Goal: Information Seeking & Learning: Learn about a topic

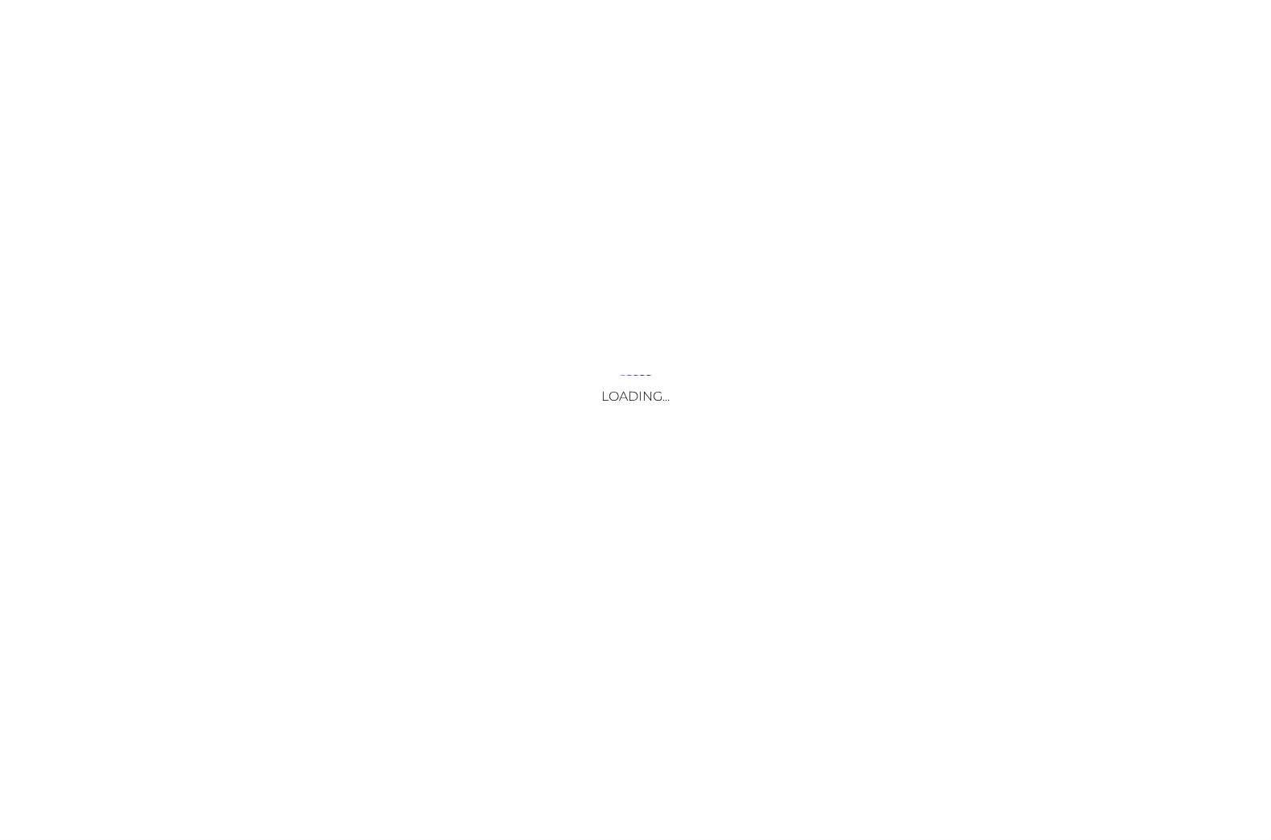
click at [804, 61] on div "Loading..." at bounding box center [635, 420] width 1271 height 840
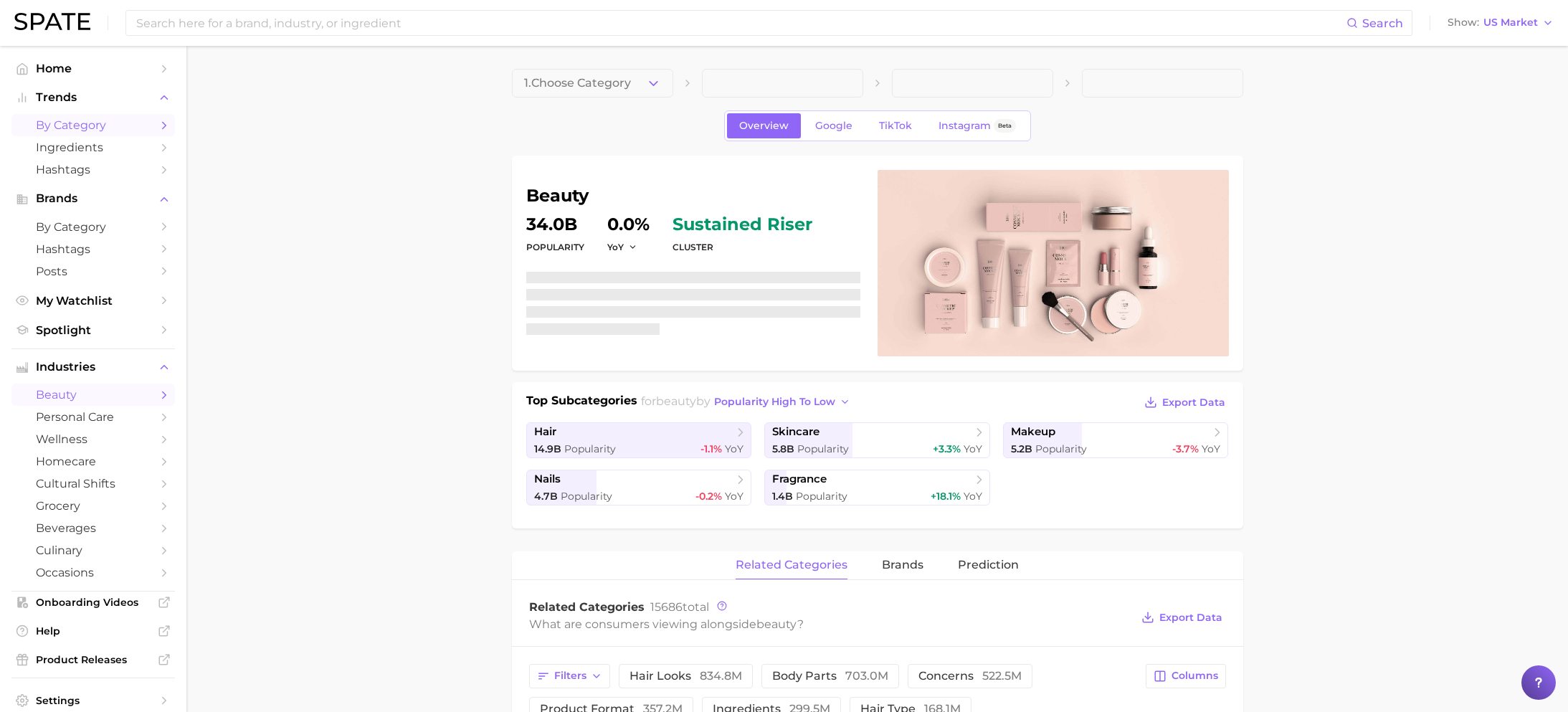
click at [60, 121] on span "by Category" at bounding box center [93, 125] width 115 height 13
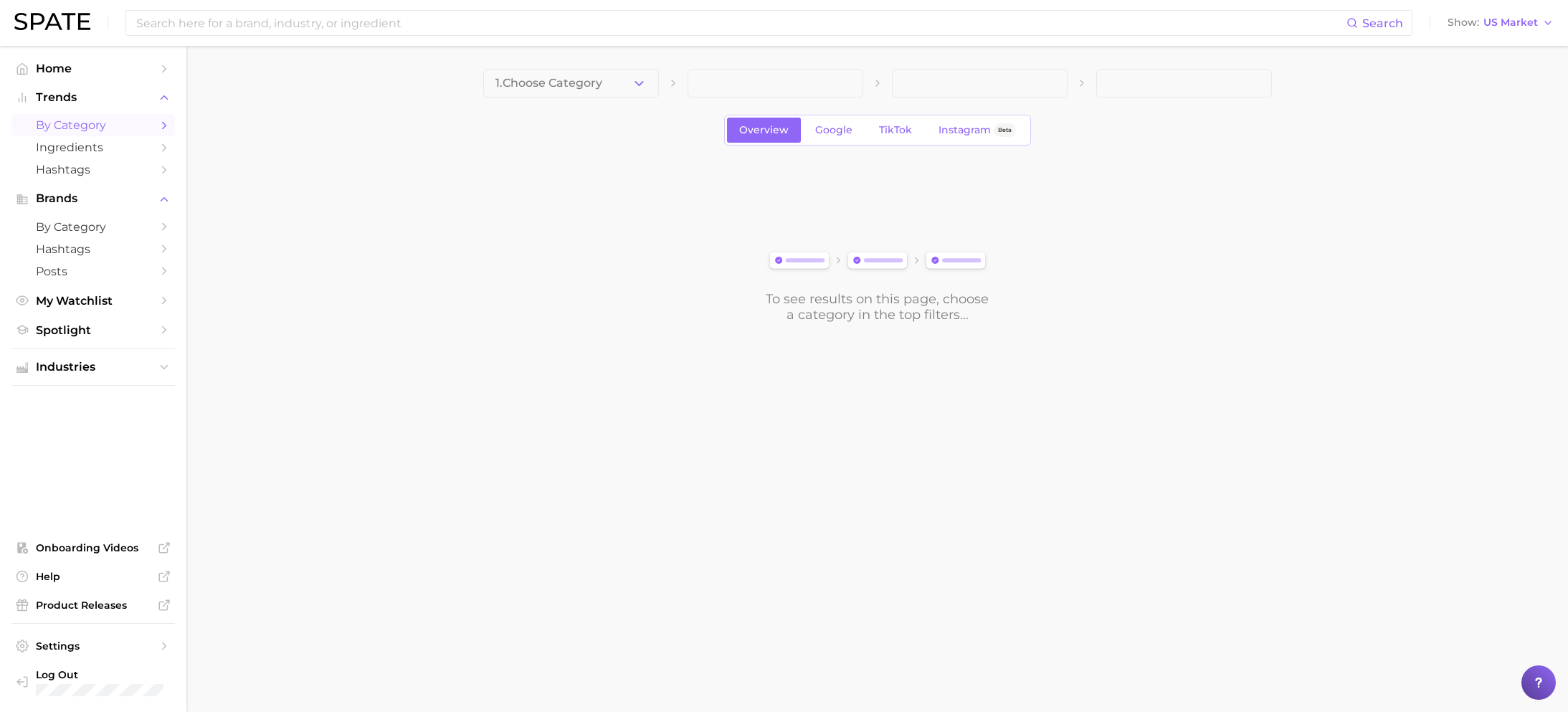
click at [558, 102] on div "1. Choose Category Overview Google TikTok Instagram Beta To see results on this…" at bounding box center [877, 195] width 788 height 254
click at [568, 86] on span "1. Choose Category" at bounding box center [549, 83] width 107 height 12
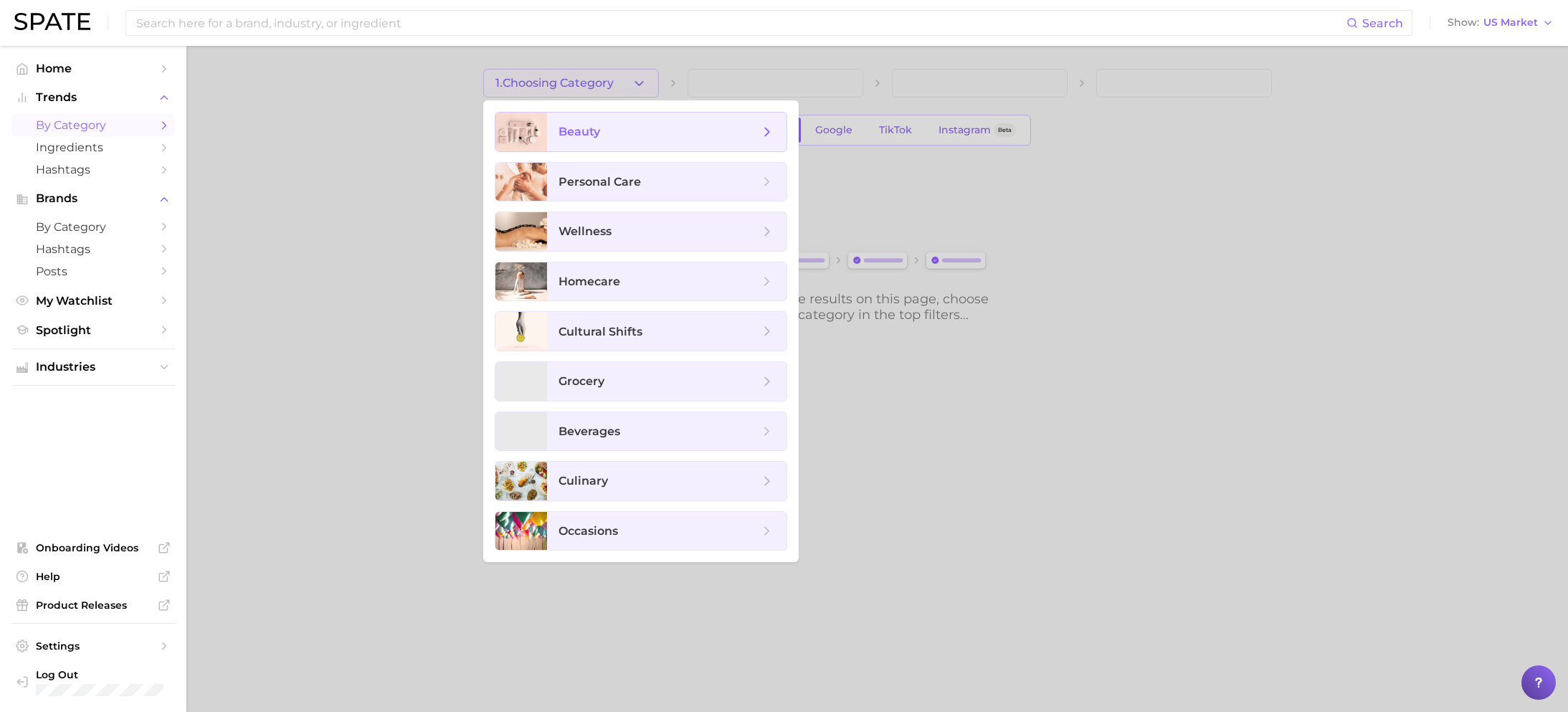
click at [620, 135] on span "beauty" at bounding box center [658, 132] width 200 height 16
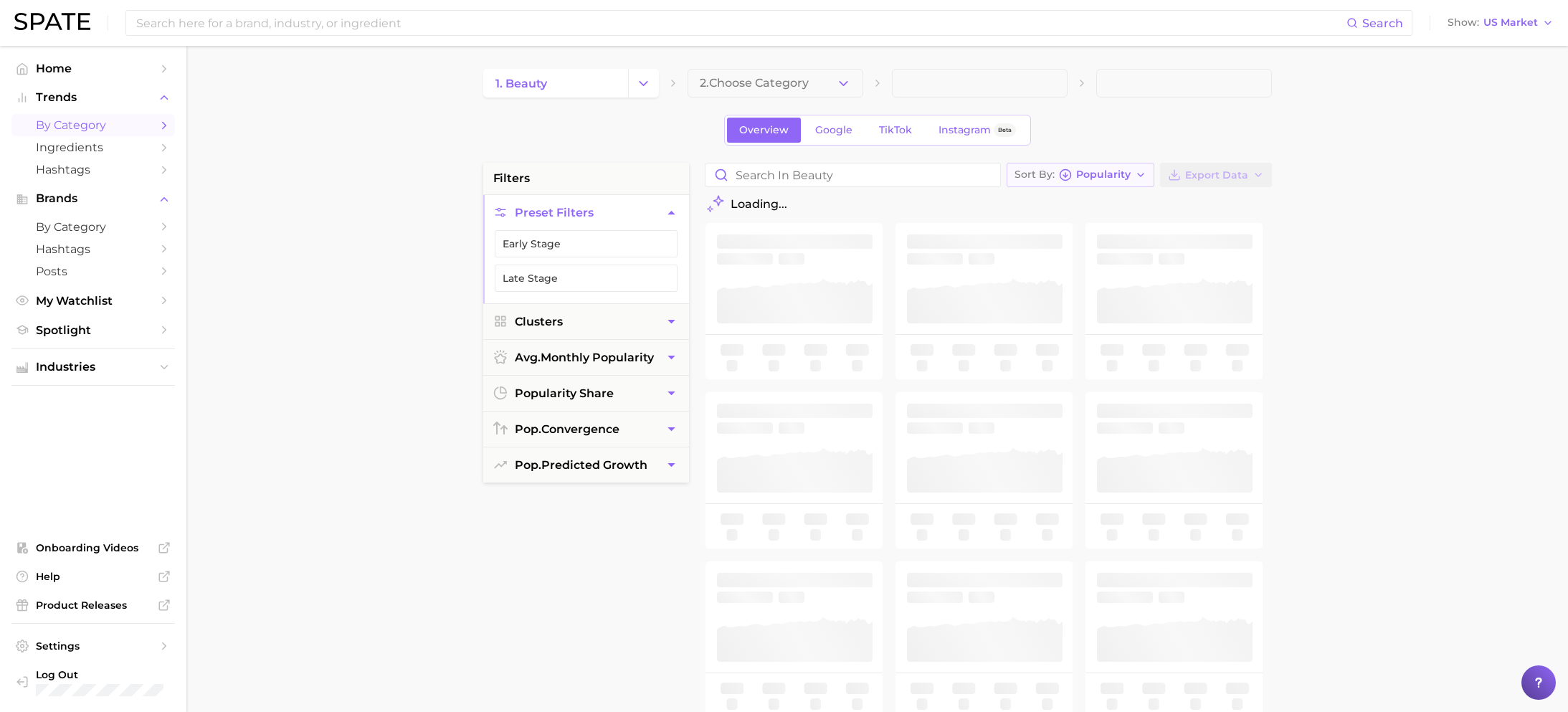
click at [1098, 172] on span "Popularity" at bounding box center [1103, 175] width 54 height 8
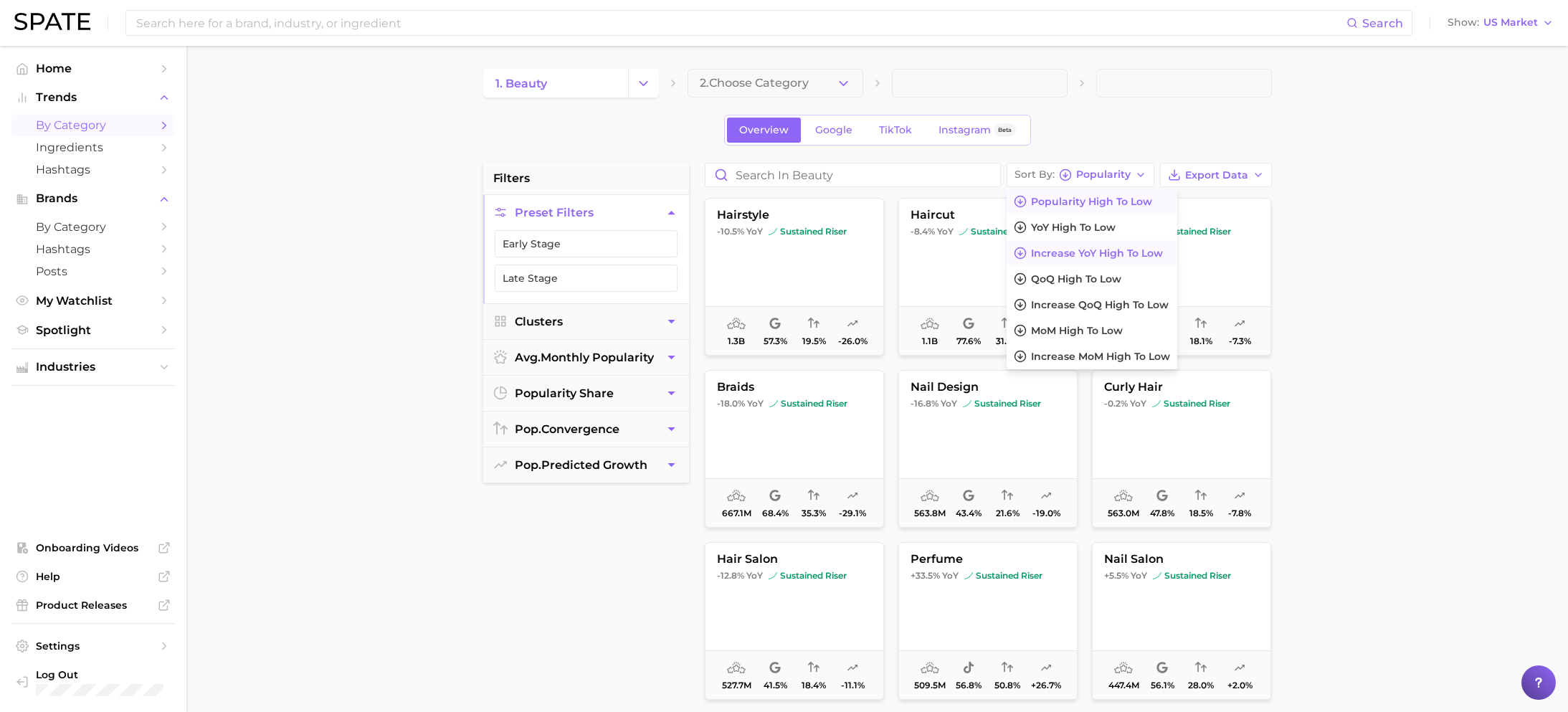
click at [1093, 252] on span "Increase YoY high to low" at bounding box center [1097, 254] width 132 height 12
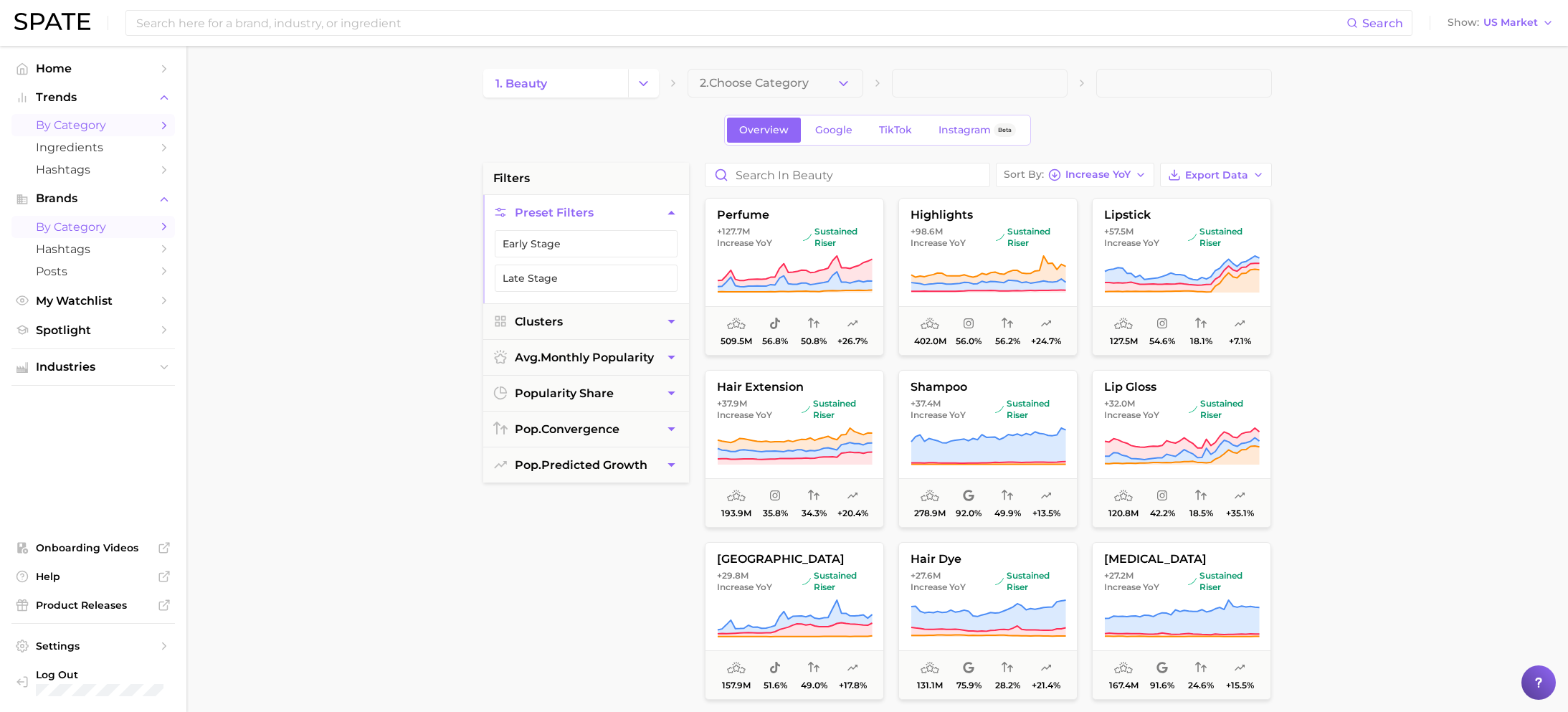
click at [83, 237] on link "by Category" at bounding box center [93, 226] width 163 height 22
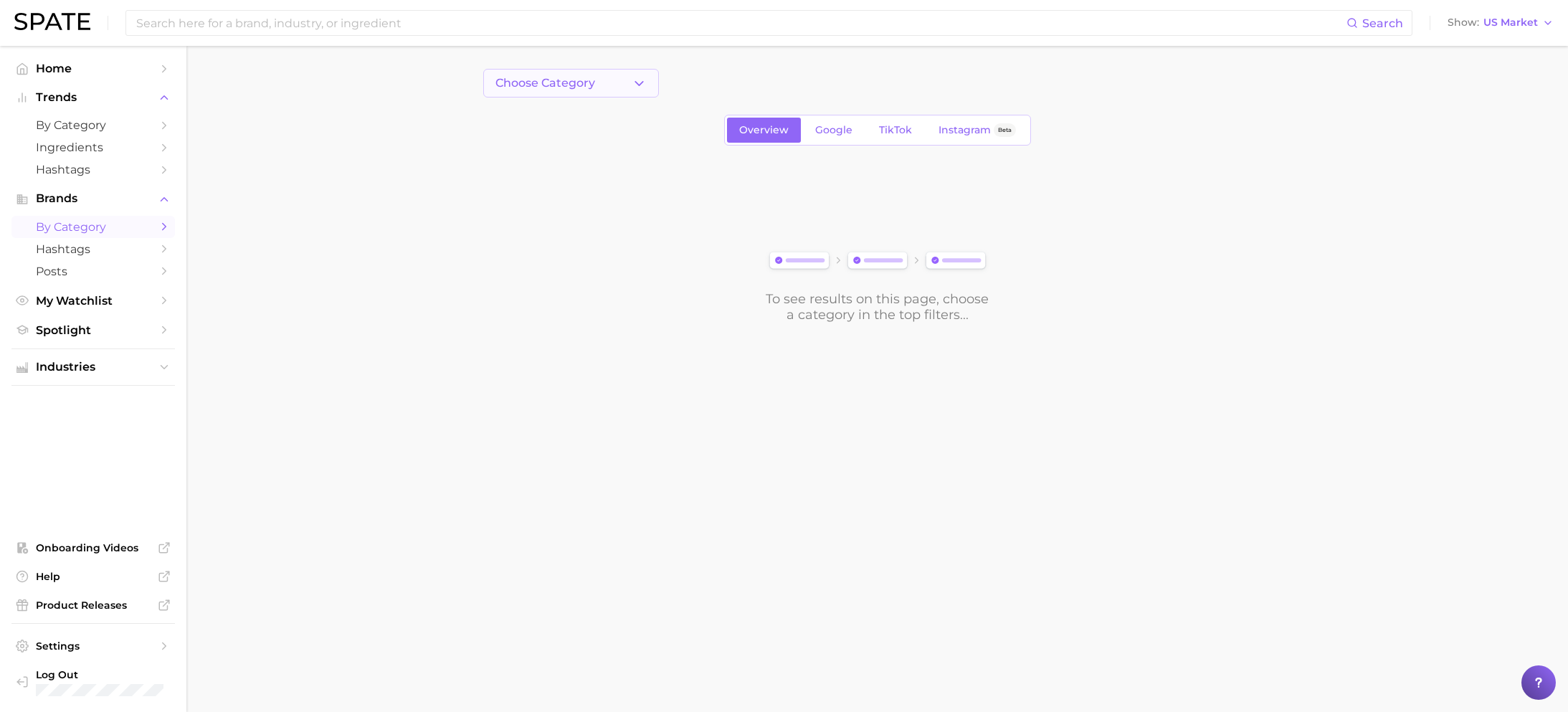
click at [586, 81] on span "Choose Category" at bounding box center [545, 83] width 100 height 12
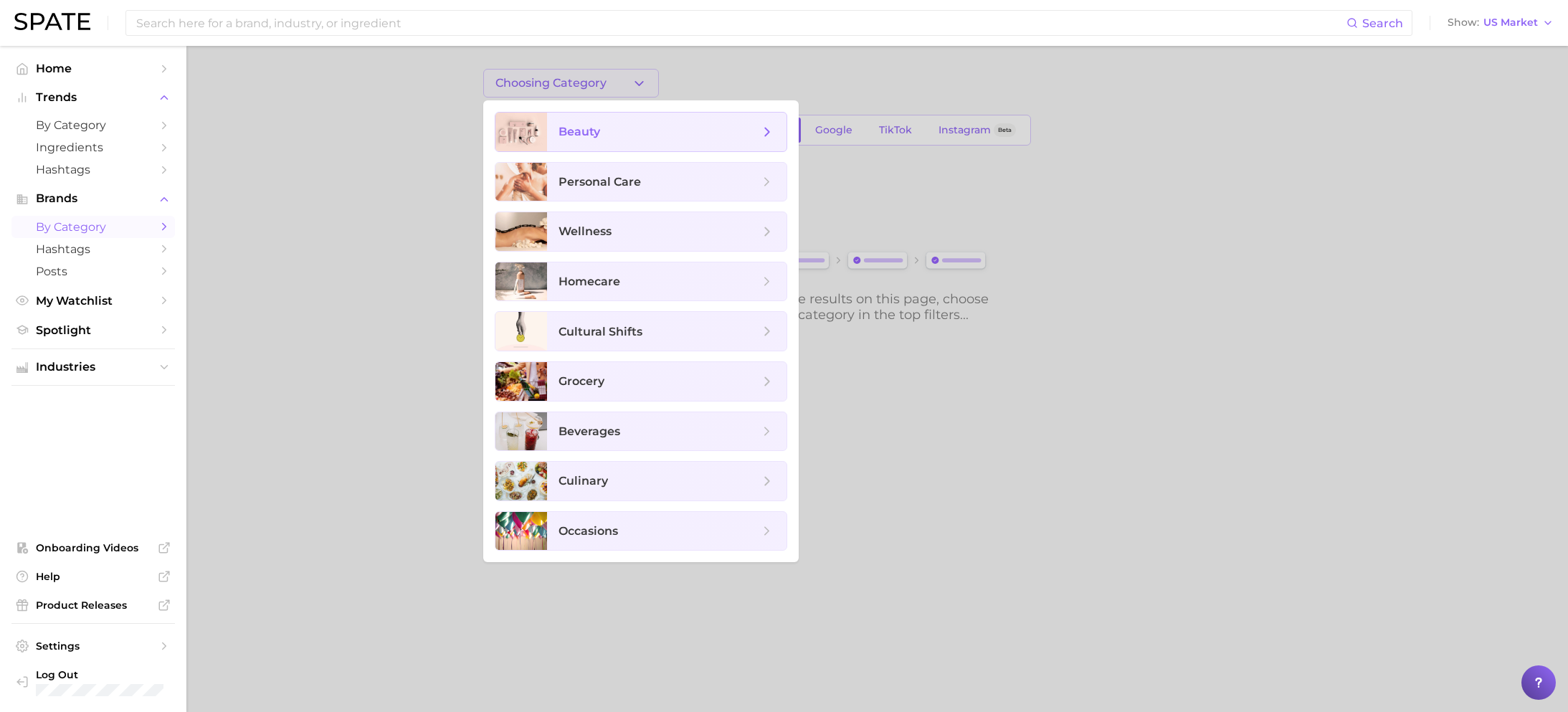
click at [645, 130] on span "beauty" at bounding box center [658, 132] width 200 height 16
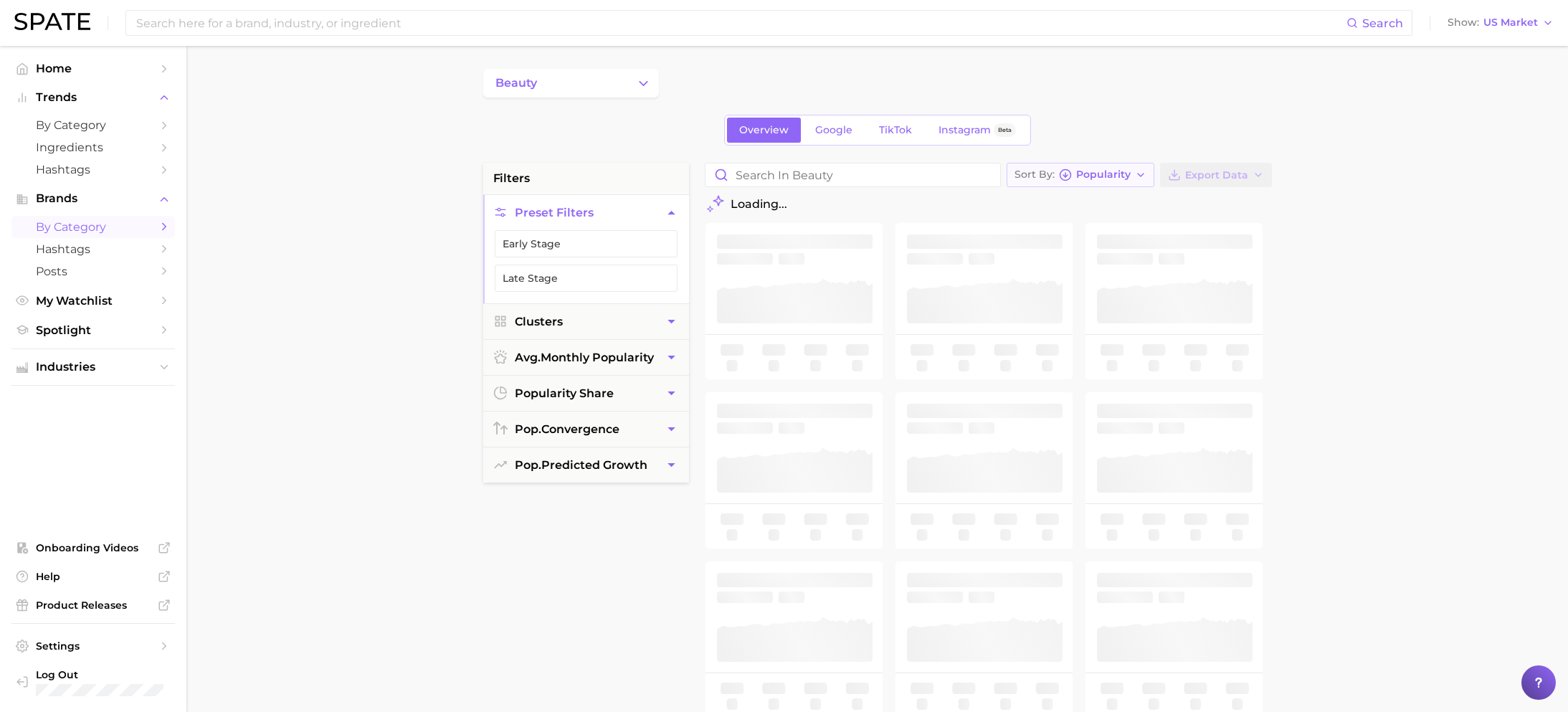
click at [1142, 178] on icon "button" at bounding box center [1140, 175] width 12 height 12
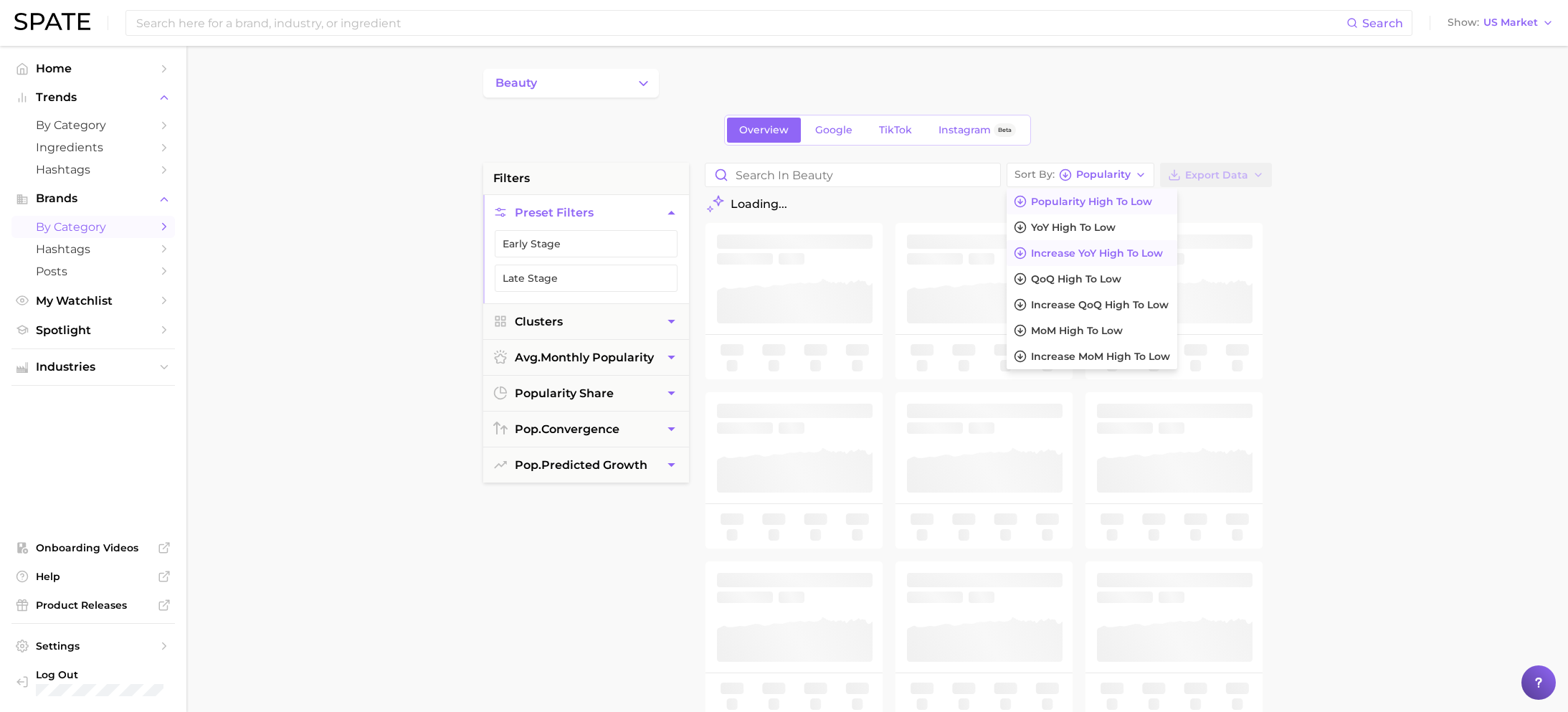
click at [1092, 252] on span "Increase YoY high to low" at bounding box center [1097, 254] width 132 height 12
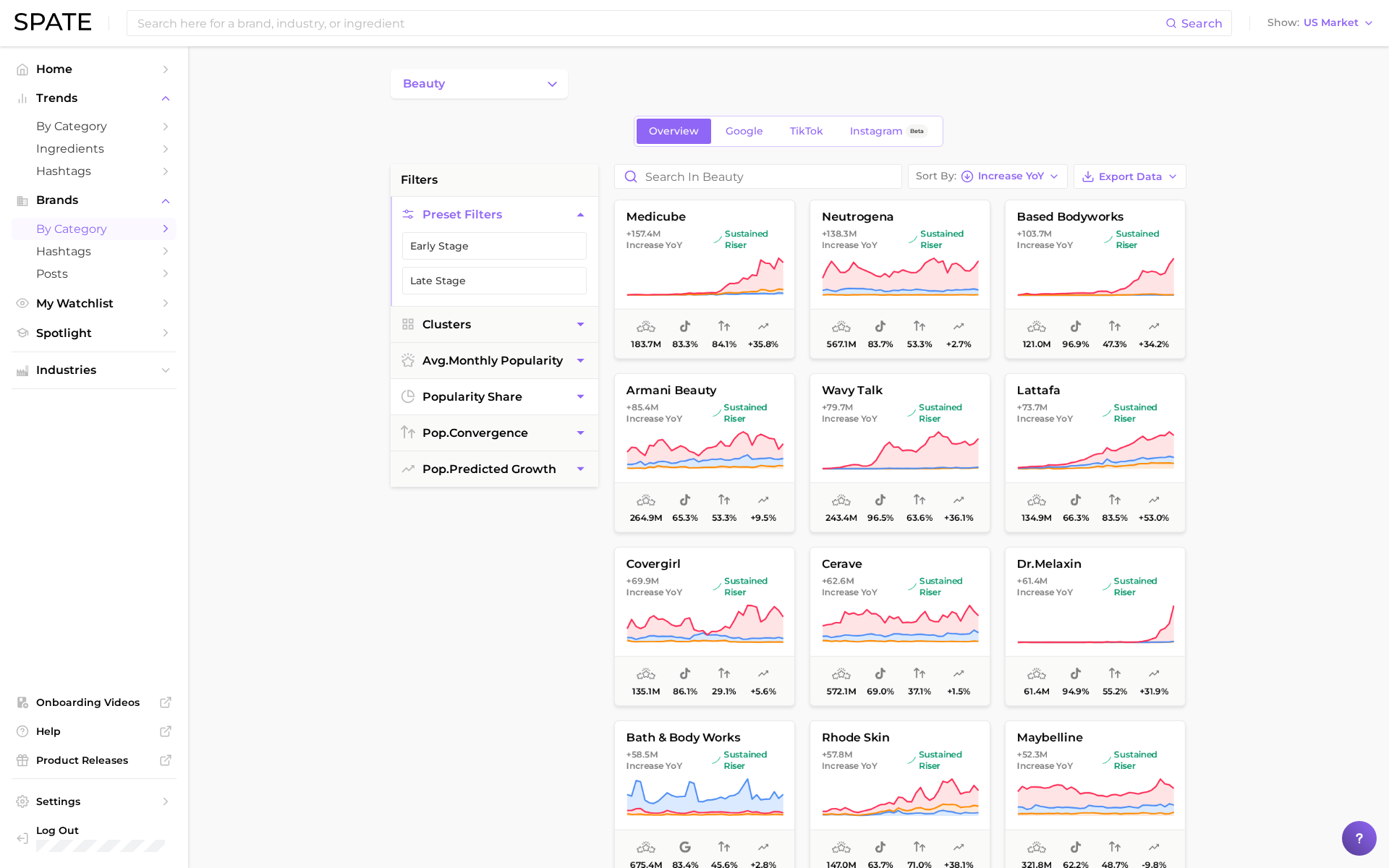
click at [512, 390] on span "popularity share" at bounding box center [472, 396] width 100 height 13
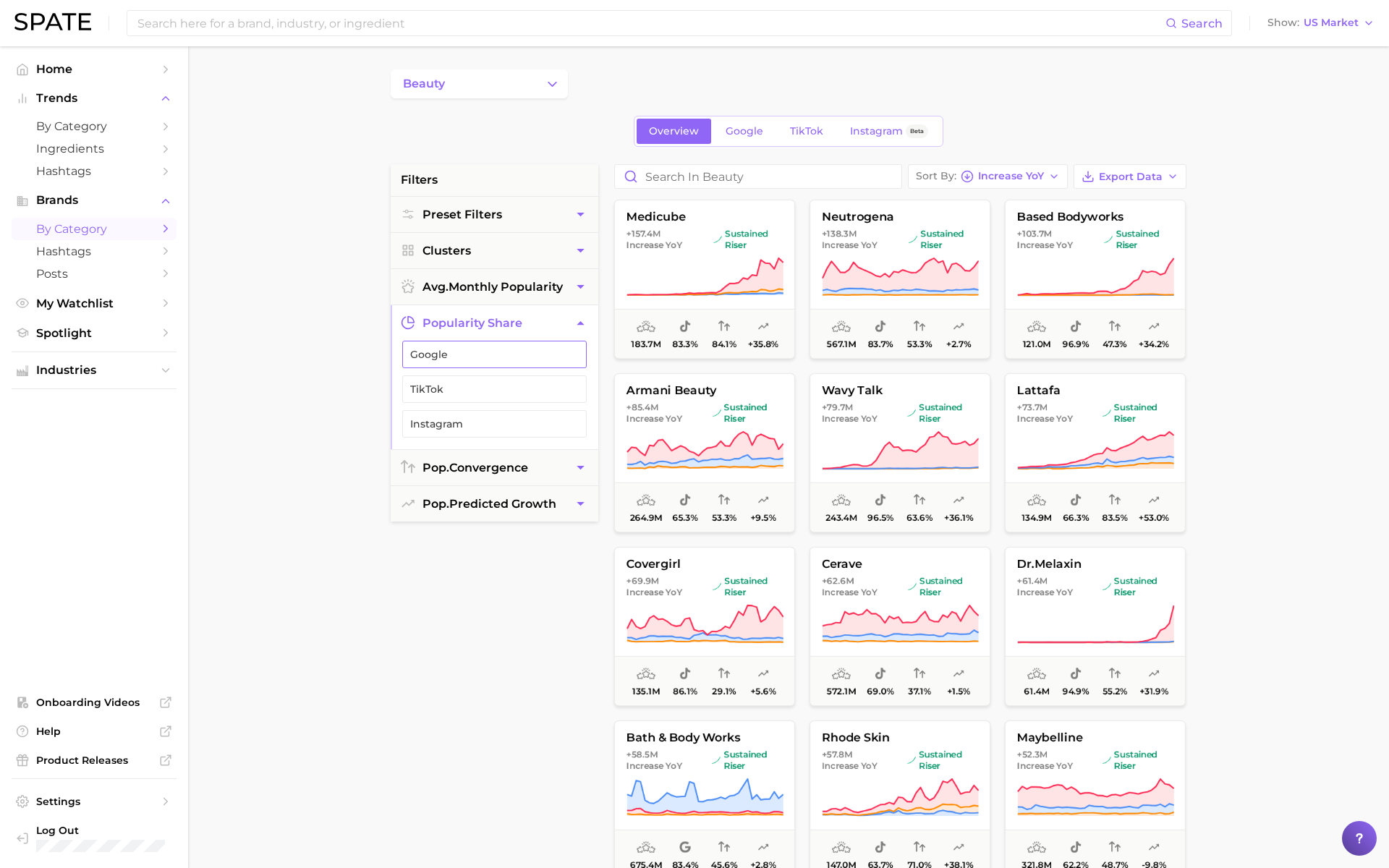
click at [485, 355] on span "Google" at bounding box center [483, 354] width 146 height 12
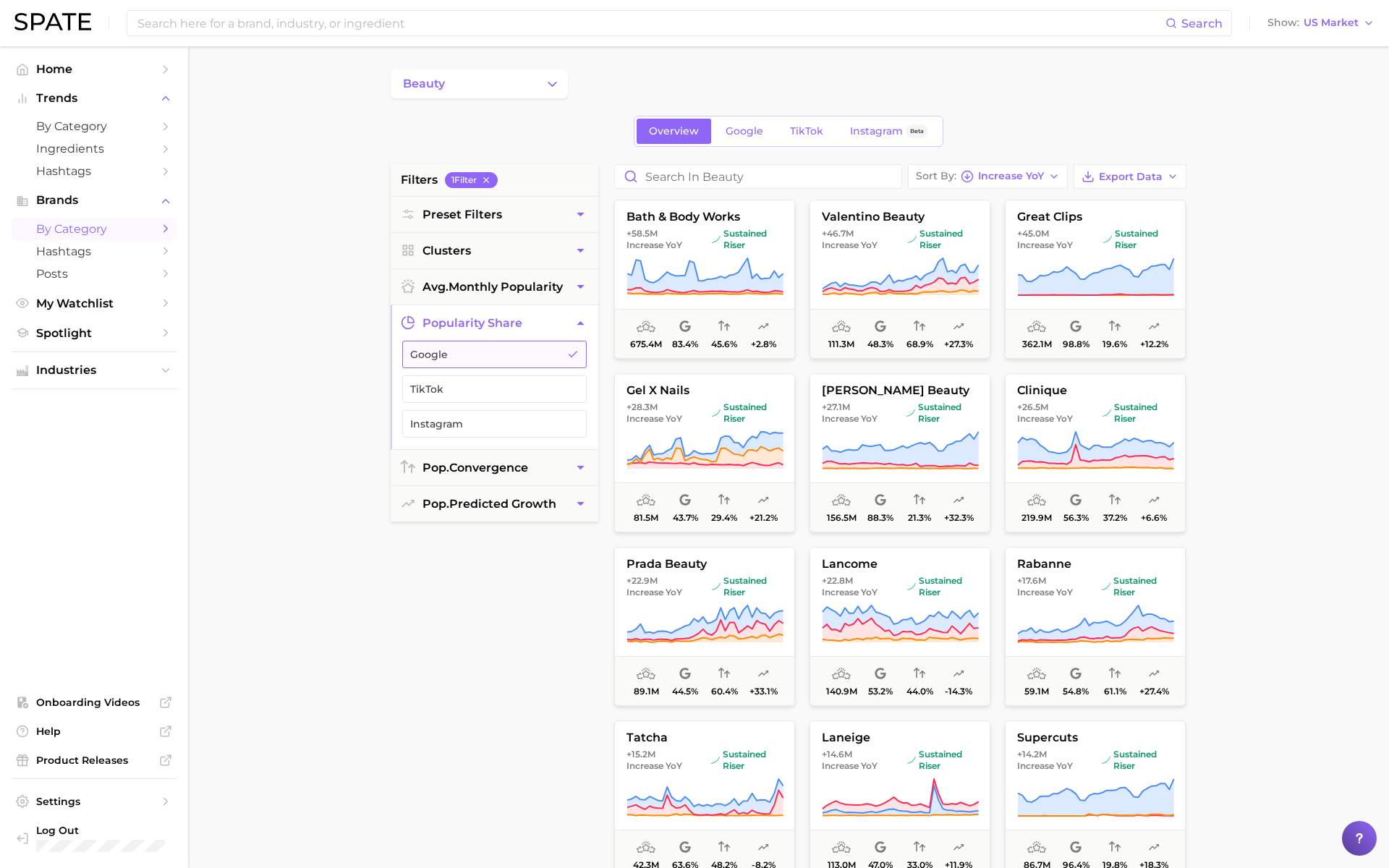
click at [477, 361] on button "Google" at bounding box center [494, 354] width 184 height 28
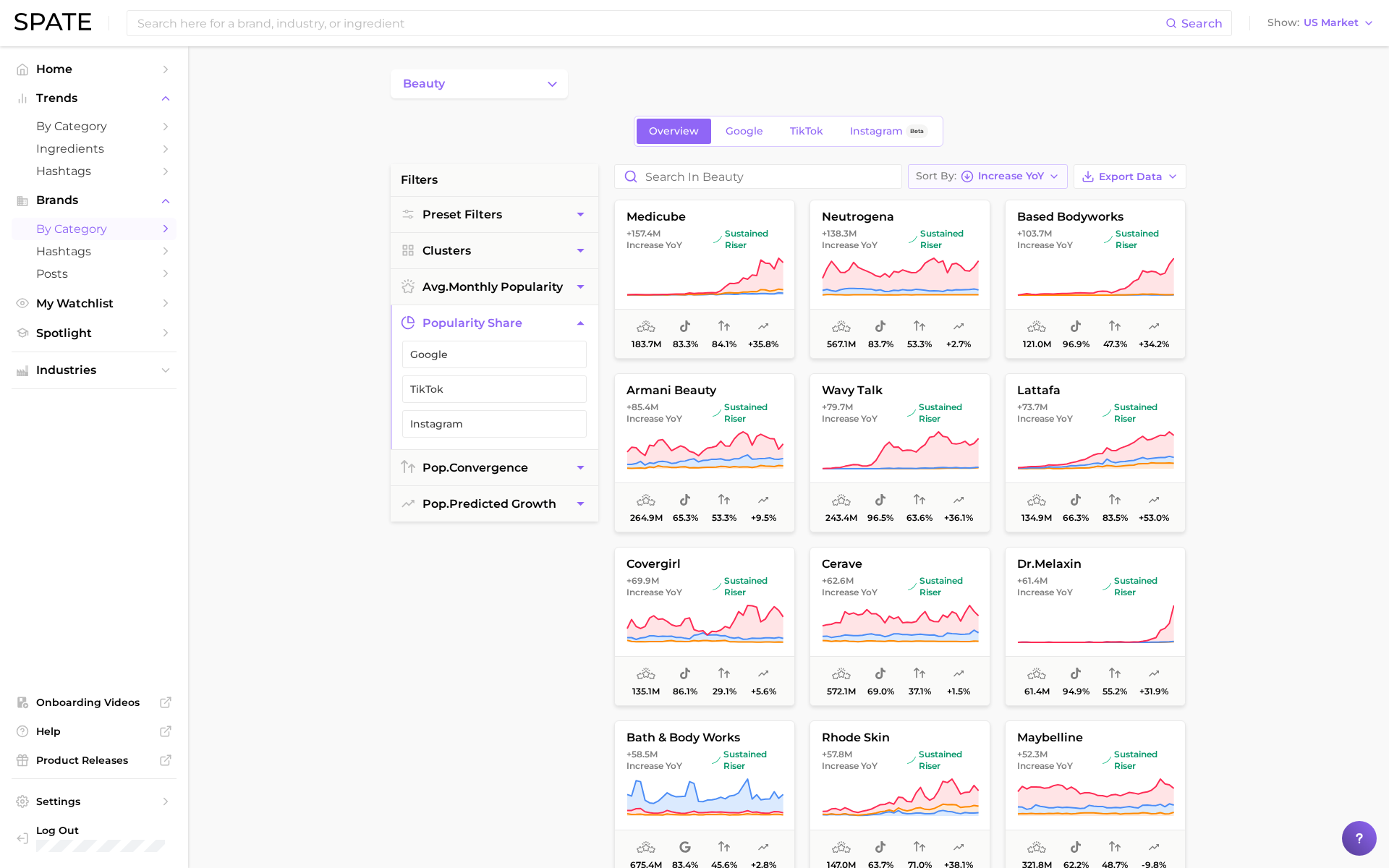
click at [1019, 173] on span "Increase YoY" at bounding box center [1011, 176] width 66 height 8
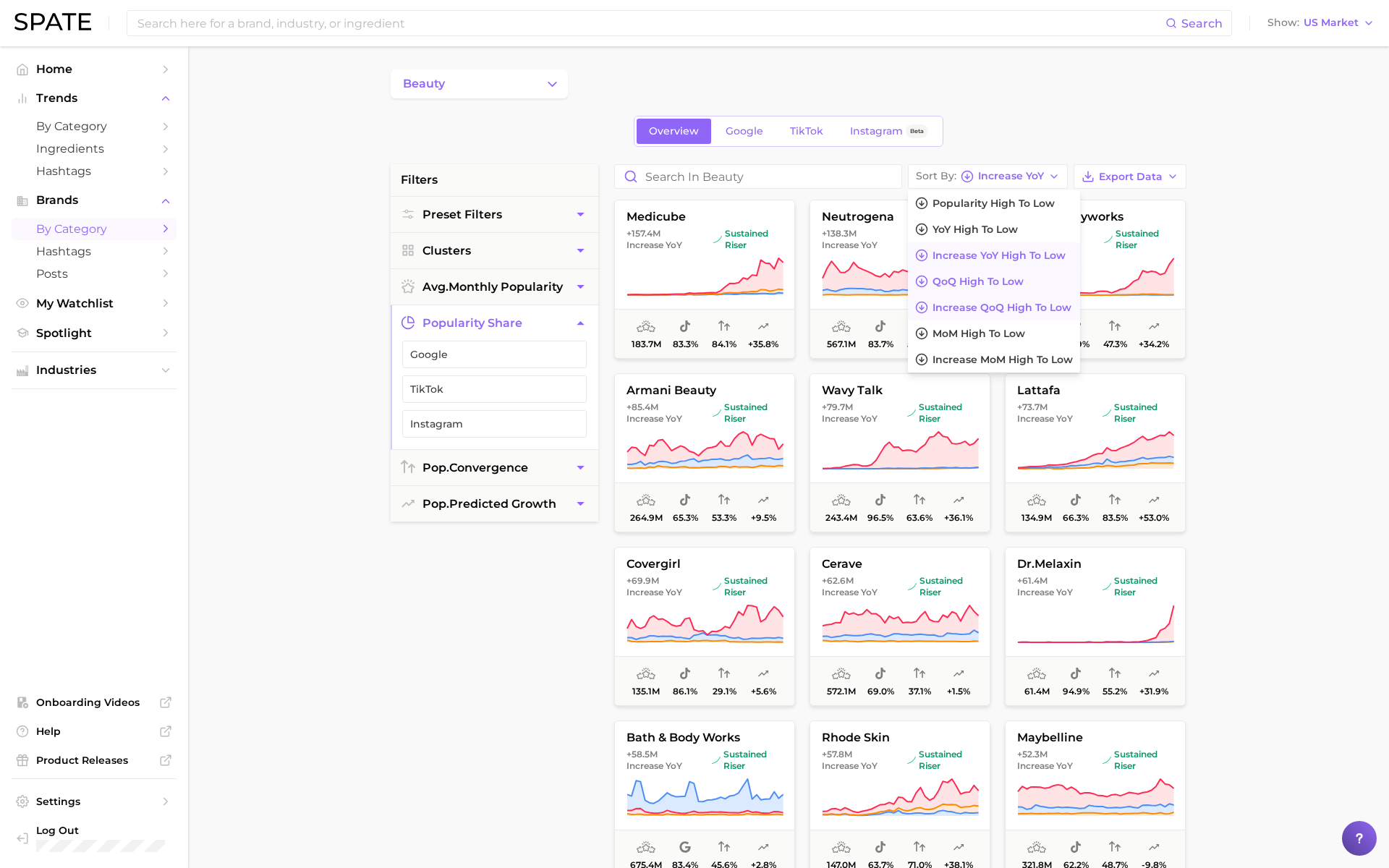
click at [1000, 284] on span "QoQ high to low" at bounding box center [977, 282] width 91 height 13
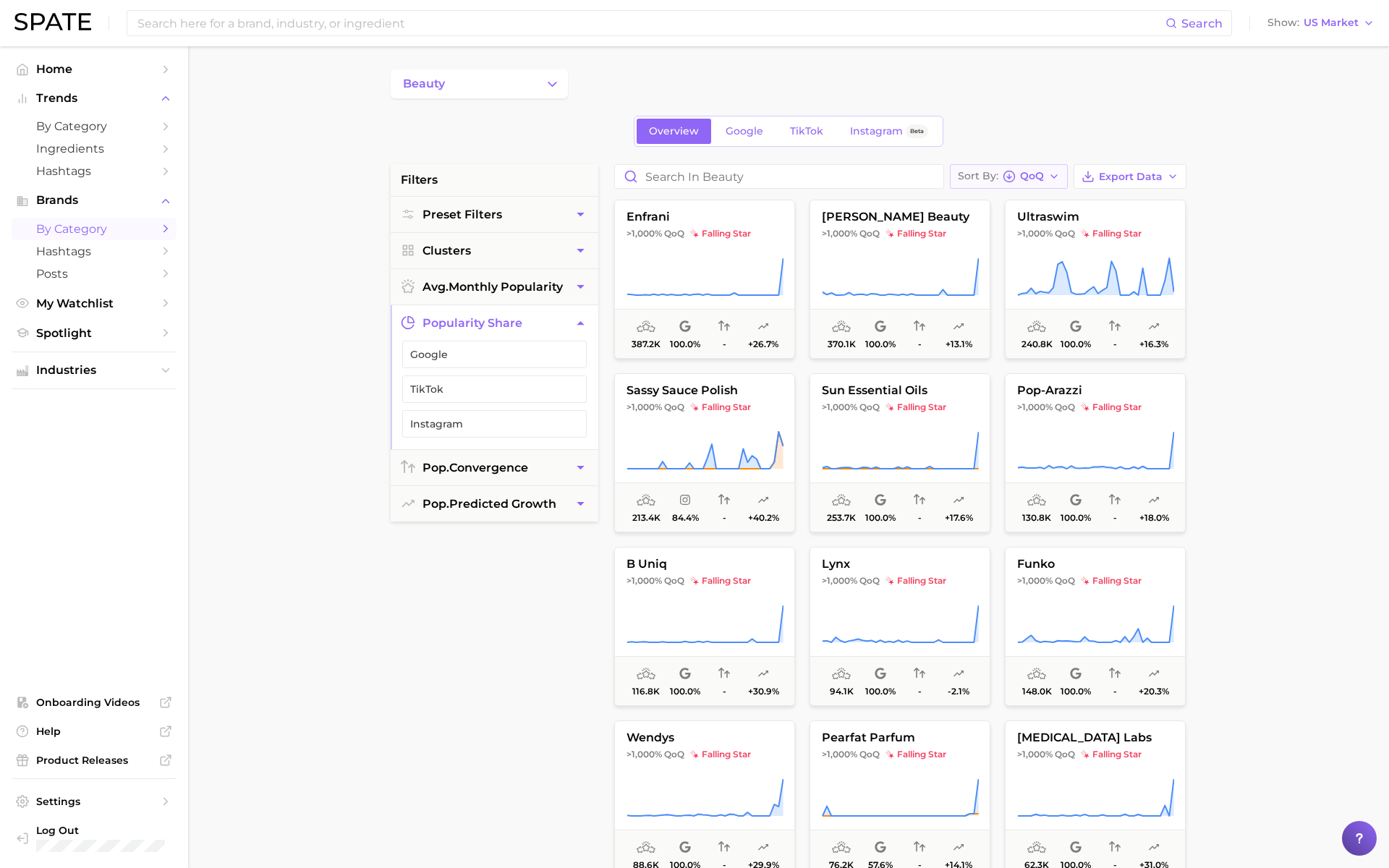
click at [1060, 179] on icon "button" at bounding box center [1054, 176] width 12 height 12
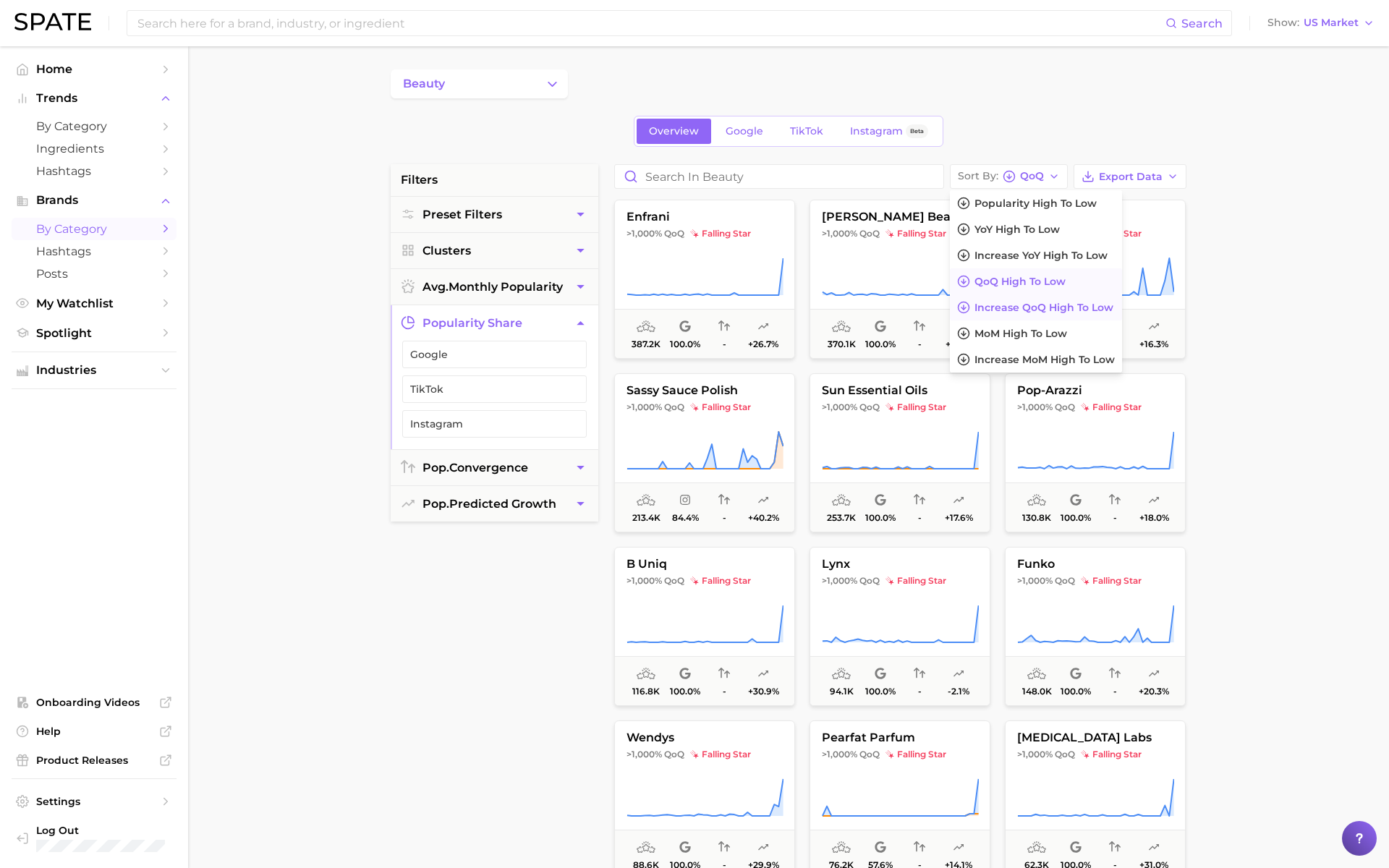
click at [1035, 309] on span "Increase QoQ high to low" at bounding box center [1044, 308] width 139 height 13
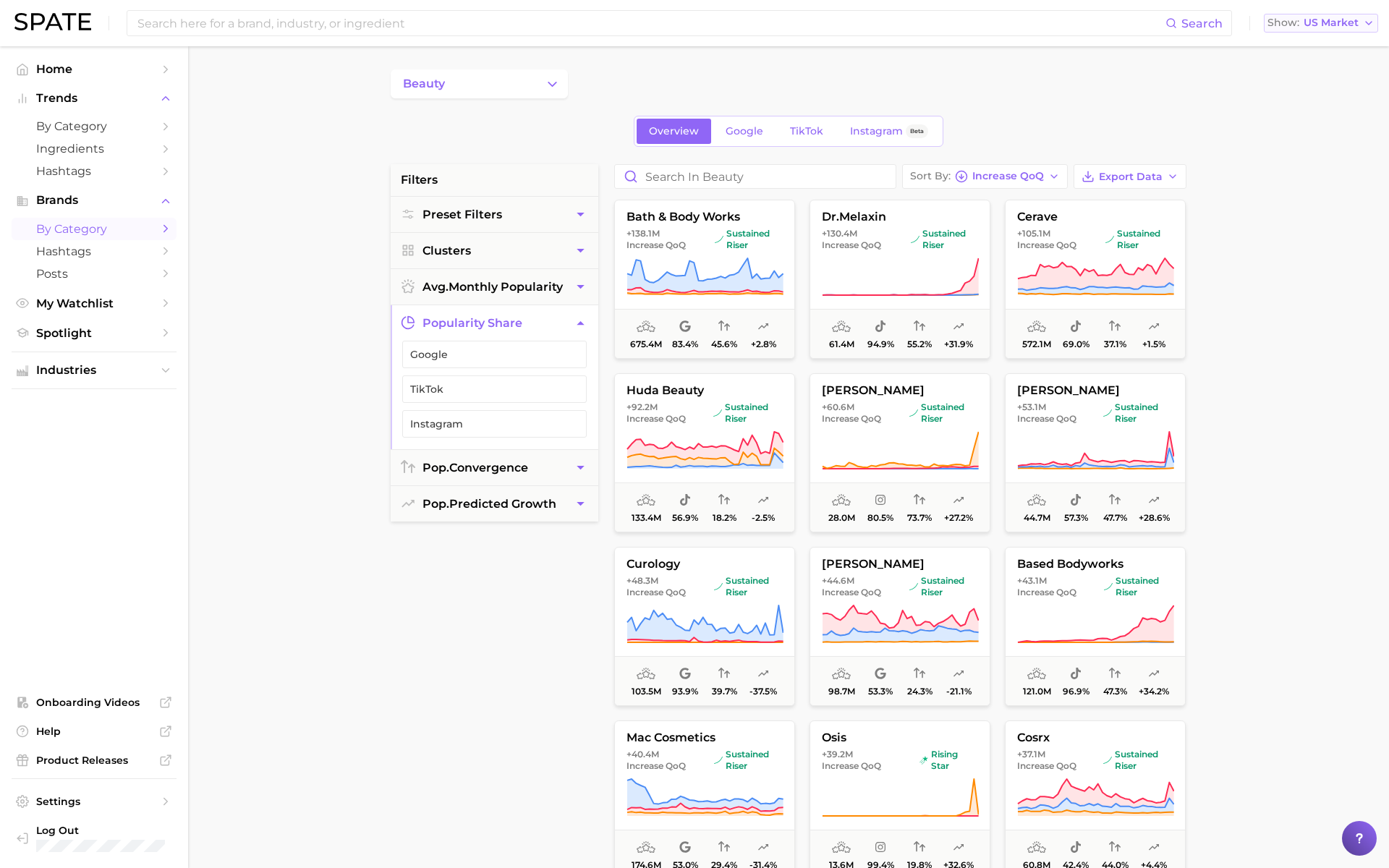
click at [1321, 26] on span "US Market" at bounding box center [1331, 22] width 55 height 8
click at [841, 28] on input at bounding box center [650, 22] width 1029 height 24
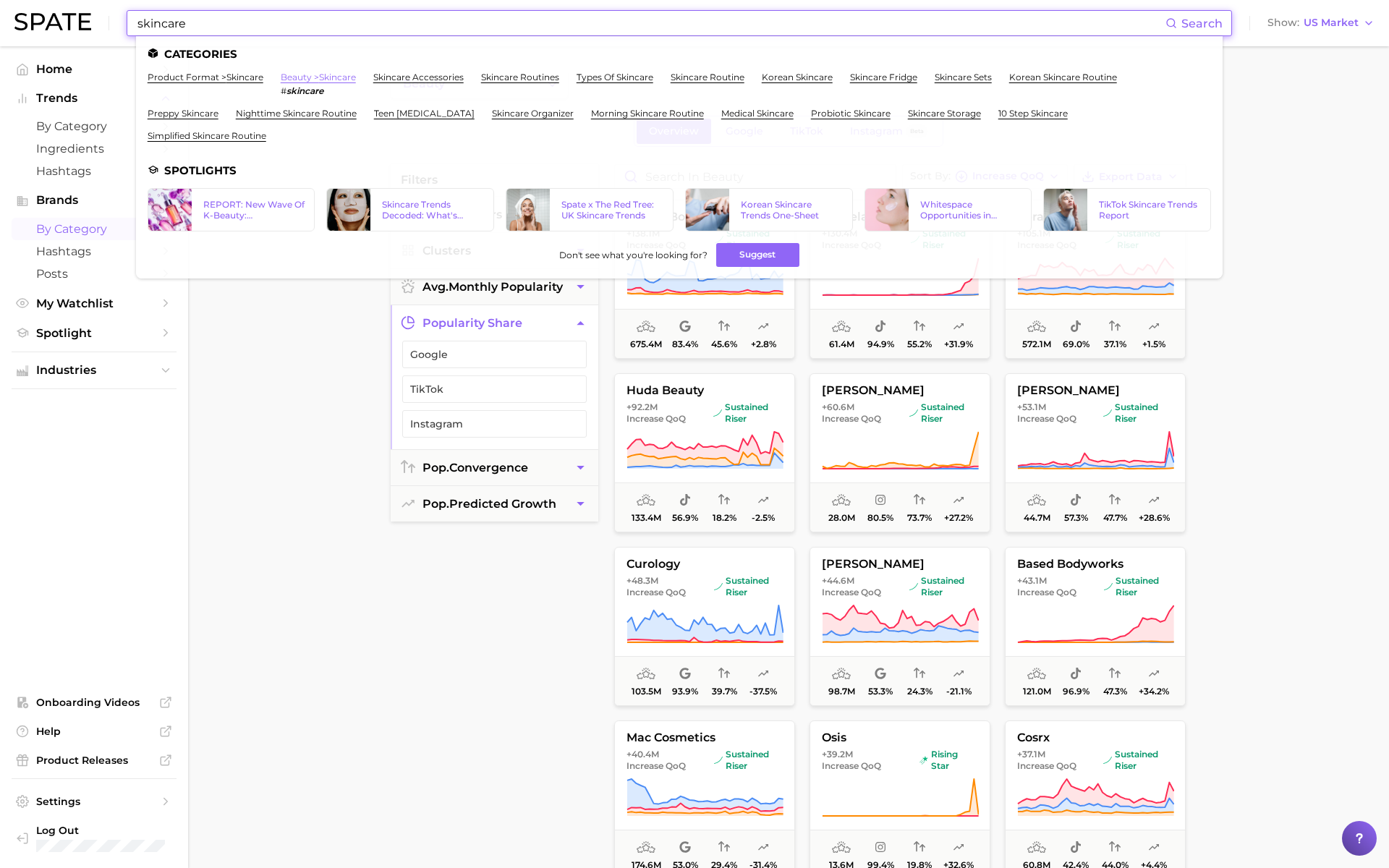
type input "skincare"
click at [341, 73] on link "beauty > skincare" at bounding box center [318, 77] width 76 height 11
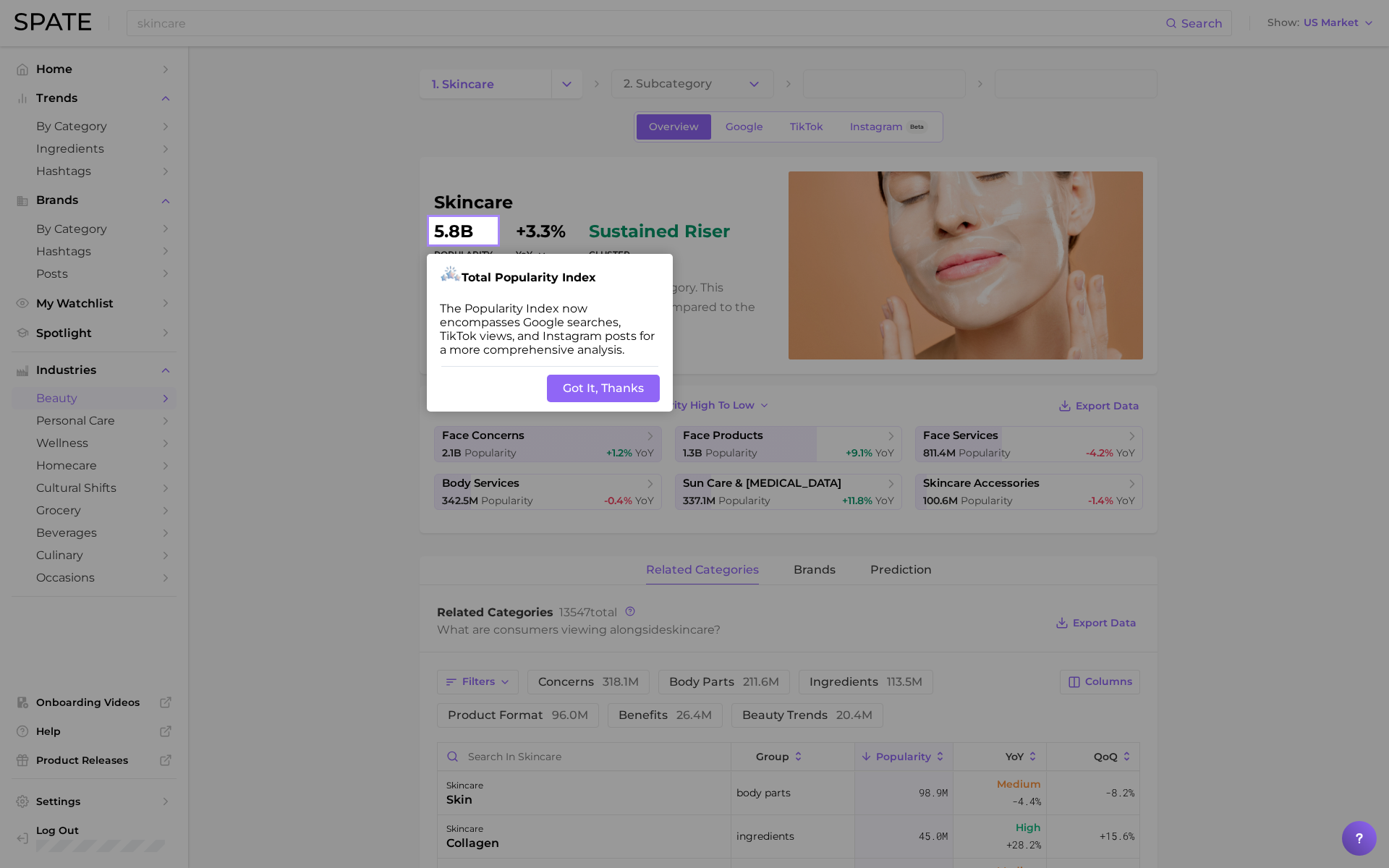
click at [612, 387] on button "Got It, Thanks" at bounding box center [603, 388] width 113 height 28
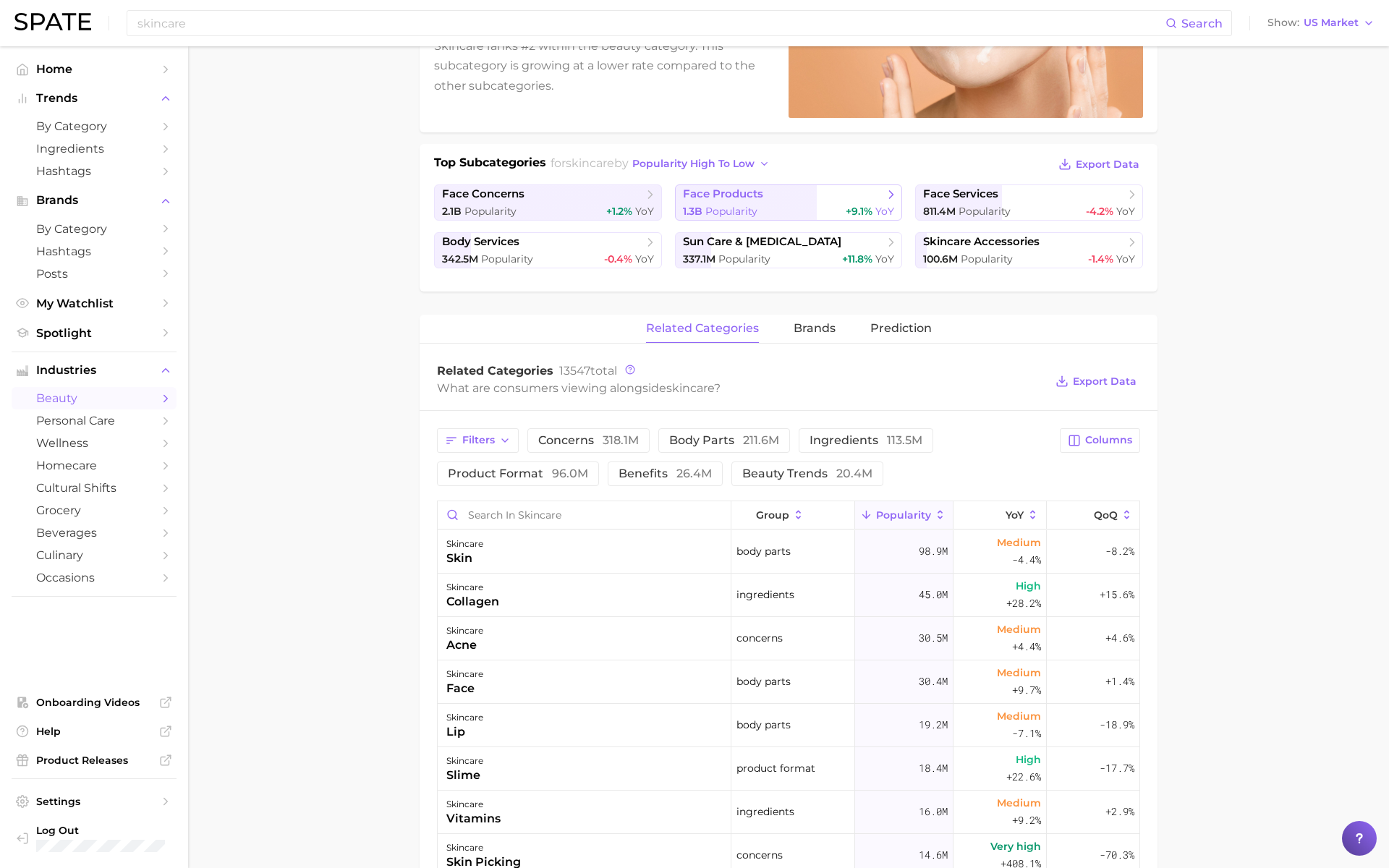
scroll to position [255, 0]
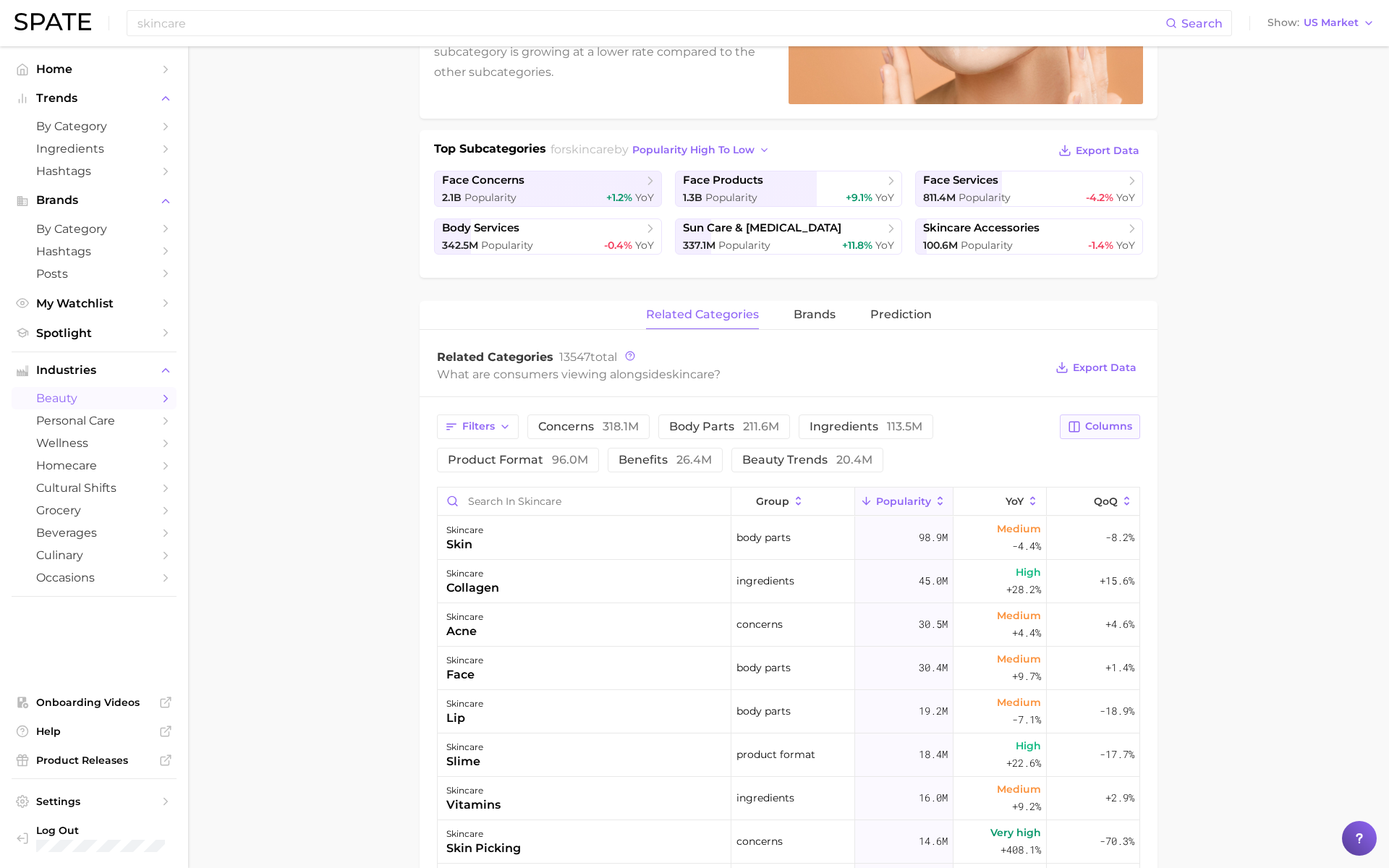
click at [1109, 414] on button "Columns" at bounding box center [1100, 426] width 80 height 24
click at [985, 509] on button "Increase YoY" at bounding box center [1025, 501] width 232 height 24
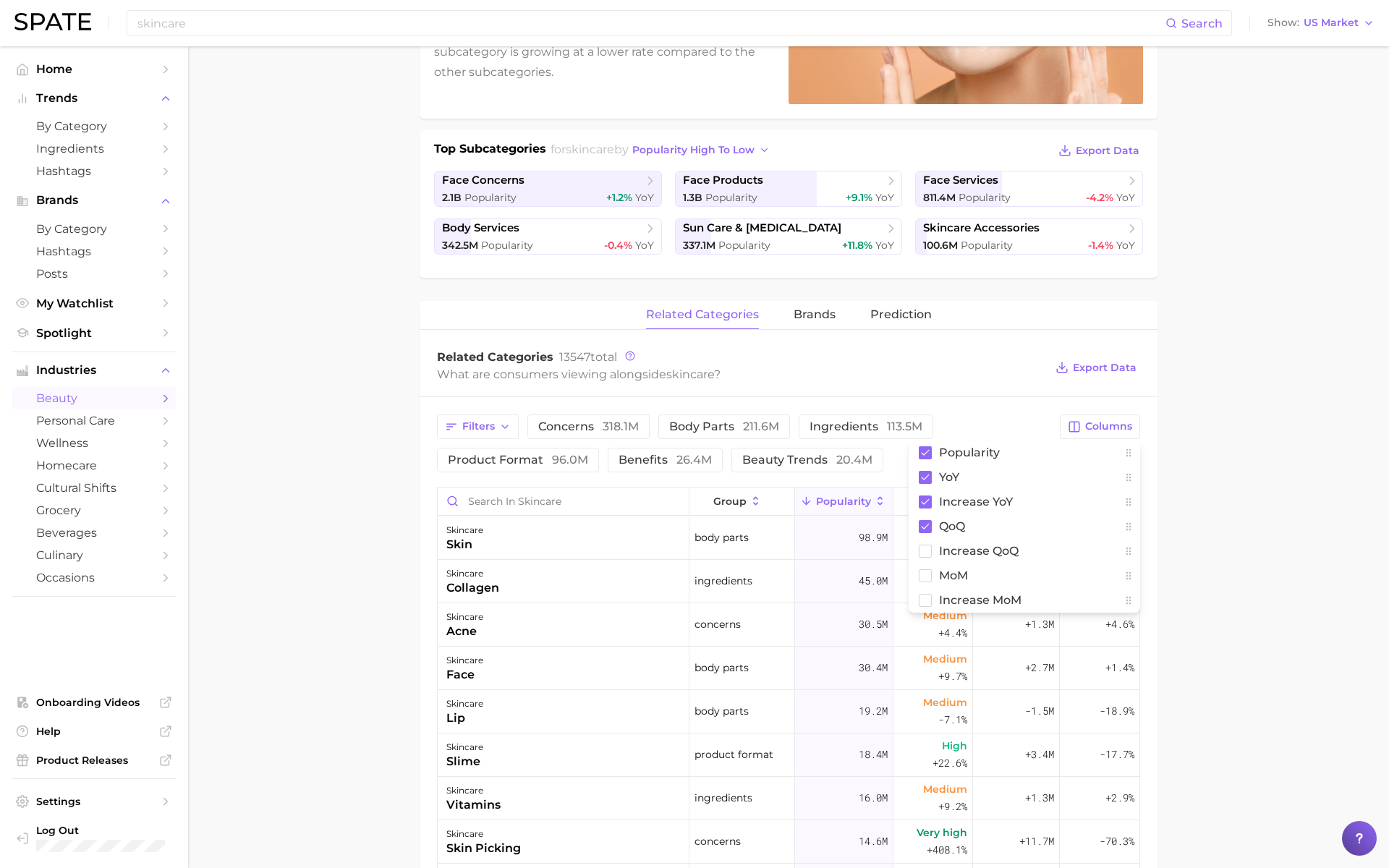
click at [971, 360] on div "Related Categories 13547 total" at bounding box center [741, 357] width 608 height 14
click at [1026, 500] on span "Increase YoY" at bounding box center [1015, 501] width 45 height 23
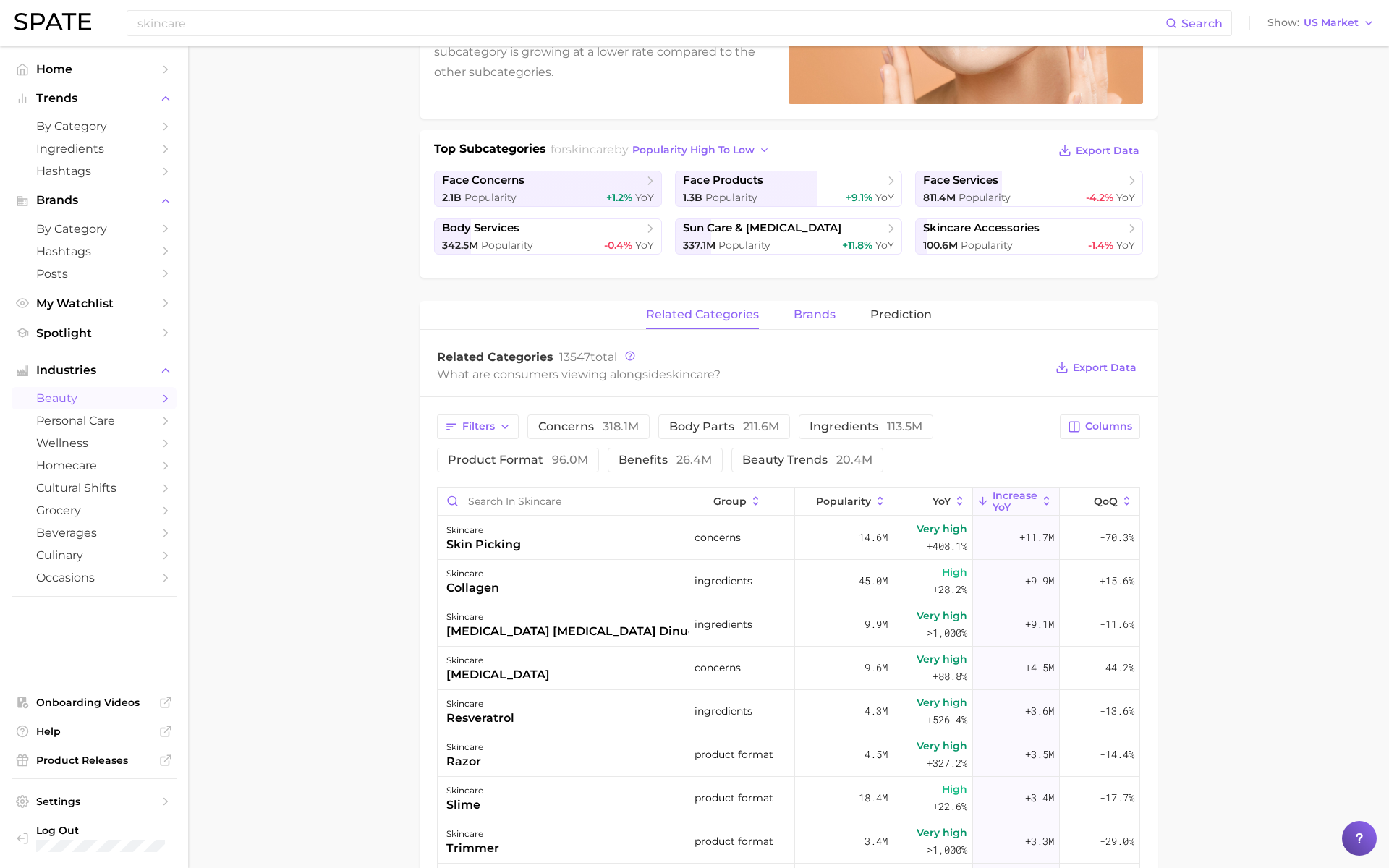
click at [815, 308] on span "brands" at bounding box center [815, 314] width 42 height 13
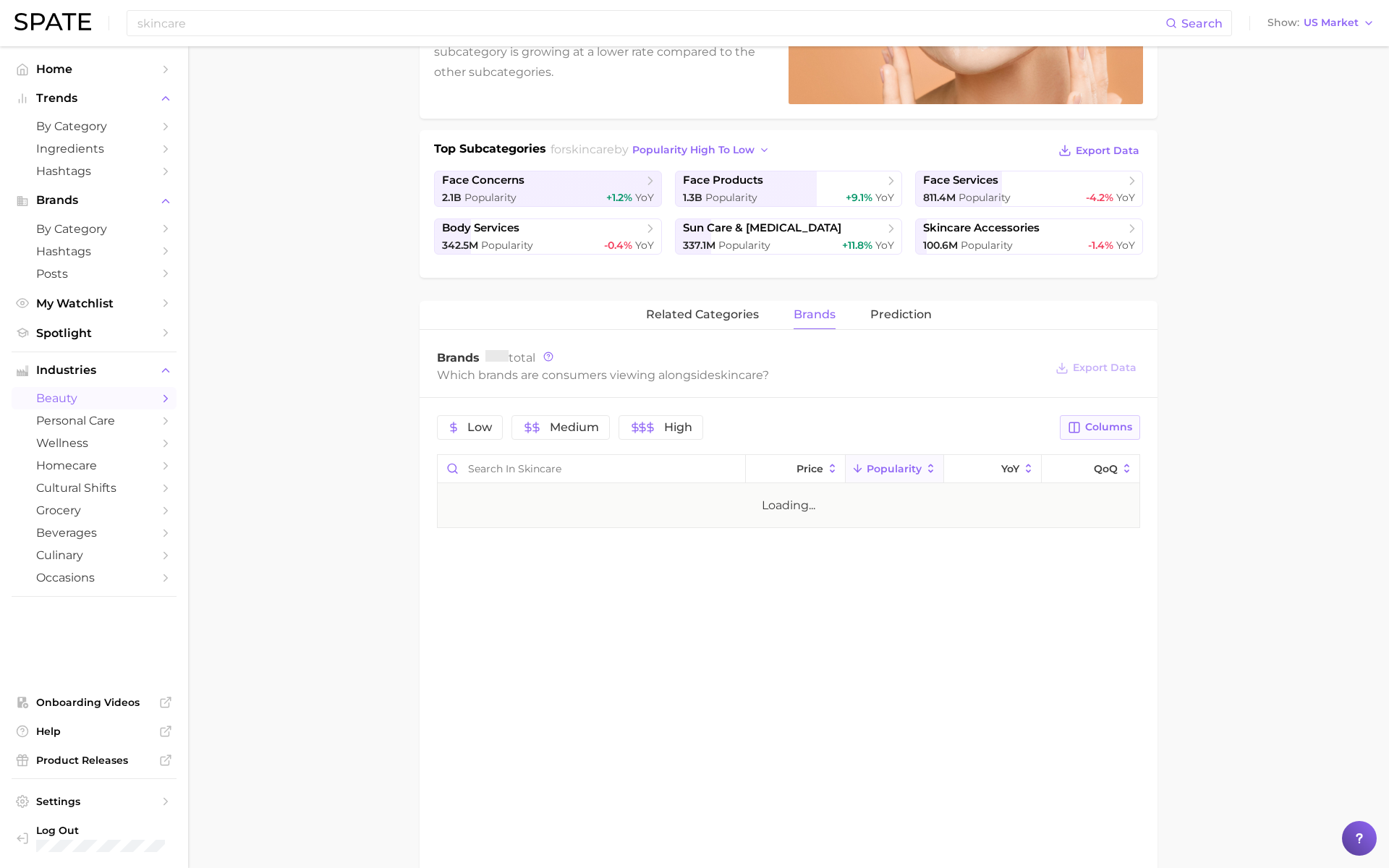
click at [1092, 421] on span "Columns" at bounding box center [1109, 427] width 47 height 13
click at [993, 496] on span "Increase YoY" at bounding box center [976, 502] width 74 height 13
click at [986, 376] on div "Which brands are consumers viewing alongside skincare ?" at bounding box center [741, 375] width 608 height 20
click at [1099, 426] on span "Columns" at bounding box center [1109, 427] width 47 height 13
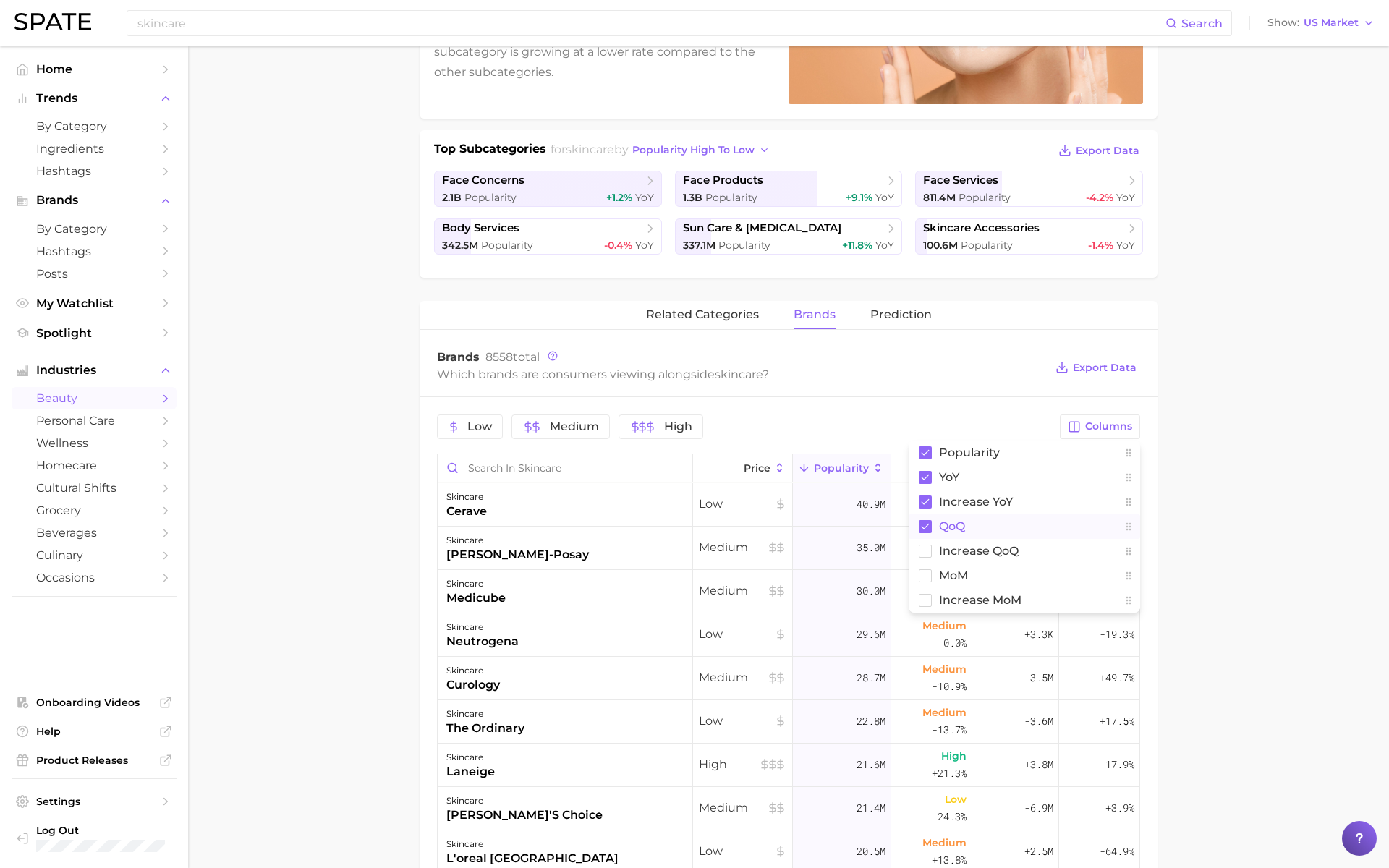
click at [950, 520] on span "QoQ" at bounding box center [952, 527] width 26 height 13
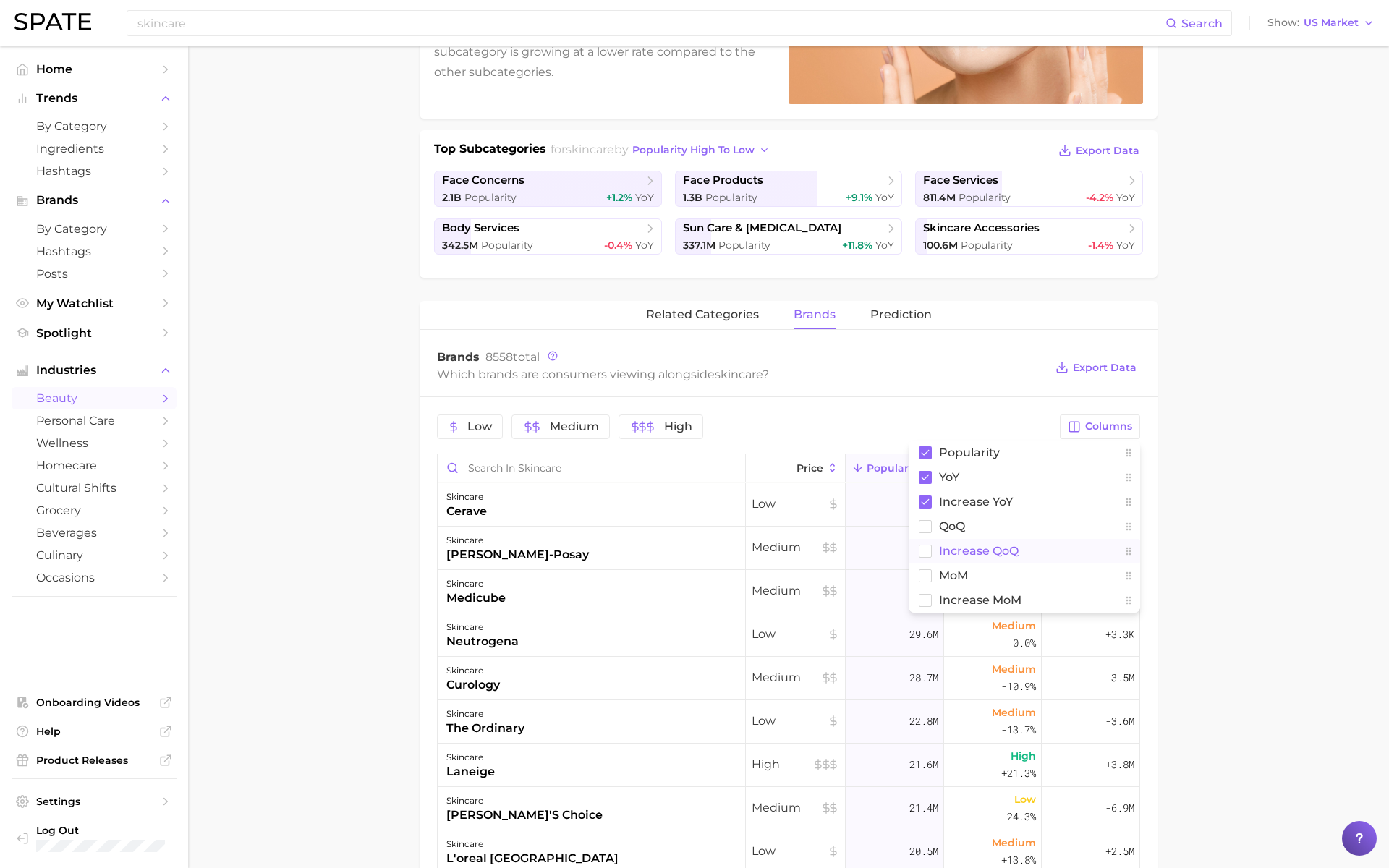
click at [951, 539] on button "Increase QoQ" at bounding box center [1025, 551] width 232 height 24
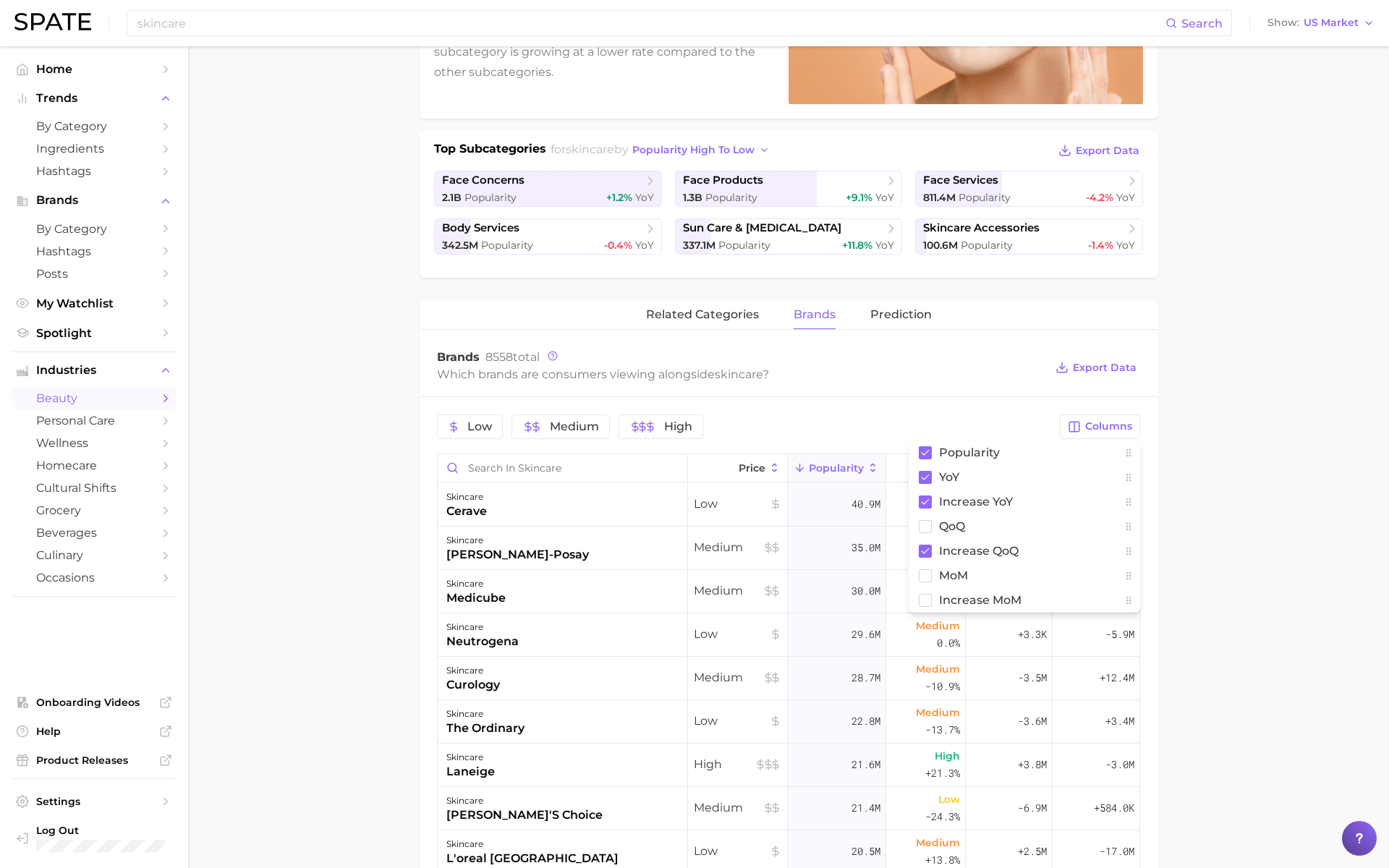
click at [971, 350] on div "Brands 8558 total" at bounding box center [741, 357] width 608 height 14
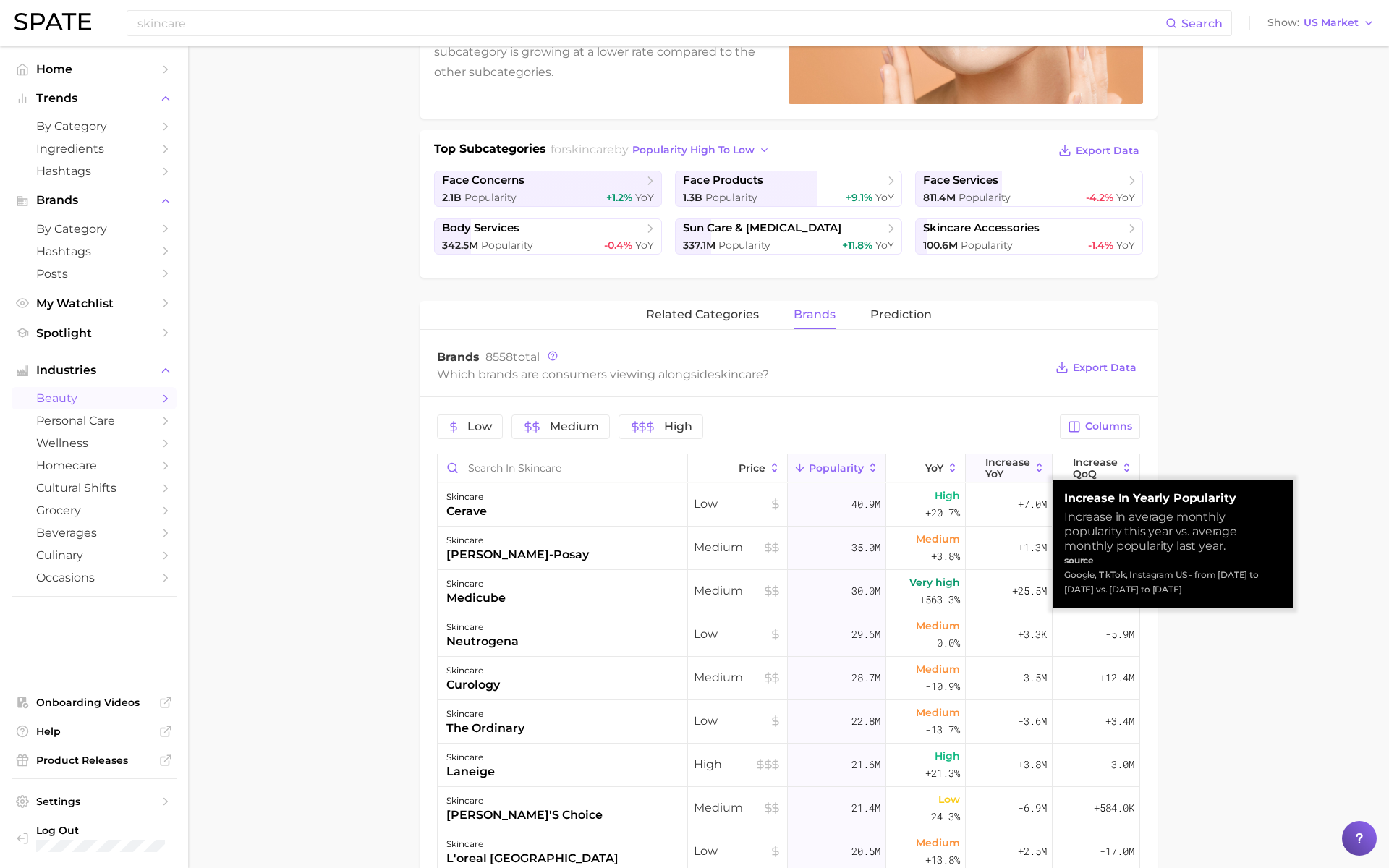
click at [1033, 463] on icon at bounding box center [1039, 467] width 13 height 13
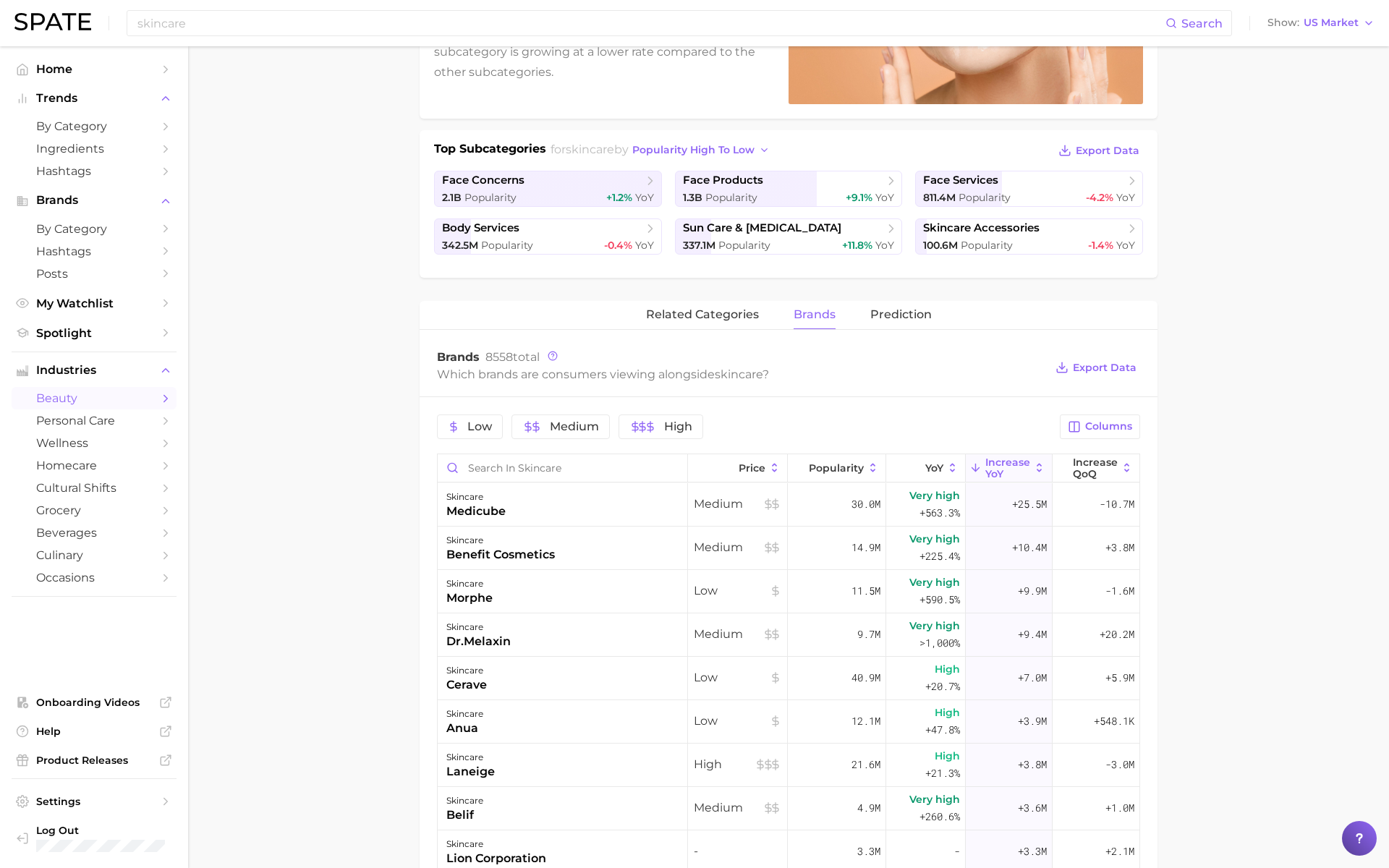
click at [1222, 393] on main "1. skincare 2. Subcategory Overview Google TikTok Instagram Beta skincare Popul…" at bounding box center [788, 600] width 1201 height 1620
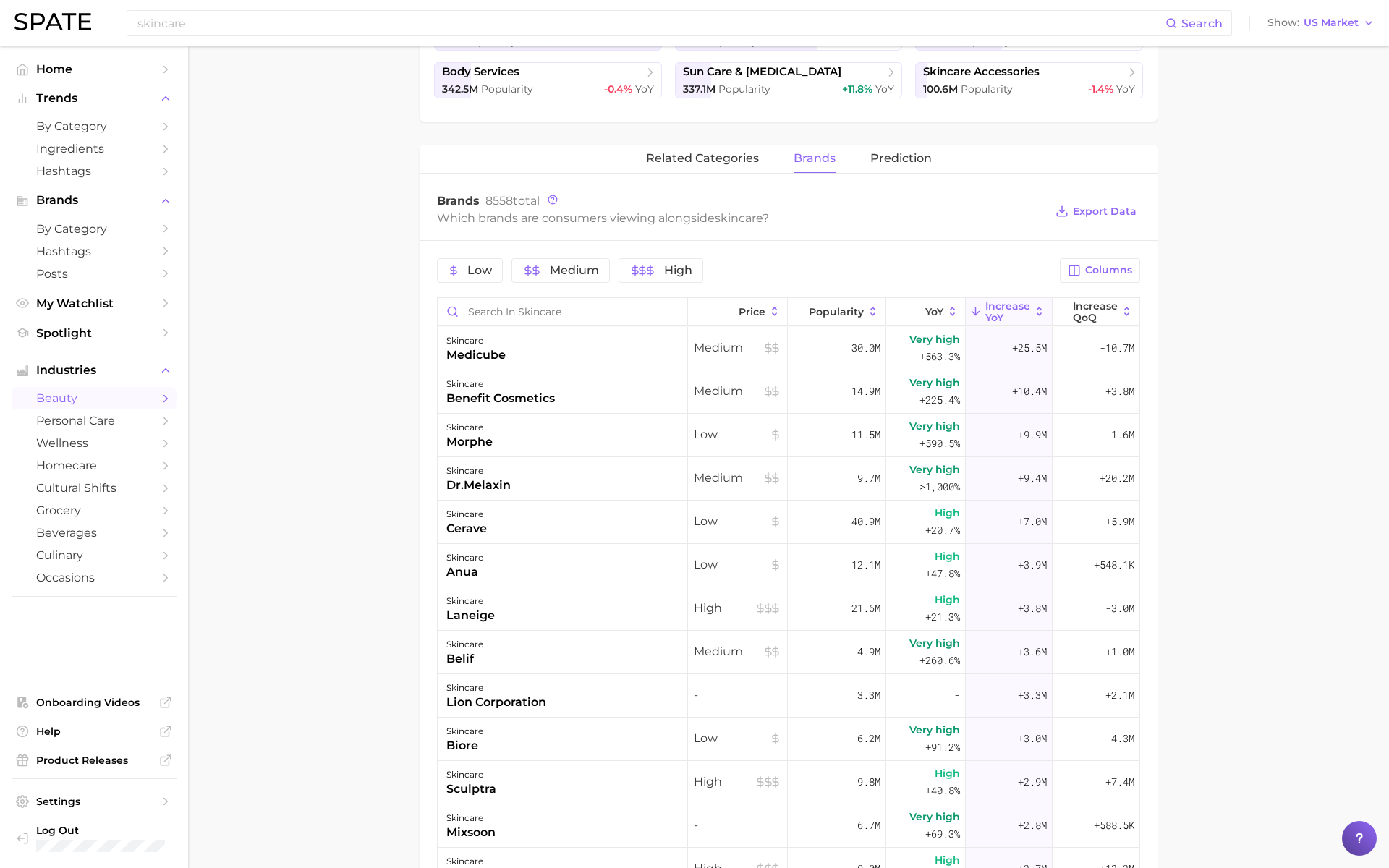
scroll to position [417, 0]
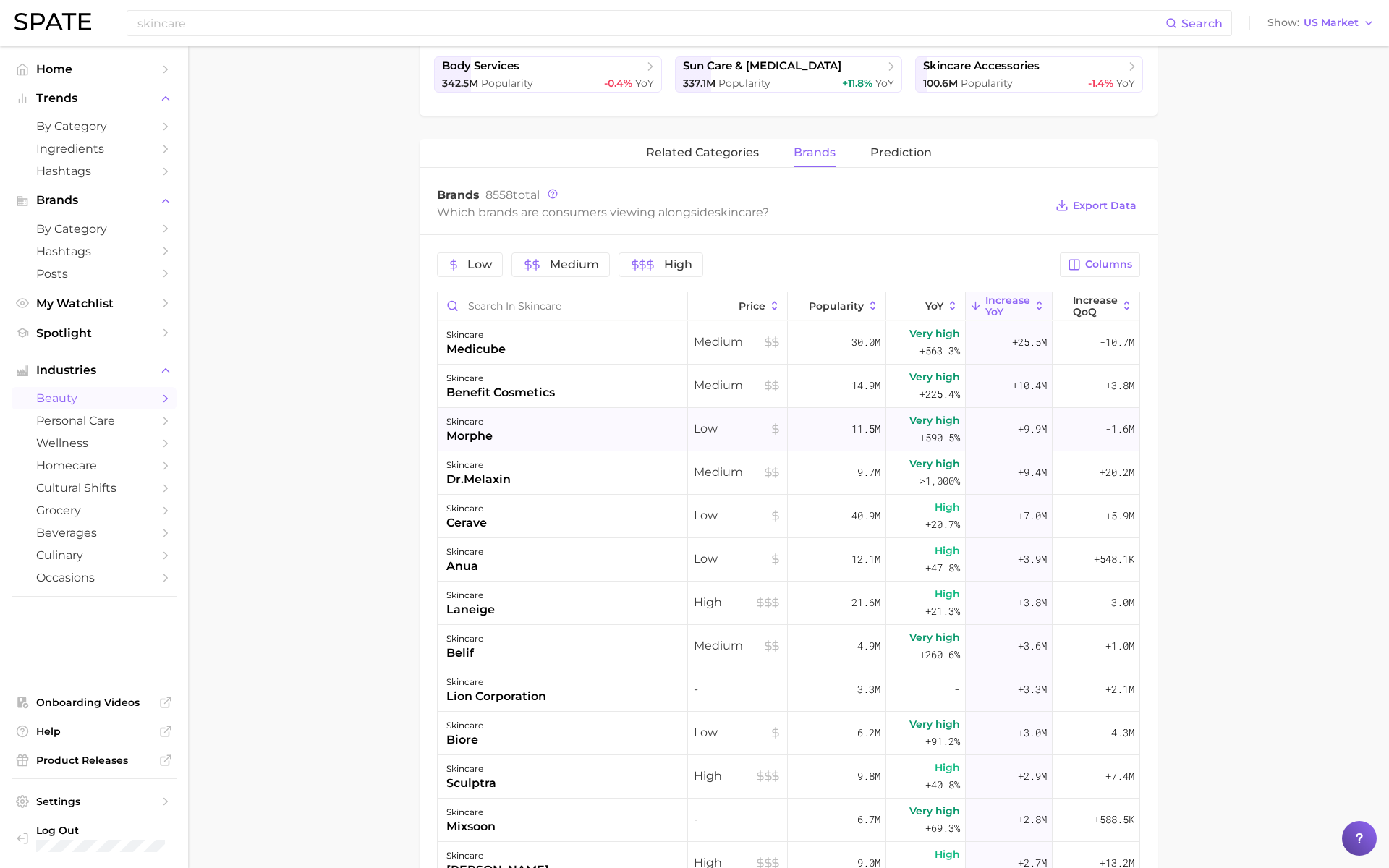
click at [522, 424] on div "skincare morphe" at bounding box center [563, 430] width 250 height 43
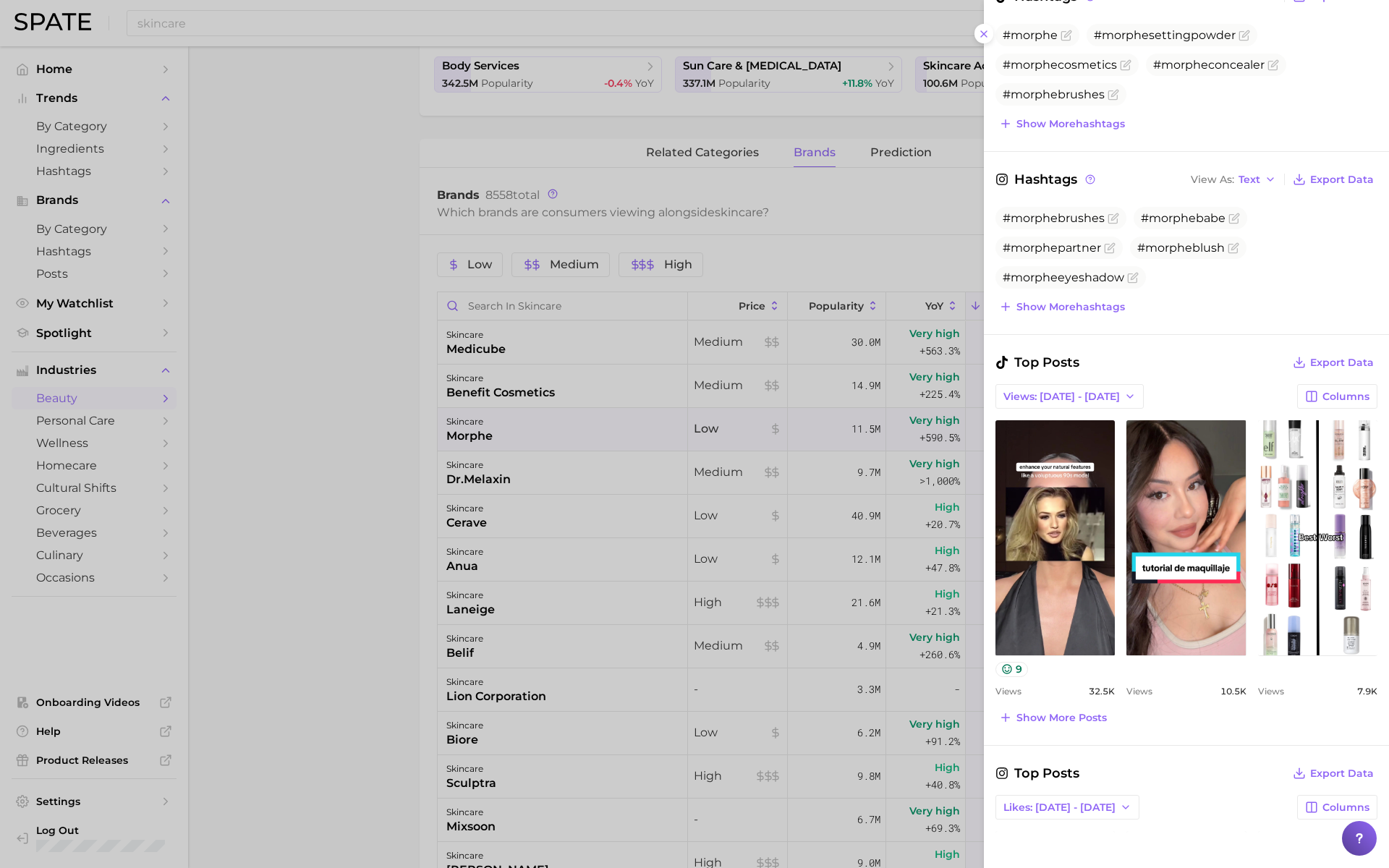
scroll to position [350, 0]
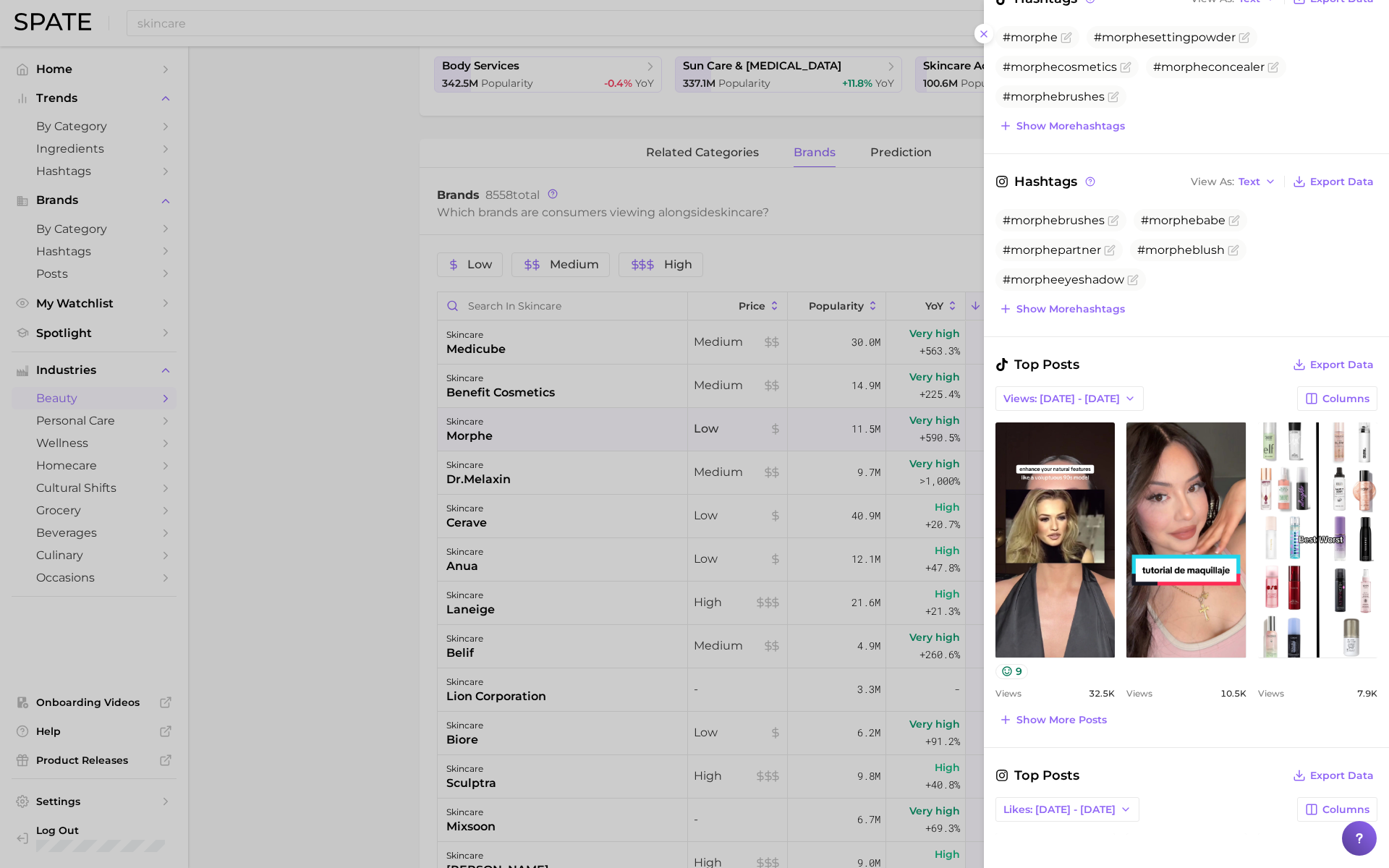
click at [634, 358] on div at bounding box center [694, 434] width 1389 height 868
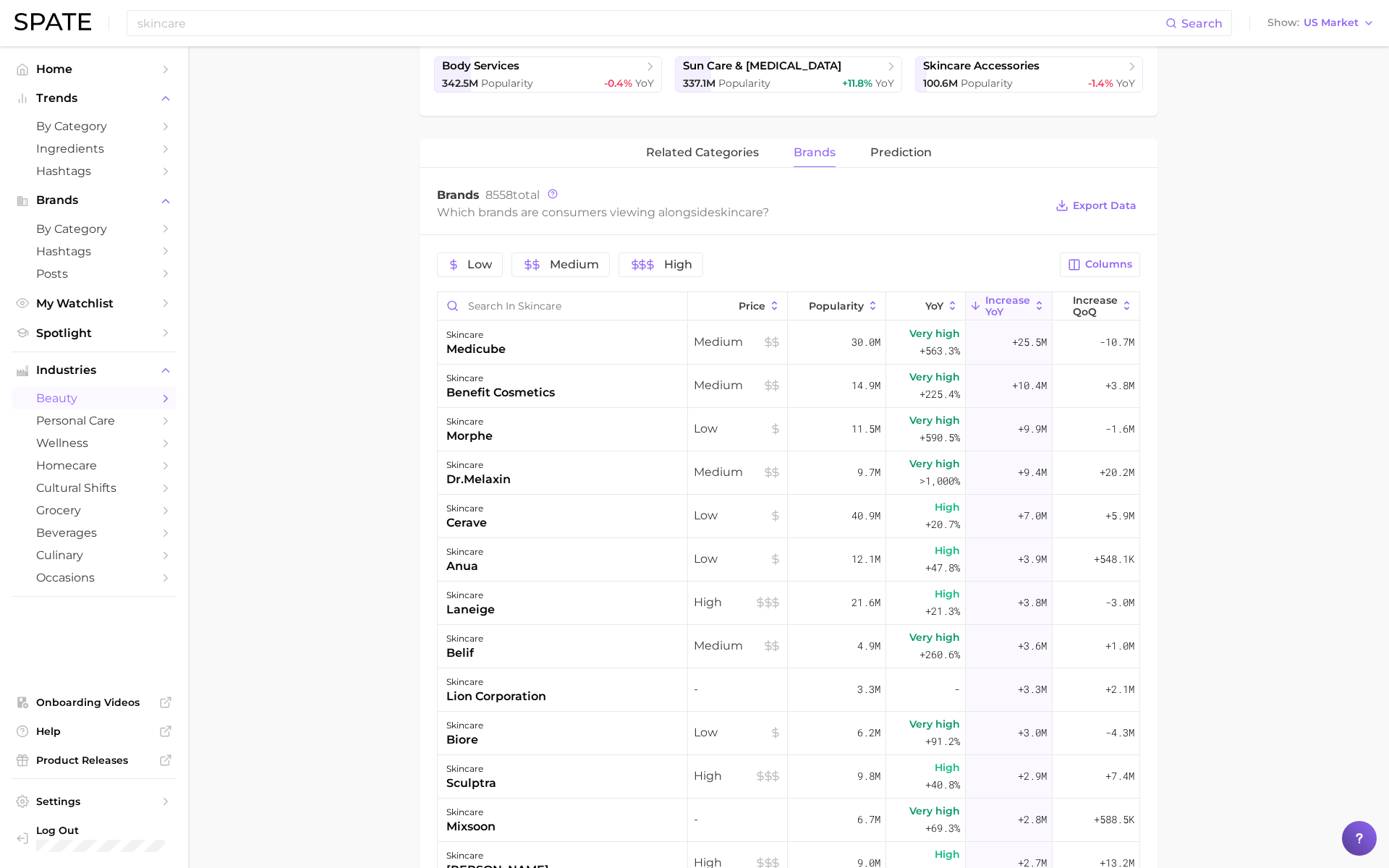
scroll to position [0, 0]
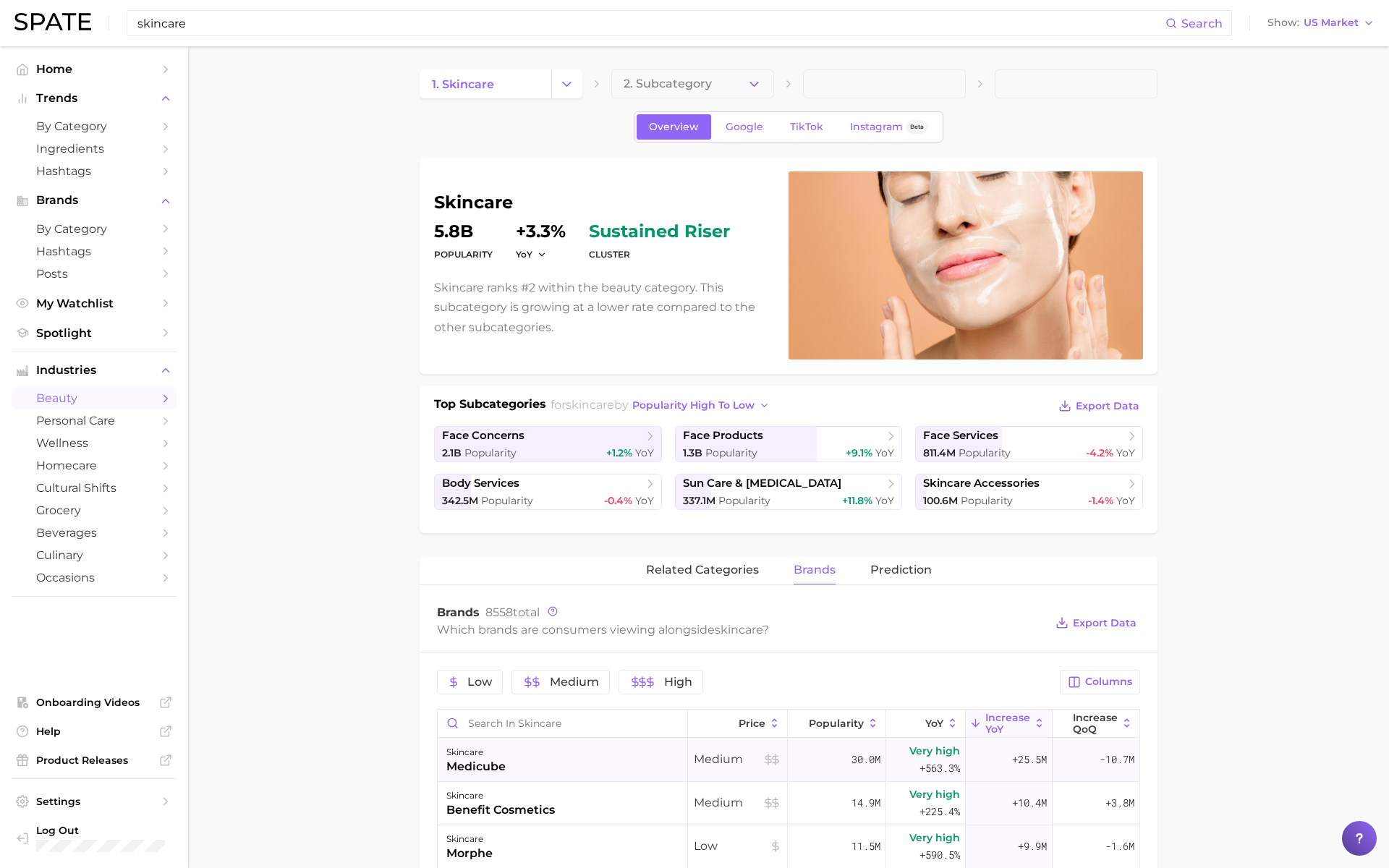
drag, startPoint x: 463, startPoint y: 16, endPoint x: 463, endPoint y: 757, distance: 741.0
click at [463, 17] on input "skincare" at bounding box center [650, 22] width 1029 height 24
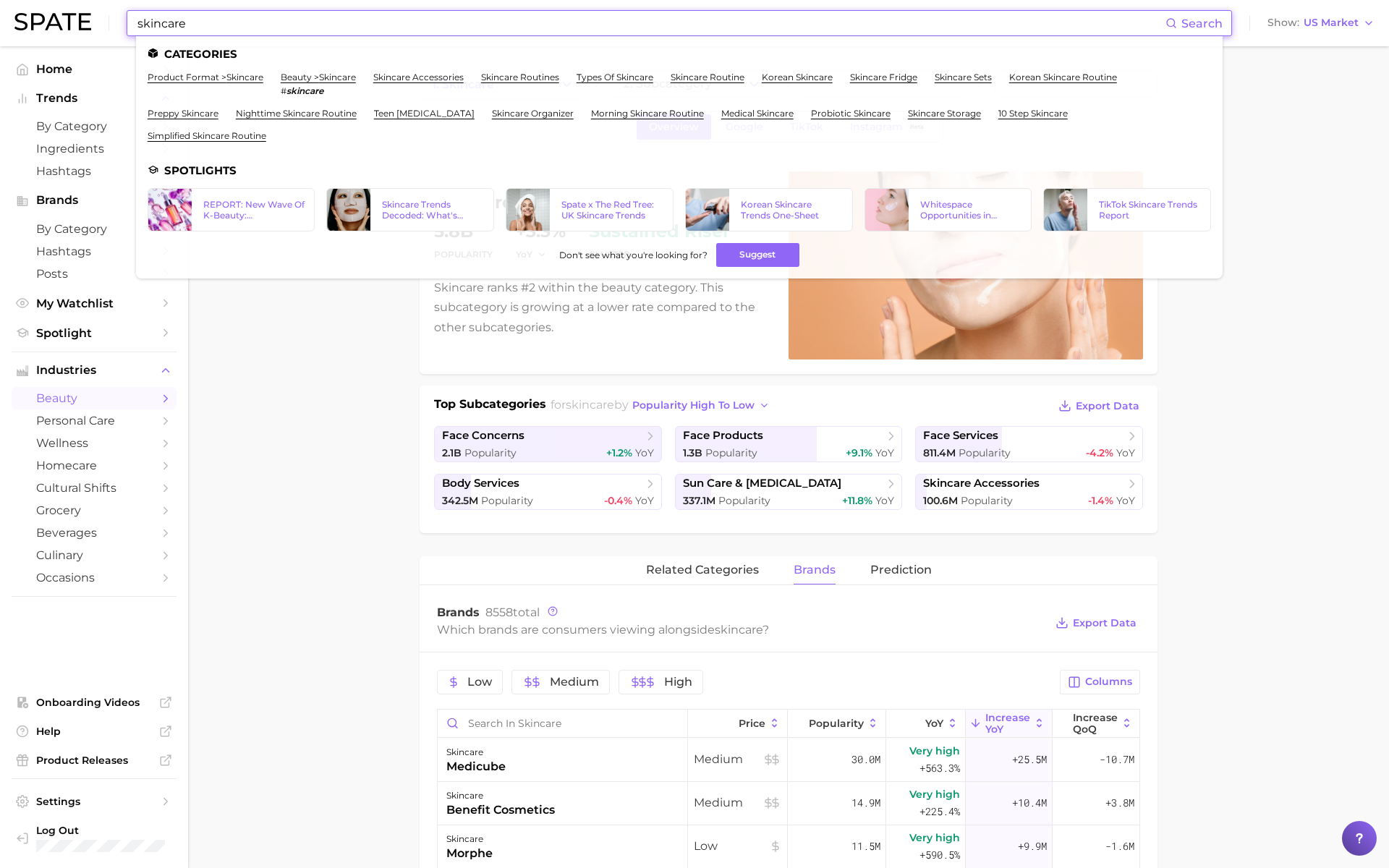
click at [322, 338] on main "1. skincare 2. Subcategory Overview Google TikTok Instagram Beta skincare Popul…" at bounding box center [788, 856] width 1201 height 1620
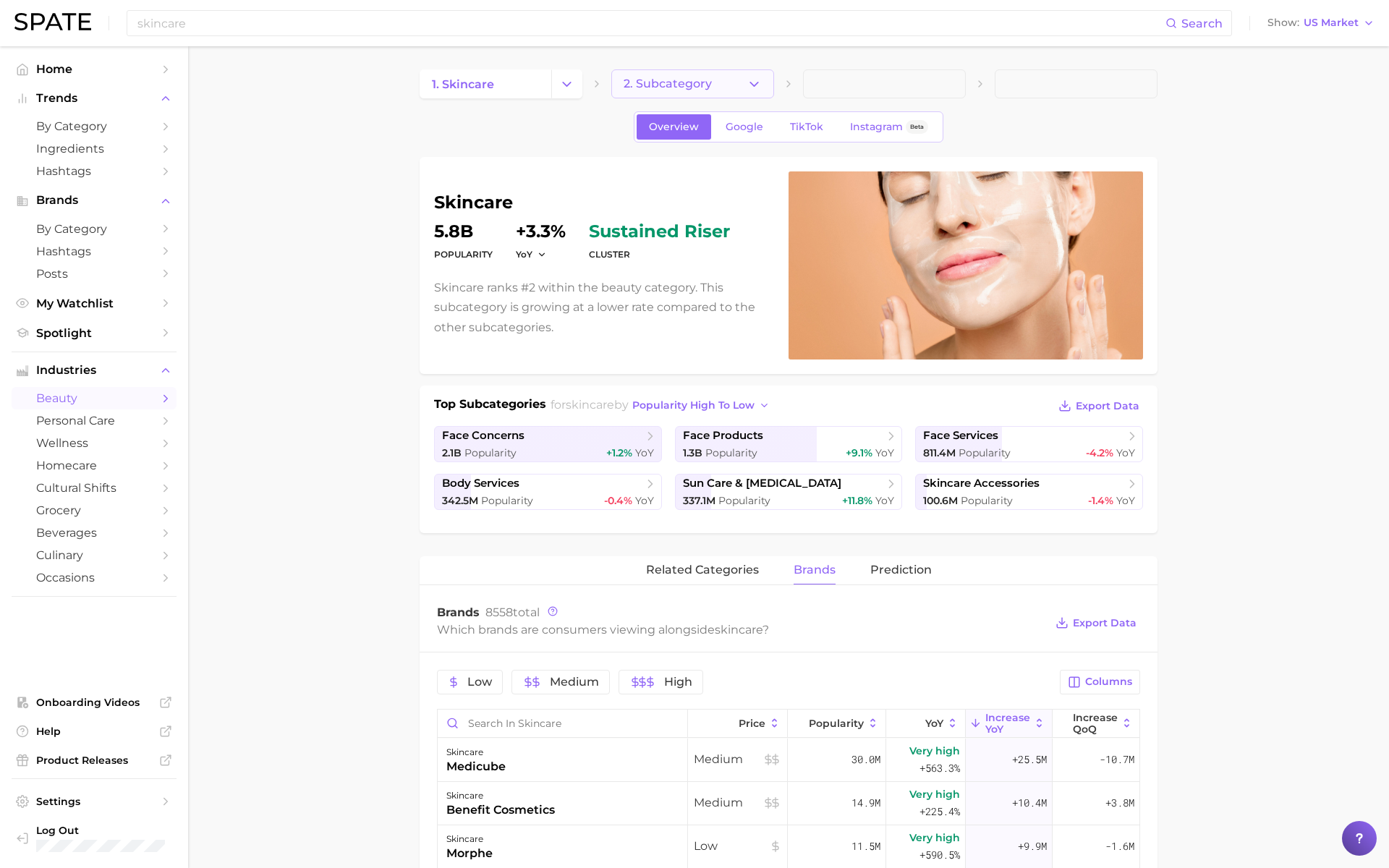
click at [659, 84] on span "2. Subcategory" at bounding box center [668, 84] width 88 height 13
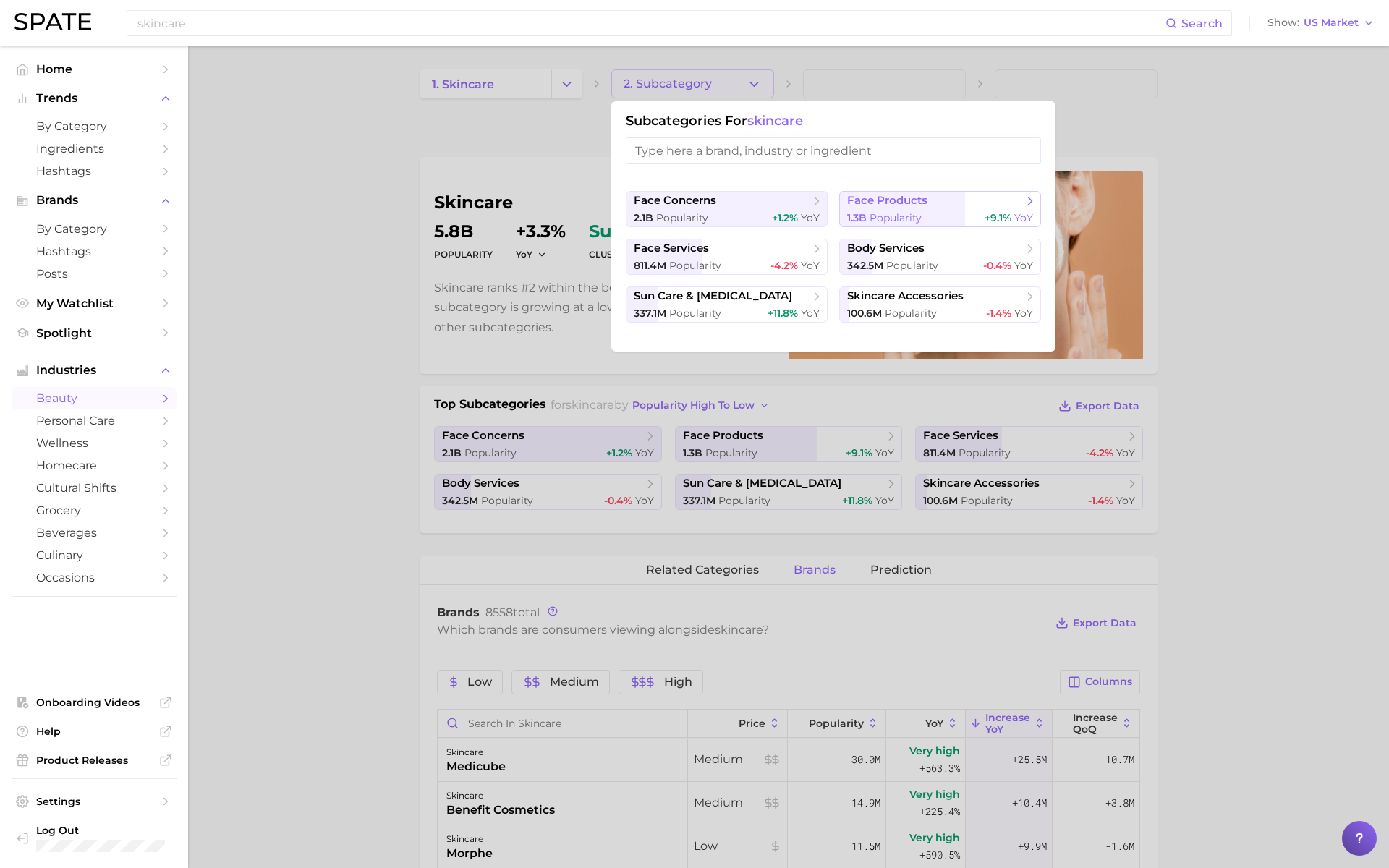
click at [930, 217] on div "1.3b Popularity +9.1% YoY" at bounding box center [939, 217] width 186 height 13
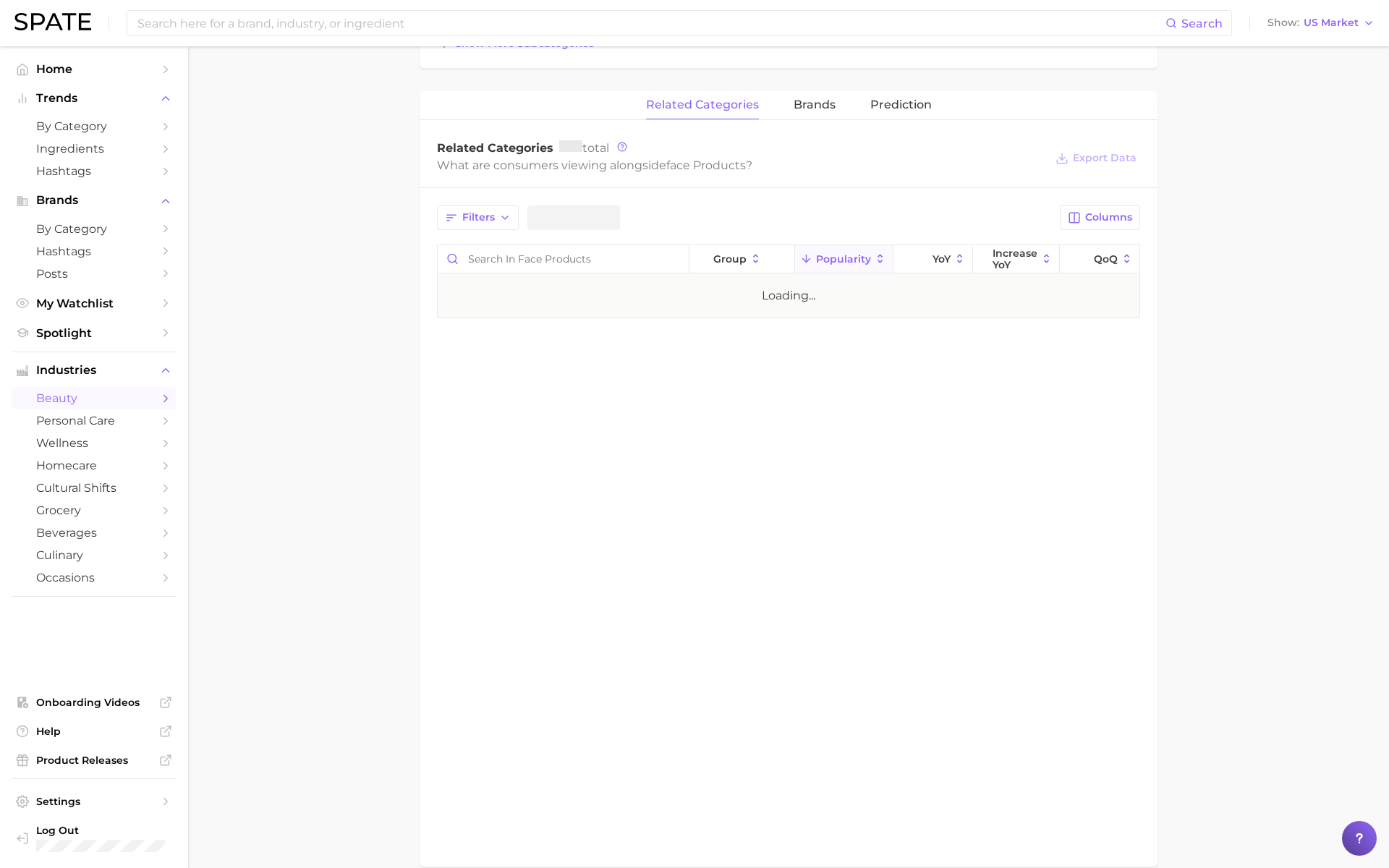
scroll to position [584, 0]
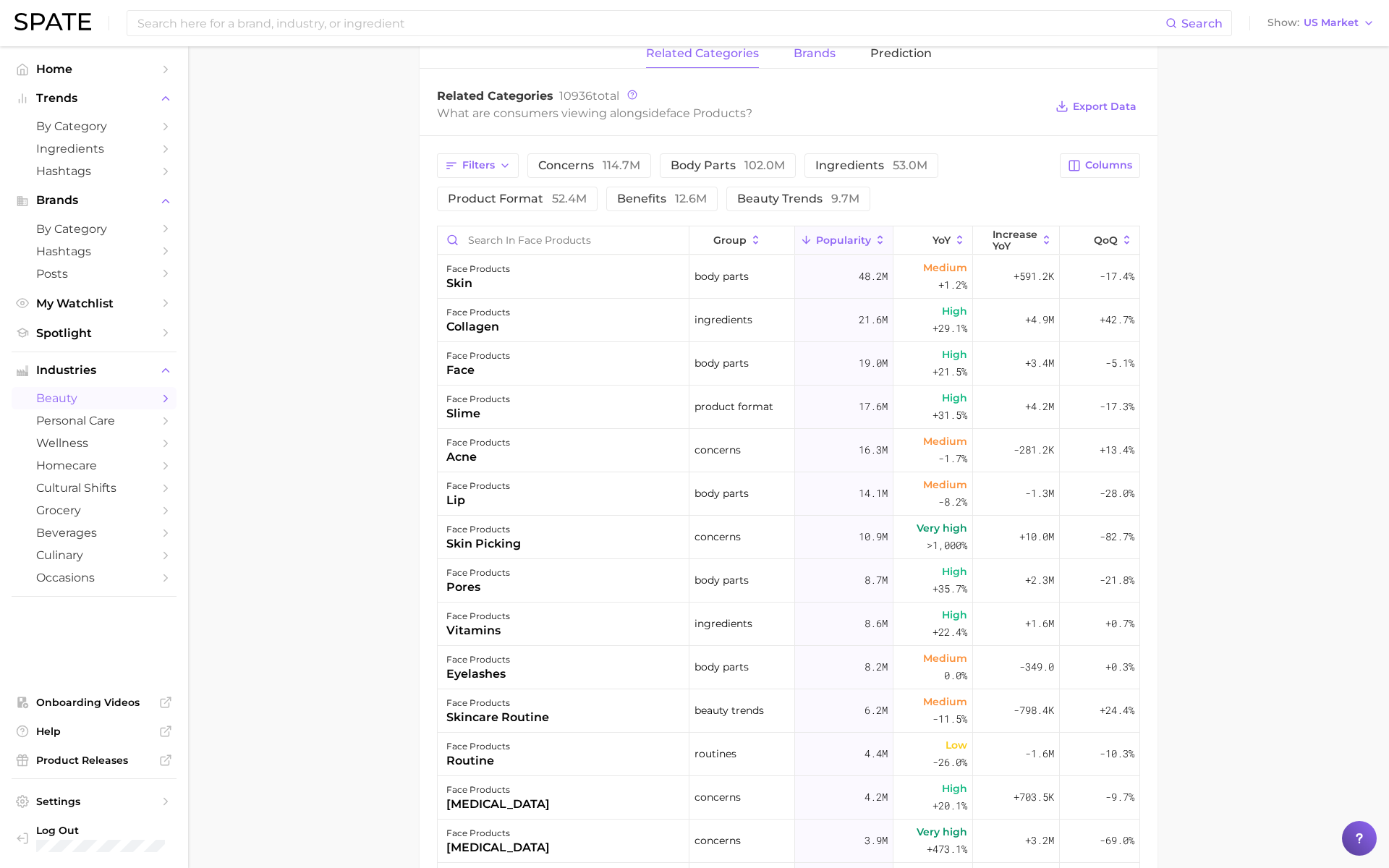
click at [823, 54] on span "brands" at bounding box center [815, 53] width 42 height 13
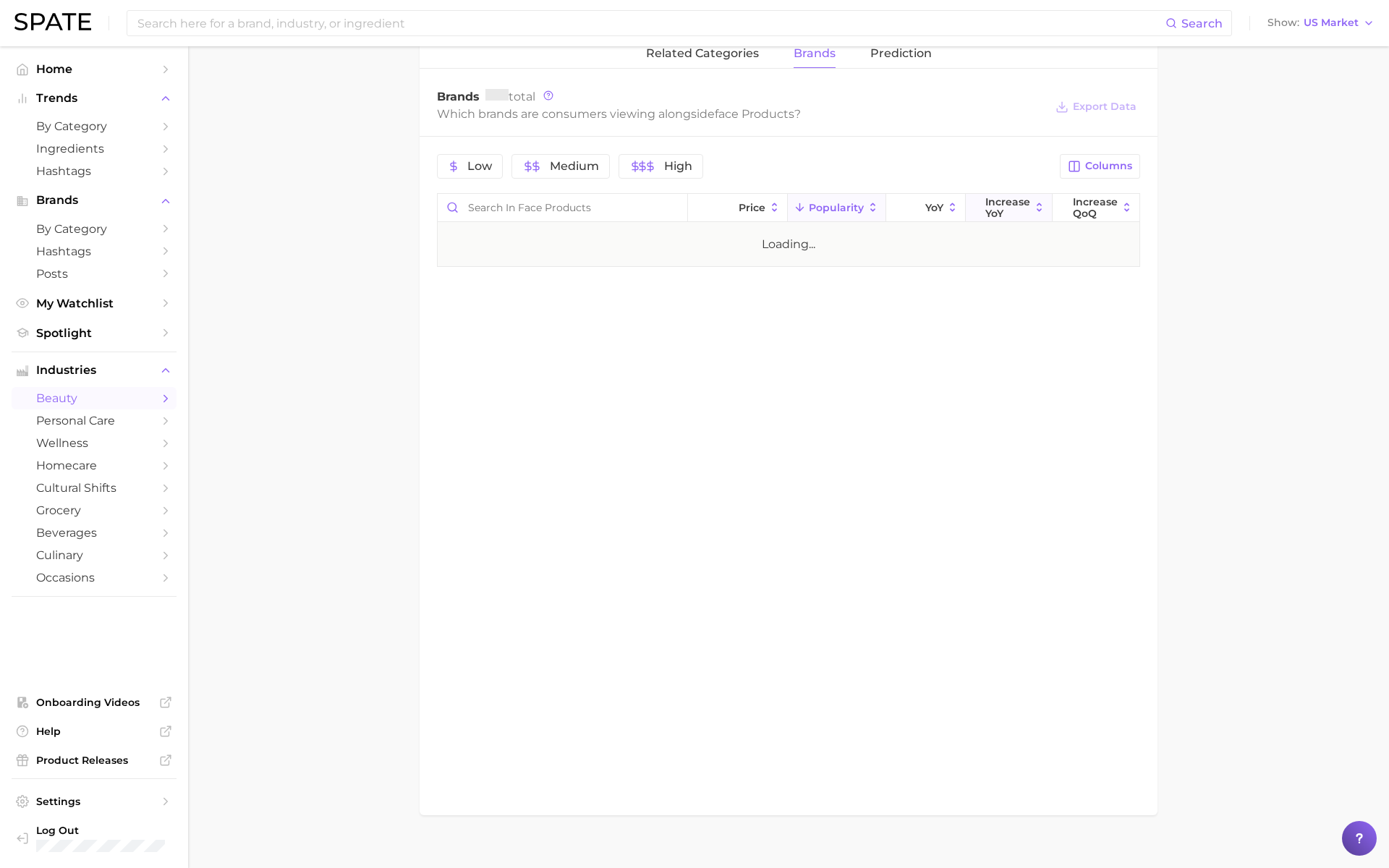
click at [993, 211] on span "Increase YoY" at bounding box center [1008, 208] width 45 height 23
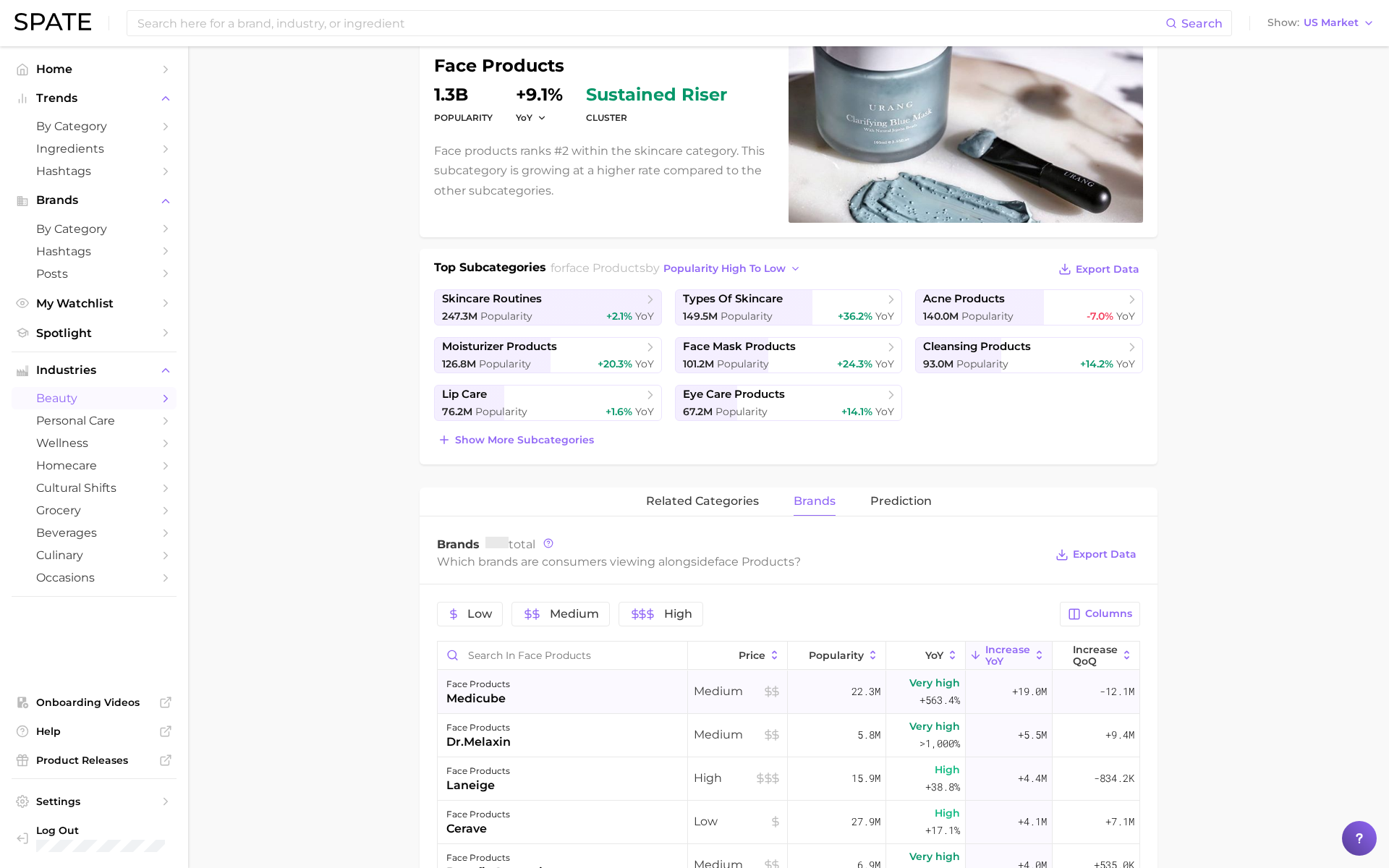
scroll to position [0, 0]
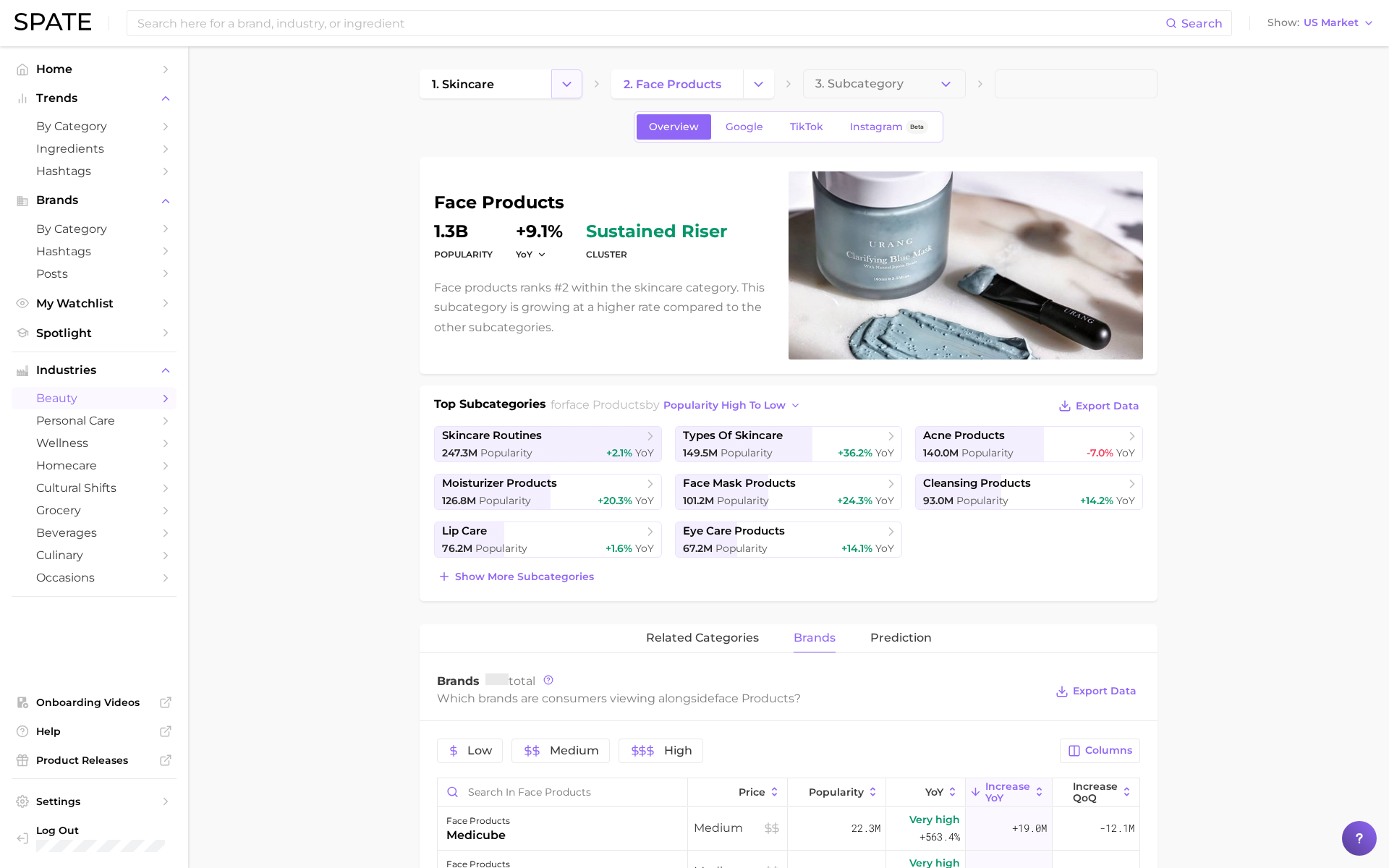
click at [573, 87] on icon "Change Category" at bounding box center [566, 84] width 15 height 15
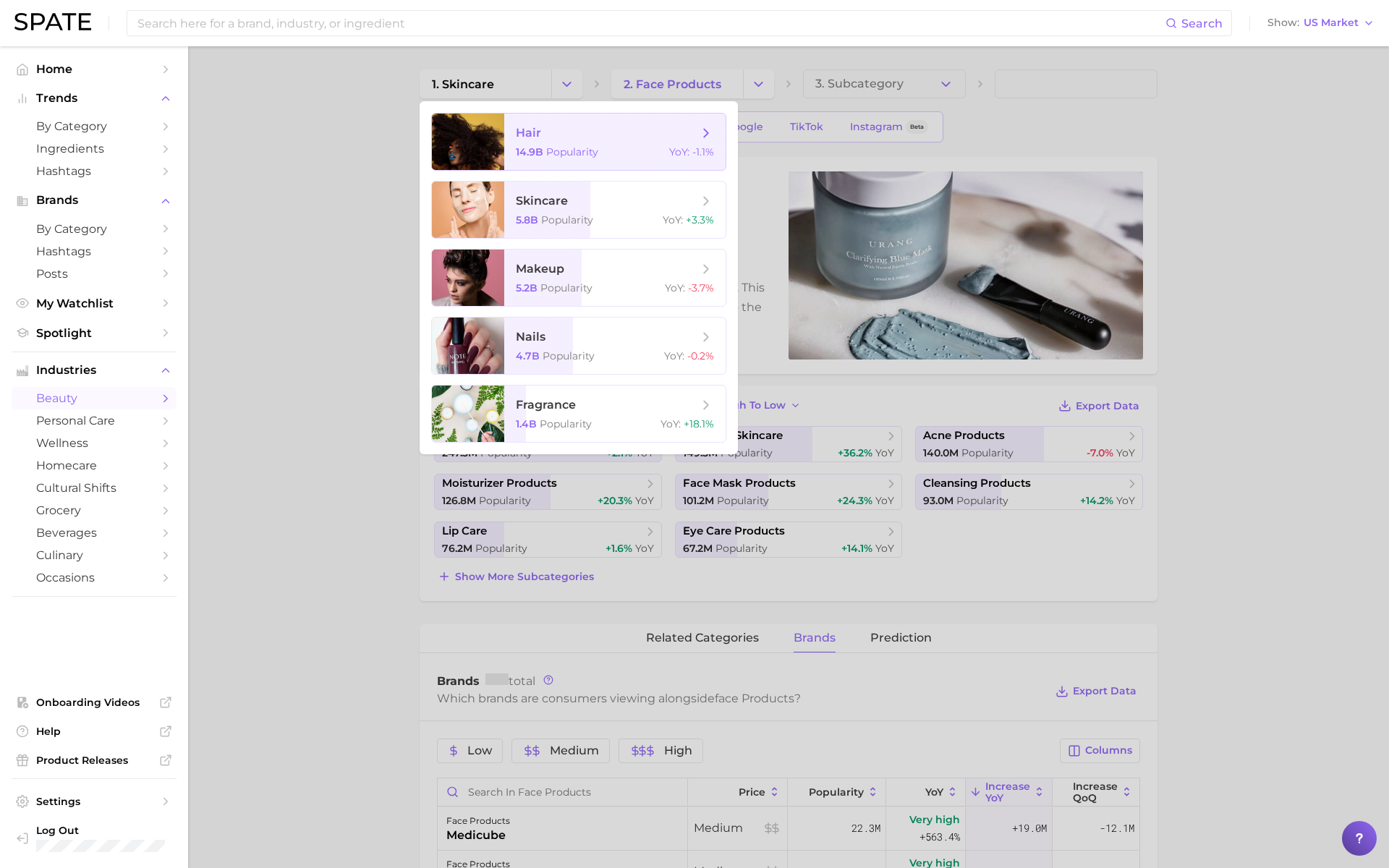
click at [573, 145] on span "hair 14.9b Popularity YoY : -1.1%" at bounding box center [615, 141] width 221 height 57
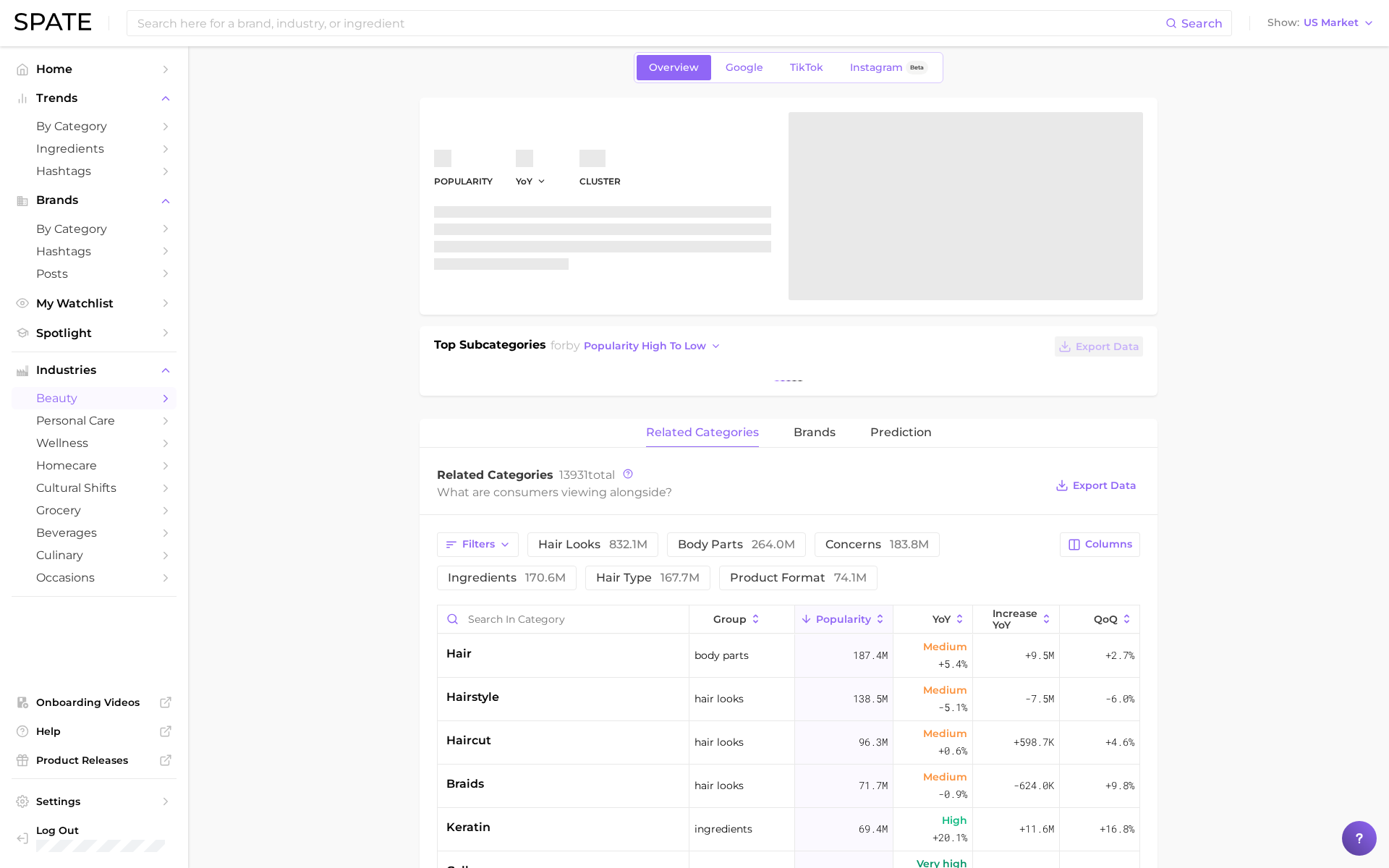
scroll to position [160, 0]
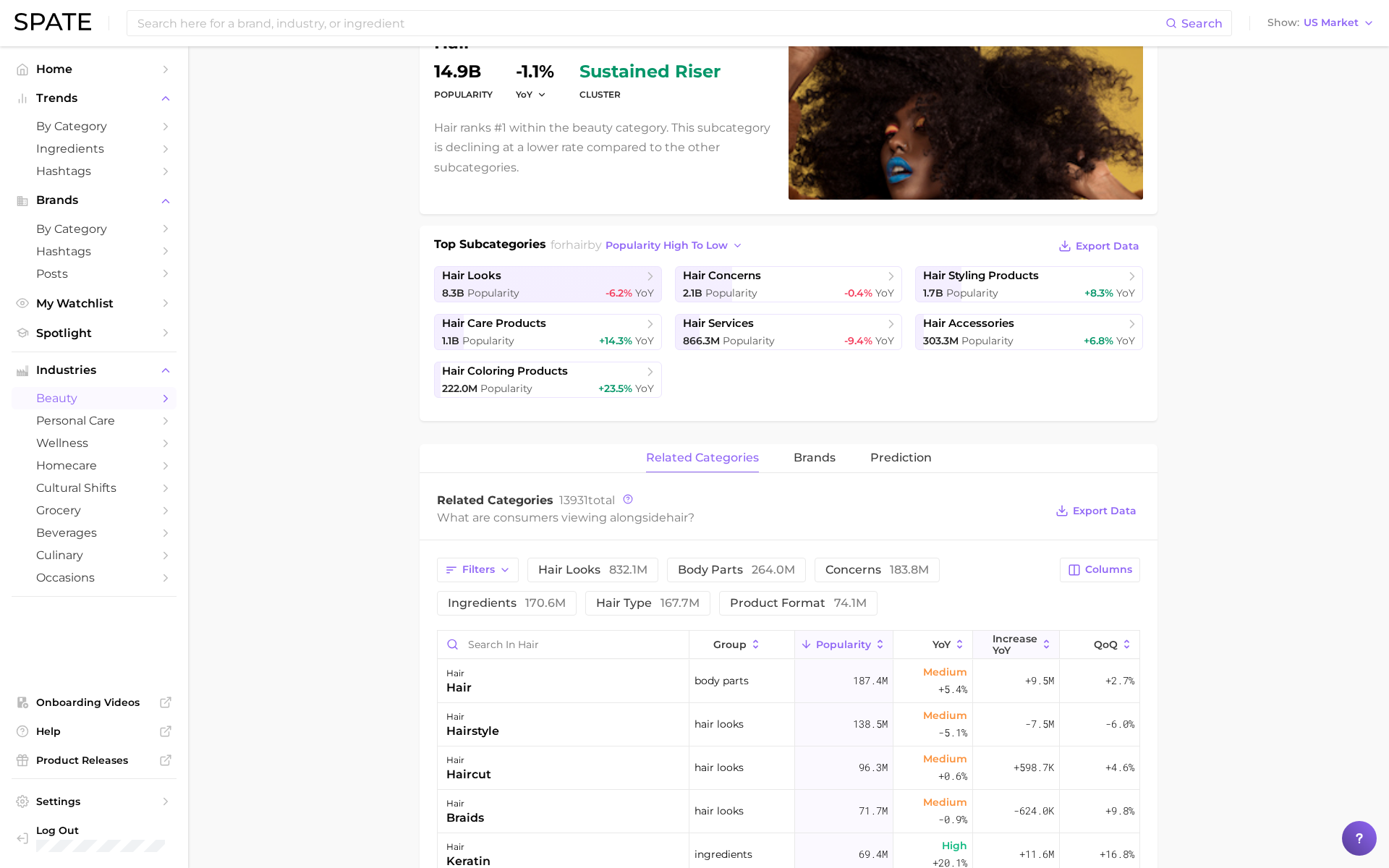
click at [989, 642] on icon at bounding box center [983, 644] width 13 height 13
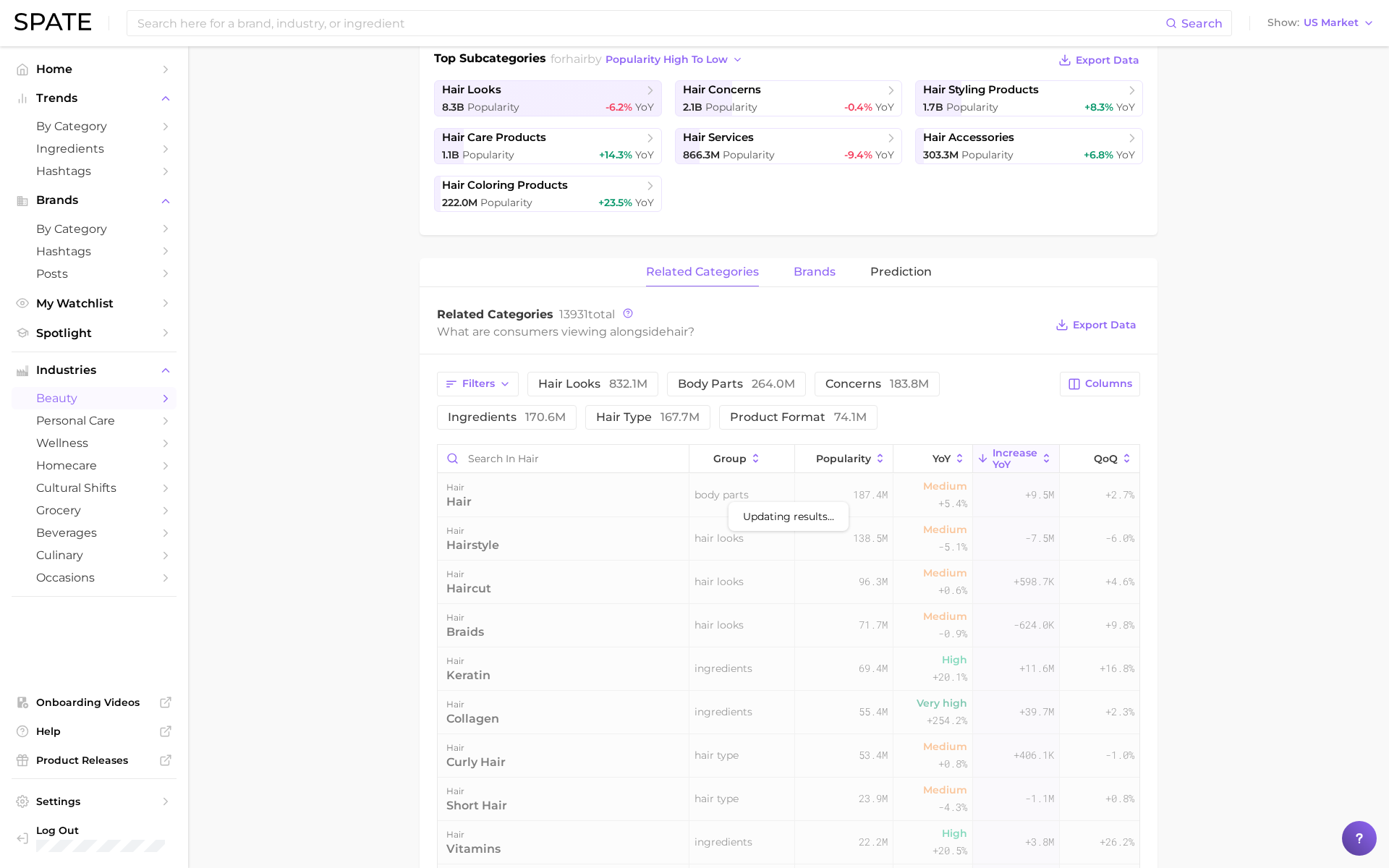
click at [815, 269] on span "brands" at bounding box center [815, 271] width 42 height 13
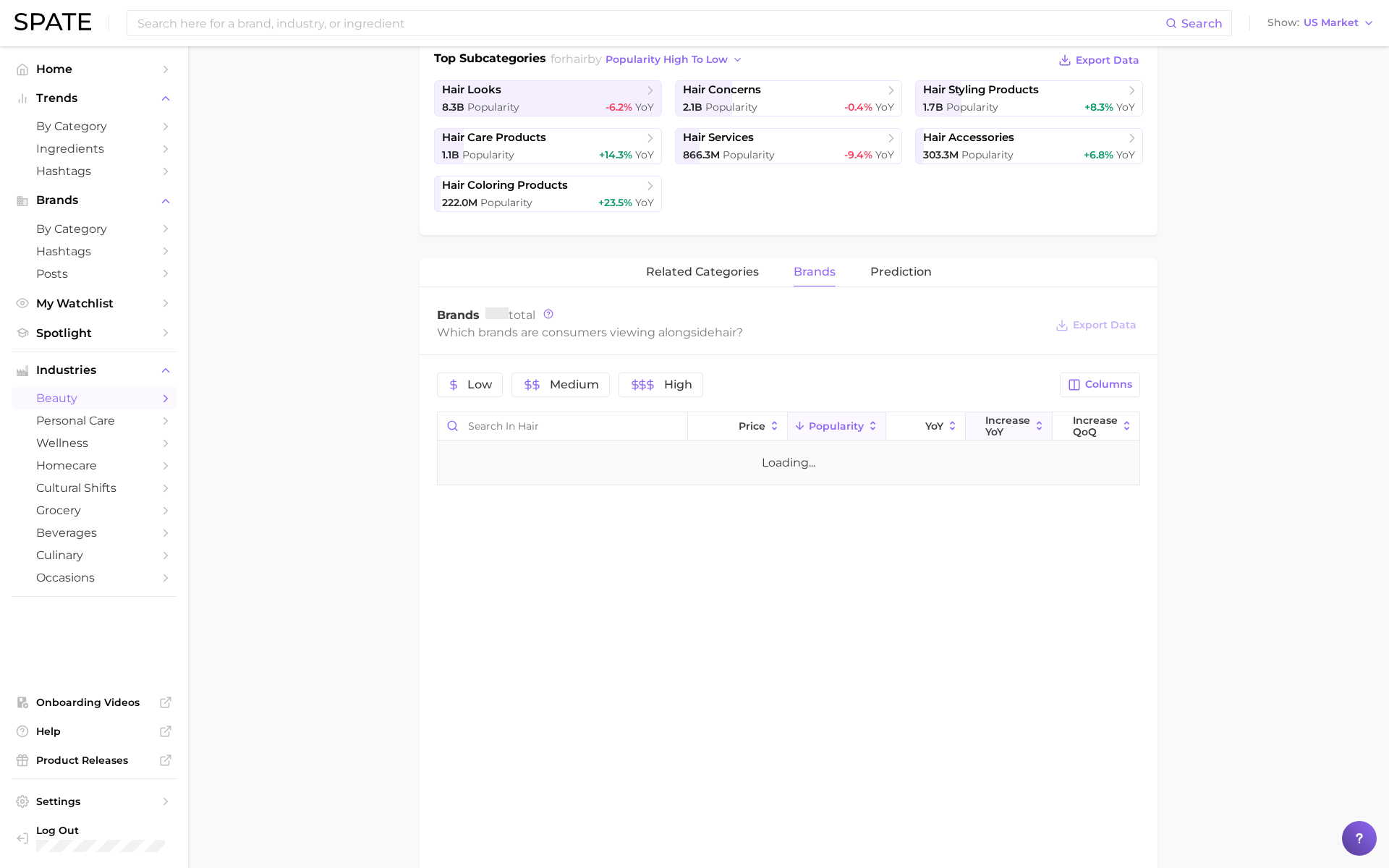
click at [1019, 430] on span "Increase YoY" at bounding box center [1008, 426] width 45 height 23
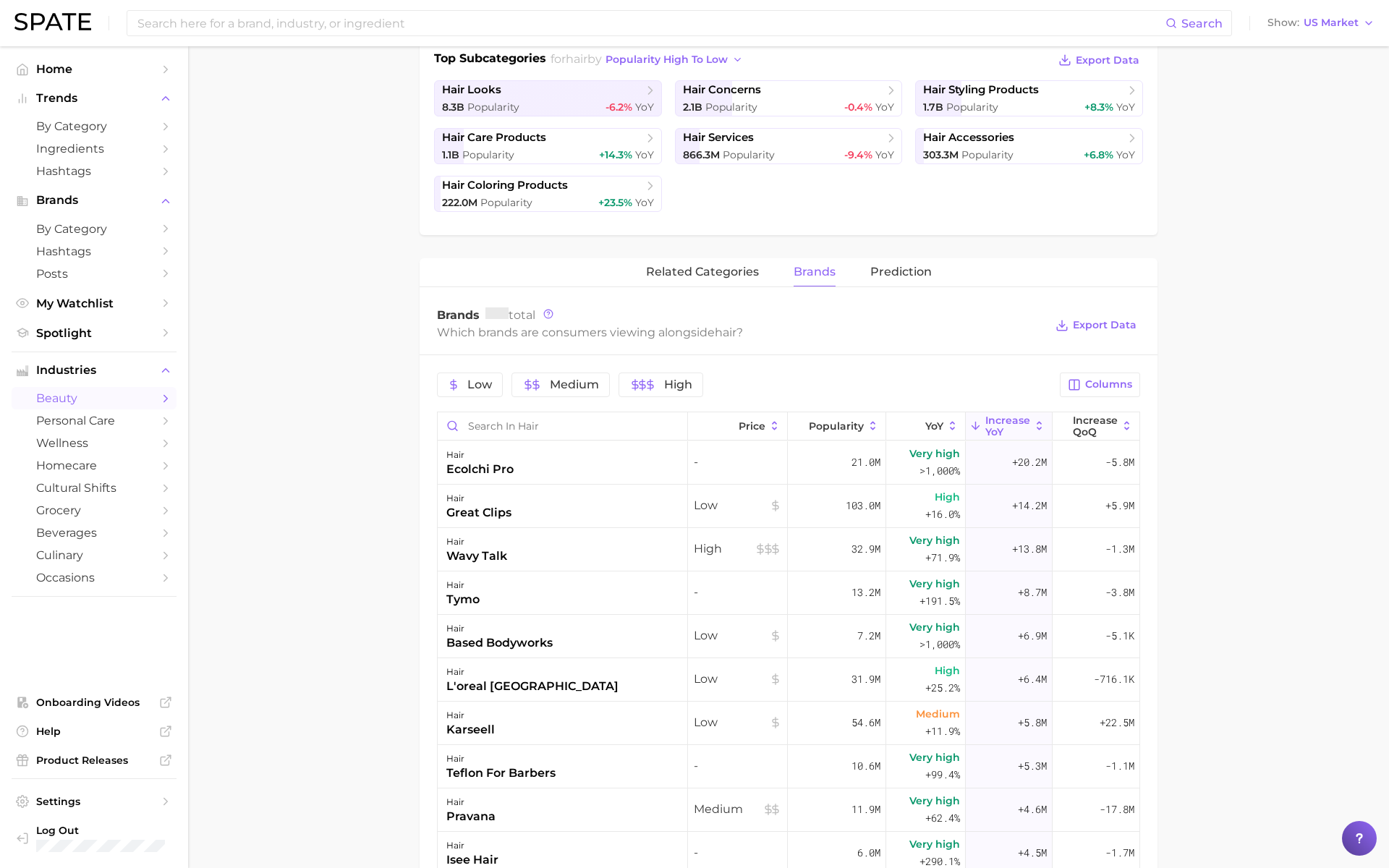
scroll to position [361, 0]
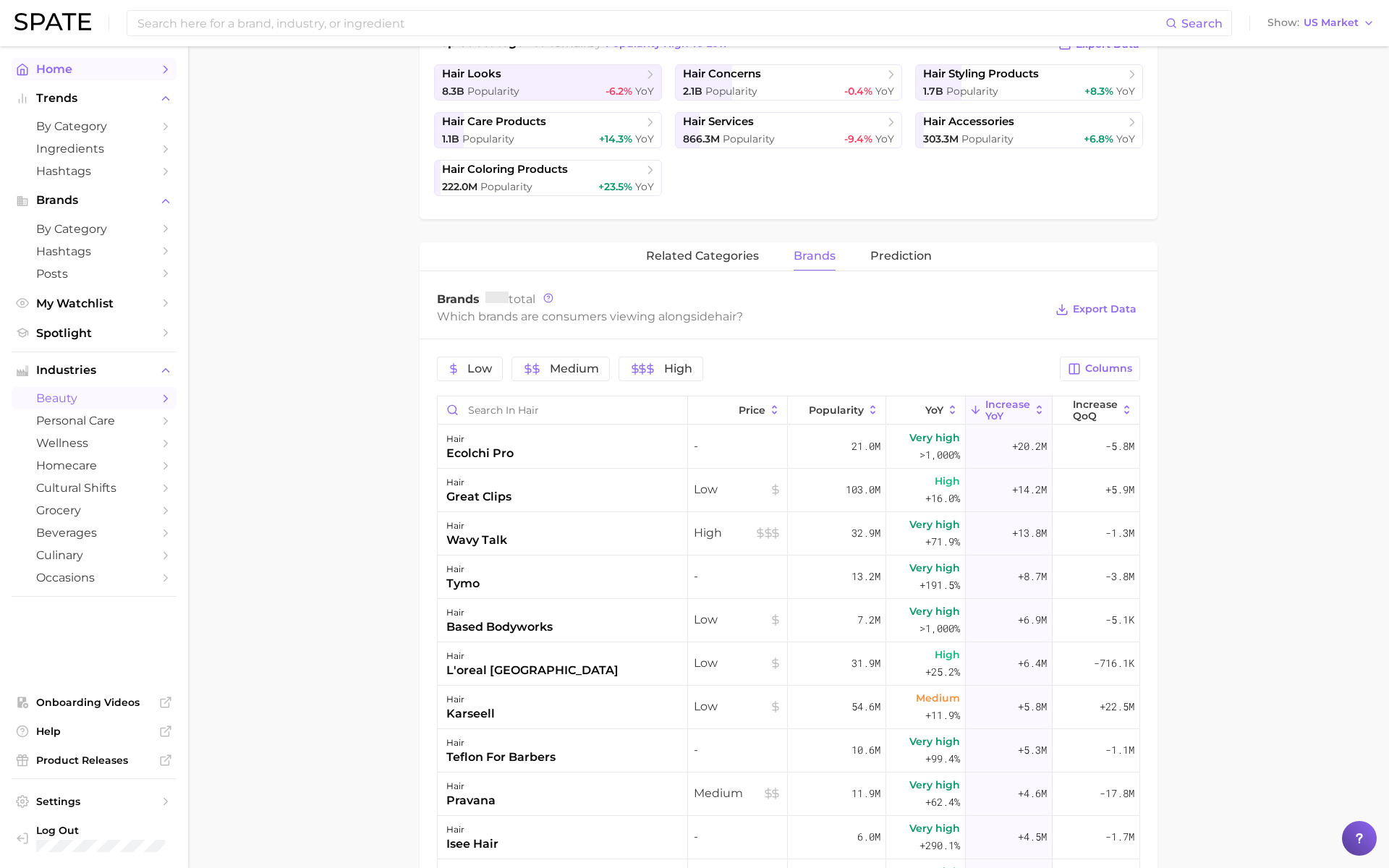
click at [104, 58] on link "Home" at bounding box center [93, 68] width 165 height 22
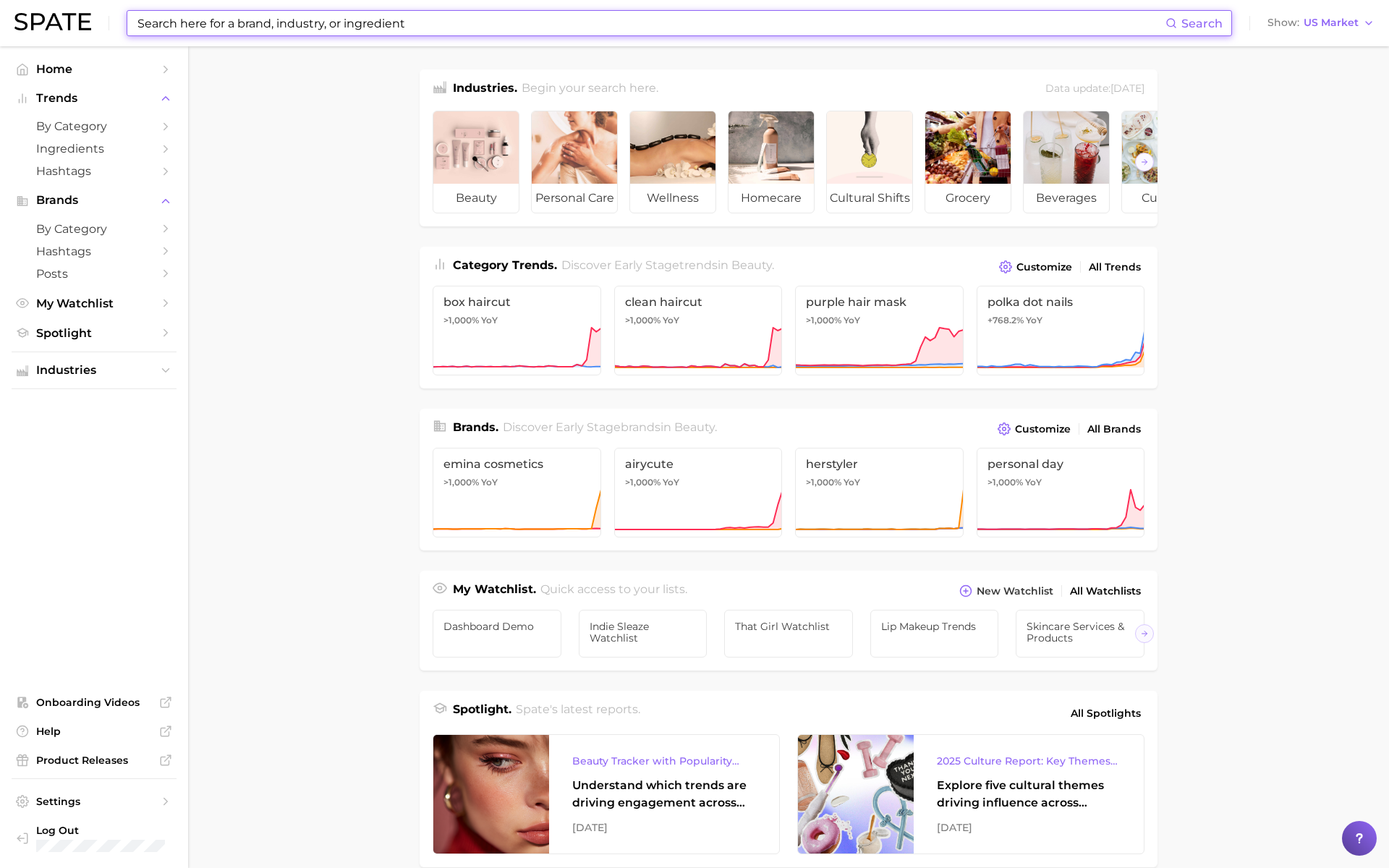
click at [416, 26] on input at bounding box center [650, 22] width 1029 height 24
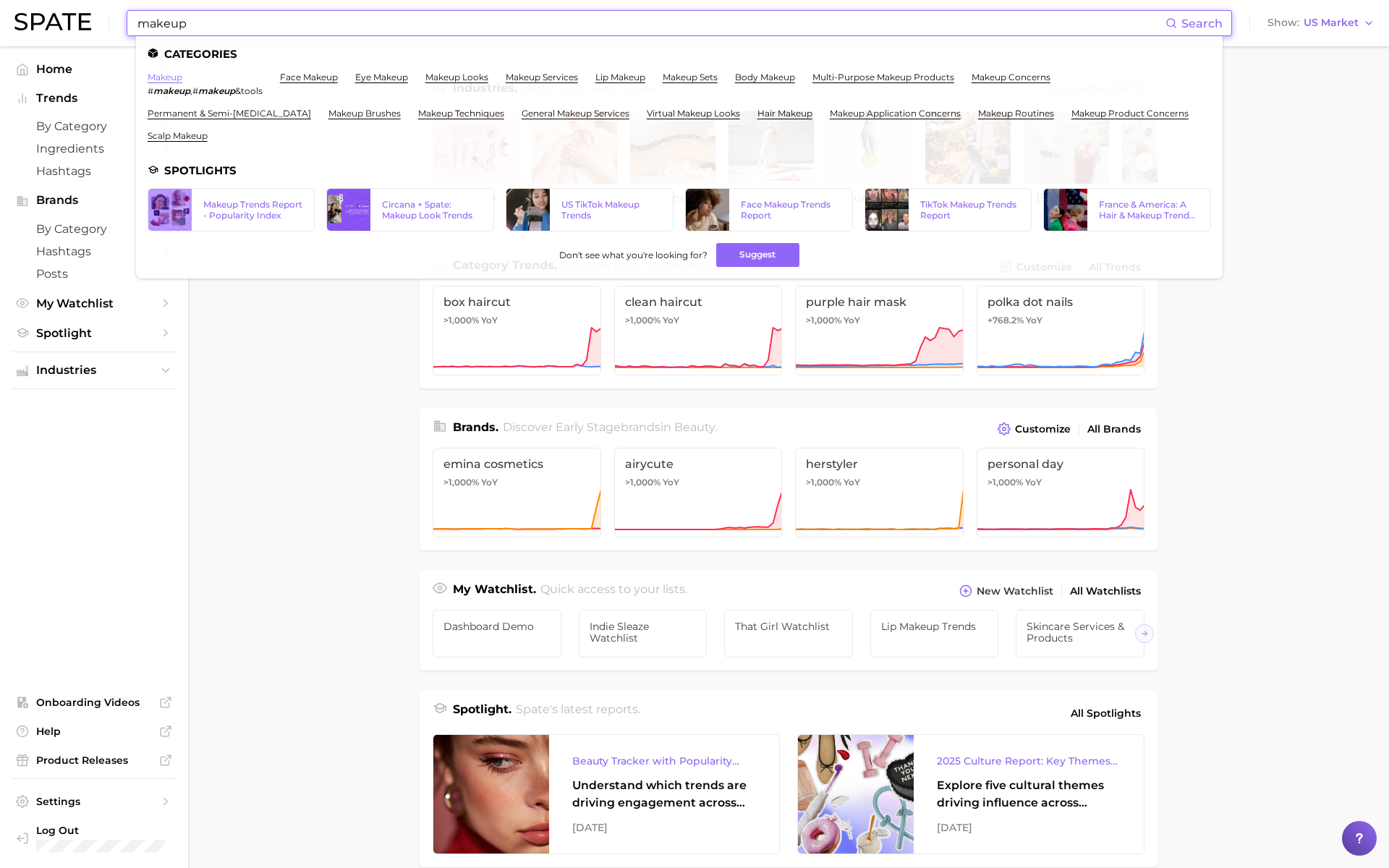
type input "makeup"
click at [165, 76] on link "makeup" at bounding box center [165, 77] width 35 height 11
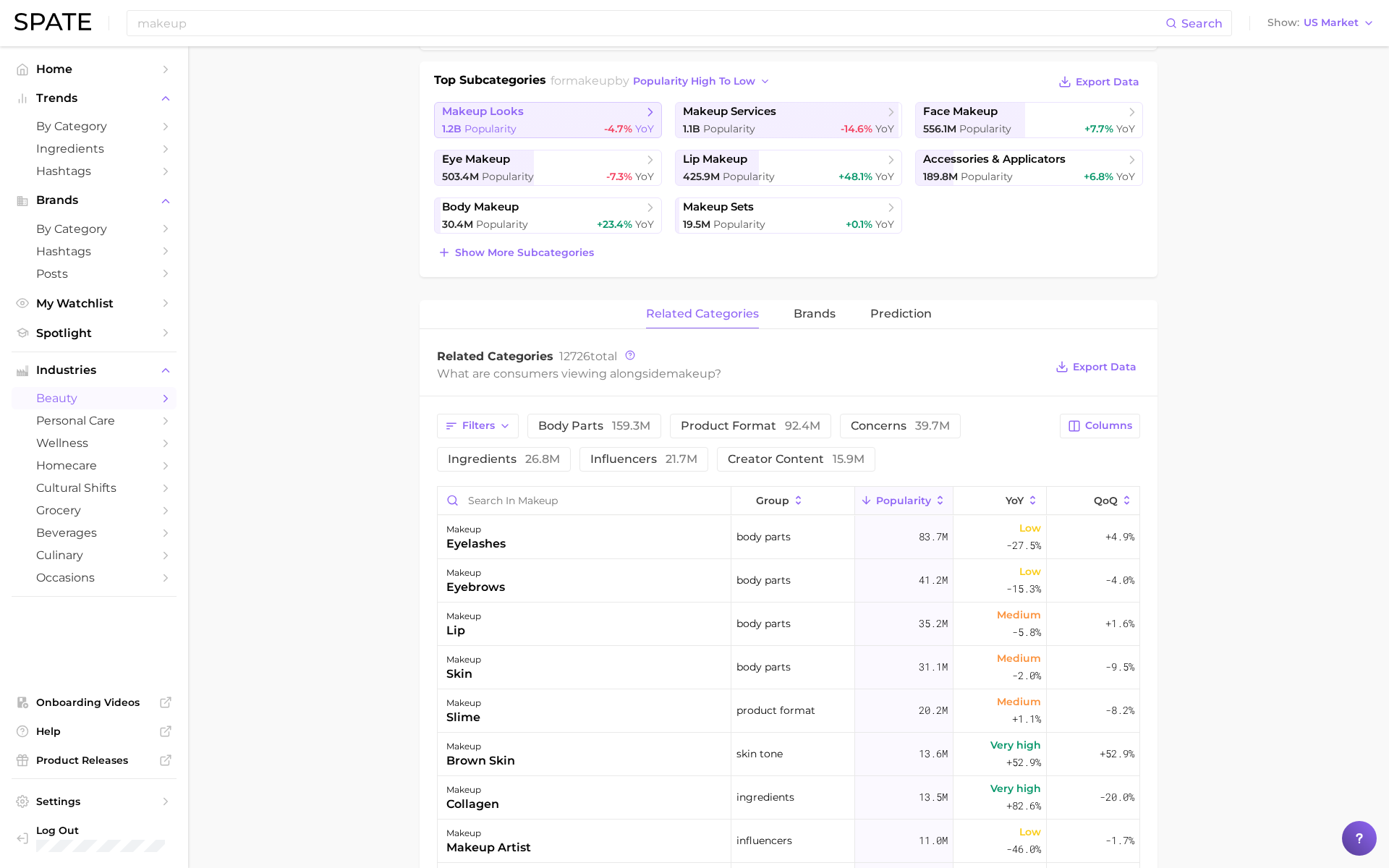
scroll to position [328, 0]
click at [814, 299] on button "brands" at bounding box center [815, 310] width 42 height 28
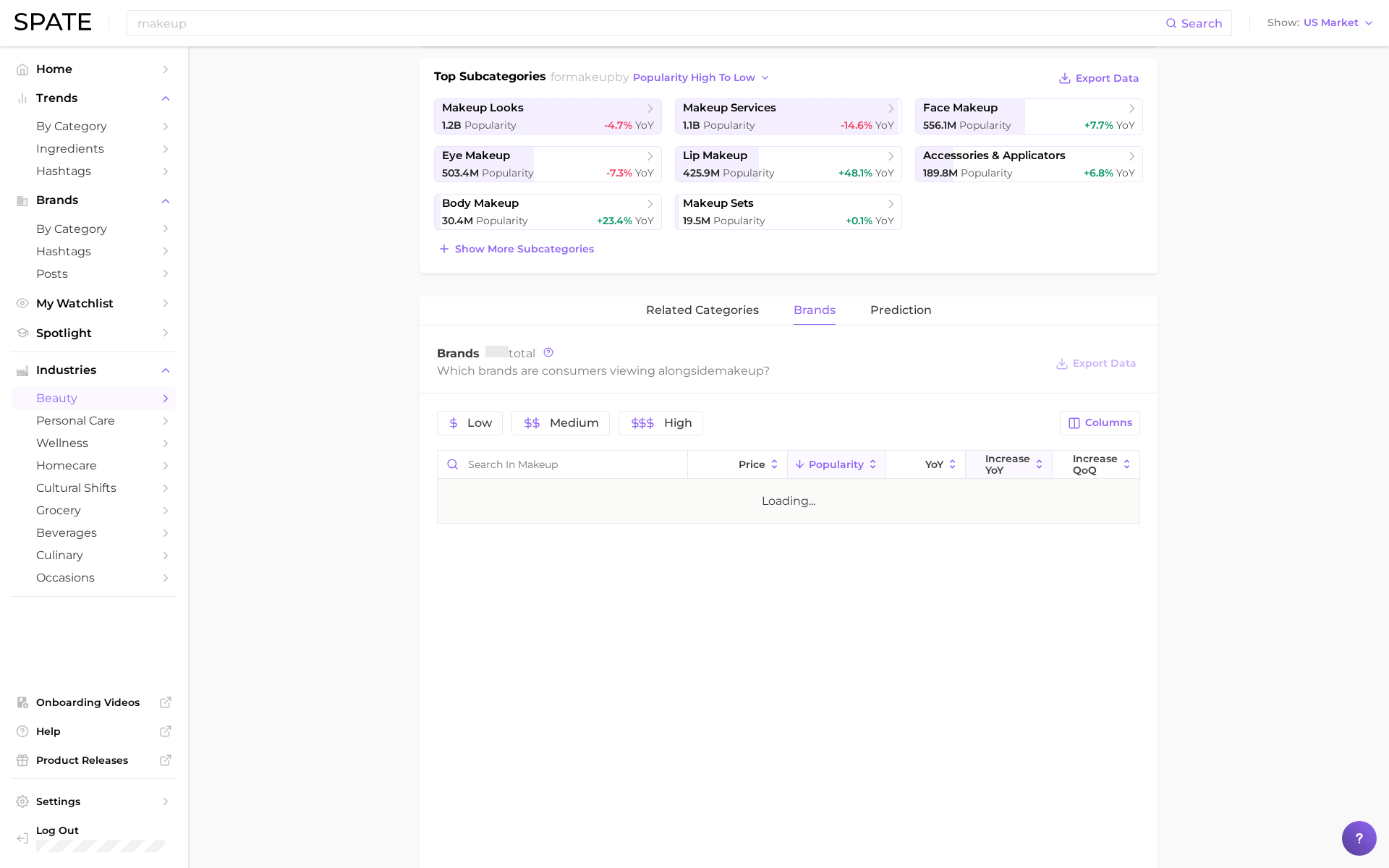
click at [1017, 455] on span "Increase YoY" at bounding box center [1008, 465] width 45 height 23
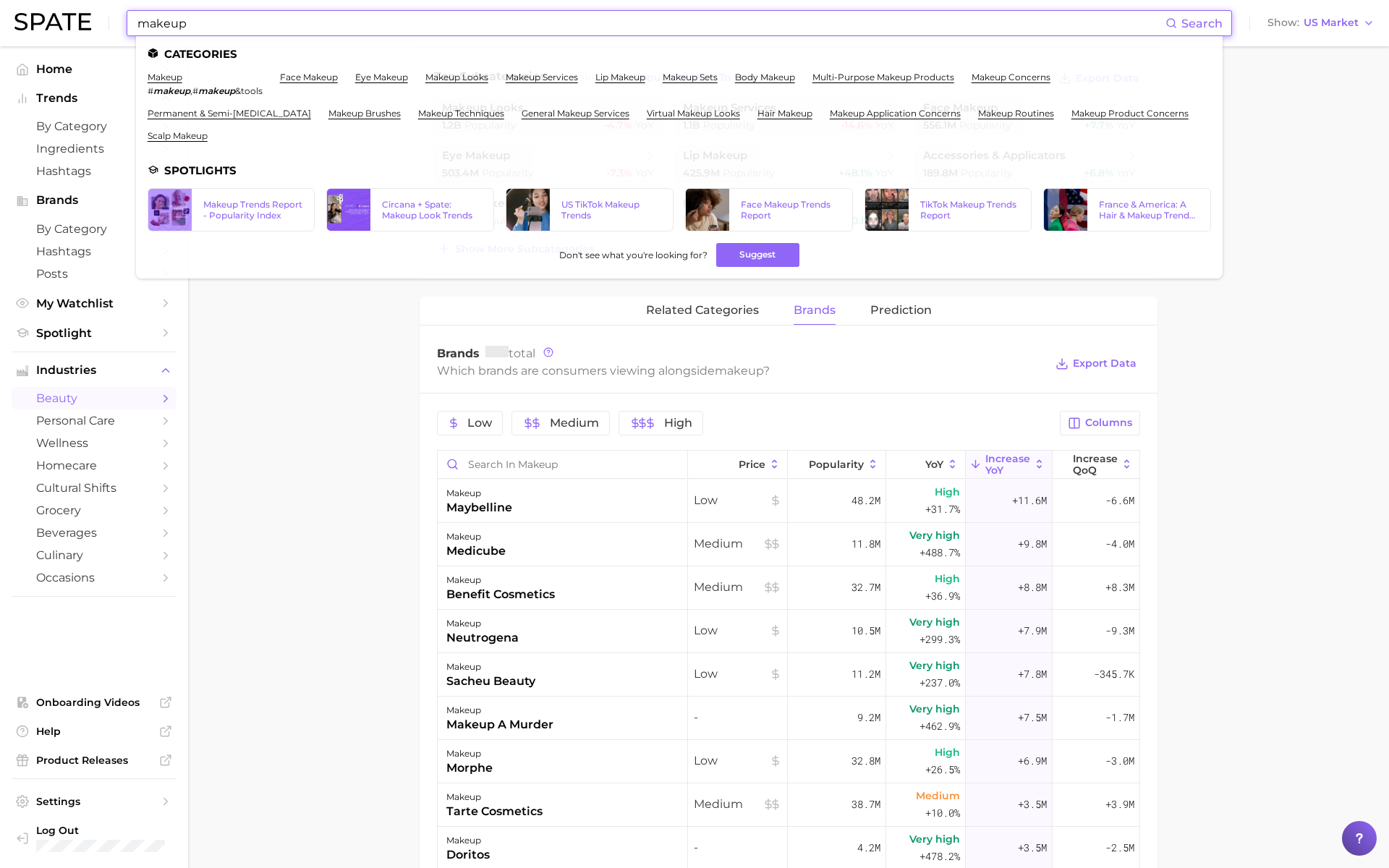
drag, startPoint x: 351, startPoint y: 17, endPoint x: 175, endPoint y: 0, distance: 176.8
click at [175, 0] on div "makeup Search Categories makeup # makeup , # makeup &tools face makeup eye make…" at bounding box center [694, 23] width 1360 height 47
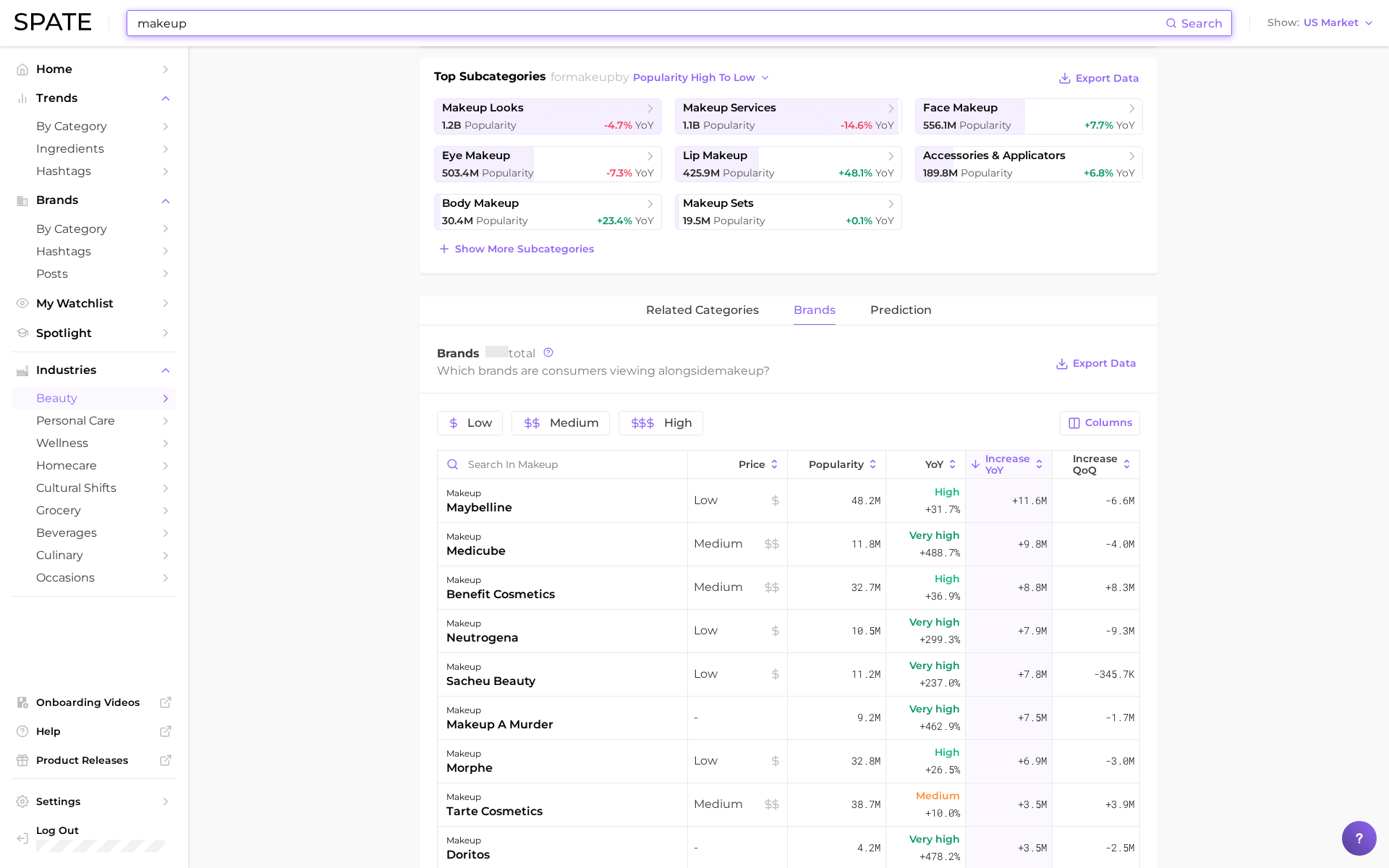
type input "c"
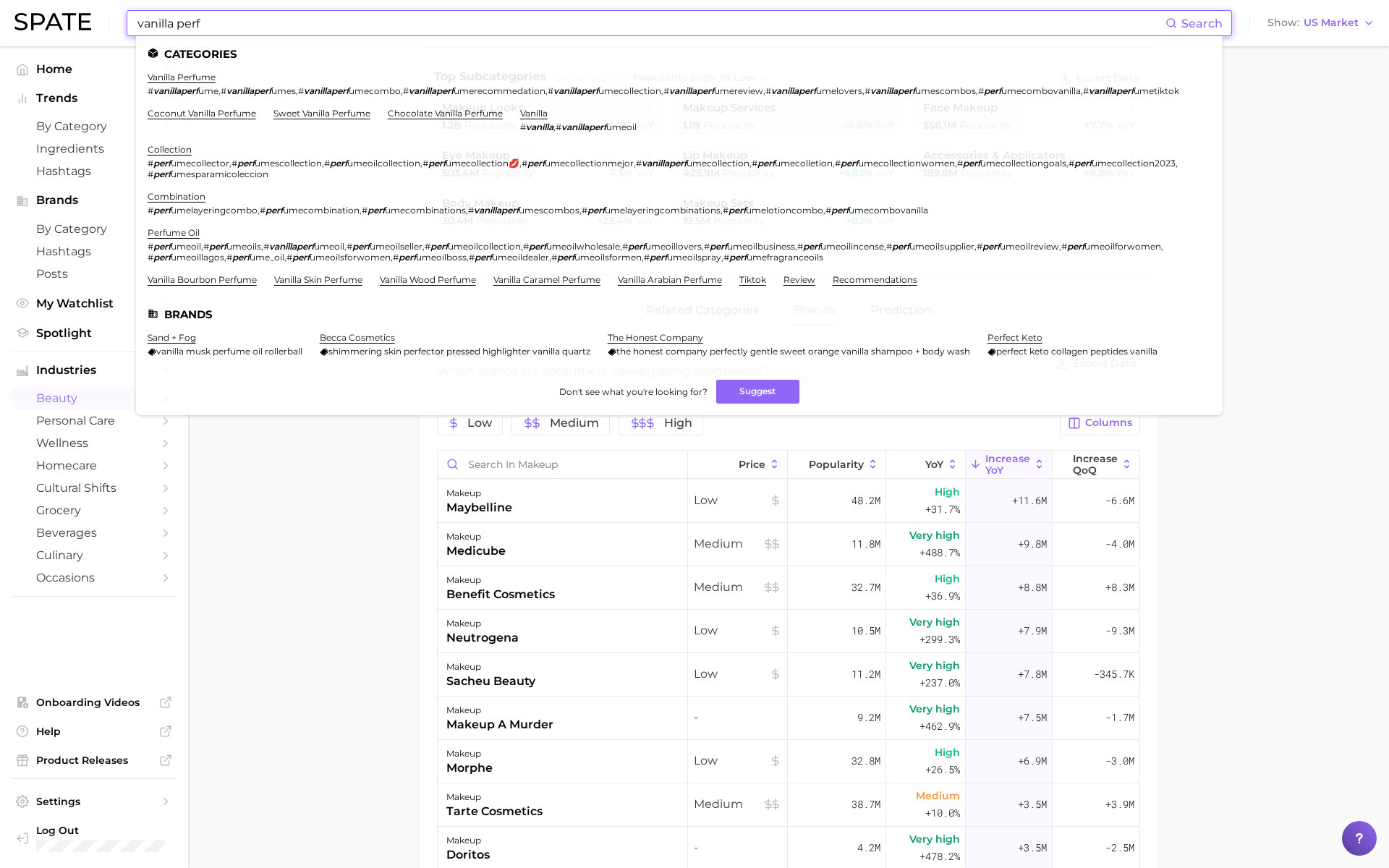
type input "vanilla perf"
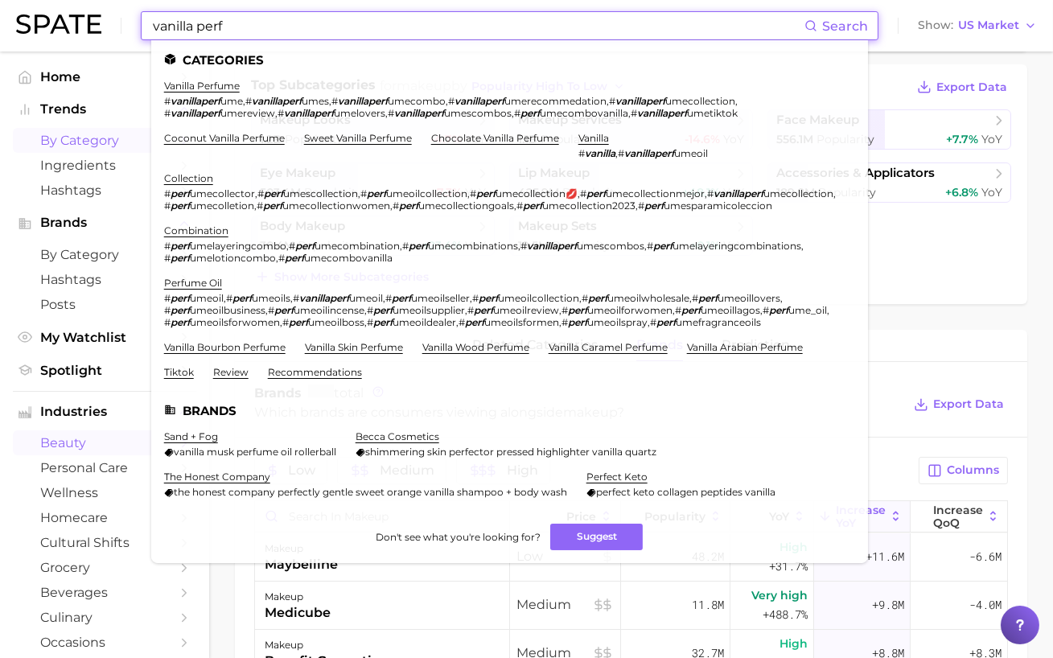
click at [100, 137] on span "by Category" at bounding box center [104, 140] width 129 height 15
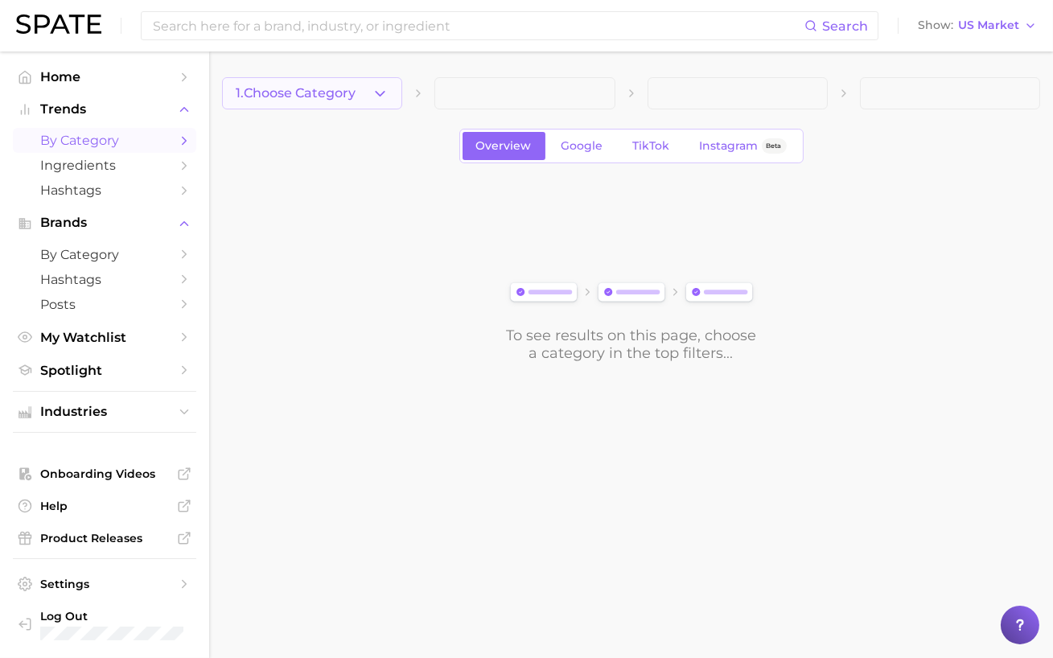
click at [325, 107] on button "1. Choose Category" at bounding box center [312, 93] width 180 height 32
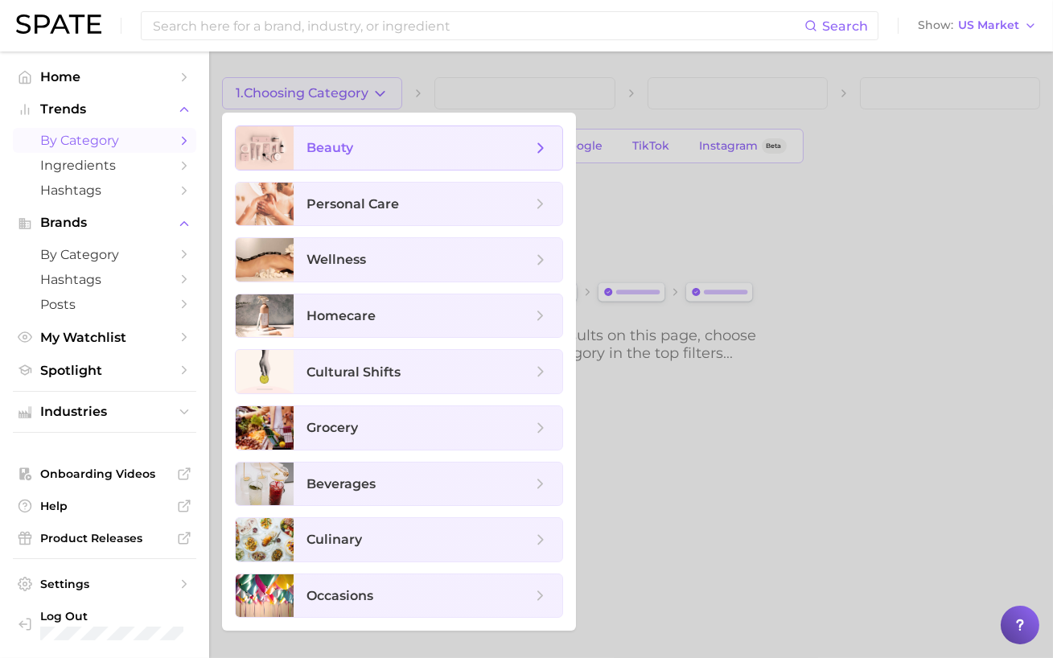
click at [344, 156] on span "beauty" at bounding box center [419, 148] width 225 height 18
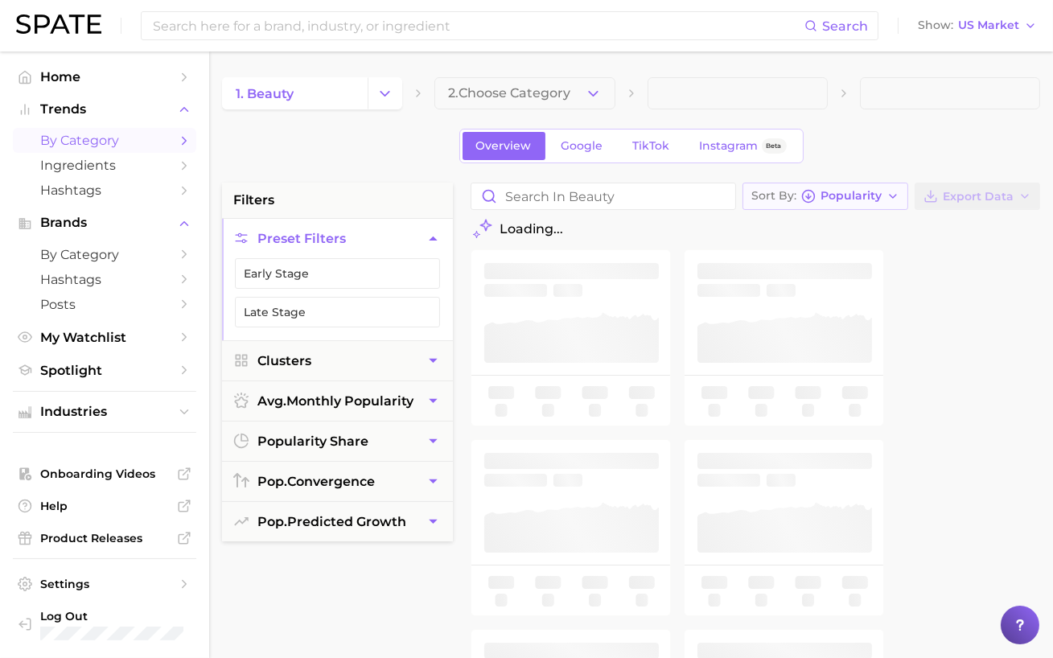
click at [843, 200] on span "Popularity" at bounding box center [851, 196] width 61 height 9
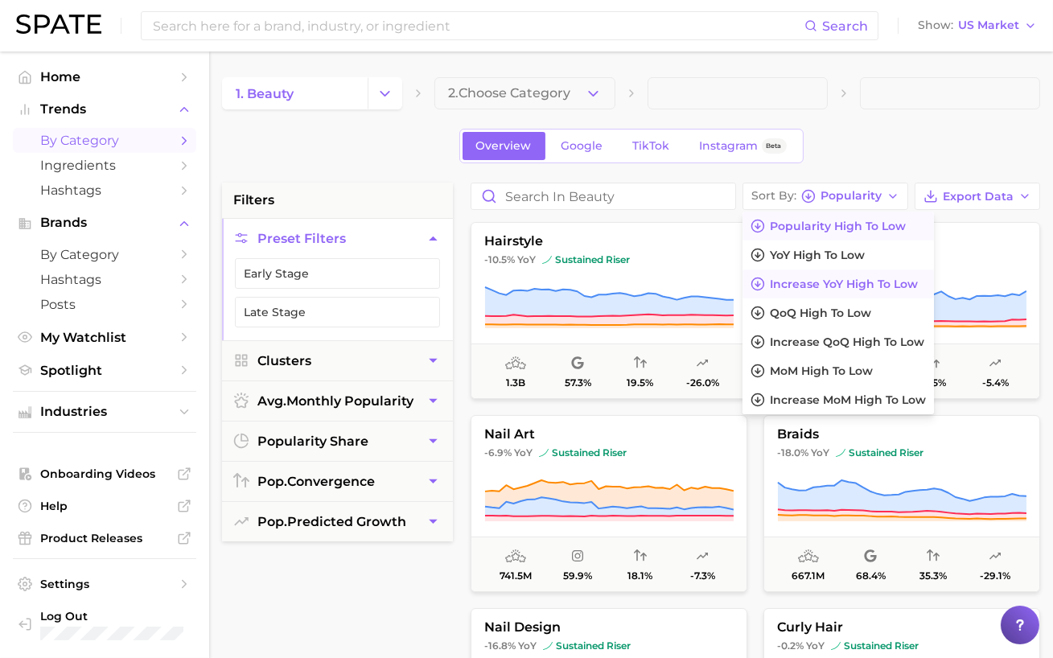
click at [837, 283] on span "Increase YoY high to low" at bounding box center [844, 285] width 148 height 14
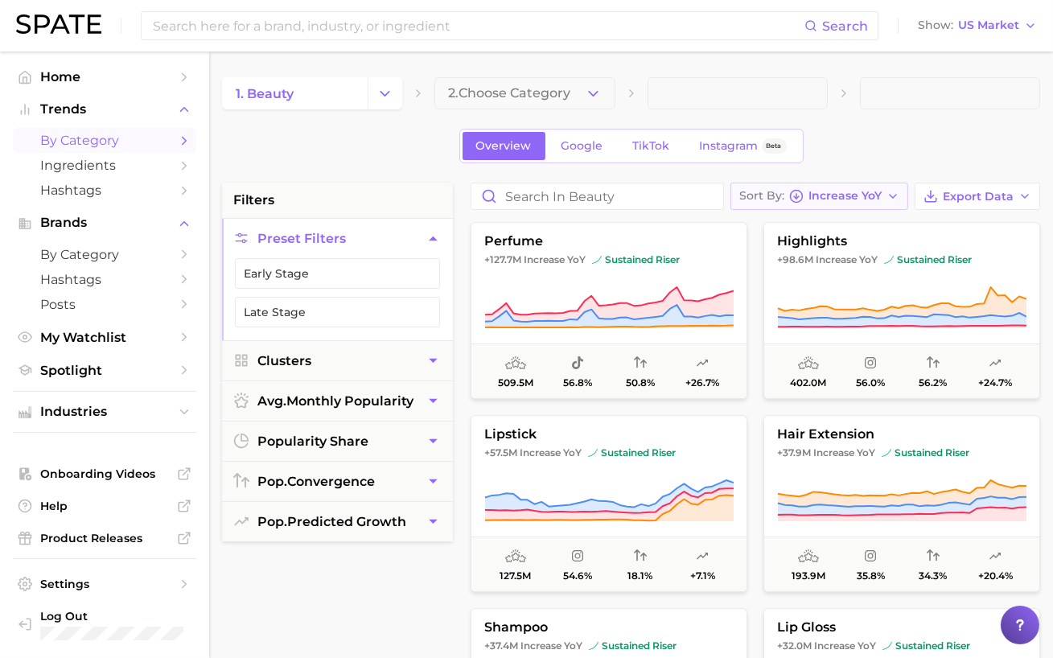
click at [866, 208] on button "Sort By Increase YoY" at bounding box center [820, 196] width 178 height 27
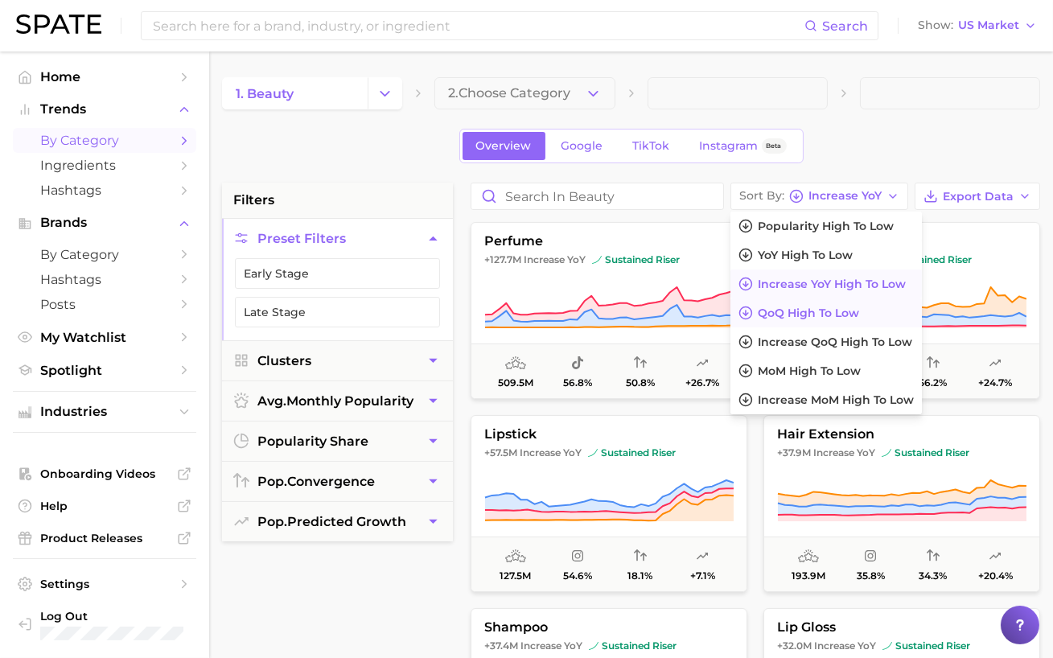
click at [848, 311] on span "QoQ high to low" at bounding box center [808, 314] width 101 height 14
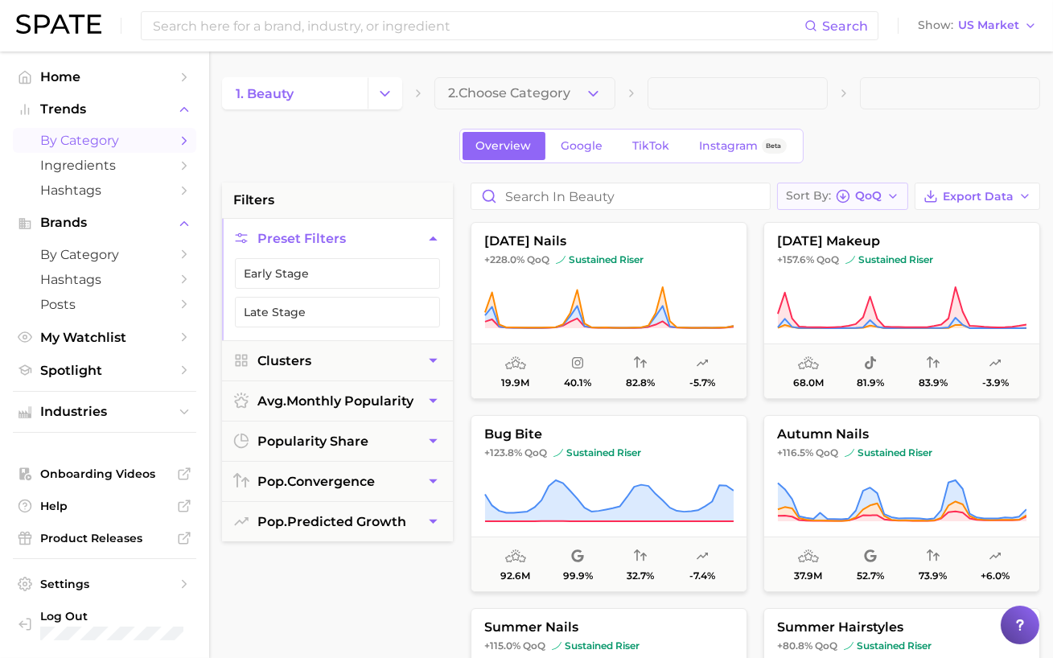
click at [851, 194] on icon "button" at bounding box center [843, 196] width 14 height 14
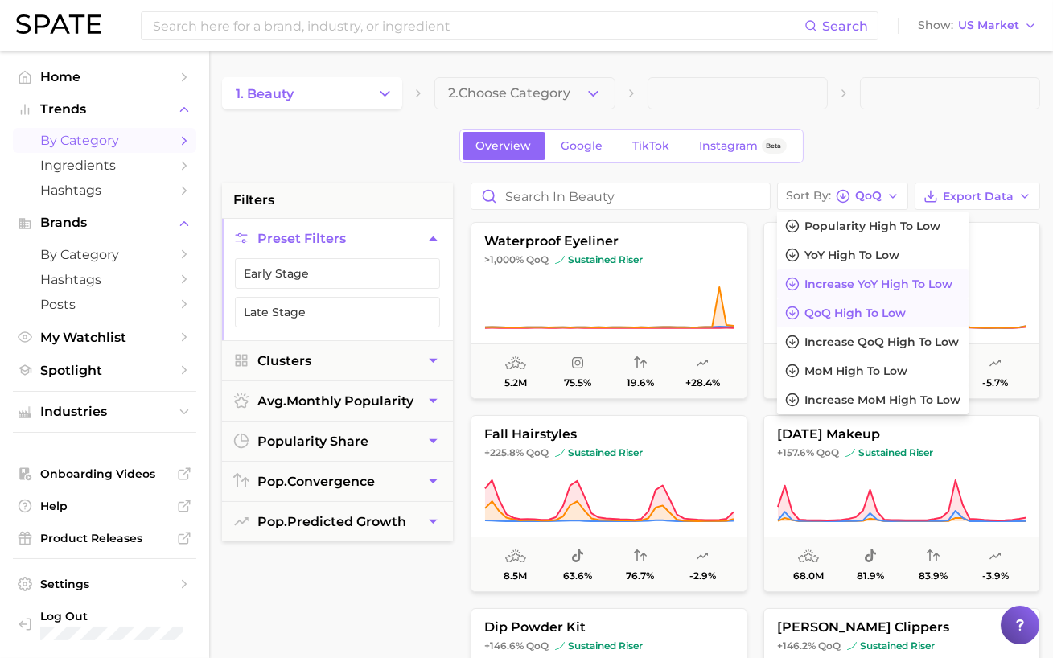
click at [863, 286] on span "Increase YoY high to low" at bounding box center [879, 285] width 148 height 14
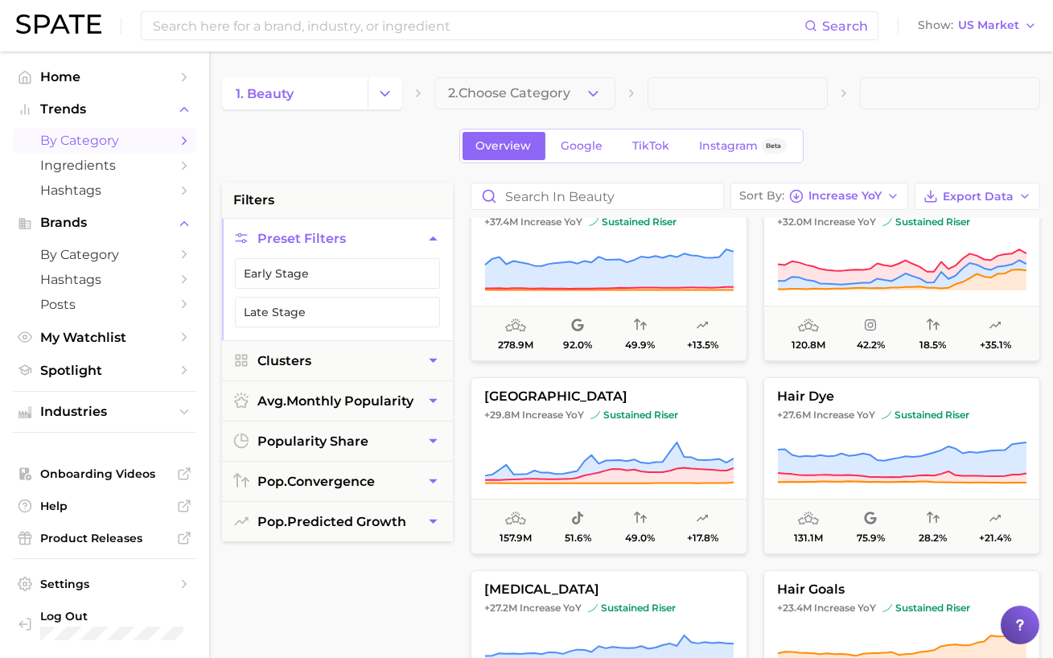
scroll to position [313, 0]
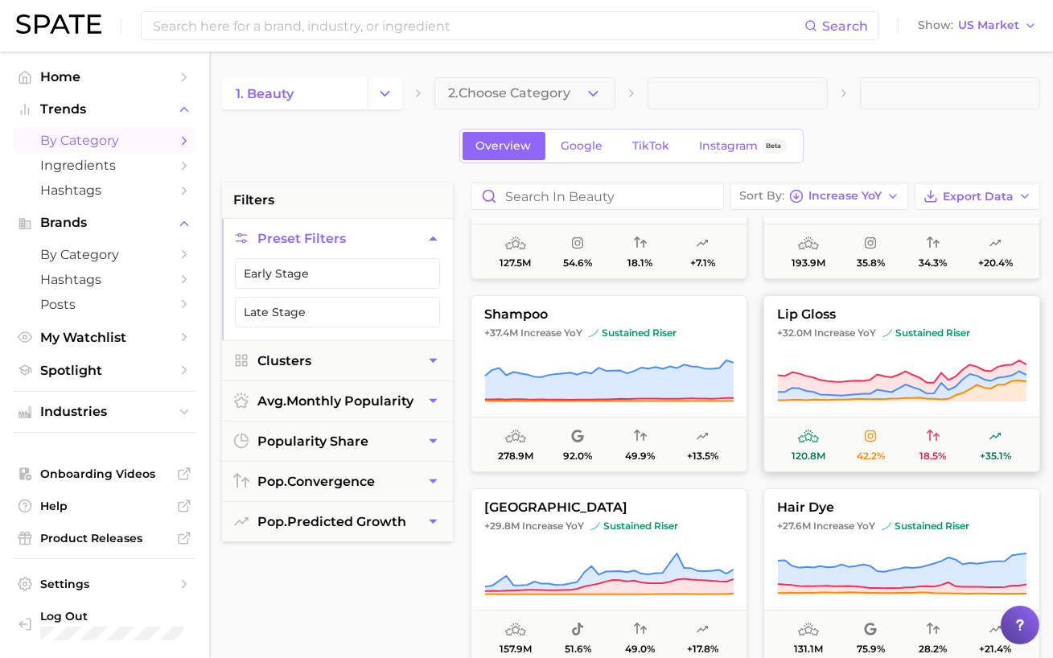
click at [863, 339] on span "Increase YoY" at bounding box center [845, 333] width 62 height 13
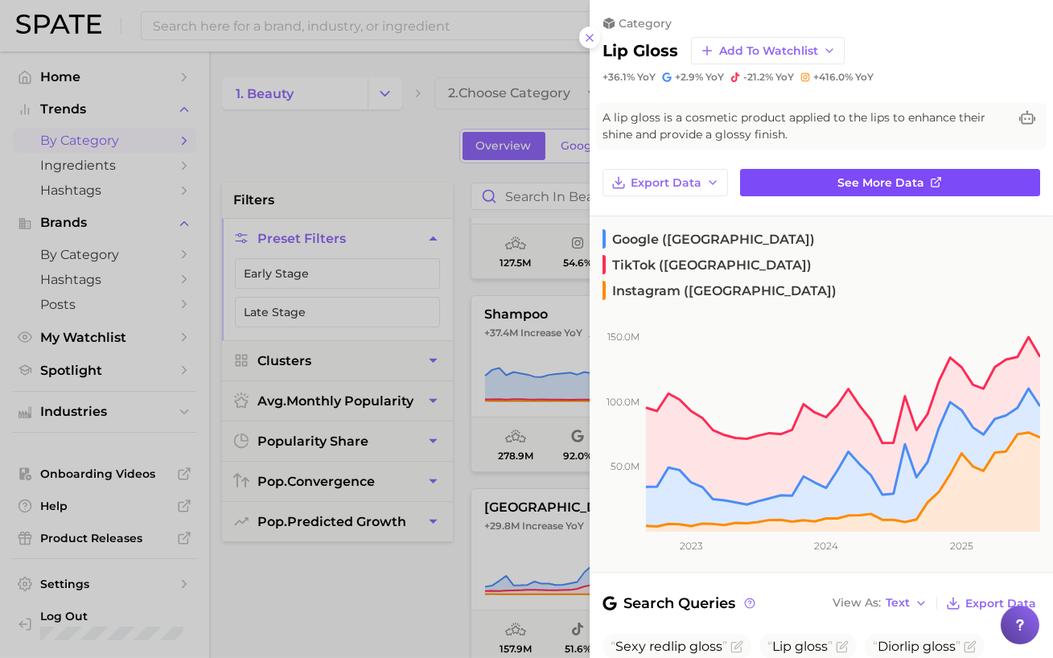
click at [836, 179] on link "See more data" at bounding box center [890, 182] width 300 height 27
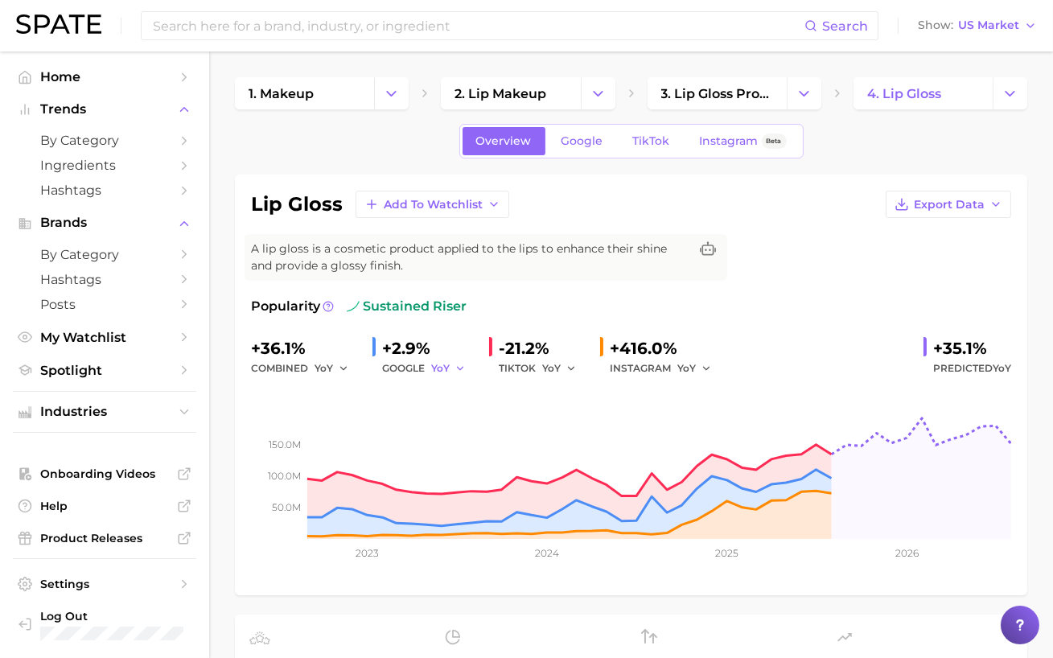
click at [457, 368] on icon "button" at bounding box center [460, 368] width 11 height 11
click at [476, 419] on button "QoQ" at bounding box center [519, 423] width 177 height 29
click at [566, 365] on icon "button" at bounding box center [571, 368] width 11 height 11
click at [564, 428] on span "QoQ" at bounding box center [563, 423] width 27 height 14
click at [691, 376] on button "YoY" at bounding box center [695, 368] width 35 height 19
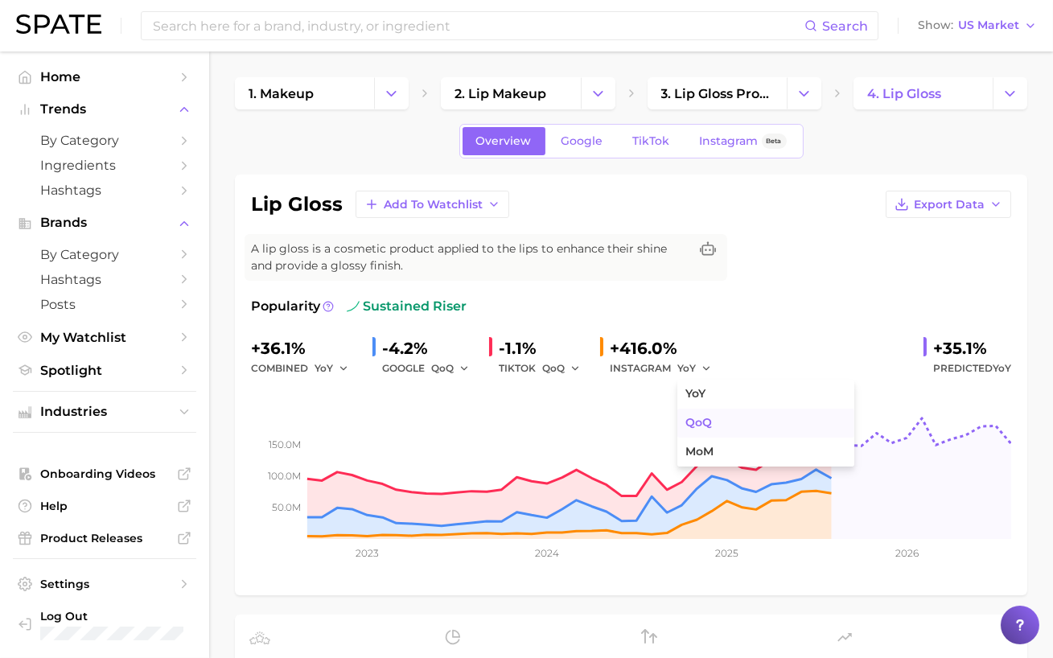
click at [689, 420] on span "QoQ" at bounding box center [699, 423] width 27 height 14
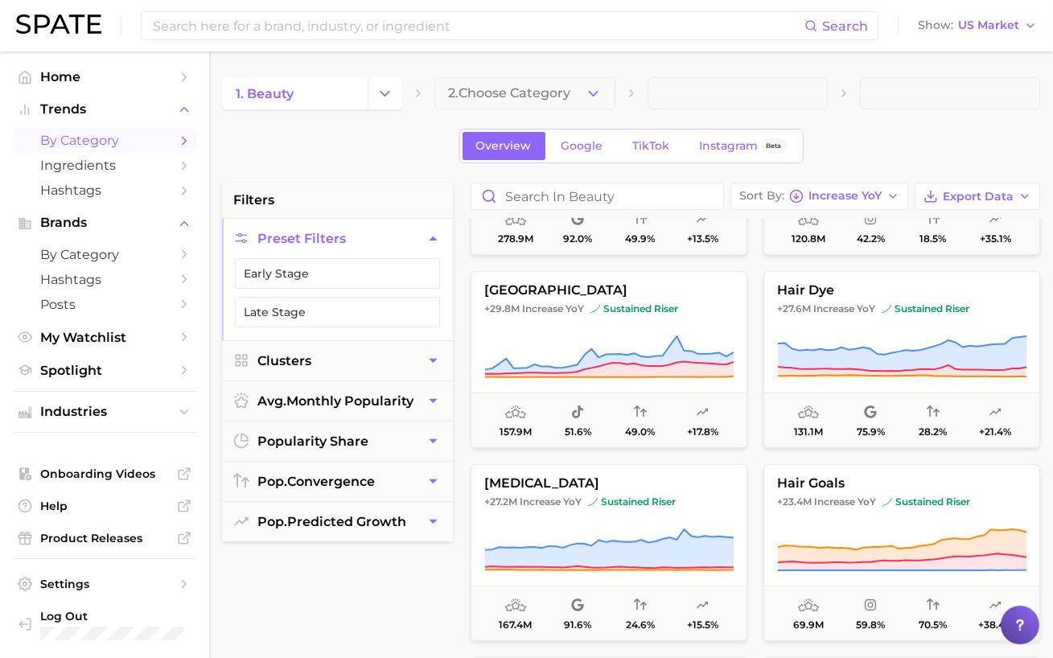
scroll to position [535, 0]
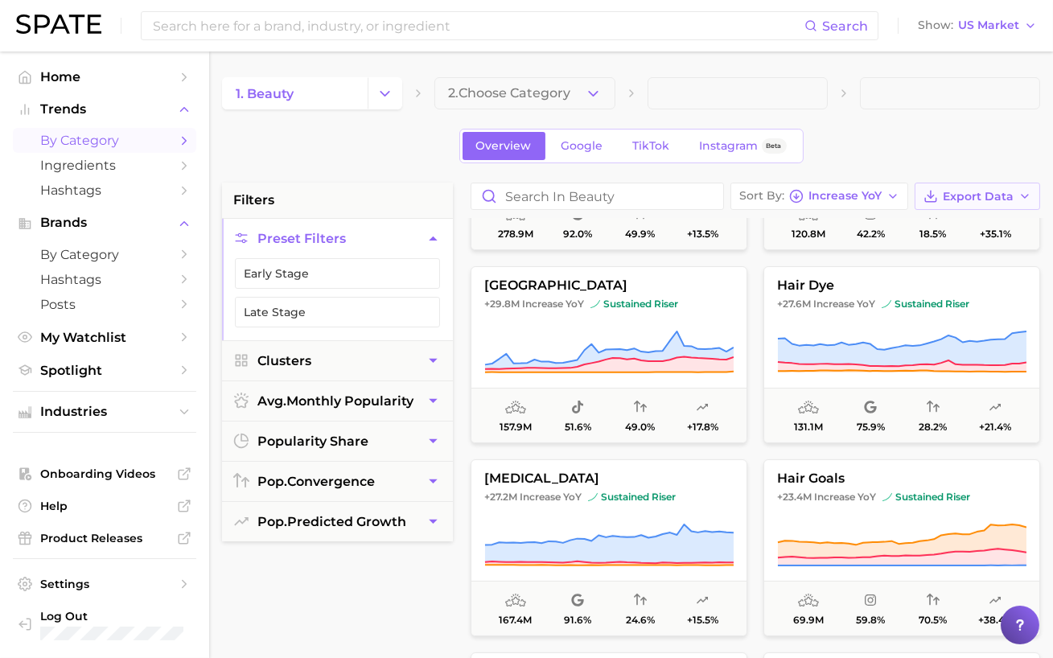
click at [950, 202] on span "Export Data" at bounding box center [978, 197] width 71 height 14
click at [935, 230] on span "Card Data CSV" at bounding box center [933, 227] width 84 height 14
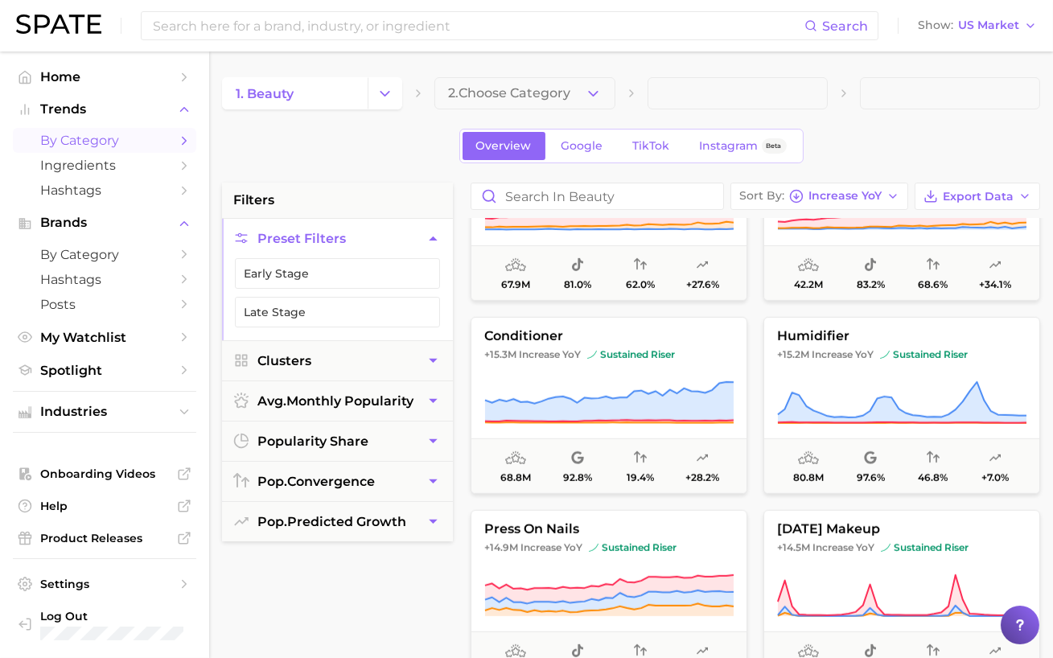
scroll to position [2030, 0]
click at [559, 384] on icon at bounding box center [608, 402] width 249 height 45
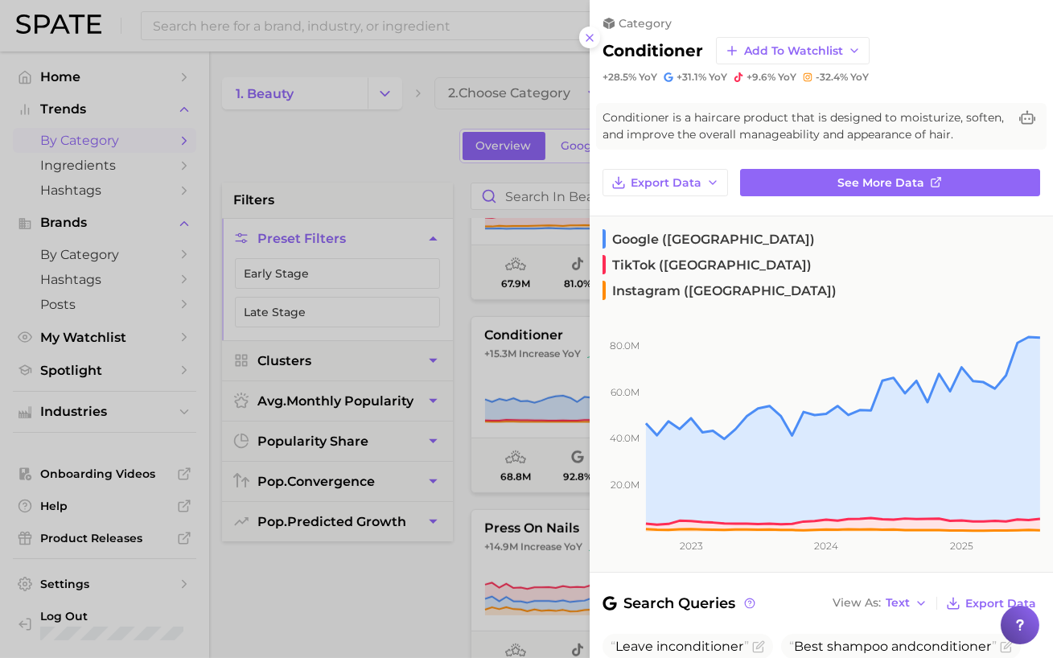
click at [491, 143] on div at bounding box center [526, 329] width 1053 height 658
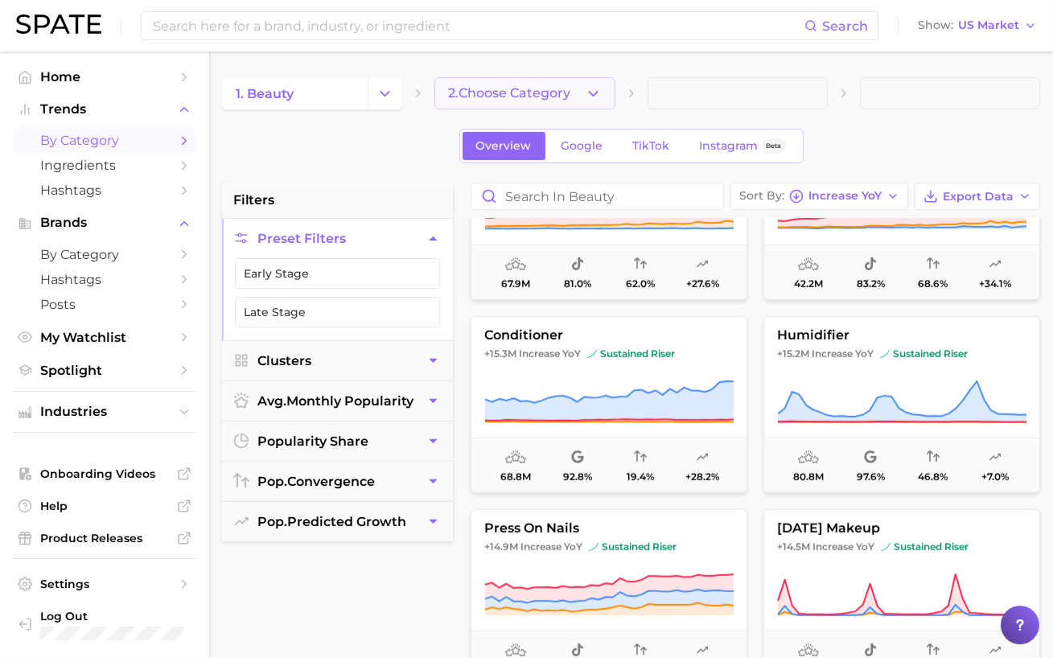
click at [460, 101] on button "2. Choose Category" at bounding box center [525, 93] width 180 height 32
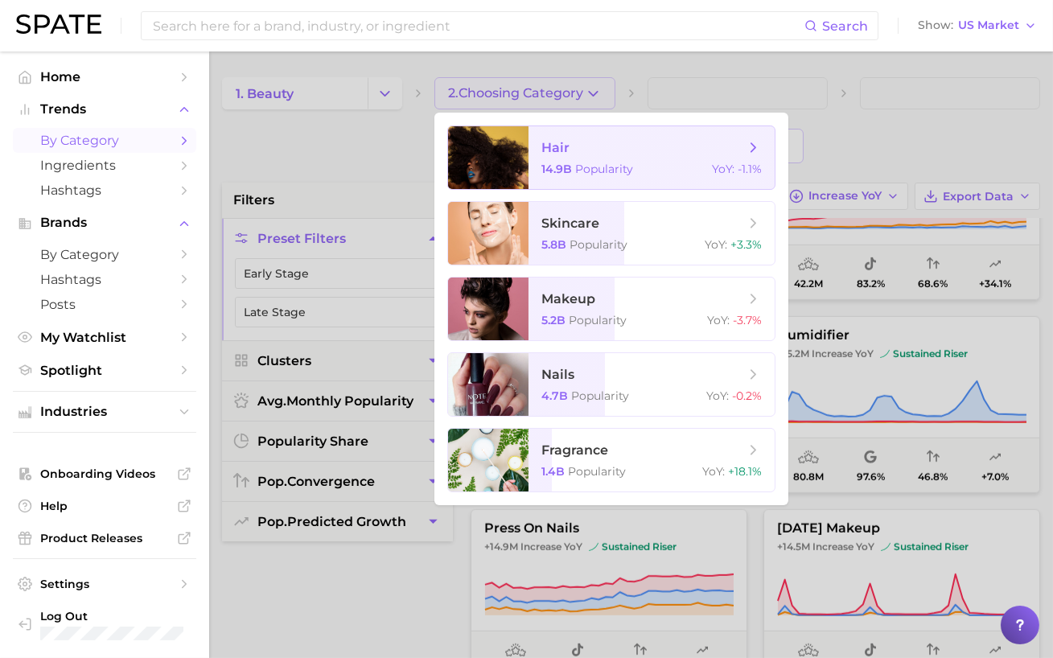
click at [531, 160] on span "hair 14.9b Popularity YoY : -1.1%" at bounding box center [652, 157] width 246 height 63
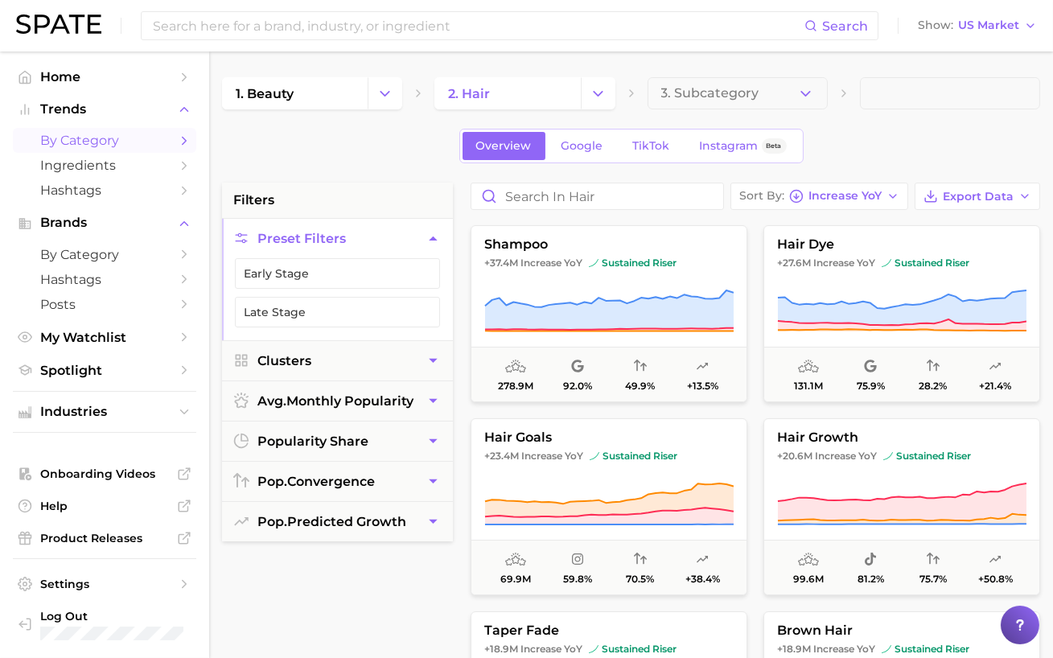
scroll to position [193, 0]
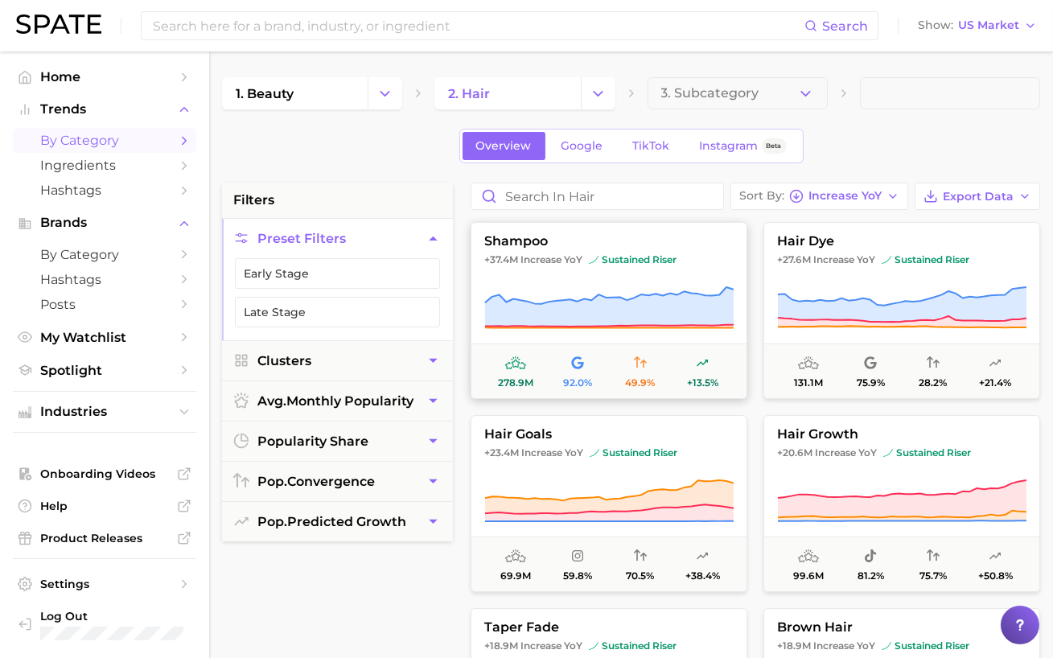
click at [581, 308] on icon at bounding box center [609, 306] width 249 height 39
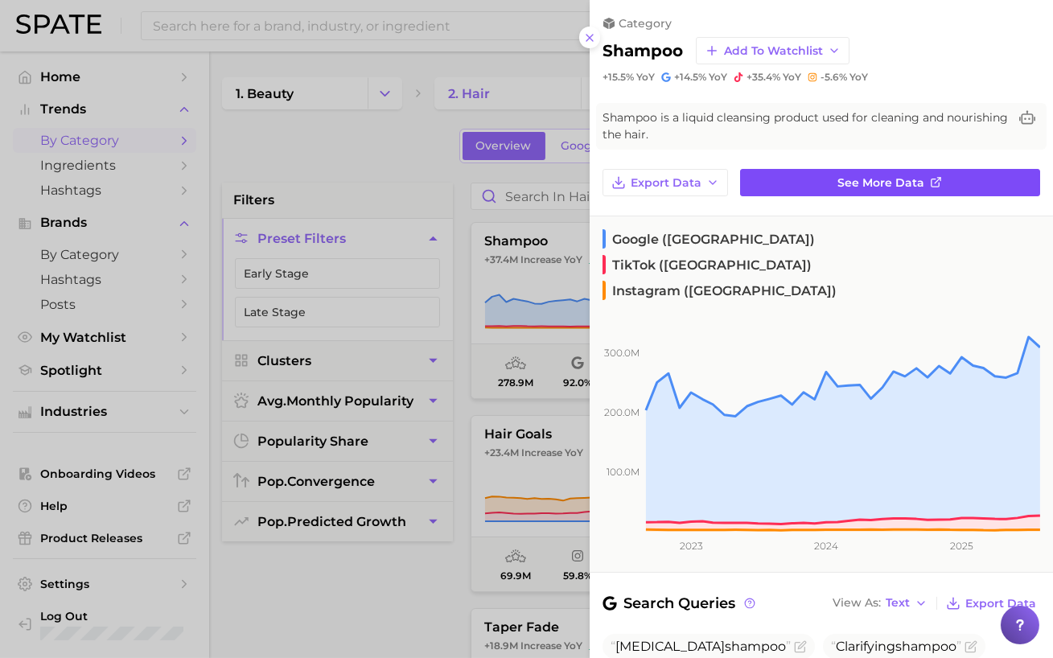
click at [862, 177] on span "See more data" at bounding box center [882, 183] width 87 height 14
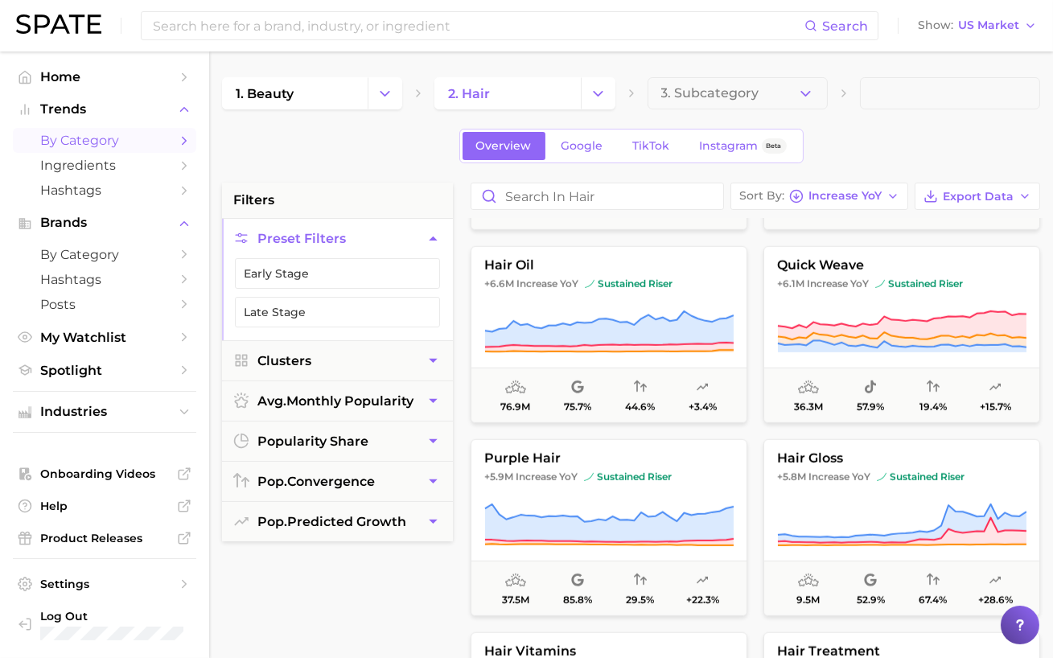
scroll to position [2491, 0]
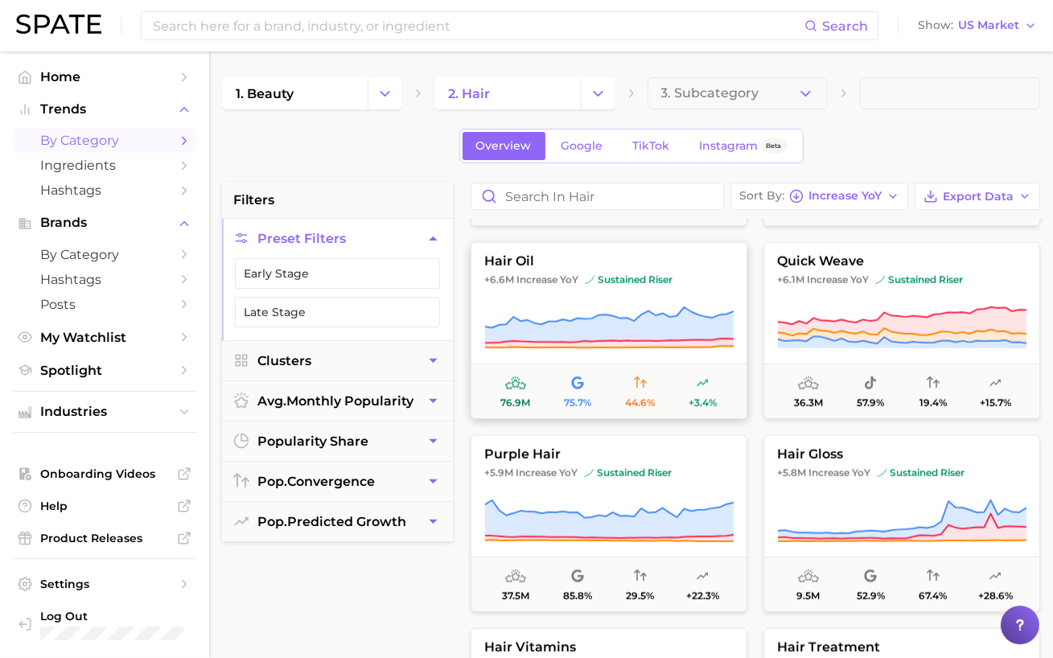
click at [601, 298] on button "hair oil +6.6m Increase YoY sustained riser 76.9m 75.7% 44.6% +3.4%" at bounding box center [609, 330] width 277 height 177
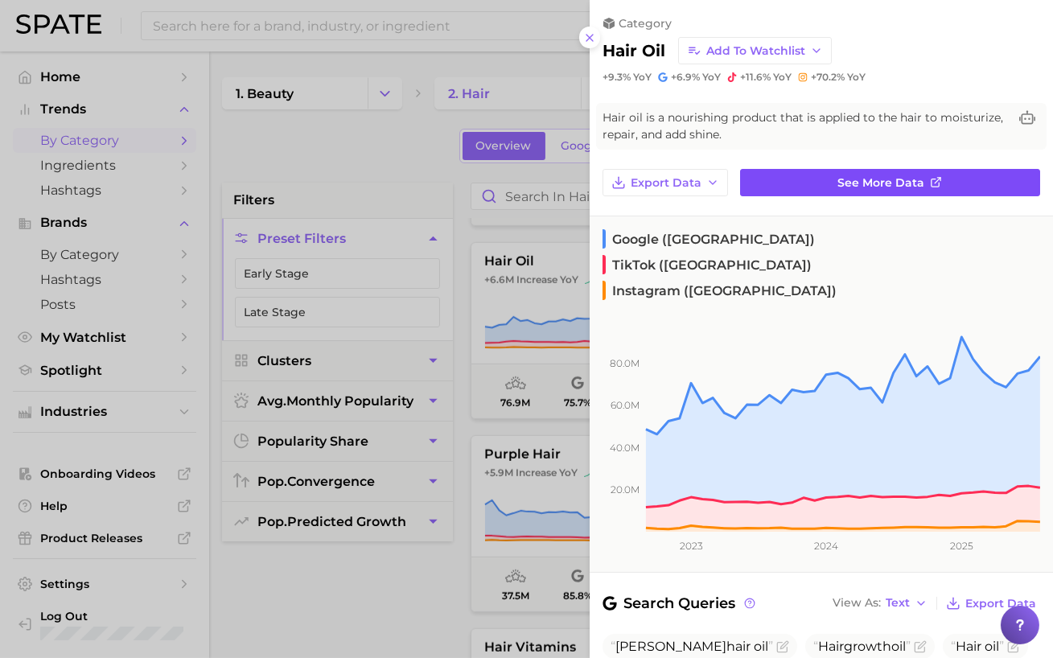
click at [805, 181] on link "See more data" at bounding box center [890, 182] width 300 height 27
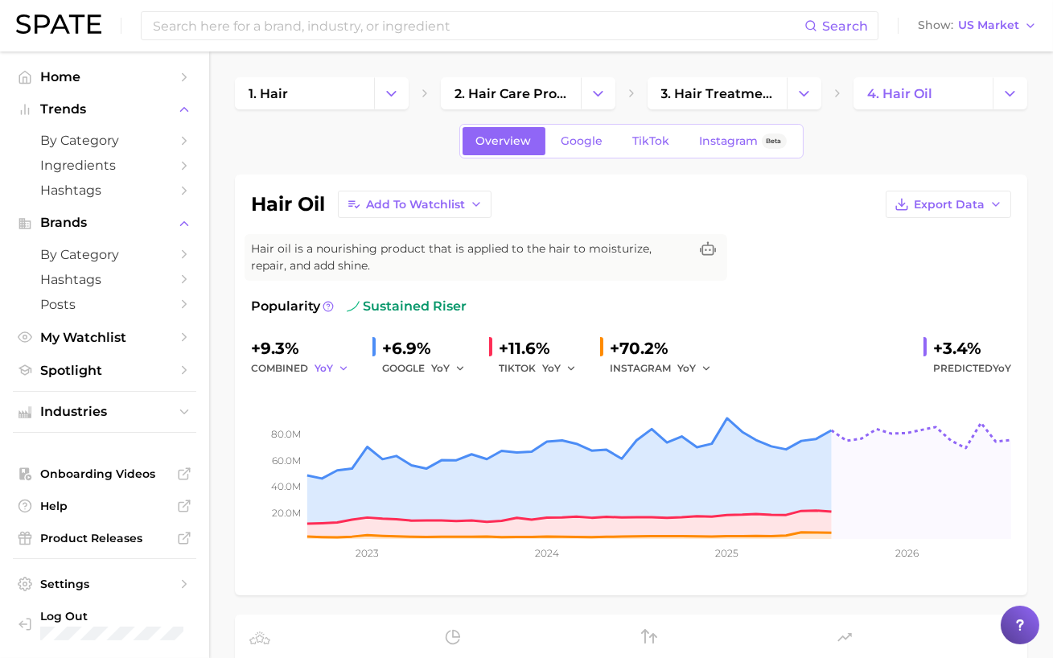
click at [328, 373] on span "YoY" at bounding box center [324, 368] width 19 height 14
click at [348, 422] on button "QoQ" at bounding box center [403, 423] width 177 height 29
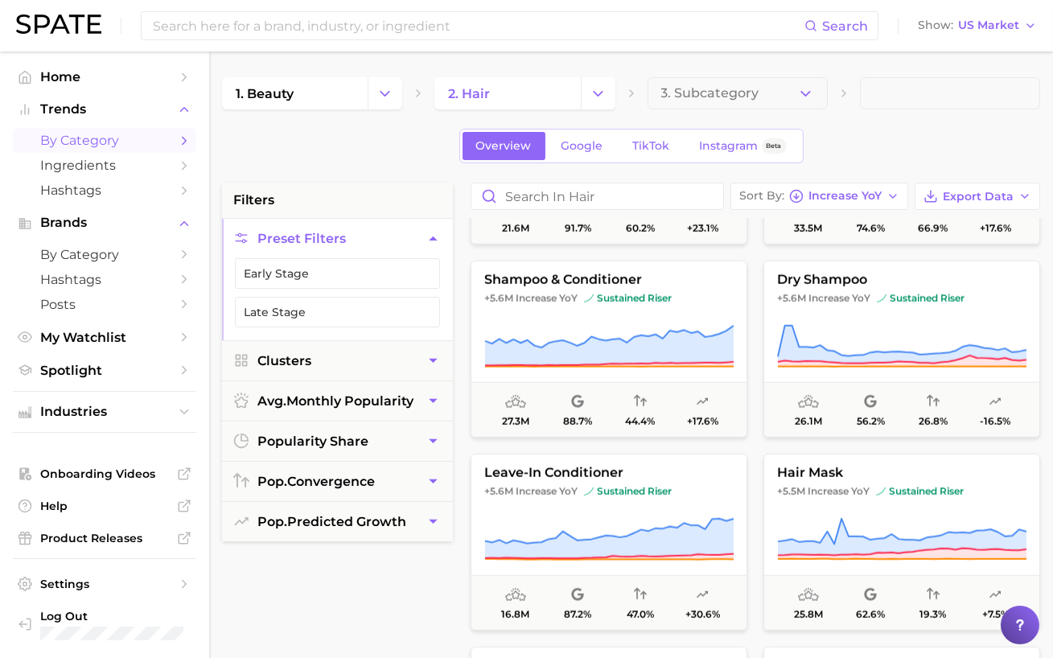
scroll to position [3051, 0]
click at [581, 300] on span "+5.6m Increase YoY sustained riser" at bounding box center [609, 299] width 275 height 13
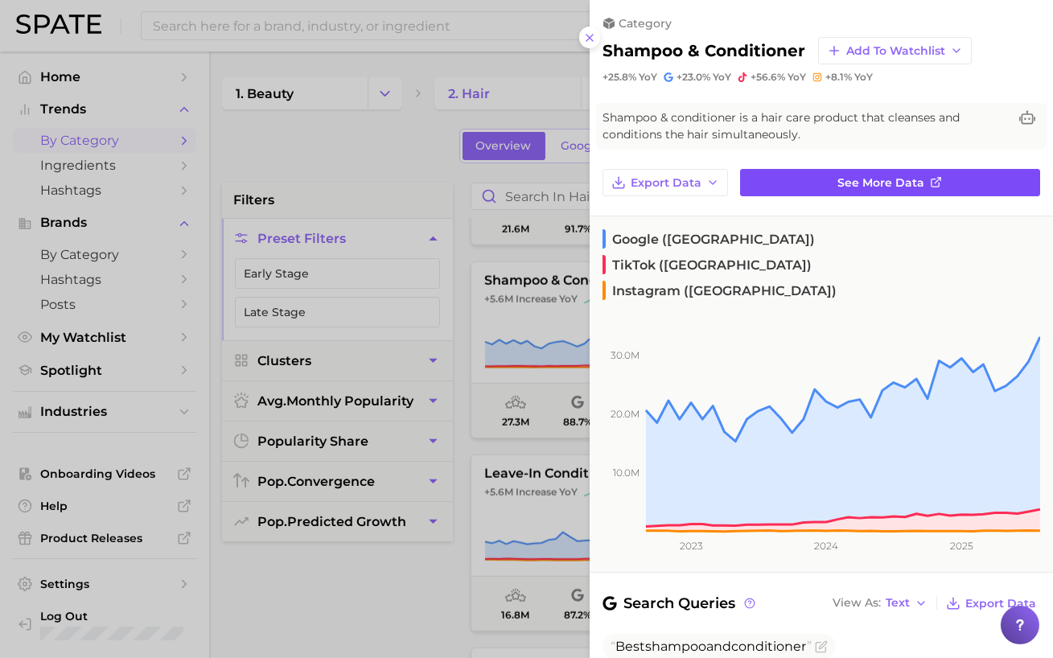
click at [878, 173] on link "See more data" at bounding box center [890, 182] width 300 height 27
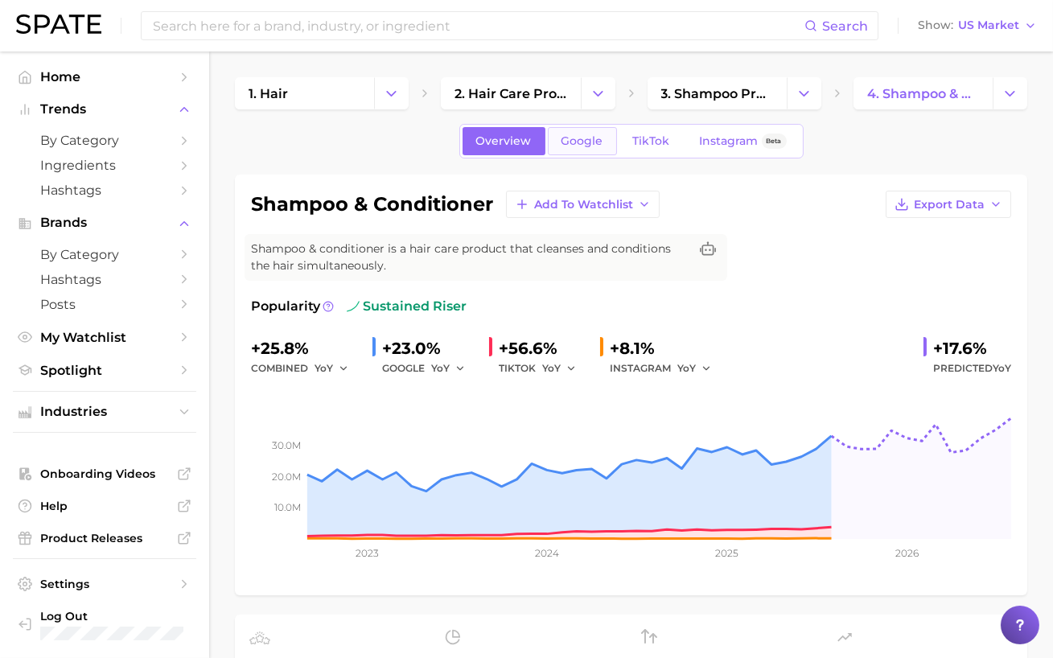
click at [587, 135] on span "Google" at bounding box center [583, 141] width 42 height 14
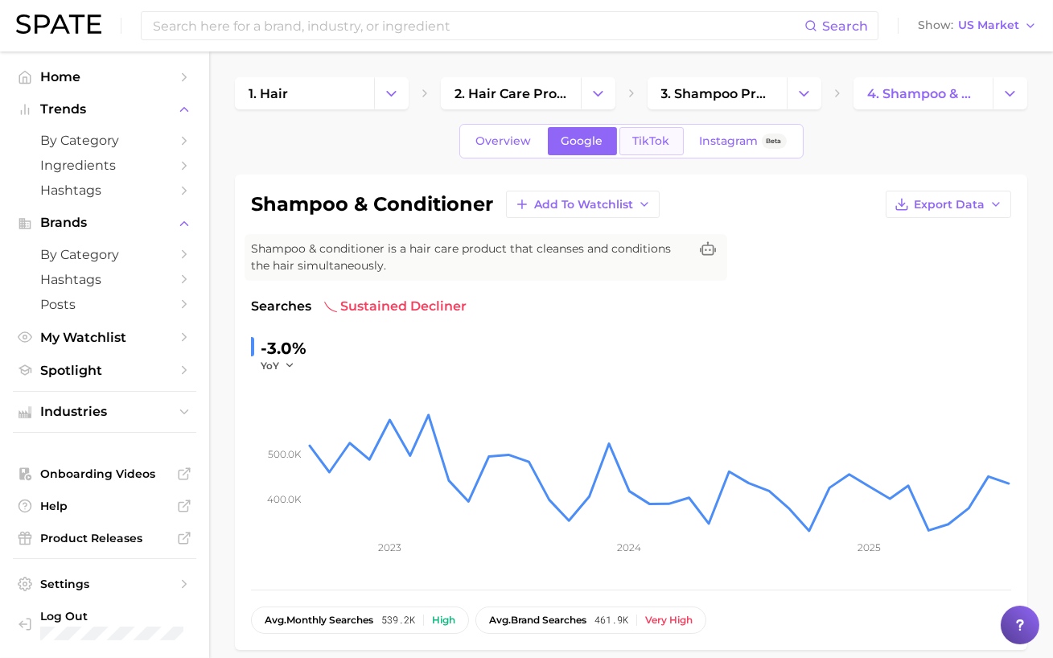
click at [662, 141] on span "TikTok" at bounding box center [651, 141] width 37 height 14
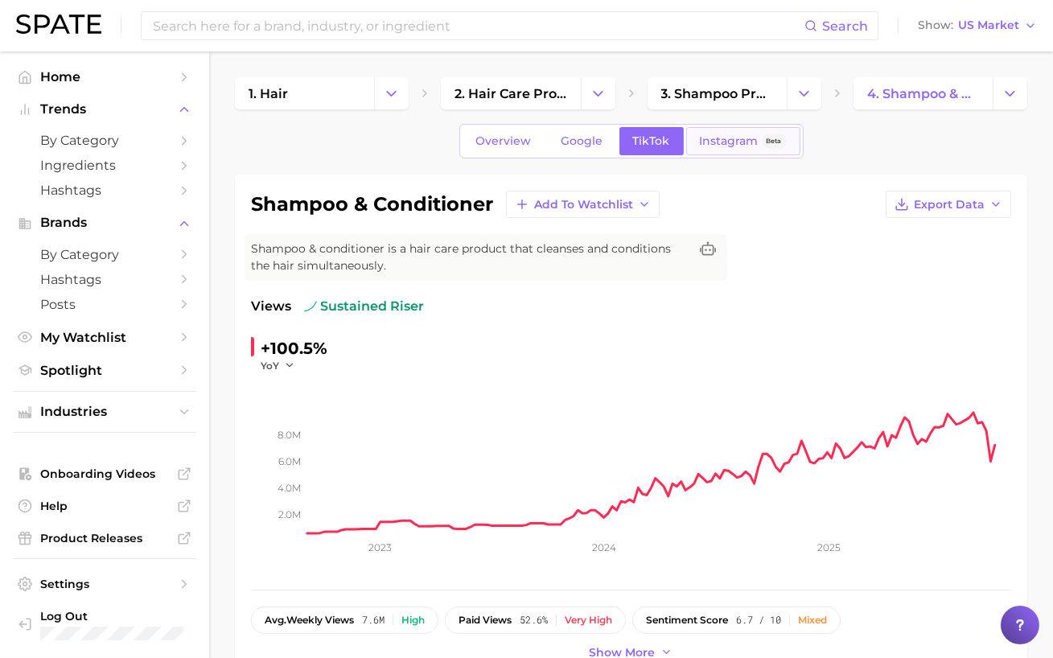
click at [736, 144] on span "Instagram" at bounding box center [729, 141] width 59 height 14
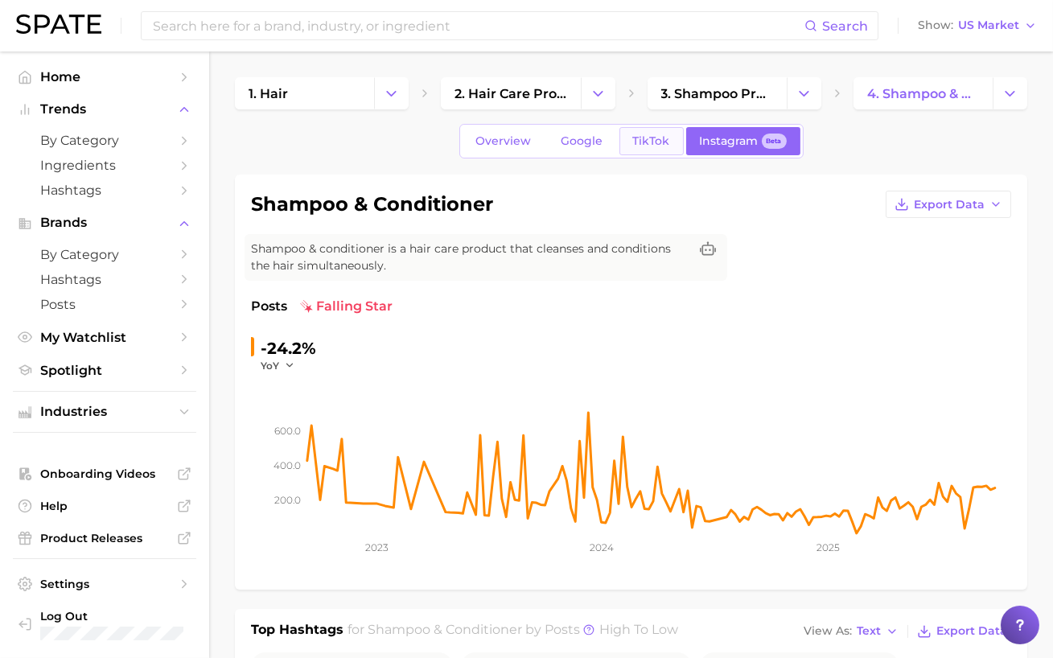
click at [657, 130] on link "TikTok" at bounding box center [652, 141] width 64 height 28
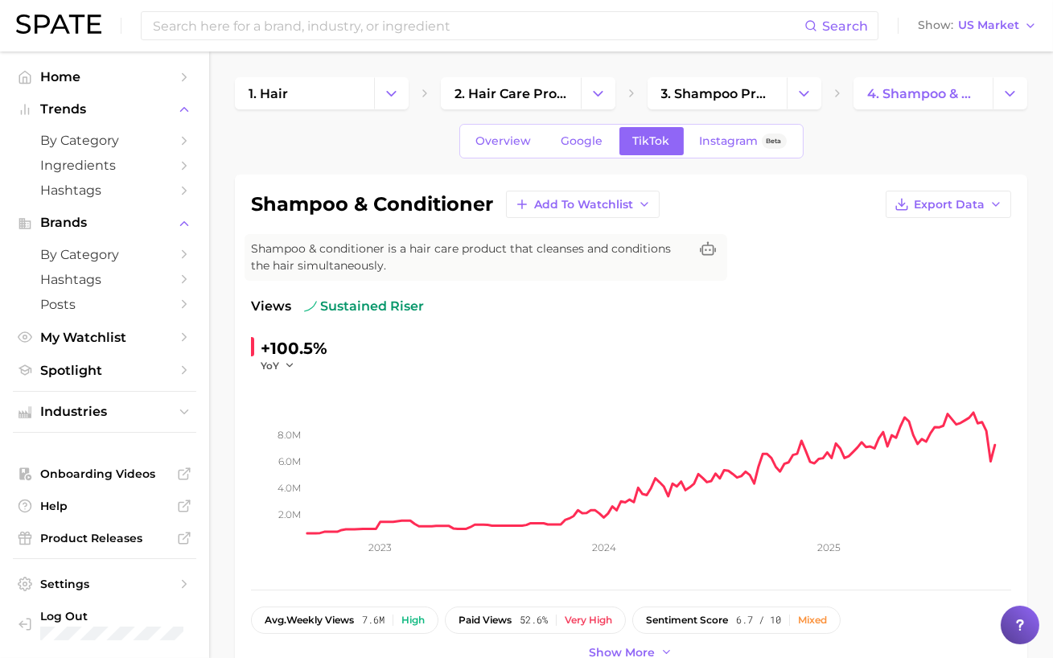
click at [488, 135] on span "Overview" at bounding box center [504, 141] width 56 height 14
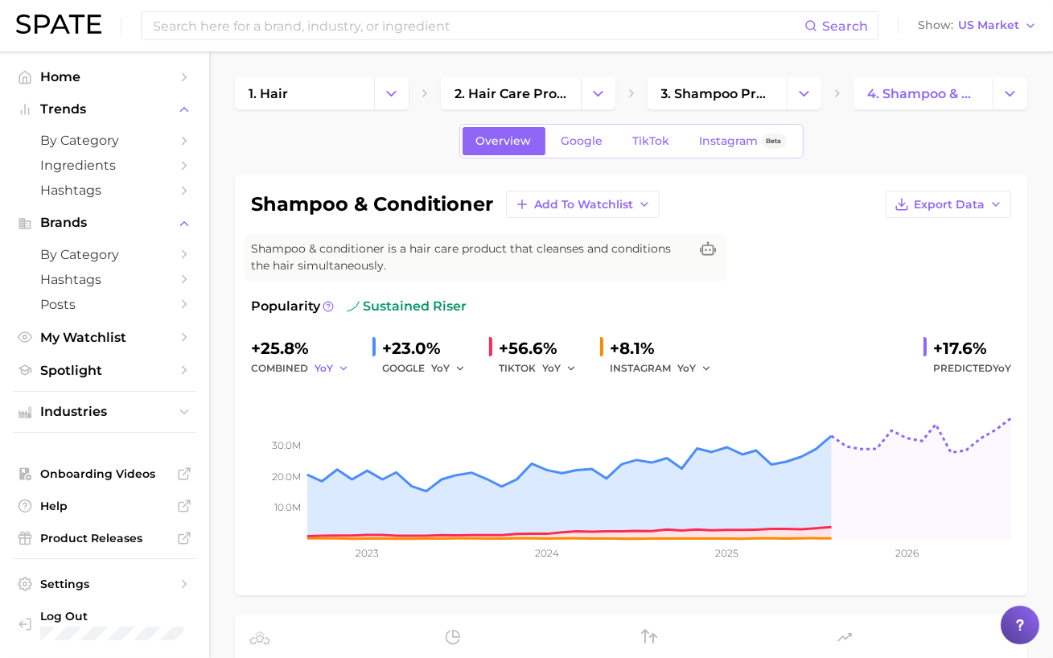
click at [338, 368] on icon "button" at bounding box center [343, 368] width 11 height 11
click at [348, 418] on span "QoQ" at bounding box center [336, 423] width 27 height 14
click at [458, 363] on icon "button" at bounding box center [460, 368] width 11 height 11
click at [455, 419] on span "QoQ" at bounding box center [452, 423] width 27 height 14
click at [574, 369] on icon "button" at bounding box center [571, 368] width 11 height 11
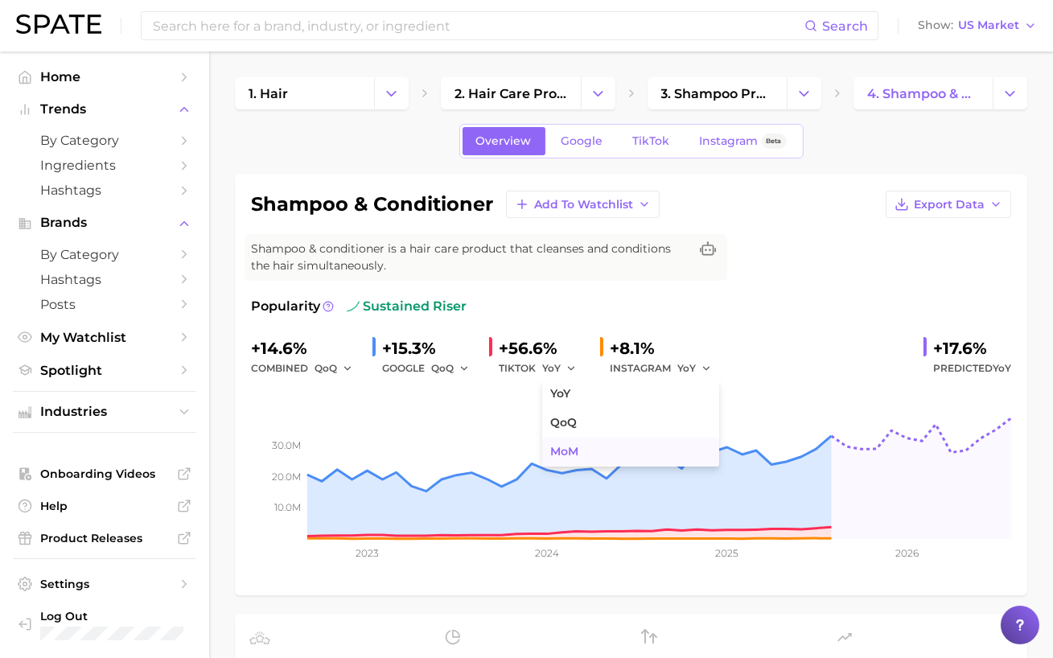
click at [567, 439] on button "MoM" at bounding box center [630, 452] width 177 height 29
click at [579, 367] on polyline "button" at bounding box center [577, 368] width 6 height 2
click at [575, 418] on span "QoQ" at bounding box center [563, 423] width 27 height 14
click at [699, 365] on button "YoY" at bounding box center [695, 368] width 35 height 19
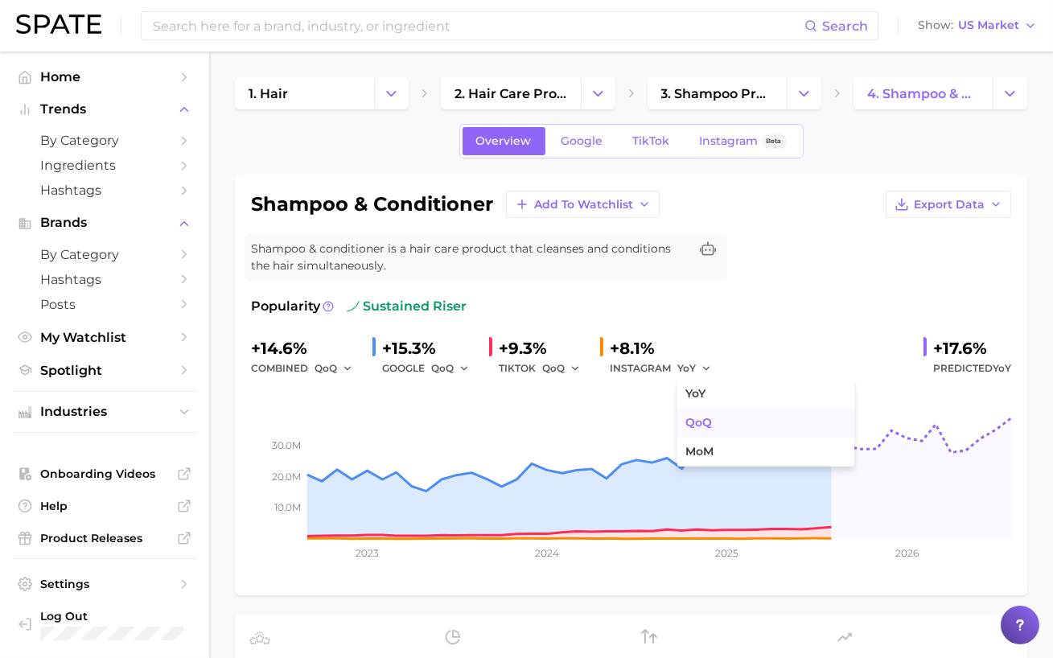
click at [685, 414] on button "QoQ" at bounding box center [766, 423] width 177 height 29
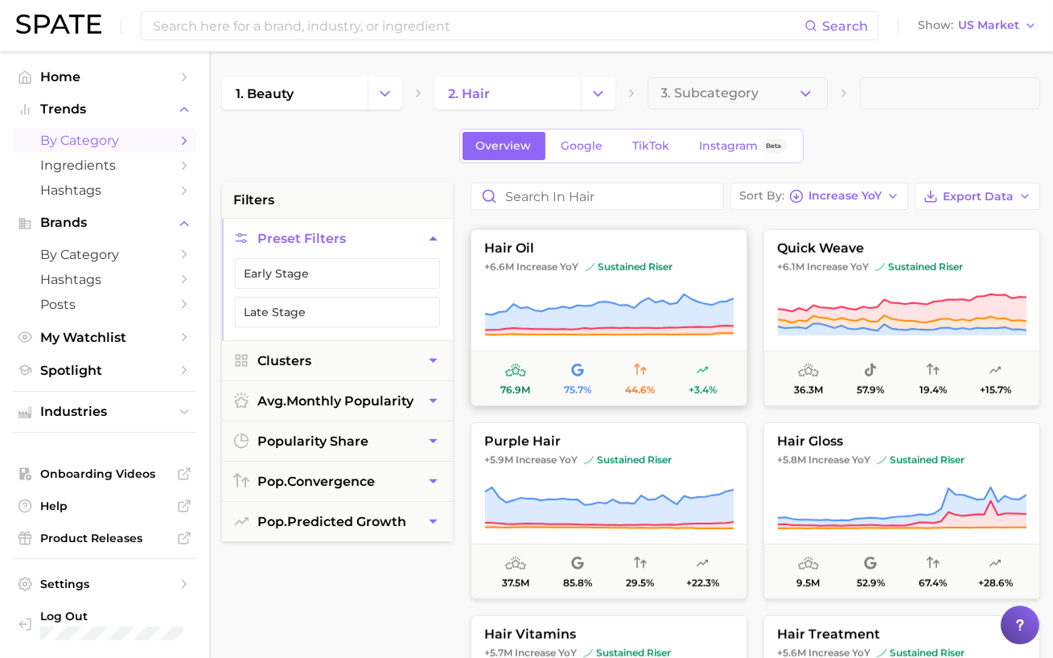
click at [607, 307] on icon at bounding box center [609, 313] width 249 height 36
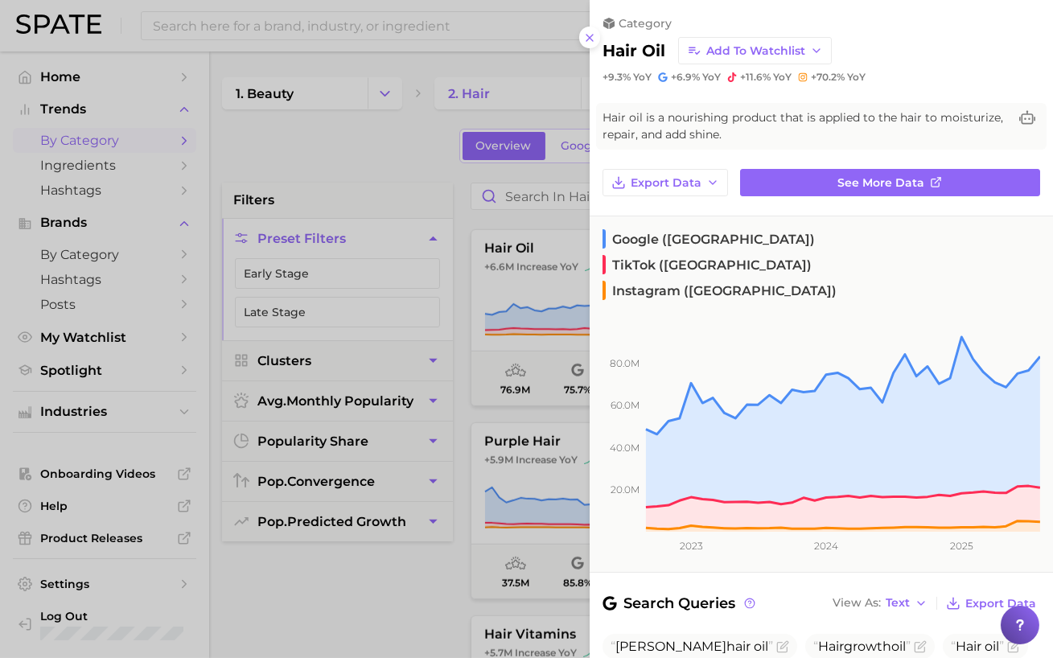
click at [462, 223] on div at bounding box center [526, 329] width 1053 height 658
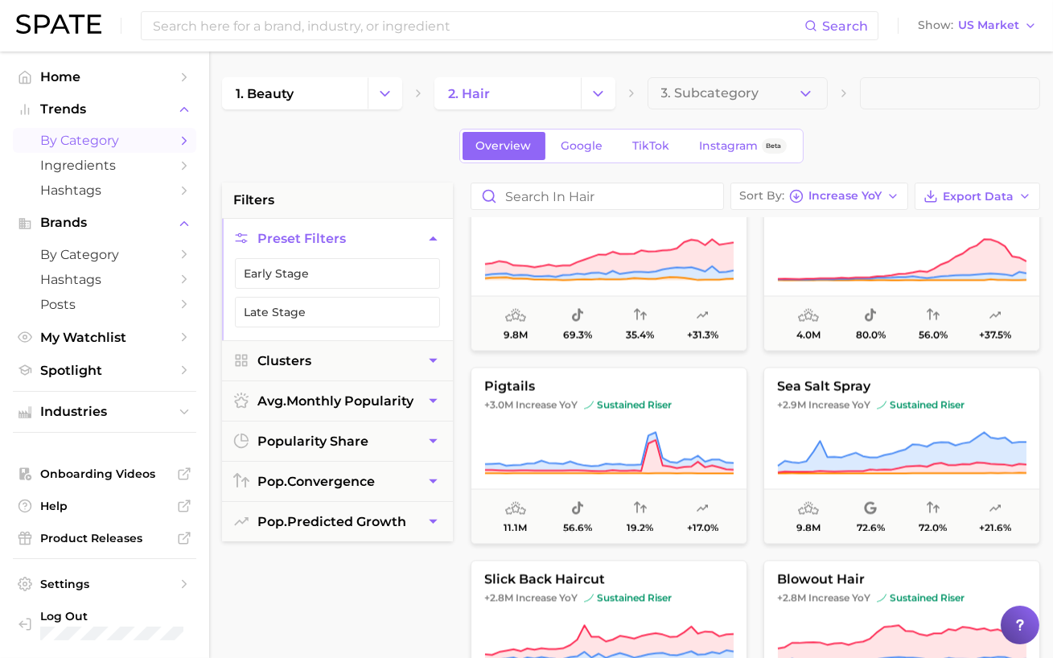
scroll to position [6269, 0]
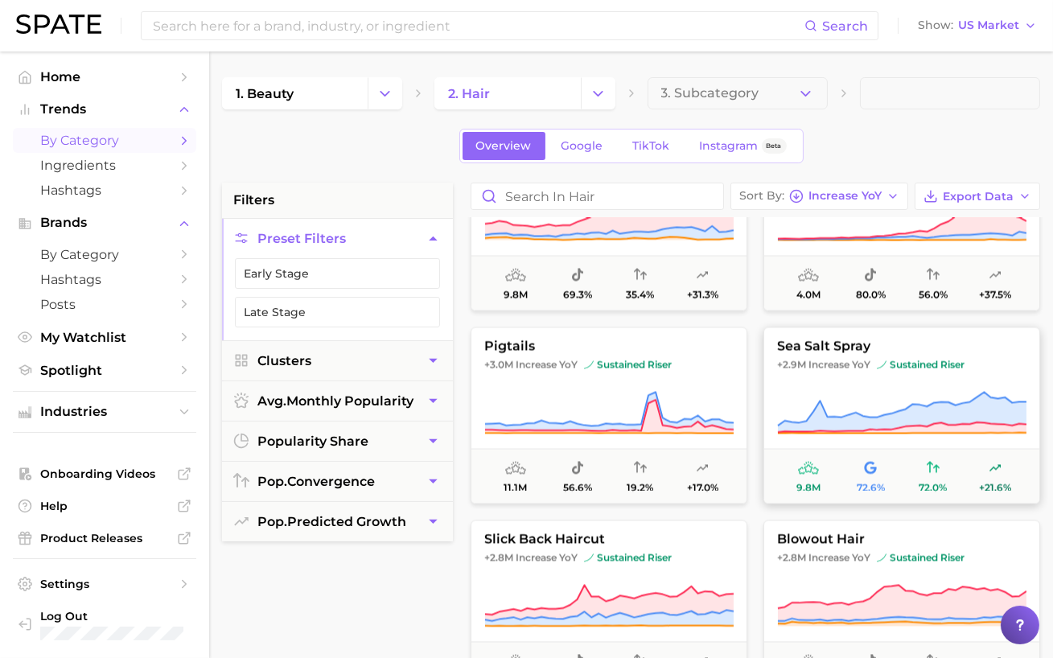
click at [914, 391] on icon at bounding box center [901, 412] width 249 height 45
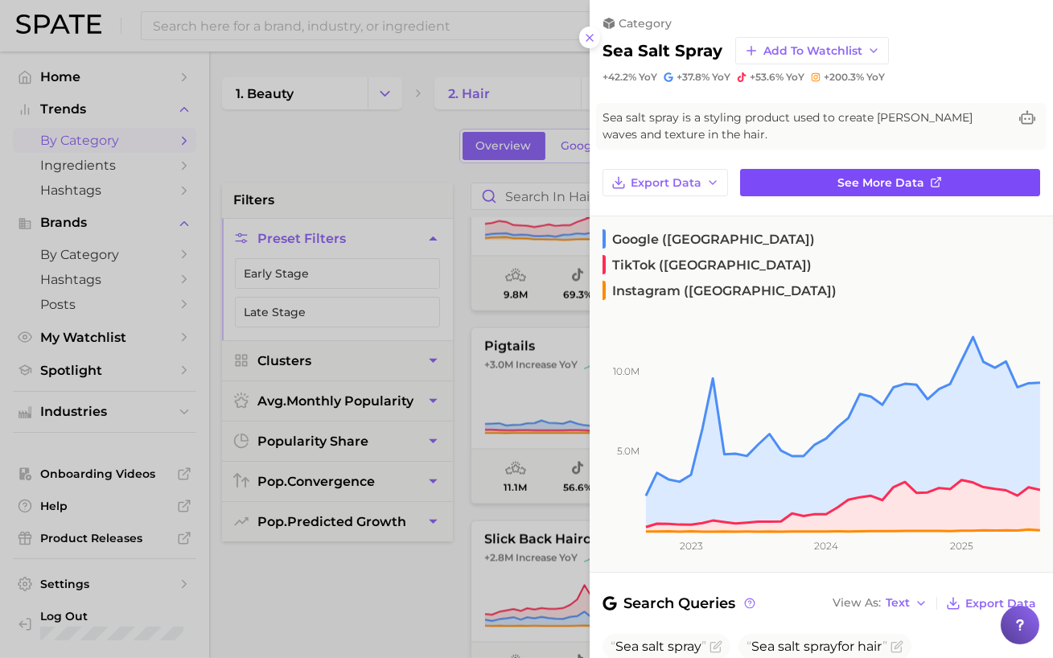
click at [831, 185] on link "See more data" at bounding box center [890, 182] width 300 height 27
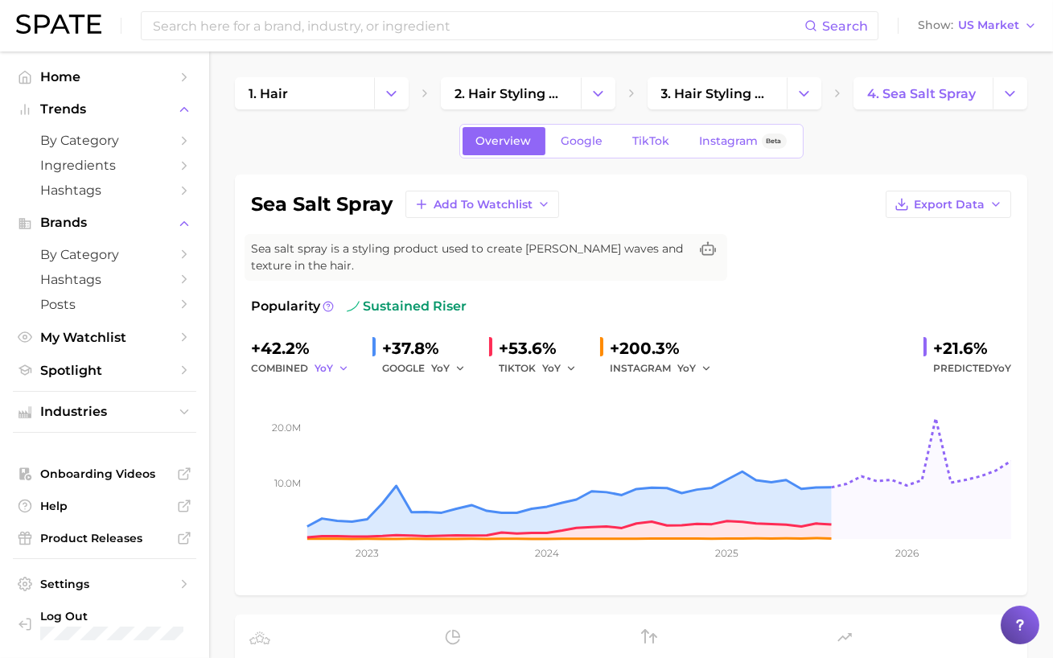
click at [343, 363] on icon "button" at bounding box center [343, 368] width 11 height 11
click at [357, 420] on button "QoQ" at bounding box center [403, 423] width 177 height 29
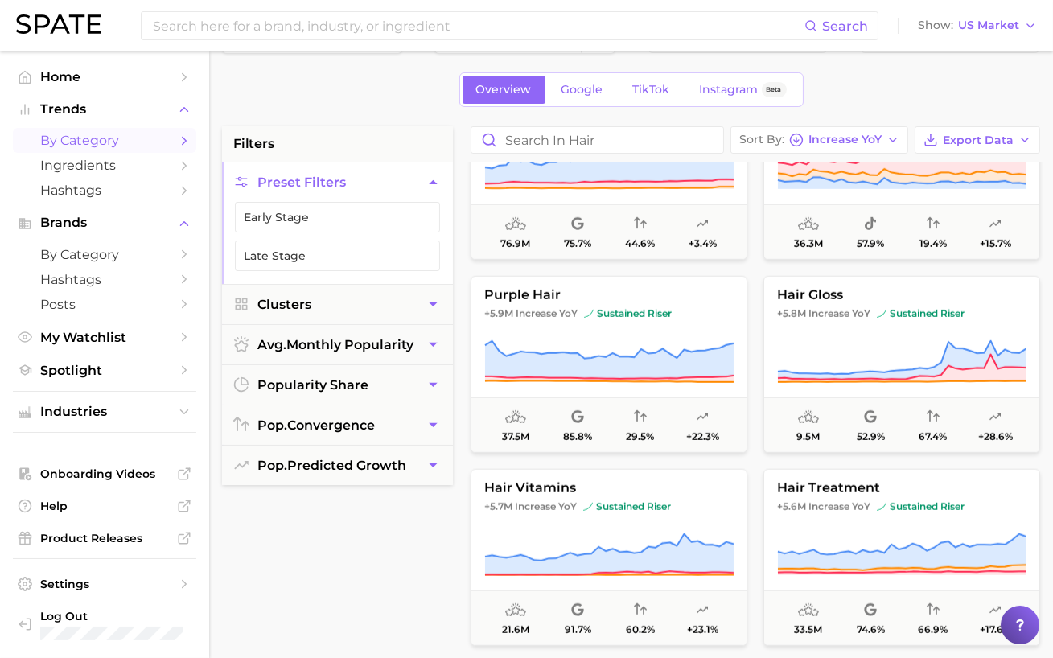
scroll to position [2606, 0]
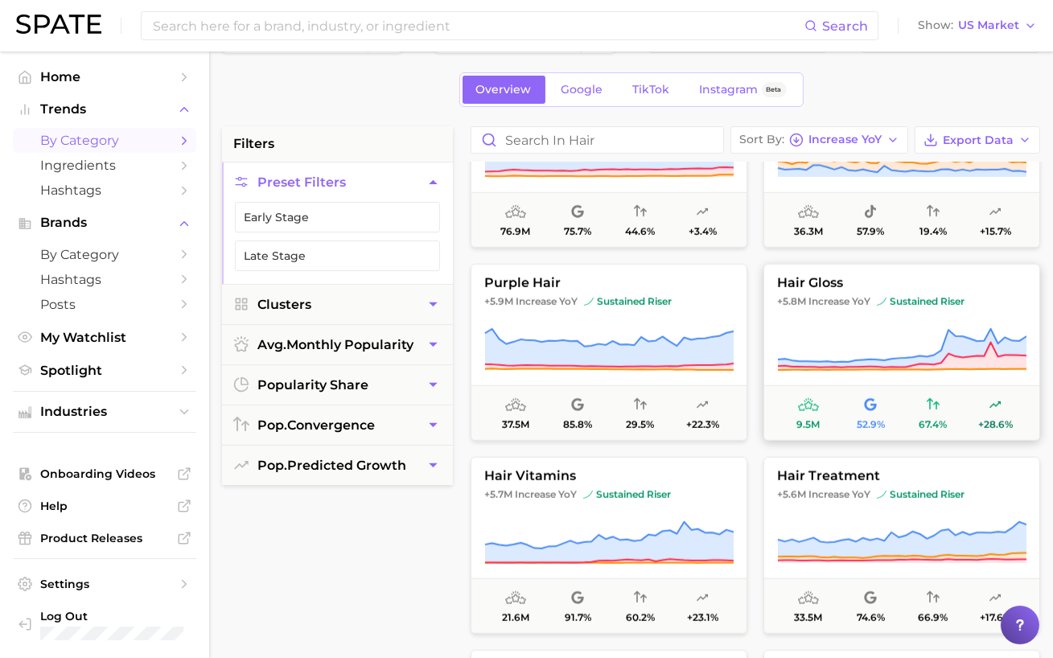
click at [918, 337] on icon at bounding box center [901, 350] width 249 height 45
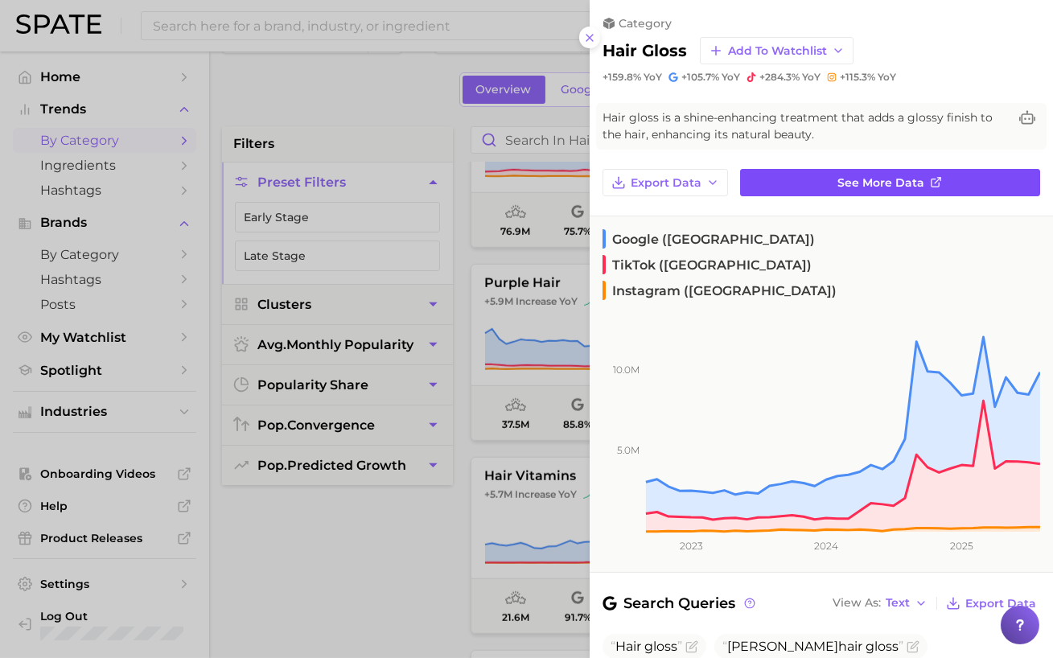
click at [868, 187] on span "See more data" at bounding box center [882, 183] width 87 height 14
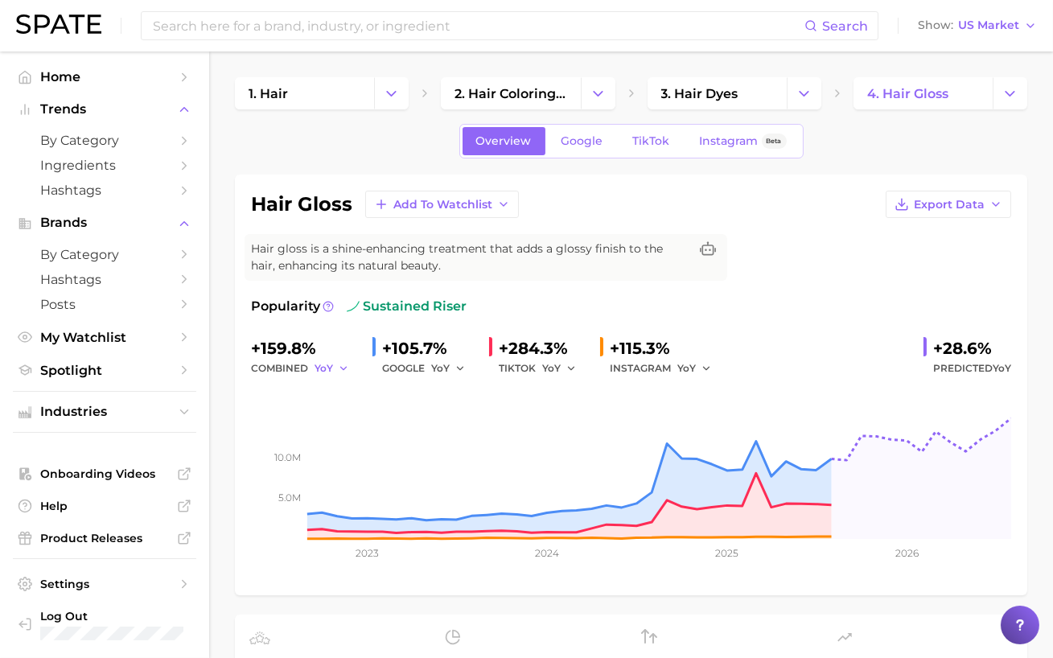
click at [339, 366] on icon "button" at bounding box center [343, 368] width 11 height 11
click at [352, 418] on button "QoQ" at bounding box center [403, 423] width 177 height 29
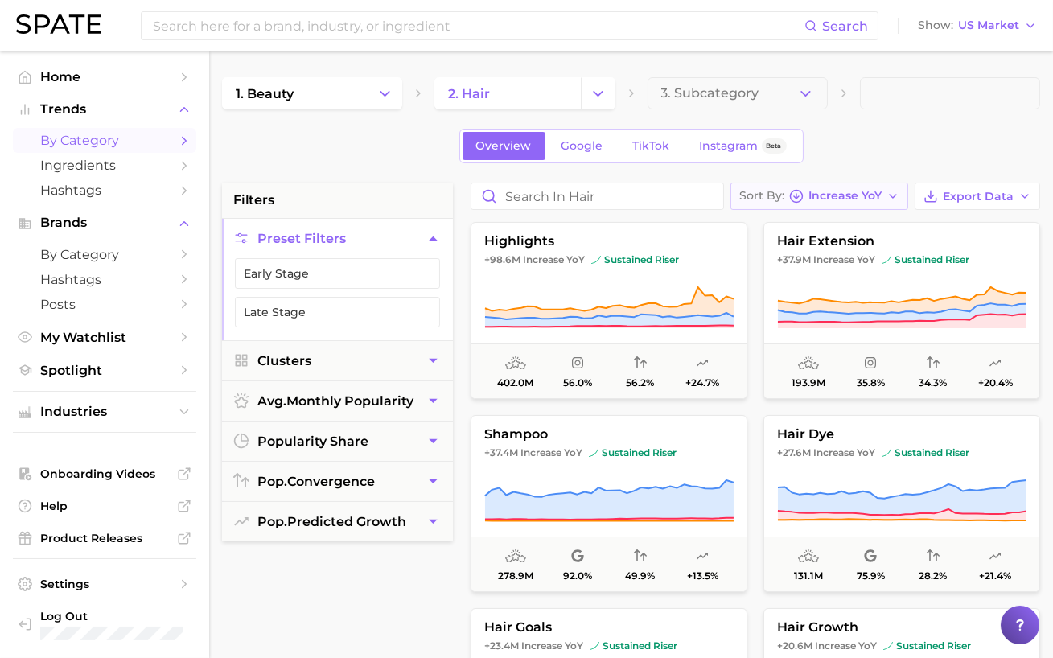
click at [857, 197] on span "Increase YoY" at bounding box center [845, 196] width 73 height 9
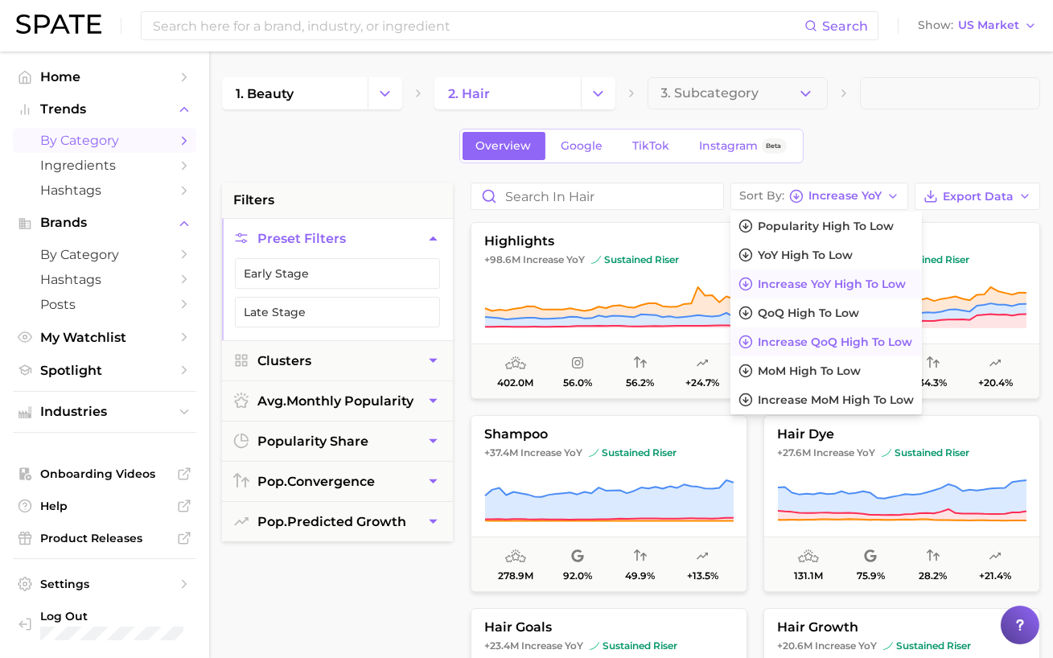
click at [818, 336] on span "Increase QoQ high to low" at bounding box center [835, 343] width 155 height 14
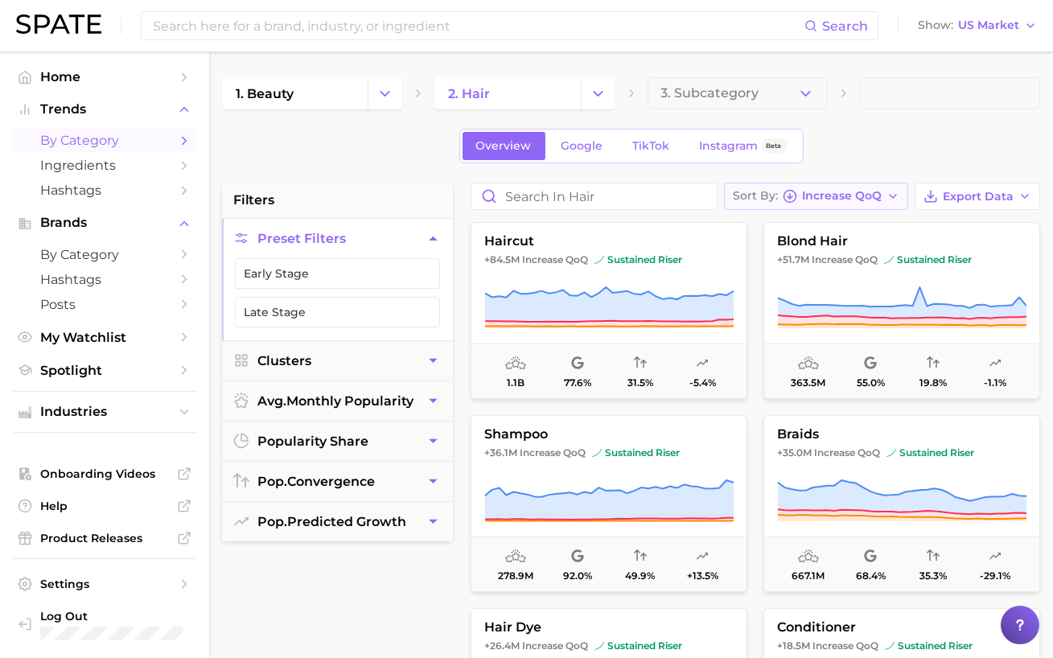
click at [848, 192] on span "Increase QoQ" at bounding box center [842, 196] width 80 height 9
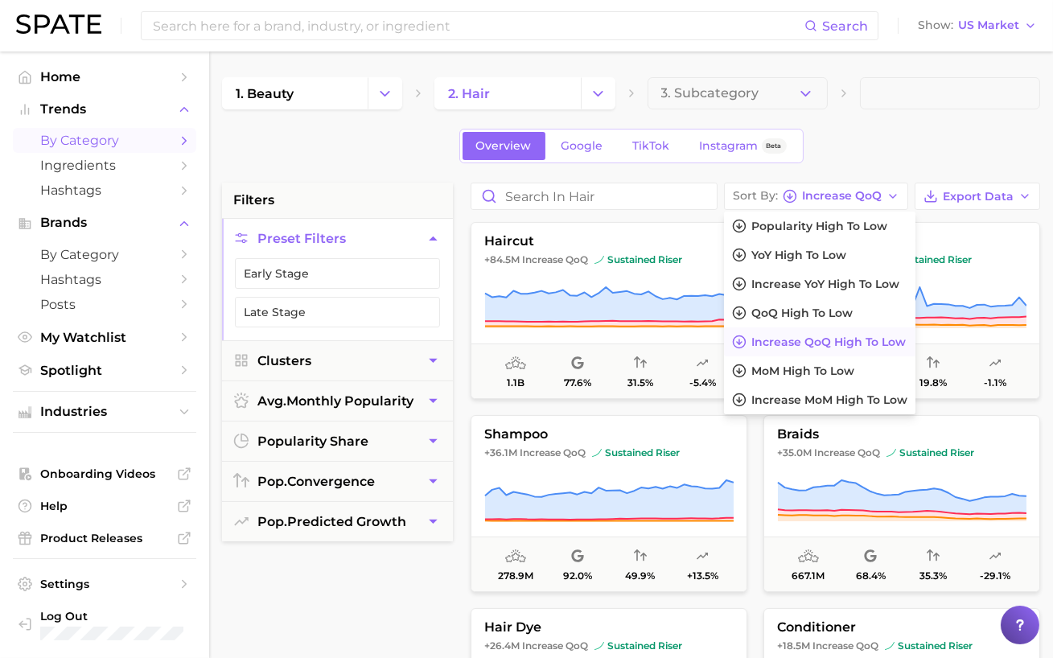
click at [831, 333] on button "Increase QoQ high to low" at bounding box center [820, 342] width 192 height 29
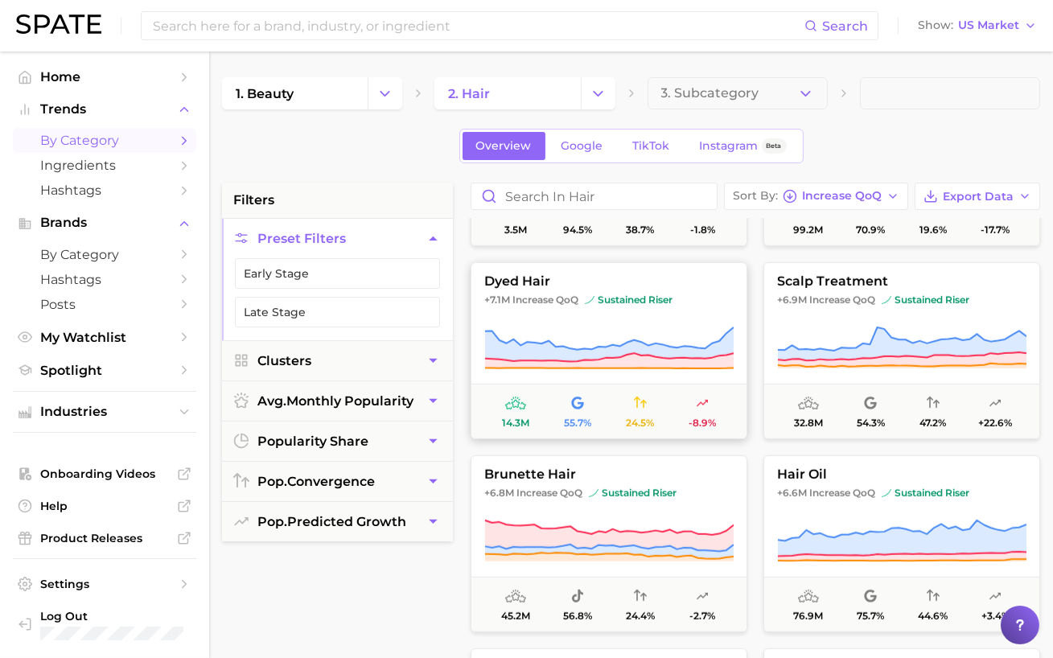
scroll to position [1879, 0]
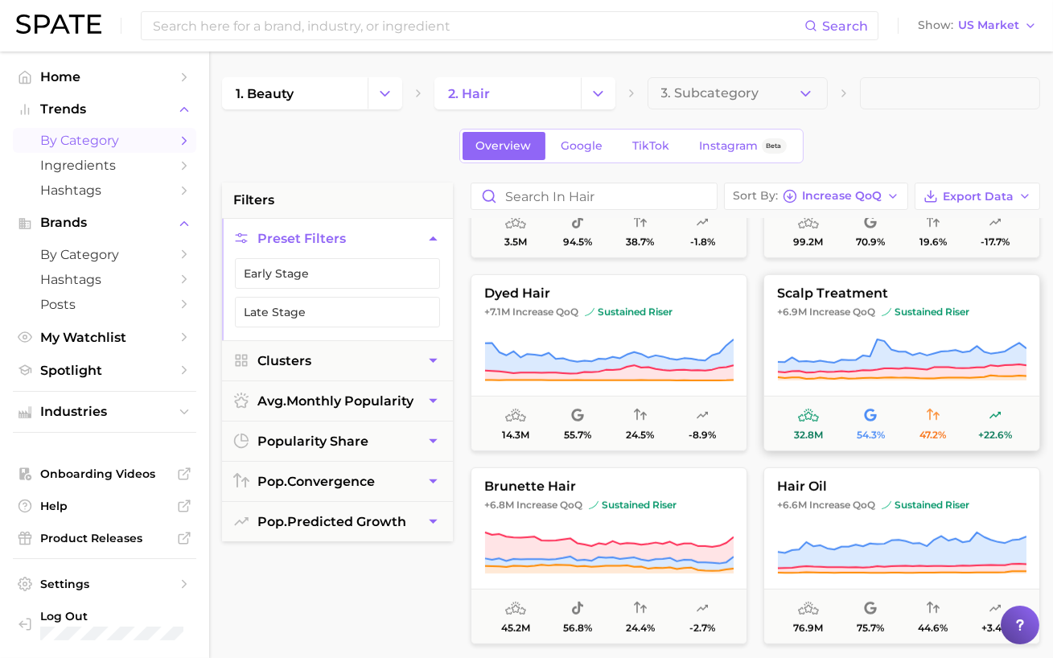
click at [890, 328] on button "scalp treatment +6.9m Increase QoQ sustained riser 32.8m 54.3% 47.2% +22.6%" at bounding box center [902, 362] width 277 height 177
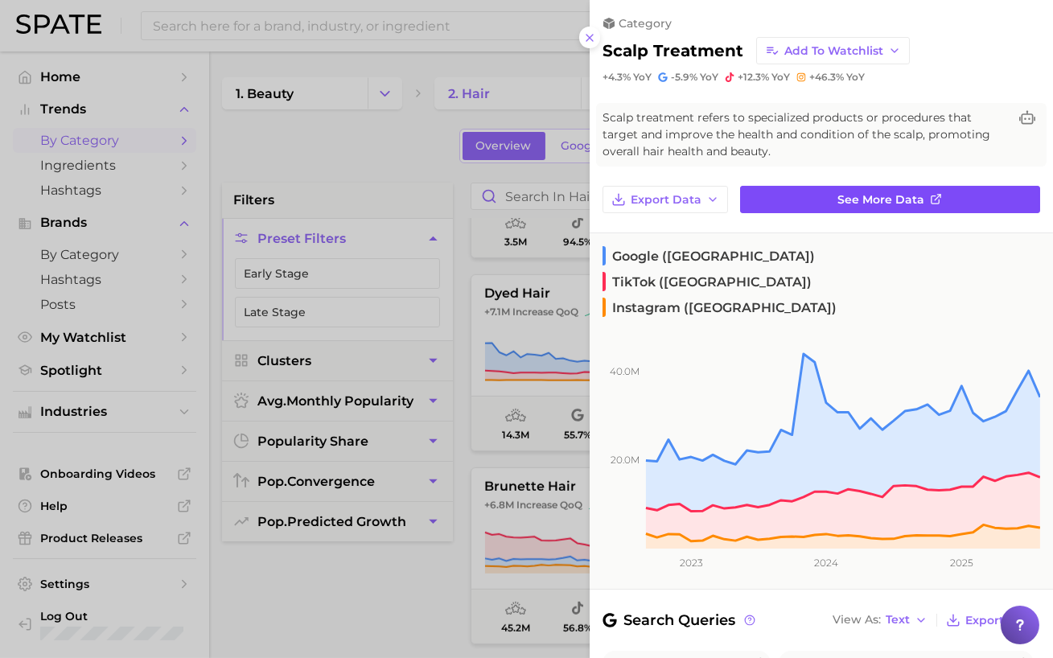
click at [778, 196] on link "See more data" at bounding box center [890, 199] width 300 height 27
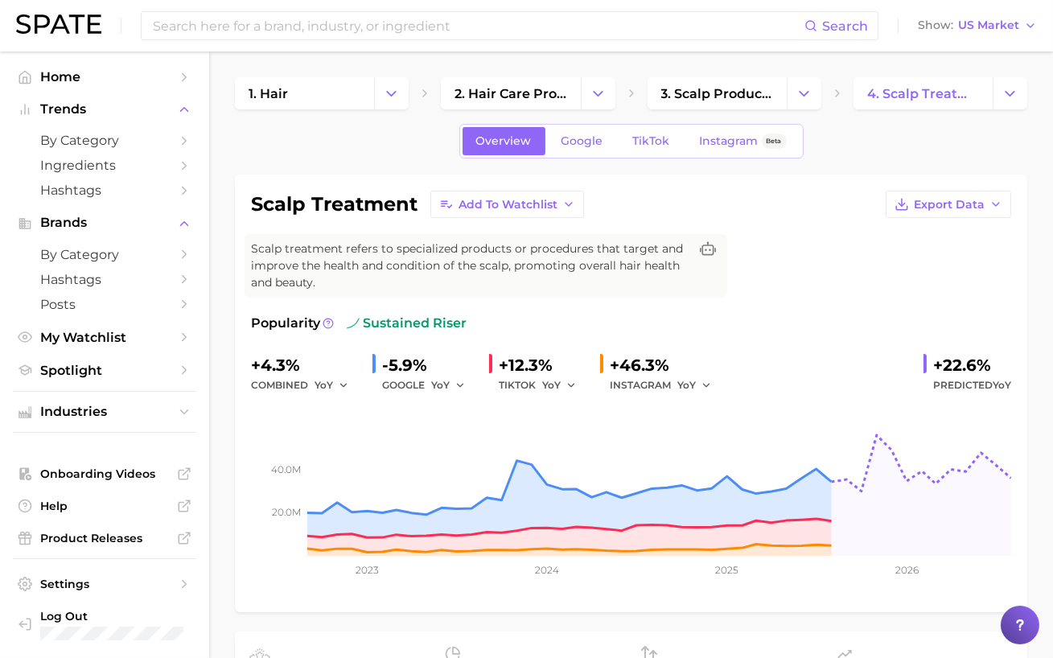
click at [303, 371] on div "+4.3%" at bounding box center [305, 365] width 109 height 26
click at [332, 380] on span "YoY" at bounding box center [324, 385] width 19 height 14
click at [340, 434] on span "QoQ" at bounding box center [336, 440] width 27 height 14
click at [583, 155] on link "Google" at bounding box center [582, 141] width 69 height 28
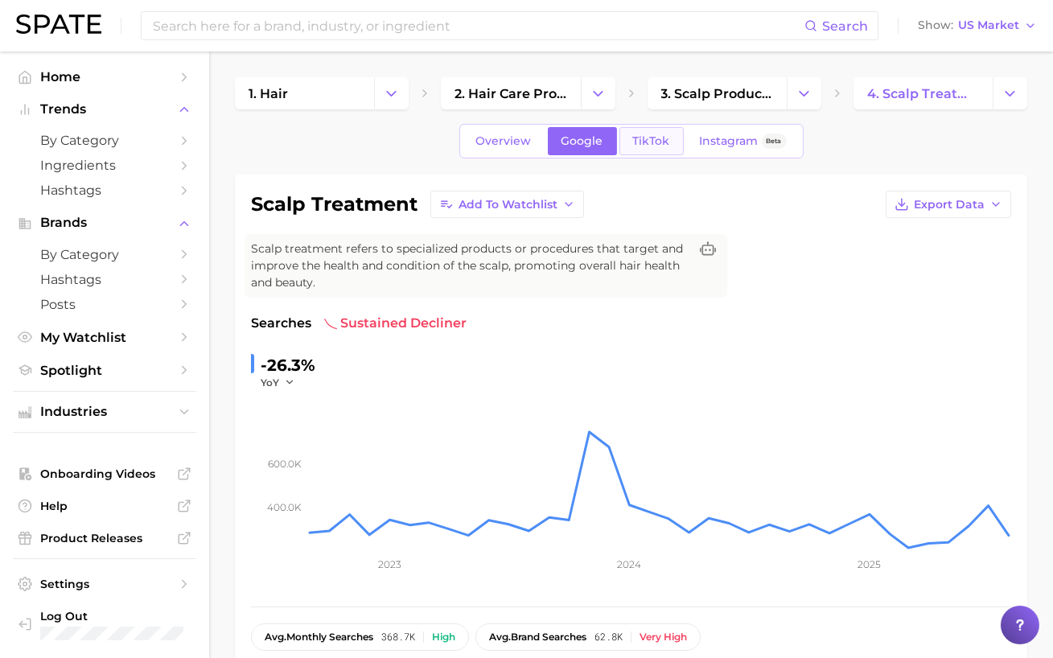
click at [637, 146] on span "TikTok" at bounding box center [651, 141] width 37 height 14
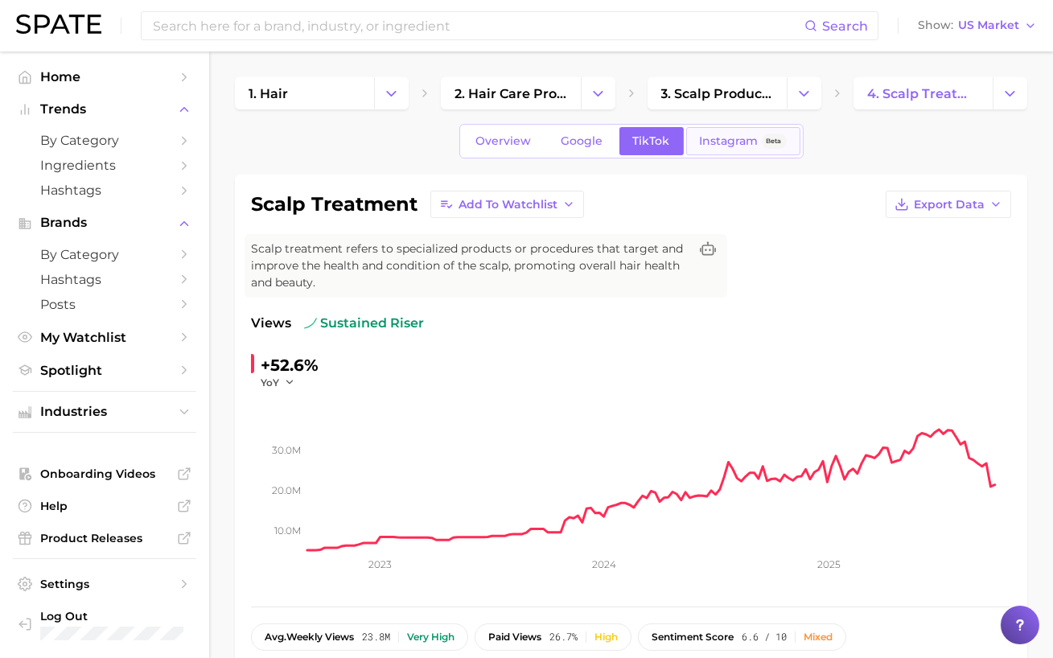
click at [690, 149] on link "Instagram Beta" at bounding box center [743, 141] width 114 height 28
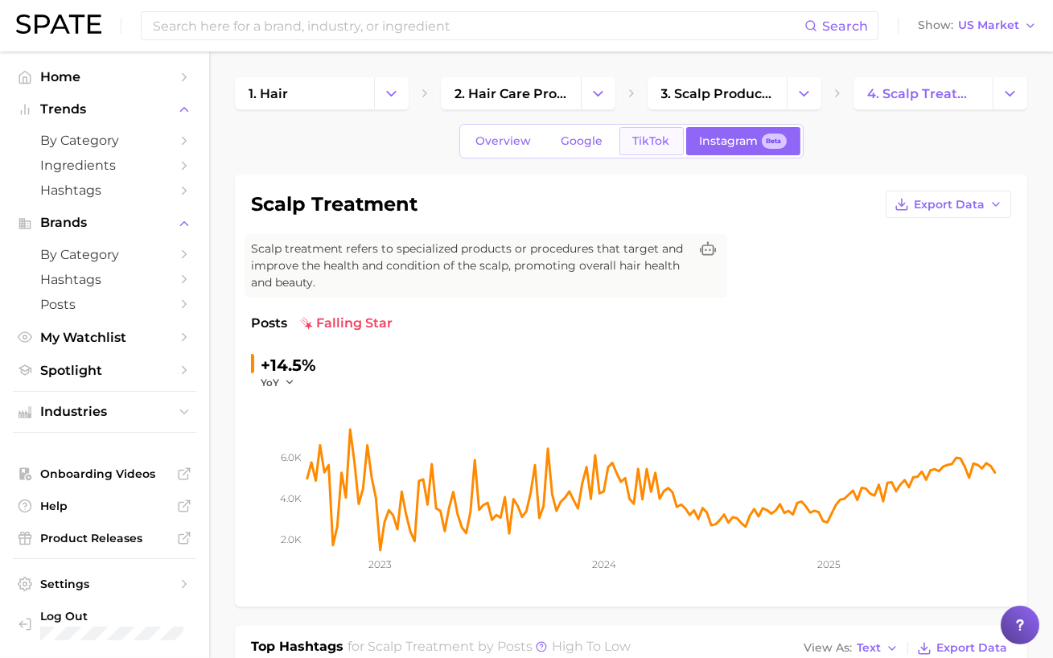
click at [652, 150] on link "TikTok" at bounding box center [652, 141] width 64 height 28
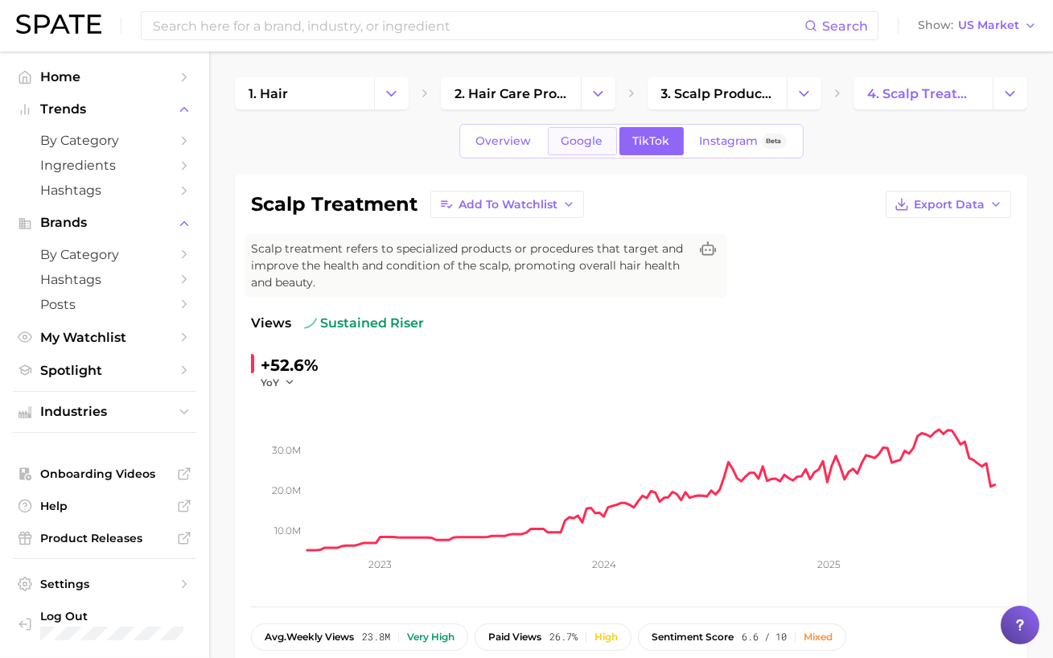
click at [562, 140] on span "Google" at bounding box center [583, 141] width 42 height 14
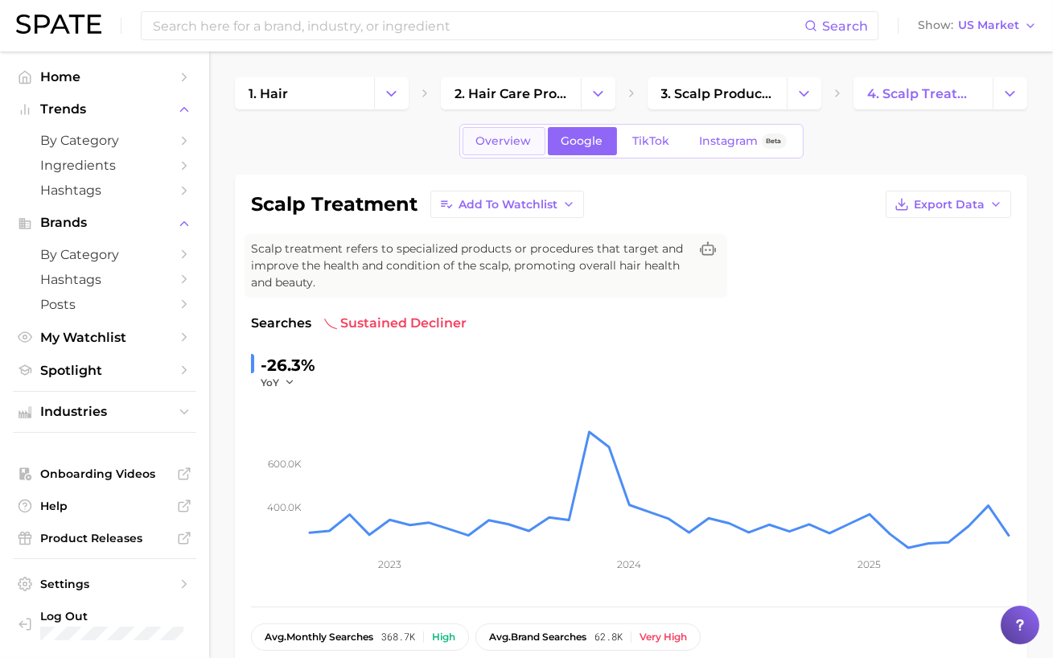
click at [501, 144] on span "Overview" at bounding box center [504, 141] width 56 height 14
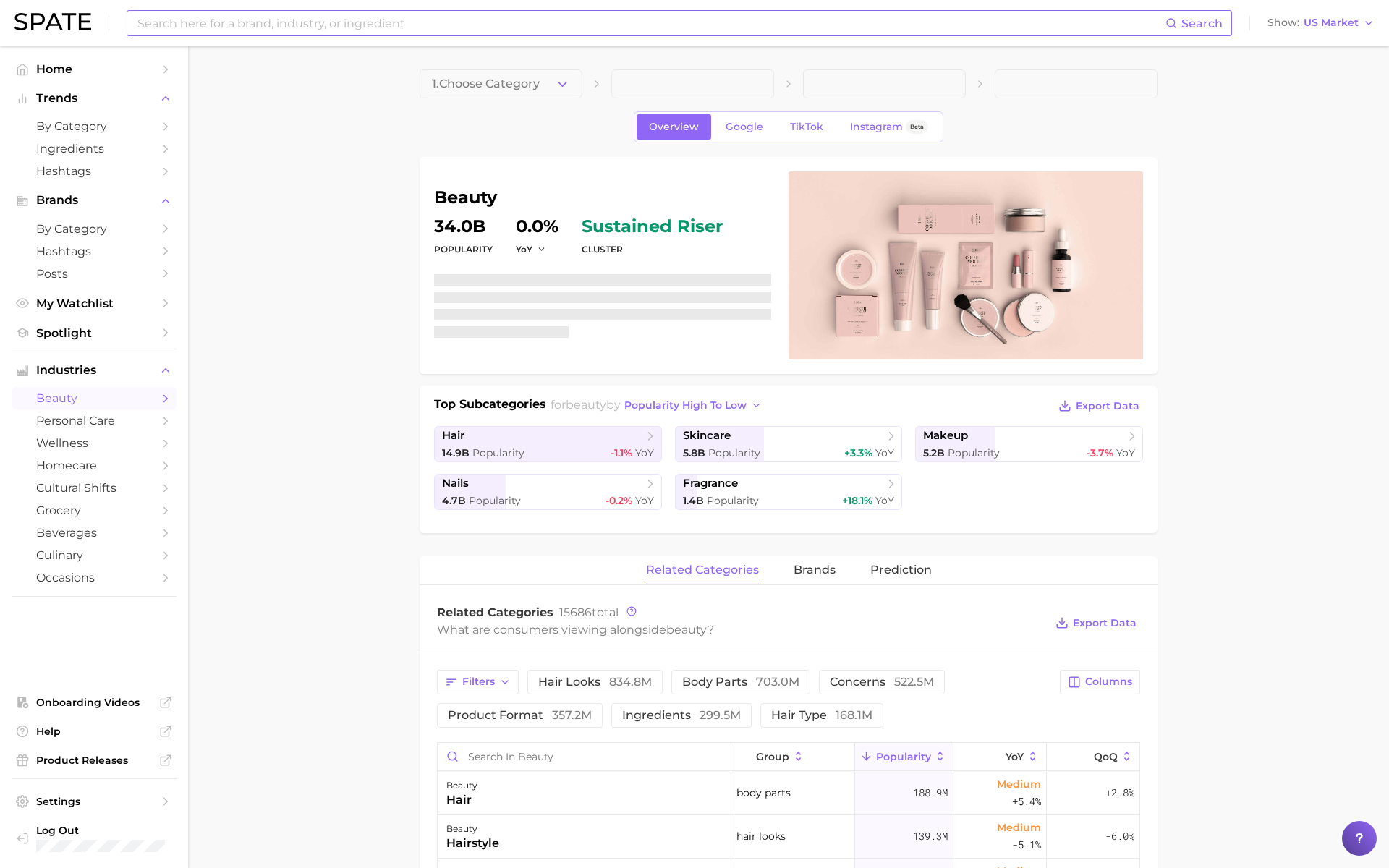
click at [351, 31] on input at bounding box center [650, 22] width 1029 height 24
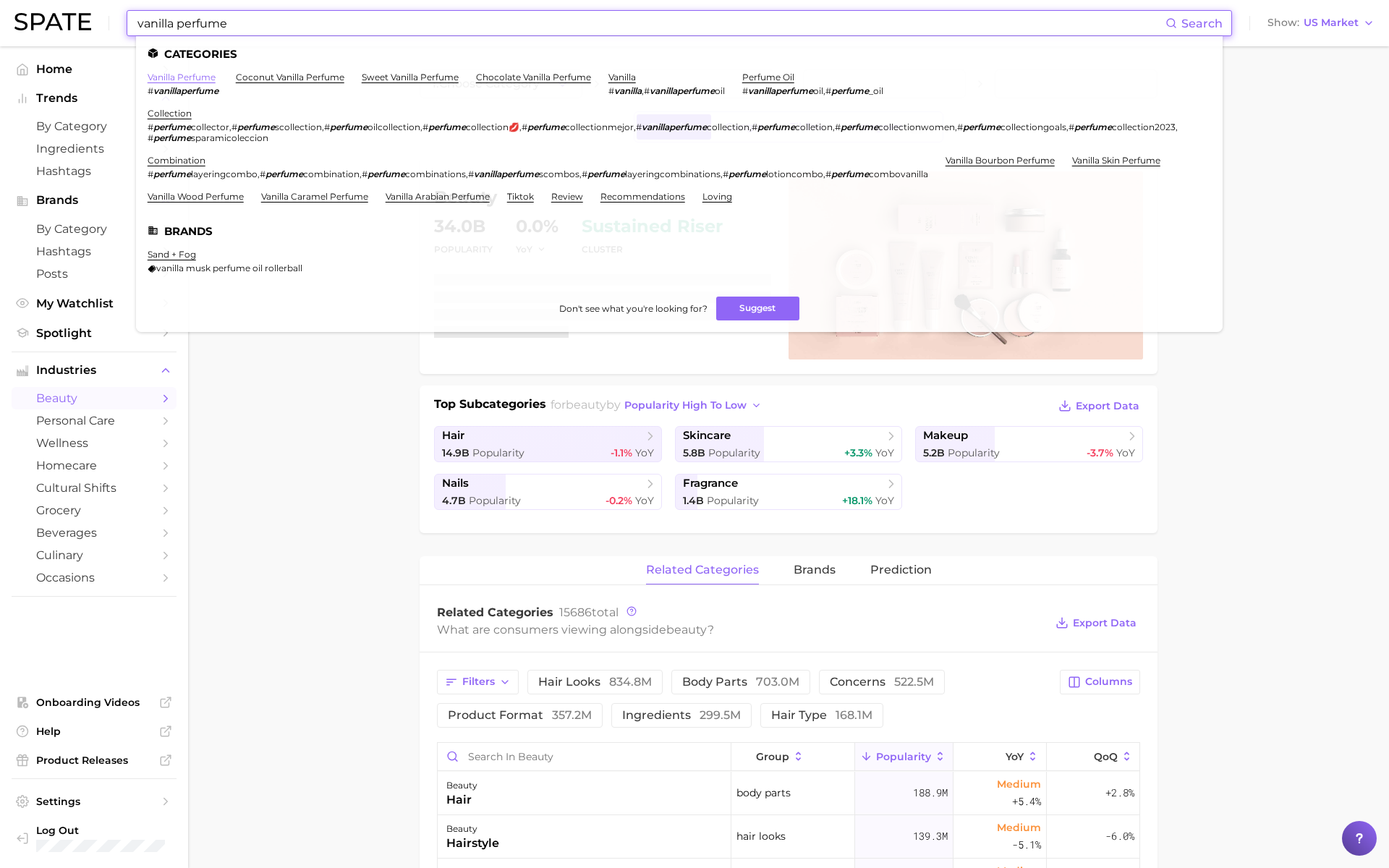
type input "vanilla perfume"
click at [175, 80] on link "vanilla perfume" at bounding box center [182, 77] width 68 height 11
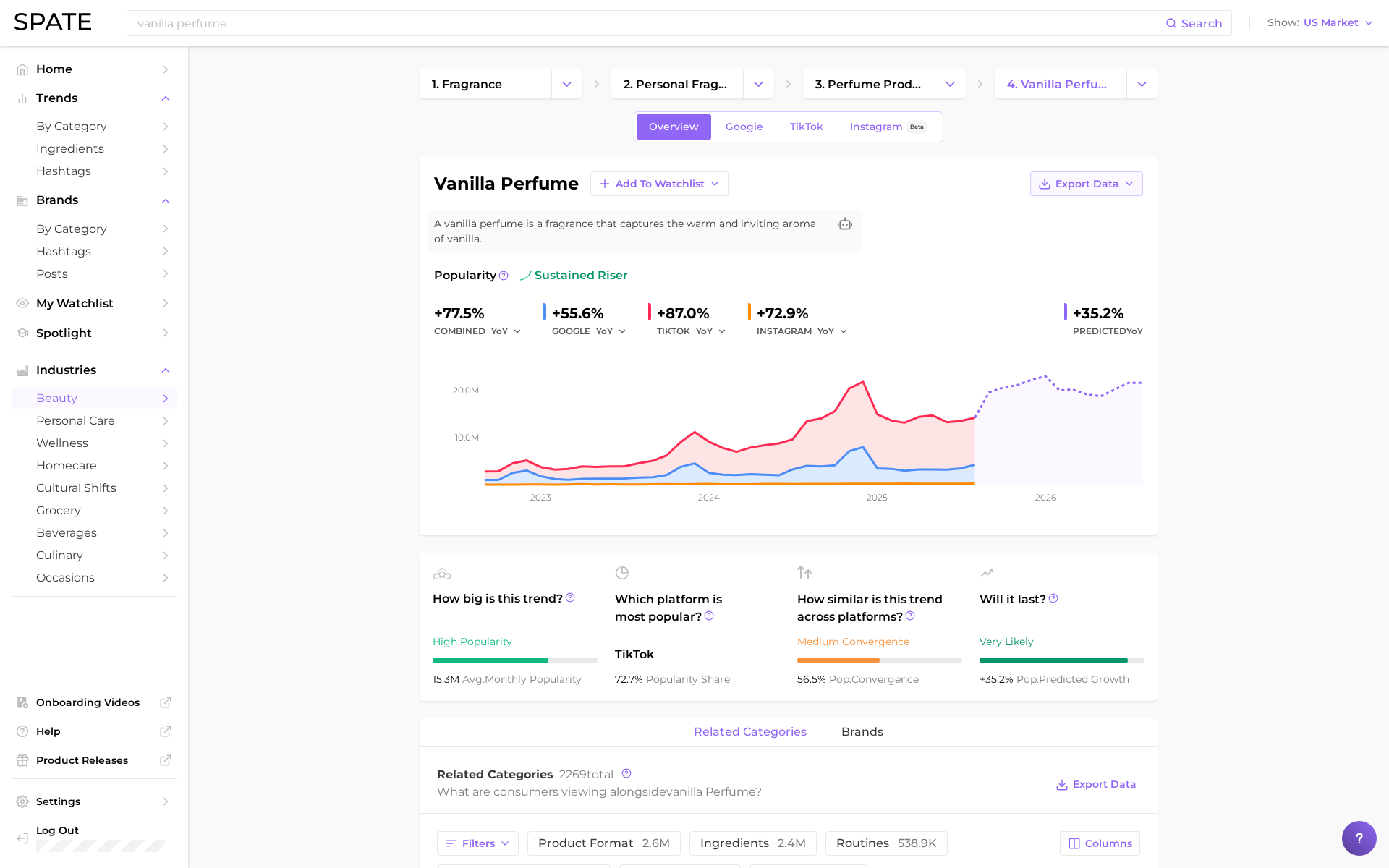
click at [1059, 188] on span "Export Data" at bounding box center [1087, 184] width 64 height 13
click at [1058, 235] on span "Time Series Image" at bounding box center [1057, 237] width 97 height 13
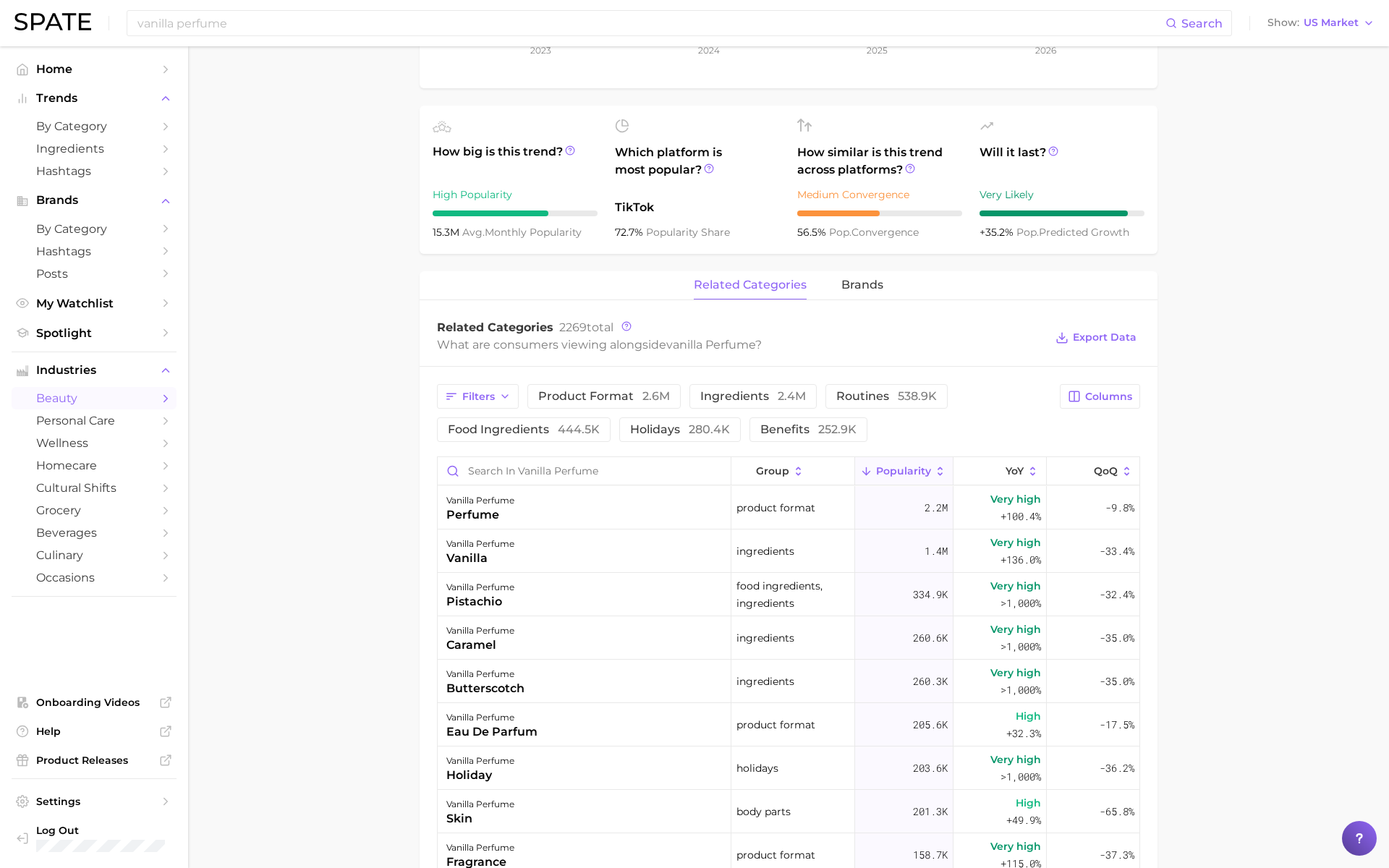
scroll to position [500, 0]
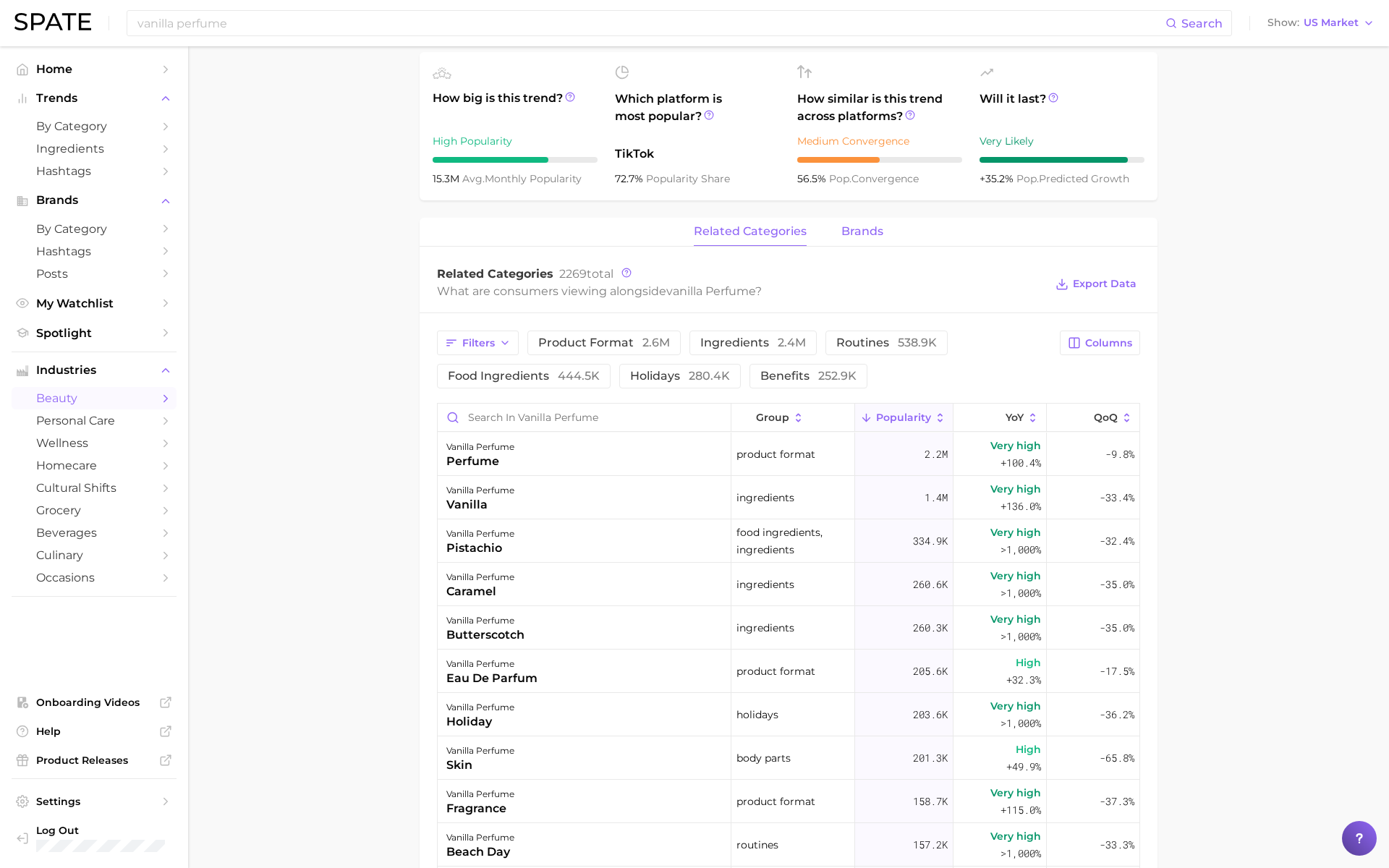
click at [862, 228] on span "brands" at bounding box center [862, 231] width 42 height 13
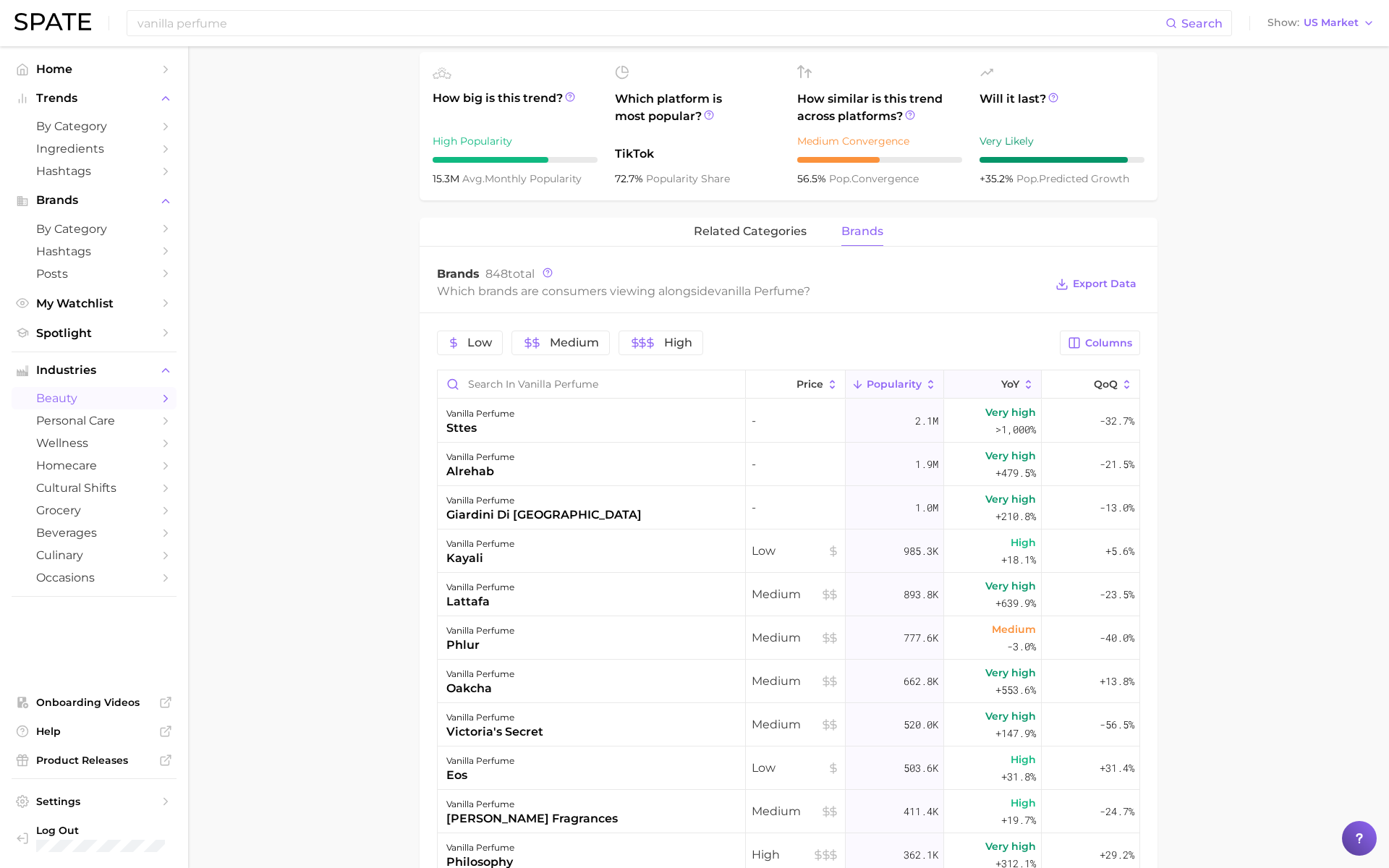
click at [1005, 394] on button "YoY" at bounding box center [993, 384] width 98 height 28
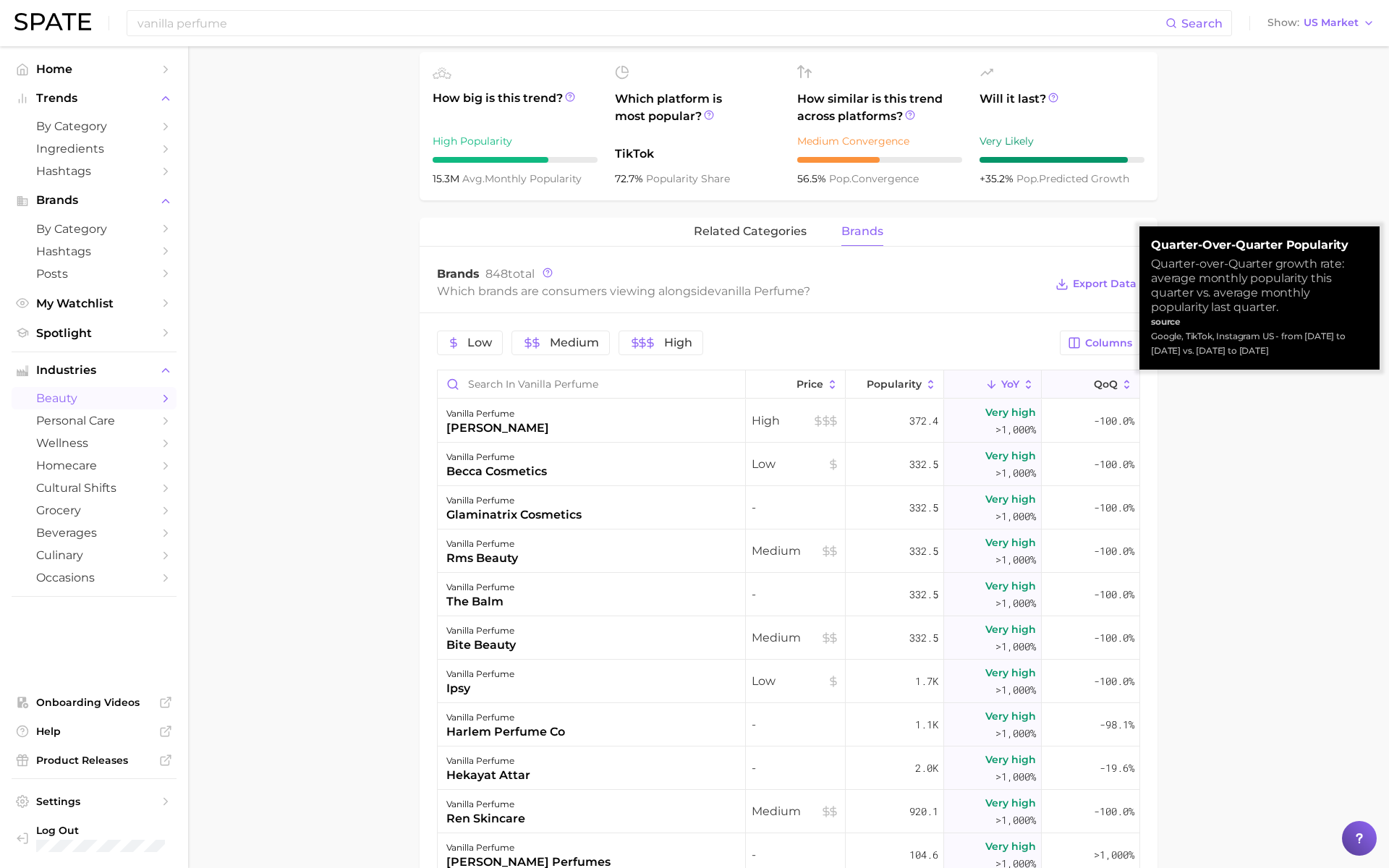
click at [1059, 382] on button "QoQ" at bounding box center [1091, 384] width 98 height 28
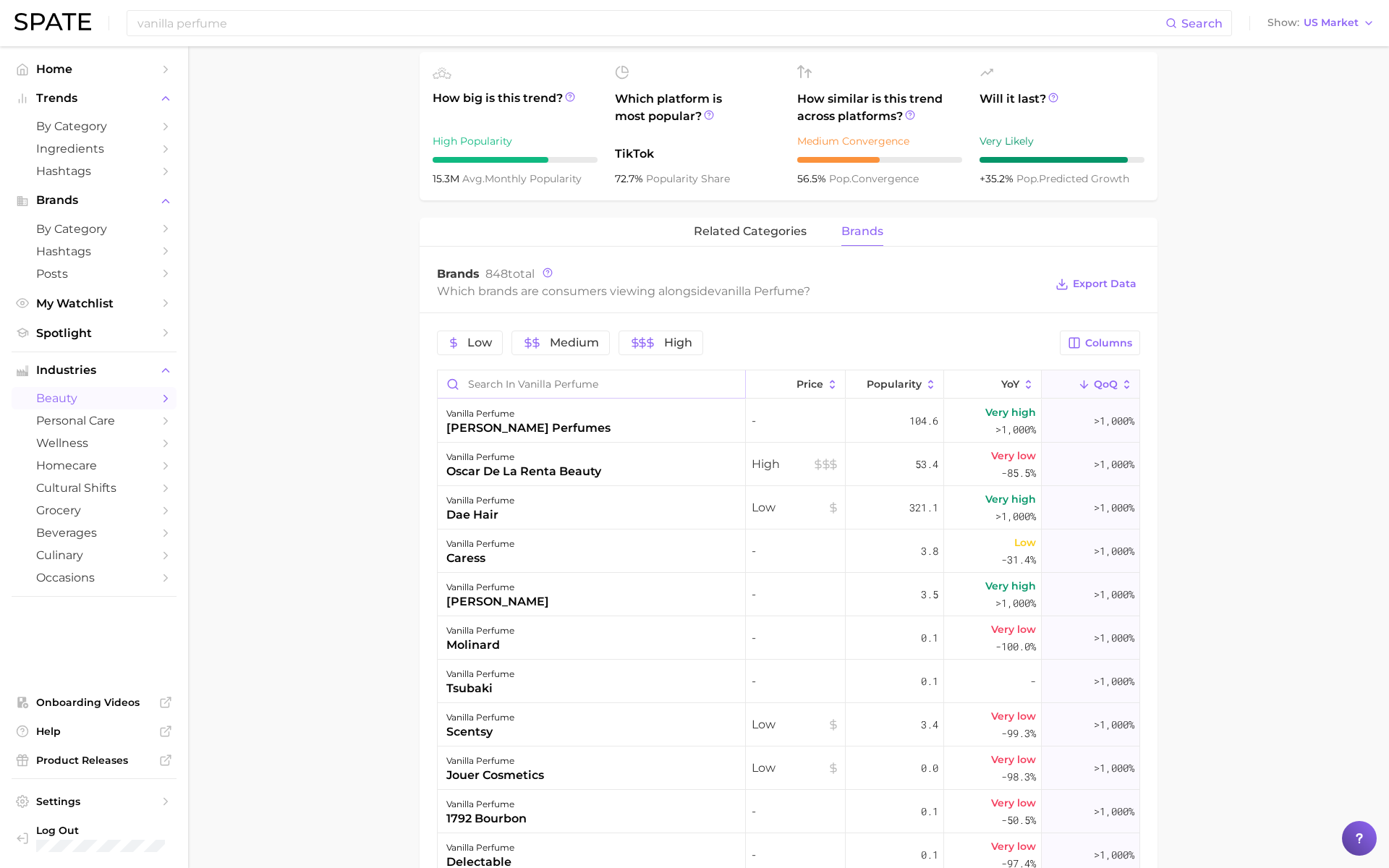
click at [588, 381] on input "Search in vanilla perfume" at bounding box center [592, 384] width 307 height 28
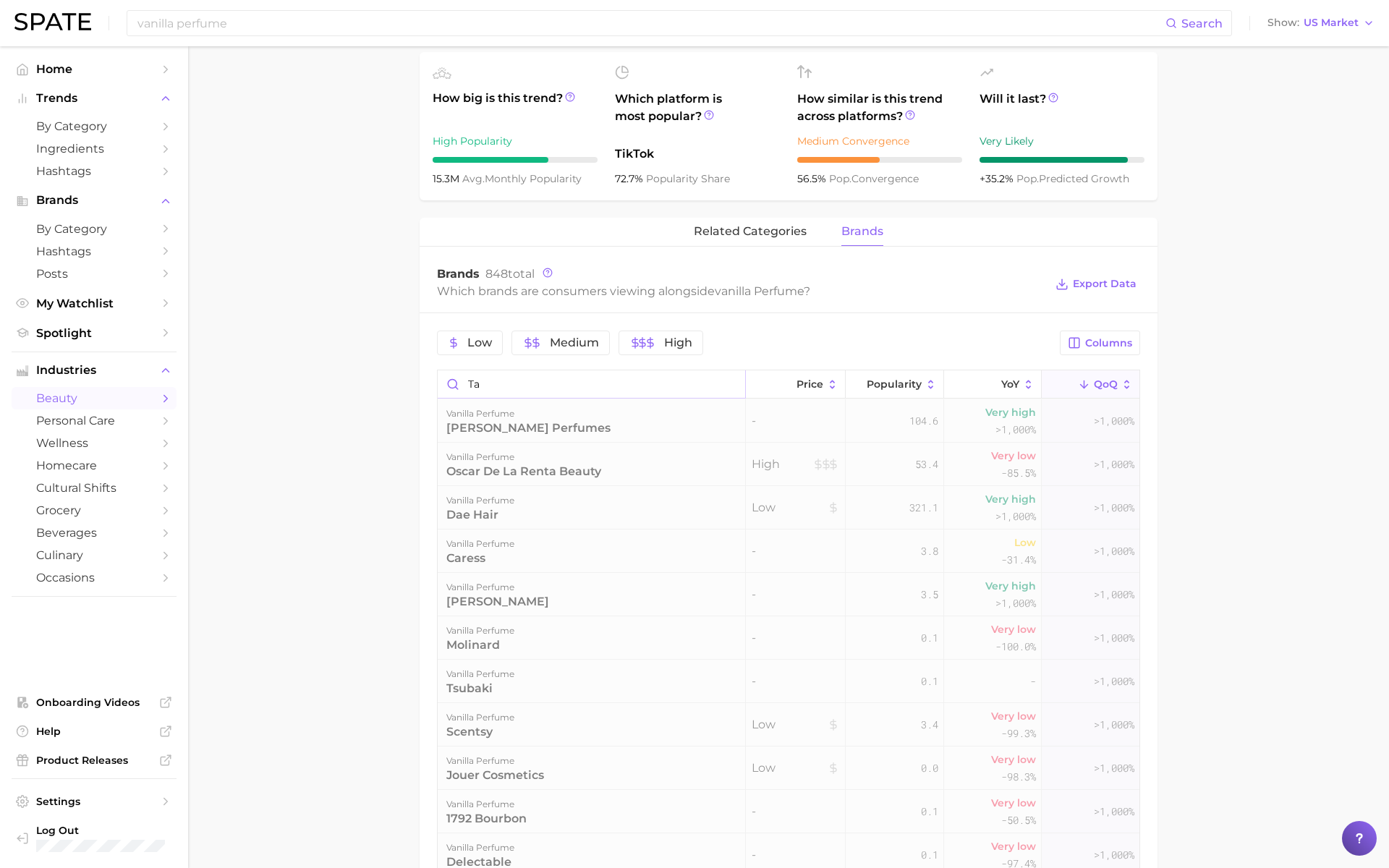
type input "t"
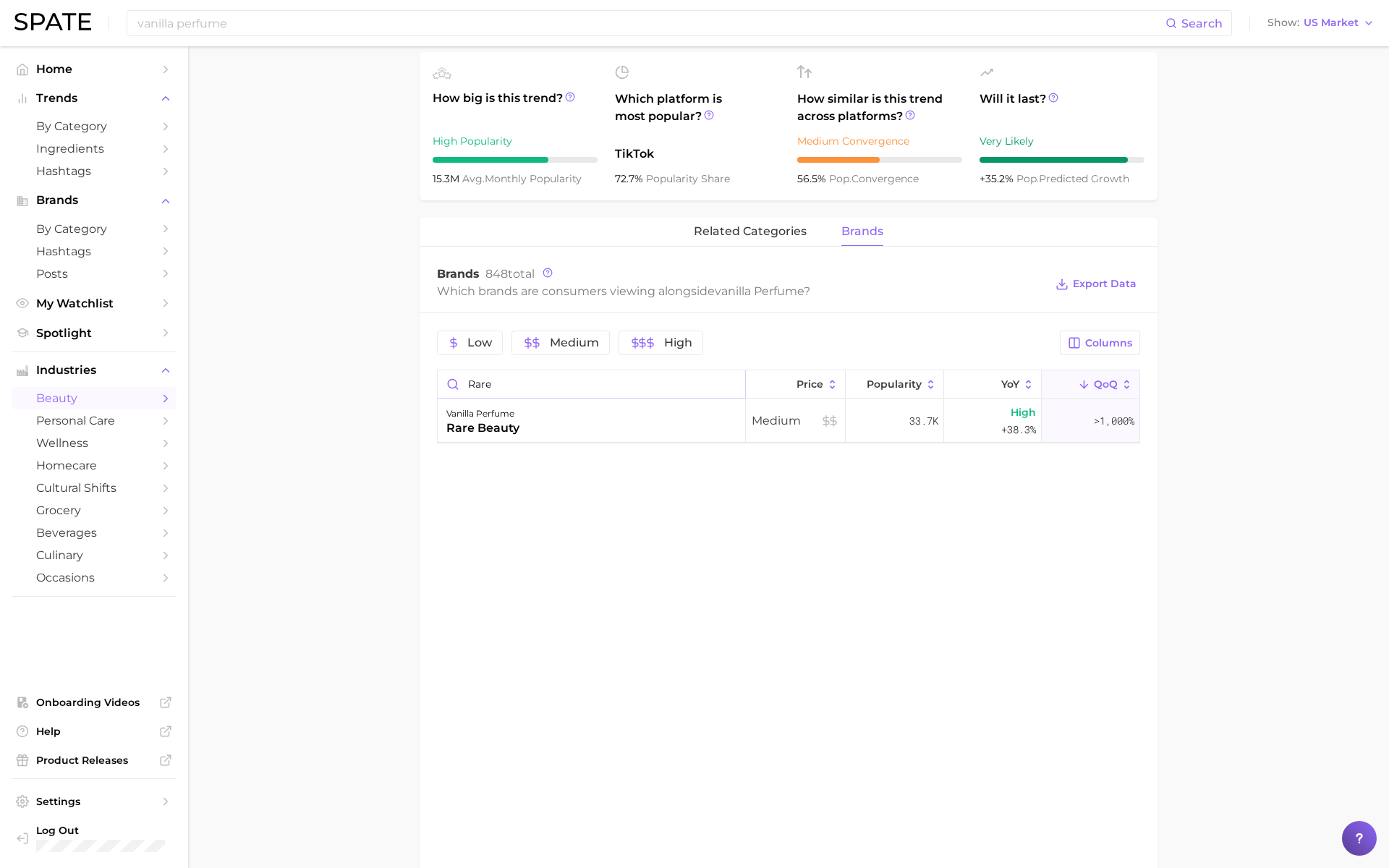
type input "rare"
click at [625, 430] on div "vanilla perfume rare beauty" at bounding box center [592, 421] width 308 height 43
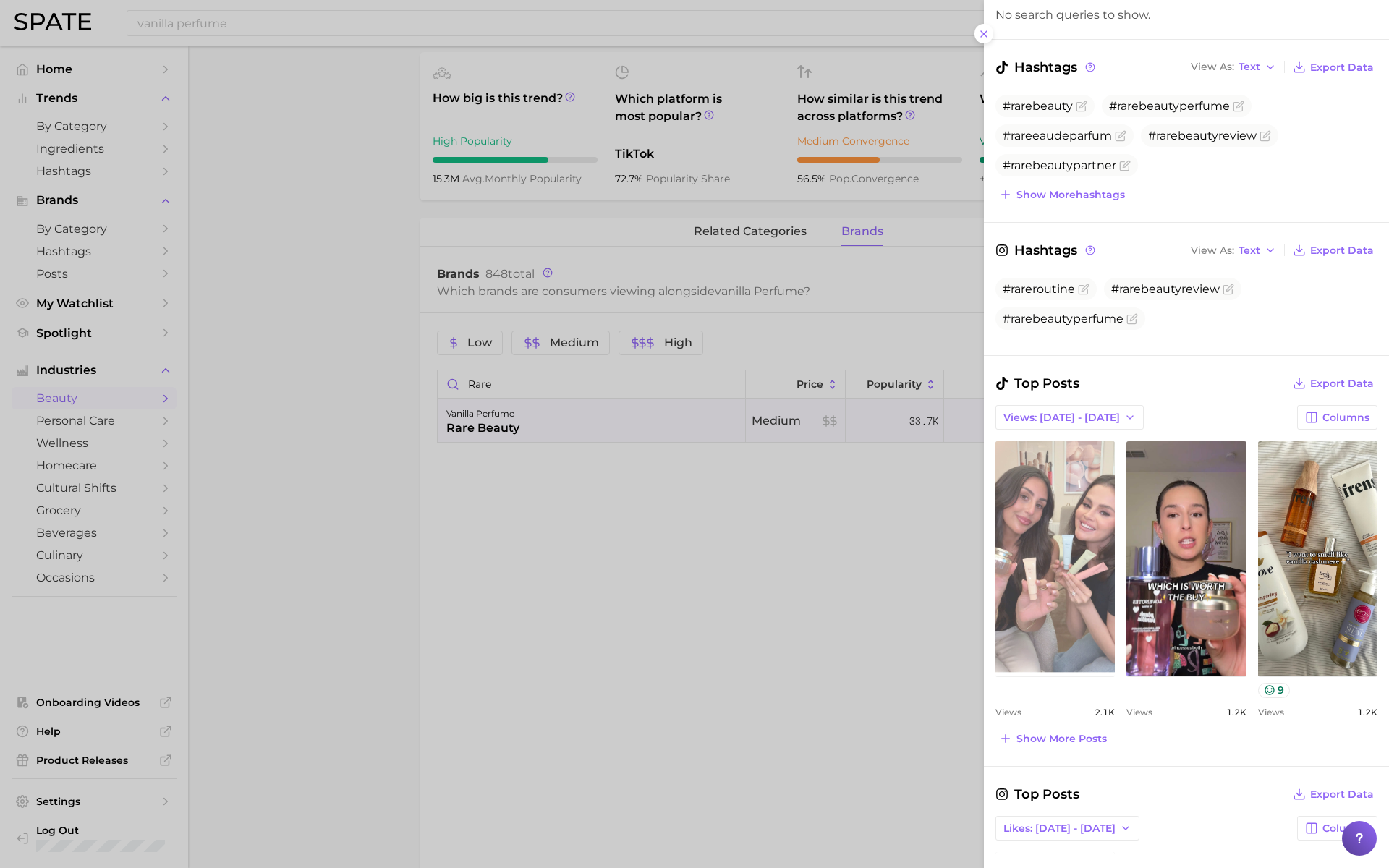
scroll to position [183, 0]
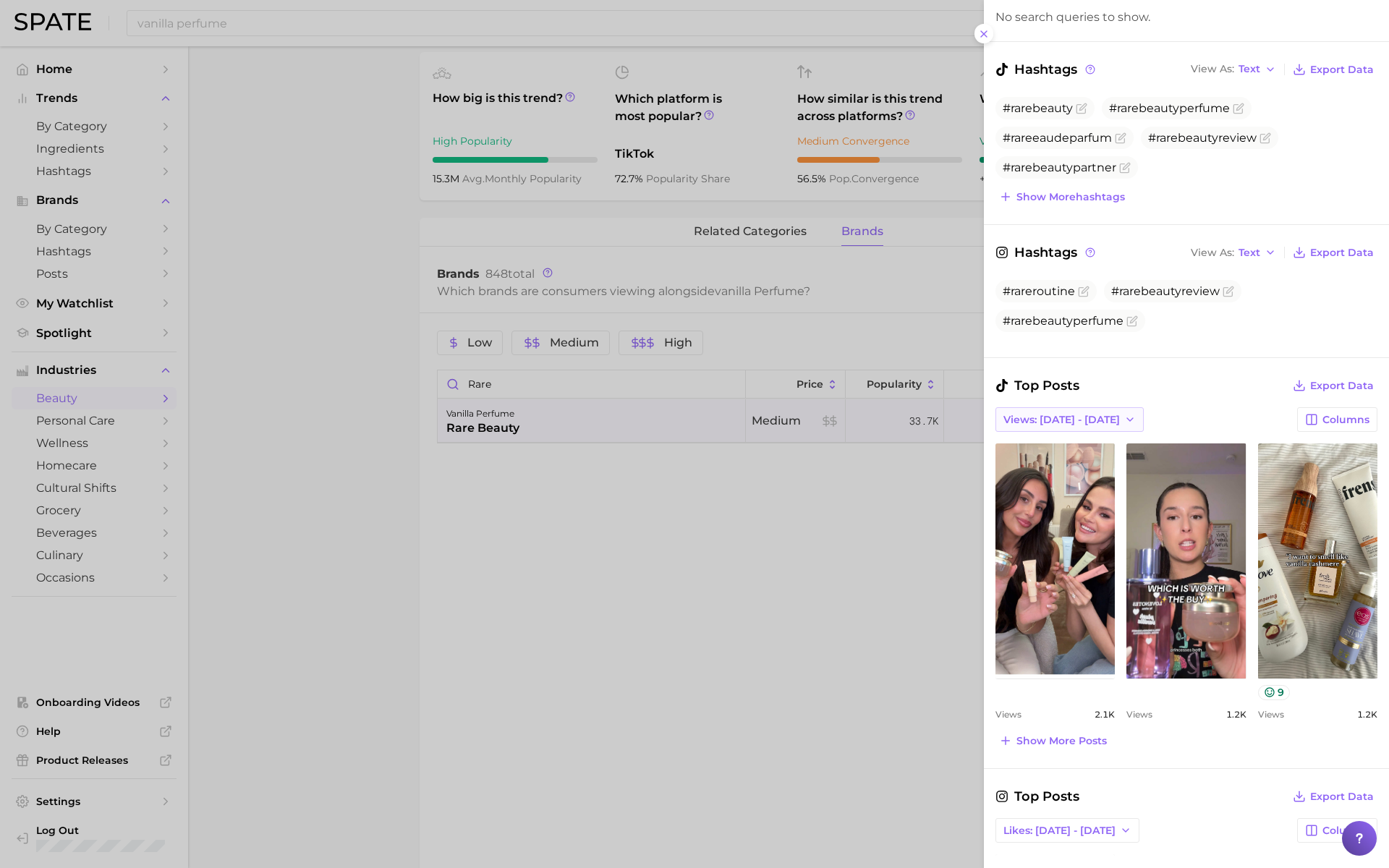
click at [1069, 413] on span "Views: [DATE] - [DATE]" at bounding box center [1062, 420] width 117 height 13
click at [1062, 467] on button "Total Views" at bounding box center [1074, 472] width 159 height 26
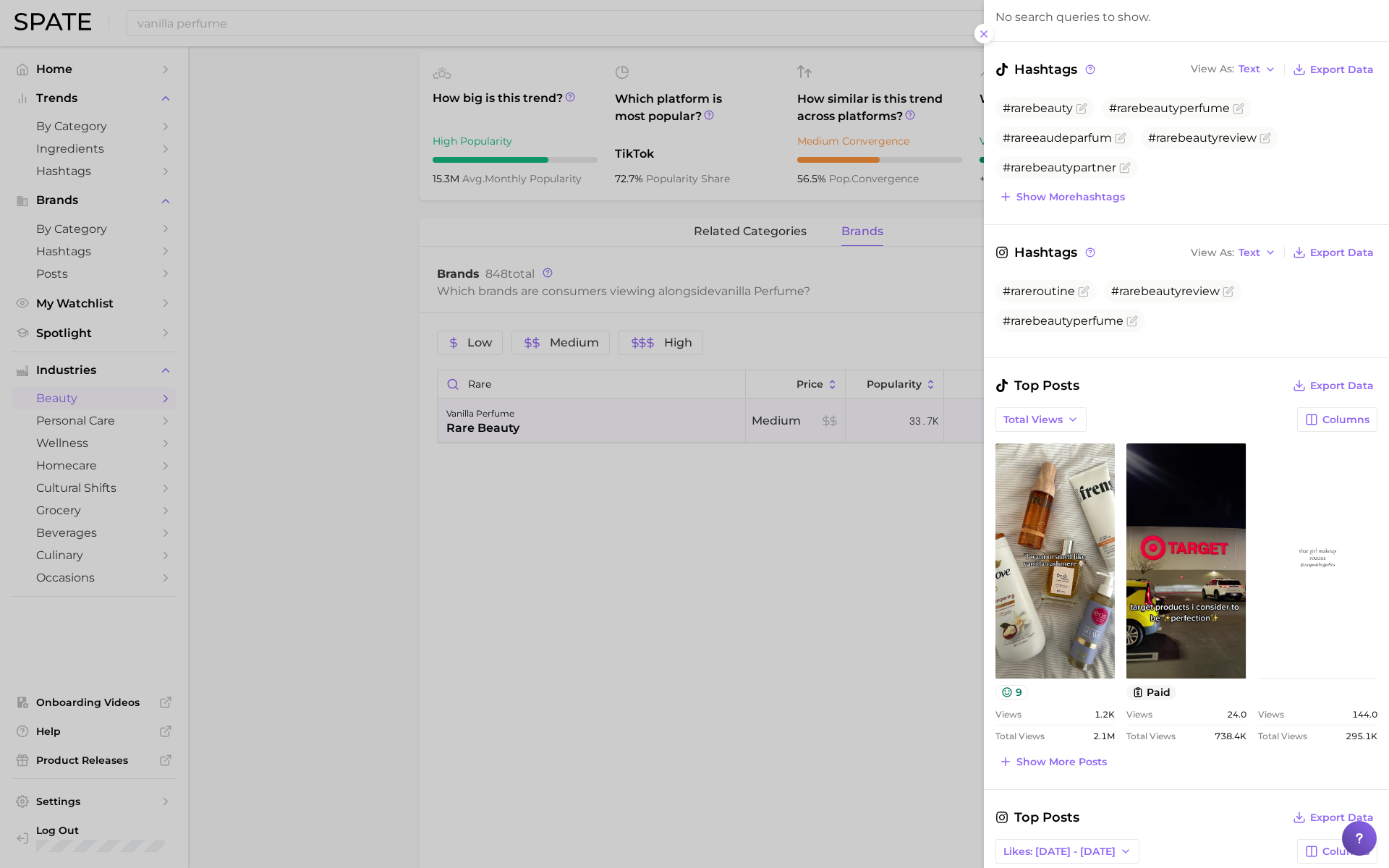
scroll to position [0, 0]
click at [1062, 412] on button "Total Views" at bounding box center [1040, 419] width 91 height 24
click at [1056, 440] on span "Views: [DATE] - [DATE]" at bounding box center [1061, 447] width 117 height 13
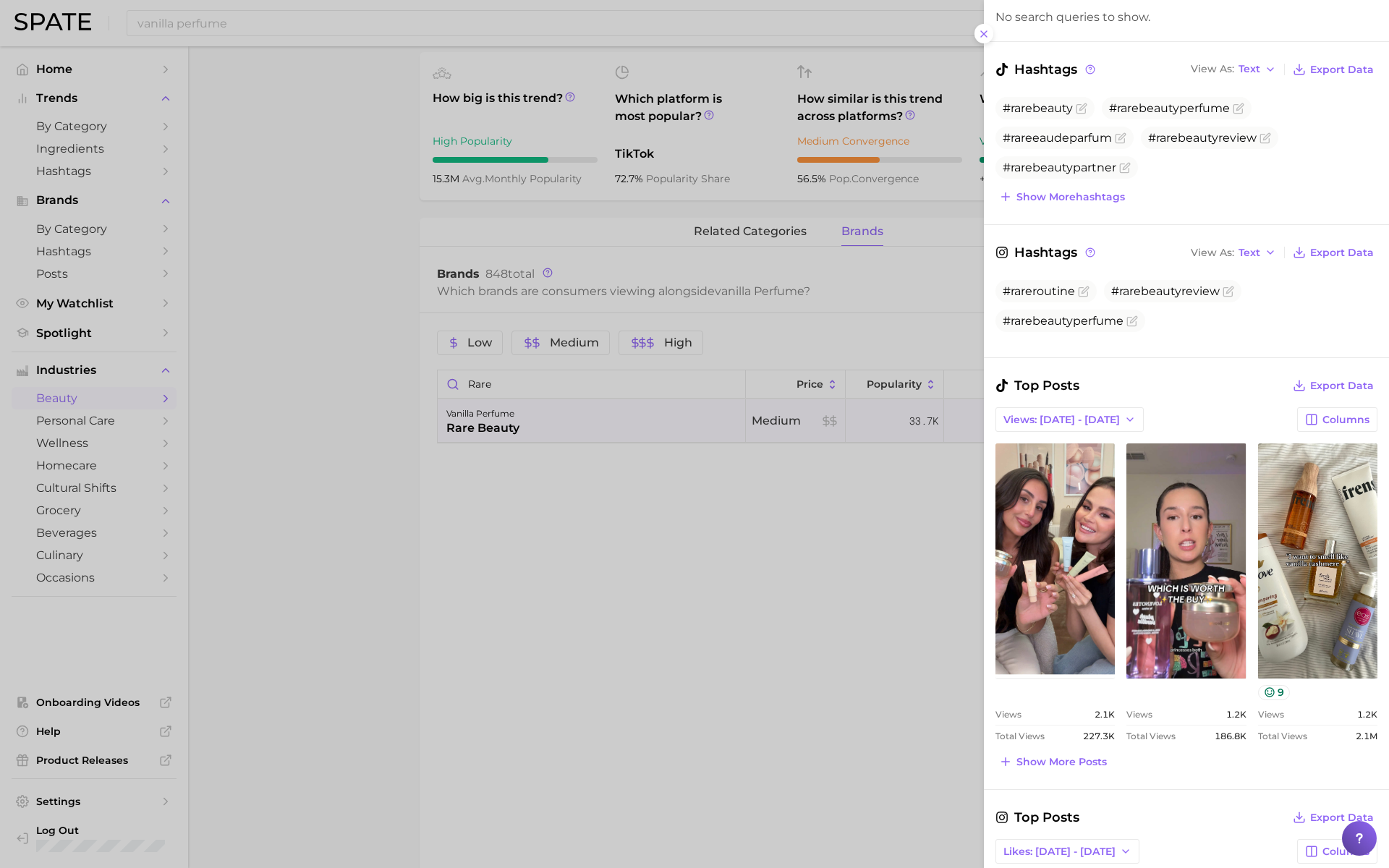
click at [652, 427] on div at bounding box center [694, 434] width 1389 height 868
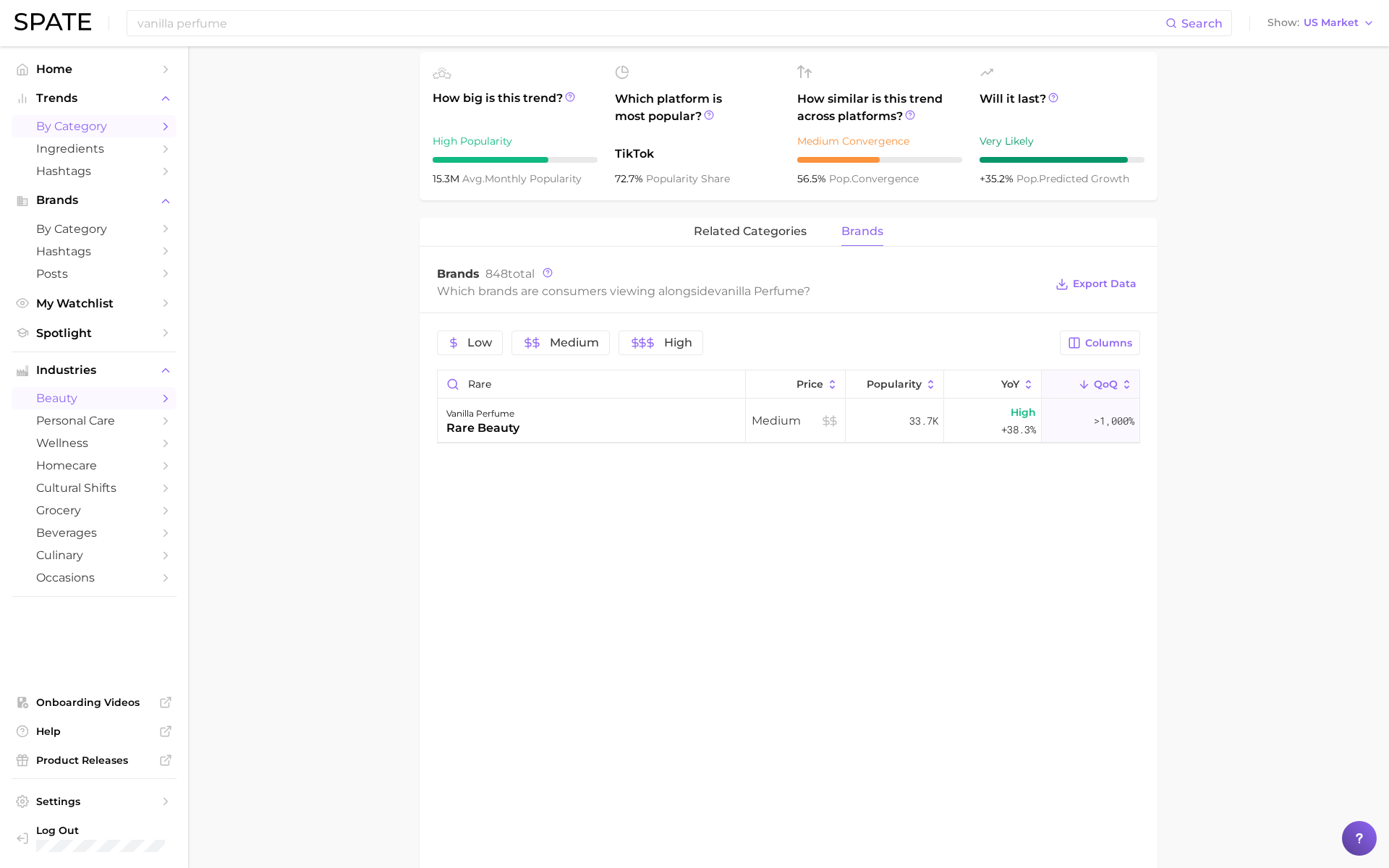
click at [67, 121] on span "by Category" at bounding box center [93, 126] width 116 height 13
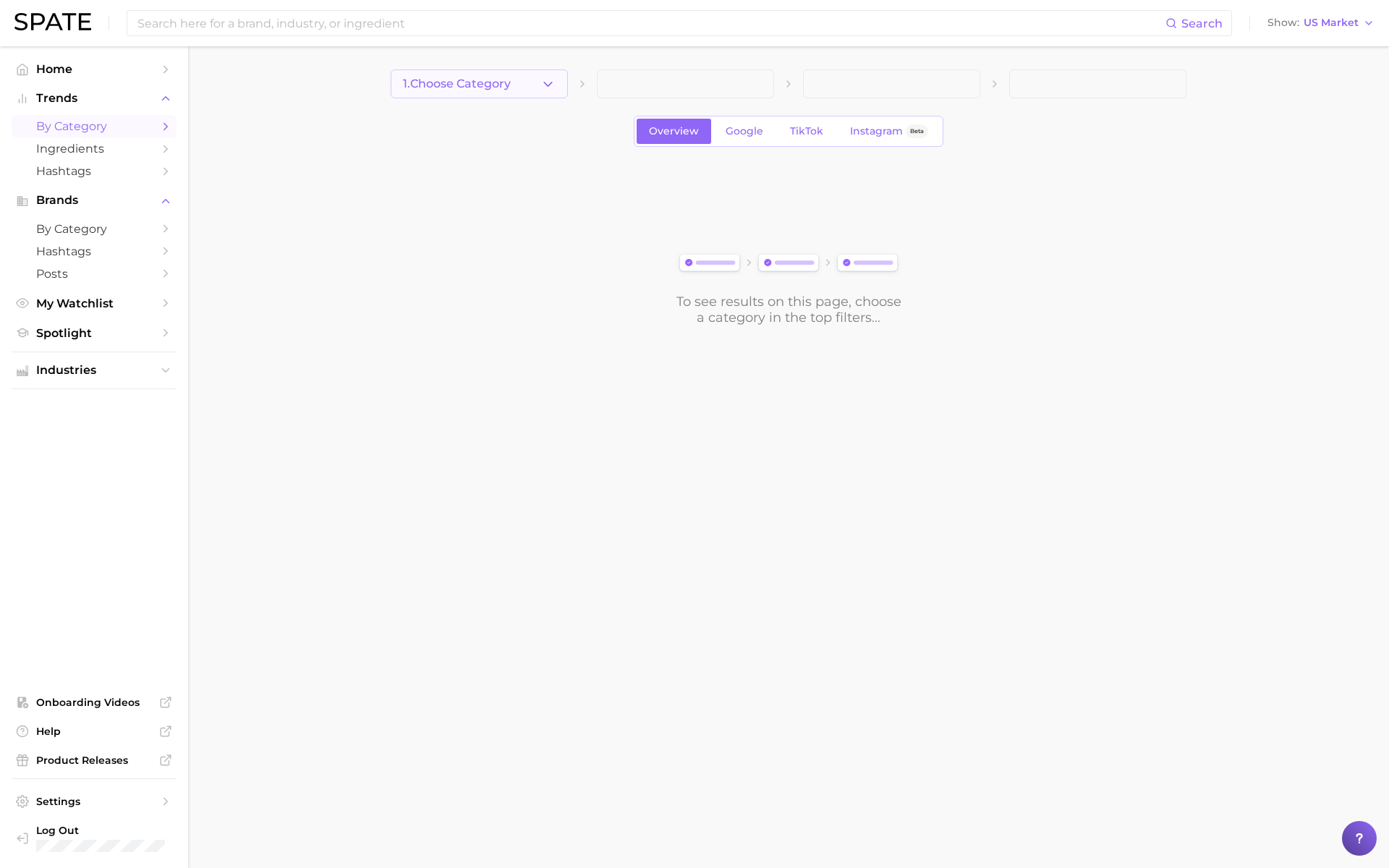
click at [435, 96] on button "1. Choose Category" at bounding box center [479, 84] width 177 height 29
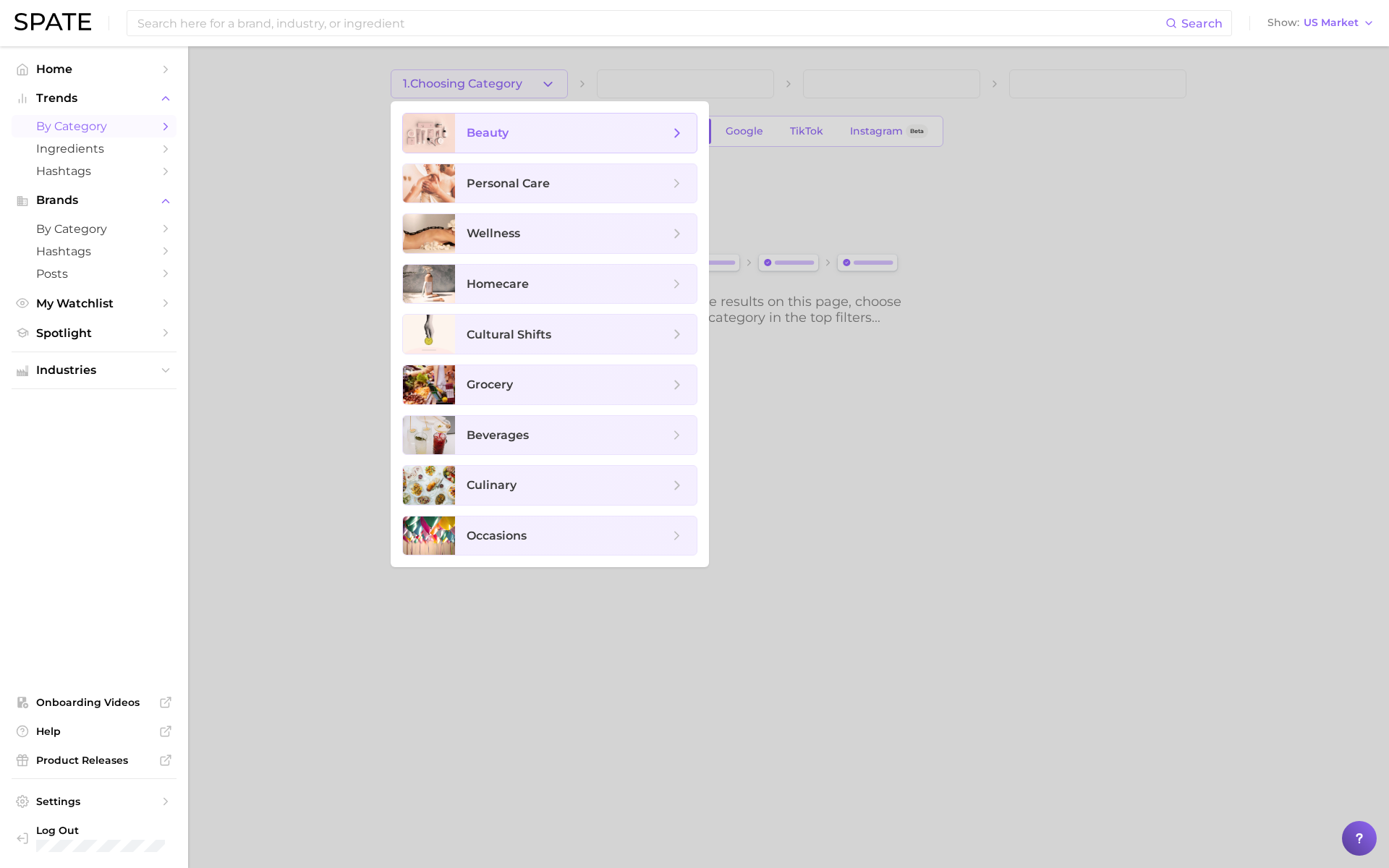
click at [559, 142] on span "beauty" at bounding box center [575, 132] width 242 height 39
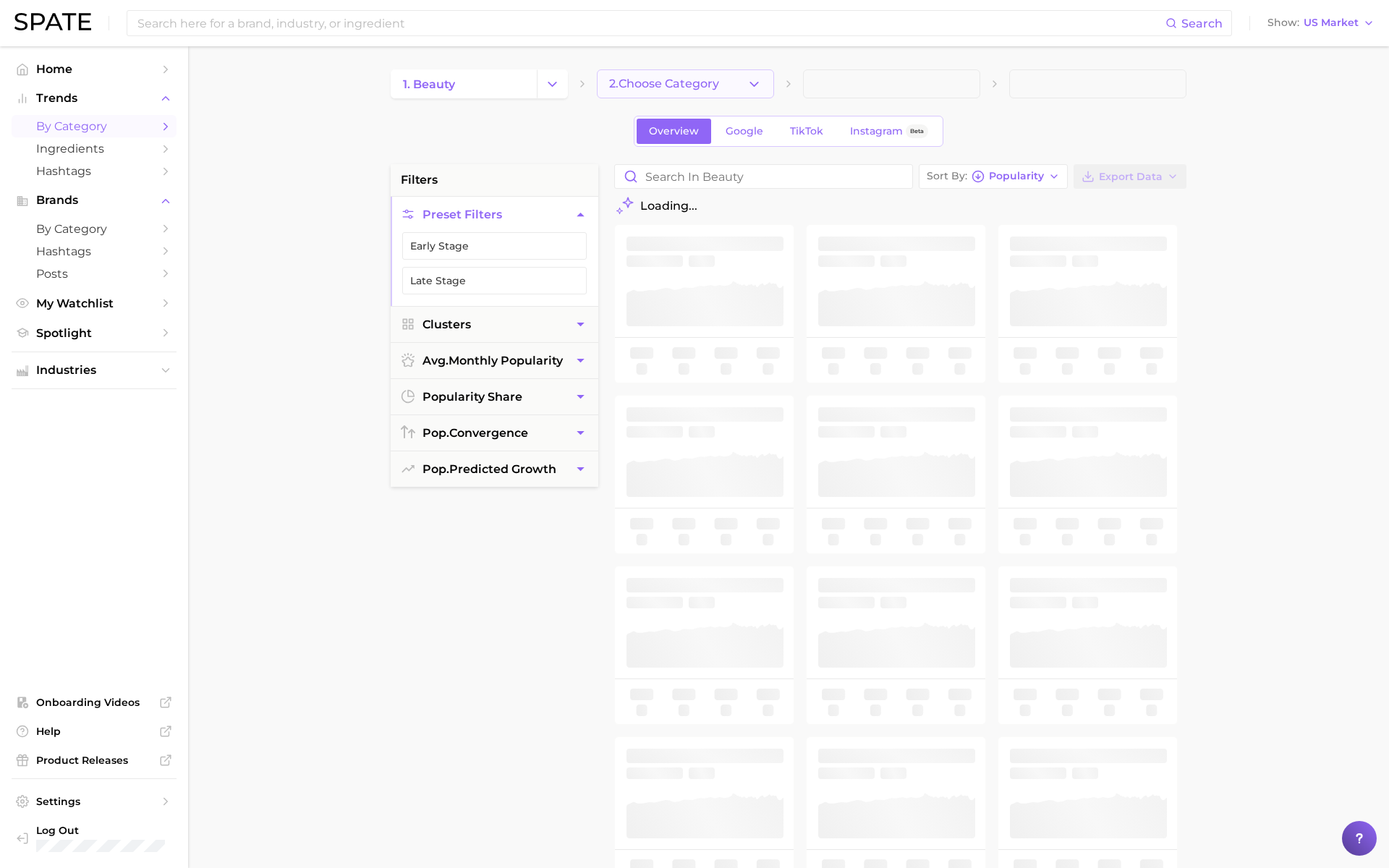
click at [703, 75] on button "2. Choose Category" at bounding box center [685, 84] width 177 height 29
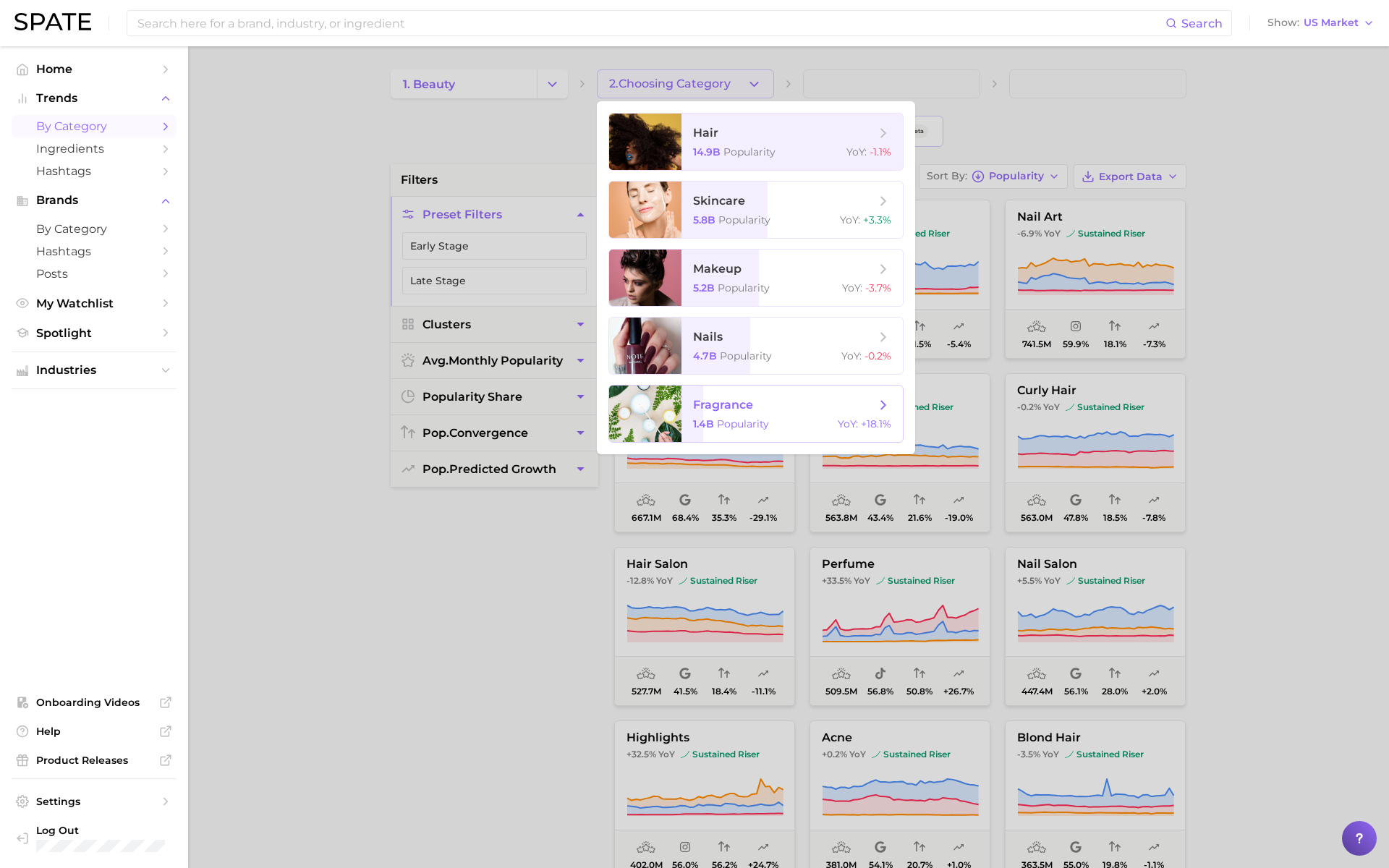
click at [702, 398] on span "fragrance" at bounding box center [723, 404] width 60 height 13
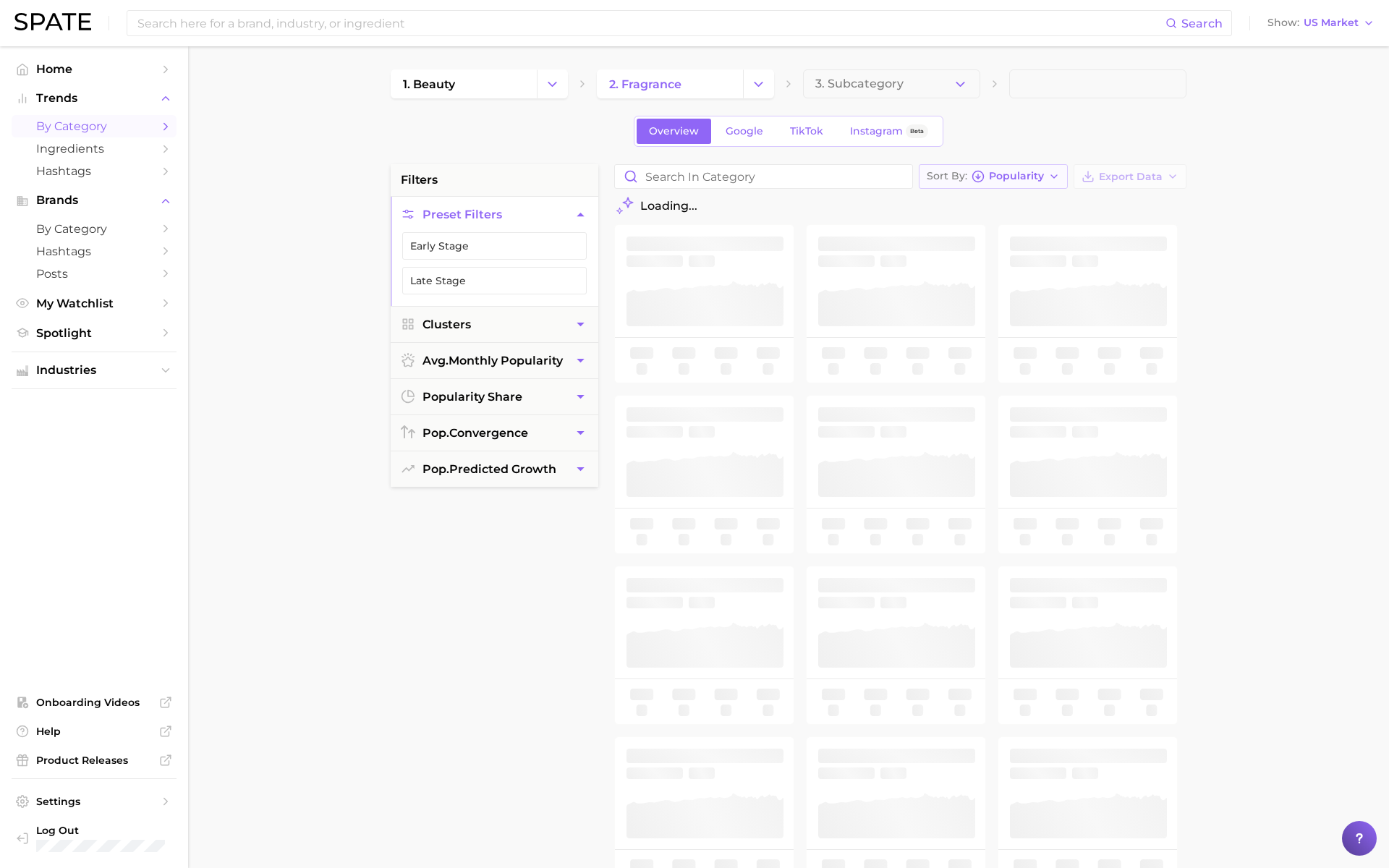
click at [1026, 183] on button "Sort By Popularity" at bounding box center [993, 176] width 149 height 24
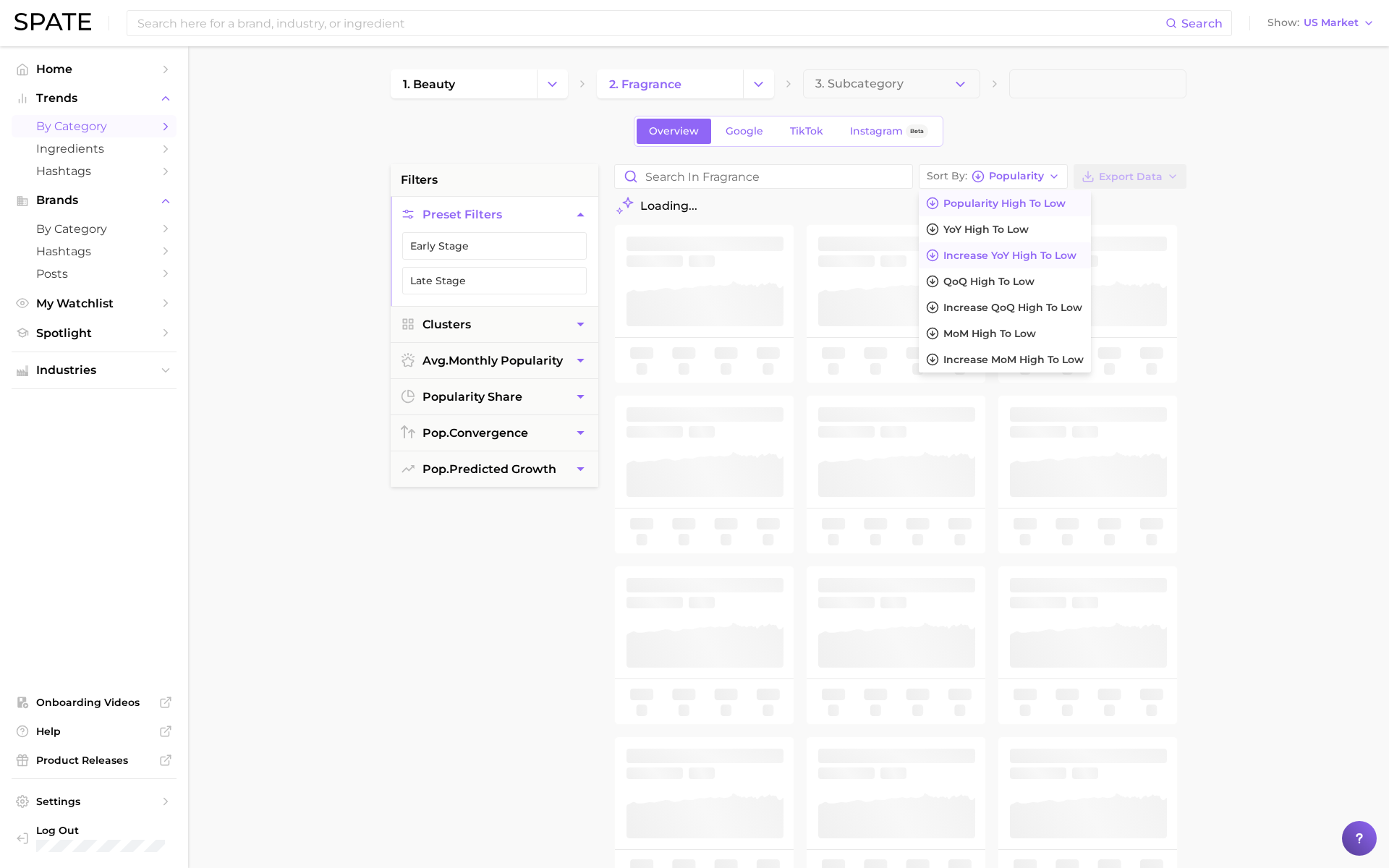
click at [997, 253] on span "Increase YoY high to low" at bounding box center [1010, 256] width 133 height 13
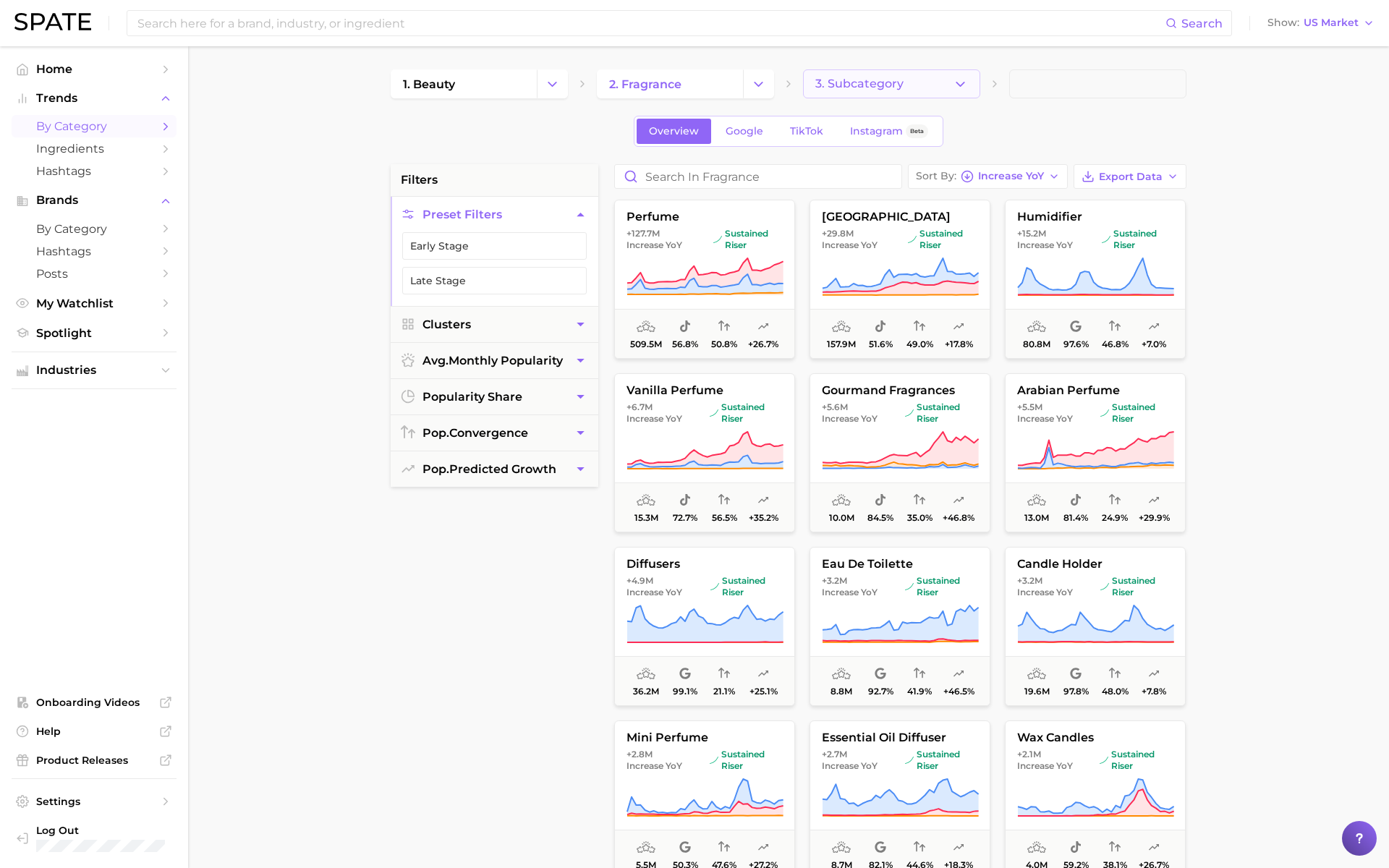
click at [868, 91] on button "3. Subcategory" at bounding box center [891, 84] width 177 height 29
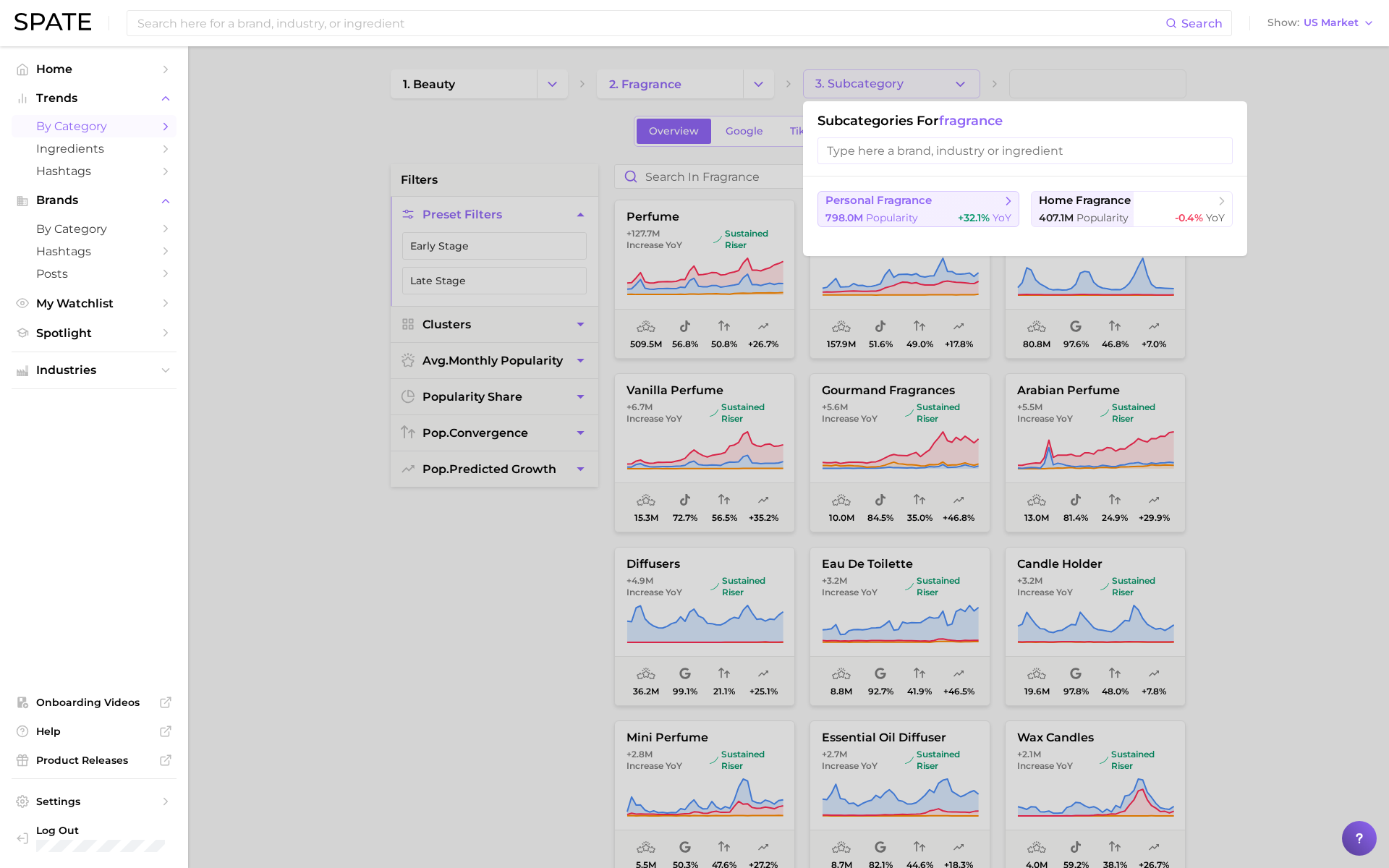
click at [915, 206] on span "personal fragrance" at bounding box center [878, 200] width 106 height 13
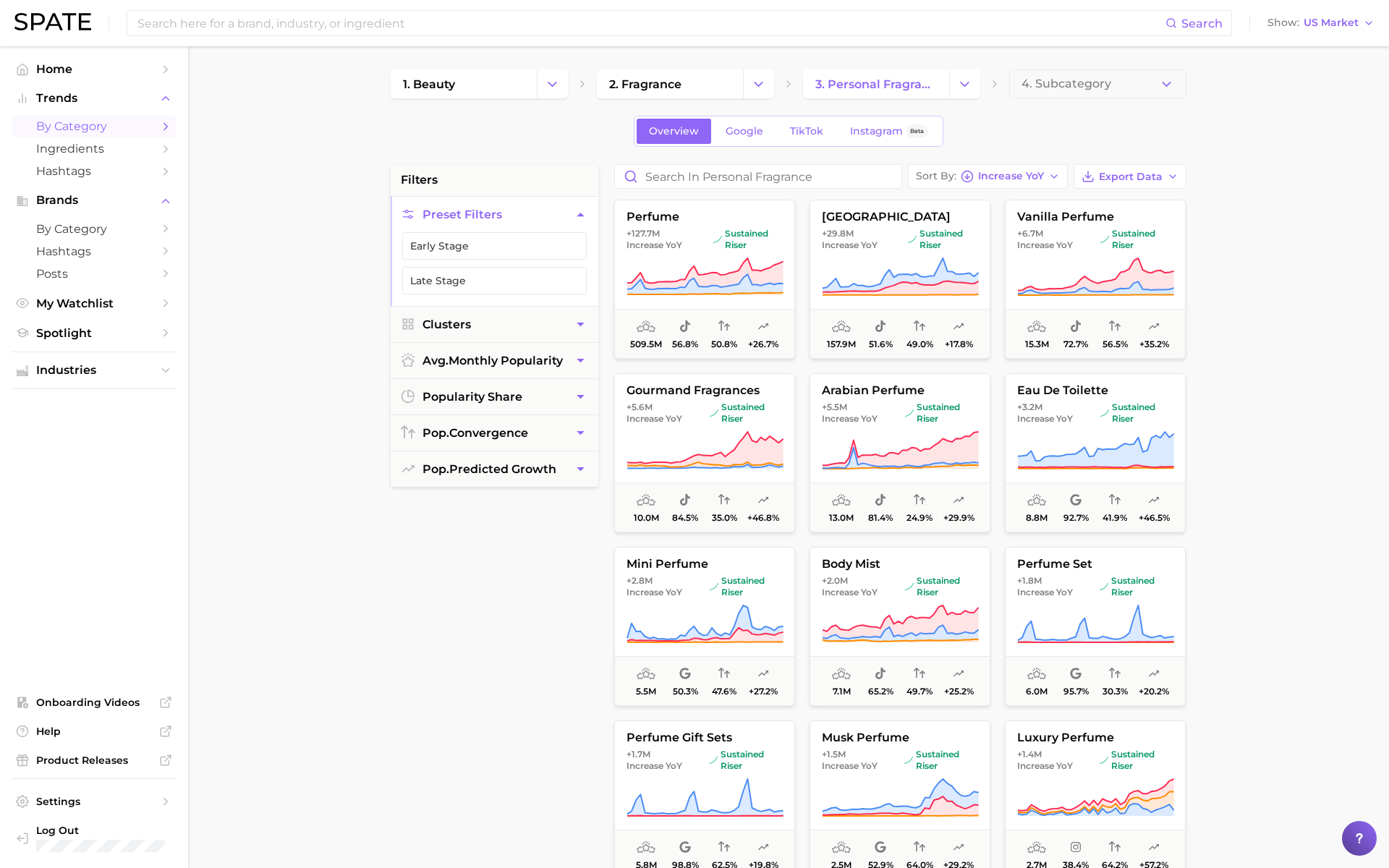
drag, startPoint x: 365, startPoint y: 18, endPoint x: 365, endPoint y: 758, distance: 740.0
click at [365, 18] on input at bounding box center [650, 22] width 1029 height 24
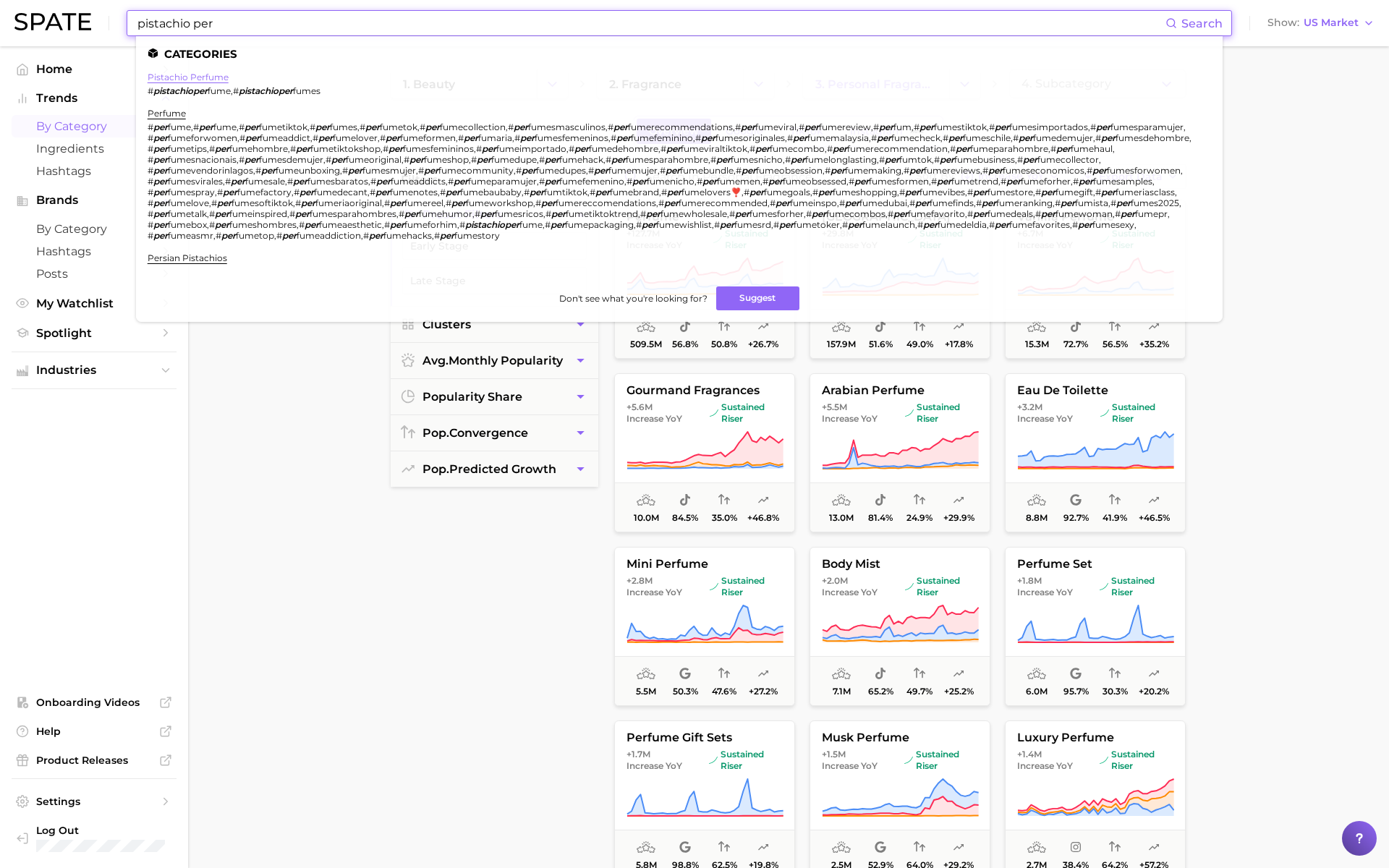
type input "pistachio per"
click at [178, 77] on link "pistachio perfume" at bounding box center [188, 77] width 81 height 11
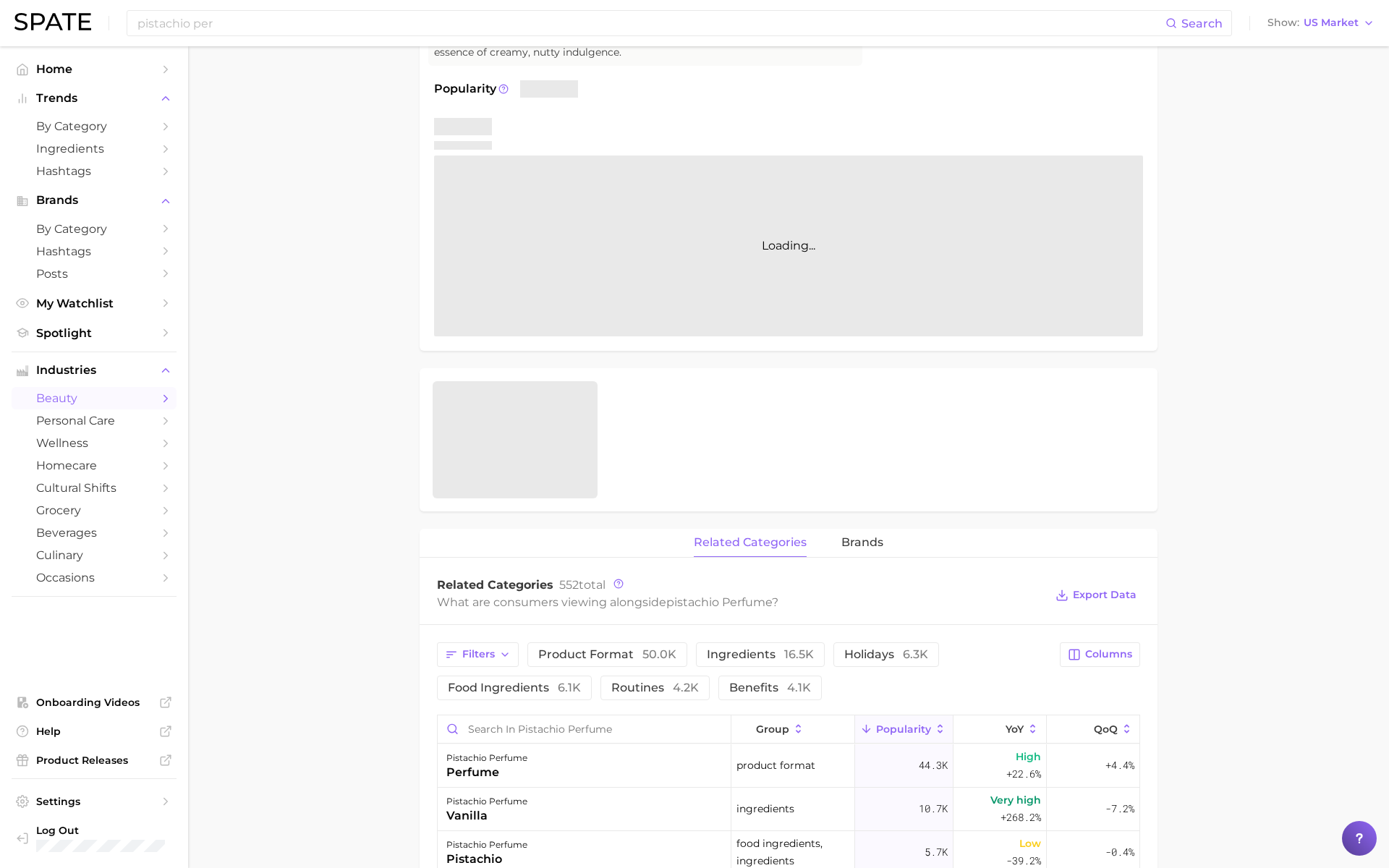
scroll to position [507, 0]
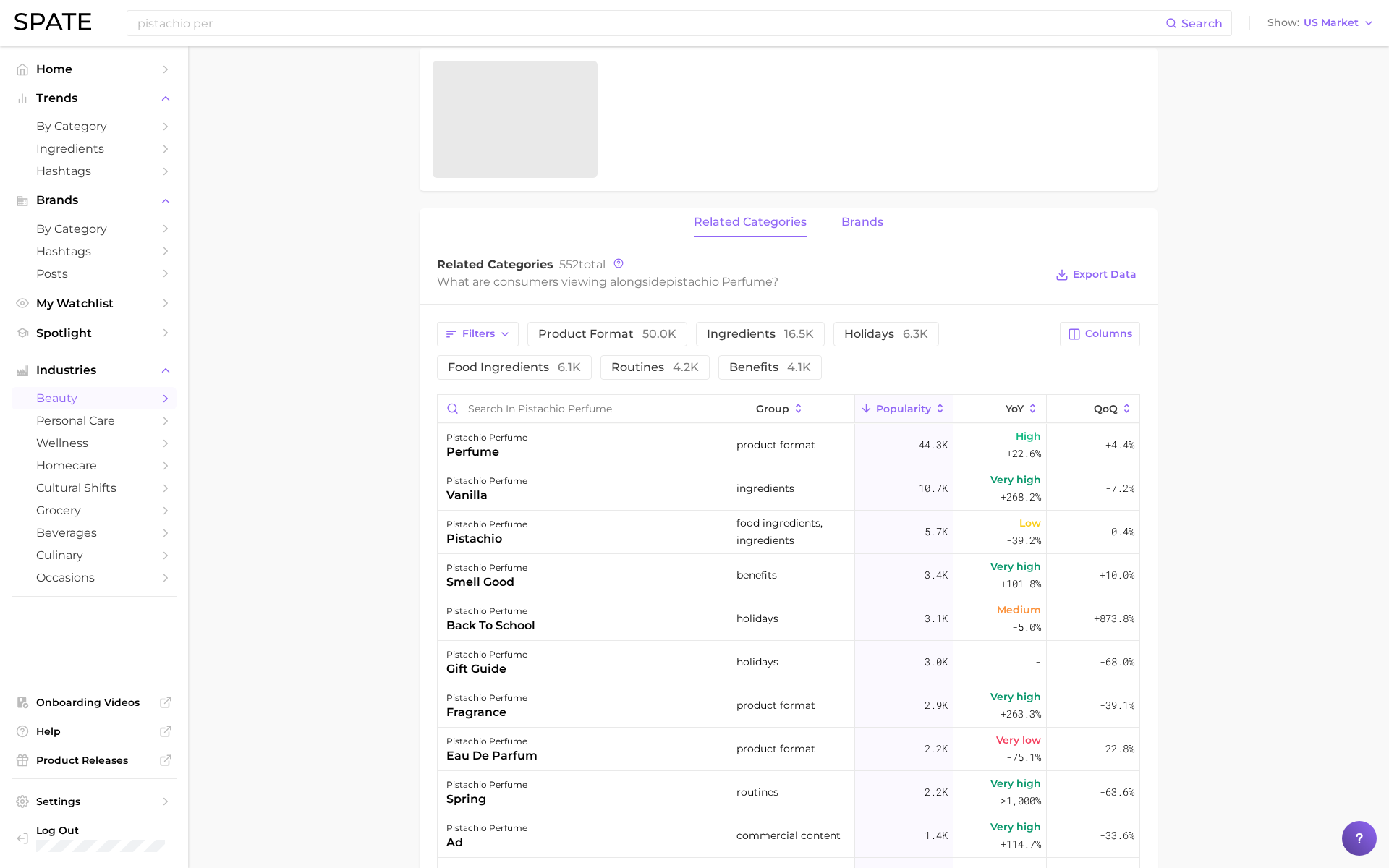
click at [859, 209] on button "brands" at bounding box center [862, 222] width 42 height 28
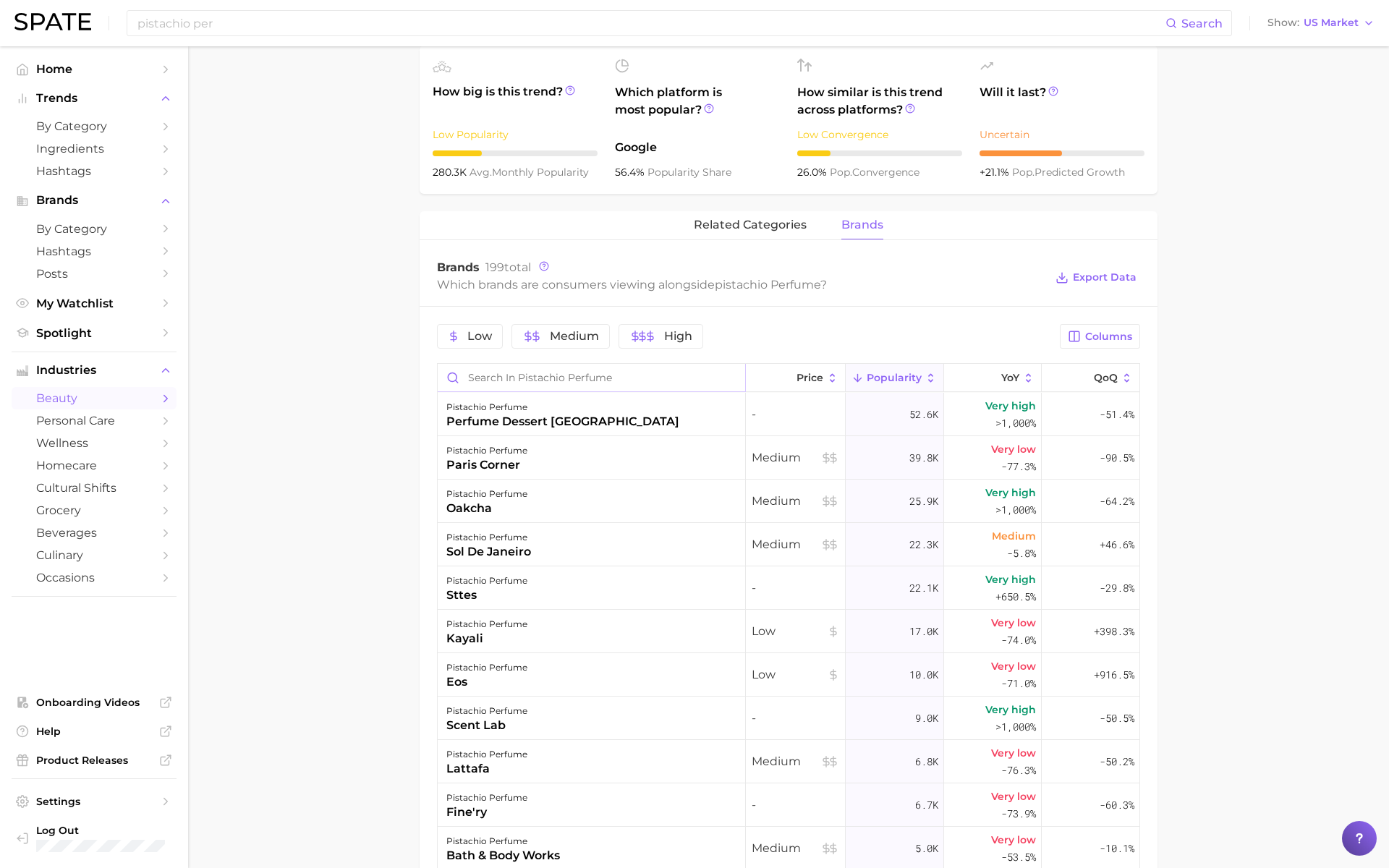
click at [633, 375] on input "Search in pistachio perfume" at bounding box center [592, 377] width 307 height 28
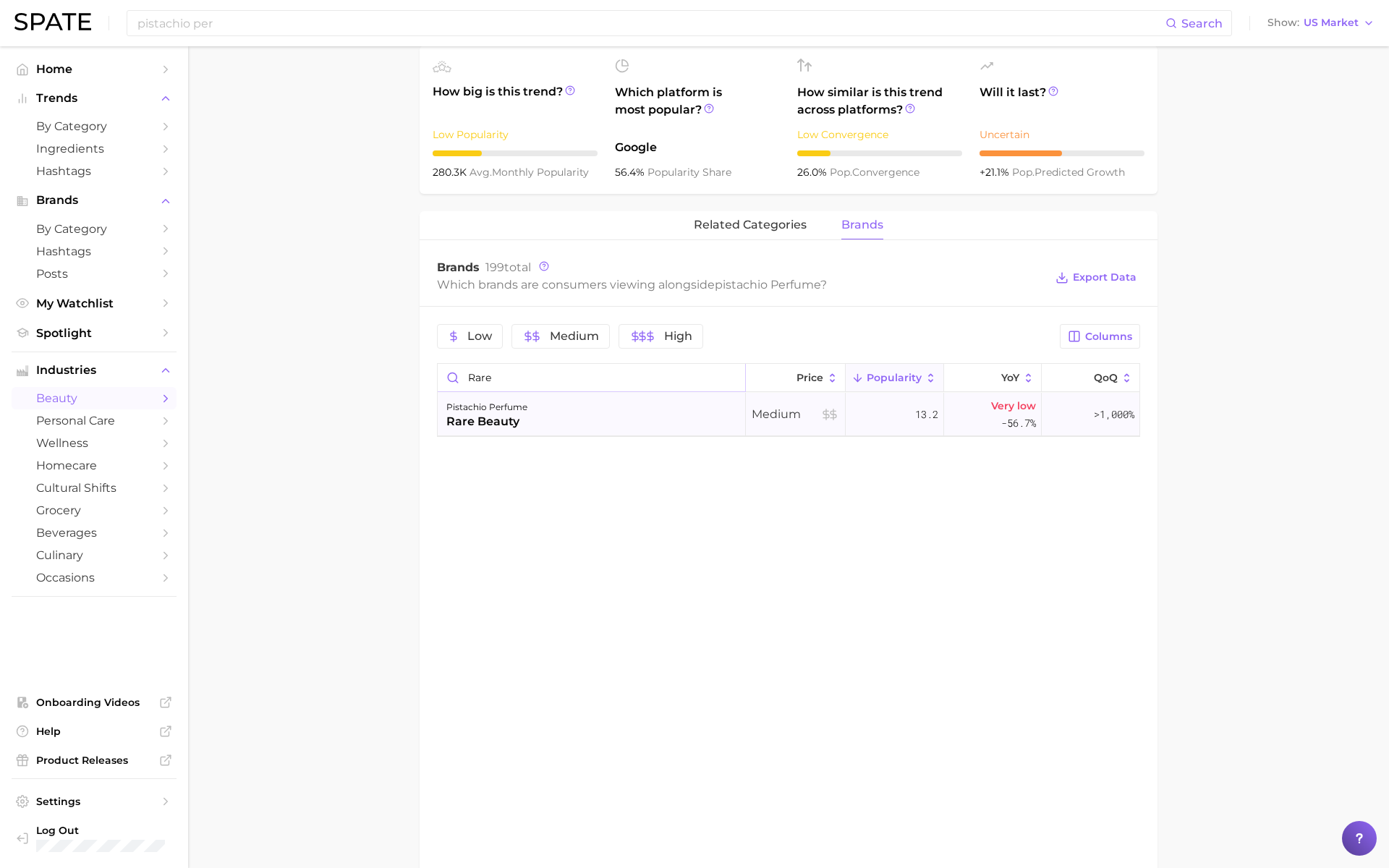
type input "rare"
click at [619, 409] on div "pistachio perfume rare beauty" at bounding box center [592, 414] width 308 height 43
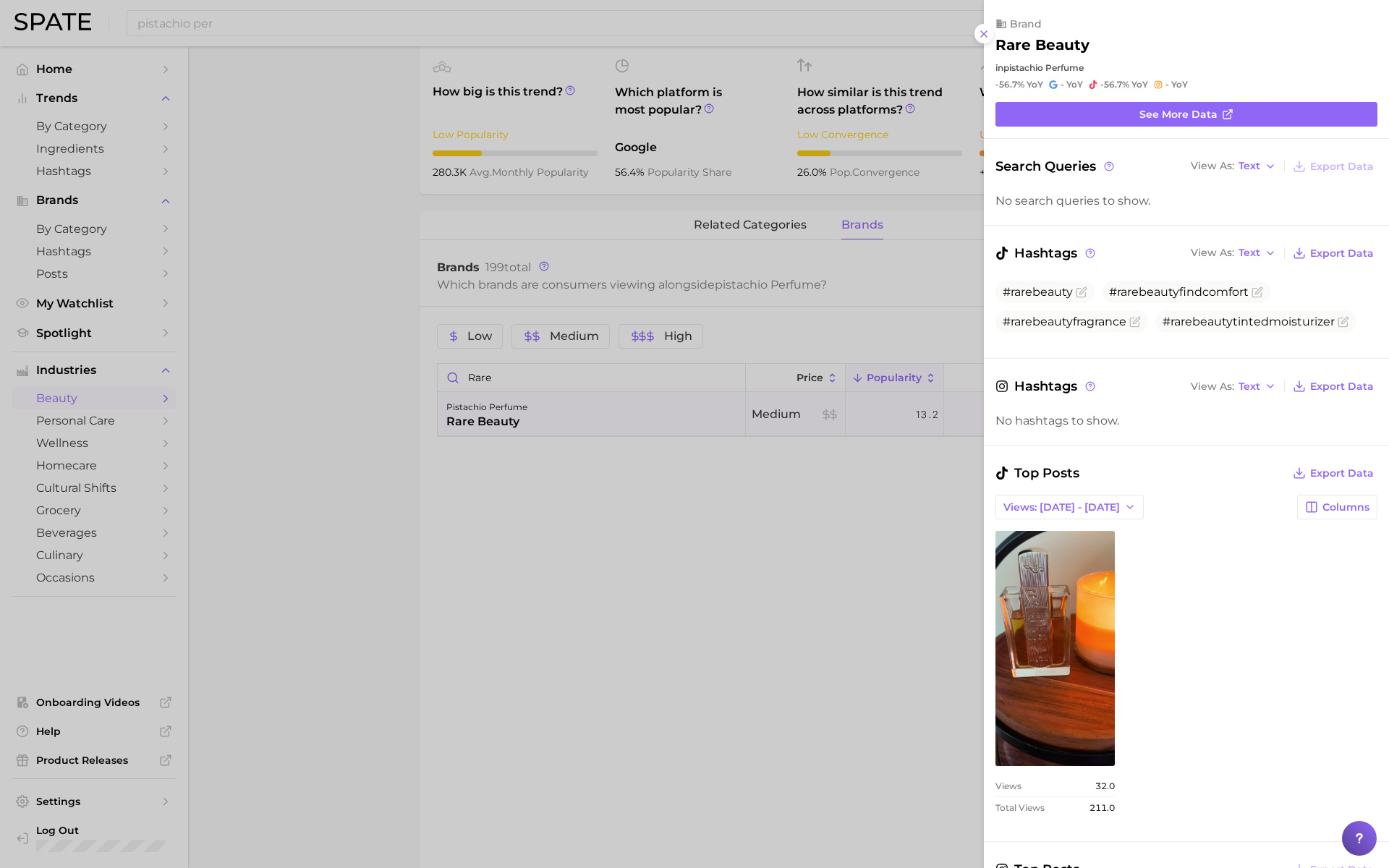
scroll to position [0, 0]
click at [667, 397] on div at bounding box center [694, 434] width 1389 height 868
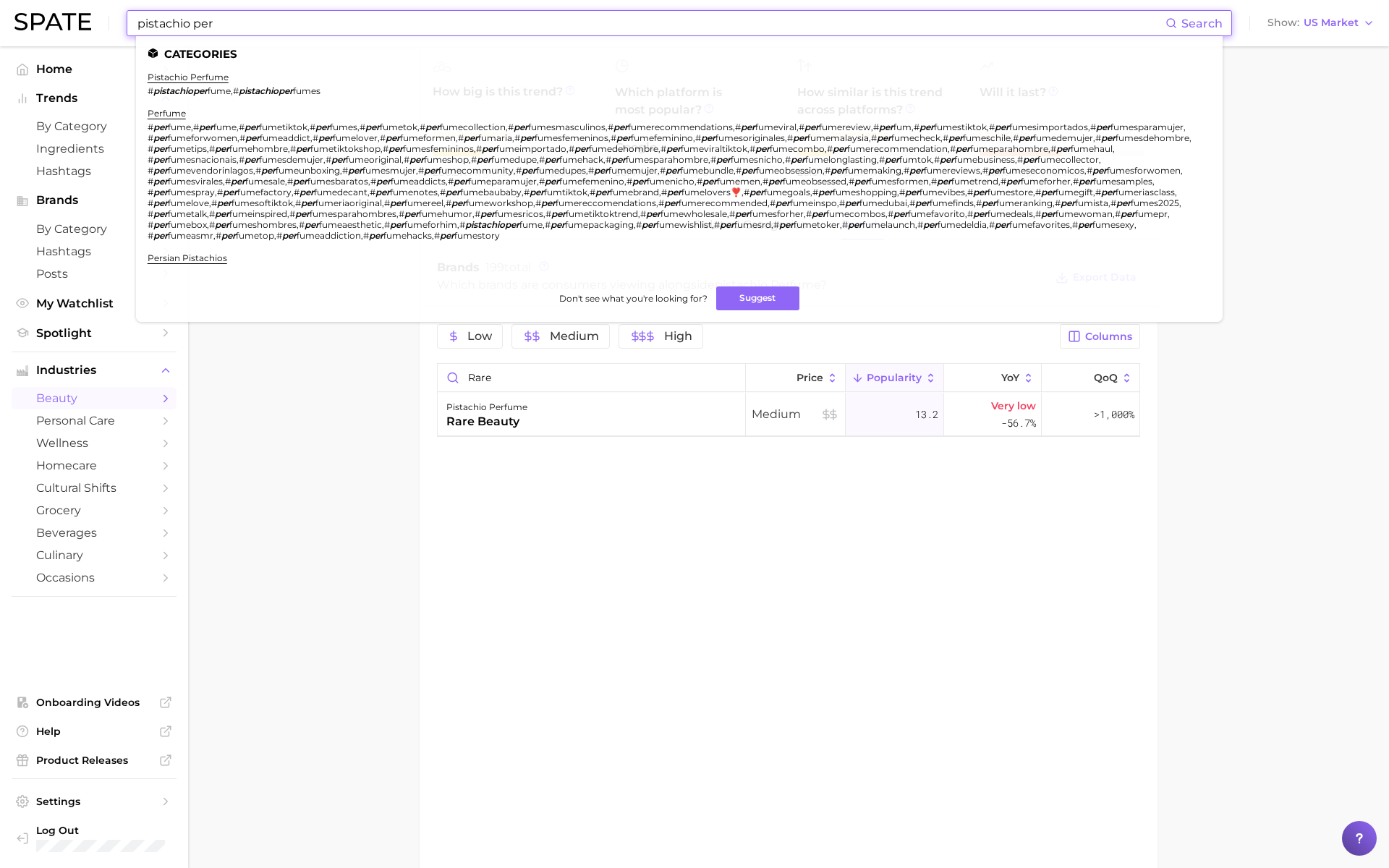
drag, startPoint x: 393, startPoint y: 24, endPoint x: 65, endPoint y: 0, distance: 328.9
click at [65, 0] on div "pistachio per Search Categories pistachio perfume # pistachioper fume , # pista…" at bounding box center [694, 23] width 1360 height 47
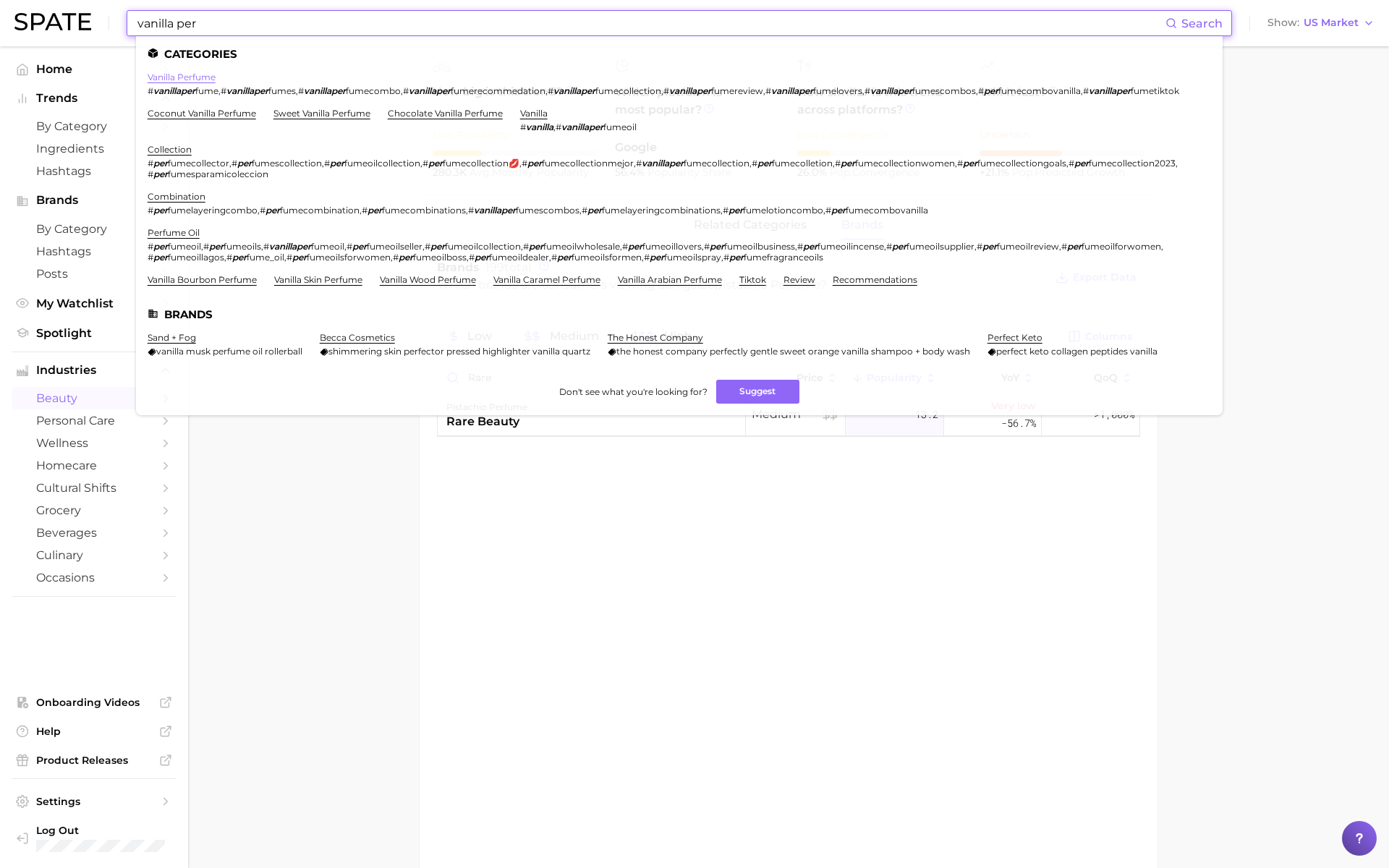
type input "vanilla per"
click at [191, 81] on link "vanilla perfume" at bounding box center [182, 77] width 68 height 11
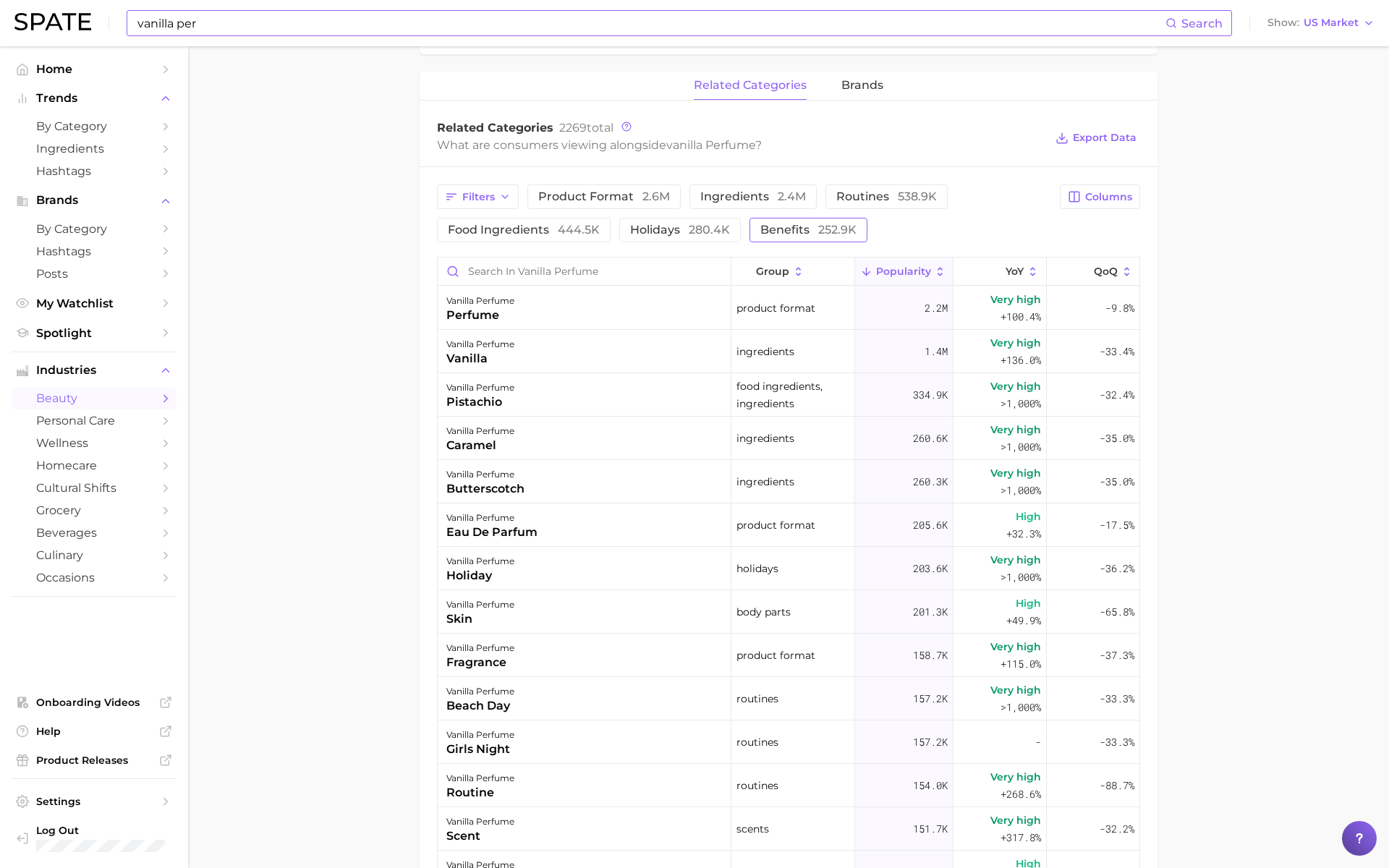
scroll to position [534, 0]
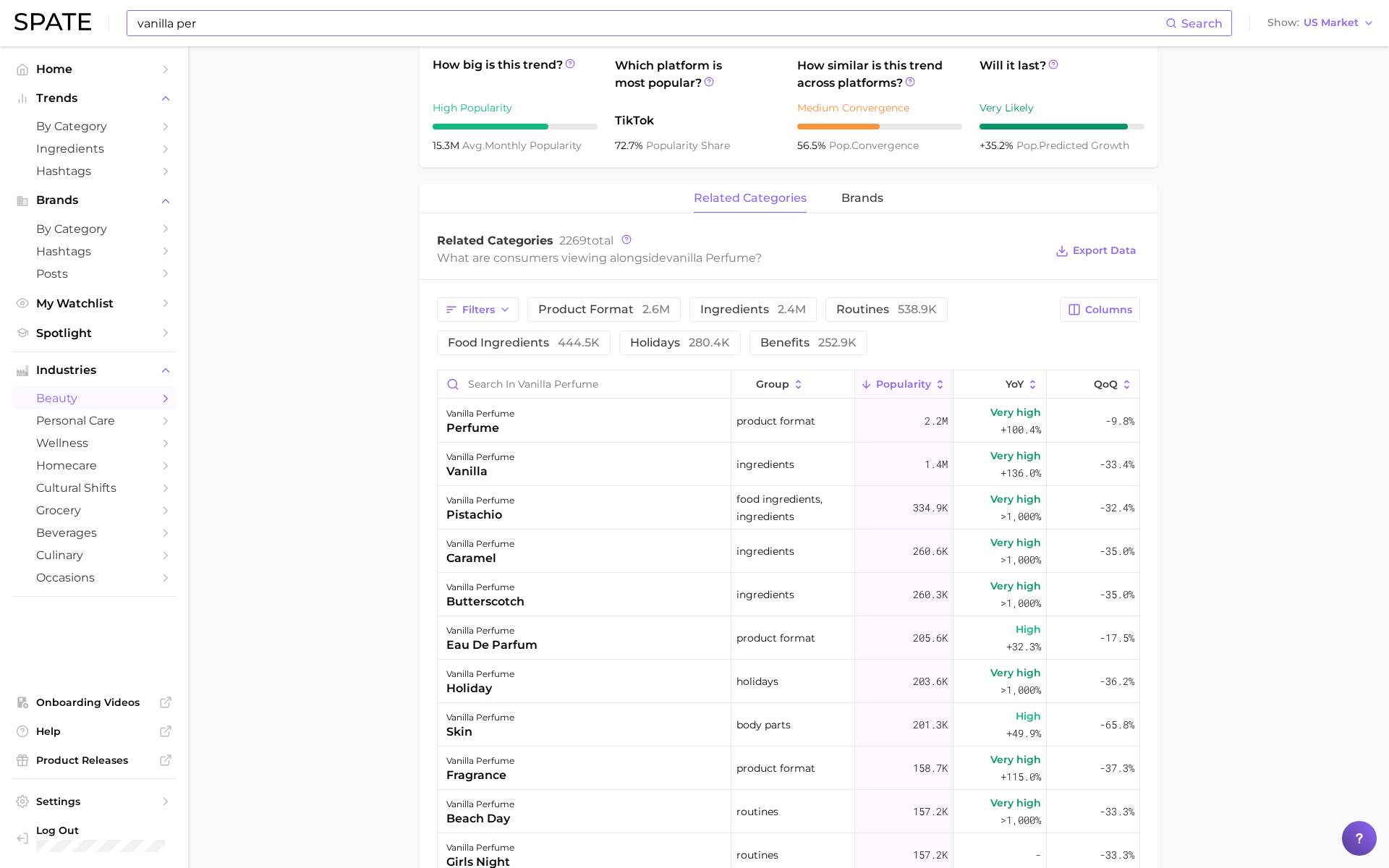
click at [833, 187] on div "related categories brands" at bounding box center [788, 199] width 738 height 29
click at [851, 200] on span "brands" at bounding box center [862, 198] width 42 height 13
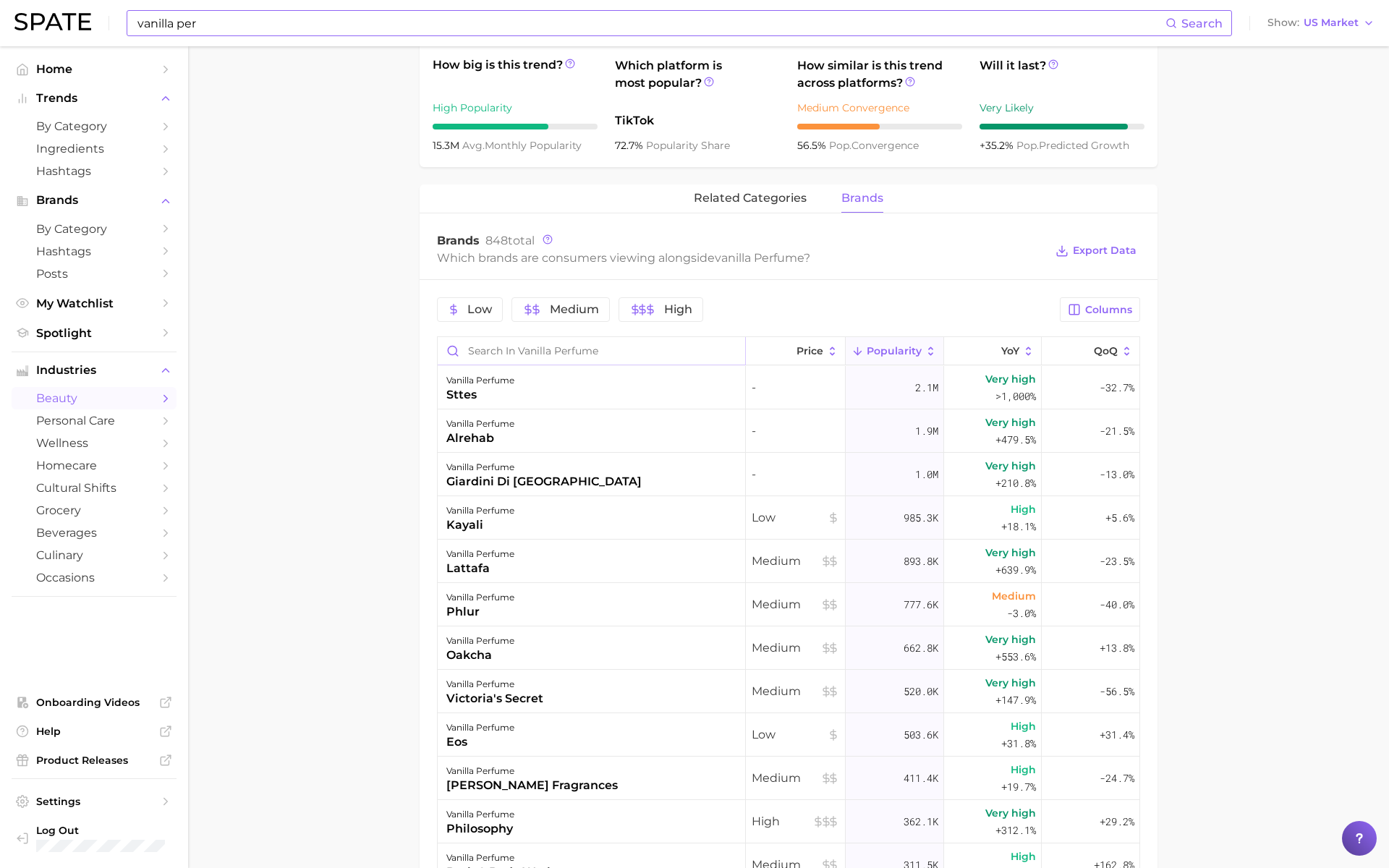
click at [553, 338] on input "Search in vanilla perfume" at bounding box center [592, 350] width 307 height 28
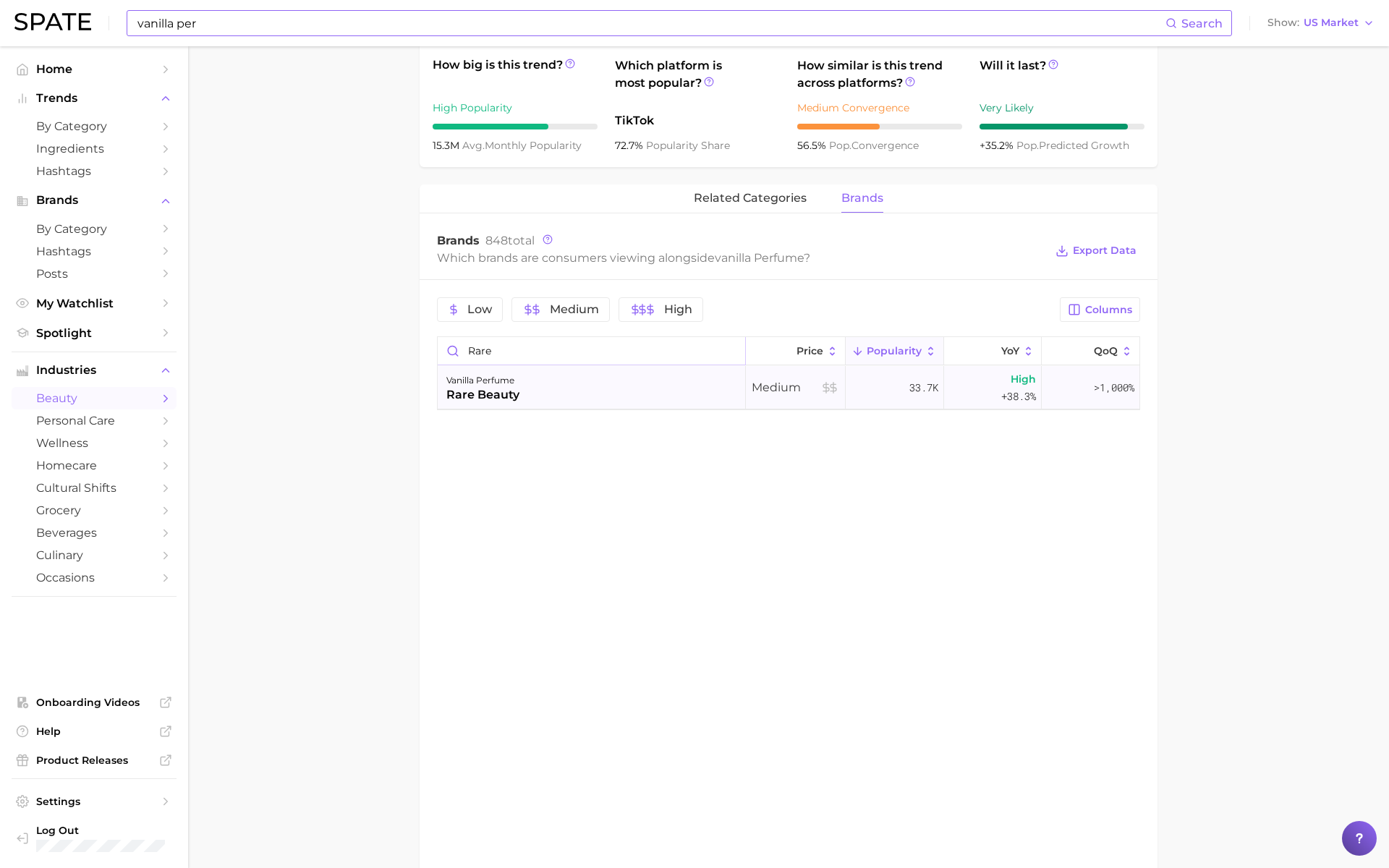
type input "rare"
click at [552, 404] on div "vanilla perfume rare beauty" at bounding box center [592, 387] width 308 height 43
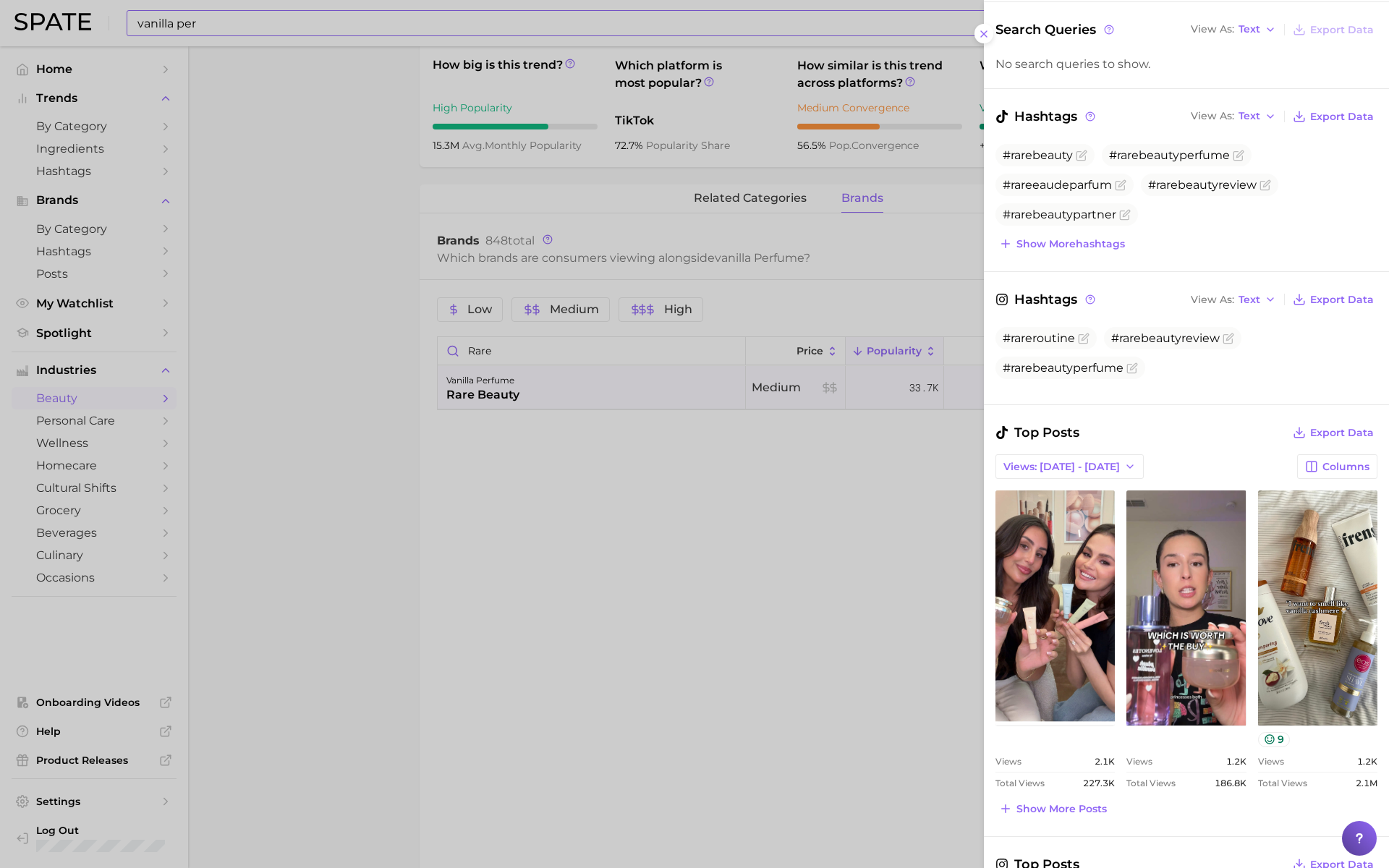
scroll to position [137, 0]
click at [1125, 462] on icon "button" at bounding box center [1130, 465] width 12 height 12
click at [1172, 392] on div "Search Queries View As Text Export Data No search queries to show. Hashtags Vie…" at bounding box center [1186, 606] width 405 height 1174
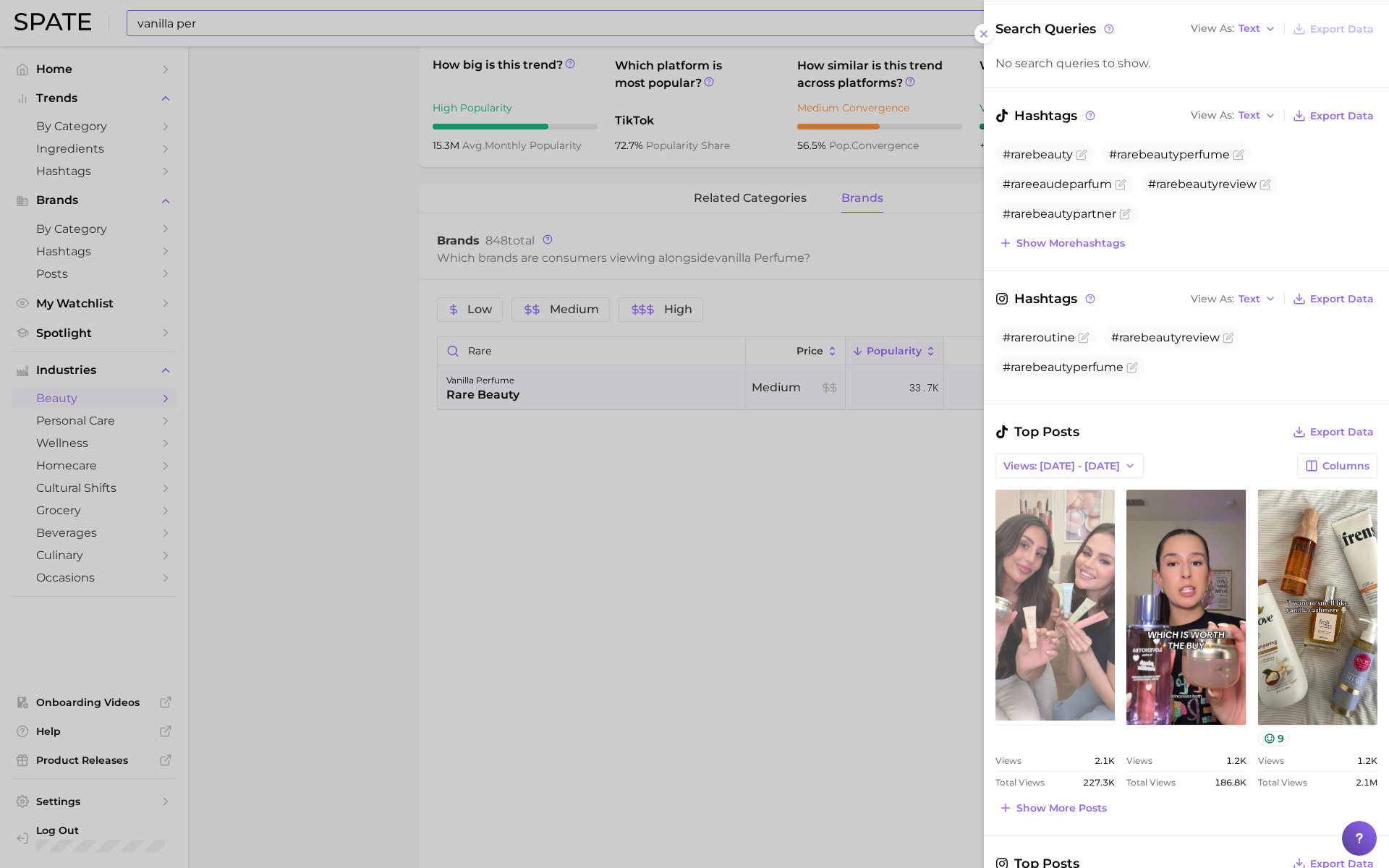
click at [1088, 525] on link "view post on TikTok" at bounding box center [1055, 607] width 120 height 235
click at [1059, 572] on link "view post on TikTok" at bounding box center [1055, 607] width 120 height 235
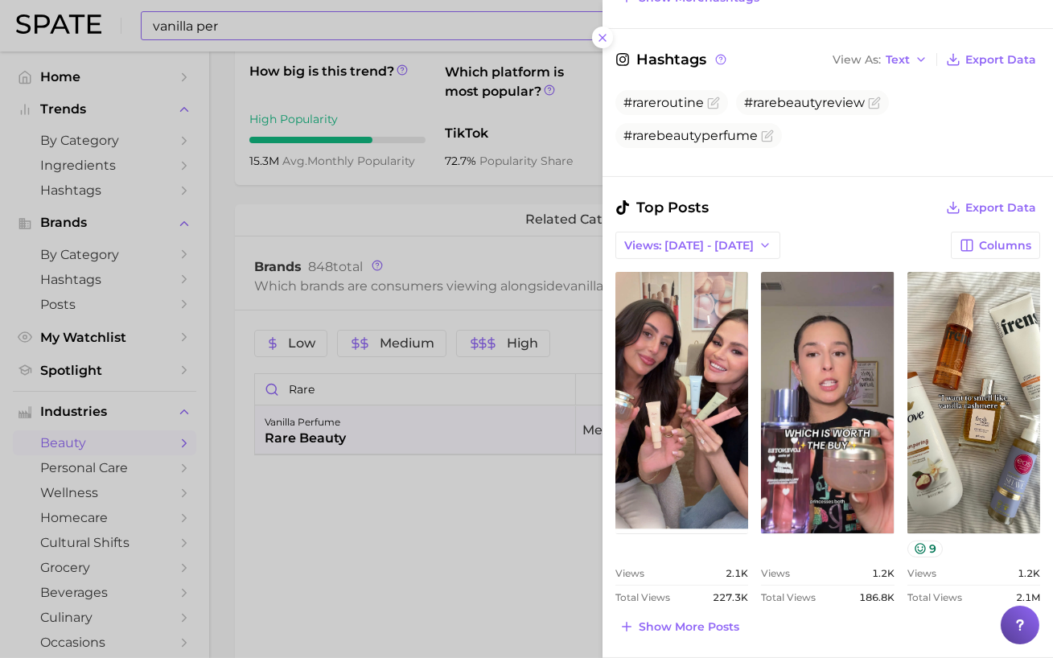
scroll to position [460, 0]
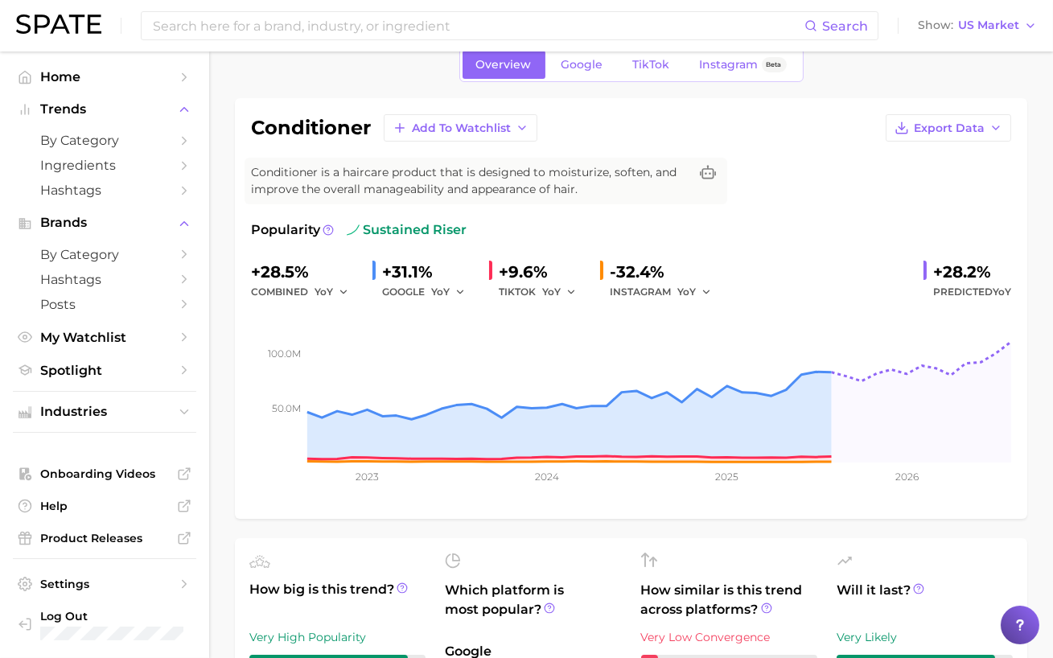
scroll to position [76, 0]
click at [449, 291] on span "YoY" at bounding box center [440, 293] width 19 height 14
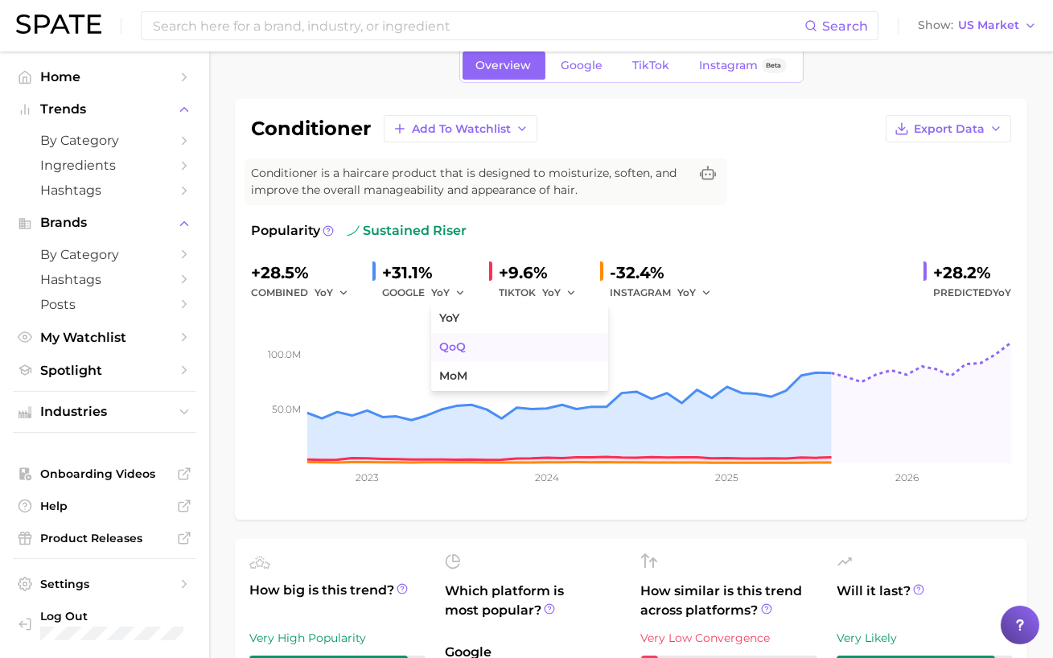
click at [454, 342] on span "QoQ" at bounding box center [452, 347] width 27 height 14
click at [567, 292] on icon "button" at bounding box center [571, 292] width 11 height 11
click at [547, 341] on button "QoQ" at bounding box center [630, 347] width 177 height 29
click at [698, 283] on button "YoY" at bounding box center [695, 292] width 35 height 19
click at [701, 287] on icon "button" at bounding box center [706, 292] width 11 height 11
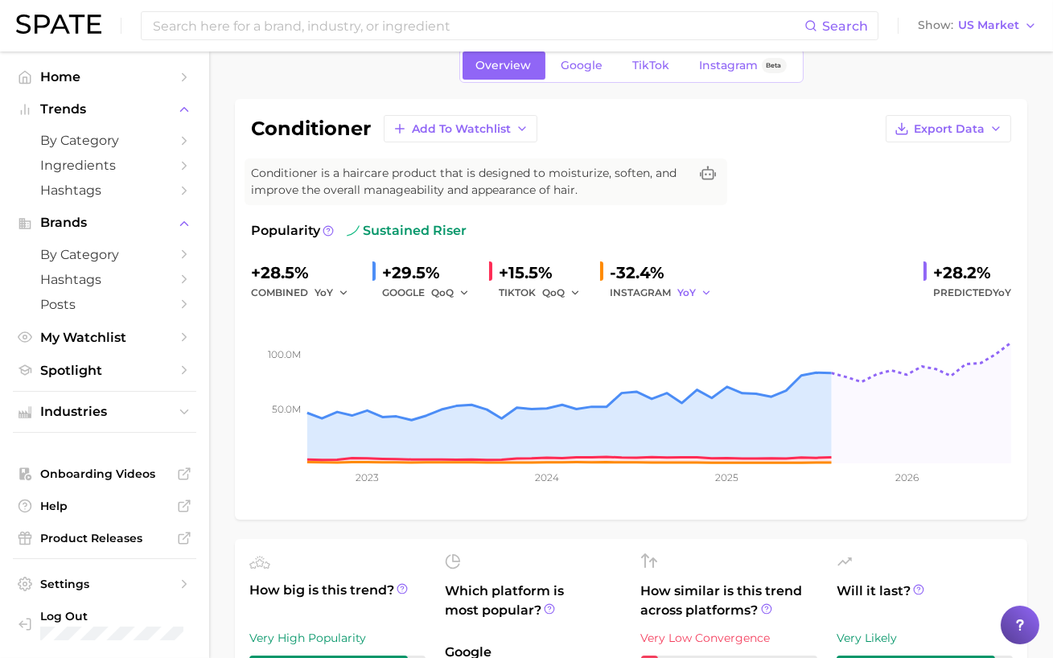
click at [701, 287] on icon "button" at bounding box center [706, 292] width 11 height 11
click at [700, 353] on button "QoQ" at bounding box center [766, 347] width 177 height 29
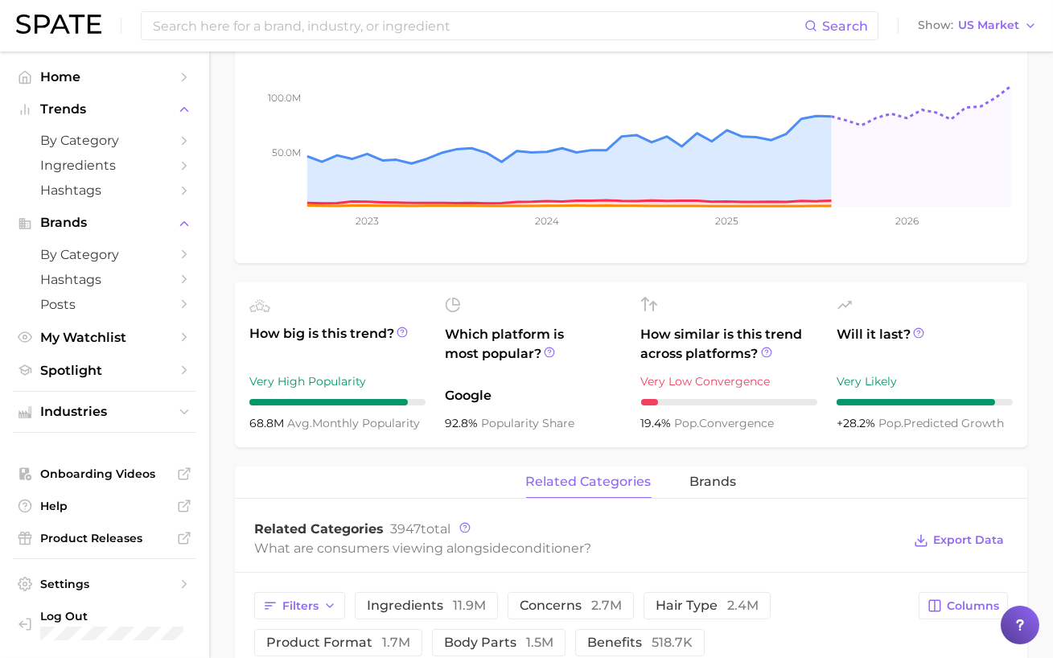
scroll to position [487, 0]
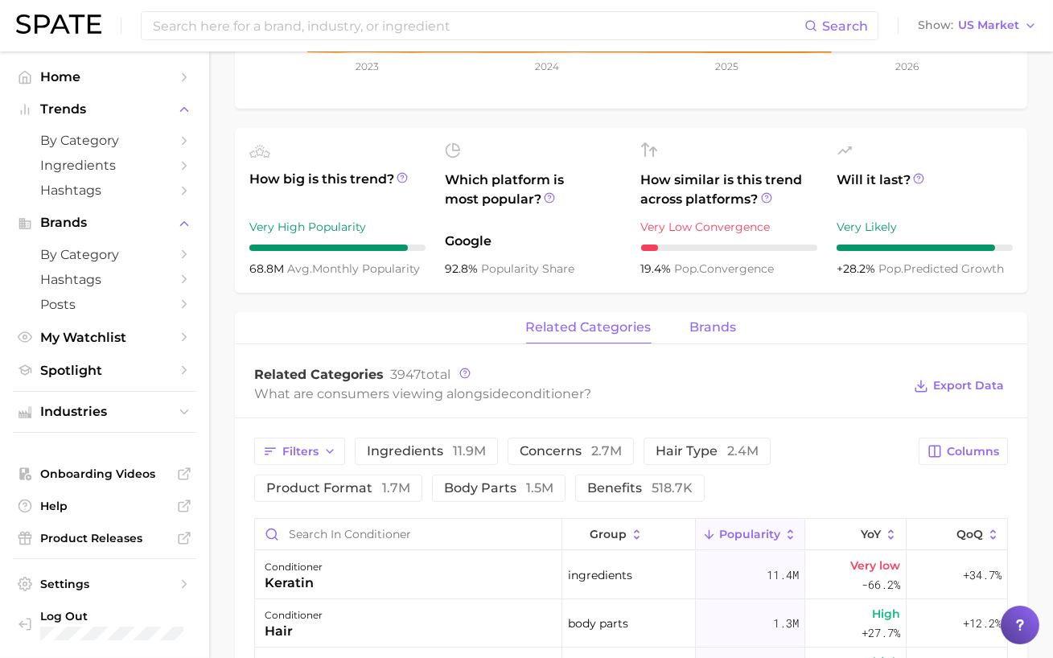
click at [703, 327] on span "brands" at bounding box center [713, 327] width 47 height 14
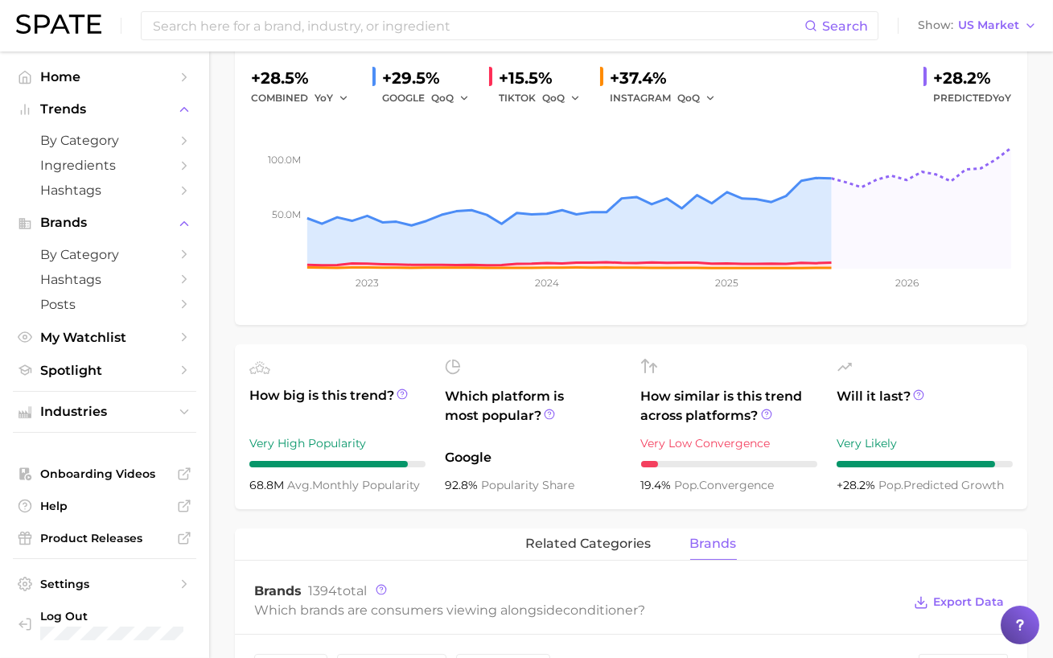
scroll to position [0, 0]
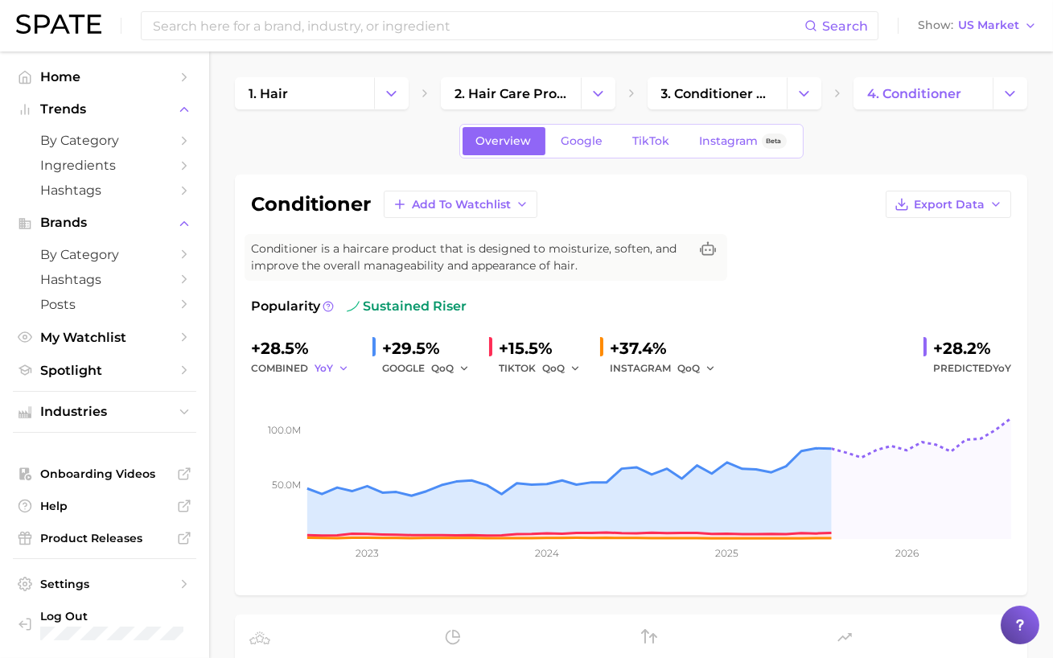
click at [327, 367] on span "YoY" at bounding box center [324, 368] width 19 height 14
click at [355, 423] on button "QoQ" at bounding box center [403, 423] width 177 height 29
click at [338, 368] on button "QoQ" at bounding box center [334, 368] width 39 height 19
click at [350, 380] on button "YoY" at bounding box center [403, 394] width 177 height 29
click at [342, 357] on div "+28.5%" at bounding box center [305, 349] width 109 height 26
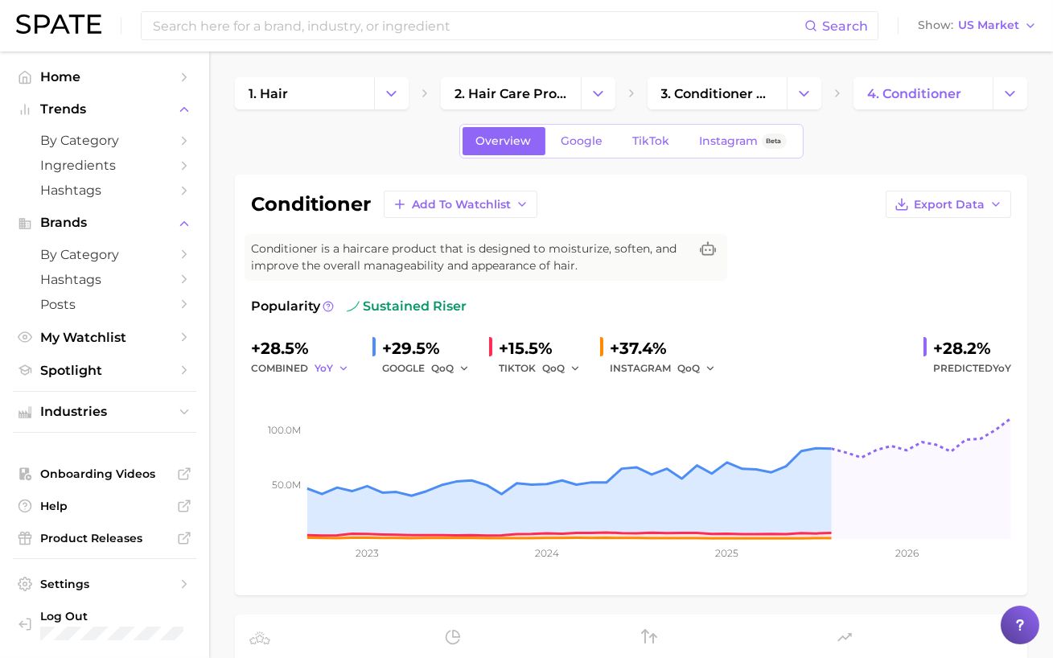
click at [331, 365] on span "YoY" at bounding box center [324, 368] width 19 height 14
click at [336, 417] on span "QoQ" at bounding box center [336, 423] width 27 height 14
click at [336, 370] on span "QoQ" at bounding box center [326, 368] width 23 height 14
click at [356, 389] on button "YoY" at bounding box center [403, 394] width 177 height 29
click at [917, 204] on span "Export Data" at bounding box center [949, 205] width 71 height 14
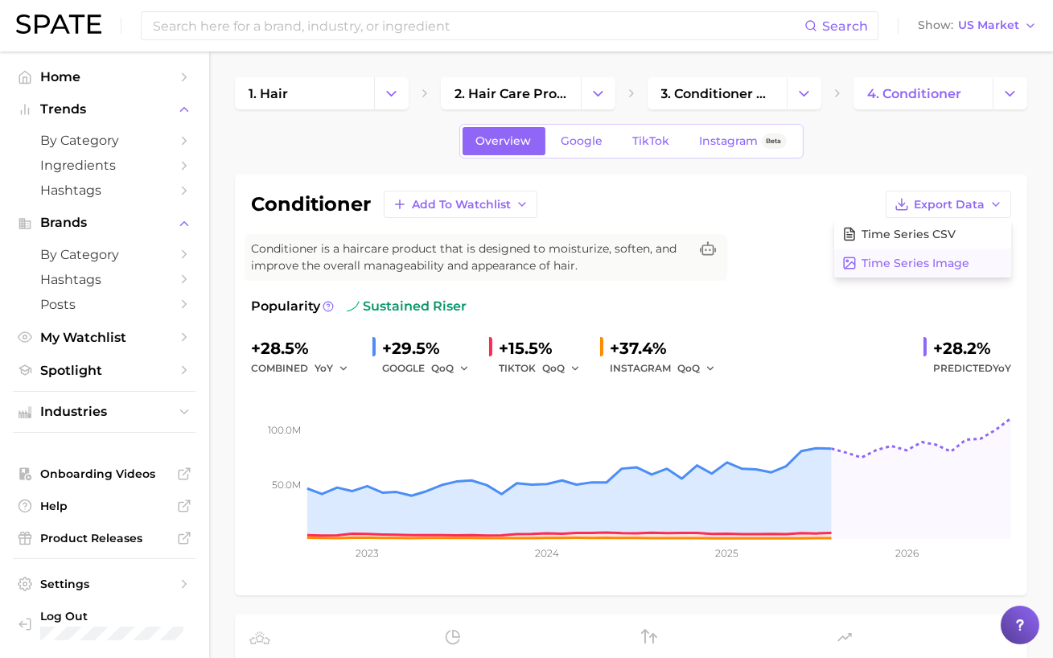
click at [907, 264] on span "Time Series Image" at bounding box center [916, 264] width 108 height 14
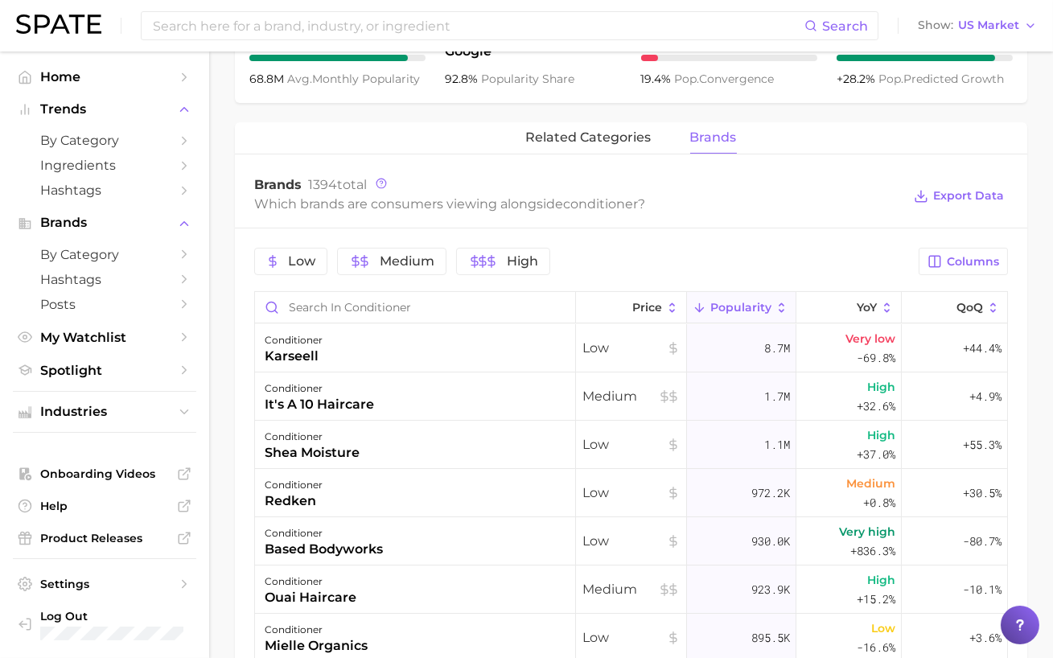
scroll to position [554, 0]
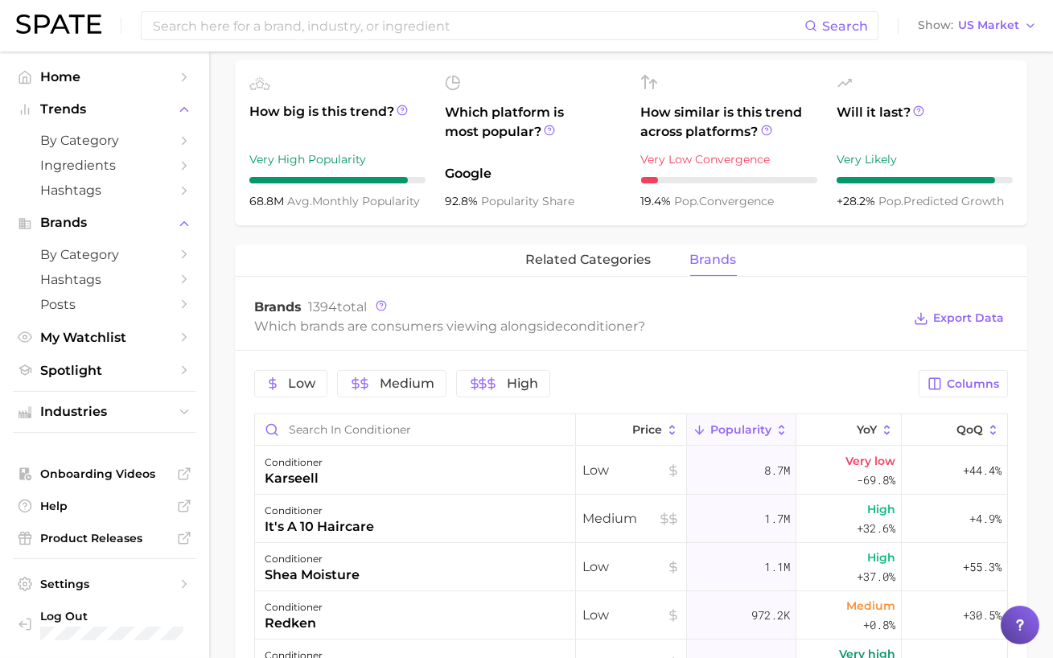
click at [723, 256] on span "brands" at bounding box center [713, 260] width 47 height 14
click at [991, 389] on span "Columns" at bounding box center [973, 384] width 52 height 14
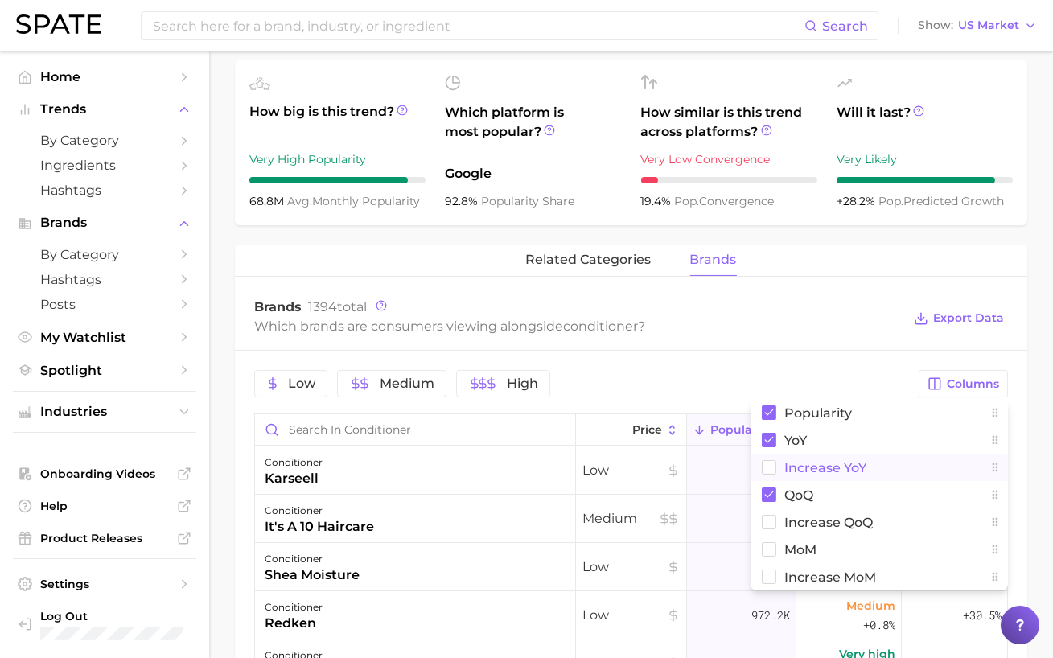
click at [826, 467] on span "Increase YoY" at bounding box center [826, 468] width 82 height 14
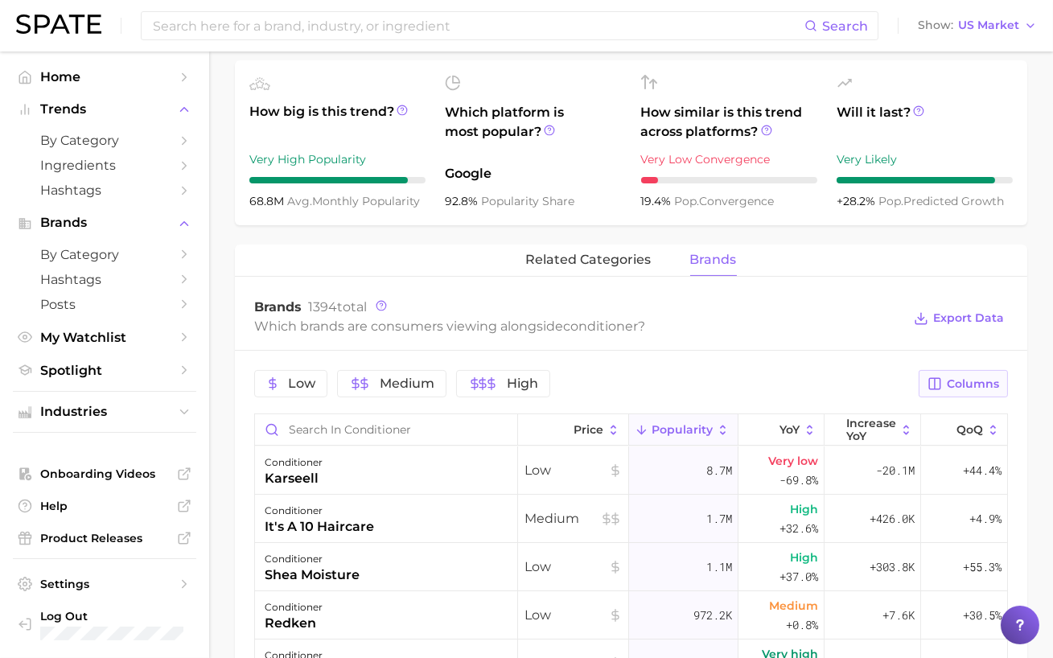
click at [962, 385] on span "Columns" at bounding box center [973, 384] width 52 height 14
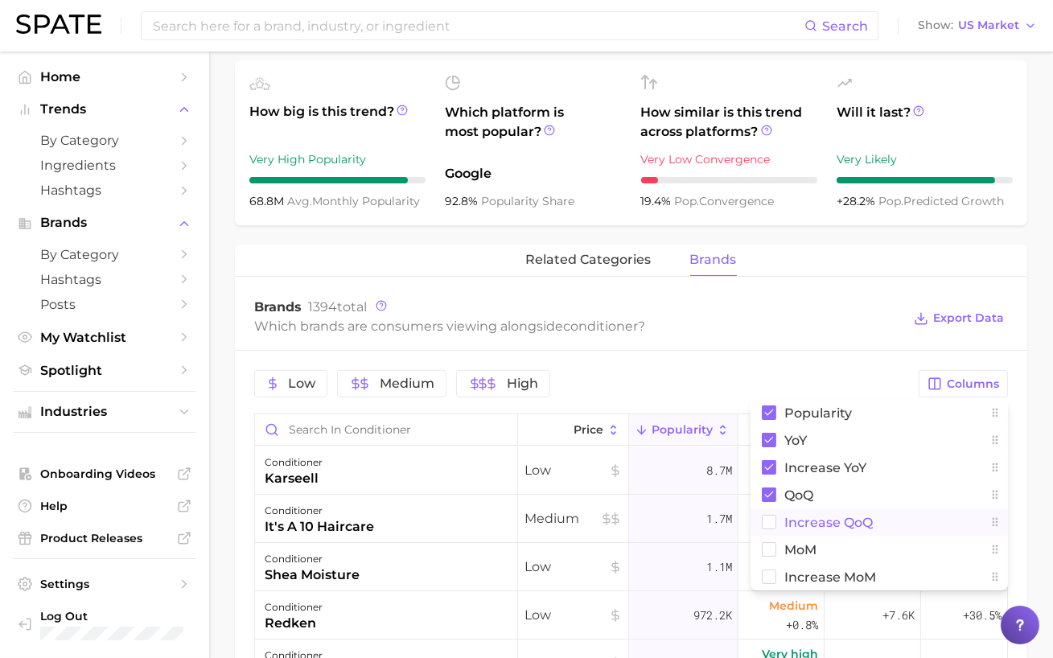
click at [777, 518] on button "Increase QoQ" at bounding box center [880, 522] width 258 height 27
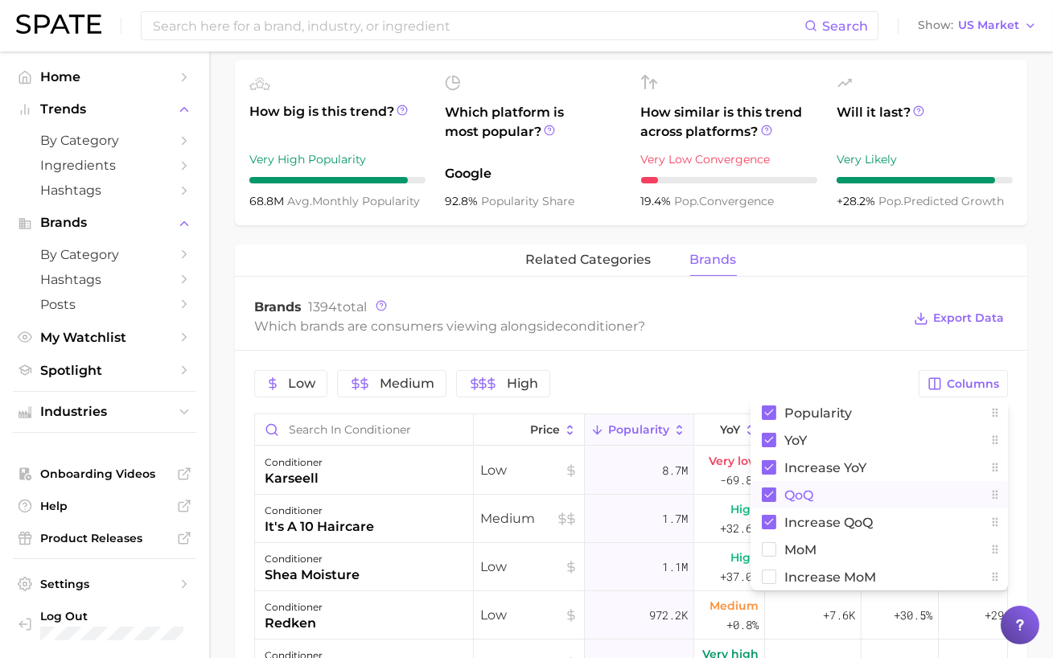
click at [773, 485] on button "QoQ" at bounding box center [880, 494] width 258 height 27
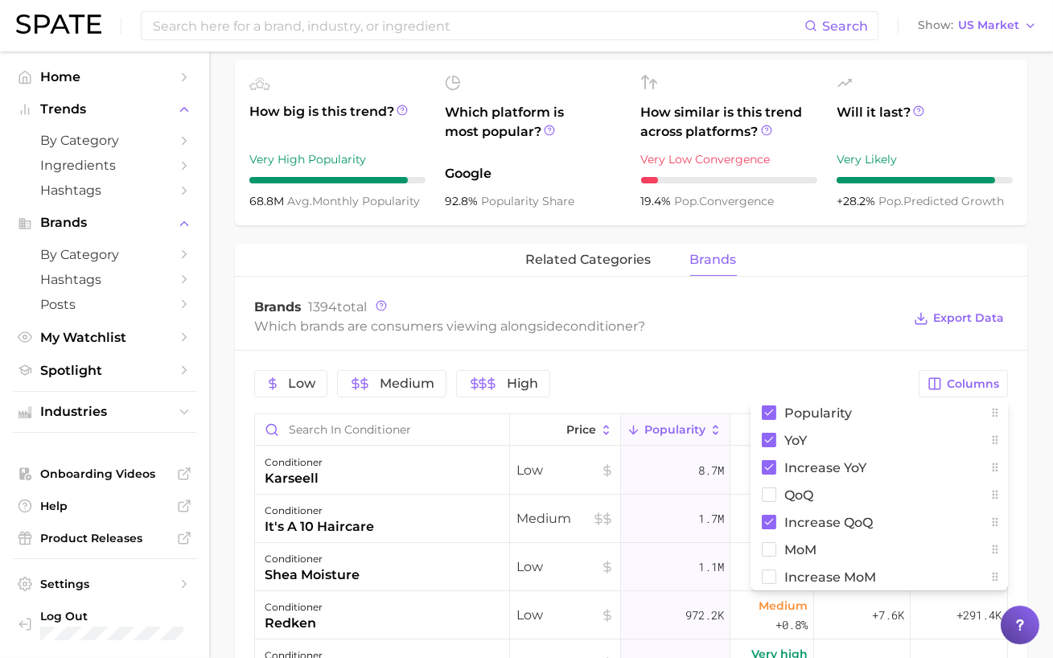
click at [811, 307] on div "Brands 1394 total" at bounding box center [578, 307] width 648 height 16
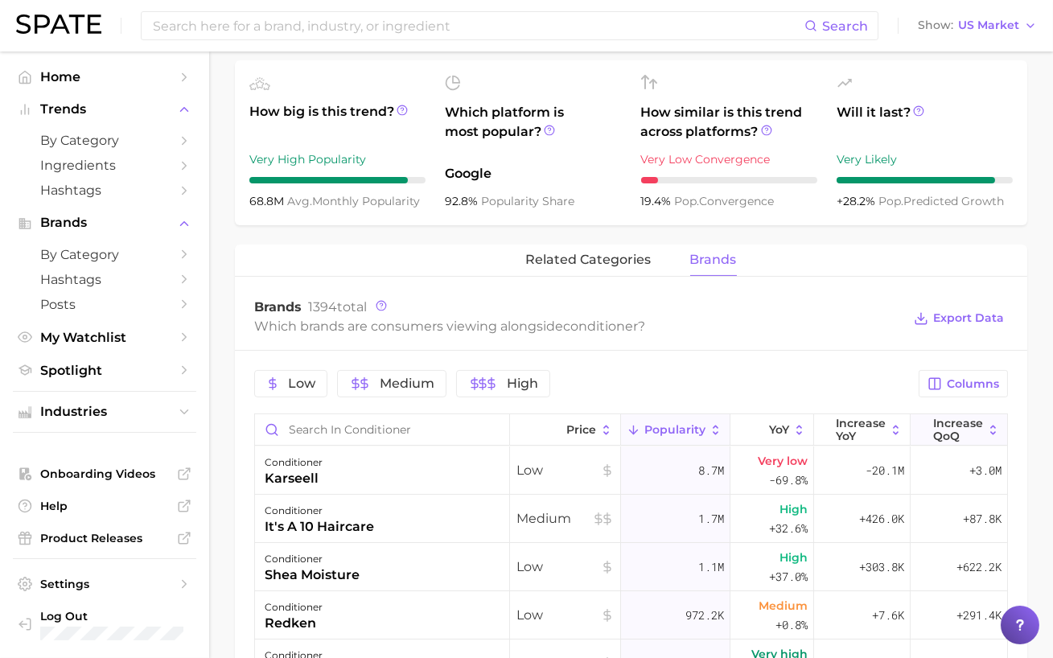
click at [942, 429] on span "Increase QoQ" at bounding box center [959, 430] width 50 height 26
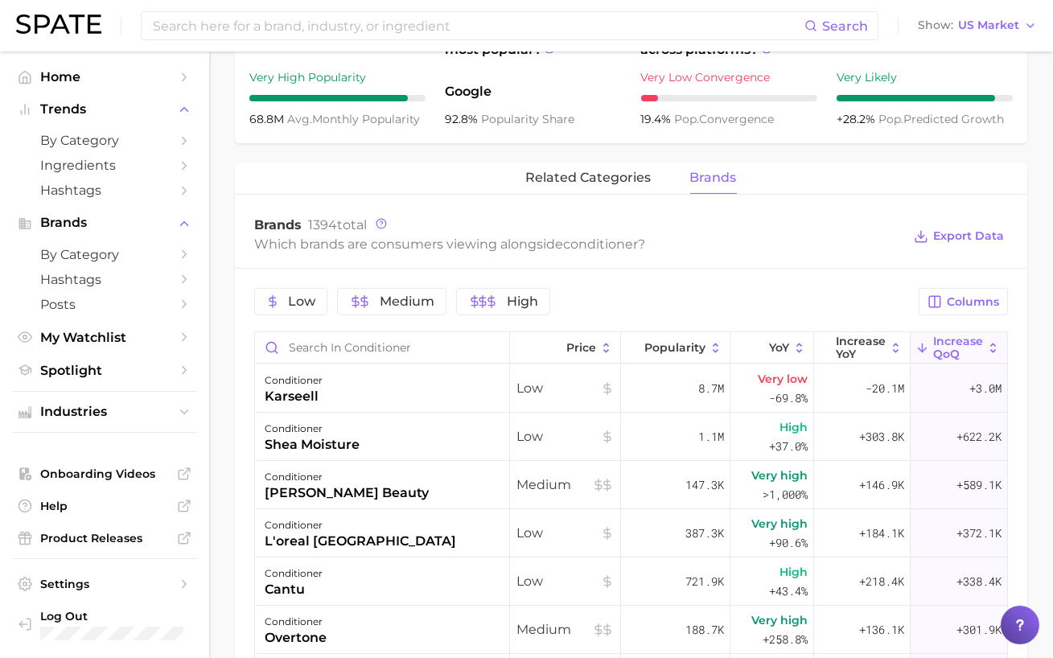
scroll to position [646, 0]
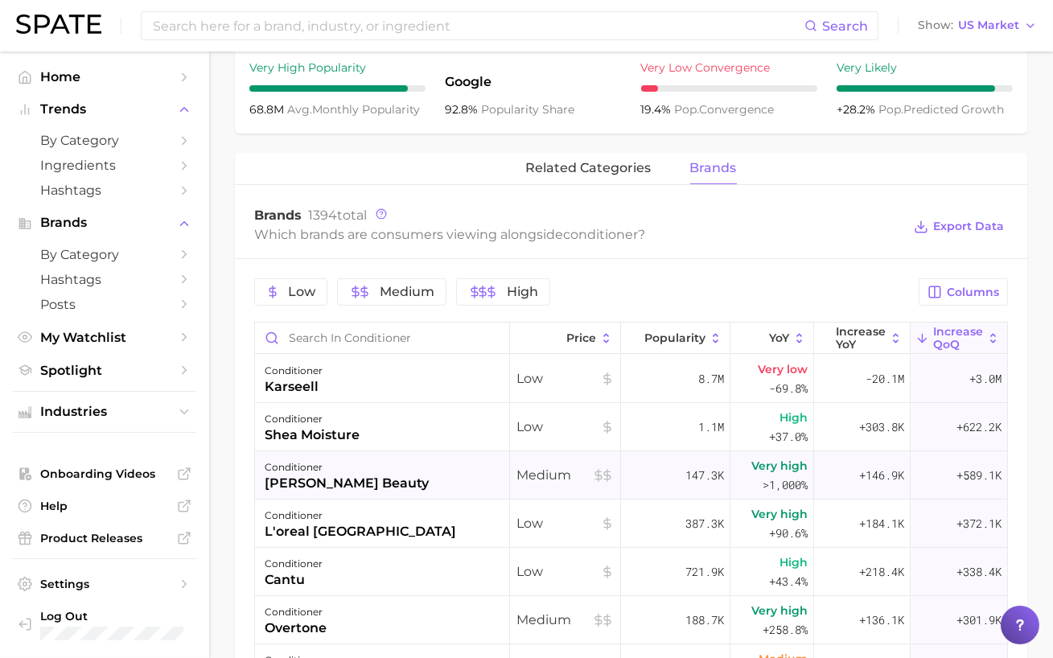
click at [446, 483] on div "conditioner colleen rothschild beauty" at bounding box center [382, 475] width 255 height 48
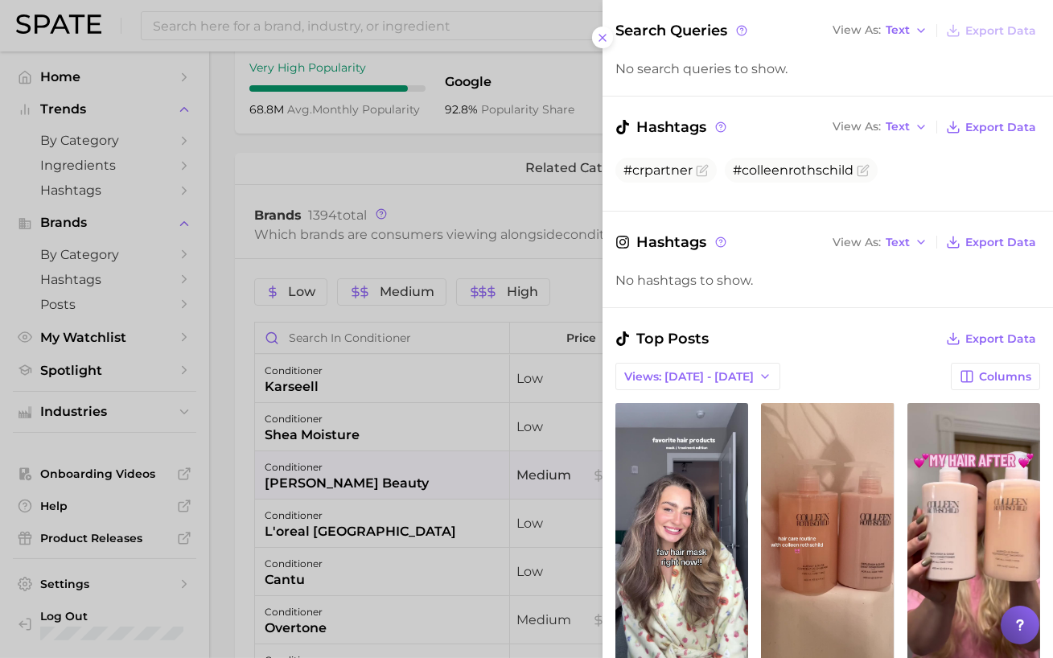
scroll to position [427, 0]
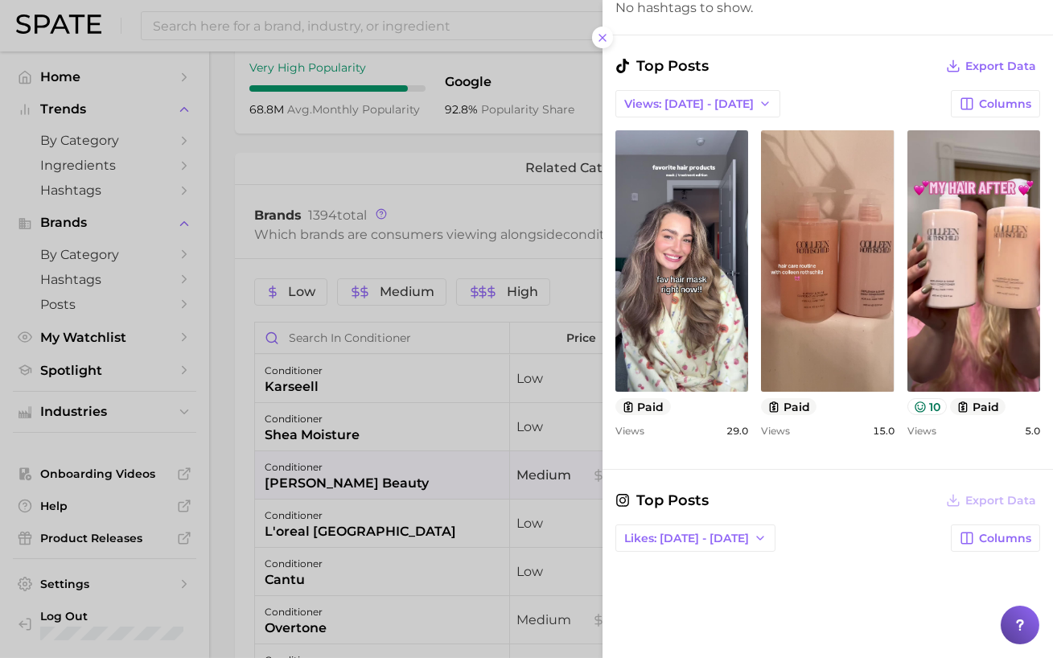
click at [464, 217] on div at bounding box center [526, 329] width 1053 height 658
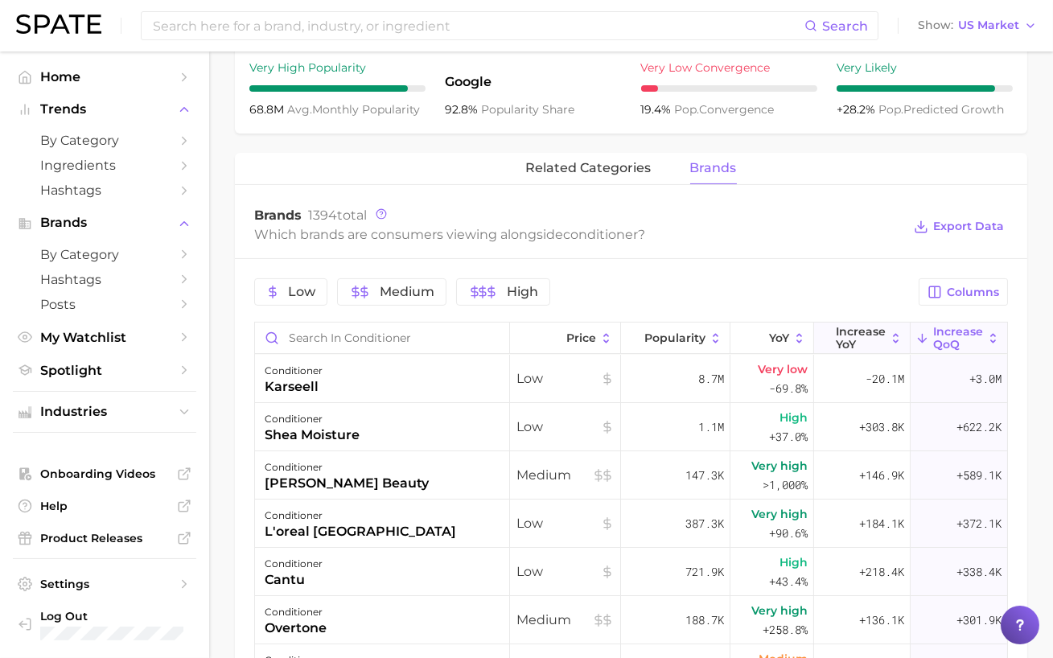
click at [854, 333] on span "Increase YoY" at bounding box center [861, 338] width 50 height 26
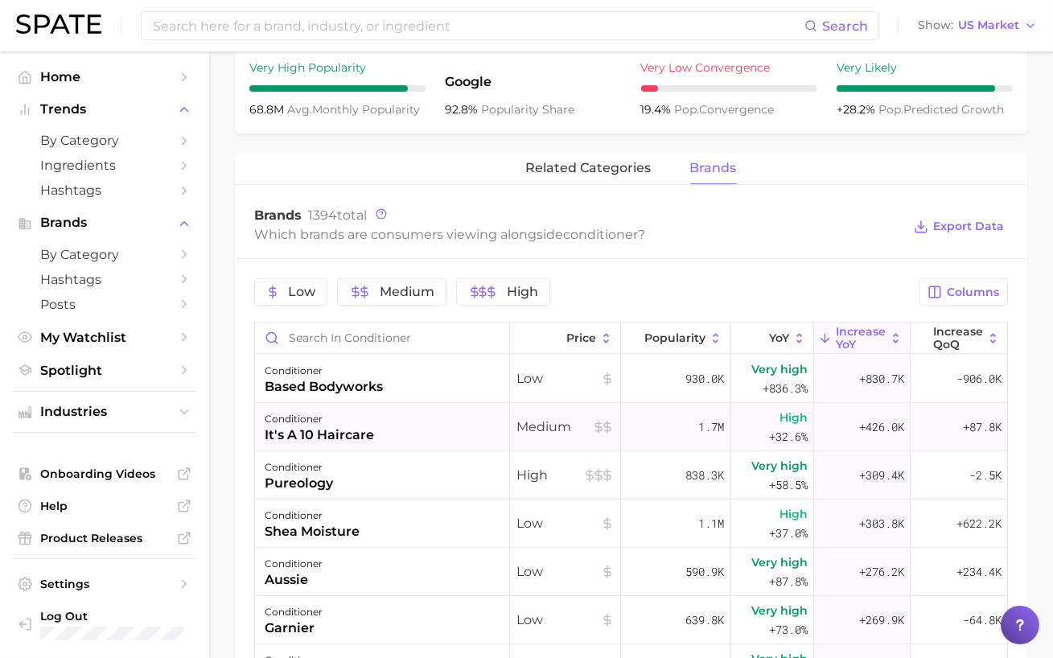
click at [336, 432] on div "it's a 10 haircare" at bounding box center [319, 435] width 109 height 19
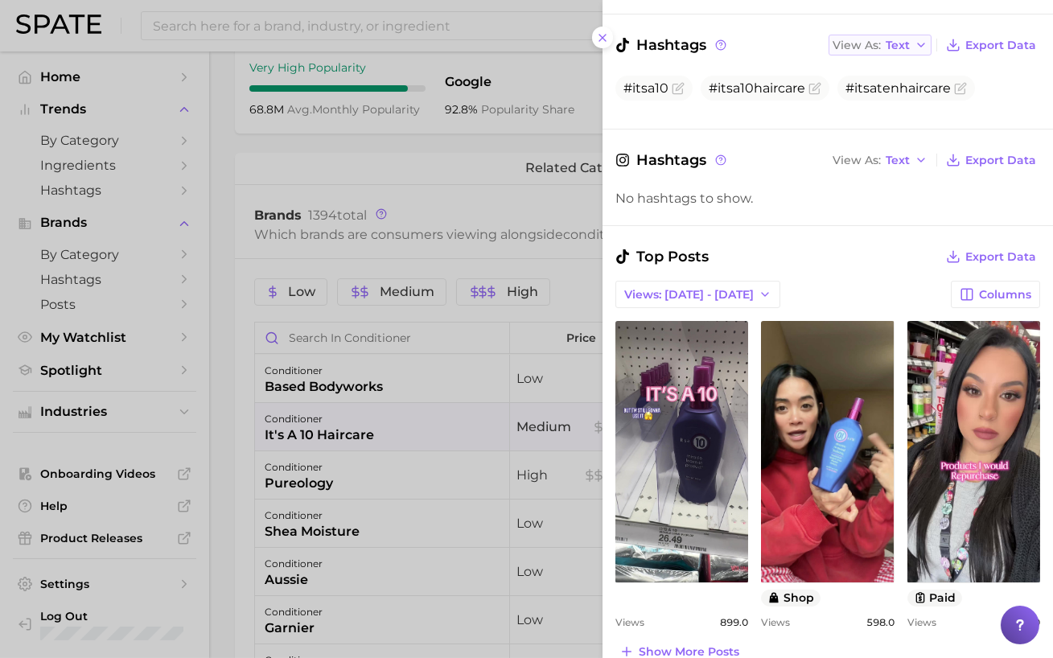
scroll to position [374, 0]
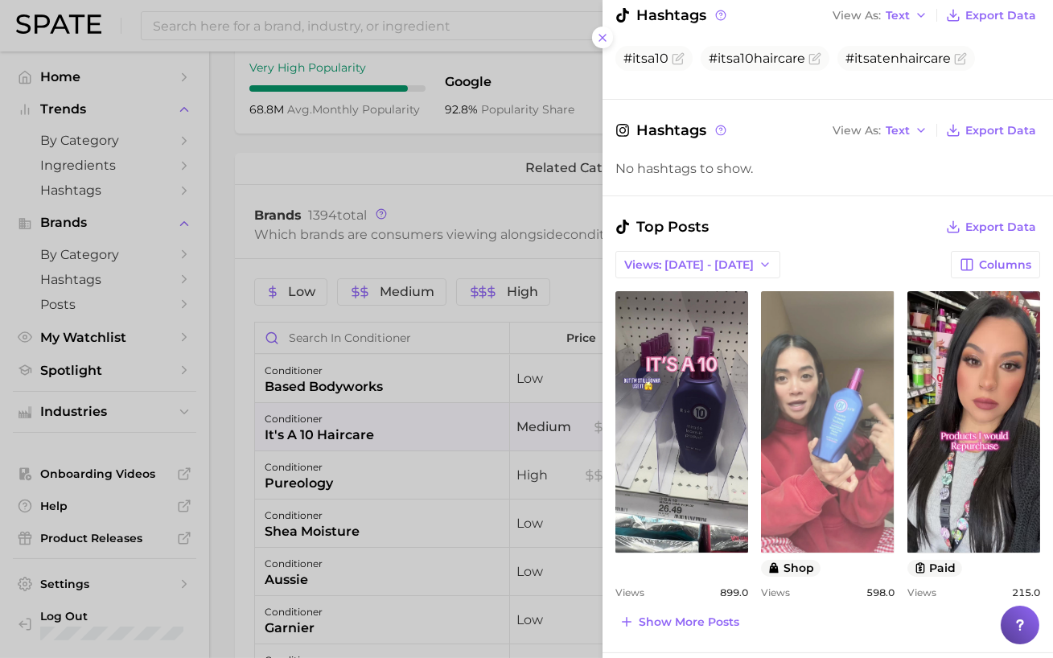
click at [851, 383] on link "view post on TikTok" at bounding box center [827, 422] width 133 height 262
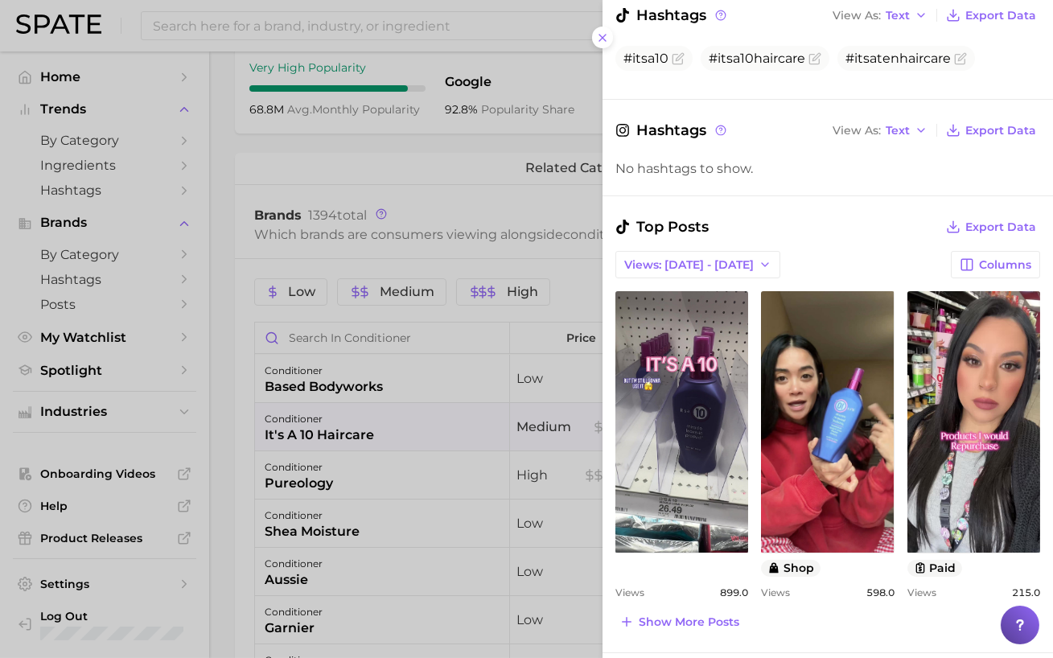
click at [475, 389] on div at bounding box center [526, 329] width 1053 height 658
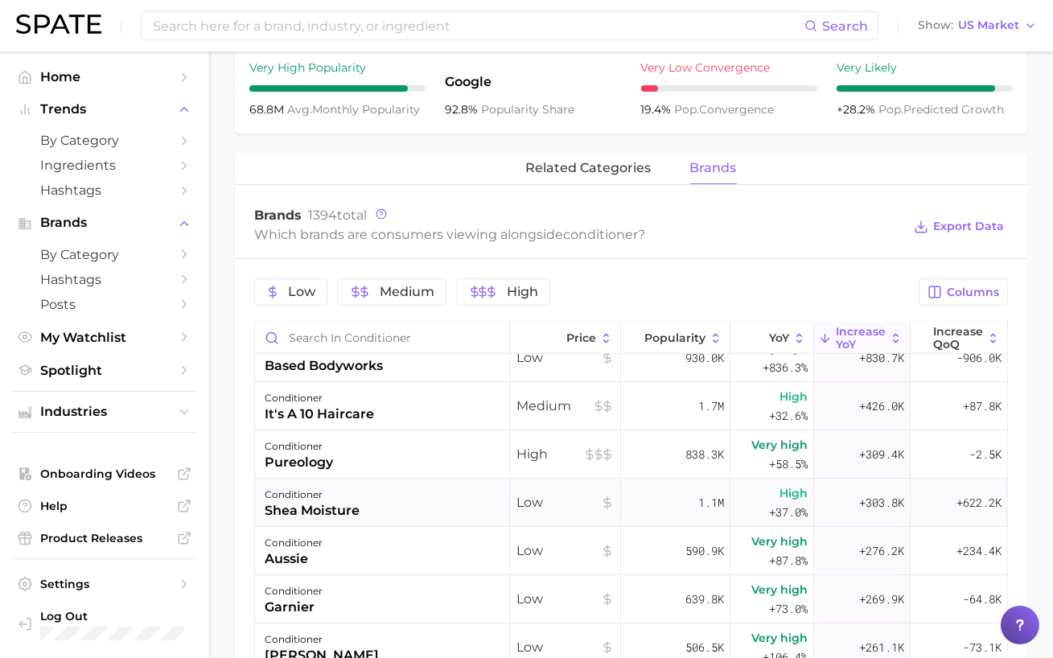
scroll to position [0, 0]
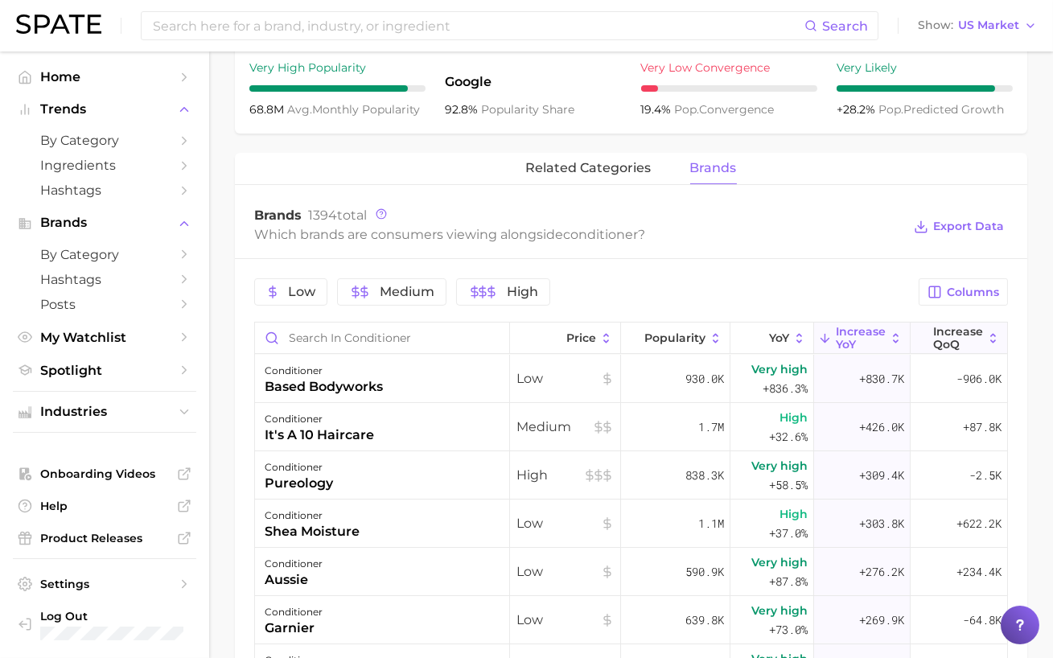
click at [950, 347] on span "Increase QoQ" at bounding box center [959, 338] width 50 height 26
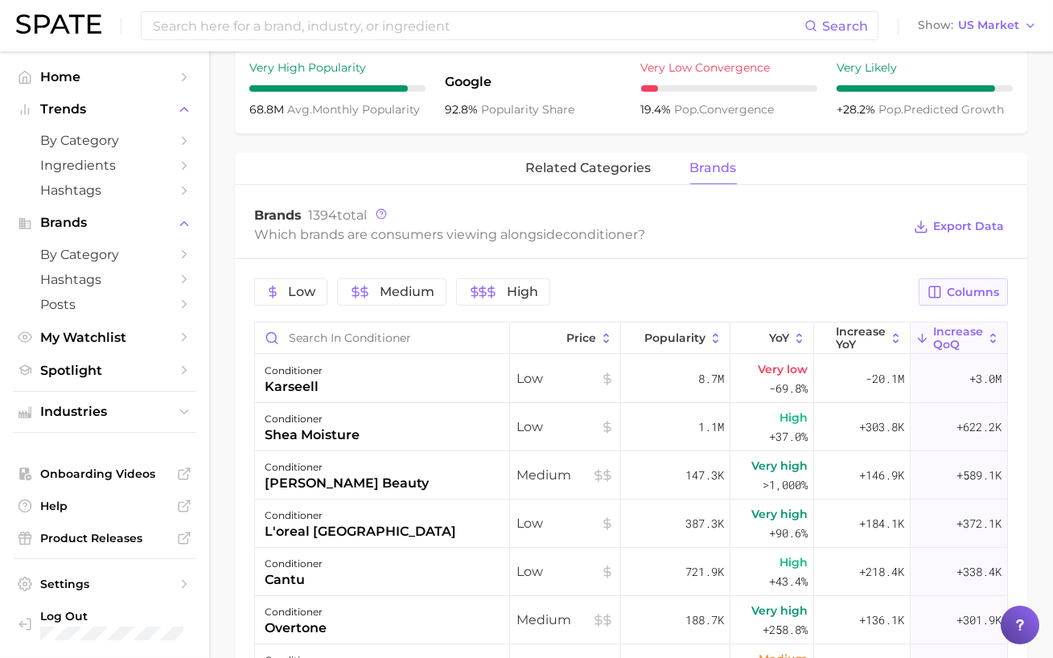
click at [942, 297] on icon "button" at bounding box center [935, 292] width 14 height 14
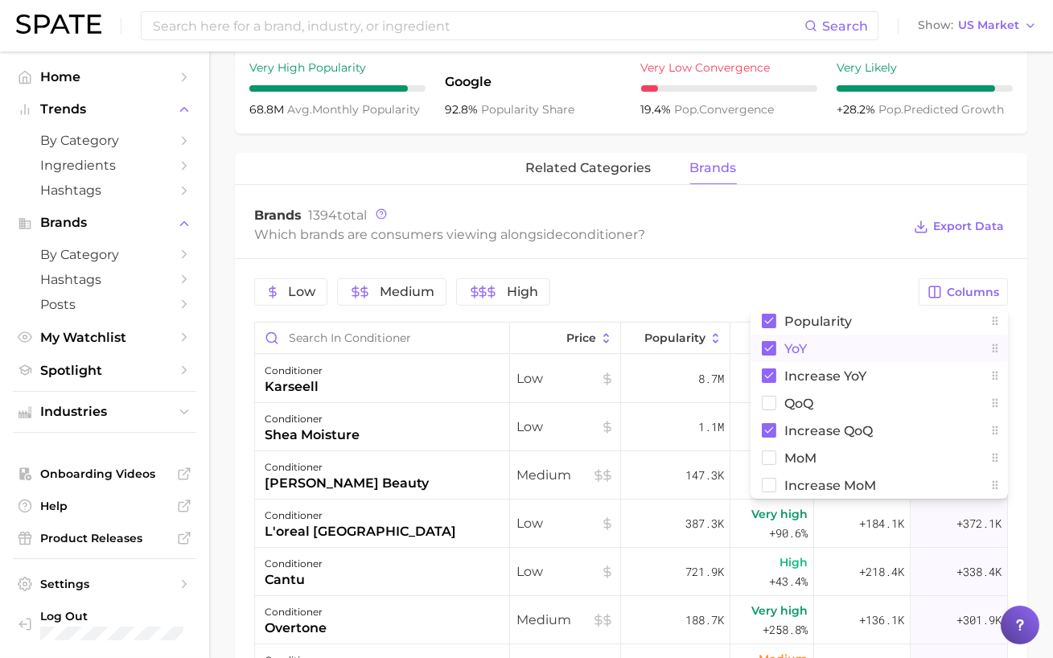
click at [799, 350] on span "YoY" at bounding box center [796, 349] width 23 height 14
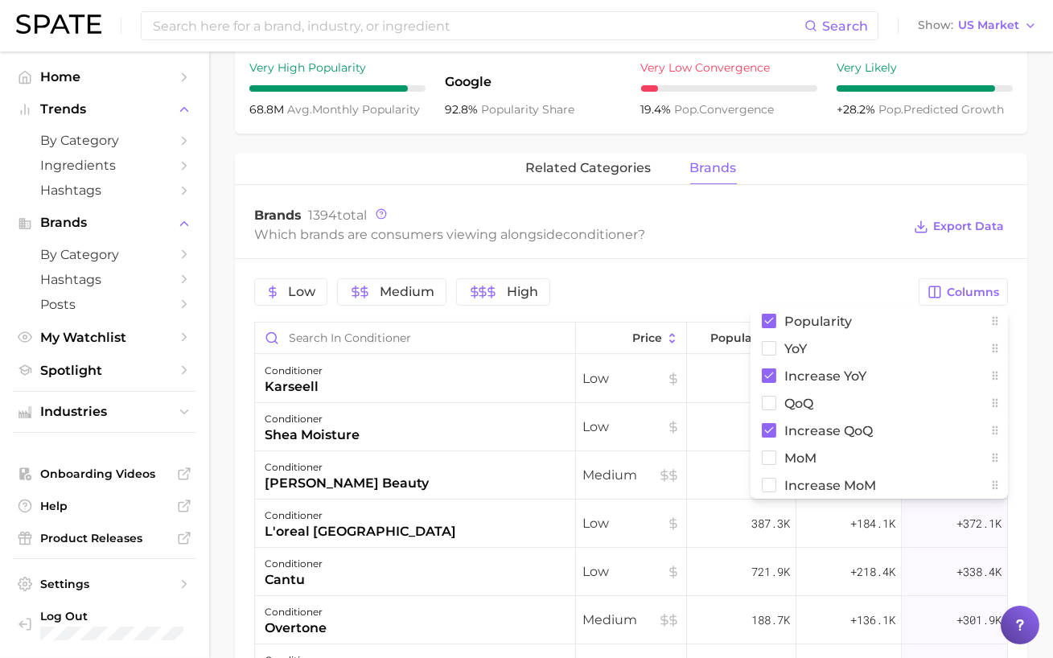
click at [814, 226] on div "Which brands are consumers viewing alongside conditioner ?" at bounding box center [578, 235] width 648 height 22
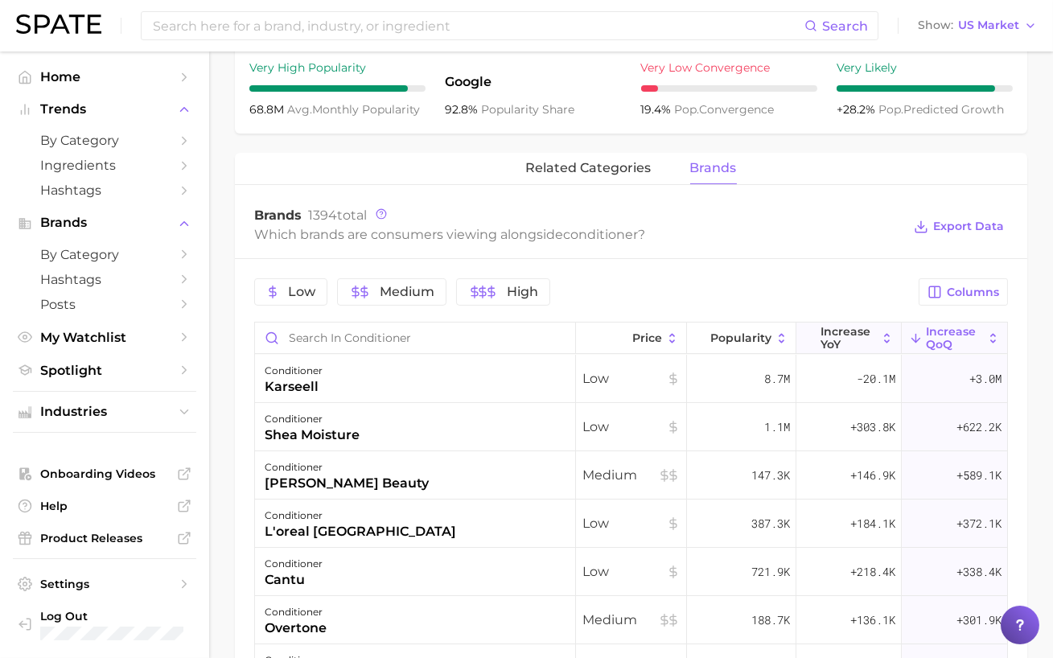
click at [826, 344] on span "Increase YoY" at bounding box center [849, 338] width 56 height 26
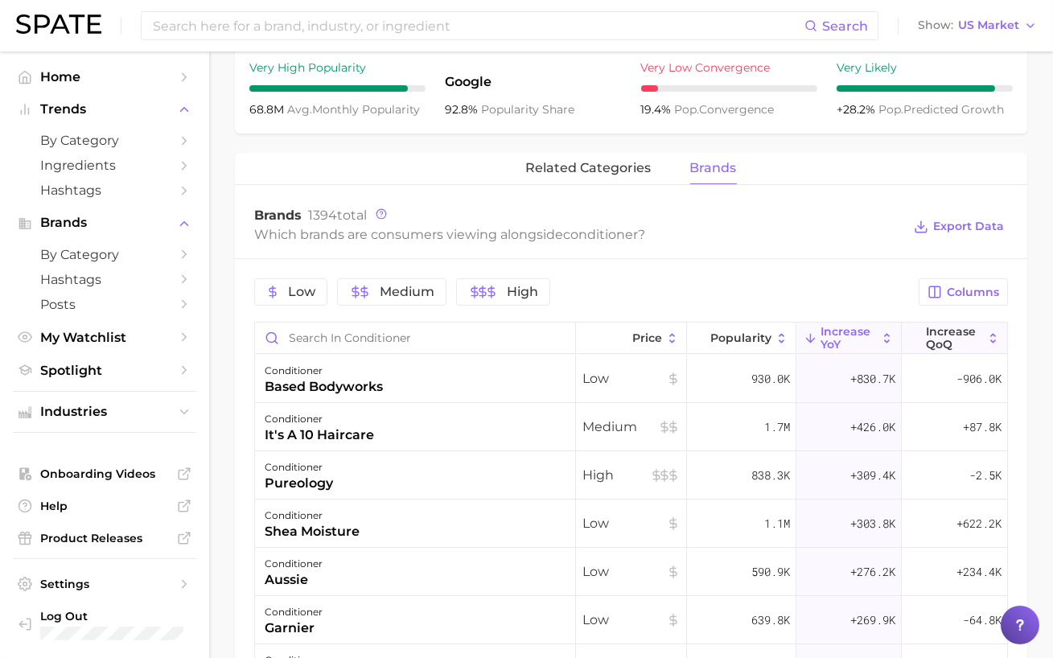
click at [943, 348] on span "Increase QoQ" at bounding box center [954, 338] width 56 height 26
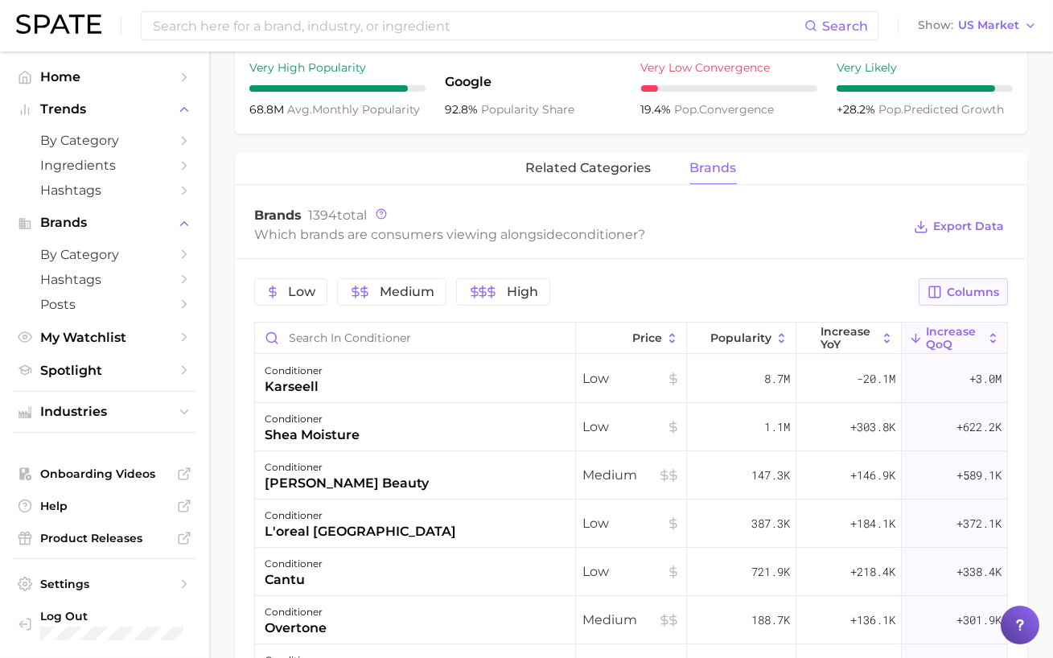
click at [958, 290] on span "Columns" at bounding box center [973, 293] width 52 height 14
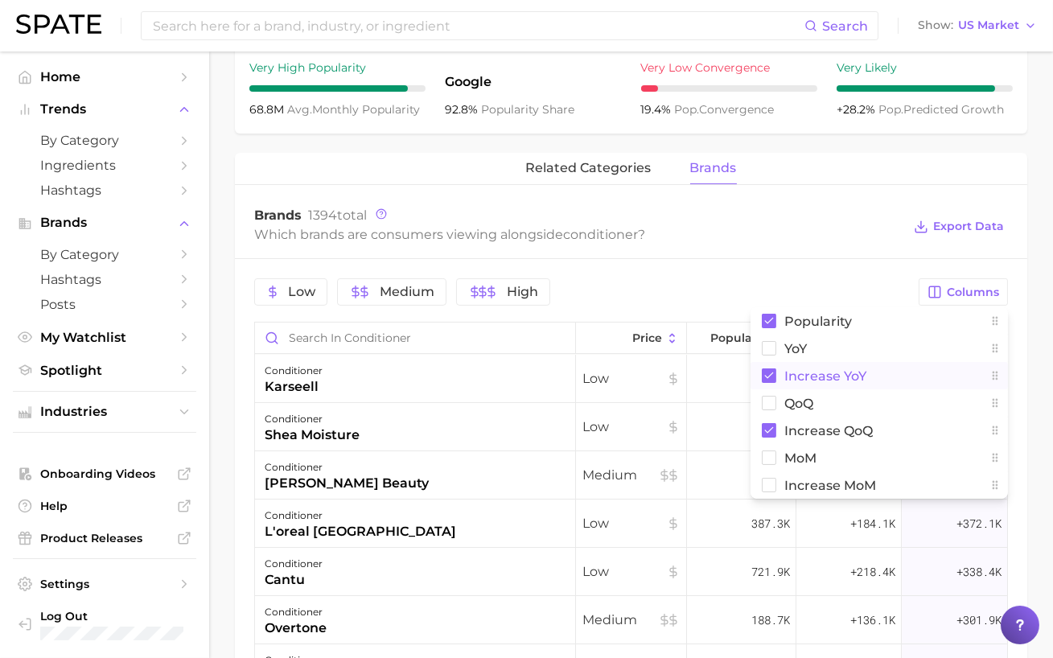
click at [833, 384] on button "Increase YoY" at bounding box center [880, 375] width 258 height 27
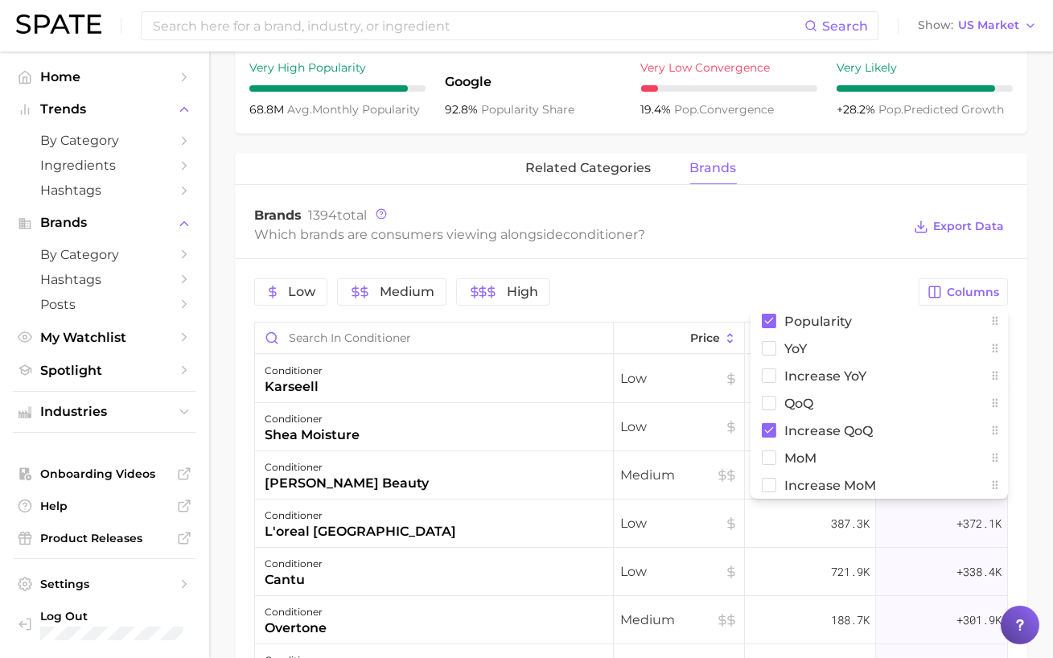
click at [830, 215] on div "Brands 1394 total" at bounding box center [578, 216] width 648 height 16
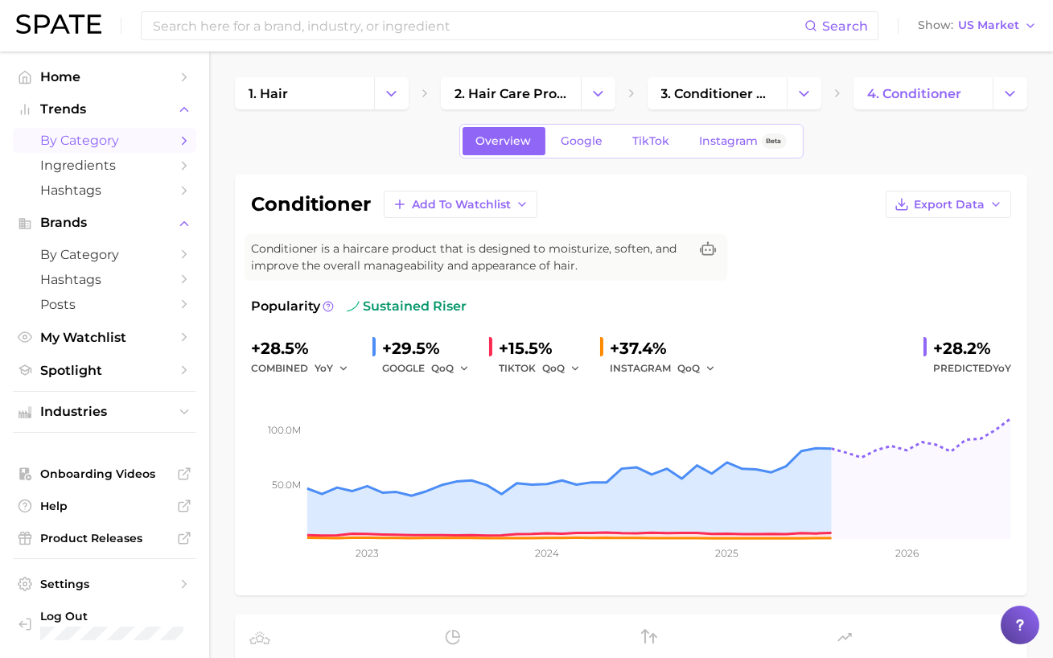
click at [150, 141] on span "by Category" at bounding box center [104, 140] width 129 height 15
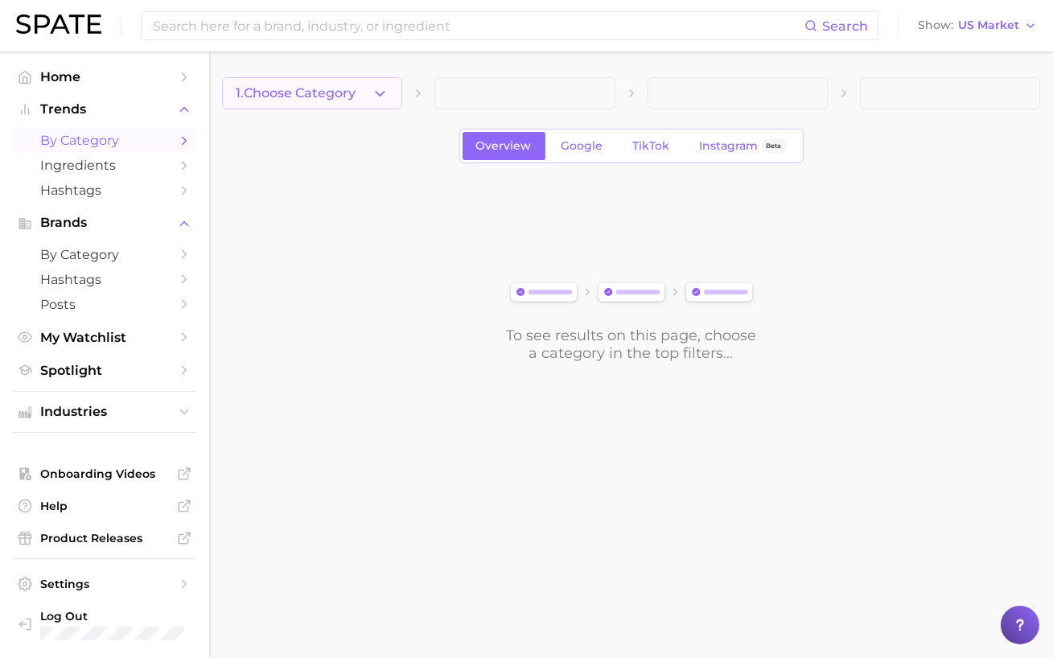
click at [299, 95] on span "1. Choose Category" at bounding box center [296, 93] width 120 height 14
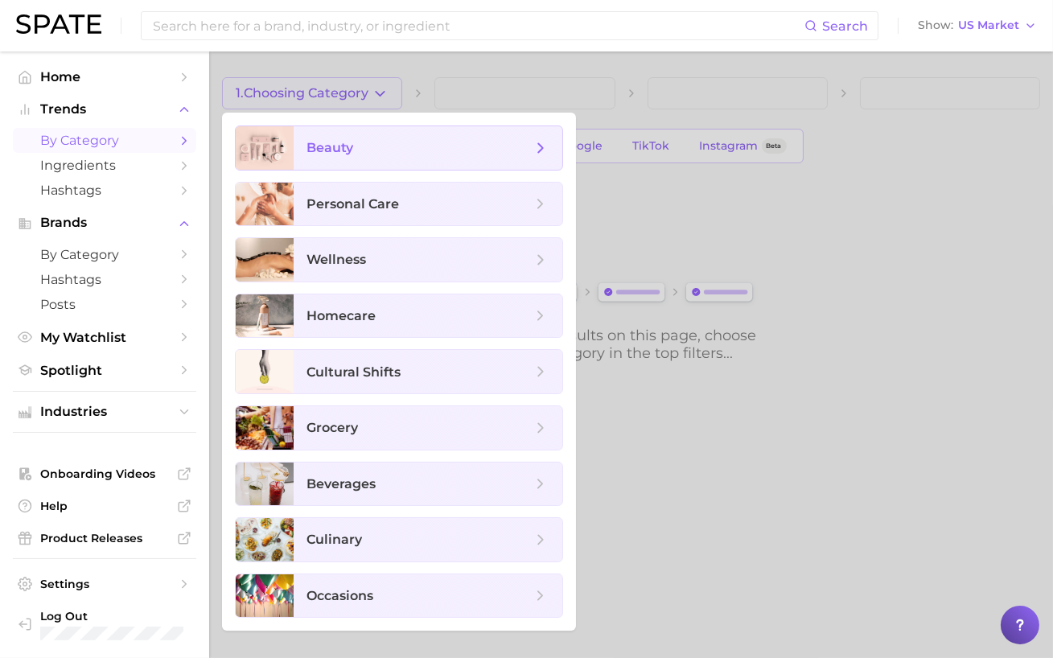
click at [329, 157] on span "beauty" at bounding box center [428, 147] width 269 height 43
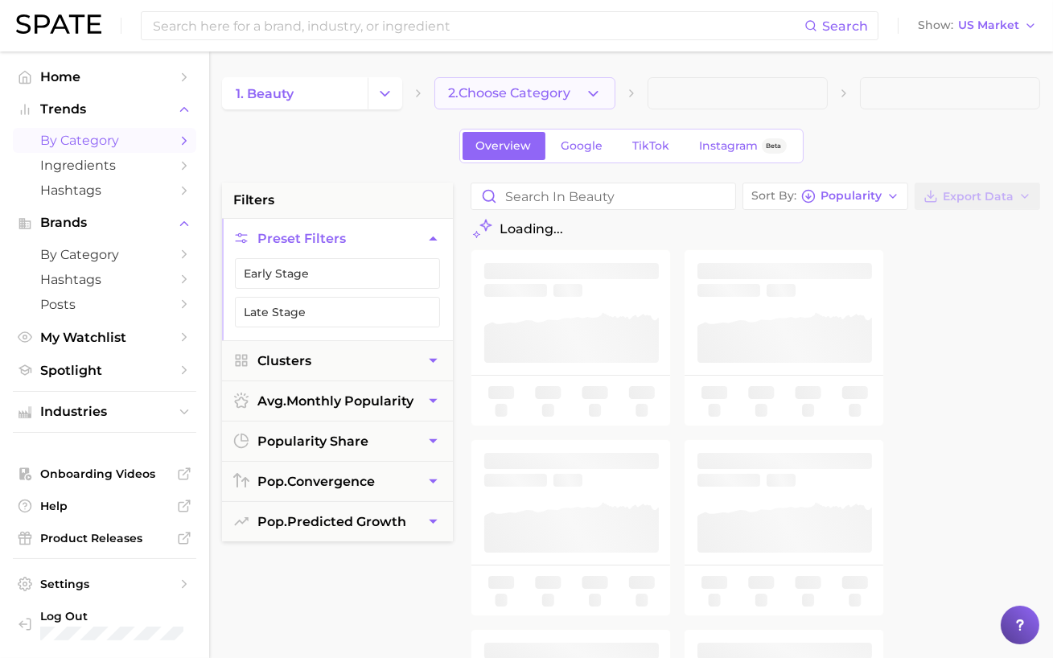
click at [555, 82] on button "2. Choose Category" at bounding box center [525, 93] width 180 height 32
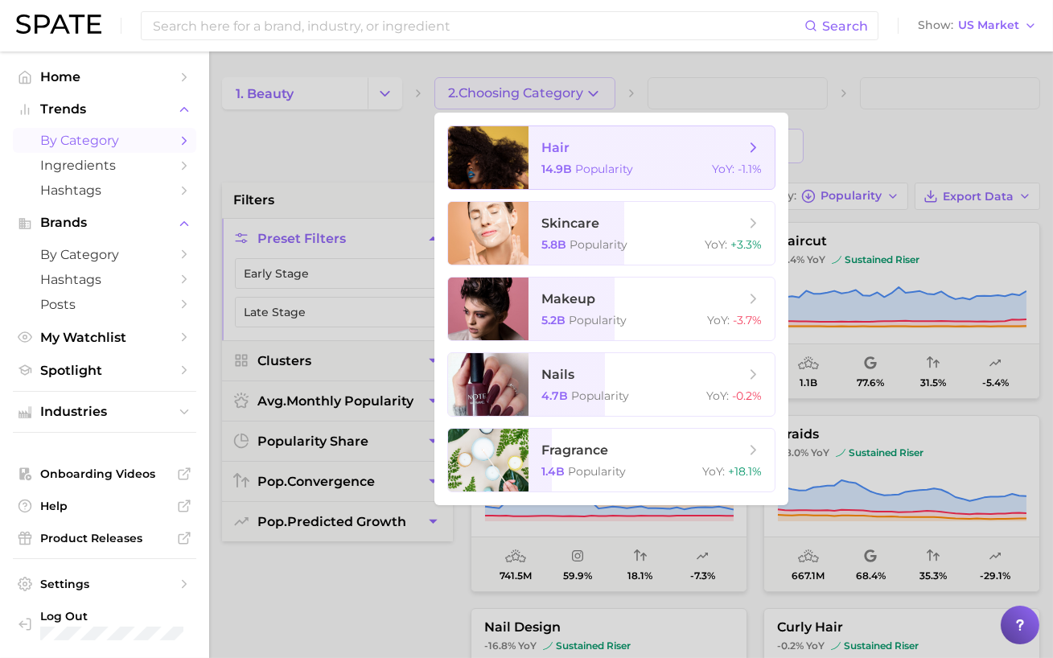
click at [601, 164] on span "Popularity" at bounding box center [604, 169] width 58 height 14
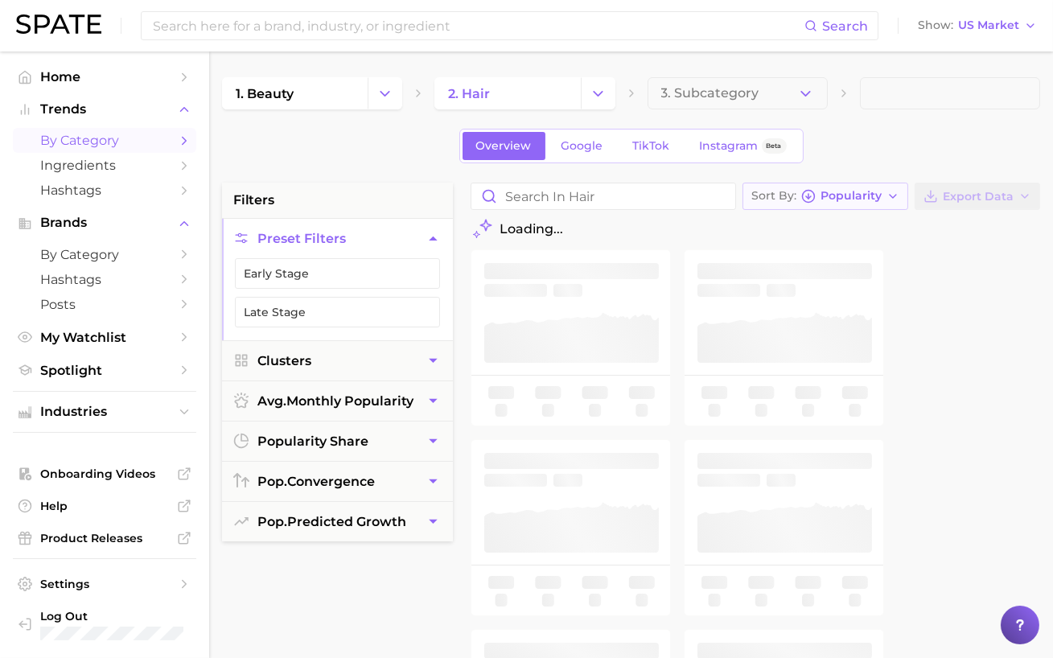
click at [873, 199] on span "Popularity" at bounding box center [851, 196] width 61 height 9
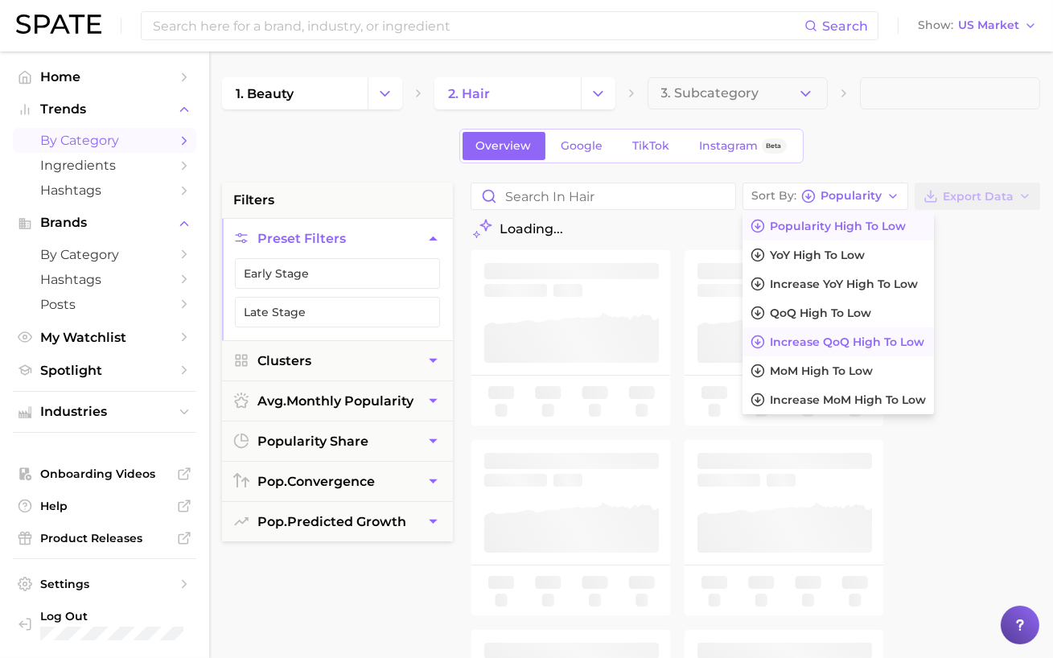
click at [867, 341] on span "Increase QoQ high to low" at bounding box center [847, 343] width 155 height 14
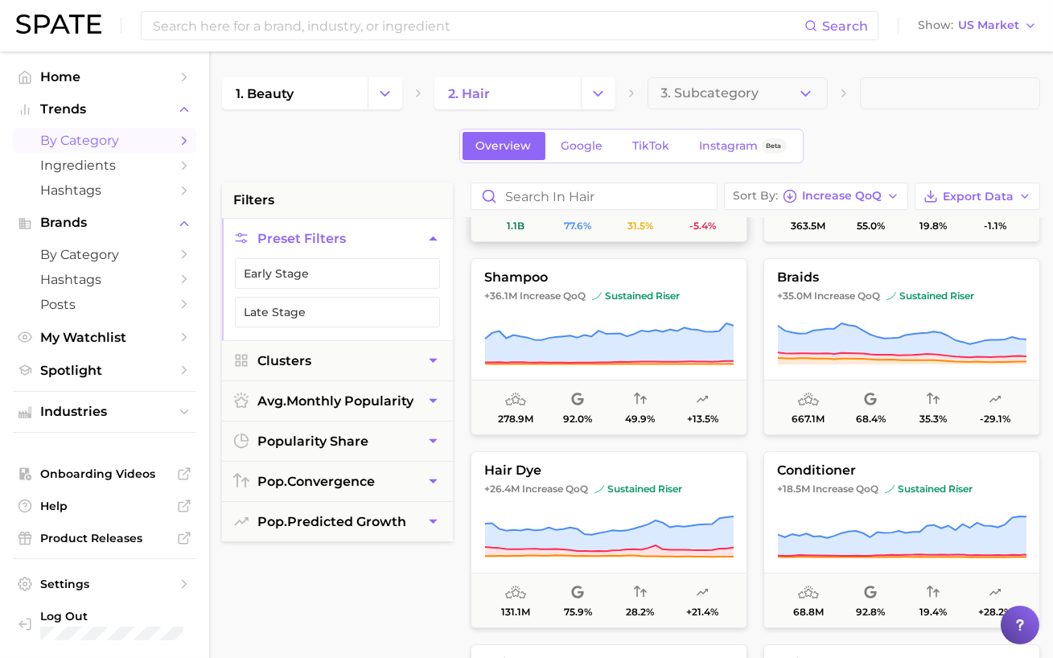
scroll to position [155, 0]
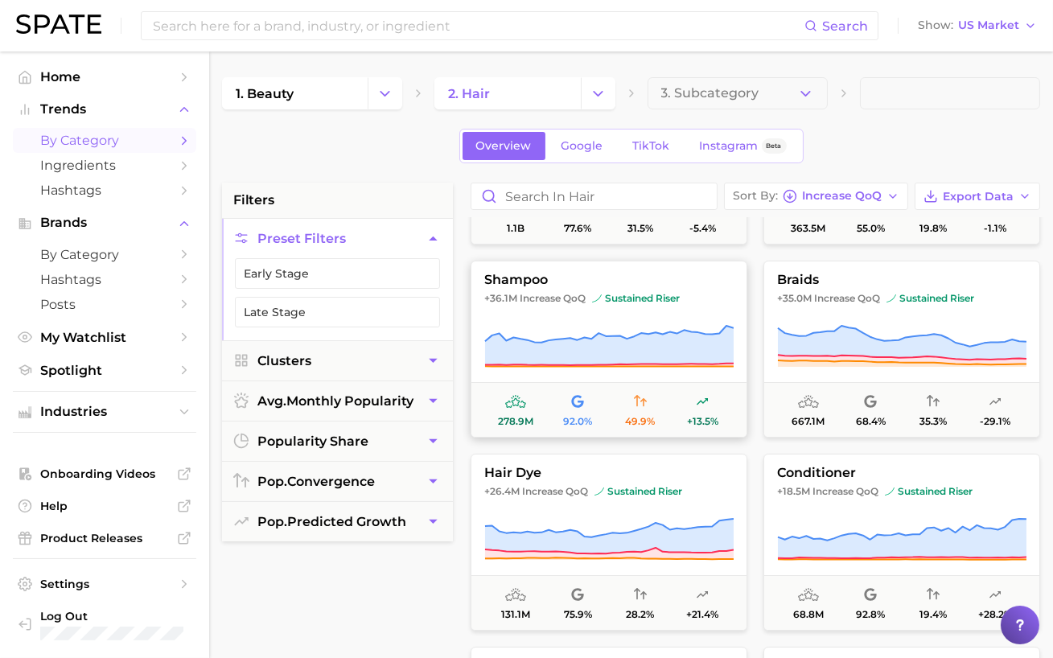
click at [662, 315] on button "shampoo +36.1m Increase QoQ sustained riser 278.9m 92.0% 49.9% +13.5%" at bounding box center [609, 349] width 277 height 177
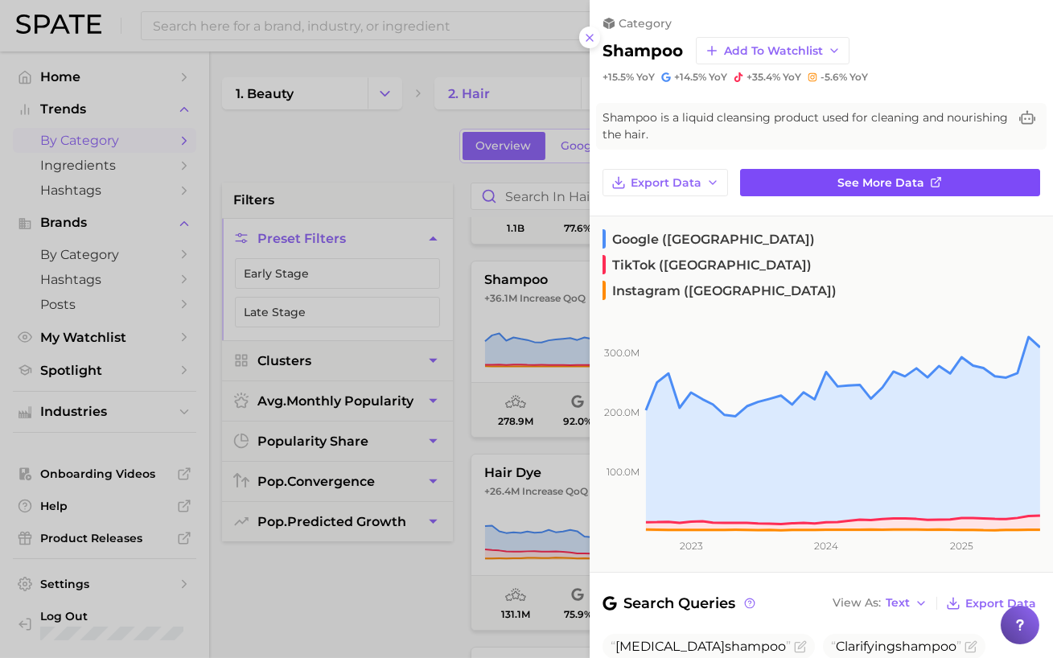
click at [800, 191] on link "See more data" at bounding box center [890, 182] width 300 height 27
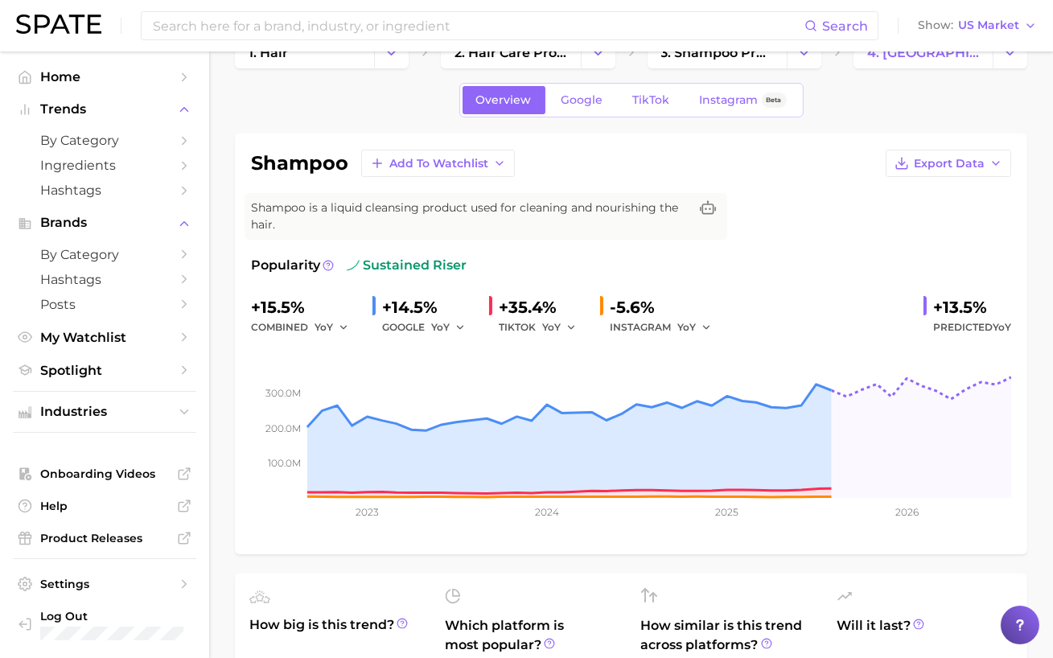
scroll to position [35, 0]
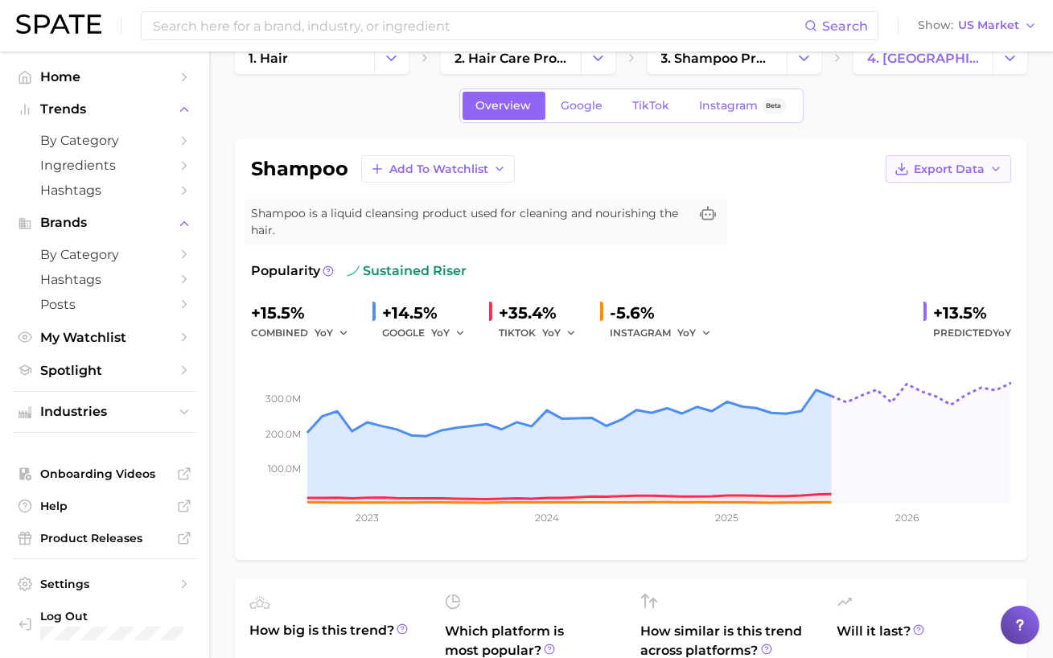
click at [936, 159] on button "Export Data" at bounding box center [949, 168] width 126 height 27
click at [909, 223] on span "Time Series Image" at bounding box center [916, 228] width 108 height 14
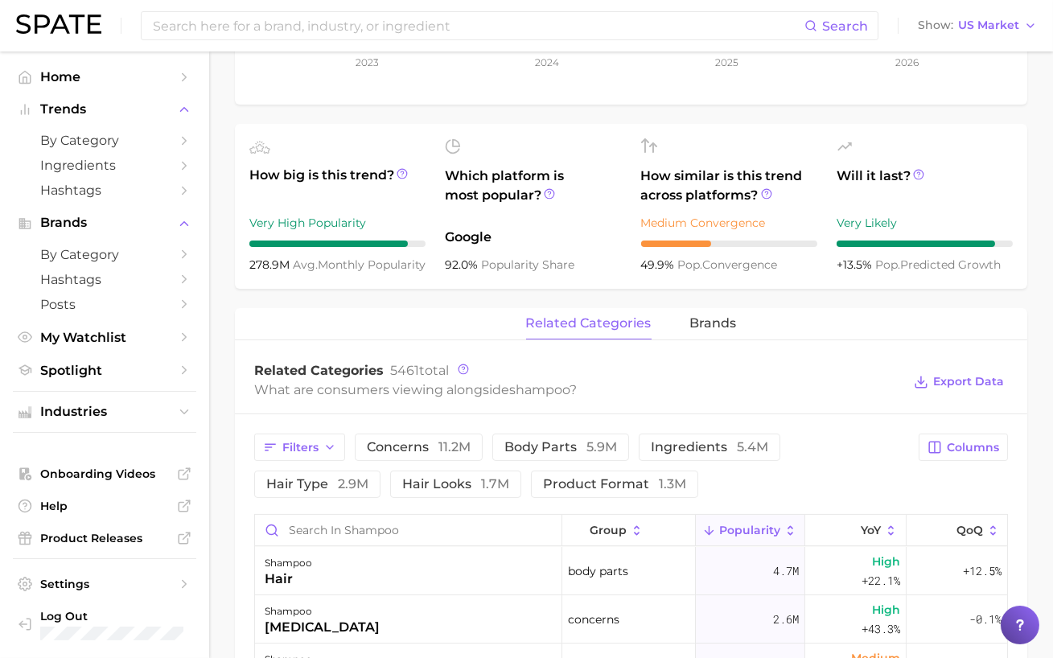
scroll to position [732, 0]
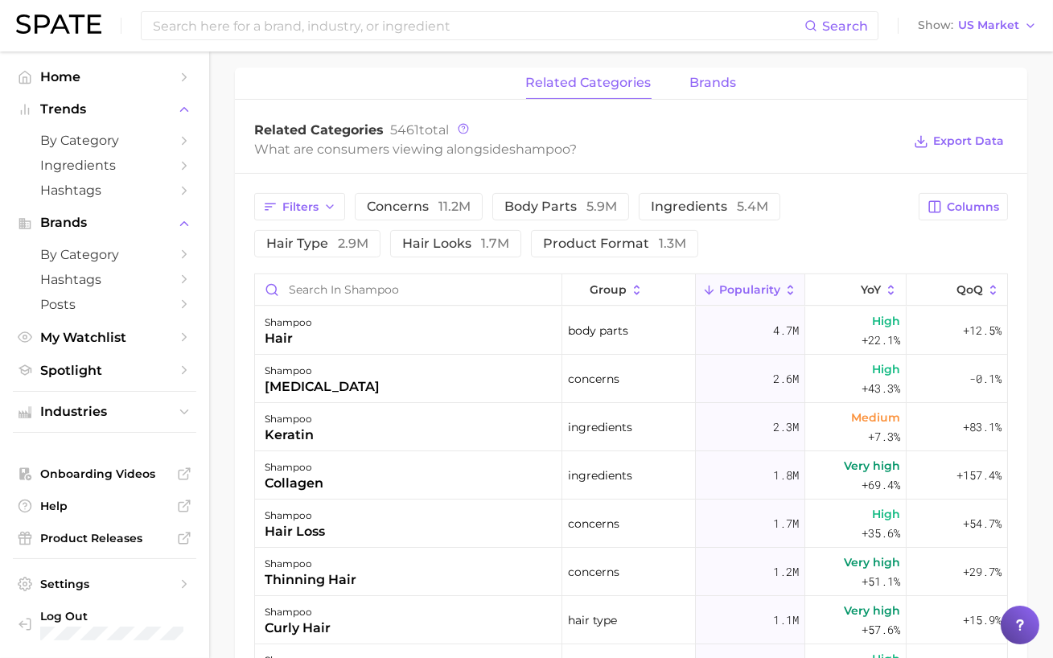
click at [708, 89] on span "brands" at bounding box center [713, 83] width 47 height 14
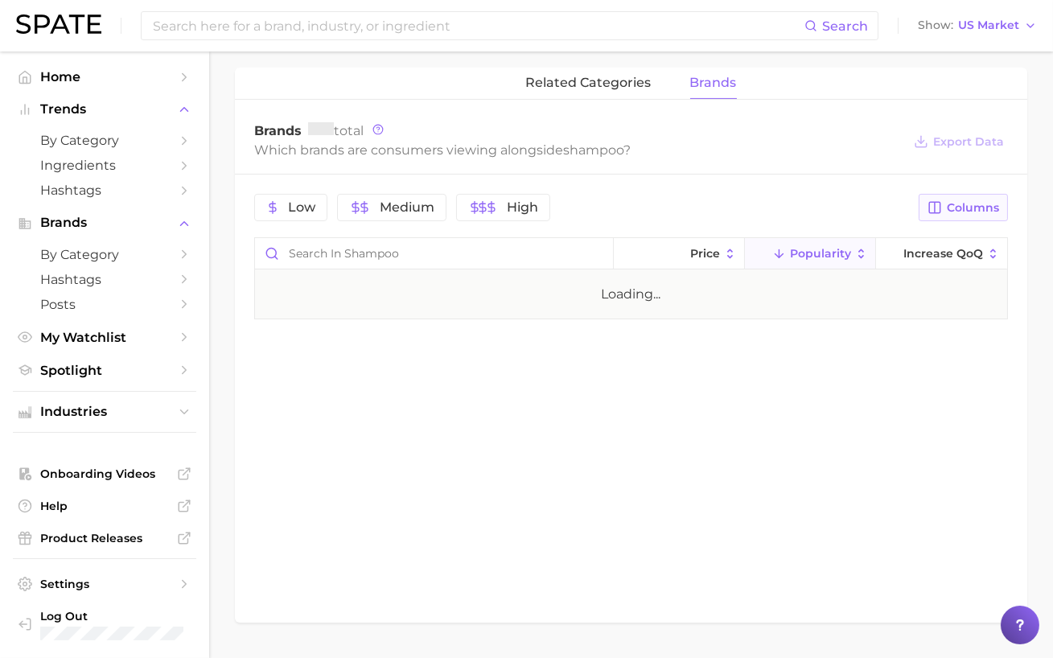
click at [975, 216] on button "Columns" at bounding box center [963, 207] width 89 height 27
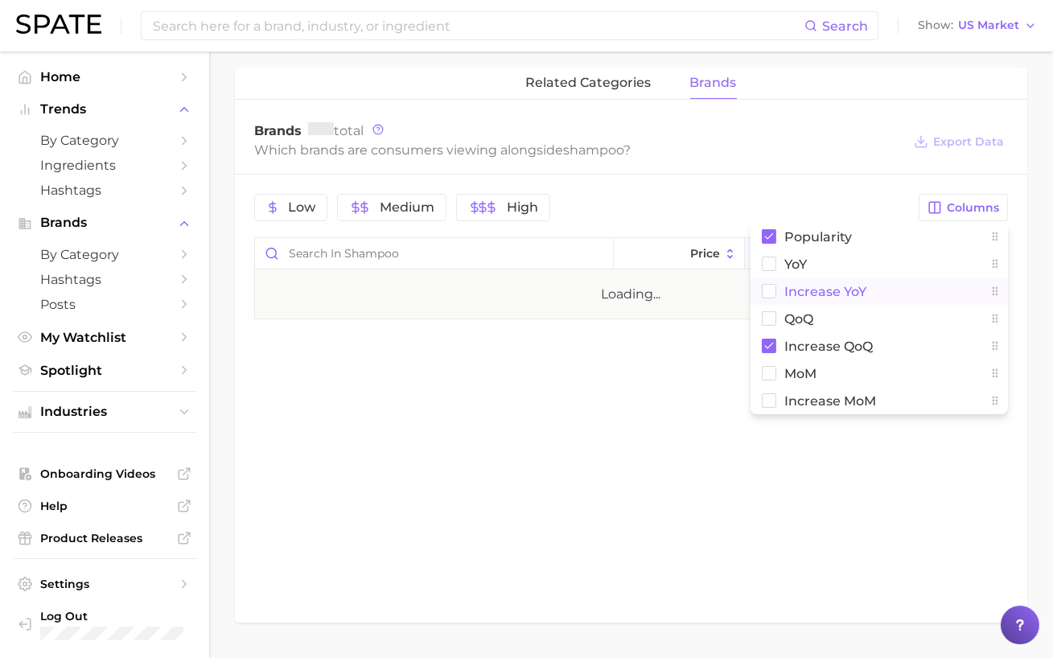
click at [868, 295] on button "Increase YoY" at bounding box center [880, 291] width 258 height 27
click at [819, 142] on div "Which brands are consumers viewing alongside shampoo ?" at bounding box center [578, 150] width 648 height 22
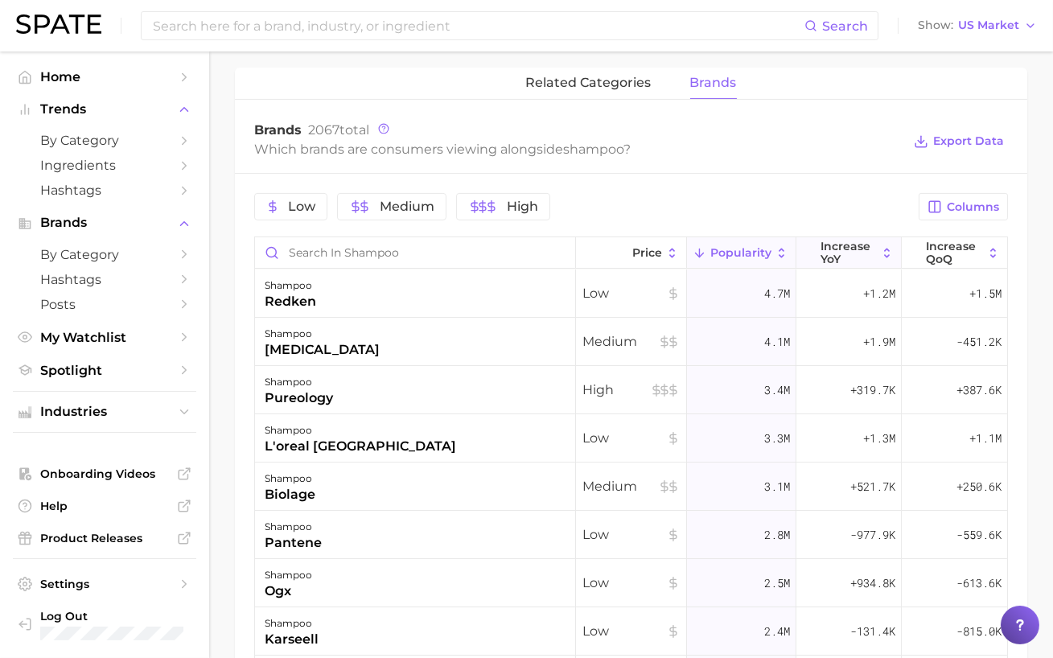
click at [835, 242] on span "Increase YoY" at bounding box center [849, 253] width 56 height 26
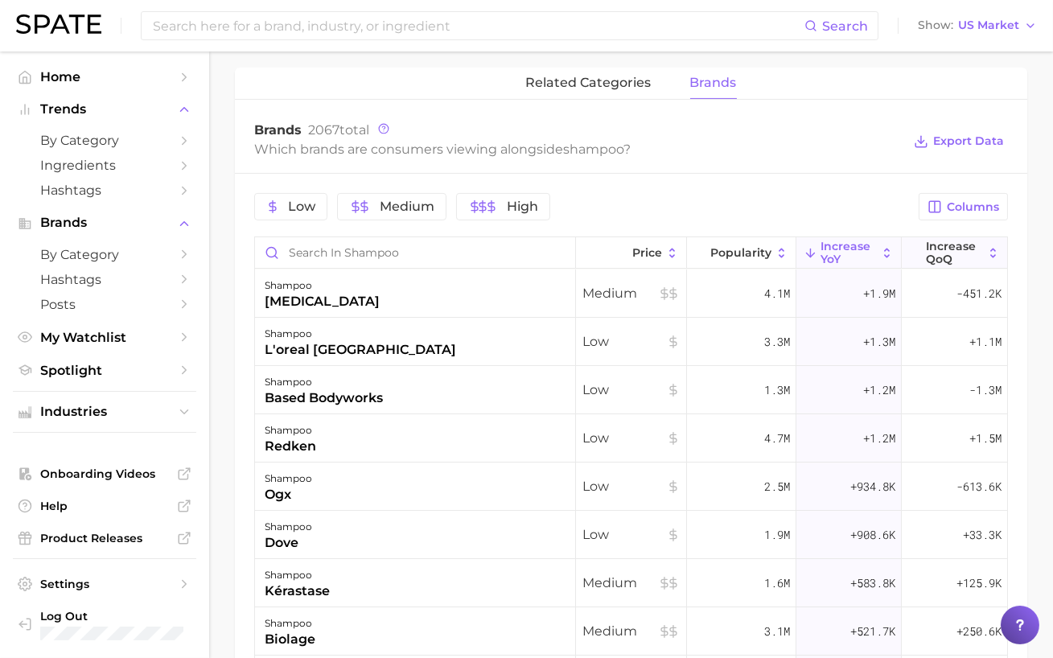
click at [963, 240] on span "Increase QoQ" at bounding box center [954, 253] width 56 height 26
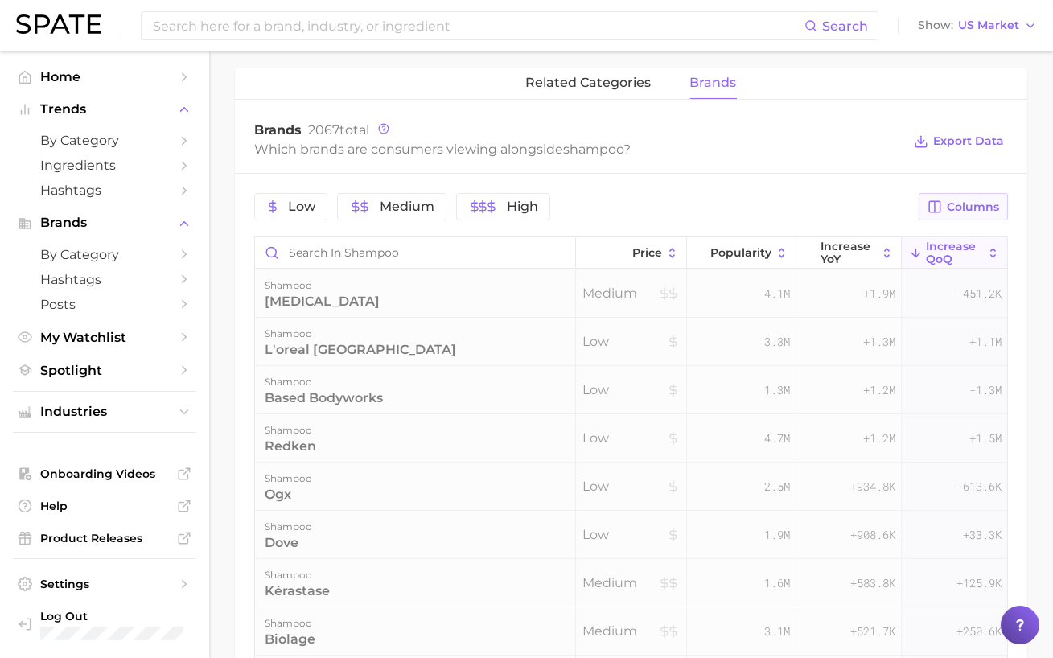
click at [962, 196] on button "Columns" at bounding box center [963, 206] width 89 height 27
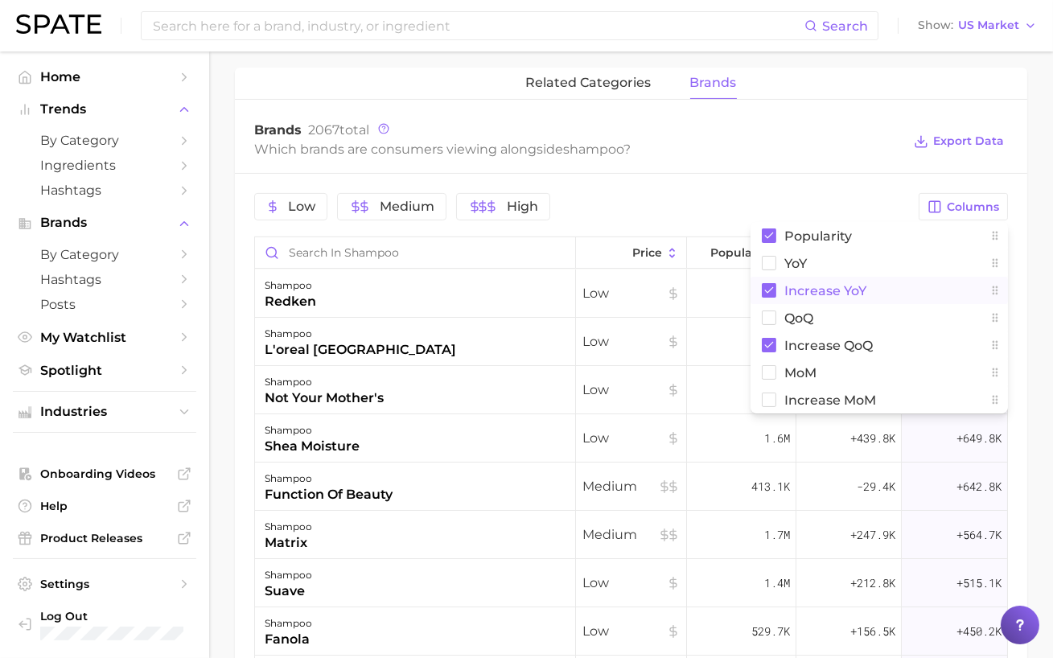
click at [831, 288] on span "Increase YoY" at bounding box center [826, 291] width 82 height 14
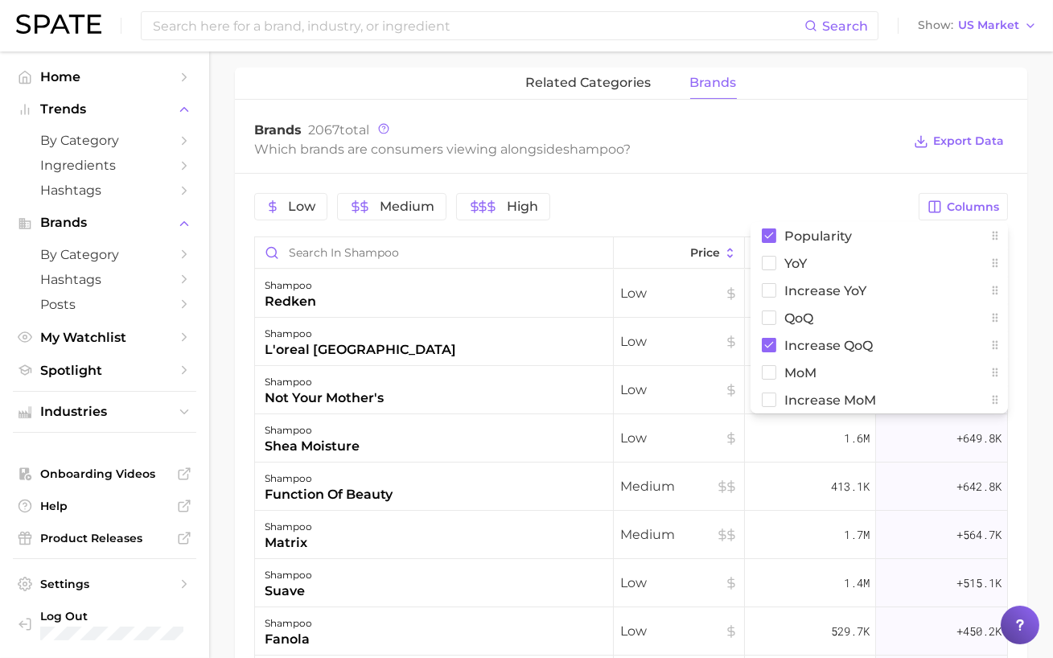
click at [737, 93] on div "related categories brands" at bounding box center [631, 84] width 793 height 32
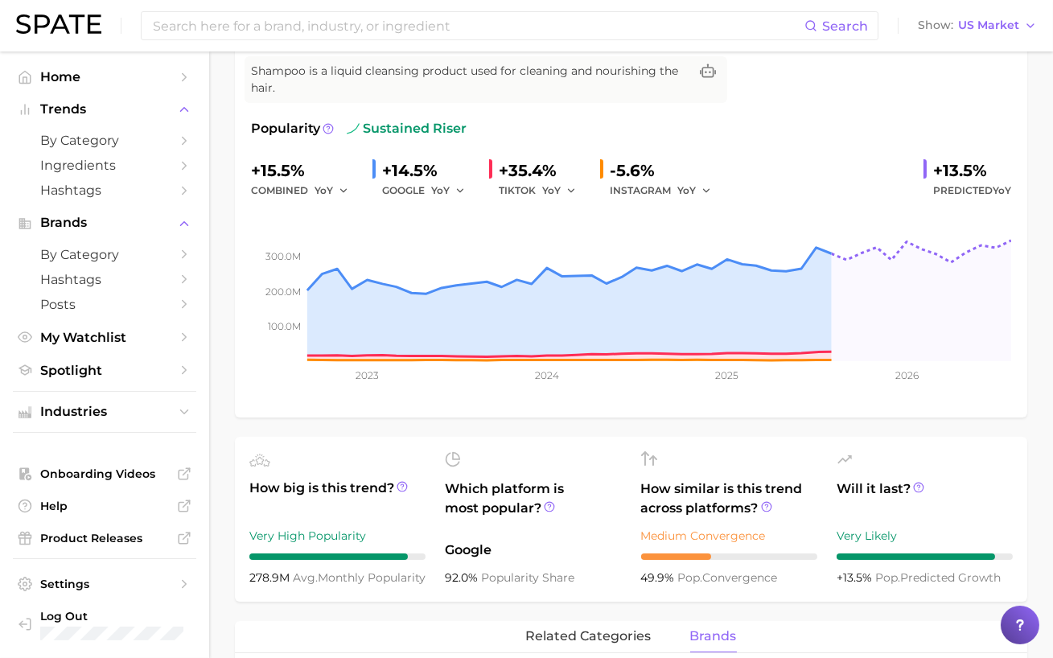
scroll to position [0, 0]
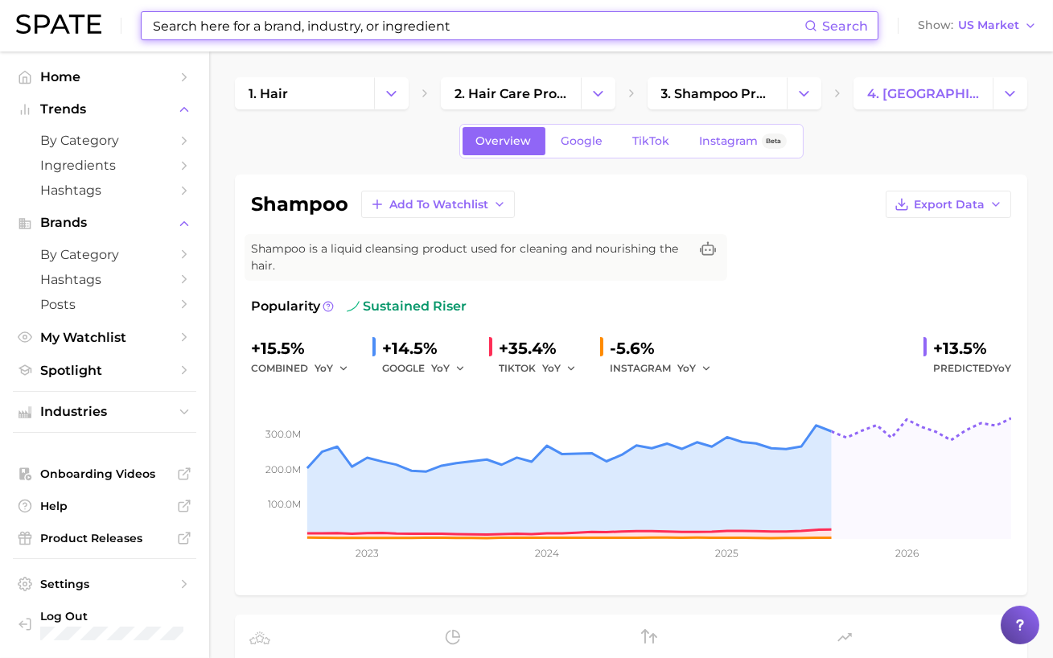
click at [238, 23] on input at bounding box center [477, 25] width 653 height 27
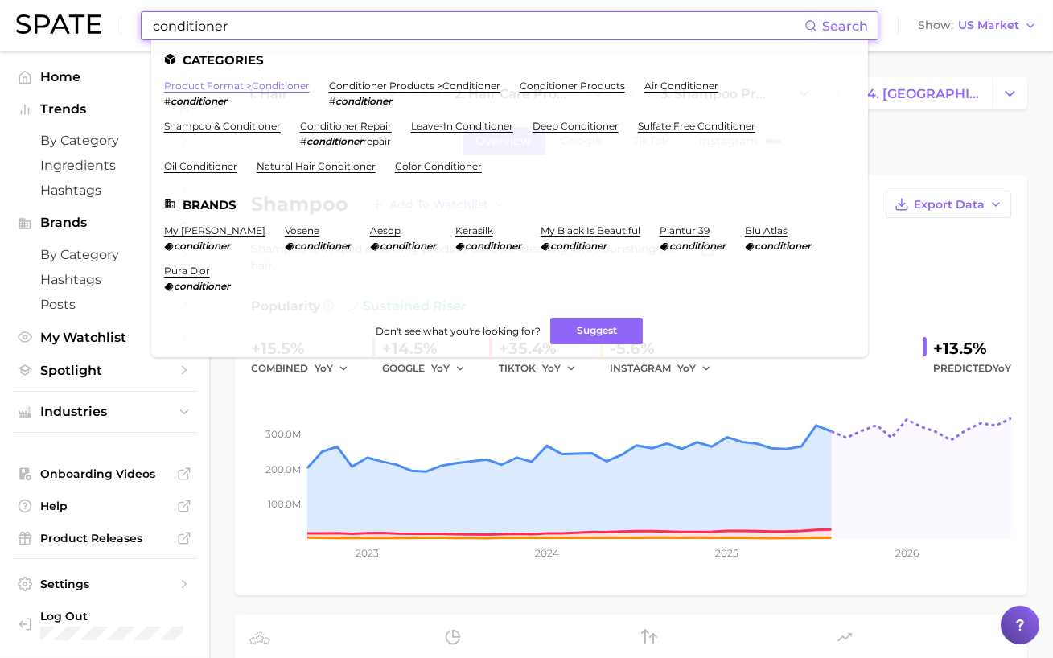
type input "conditioner"
click at [294, 85] on link "product format > conditioner" at bounding box center [237, 86] width 146 height 12
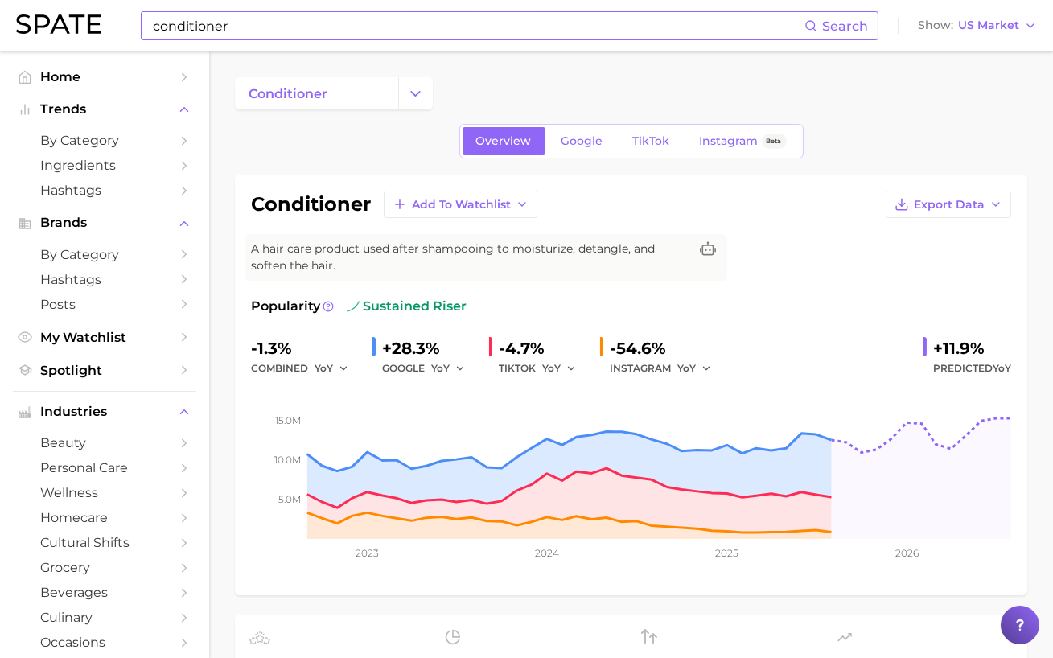
click at [356, 43] on div "conditioner Search Show US Market" at bounding box center [526, 26] width 1021 height 52
click at [340, 28] on input "conditioner" at bounding box center [477, 25] width 653 height 27
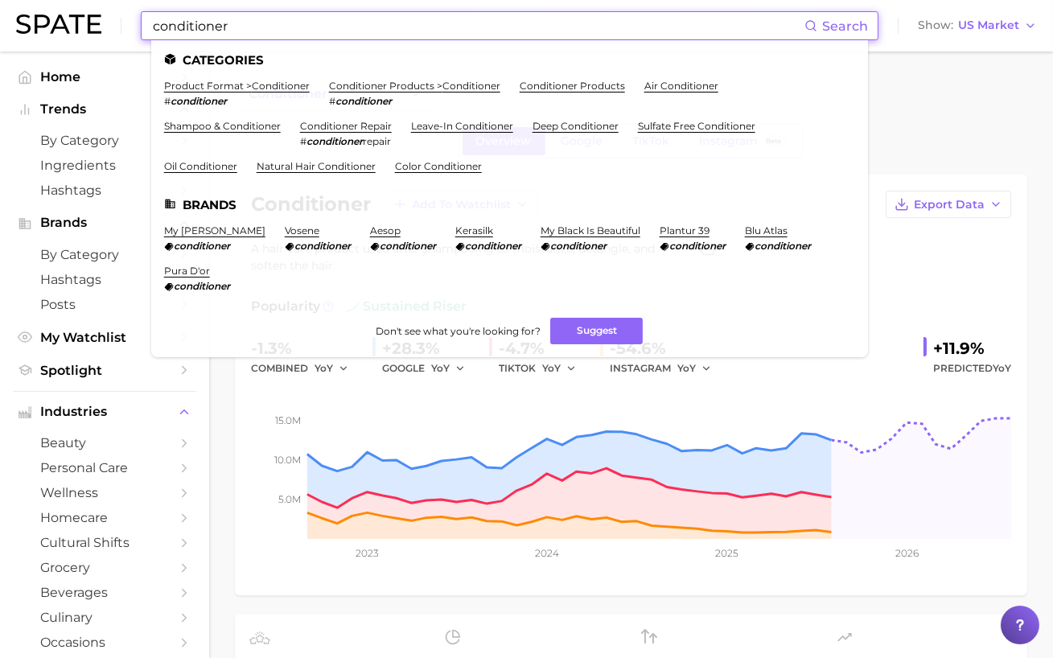
click at [399, 79] on ul "Categories product format > conditioner # conditioner conditioner products > co…" at bounding box center [509, 198] width 717 height 317
click at [398, 90] on link "conditioner products > conditioner" at bounding box center [414, 86] width 171 height 12
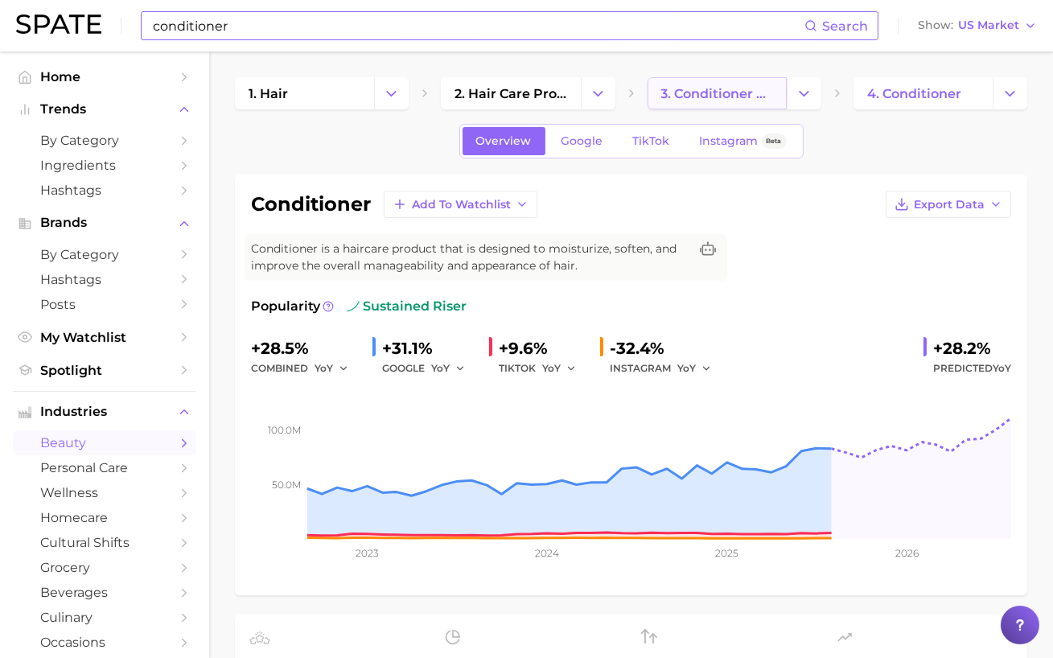
click at [732, 78] on link "3. conditioner products" at bounding box center [717, 93] width 139 height 32
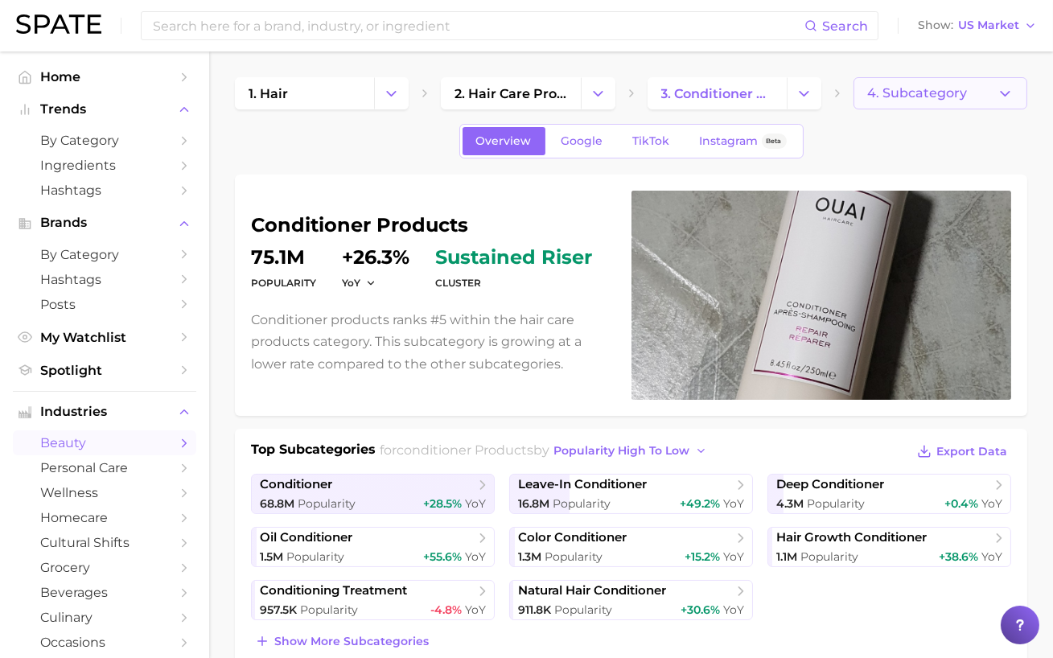
click at [900, 77] on button "4. Subcategory" at bounding box center [941, 93] width 174 height 32
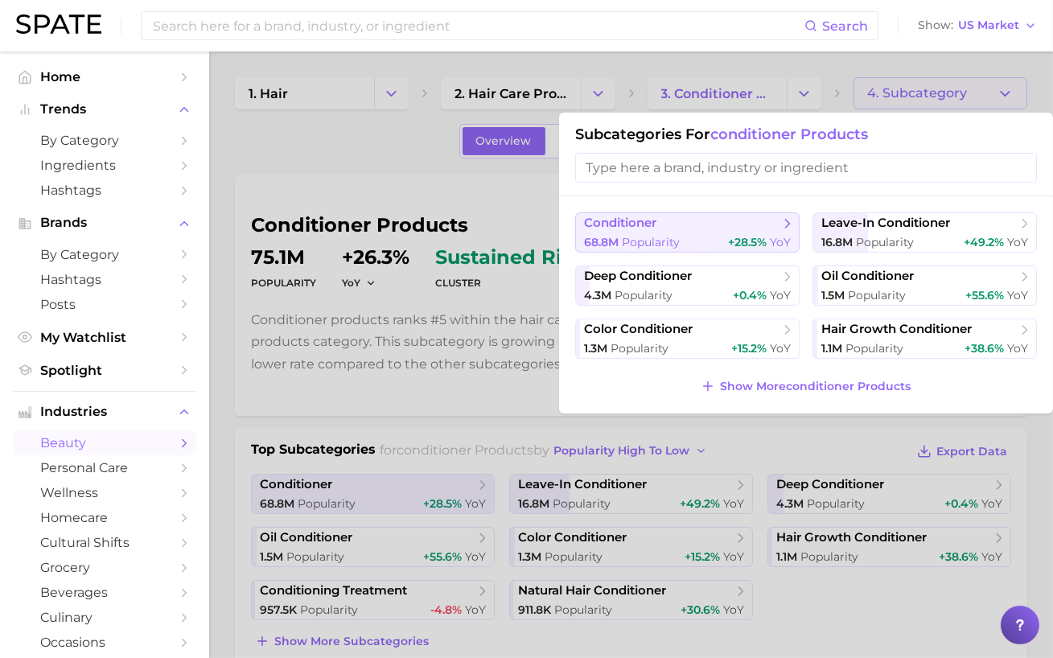
click at [711, 223] on span "conditioner" at bounding box center [682, 224] width 196 height 16
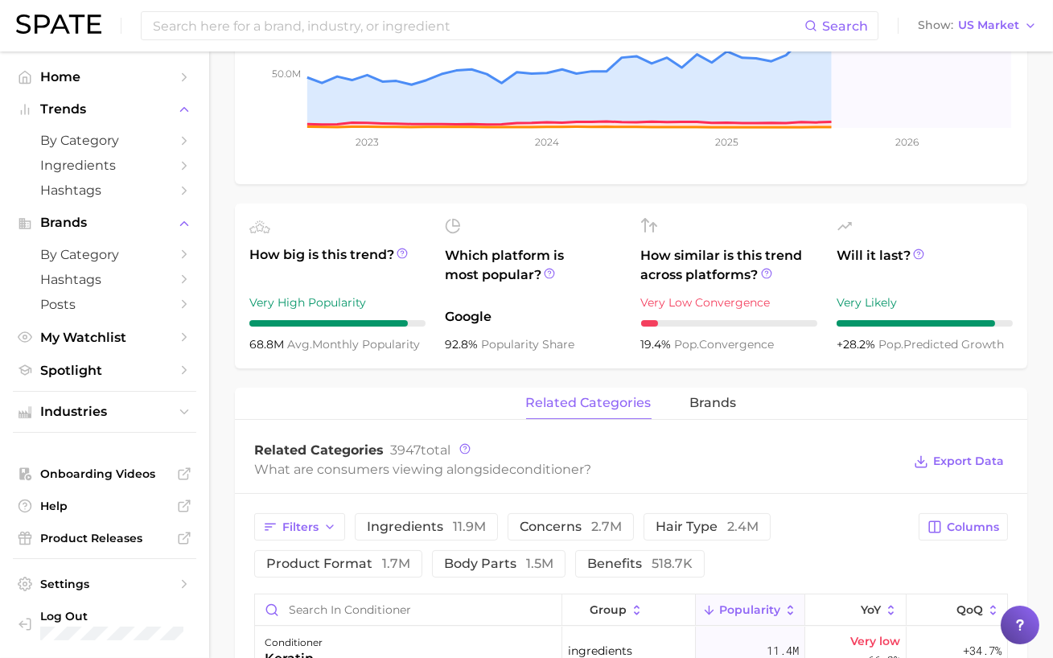
scroll to position [413, 0]
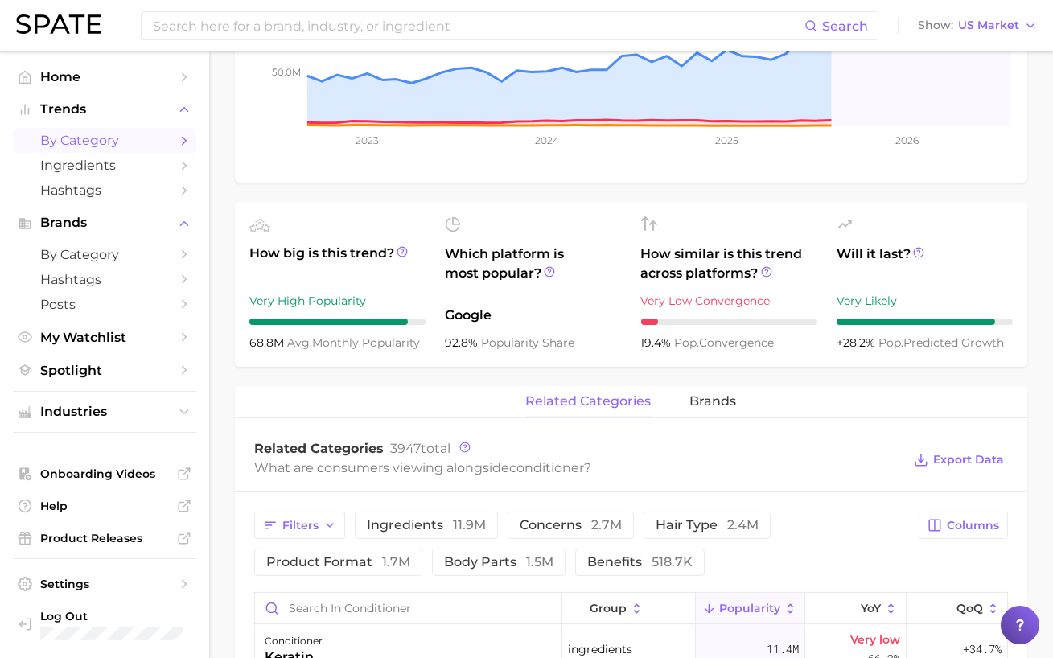
click at [90, 147] on span "by Category" at bounding box center [104, 140] width 129 height 15
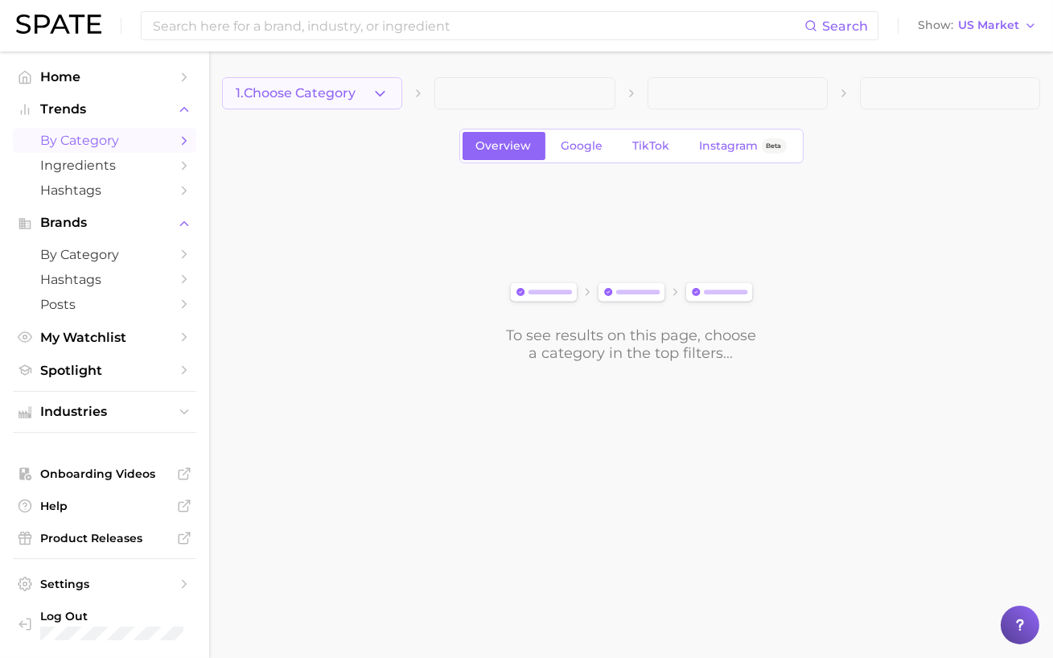
click at [350, 93] on span "1. Choose Category" at bounding box center [296, 93] width 120 height 14
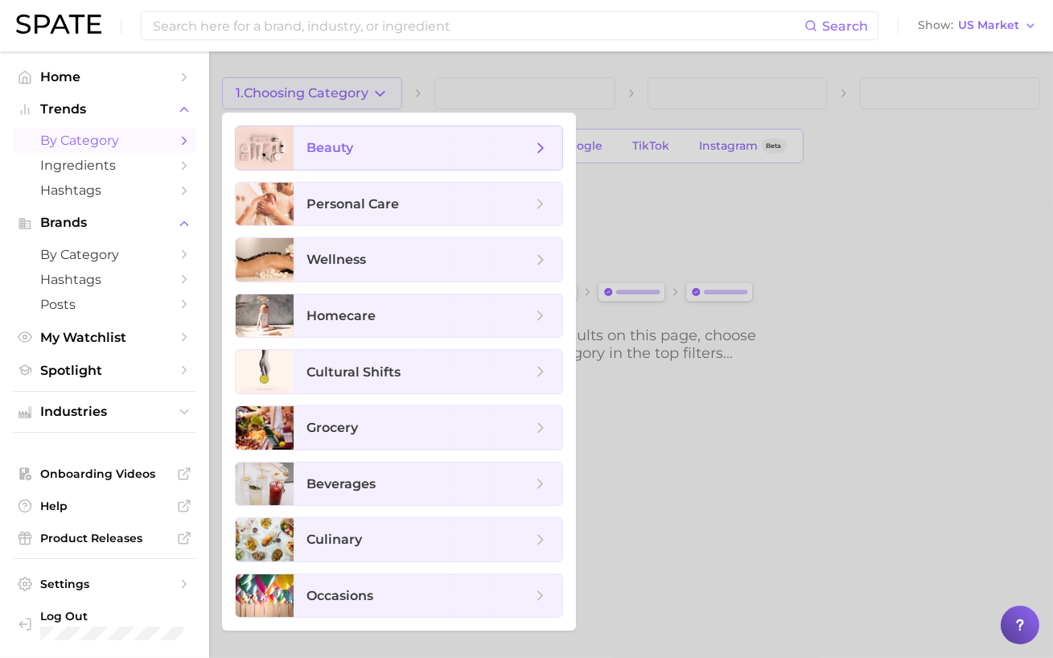
click at [361, 141] on span "beauty" at bounding box center [419, 148] width 225 height 18
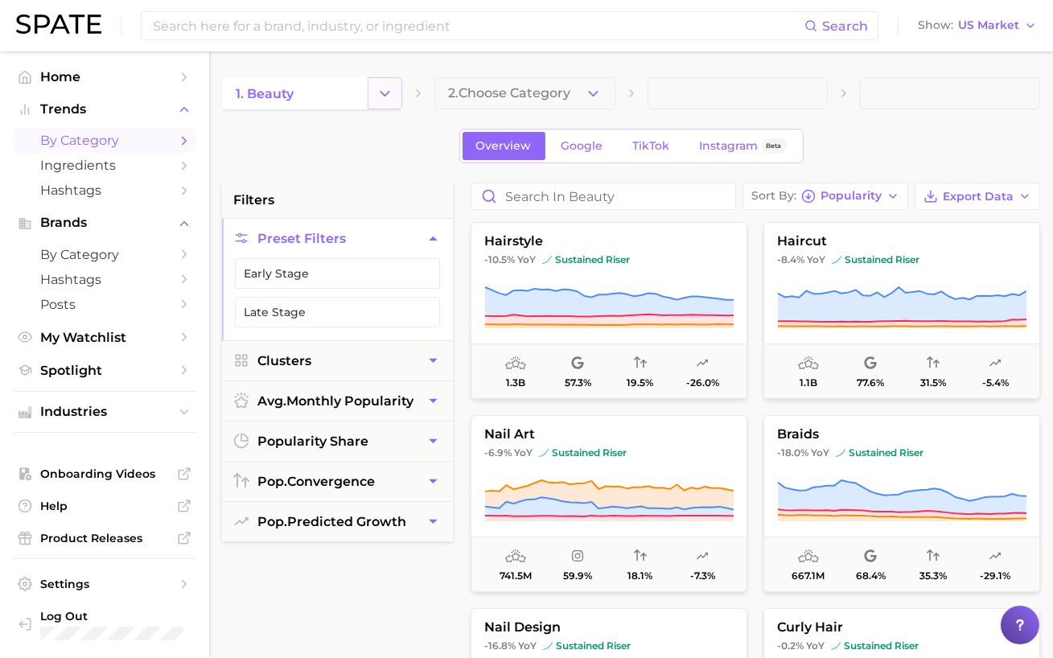
click at [391, 86] on icon "Change Category" at bounding box center [385, 93] width 17 height 17
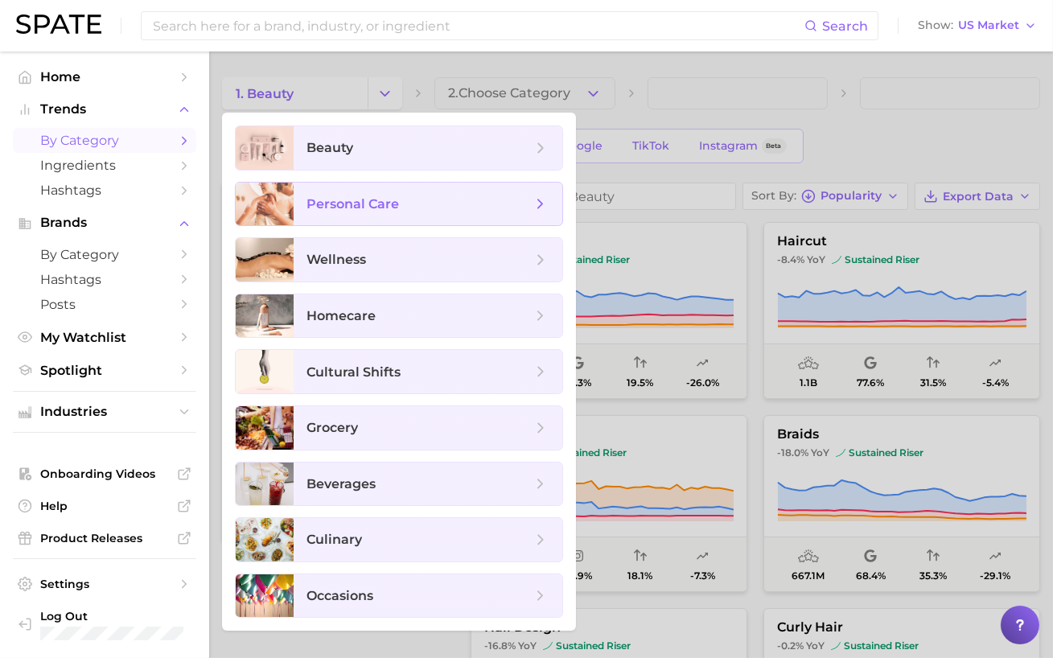
click at [382, 196] on span "personal care" at bounding box center [353, 203] width 93 height 15
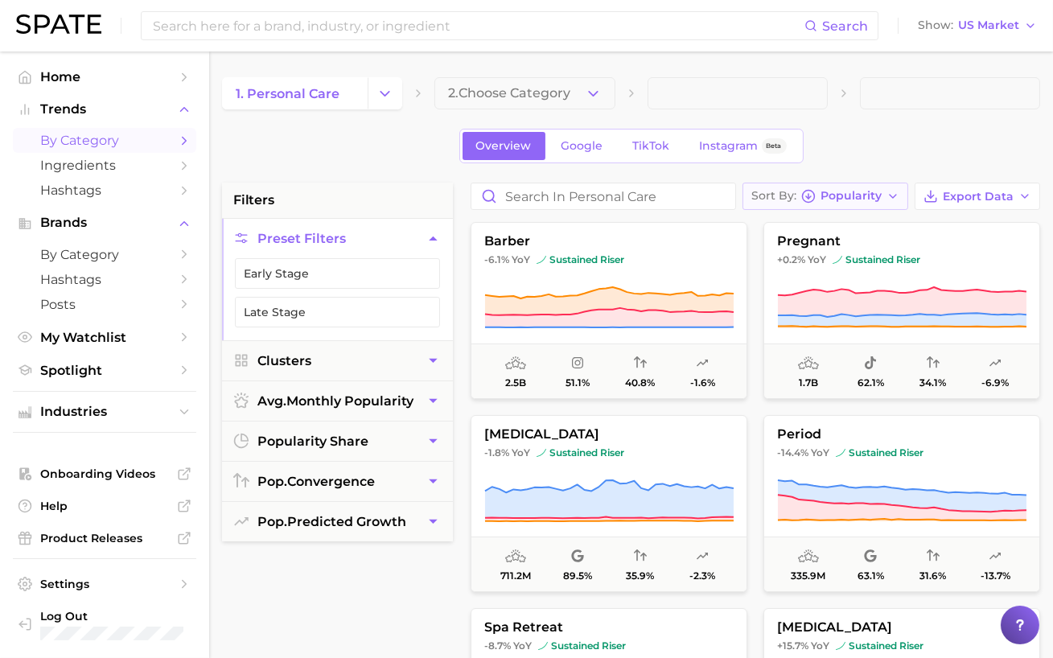
click at [831, 192] on span "Popularity" at bounding box center [851, 196] width 61 height 9
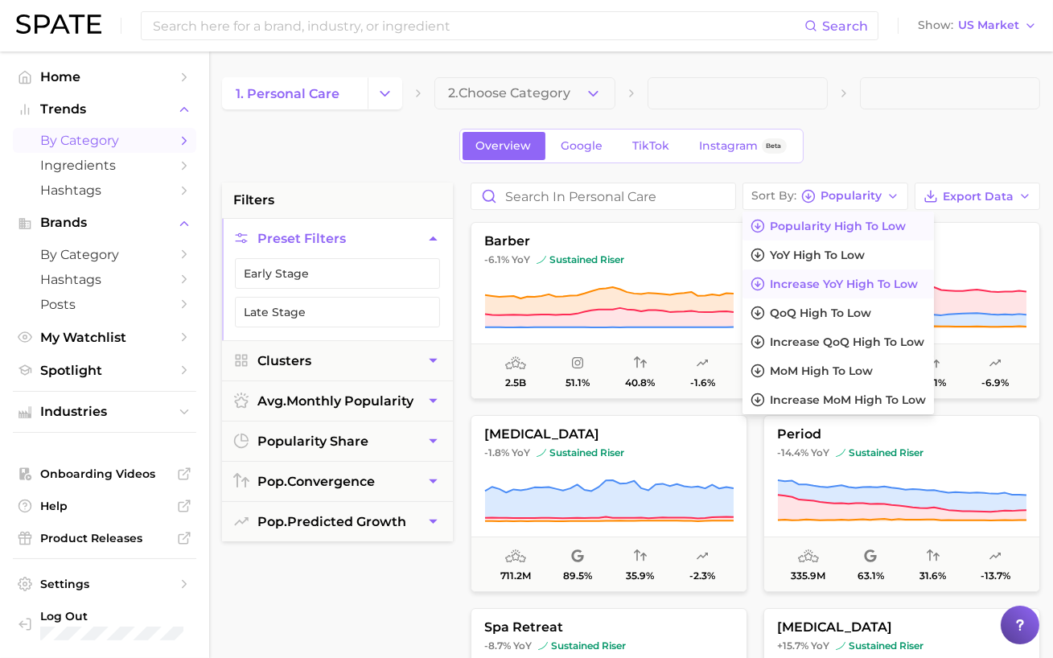
click at [831, 281] on span "Increase YoY high to low" at bounding box center [844, 285] width 148 height 14
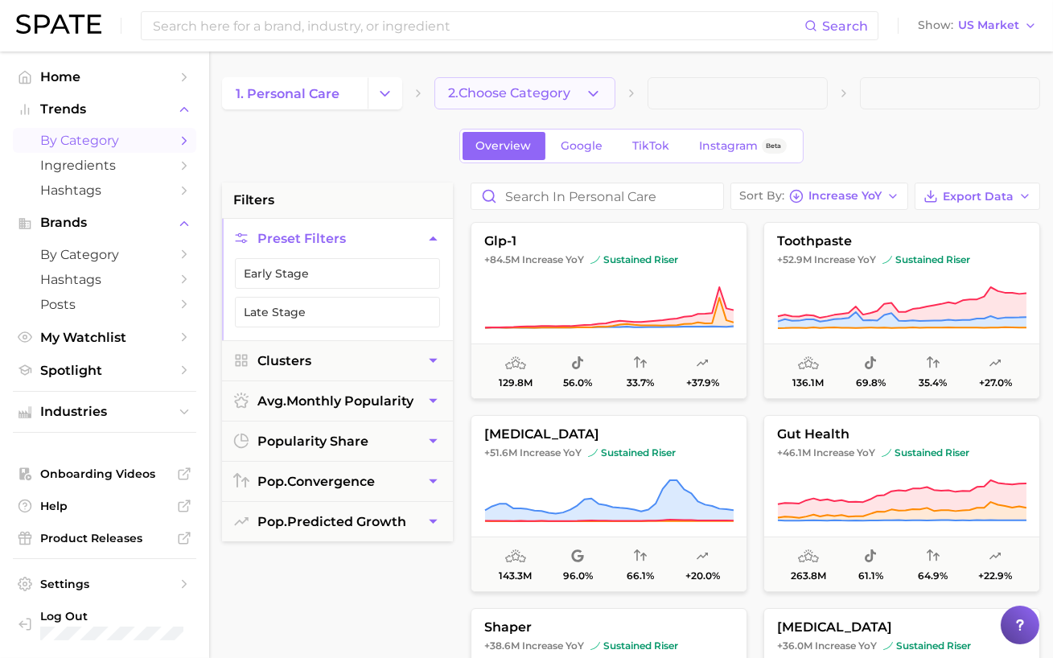
click at [554, 89] on span "2. Choose Category" at bounding box center [509, 93] width 122 height 14
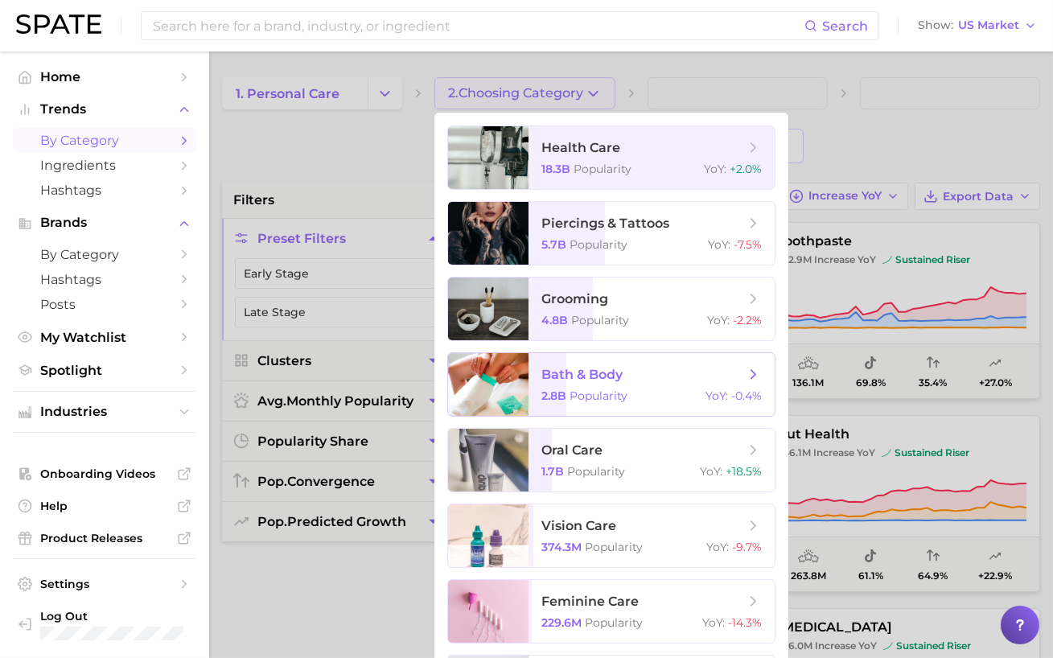
click at [615, 357] on span "bath & body 2.8b Popularity YoY : -0.4%" at bounding box center [652, 384] width 246 height 63
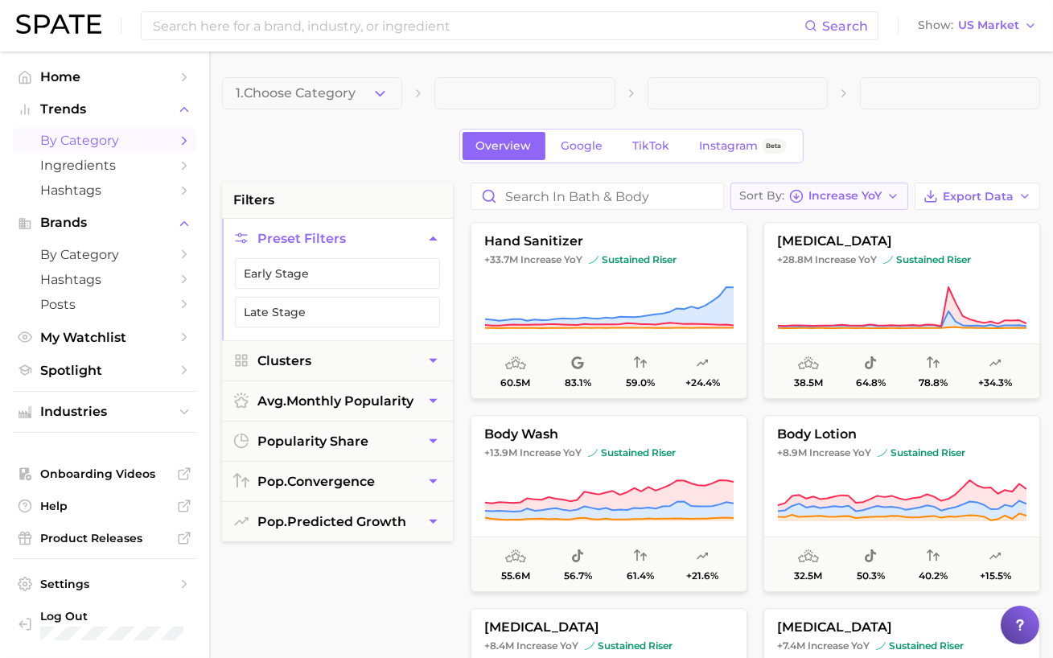
click at [847, 204] on button "Sort By Increase YoY" at bounding box center [820, 196] width 178 height 27
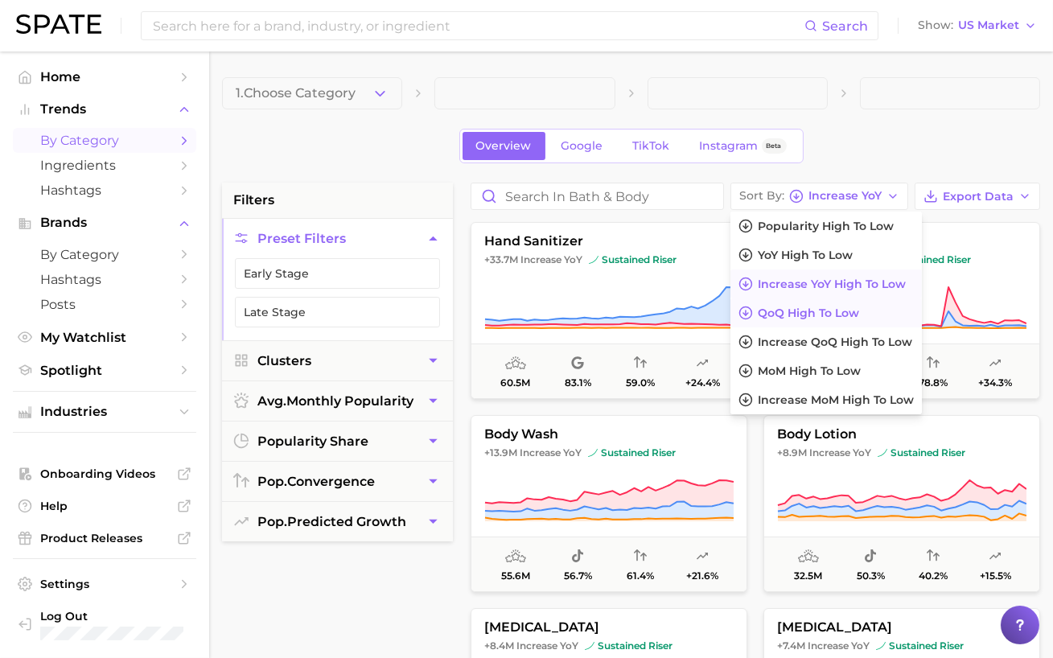
click at [812, 310] on span "QoQ high to low" at bounding box center [808, 314] width 101 height 14
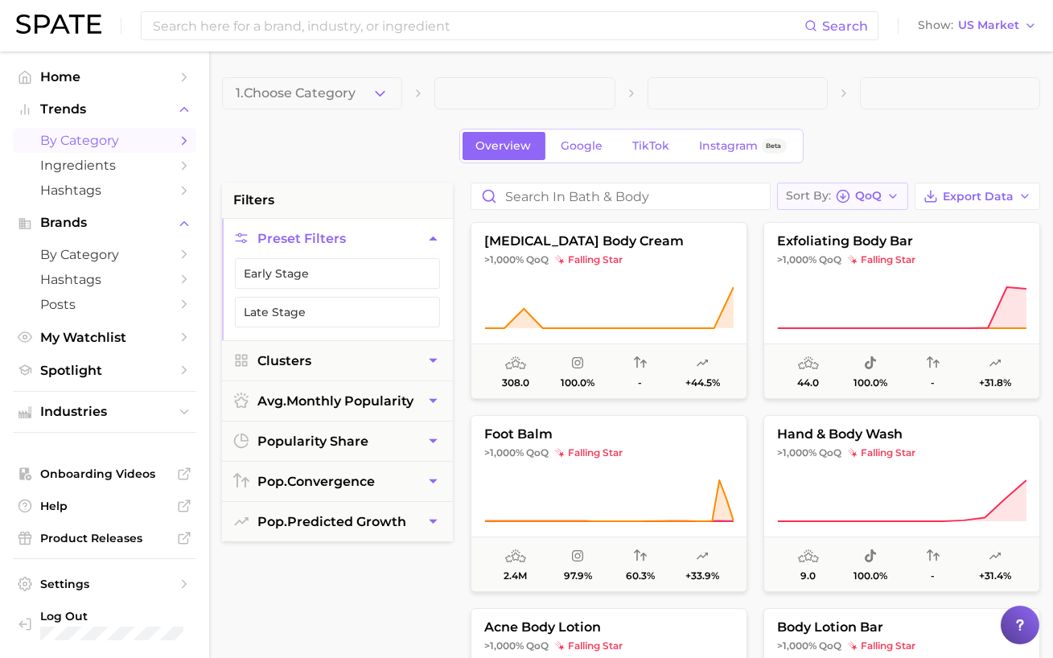
click at [831, 208] on button "Sort By QoQ" at bounding box center [842, 196] width 131 height 27
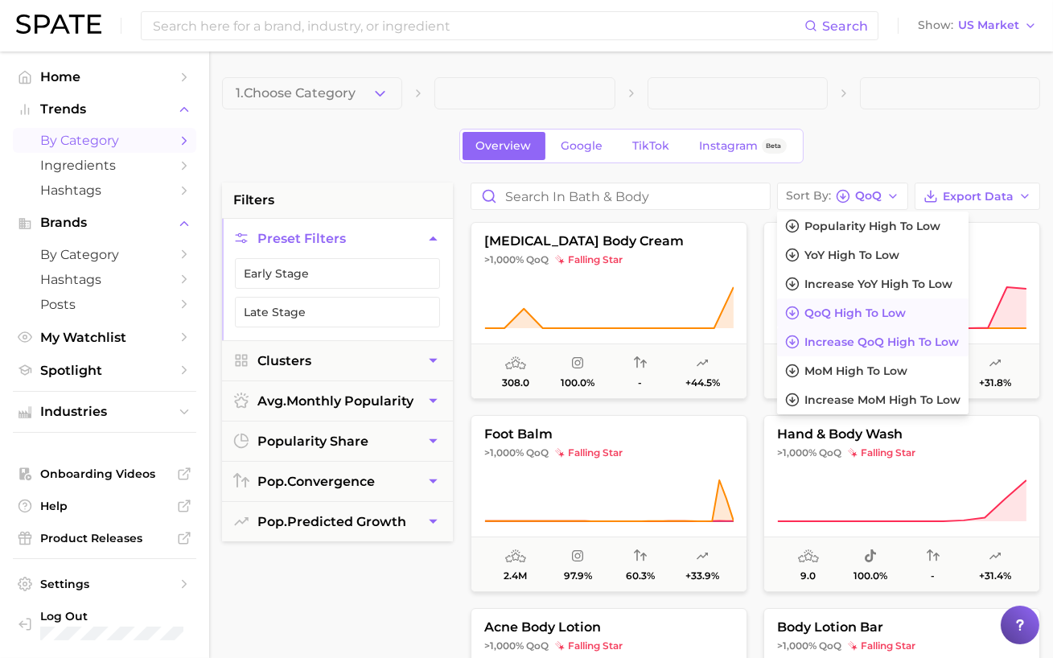
click at [835, 340] on span "Increase QoQ high to low" at bounding box center [882, 343] width 155 height 14
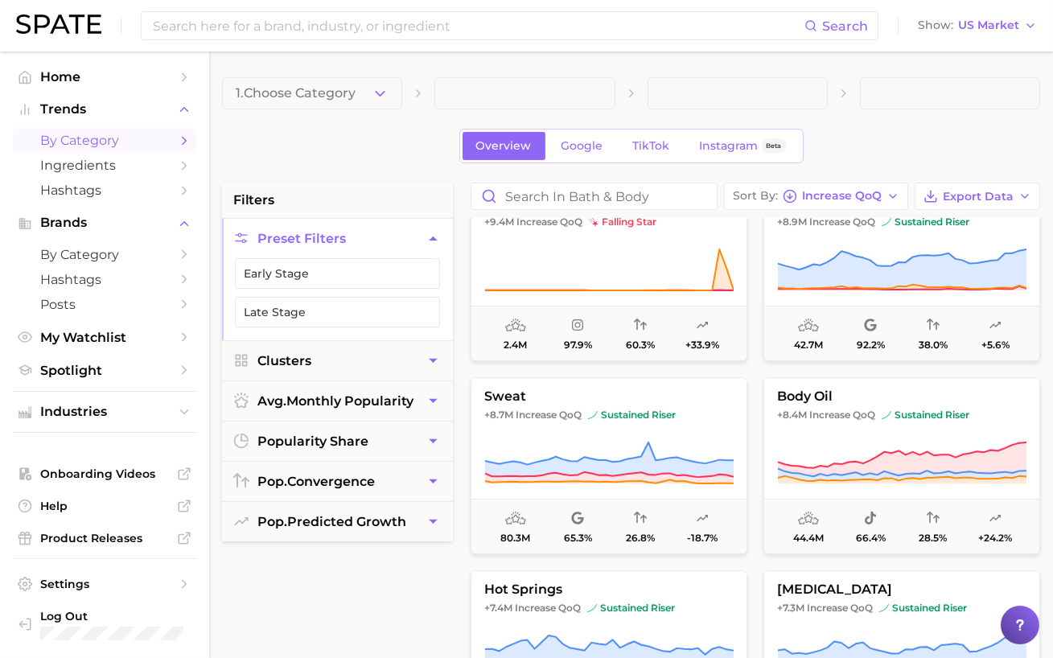
scroll to position [621, 0]
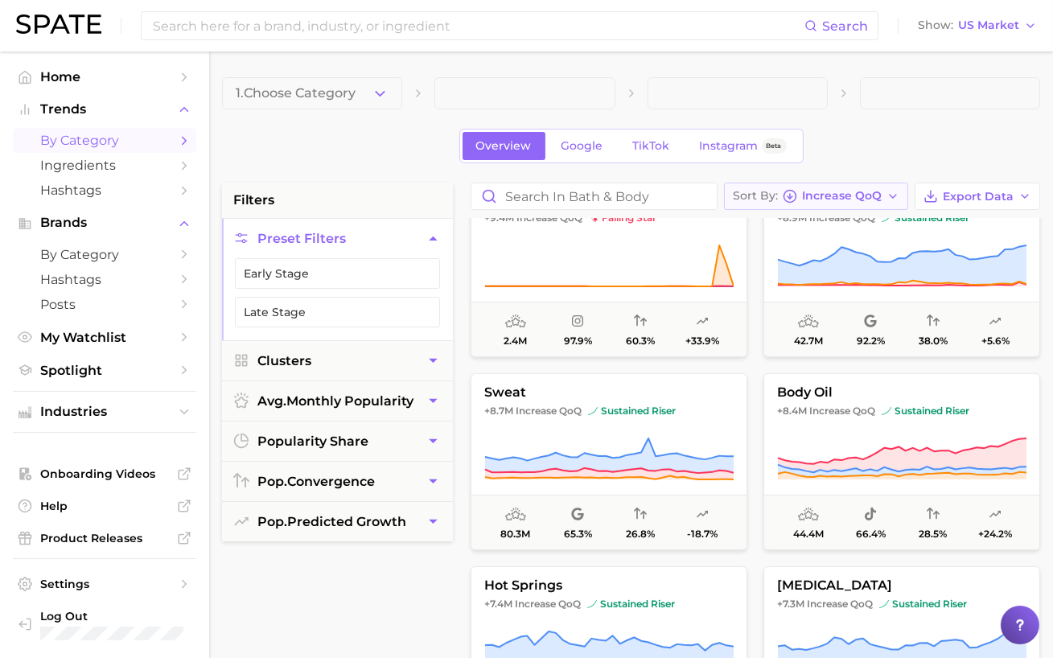
click at [802, 185] on button "Sort By Increase QoQ" at bounding box center [816, 196] width 184 height 27
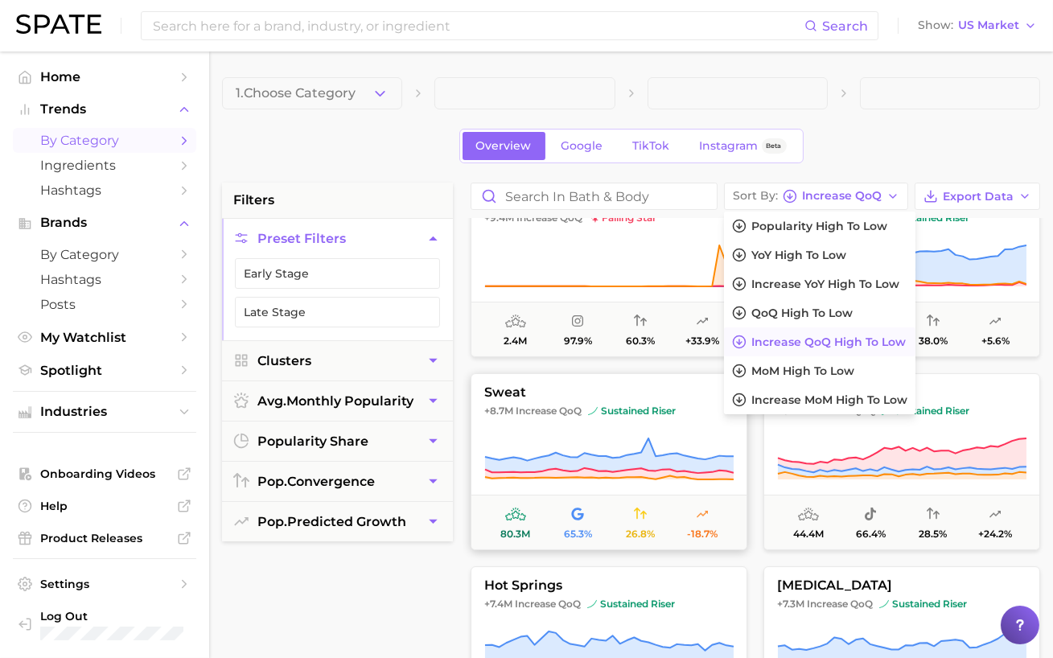
click at [675, 375] on button "sweat +8.7m Increase QoQ sustained riser 80.3m 65.3% 26.8% -18.7%" at bounding box center [609, 461] width 277 height 177
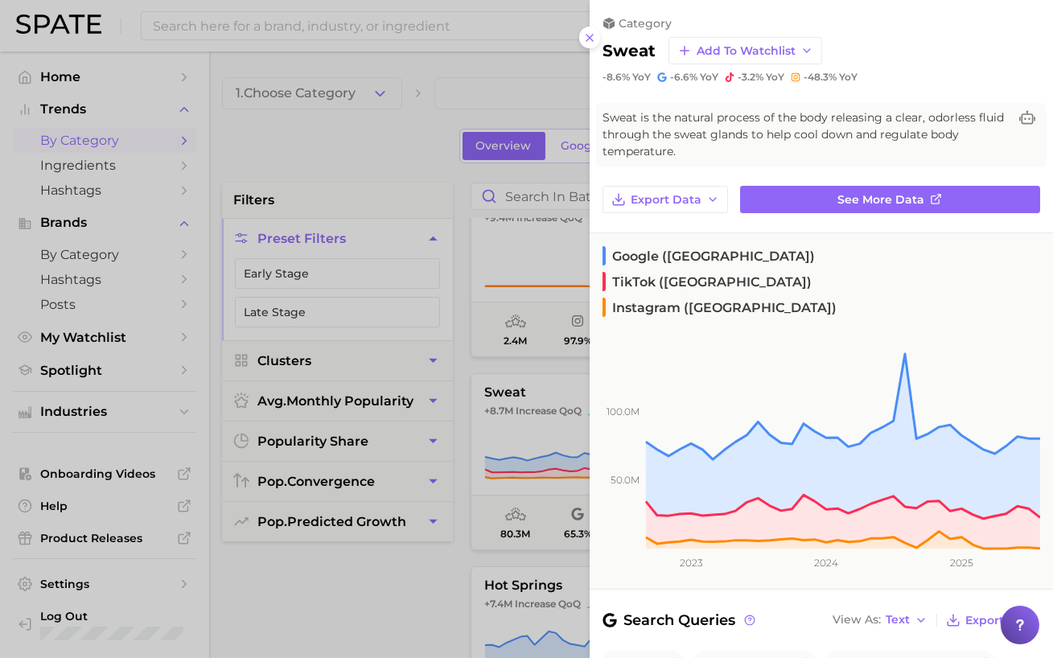
click at [497, 392] on div at bounding box center [526, 329] width 1053 height 658
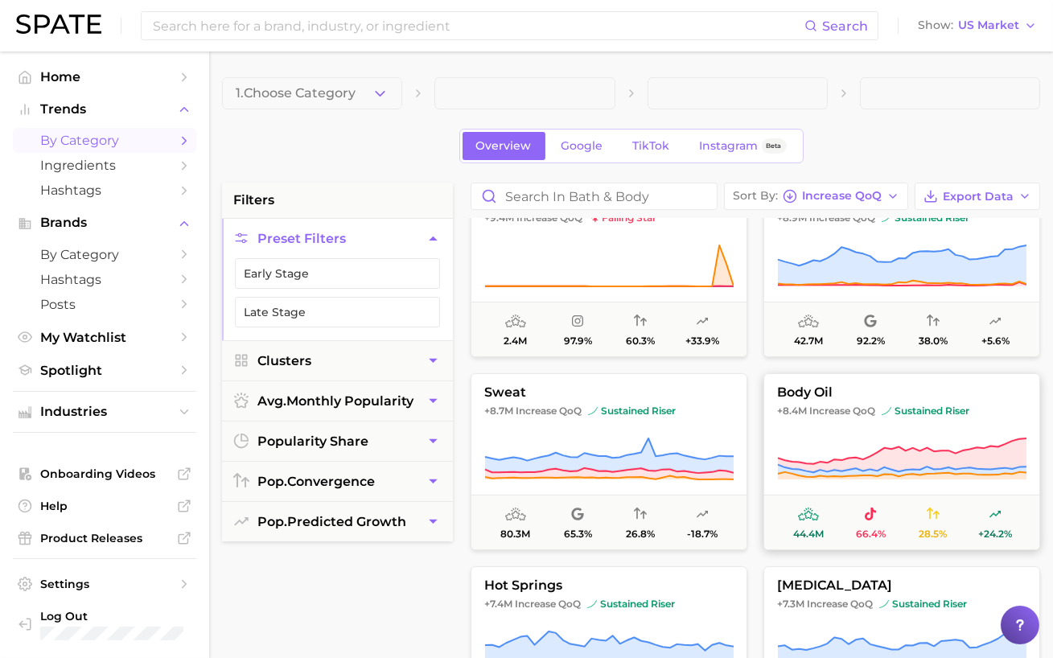
click at [814, 422] on button "body oil +8.4m Increase QoQ sustained riser 44.4m 66.4% 28.5% +24.2%" at bounding box center [902, 461] width 277 height 177
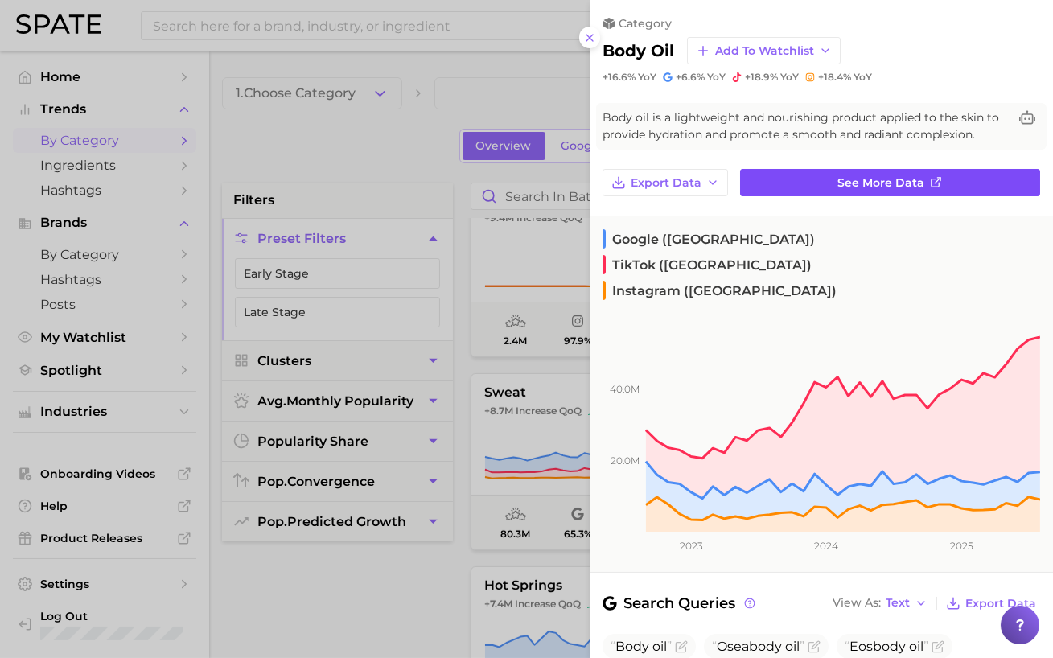
click at [805, 175] on link "See more data" at bounding box center [890, 182] width 300 height 27
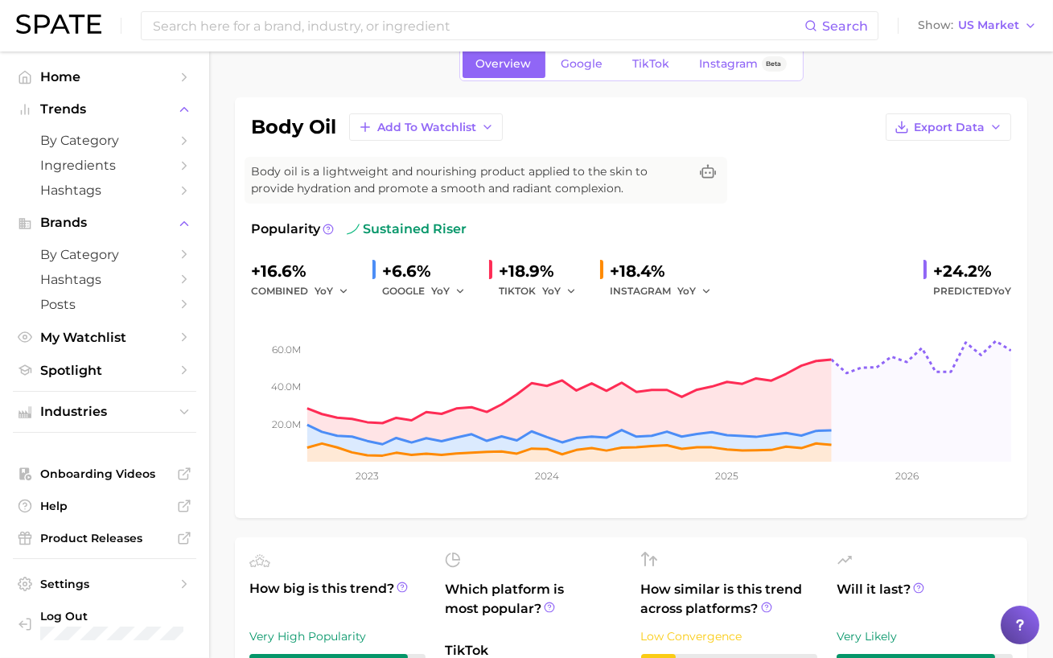
scroll to position [63, 0]
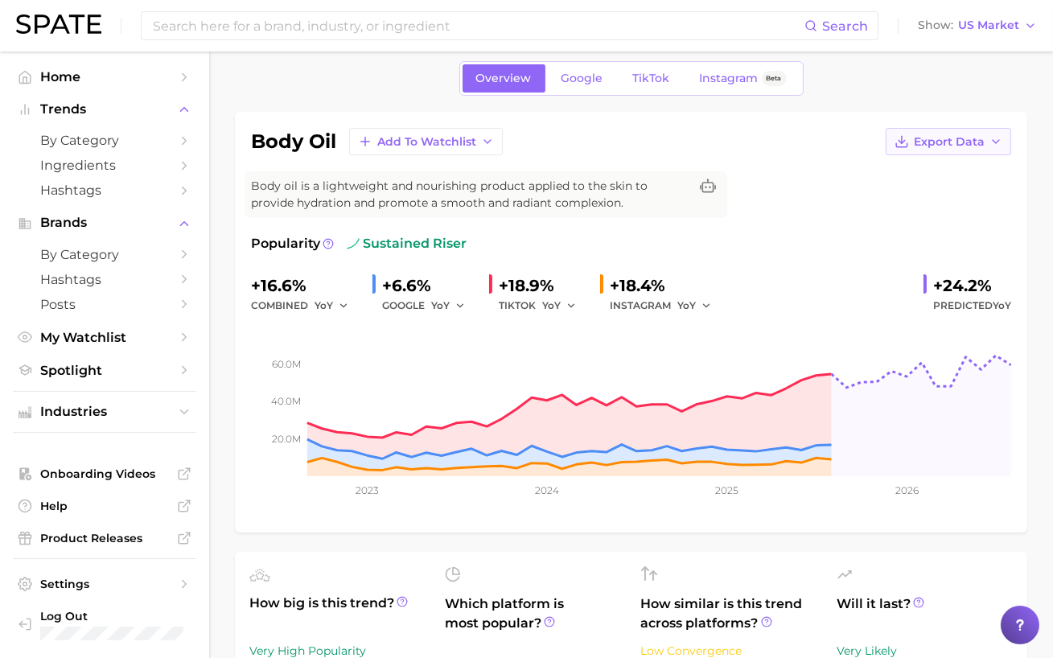
click at [940, 138] on span "Export Data" at bounding box center [949, 142] width 71 height 14
click at [901, 196] on span "Time Series Image" at bounding box center [916, 201] width 108 height 14
click at [648, 90] on link "TikTok" at bounding box center [652, 78] width 64 height 28
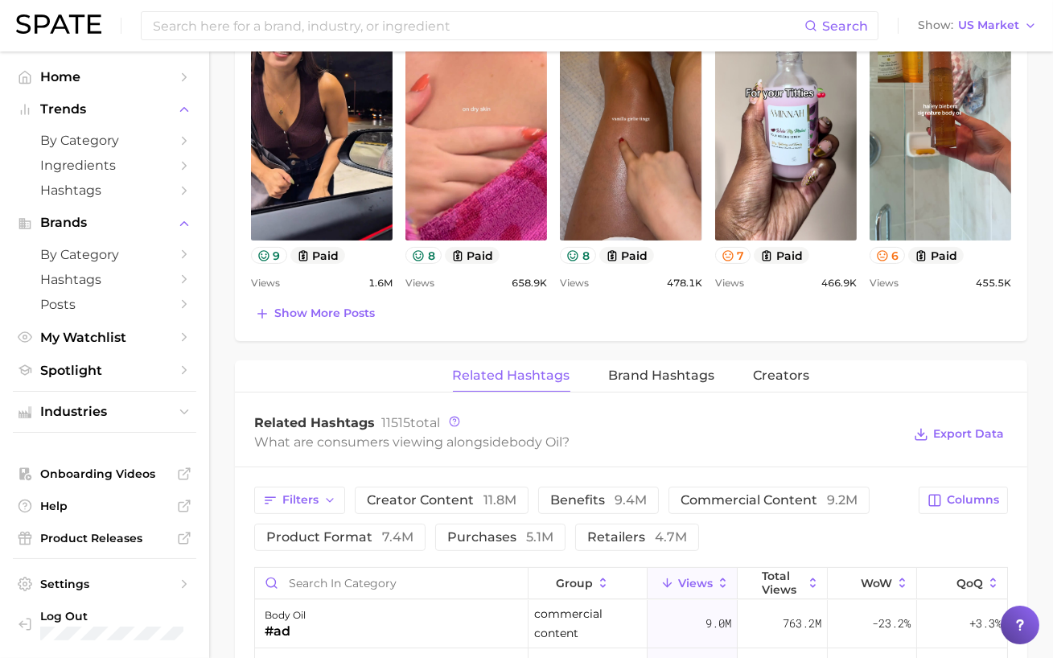
scroll to position [966, 0]
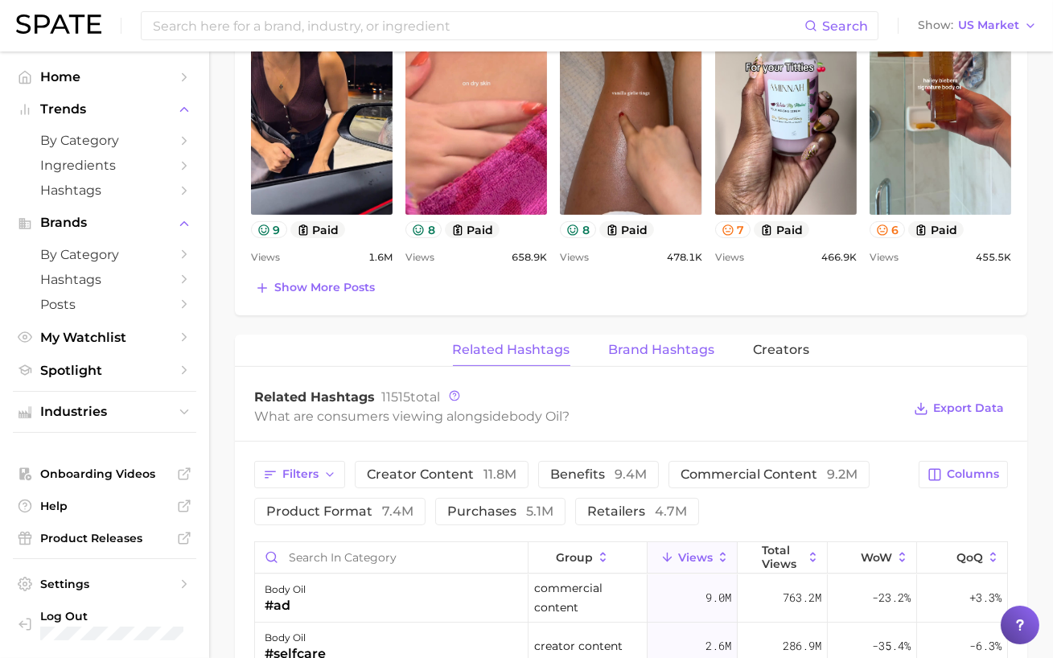
click at [662, 350] on span "Brand Hashtags" at bounding box center [662, 350] width 106 height 14
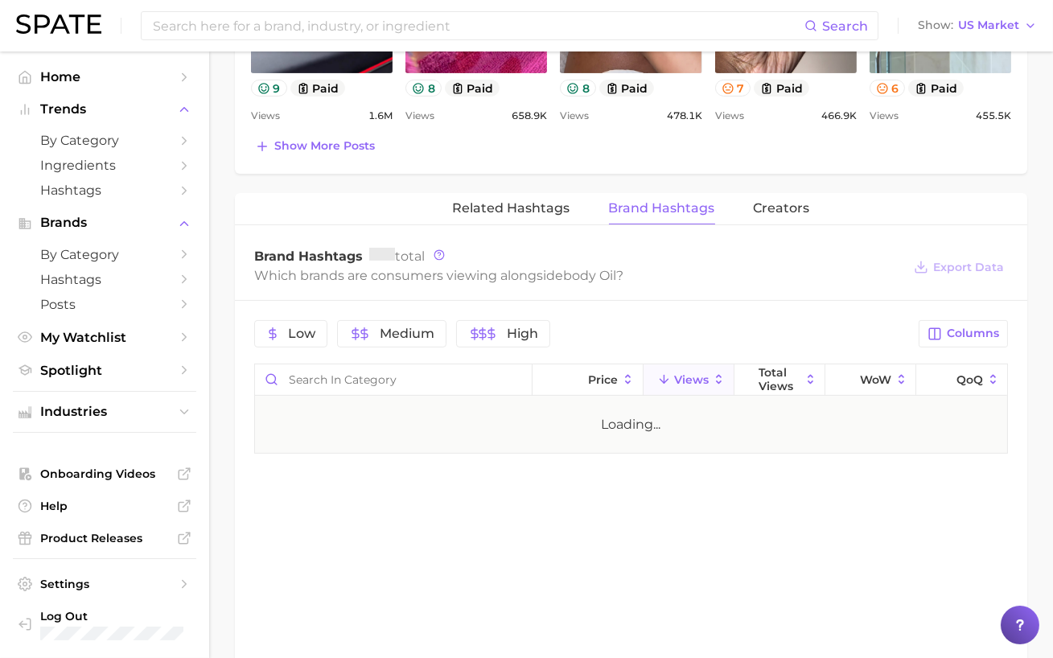
scroll to position [1111, 0]
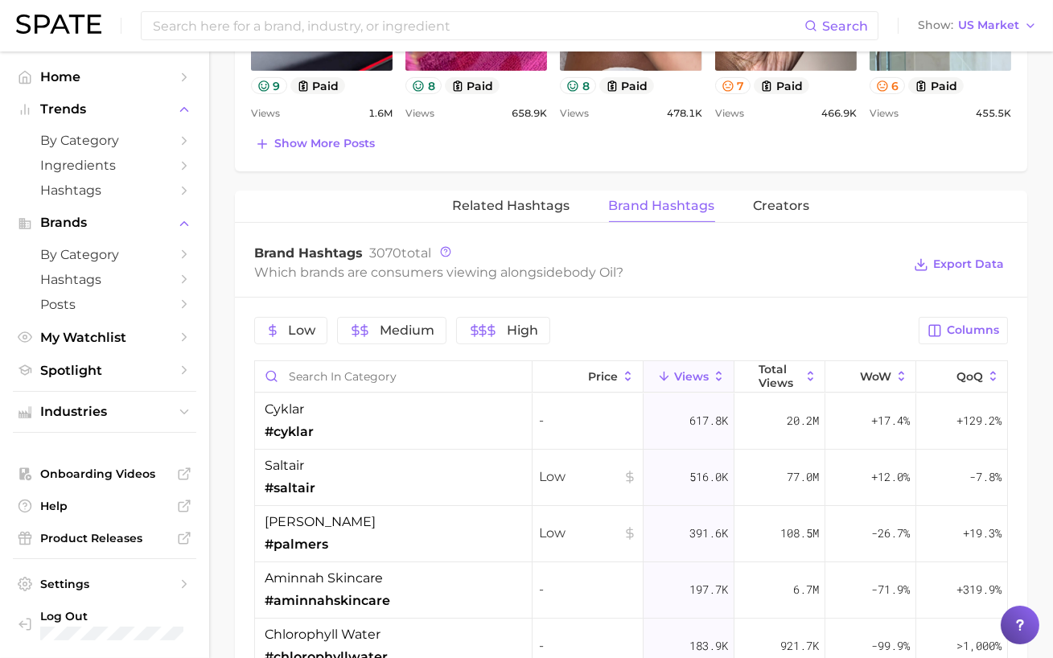
click at [966, 309] on div "Low Medium High Columns Price Views Total Views WoW QoQ cyklar #cyklar - 617.8k…" at bounding box center [631, 668] width 793 height 740
click at [955, 327] on span "Columns" at bounding box center [973, 331] width 52 height 14
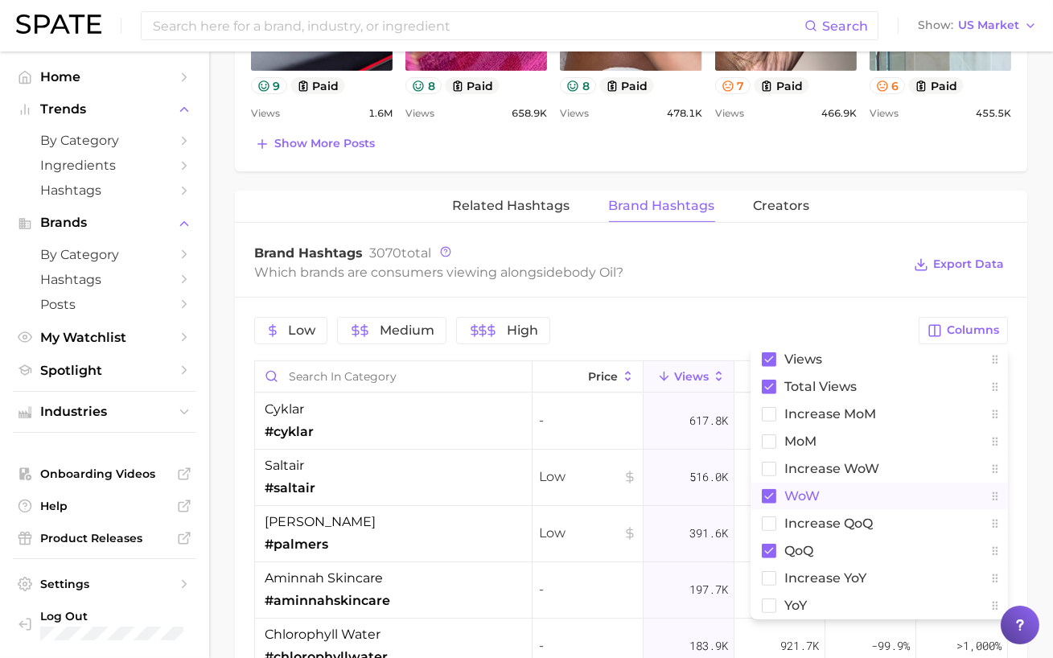
click at [763, 491] on rect at bounding box center [769, 496] width 14 height 14
click at [766, 539] on button "QoQ" at bounding box center [880, 551] width 258 height 27
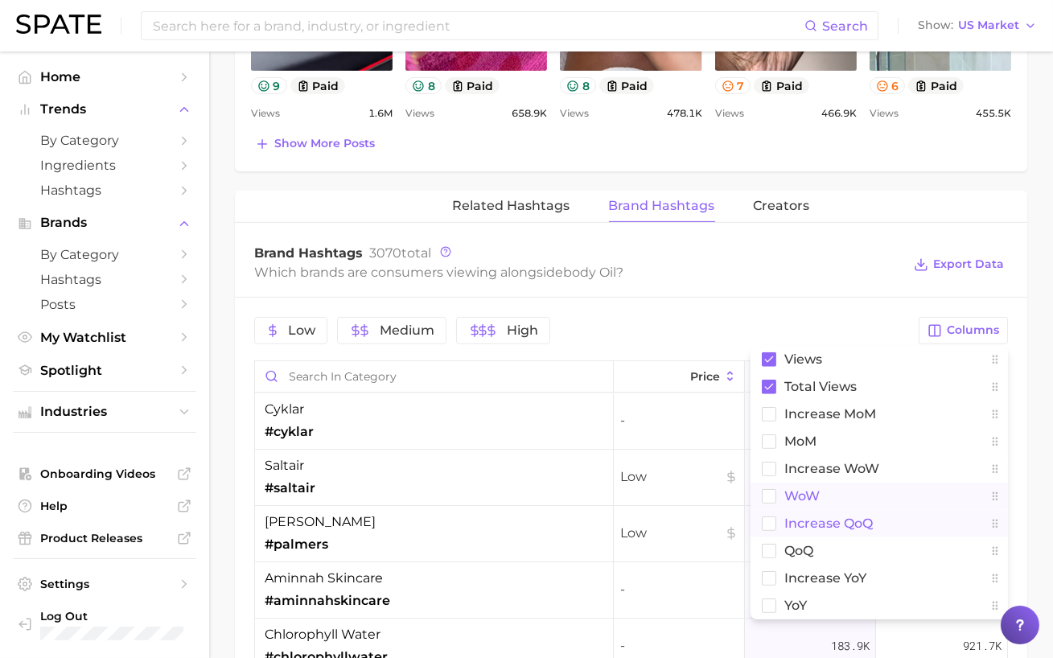
click at [769, 525] on rect at bounding box center [770, 524] width 14 height 14
click at [768, 575] on rect at bounding box center [770, 578] width 14 height 14
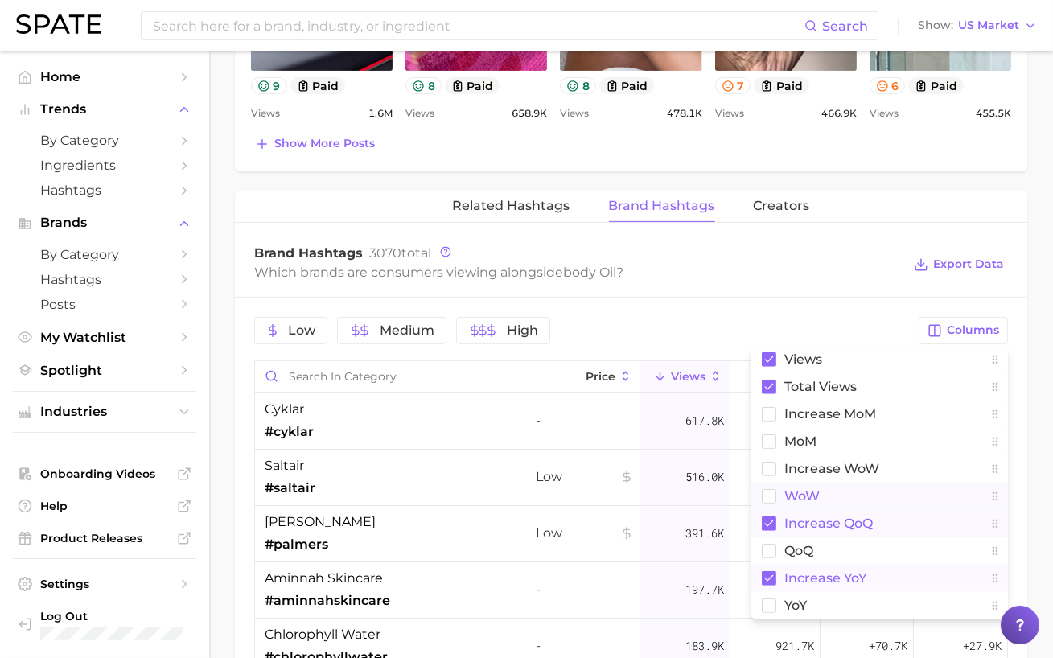
click at [756, 306] on div "Low Medium High Columns Views Total Views increase MoM MoM Increase WoW WoW inc…" at bounding box center [631, 668] width 793 height 740
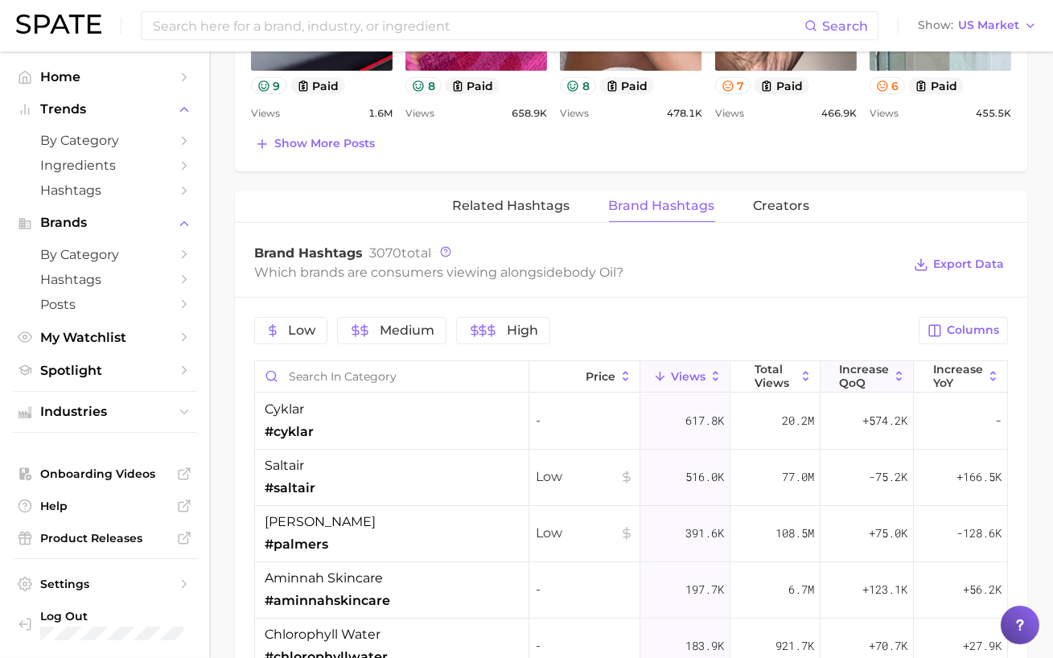
click at [855, 383] on span "increase QoQ" at bounding box center [864, 376] width 50 height 26
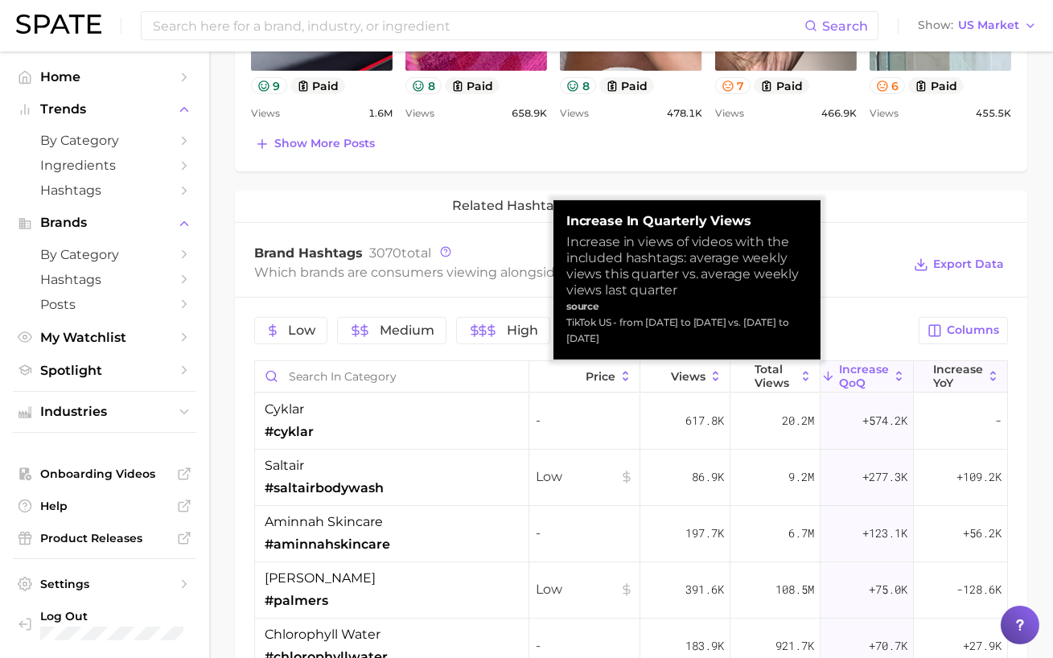
click at [948, 373] on span "increase YoY" at bounding box center [959, 376] width 50 height 26
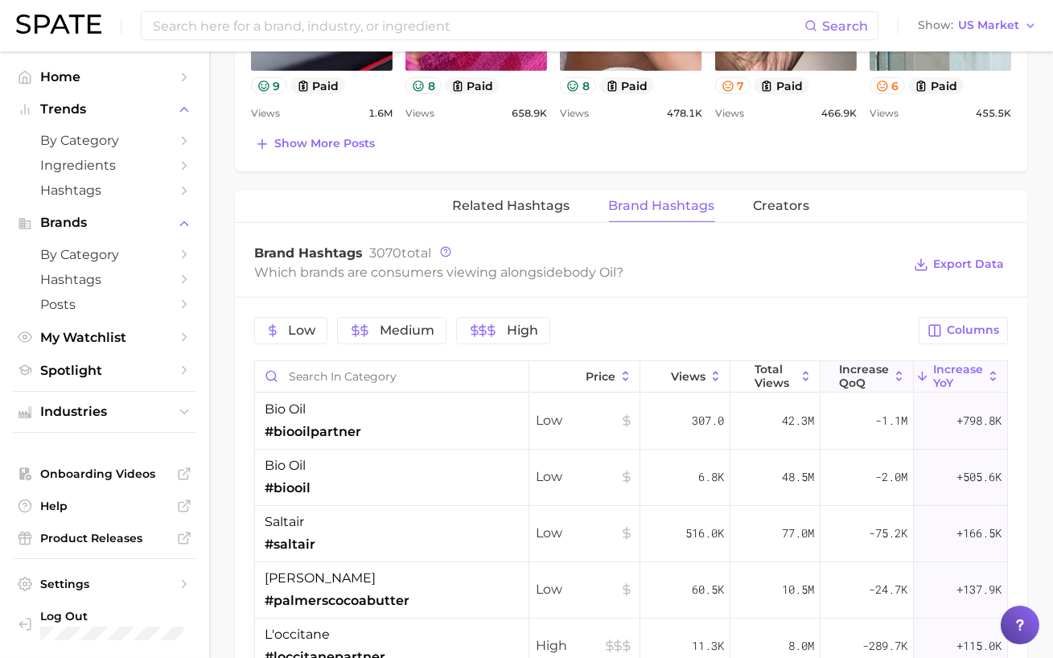
click at [872, 377] on span "increase QoQ" at bounding box center [864, 376] width 50 height 26
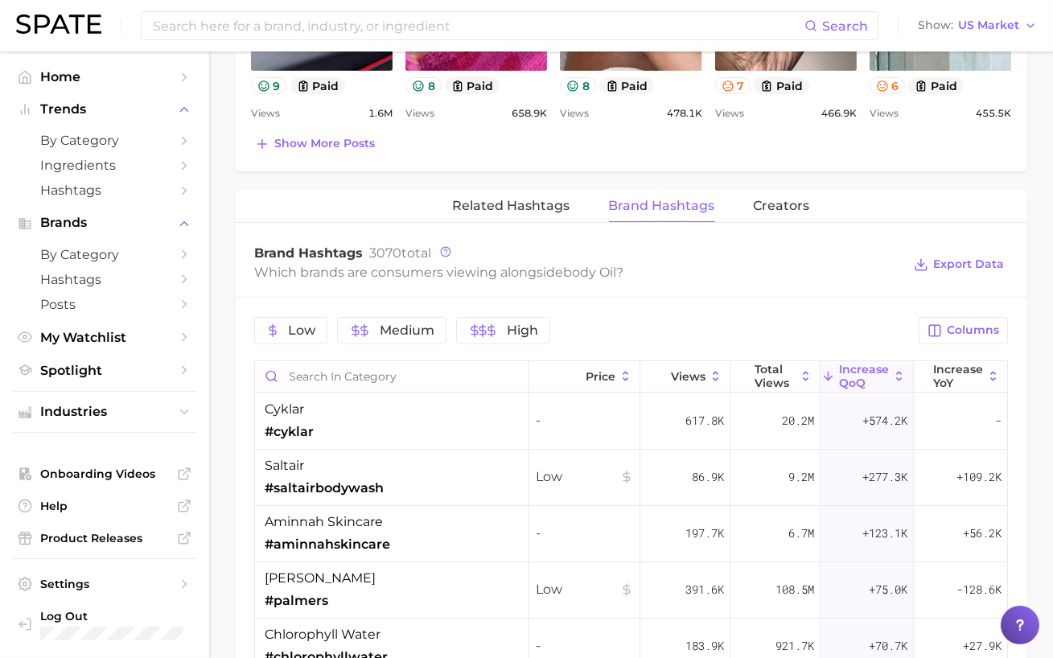
scroll to position [0, 0]
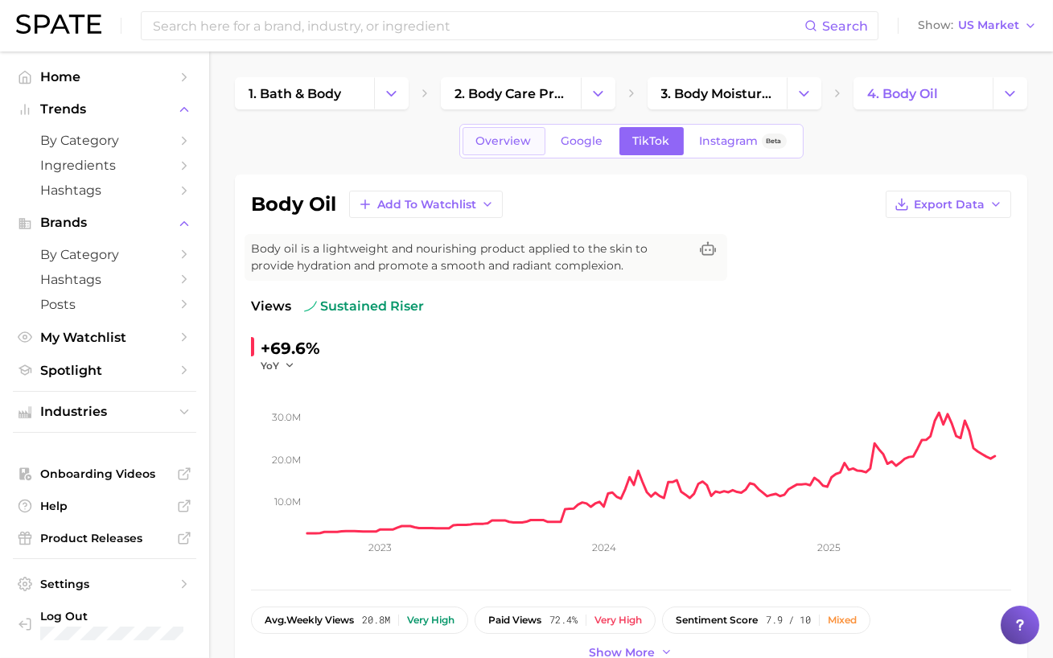
click at [513, 150] on link "Overview" at bounding box center [504, 141] width 83 height 28
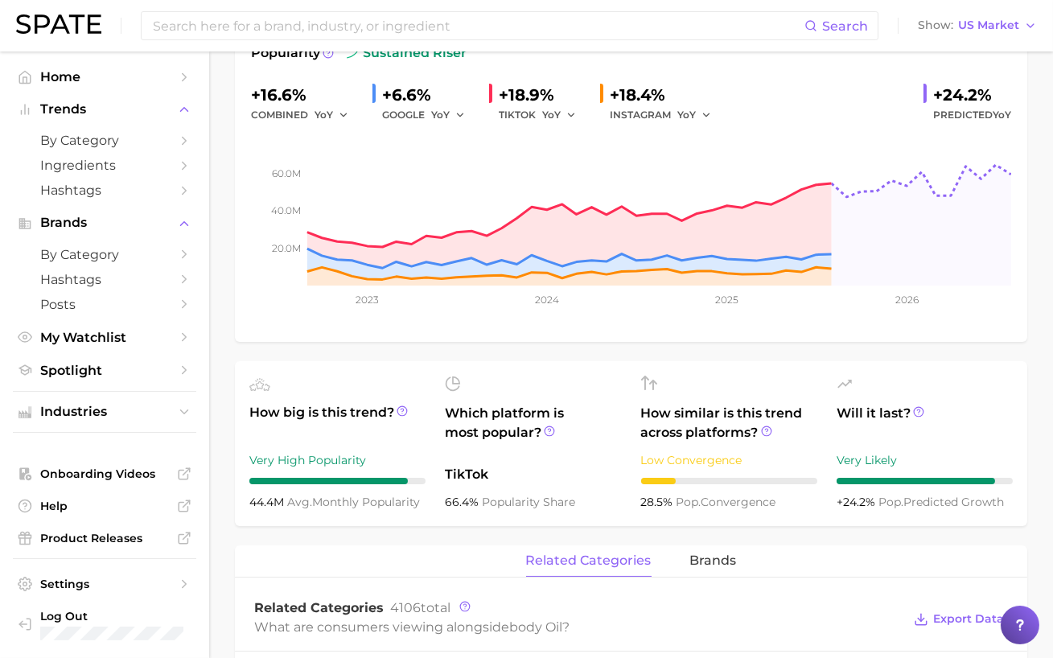
scroll to position [717, 0]
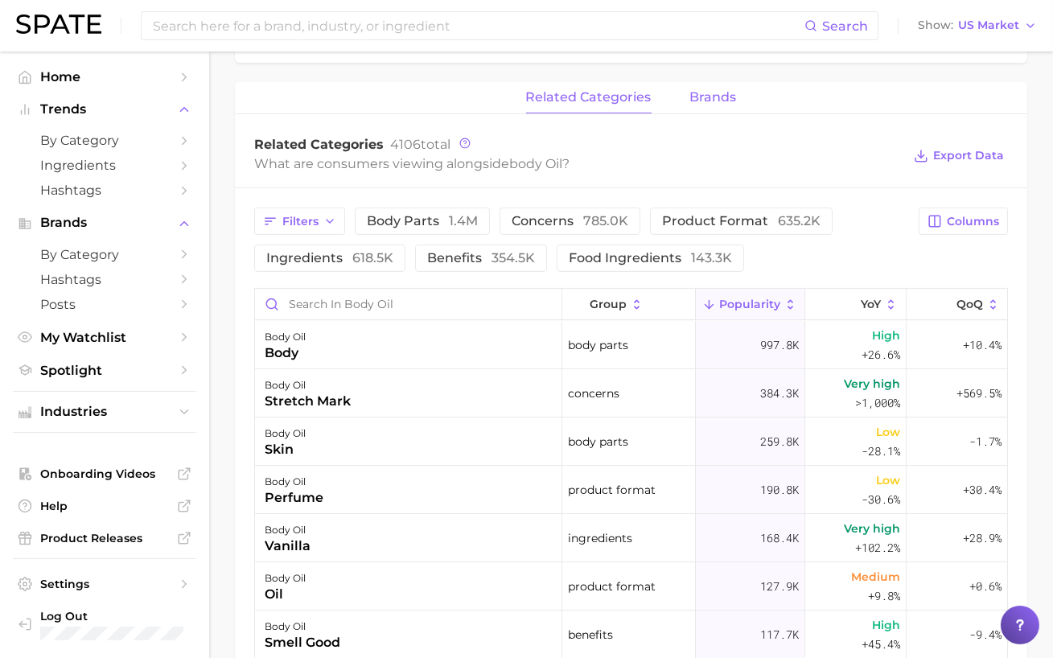
click at [708, 107] on button "brands" at bounding box center [713, 97] width 47 height 31
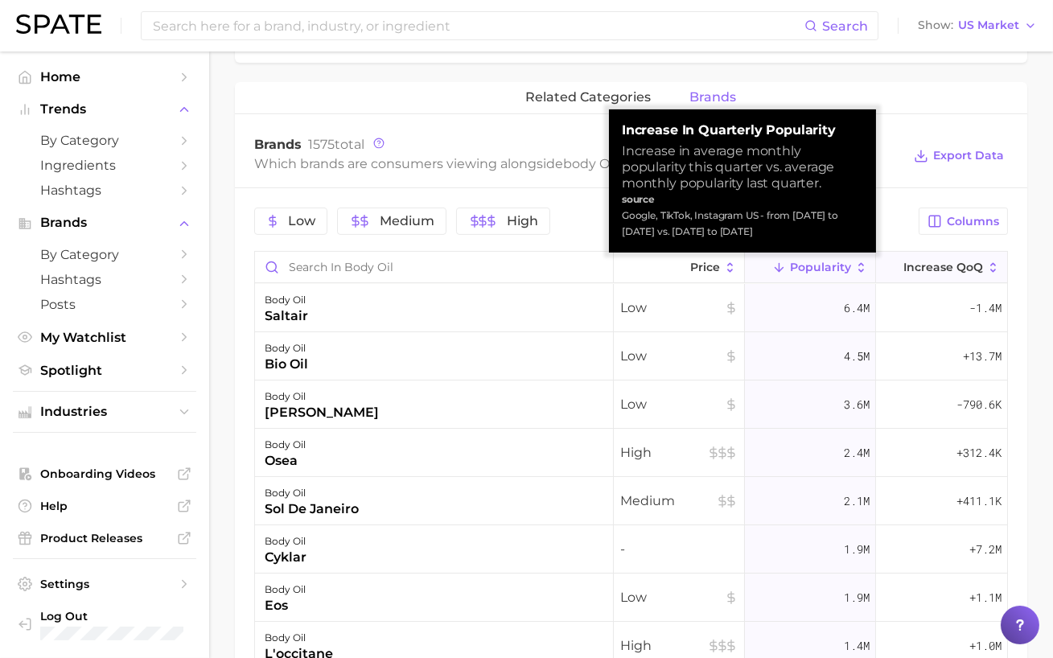
click at [924, 261] on span "Increase QoQ" at bounding box center [944, 267] width 80 height 13
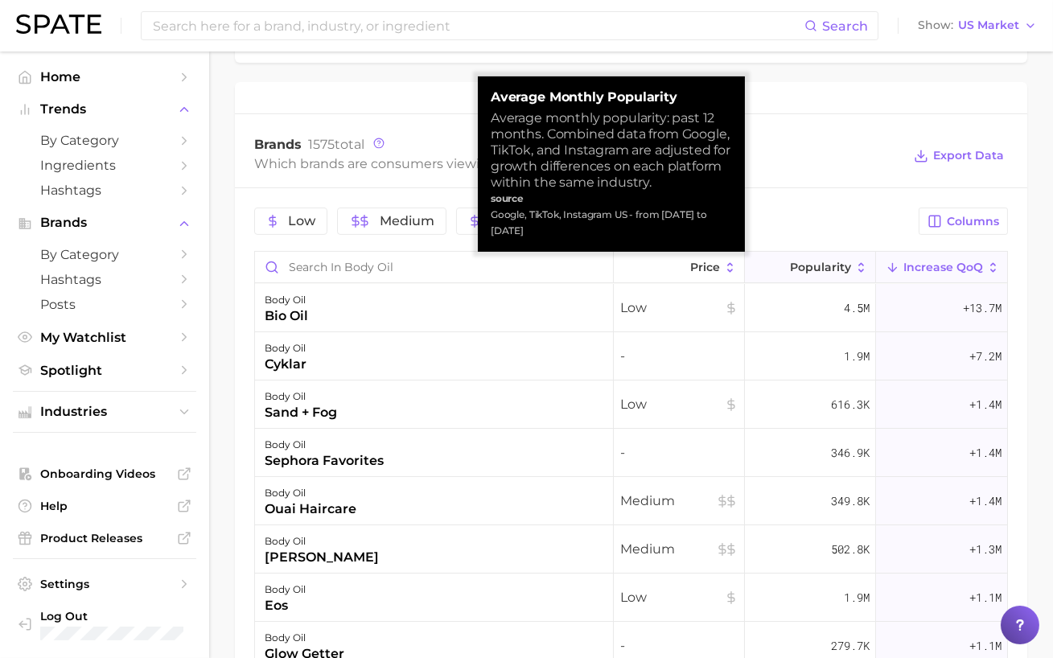
click at [839, 269] on span "Popularity" at bounding box center [820, 267] width 61 height 13
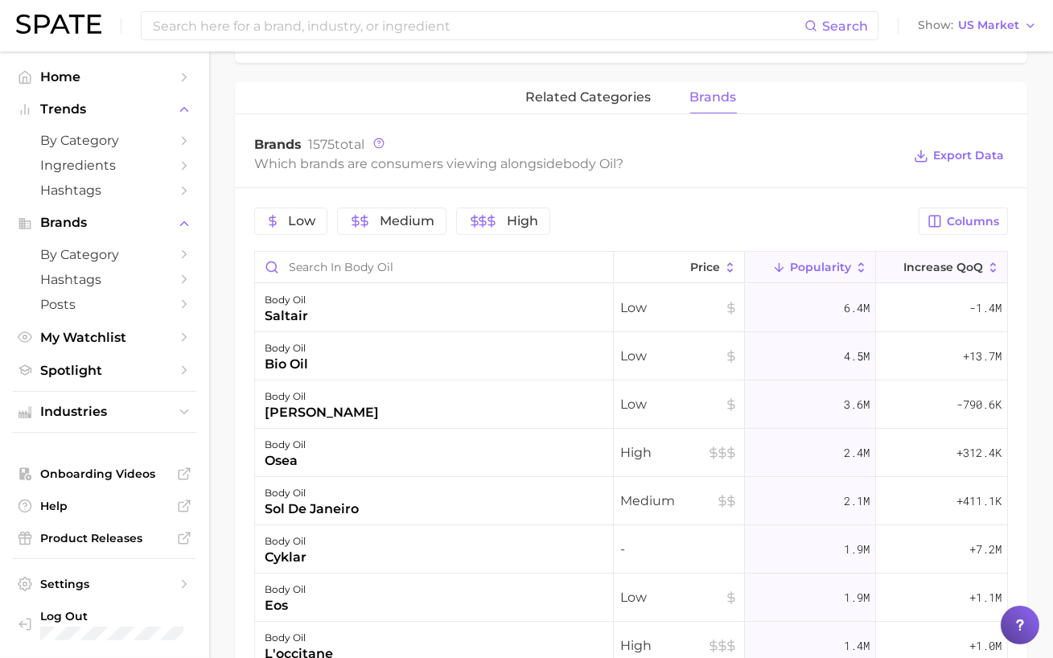
click at [913, 261] on span "Increase QoQ" at bounding box center [944, 267] width 80 height 13
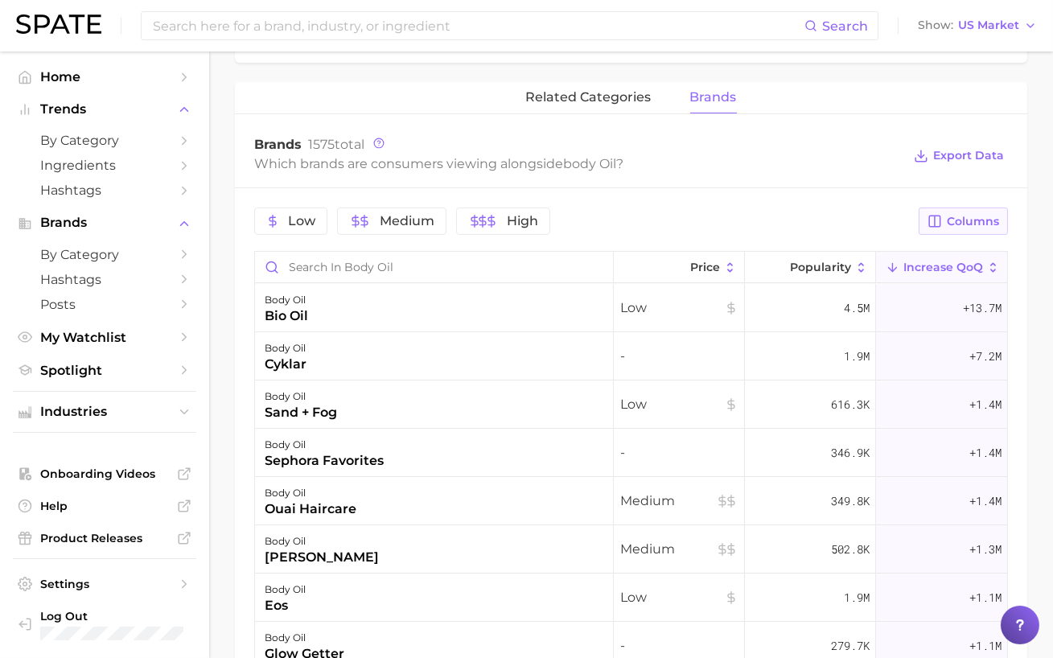
click at [925, 218] on button "Columns" at bounding box center [963, 221] width 89 height 27
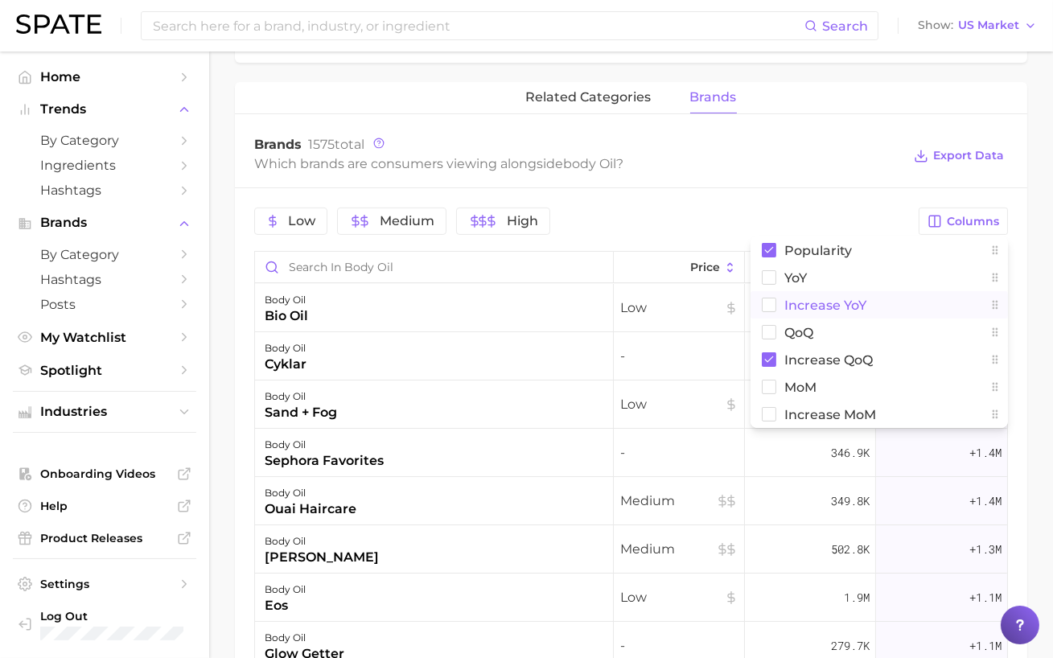
click at [842, 301] on span "Increase YoY" at bounding box center [826, 306] width 82 height 14
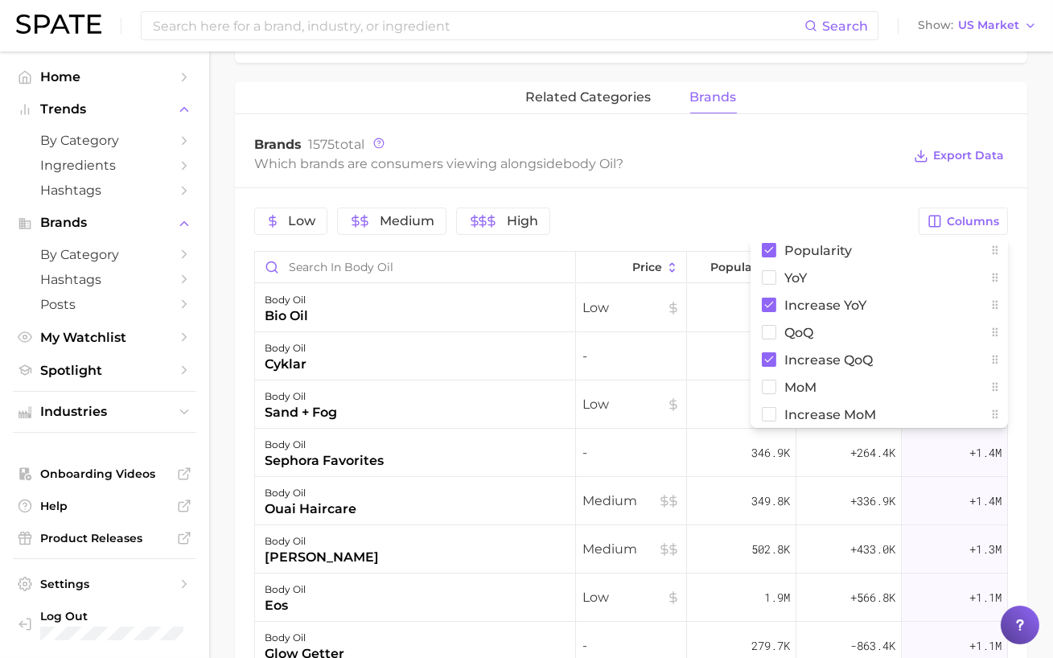
click at [823, 209] on div "Low Medium High" at bounding box center [581, 221] width 655 height 27
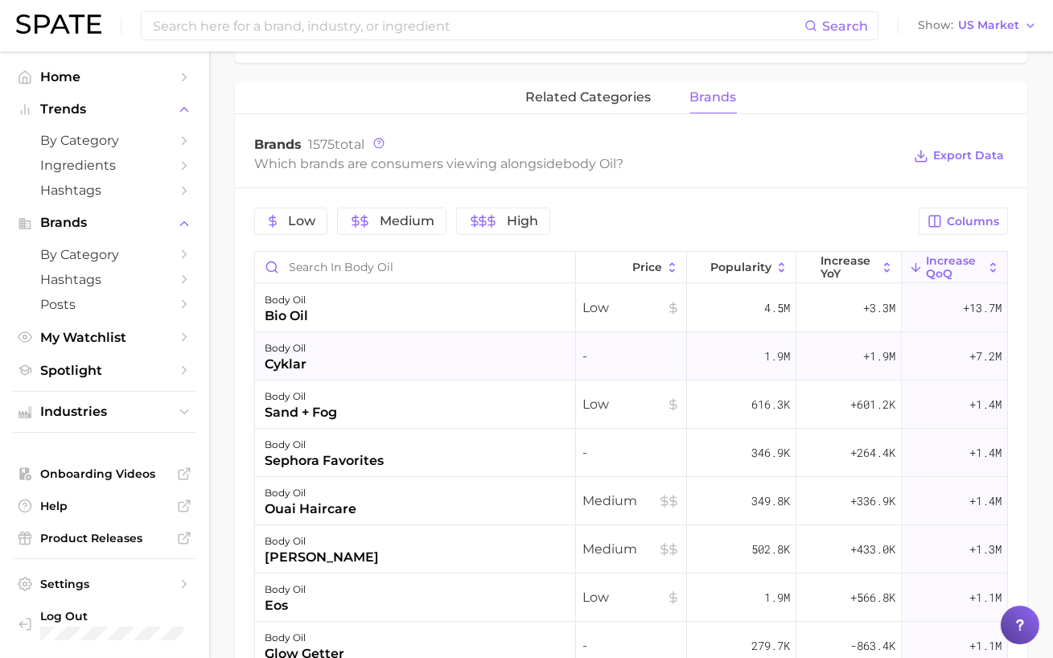
click at [437, 365] on div "body oil cyklar" at bounding box center [415, 356] width 321 height 48
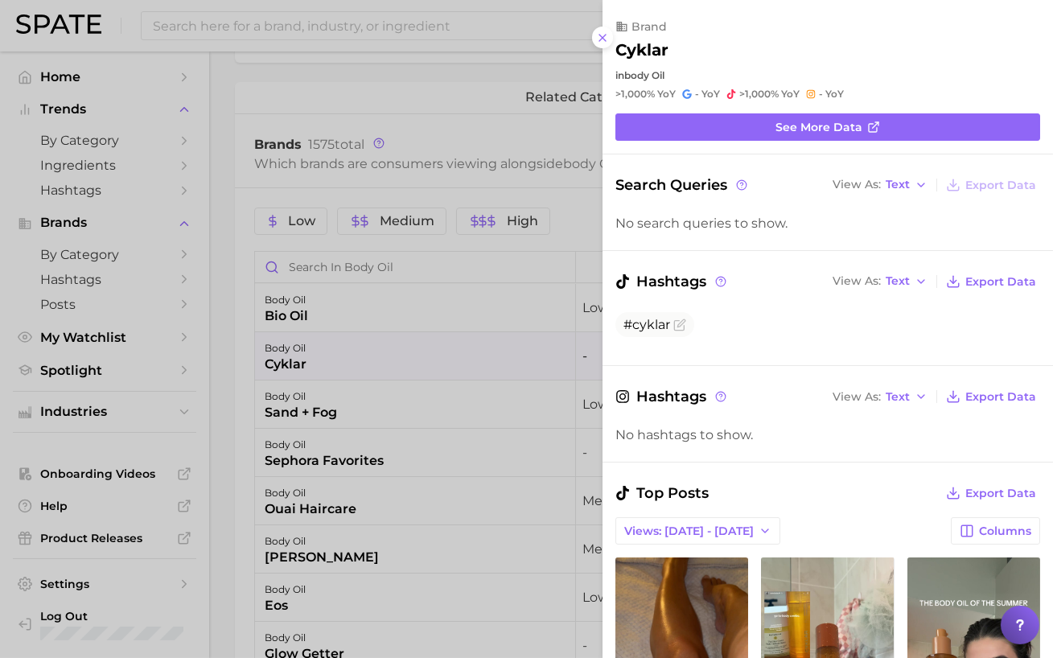
scroll to position [238, 0]
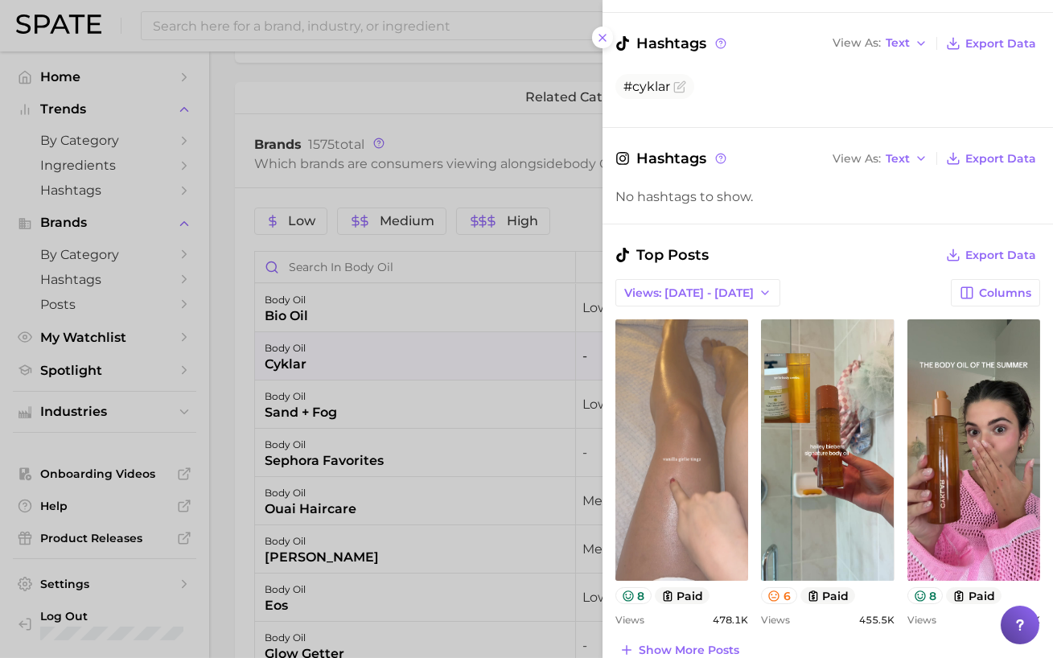
click at [712, 488] on link "view post on TikTok" at bounding box center [682, 450] width 133 height 262
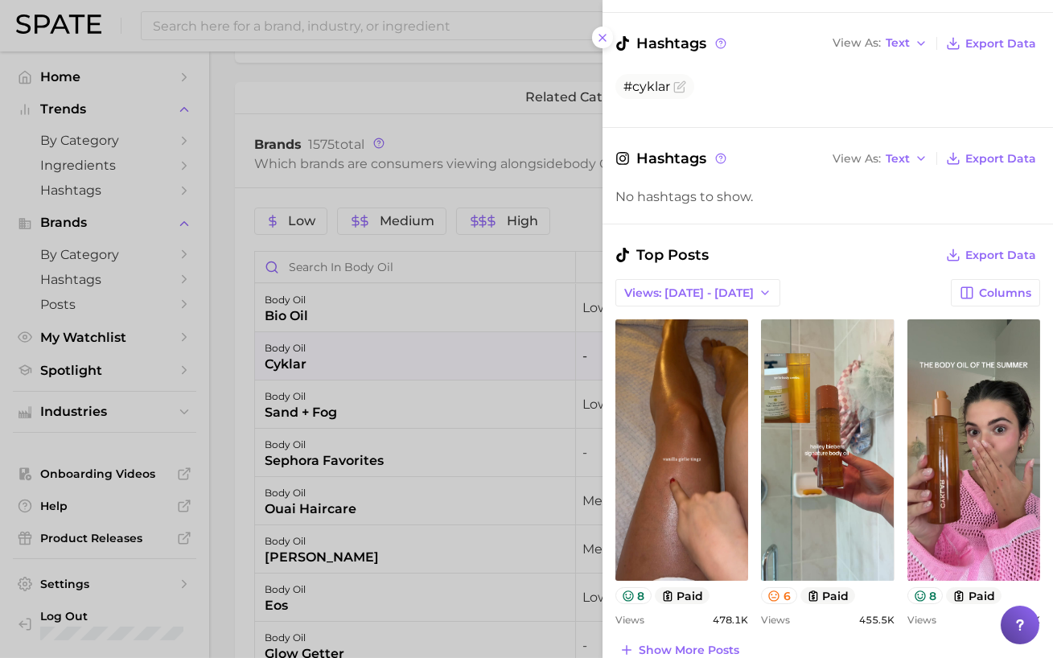
click at [395, 332] on div at bounding box center [526, 329] width 1053 height 658
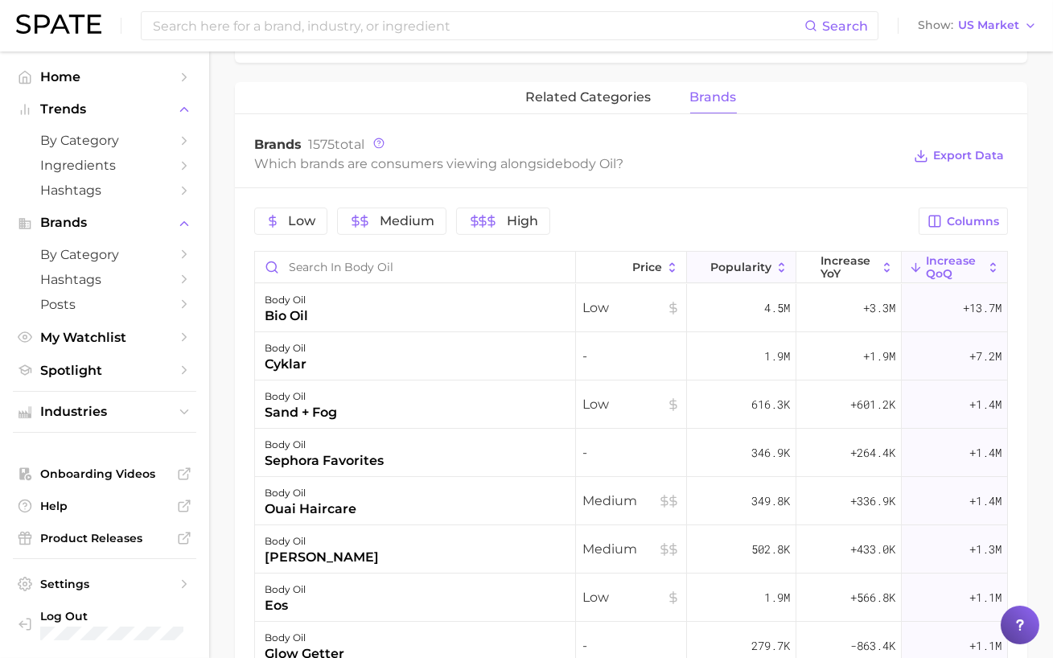
click at [752, 266] on span "Popularity" at bounding box center [741, 267] width 61 height 13
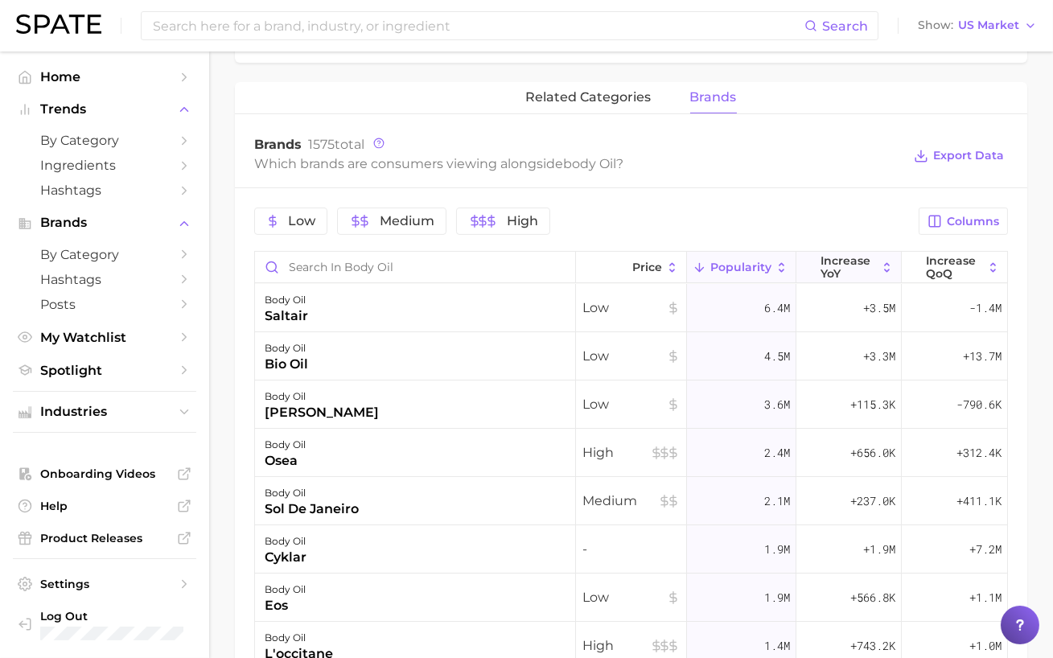
click at [863, 276] on span "Increase YoY" at bounding box center [849, 267] width 56 height 26
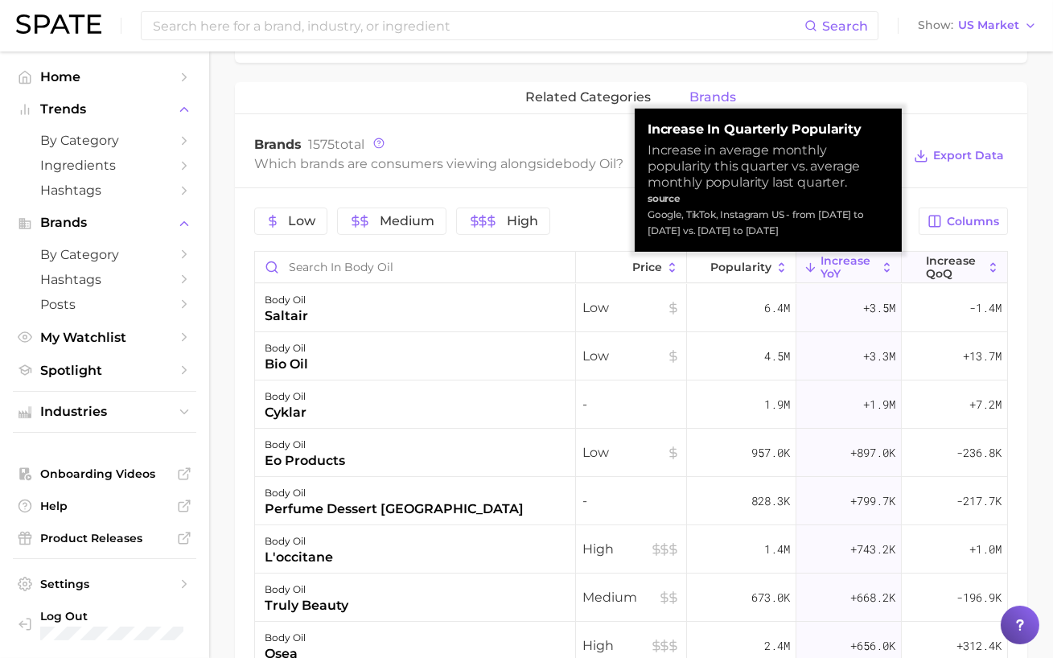
click at [921, 262] on icon at bounding box center [916, 268] width 14 height 14
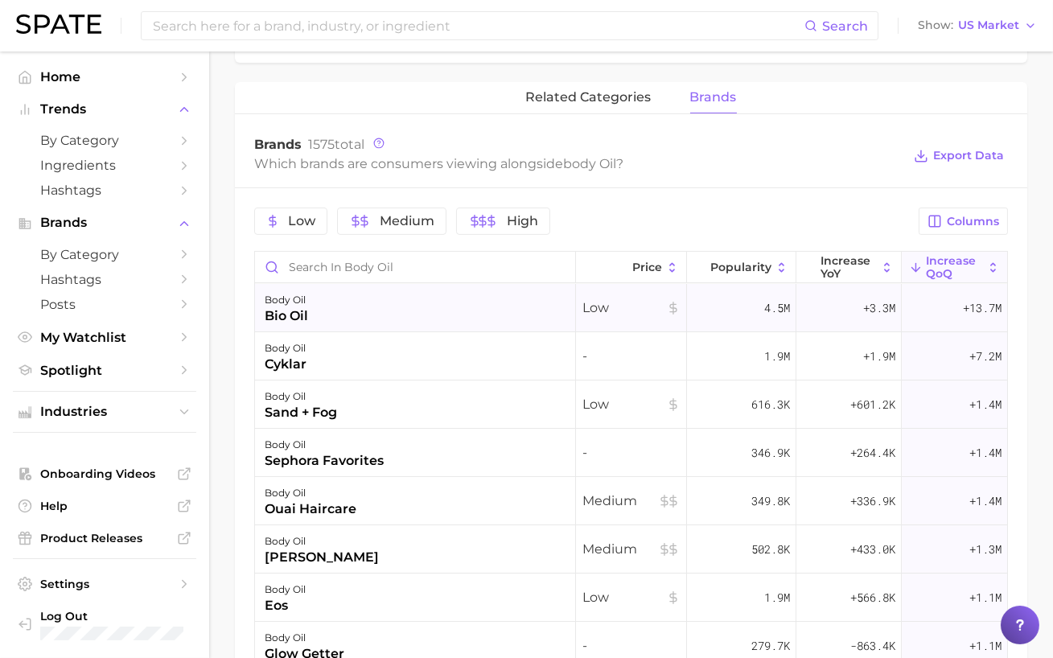
click at [477, 313] on div "body oil bio oil" at bounding box center [415, 308] width 321 height 48
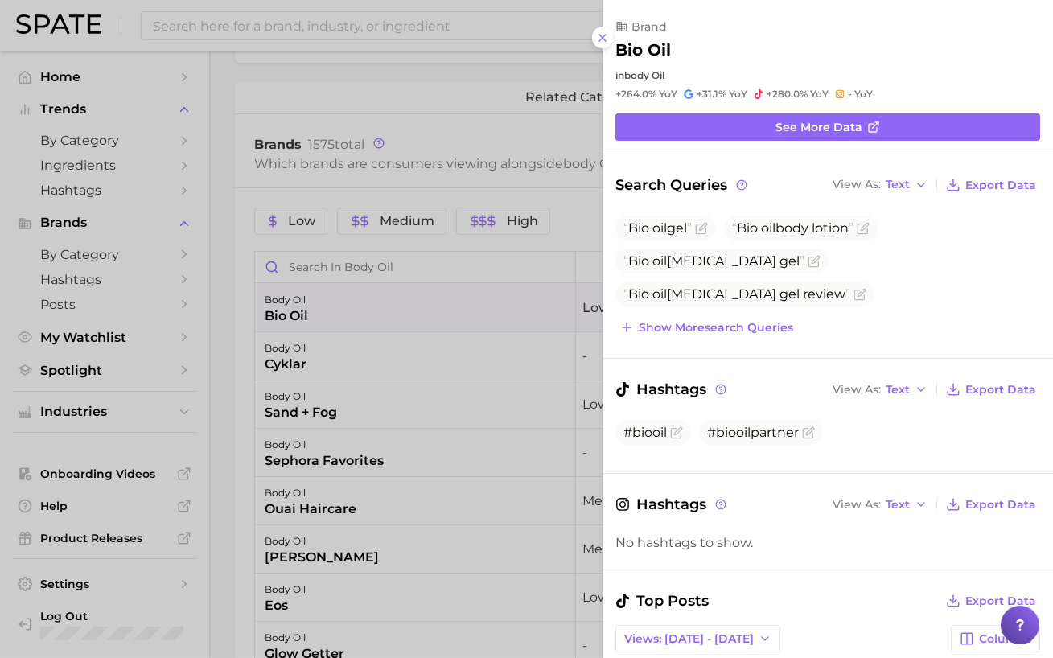
scroll to position [0, 0]
click at [461, 348] on div at bounding box center [526, 329] width 1053 height 658
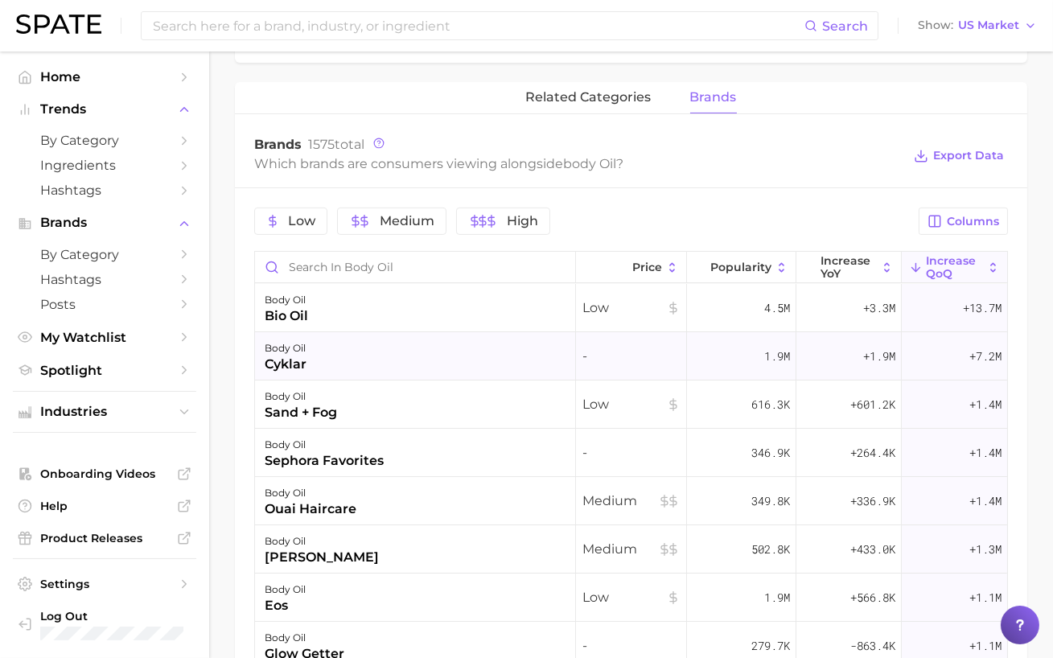
click at [452, 356] on div "body oil cyklar" at bounding box center [415, 356] width 321 height 48
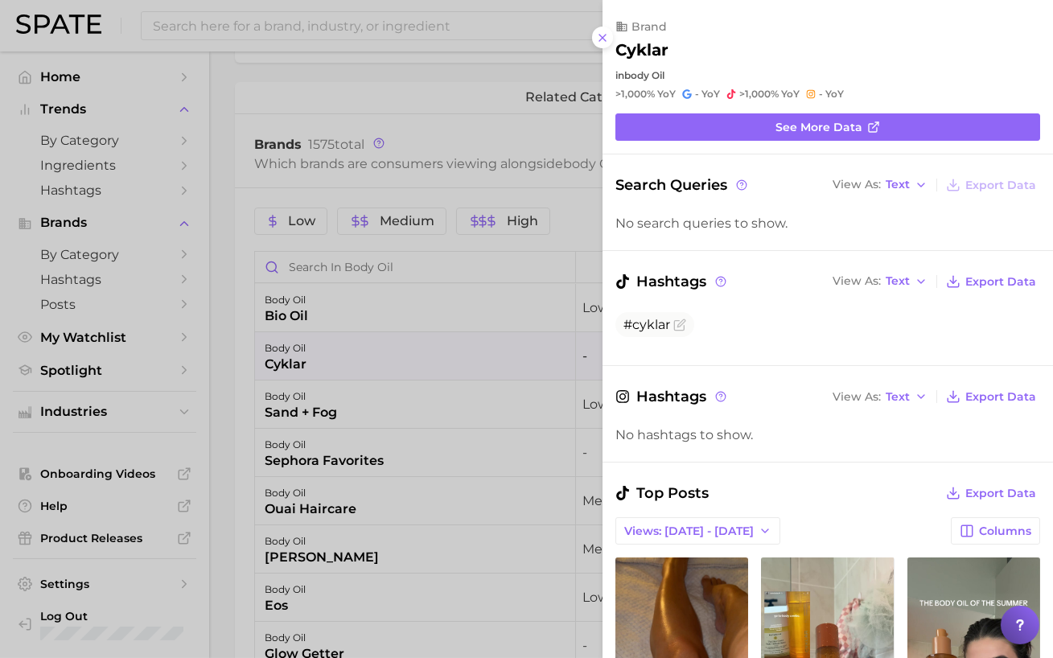
click at [452, 356] on div at bounding box center [526, 329] width 1053 height 658
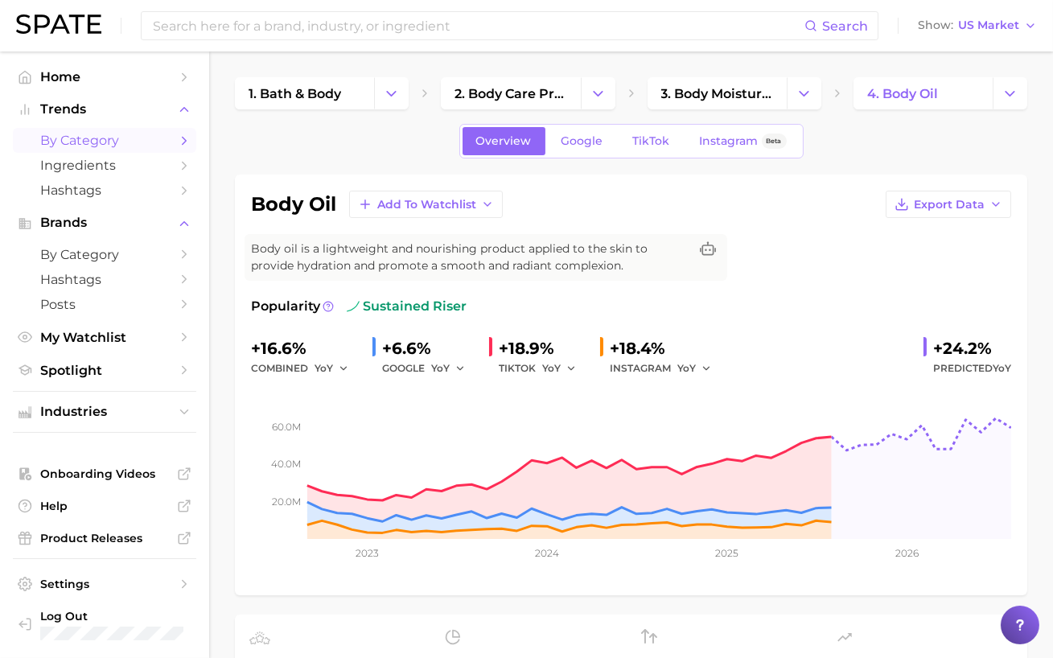
click at [122, 147] on span "by Category" at bounding box center [104, 140] width 129 height 15
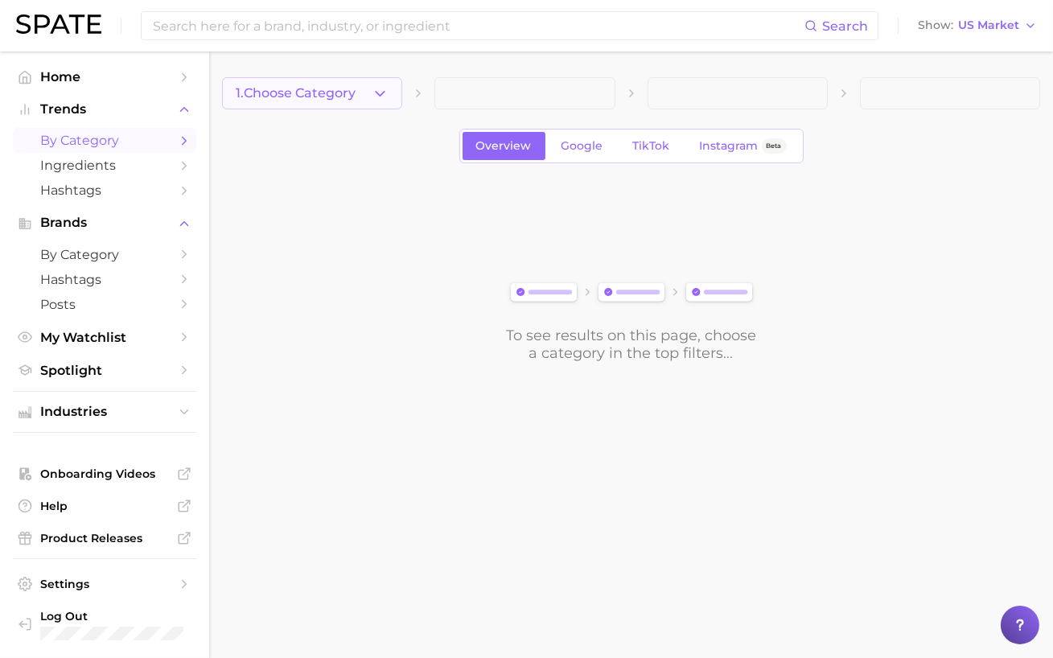
click at [346, 84] on button "1. Choose Category" at bounding box center [312, 93] width 180 height 32
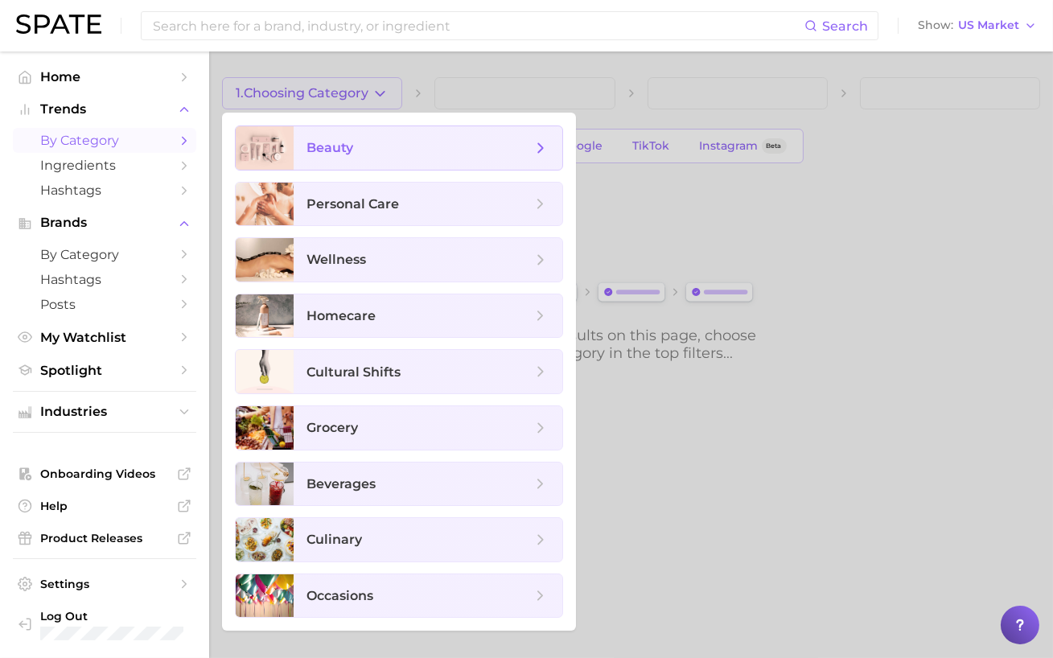
click at [381, 159] on span "beauty" at bounding box center [428, 147] width 269 height 43
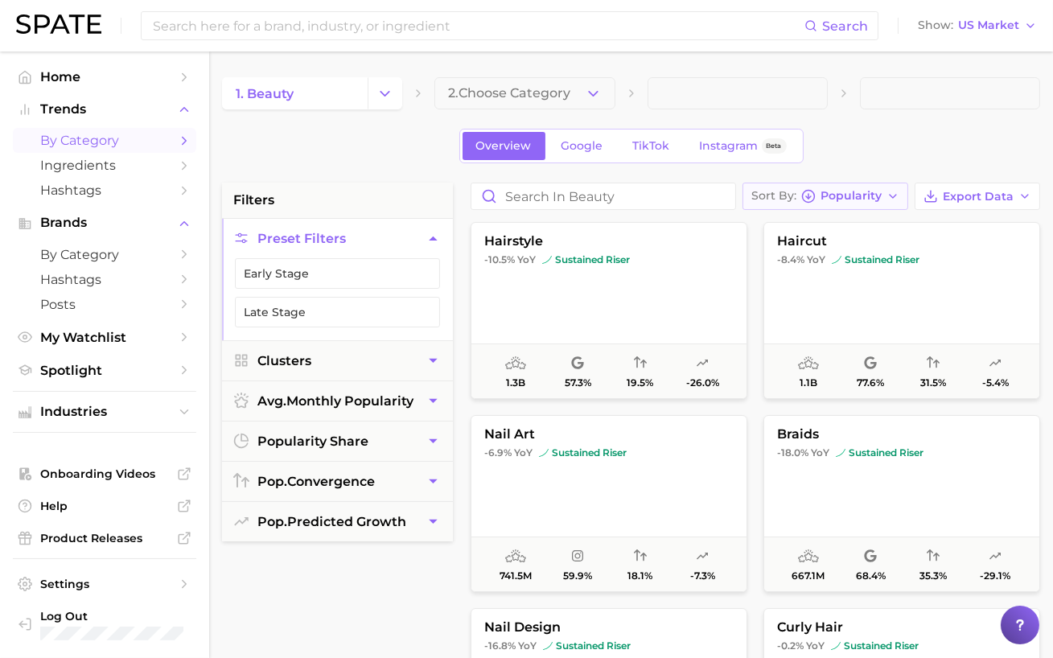
click at [834, 192] on span "Popularity" at bounding box center [851, 196] width 61 height 9
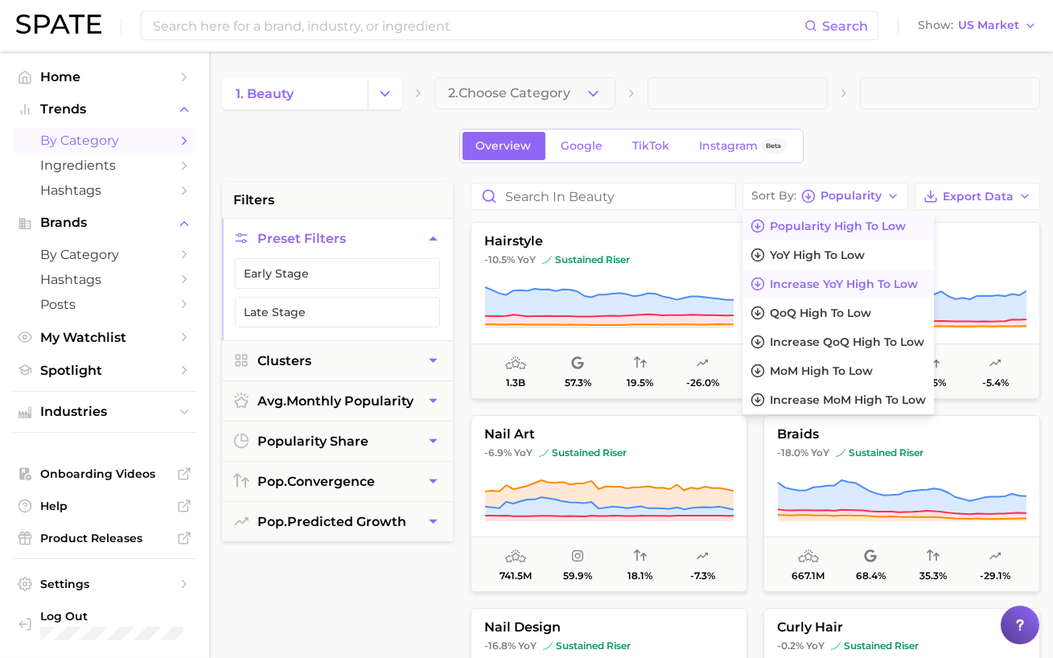
click at [839, 284] on span "Increase YoY high to low" at bounding box center [844, 285] width 148 height 14
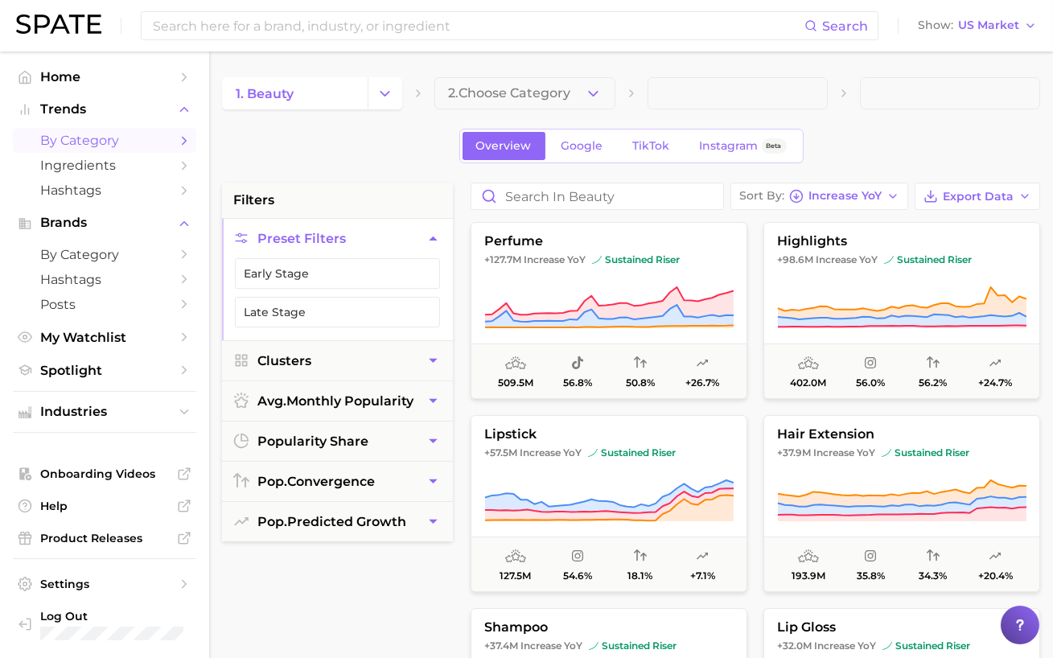
click at [502, 75] on main "1. beauty 2. Choose Category Overview Google TikTok Instagram Beta filters Pres…" at bounding box center [631, 662] width 844 height 1221
click at [502, 93] on span "2. Choose Category" at bounding box center [509, 93] width 122 height 14
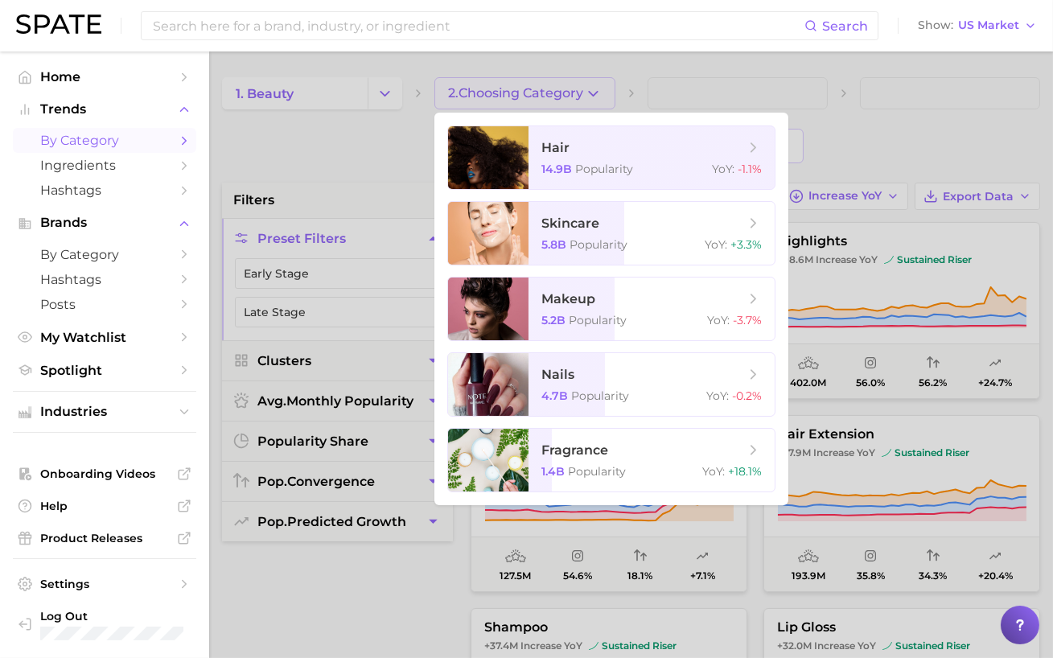
click at [823, 133] on div at bounding box center [526, 329] width 1053 height 658
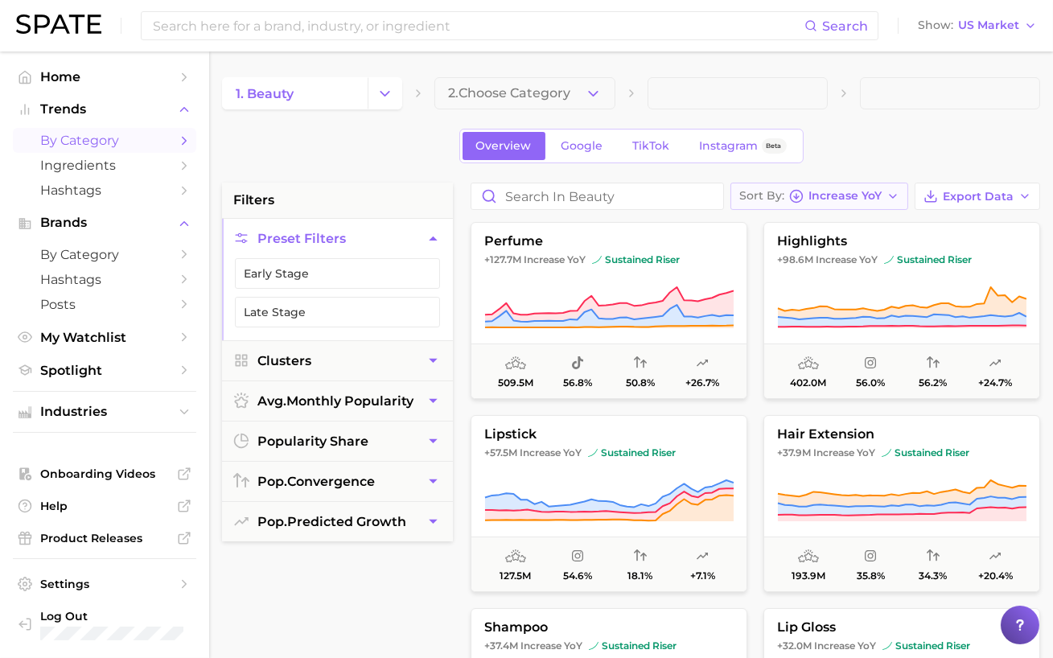
click at [838, 195] on span "Increase YoY" at bounding box center [845, 196] width 73 height 9
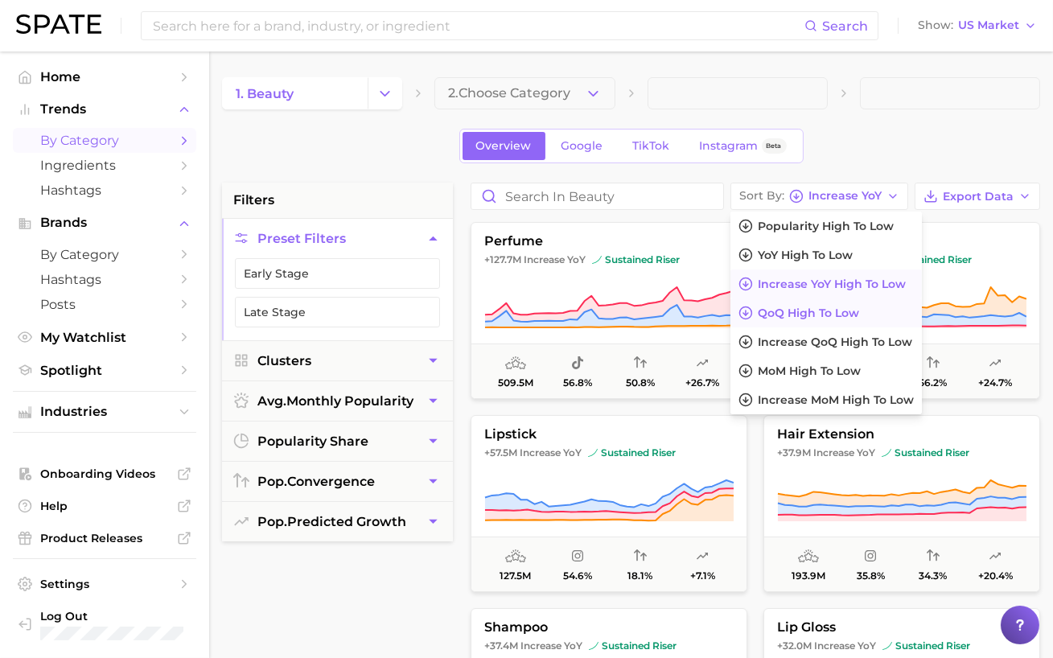
click at [842, 320] on button "QoQ high to low" at bounding box center [827, 313] width 192 height 29
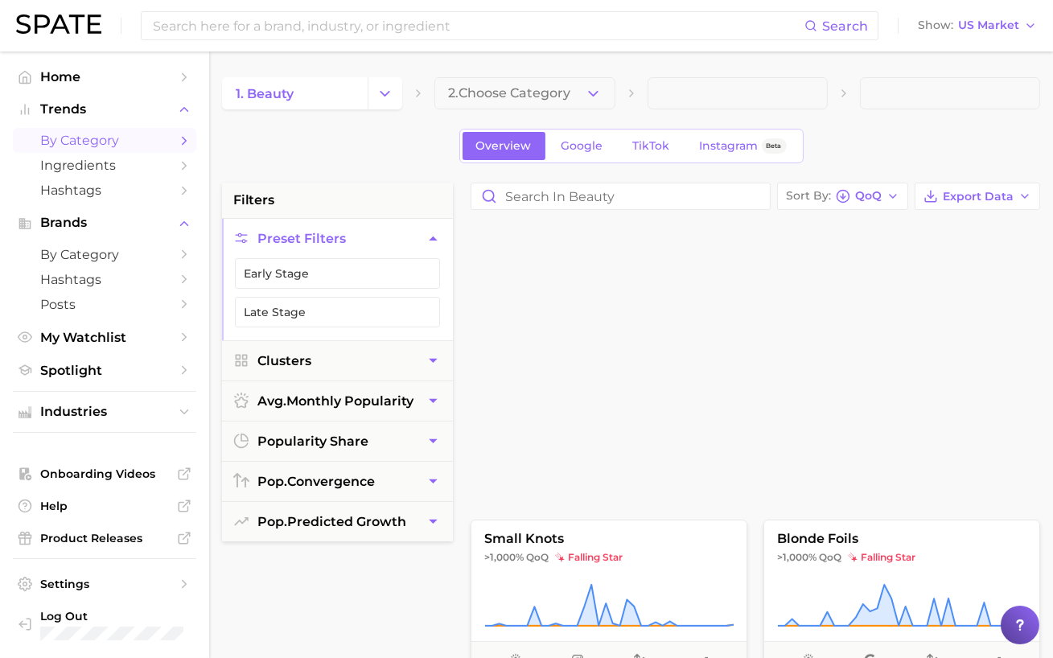
scroll to position [2269, 0]
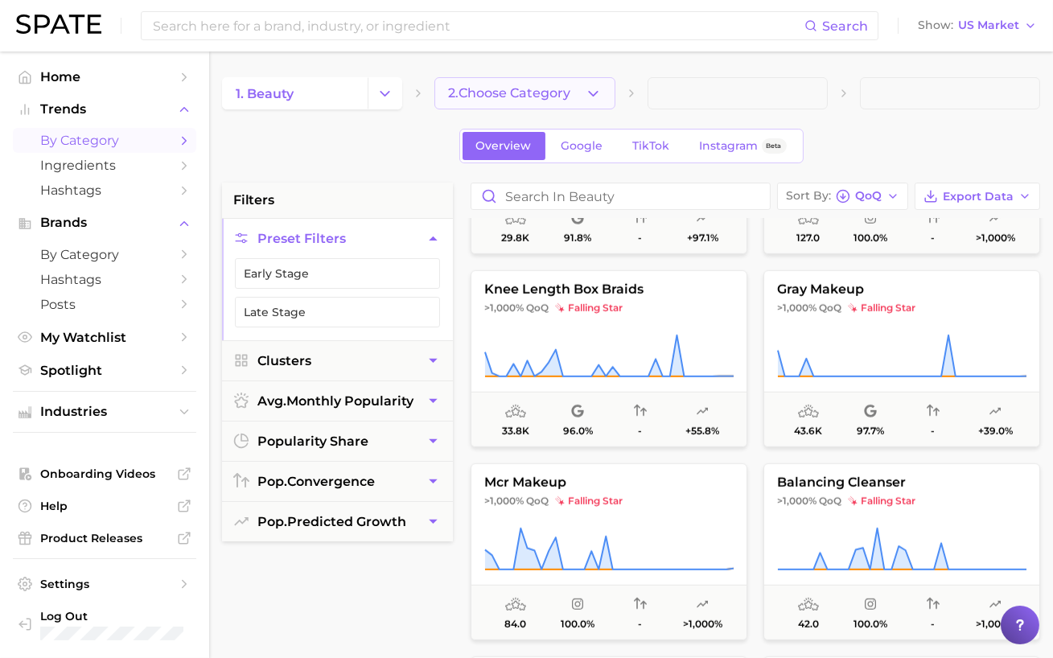
click at [506, 93] on span "2. Choose Category" at bounding box center [509, 93] width 122 height 14
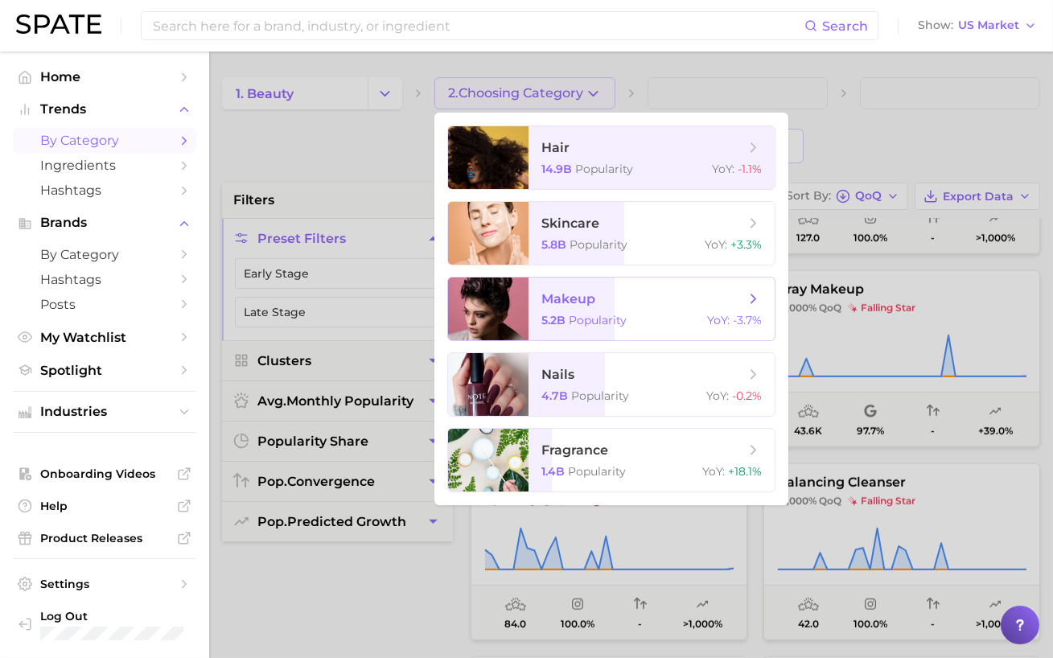
click at [568, 321] on span "5.2b Popularity" at bounding box center [584, 320] width 85 height 14
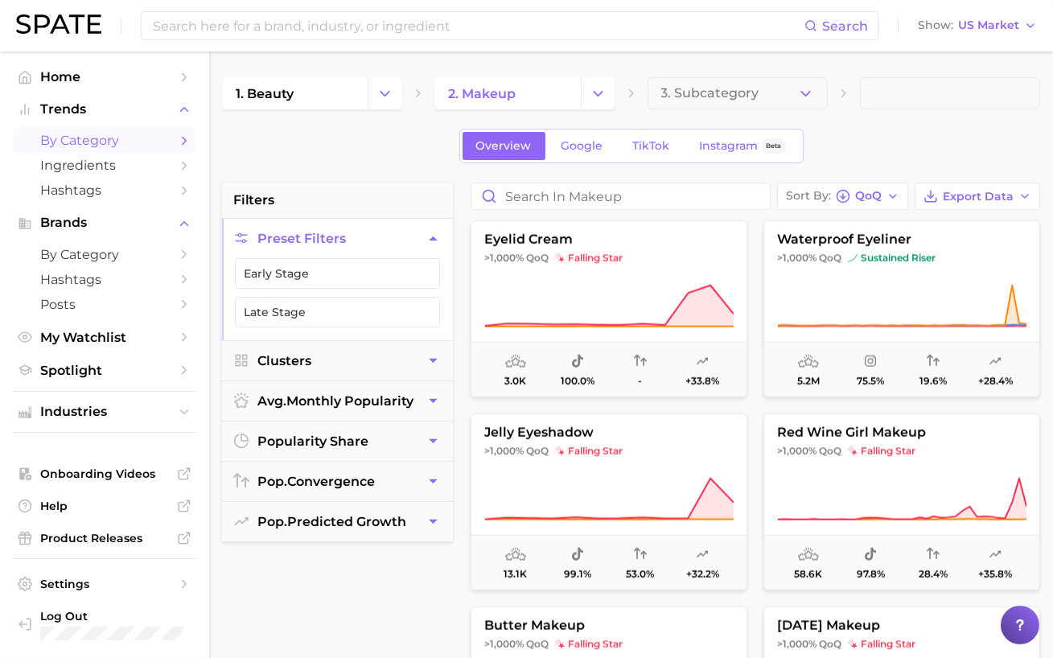
scroll to position [3864, 0]
click at [344, 372] on button "Clusters" at bounding box center [337, 360] width 231 height 39
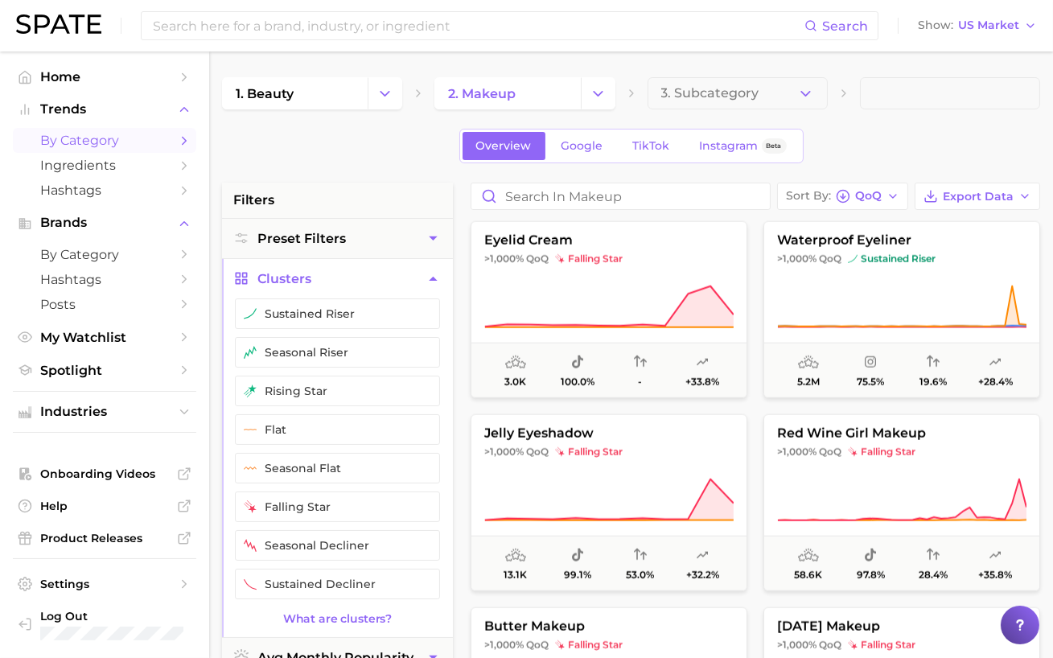
click at [349, 212] on li "filters" at bounding box center [337, 200] width 231 height 35
click at [371, 136] on div "Overview Google TikTok Instagram Beta" at bounding box center [631, 146] width 818 height 35
click at [426, 278] on icon "button" at bounding box center [433, 278] width 17 height 17
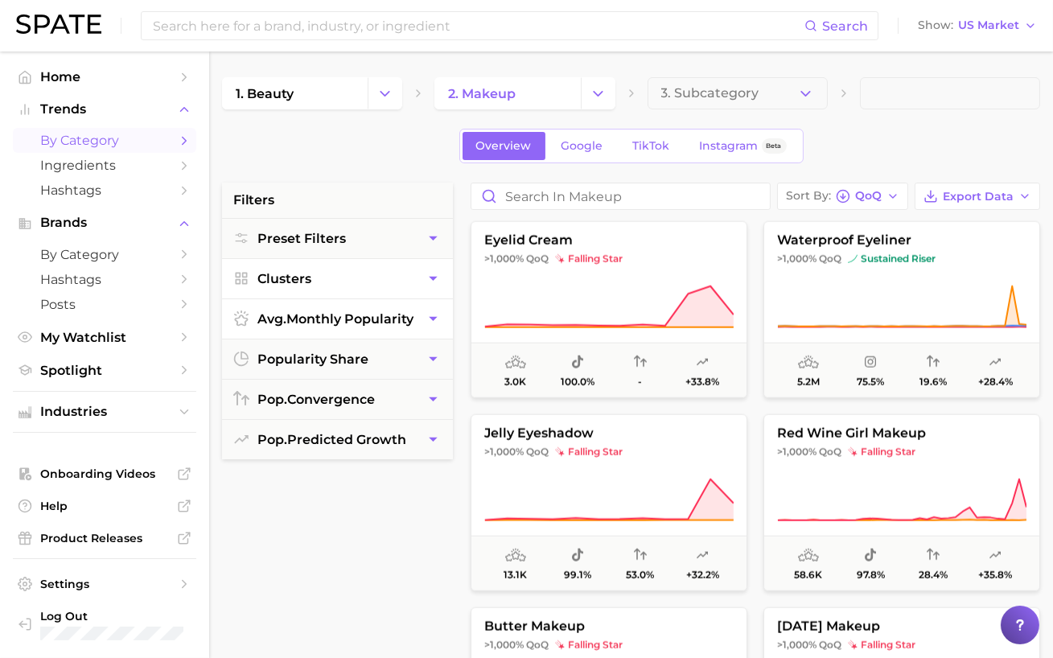
click at [360, 328] on button "avg. monthly popularity" at bounding box center [337, 318] width 231 height 39
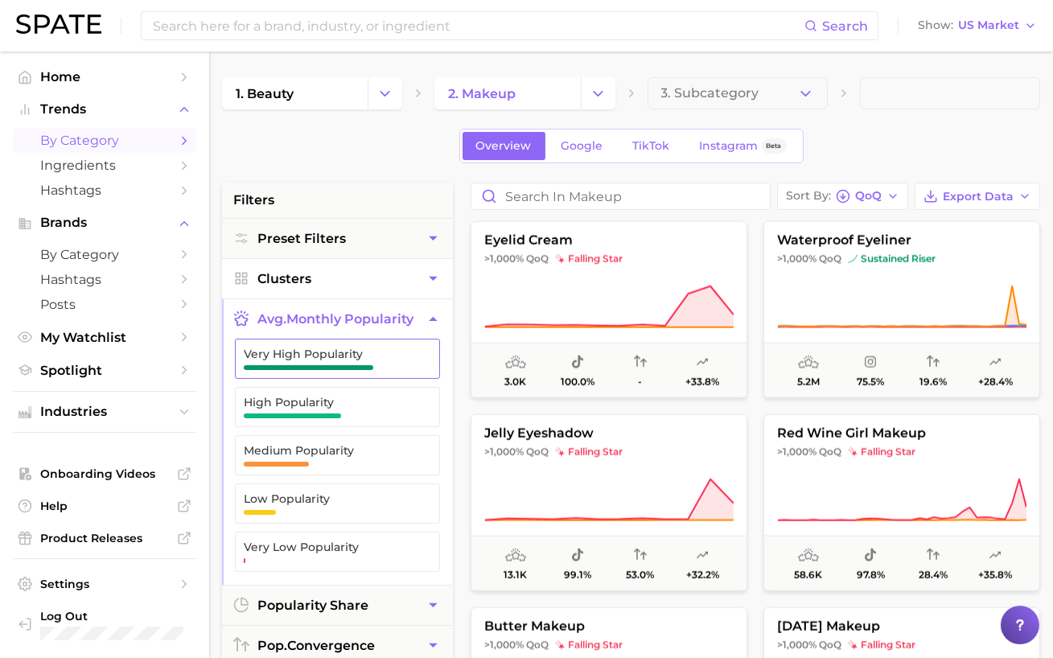
click at [338, 365] on span "button" at bounding box center [309, 367] width 130 height 5
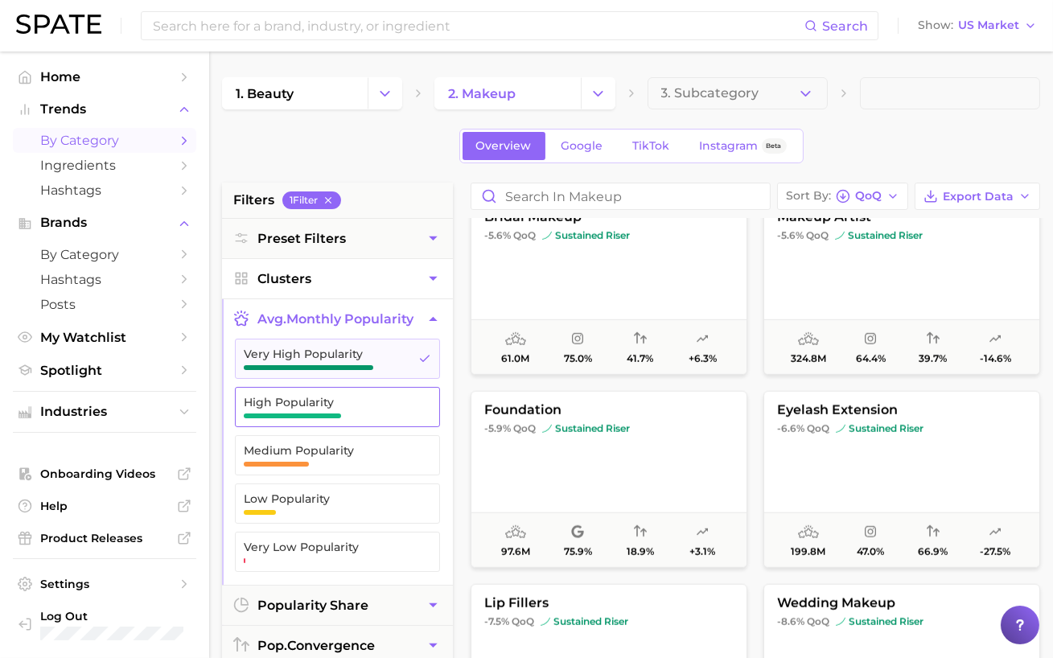
scroll to position [2728, 0]
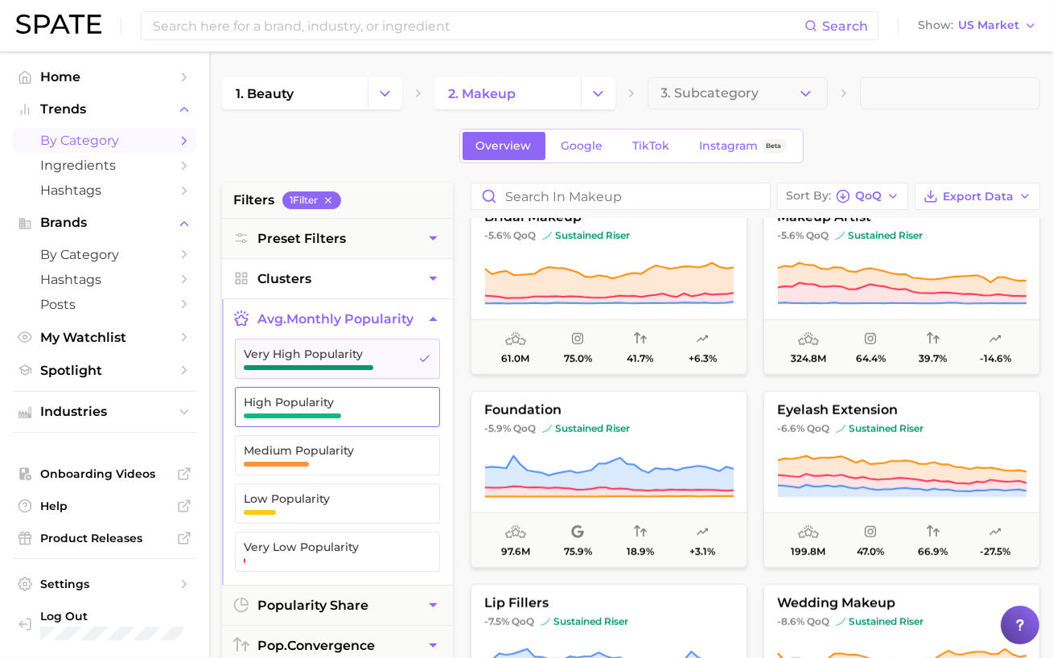
click at [332, 414] on span "button" at bounding box center [292, 416] width 97 height 5
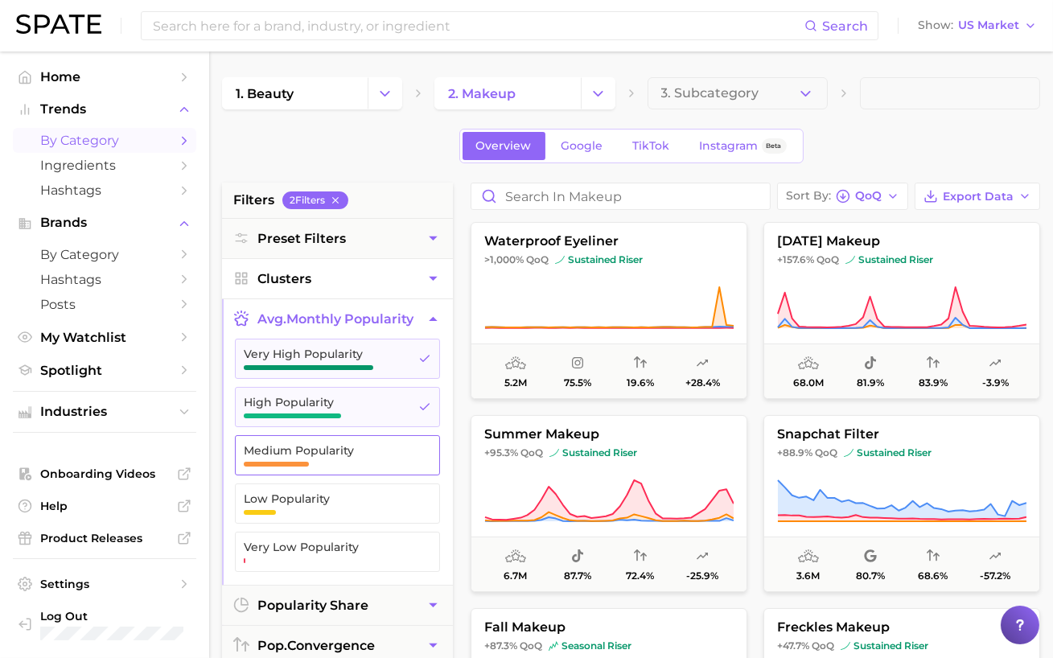
click at [332, 461] on span "Medium Popularity" at bounding box center [325, 455] width 162 height 23
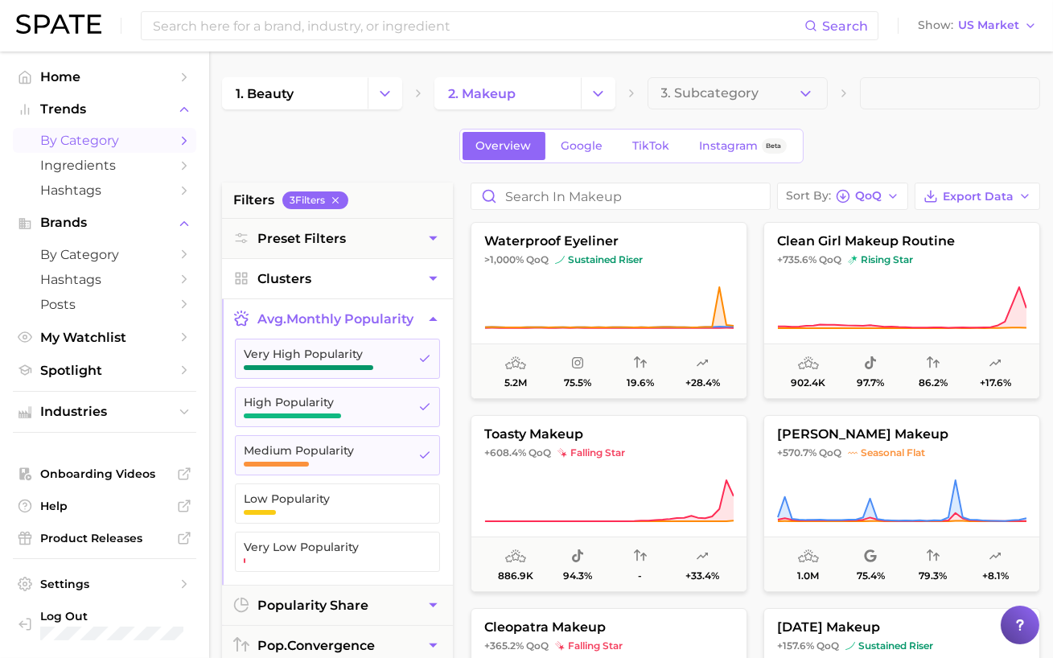
click at [389, 148] on div "Overview Google TikTok Instagram Beta" at bounding box center [631, 146] width 818 height 35
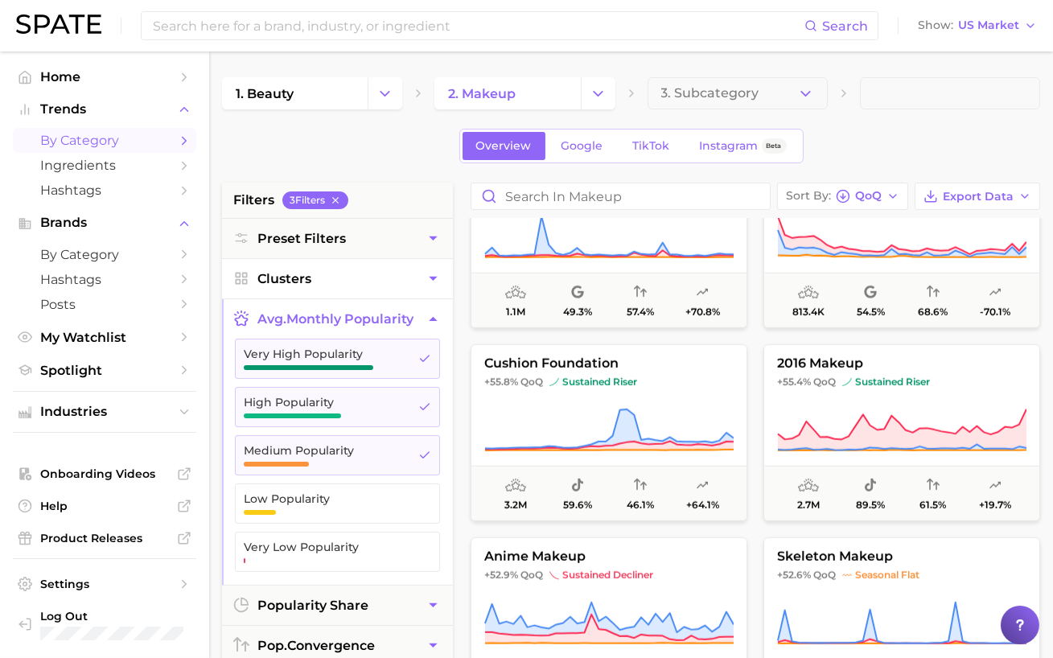
scroll to position [2351, 0]
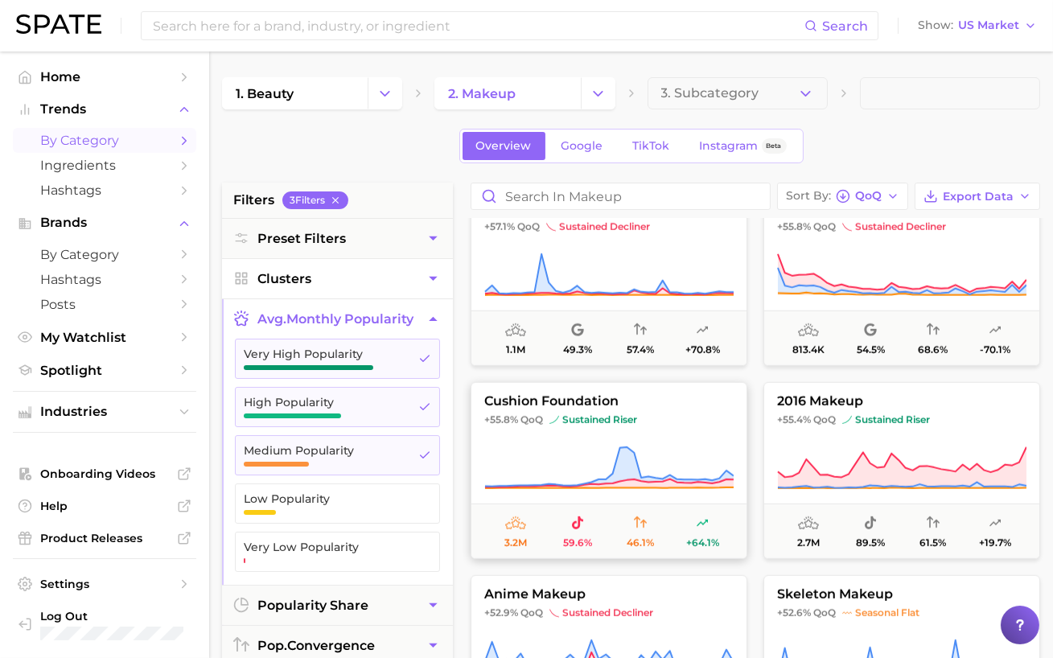
click at [649, 447] on icon at bounding box center [608, 468] width 249 height 45
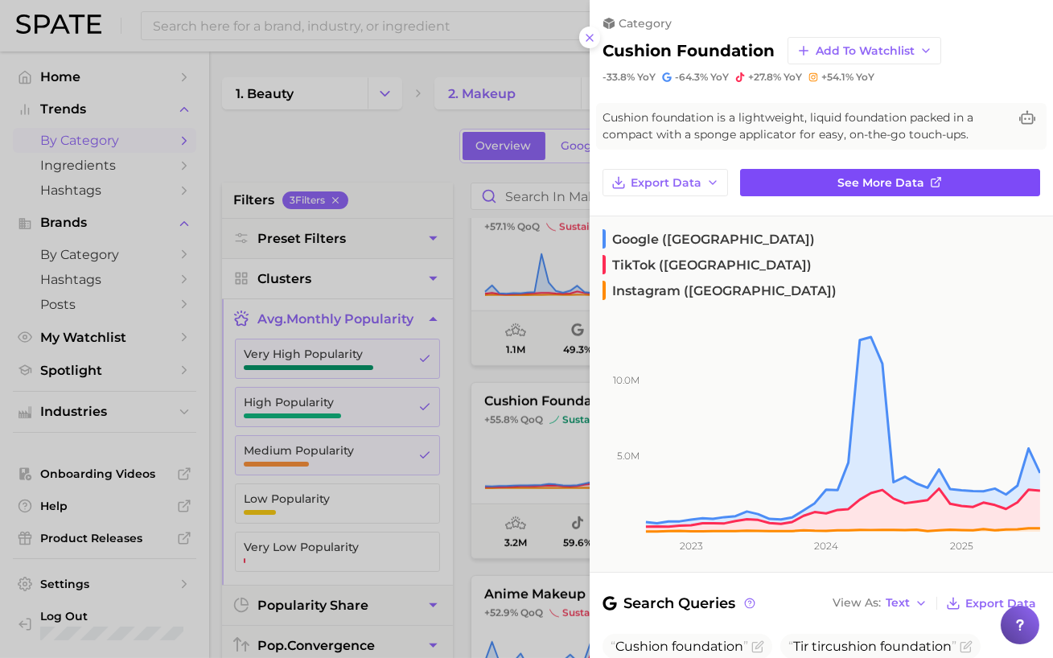
click at [822, 187] on link "See more data" at bounding box center [890, 182] width 300 height 27
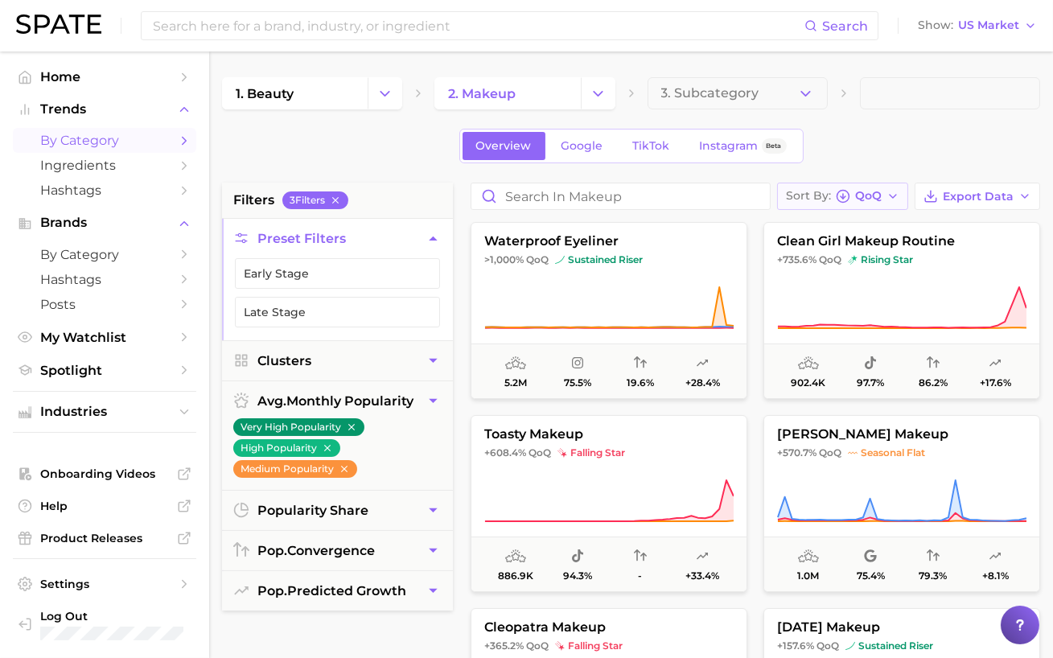
click at [876, 204] on button "Sort By QoQ" at bounding box center [842, 196] width 131 height 27
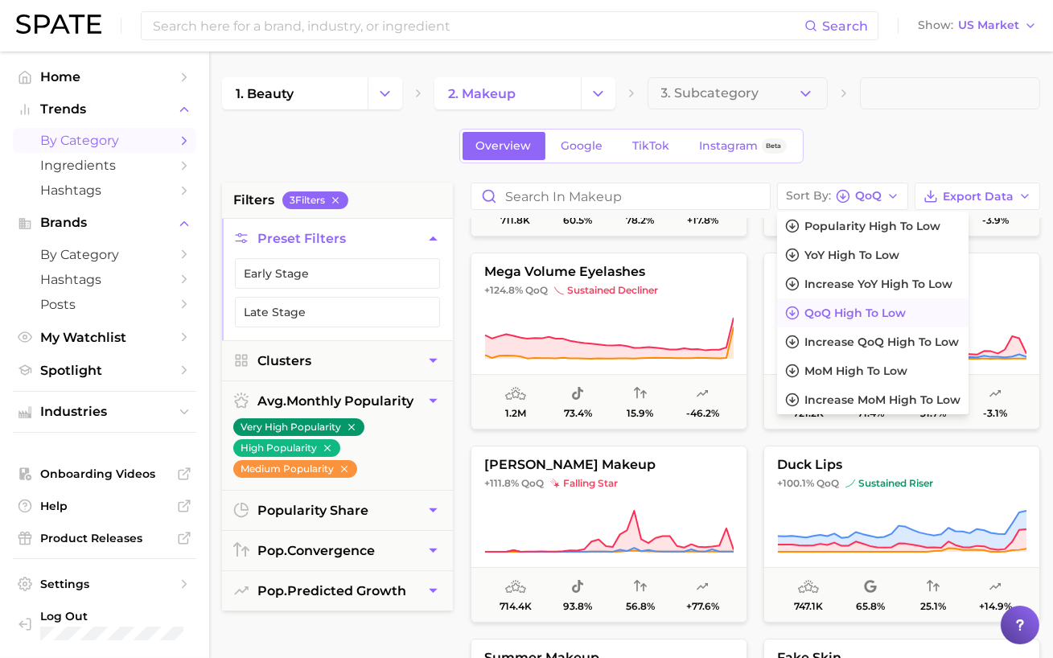
scroll to position [899, 0]
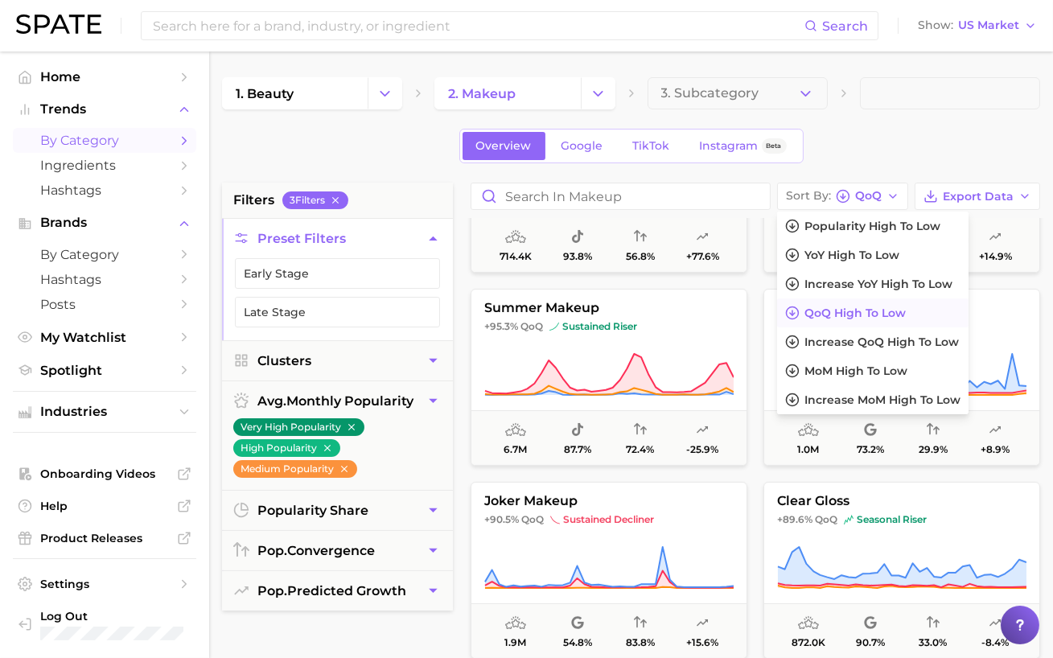
click at [447, 612] on div "filters 3 Filter s Preset Filters Early Stage Late Stage Clusters avg. monthly …" at bounding box center [337, 591] width 231 height 816
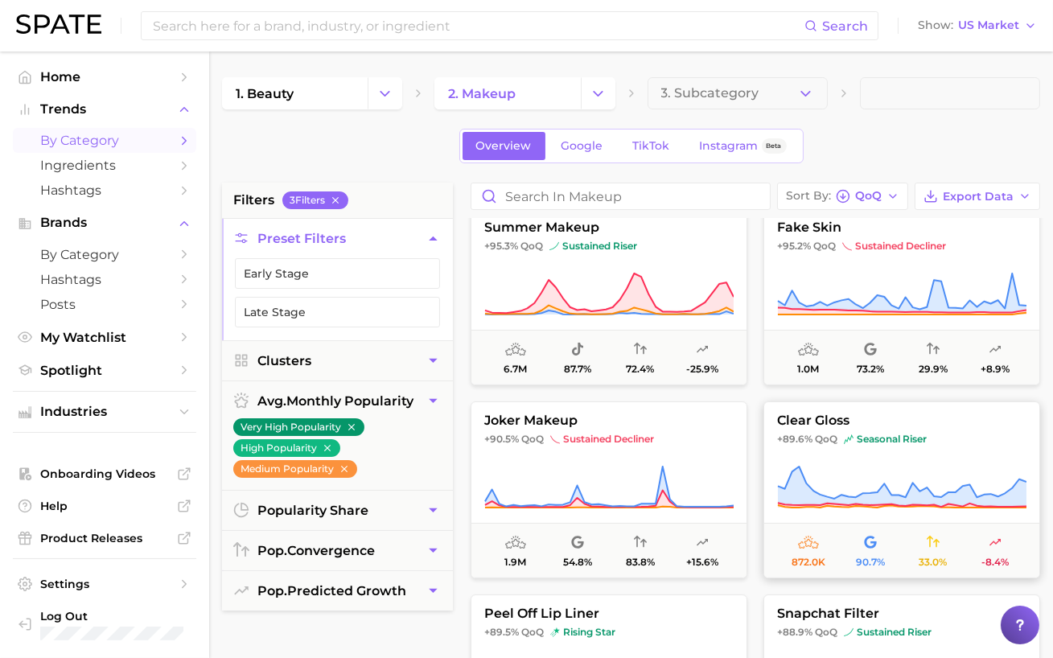
scroll to position [999, 0]
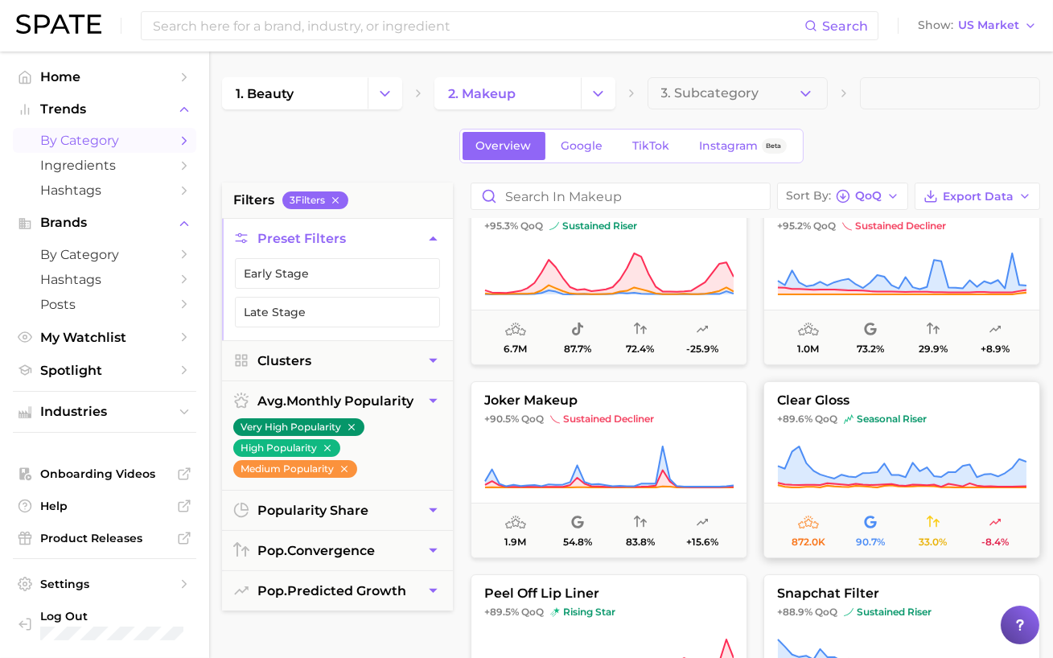
click at [864, 425] on button "clear gloss +89.6% QoQ seasonal riser 872.0k 90.7% 33.0% -8.4%" at bounding box center [902, 469] width 277 height 177
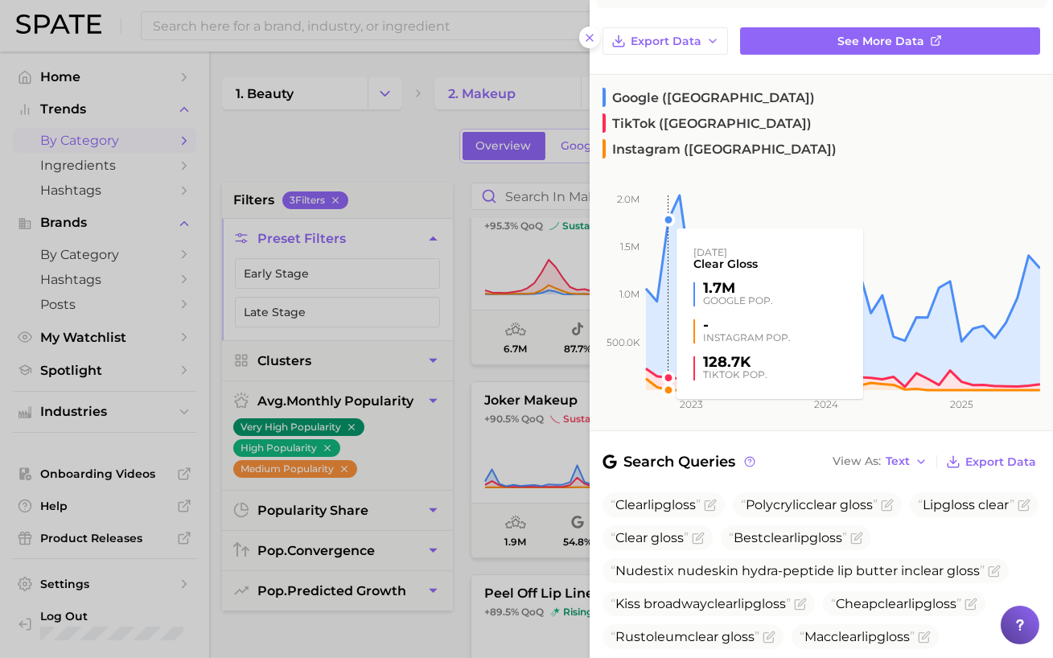
scroll to position [143, 0]
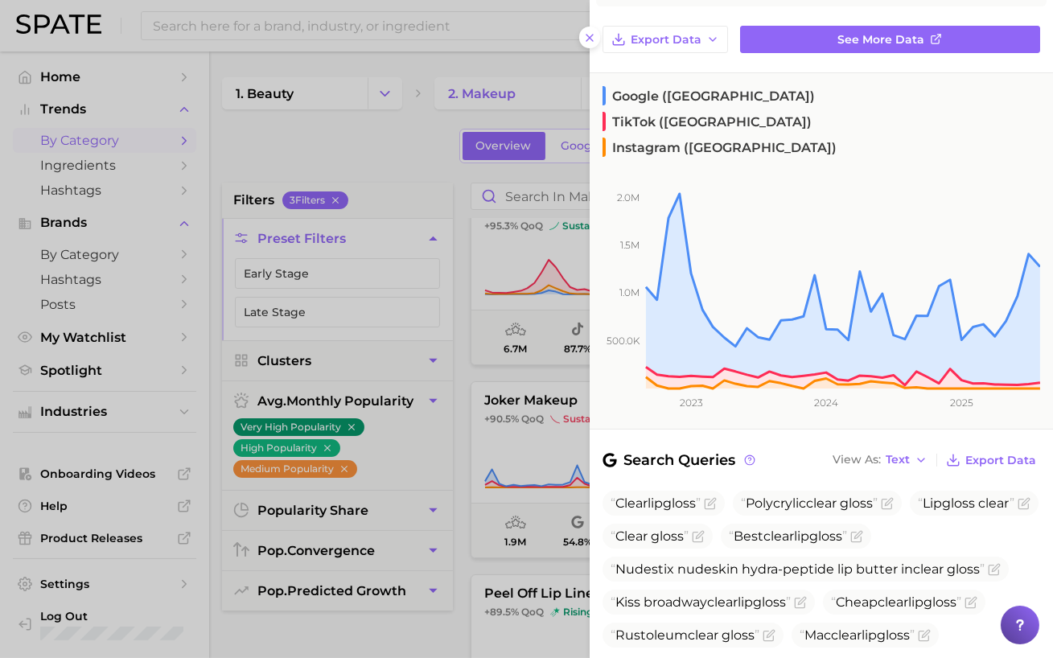
click at [422, 381] on div at bounding box center [526, 329] width 1053 height 658
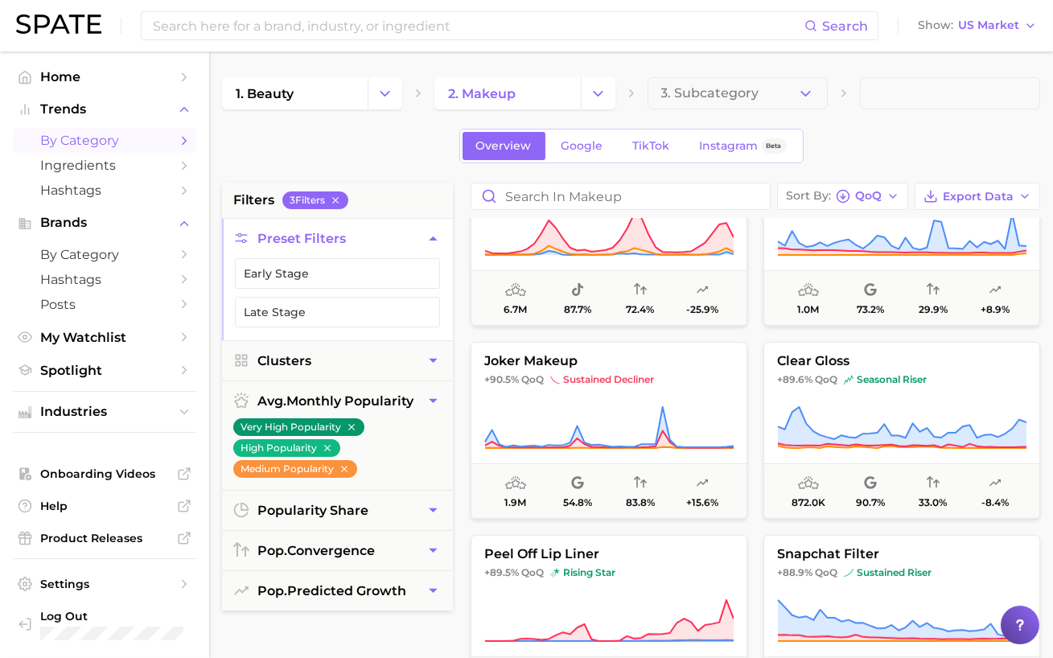
scroll to position [964, 0]
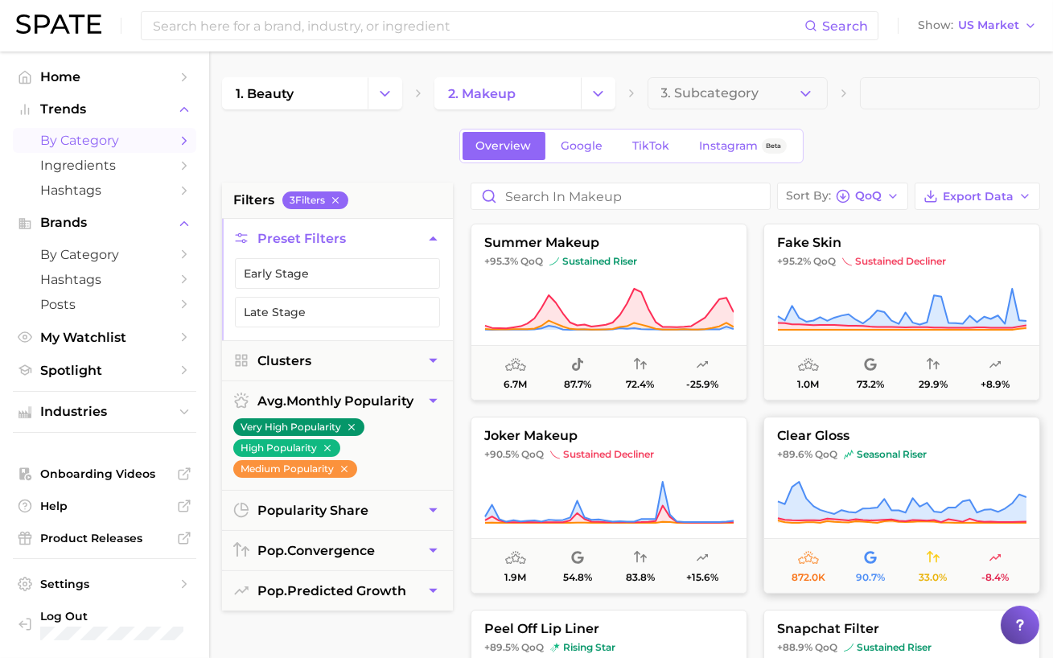
click at [855, 451] on span "seasonal riser" at bounding box center [885, 454] width 83 height 13
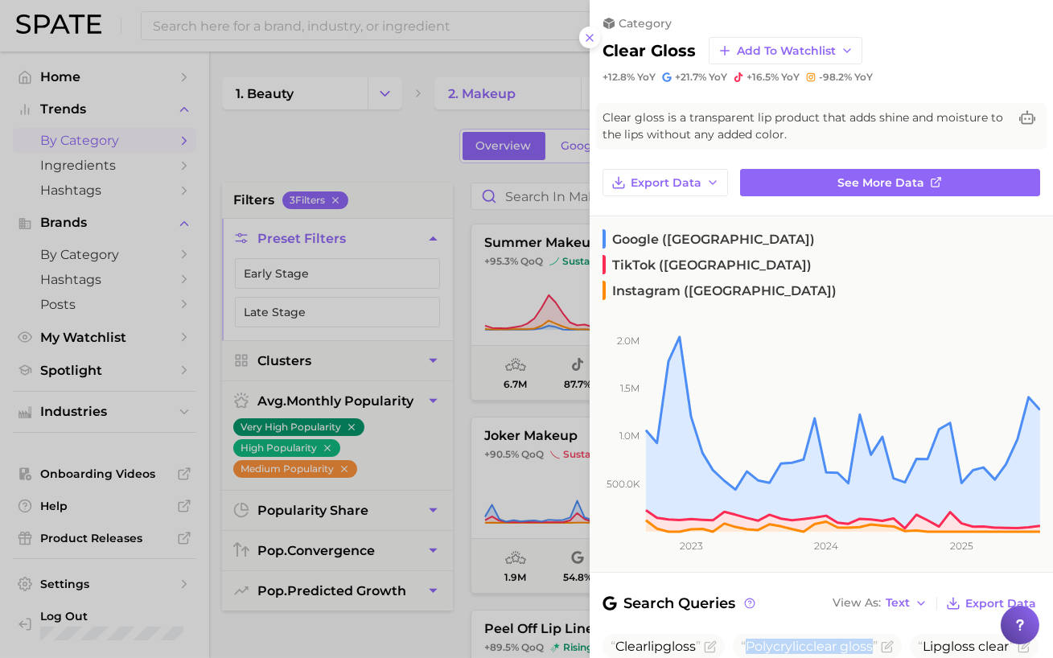
drag, startPoint x: 884, startPoint y: 599, endPoint x: 739, endPoint y: 594, distance: 145.7
copy span "Polycrylic clear gloss"
click at [894, 641] on icon "Flag as miscategorized or irrelevant" at bounding box center [887, 647] width 13 height 13
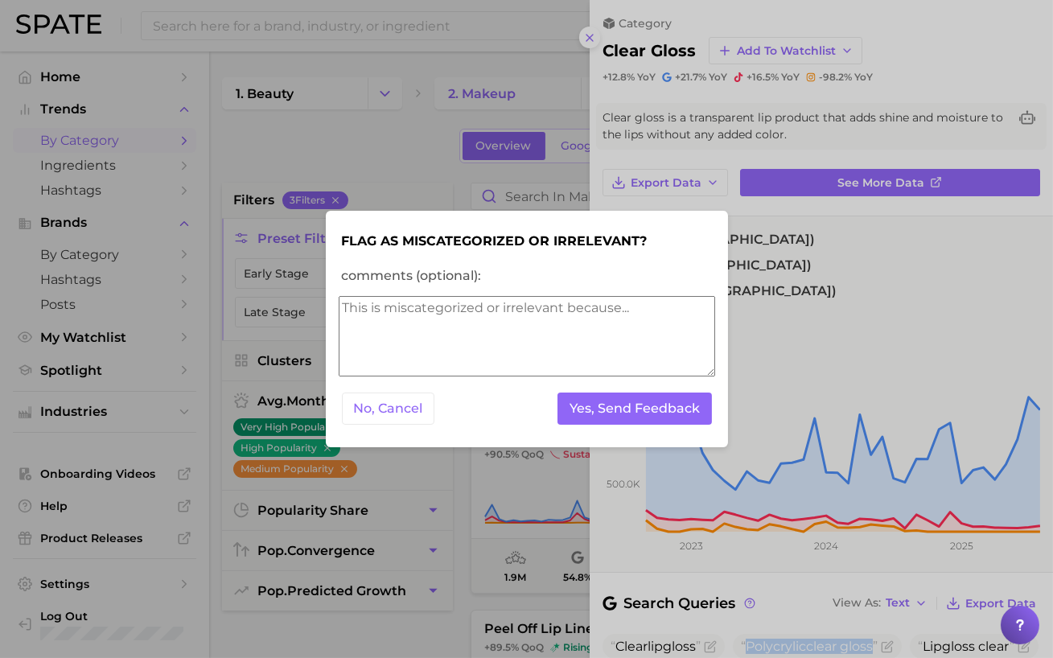
click at [587, 339] on textarea "comments (optional):" at bounding box center [527, 336] width 377 height 80
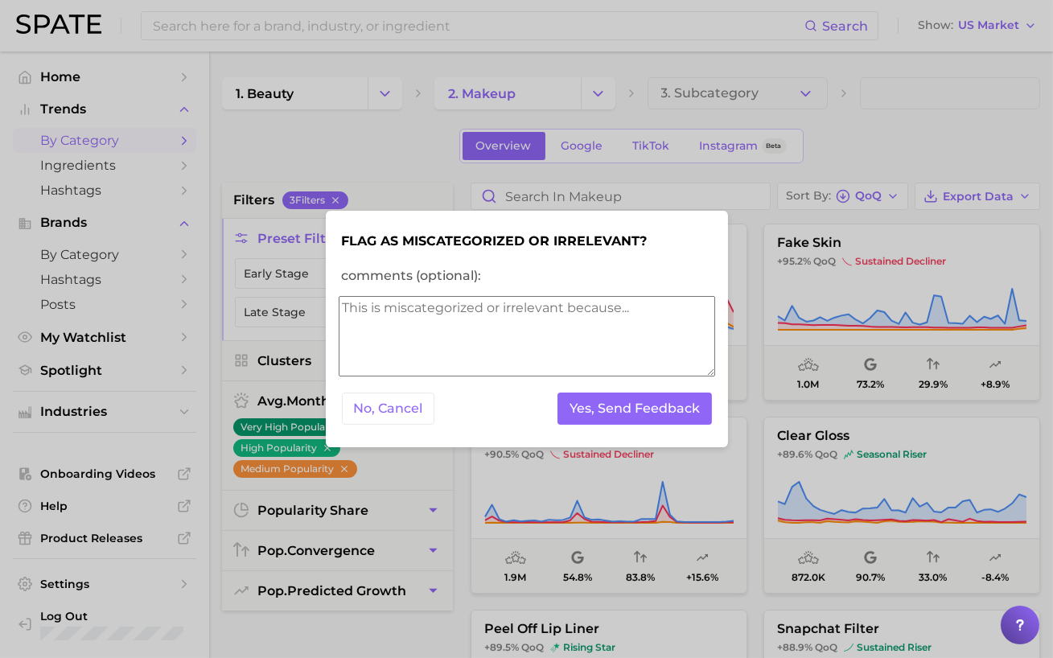
click at [587, 342] on textarea "comments (optional):" at bounding box center [527, 336] width 377 height 80
type textarea "this is more like paint or epoxy"
click at [624, 413] on button "Yes, Send Feedback" at bounding box center [635, 409] width 155 height 33
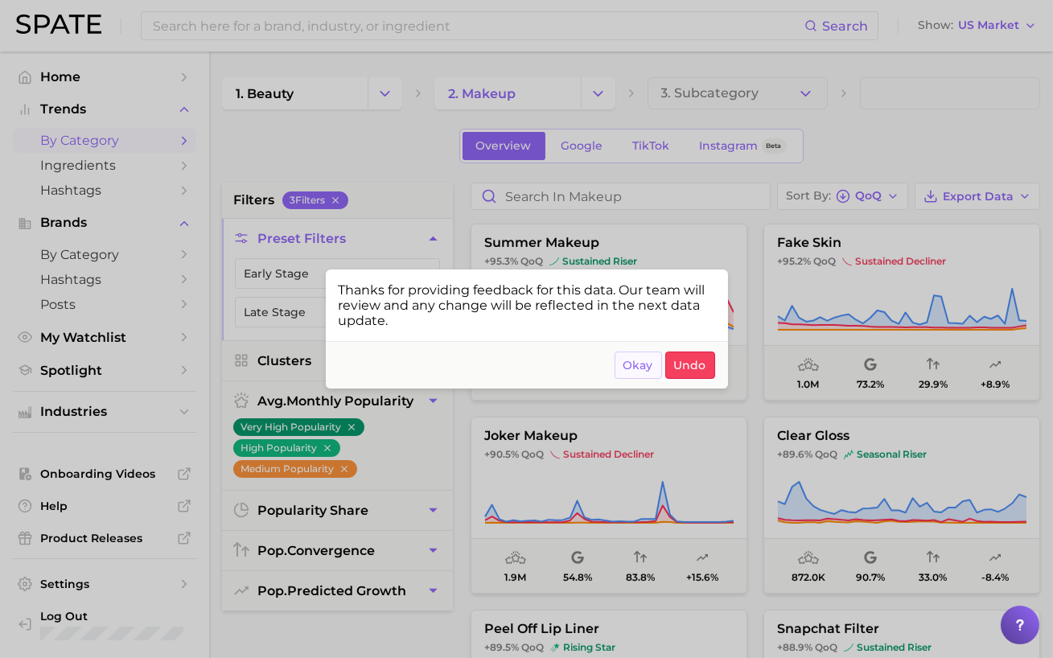
click at [637, 365] on span "Okay" at bounding box center [639, 366] width 30 height 14
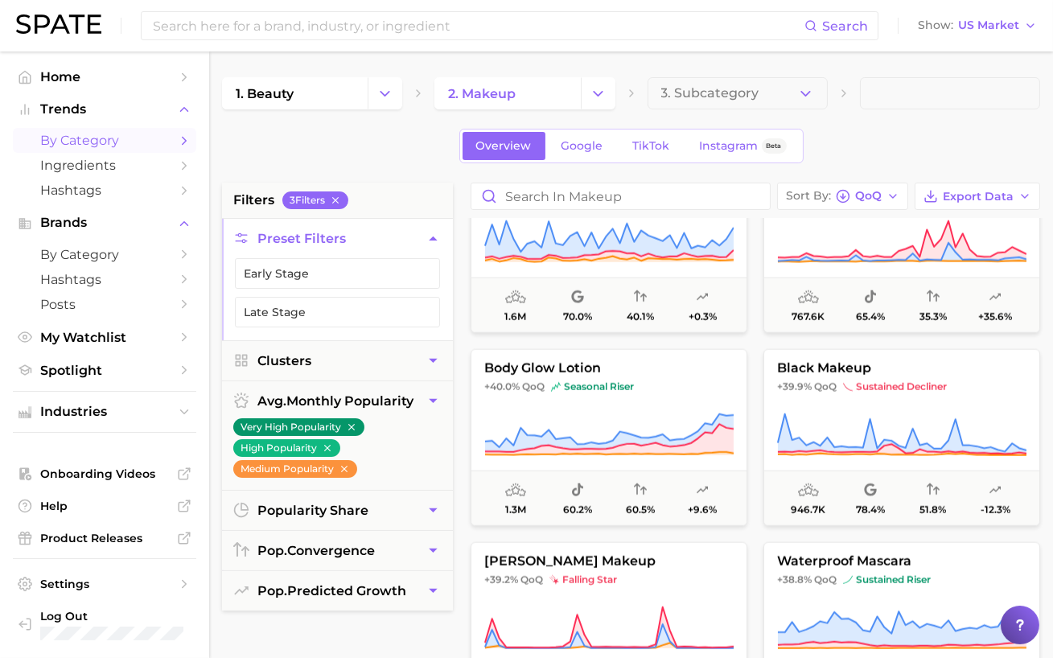
scroll to position [3738, 0]
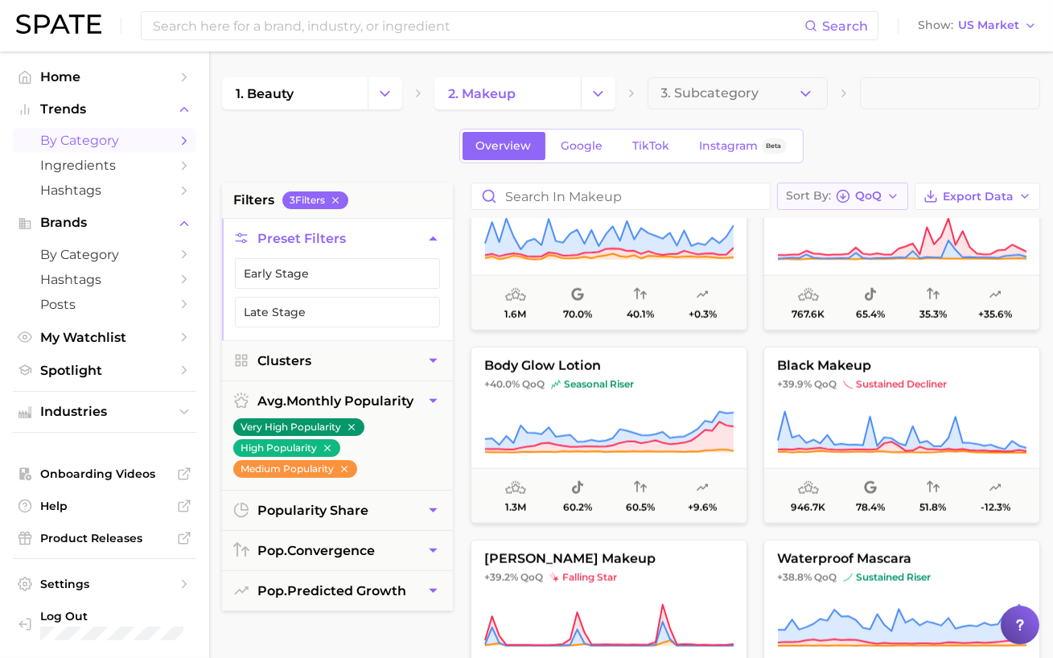
click at [875, 198] on span "QoQ" at bounding box center [868, 196] width 27 height 9
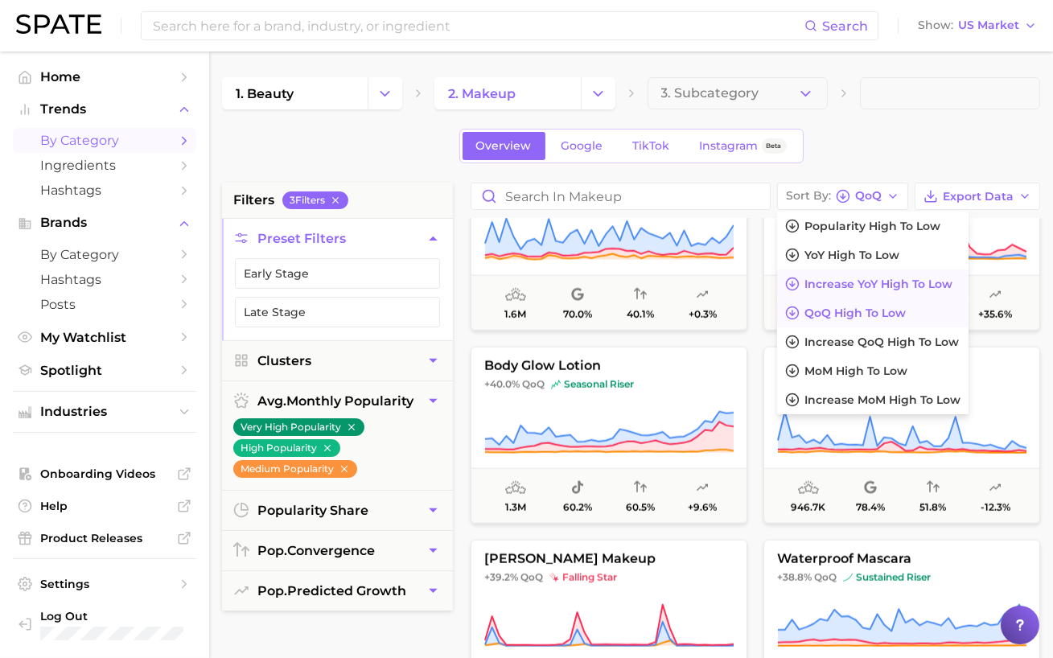
click at [829, 282] on span "Increase YoY high to low" at bounding box center [879, 285] width 148 height 14
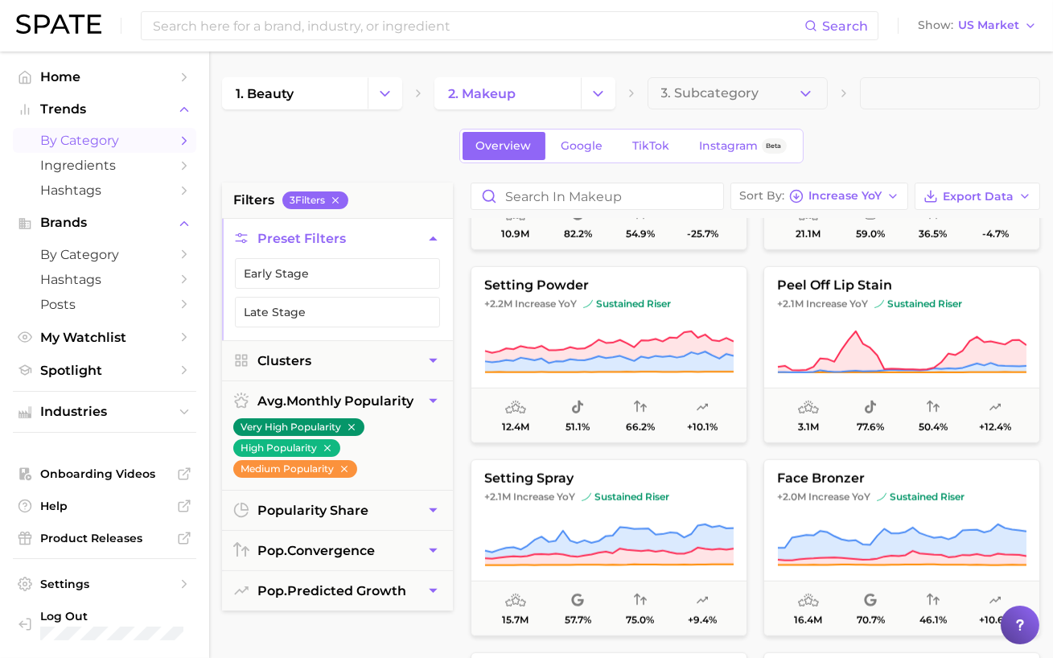
scroll to position [2664, 0]
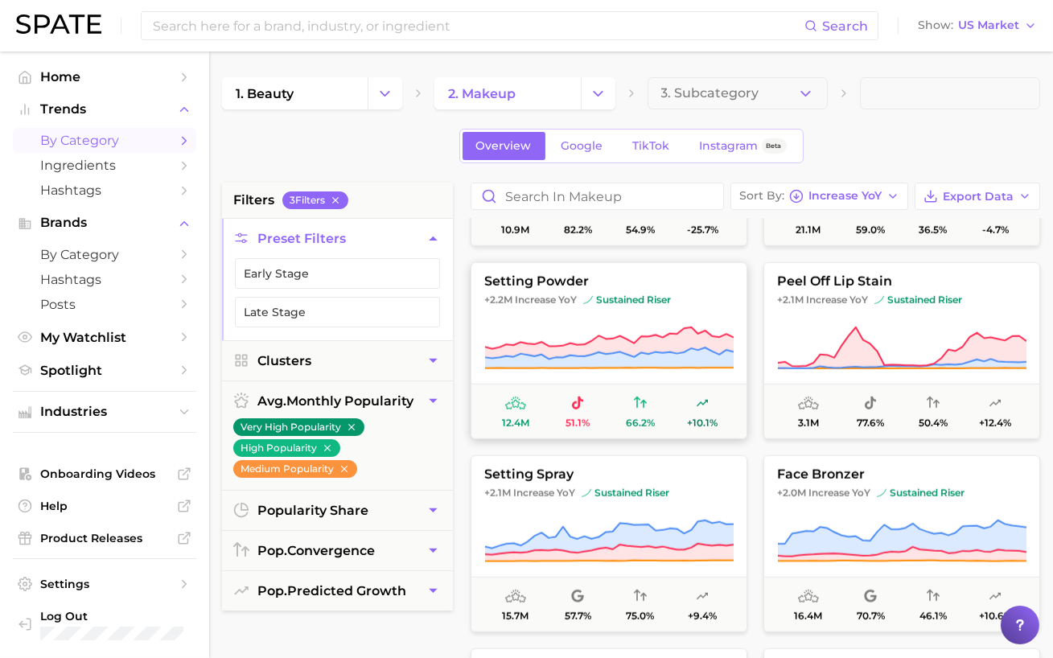
click at [674, 333] on icon at bounding box center [609, 339] width 249 height 22
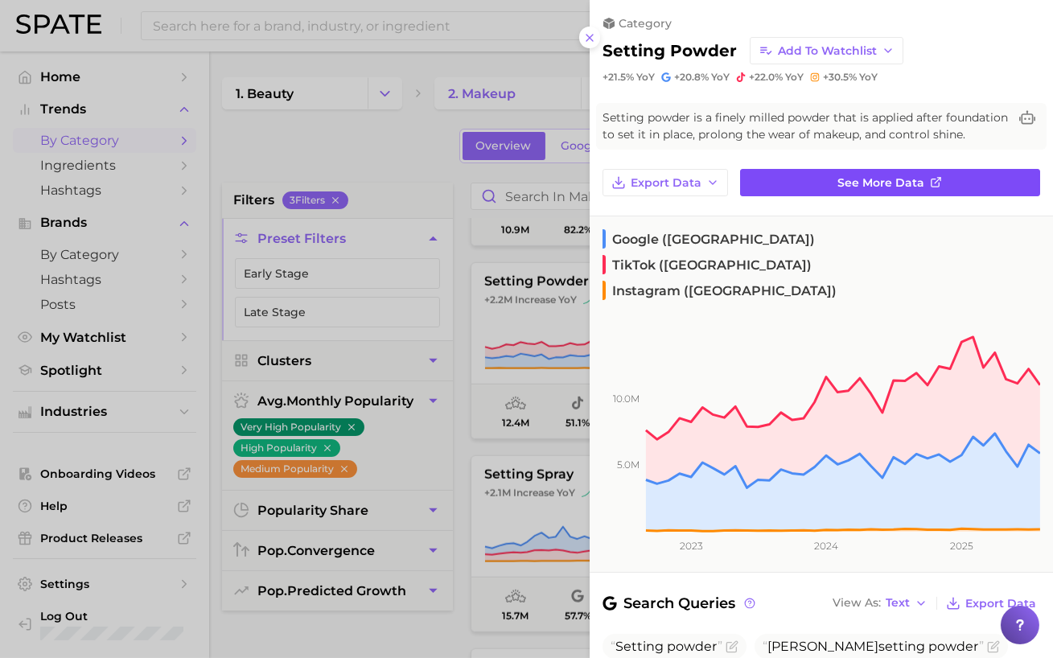
click at [850, 176] on span "See more data" at bounding box center [882, 183] width 87 height 14
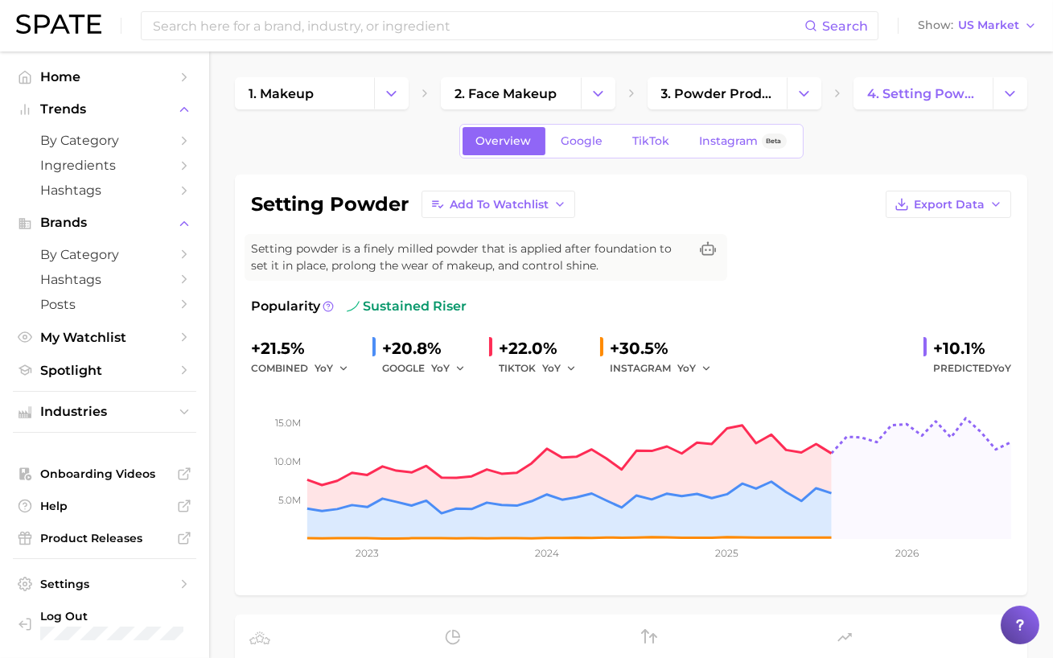
click at [313, 369] on div "combined YoY" at bounding box center [305, 368] width 109 height 19
click at [324, 368] on span "YoY" at bounding box center [324, 368] width 19 height 14
click at [365, 419] on button "QoQ" at bounding box center [403, 423] width 177 height 29
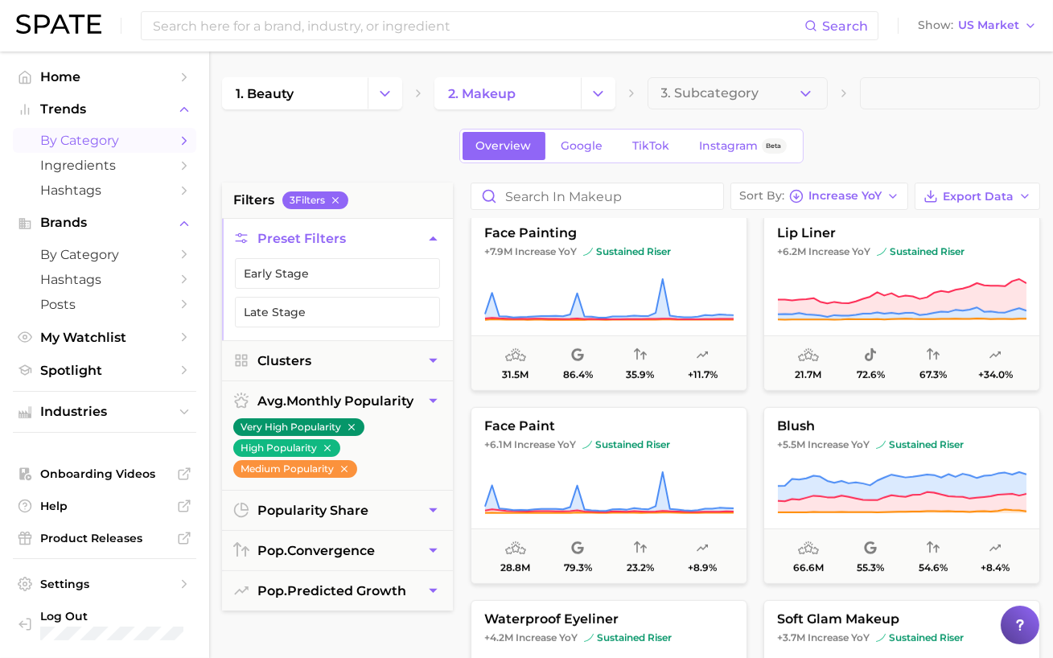
scroll to position [1359, 0]
click at [896, 277] on button "lip liner +6.2m Increase YoY sustained riser 21.7m 72.6% 67.3% +34.0%" at bounding box center [902, 303] width 277 height 177
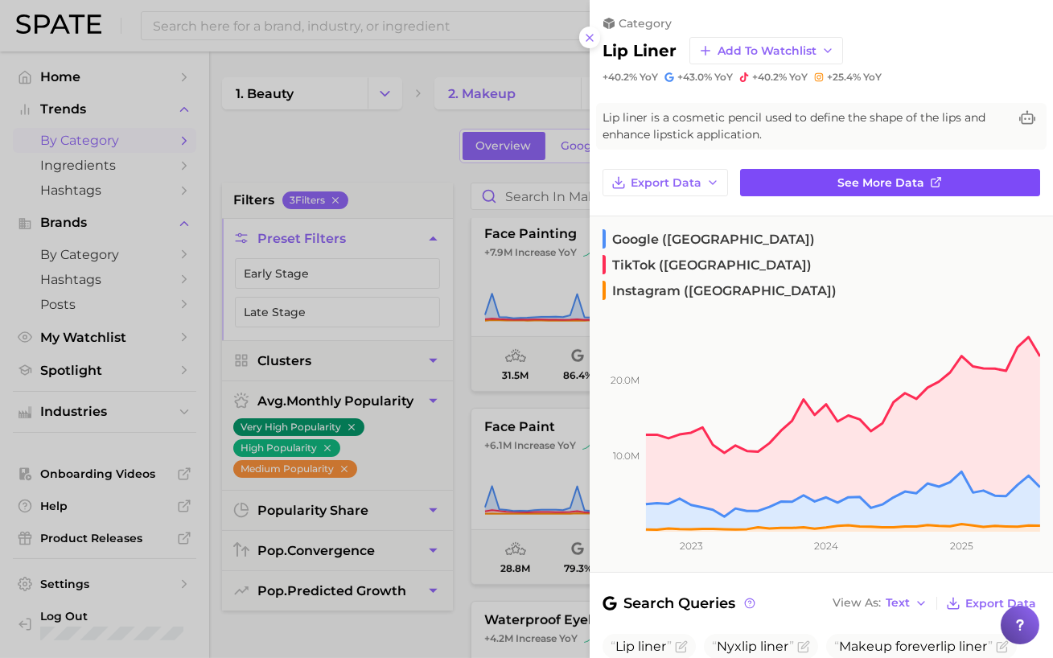
click at [772, 179] on link "See more data" at bounding box center [890, 182] width 300 height 27
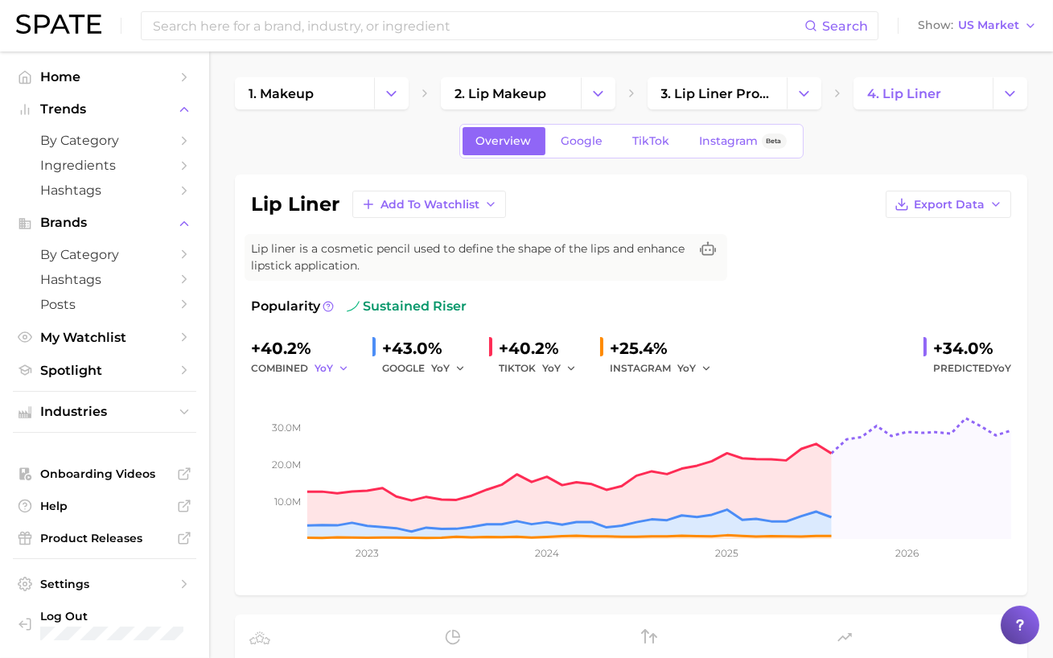
click at [315, 369] on span "YoY" at bounding box center [324, 368] width 19 height 14
click at [331, 413] on button "QoQ" at bounding box center [403, 423] width 177 height 29
click at [341, 361] on button "QoQ" at bounding box center [334, 368] width 39 height 19
click at [340, 397] on span "YoY" at bounding box center [333, 394] width 20 height 14
click at [975, 200] on span "Export Data" at bounding box center [949, 205] width 71 height 14
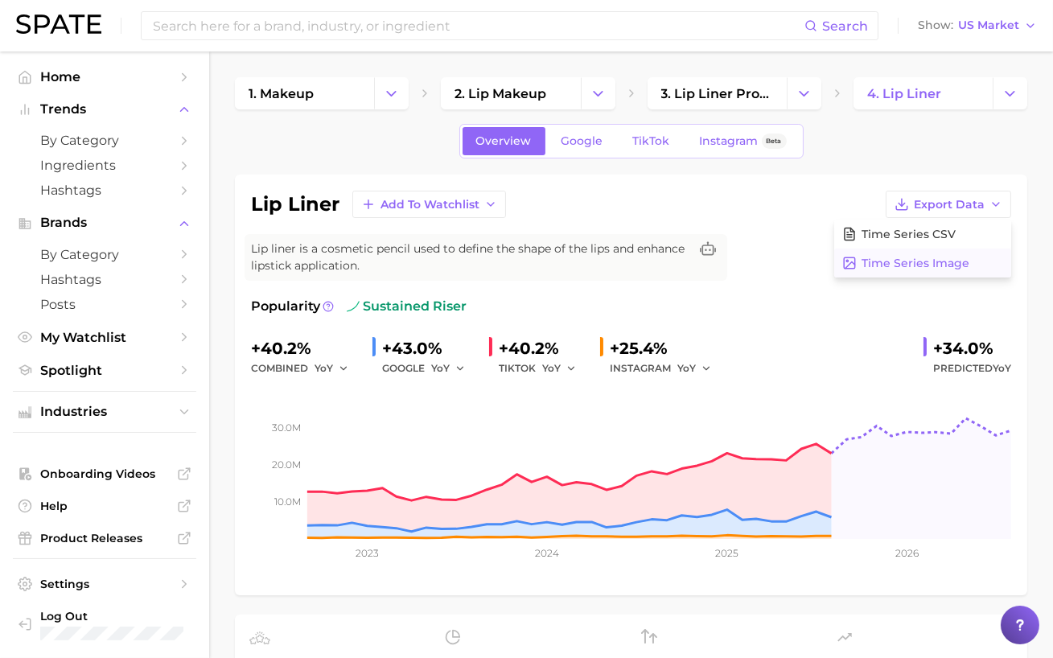
click at [930, 265] on span "Time Series Image" at bounding box center [916, 264] width 108 height 14
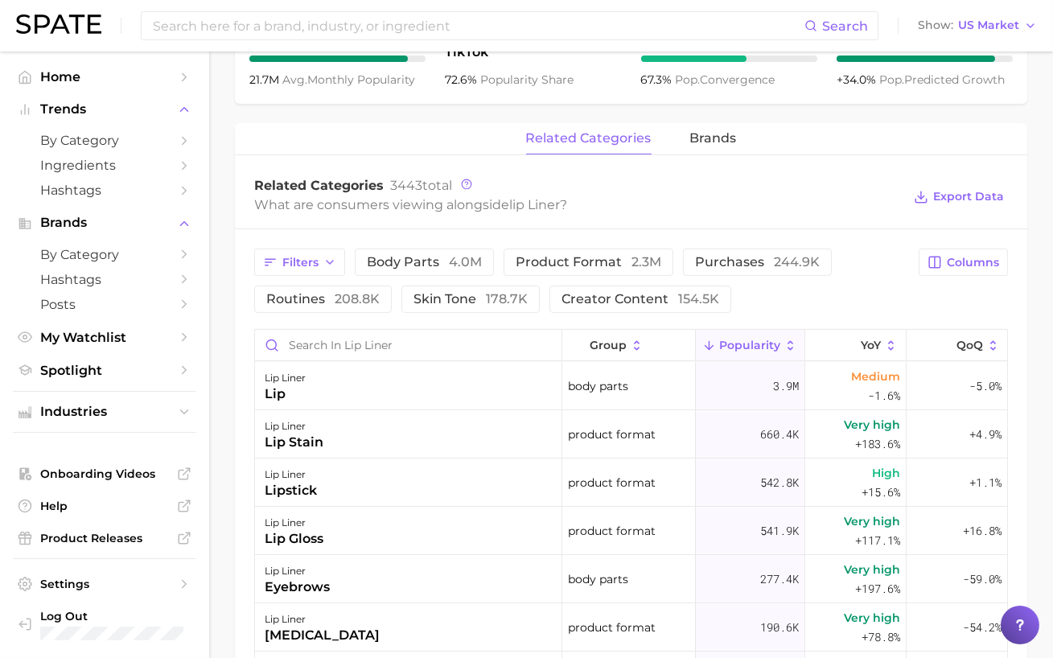
scroll to position [728, 0]
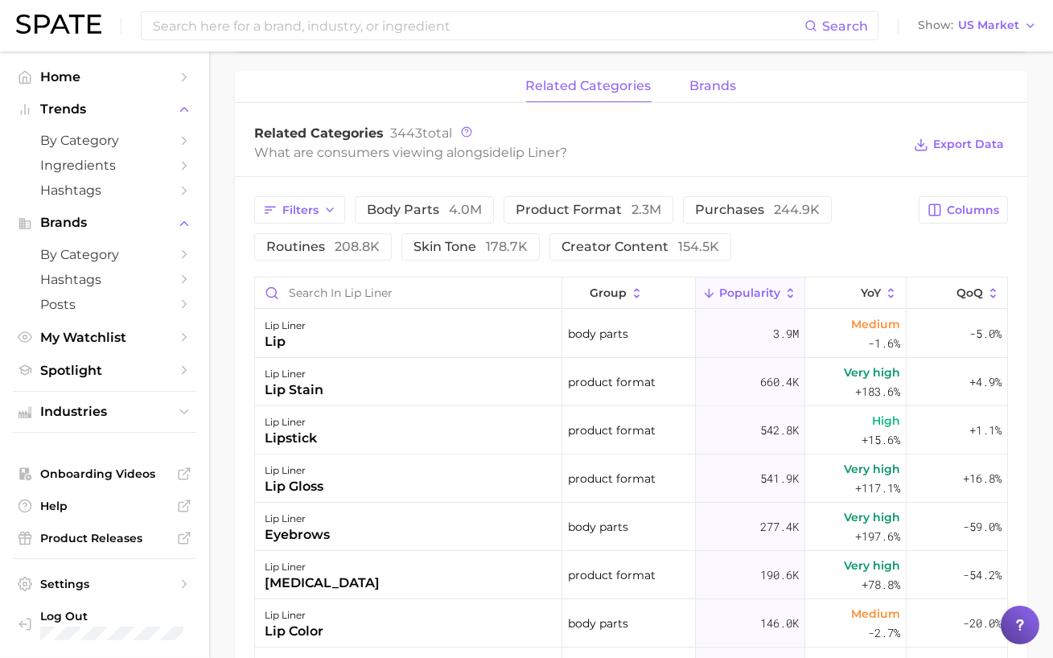
click at [712, 87] on span "brands" at bounding box center [713, 86] width 47 height 14
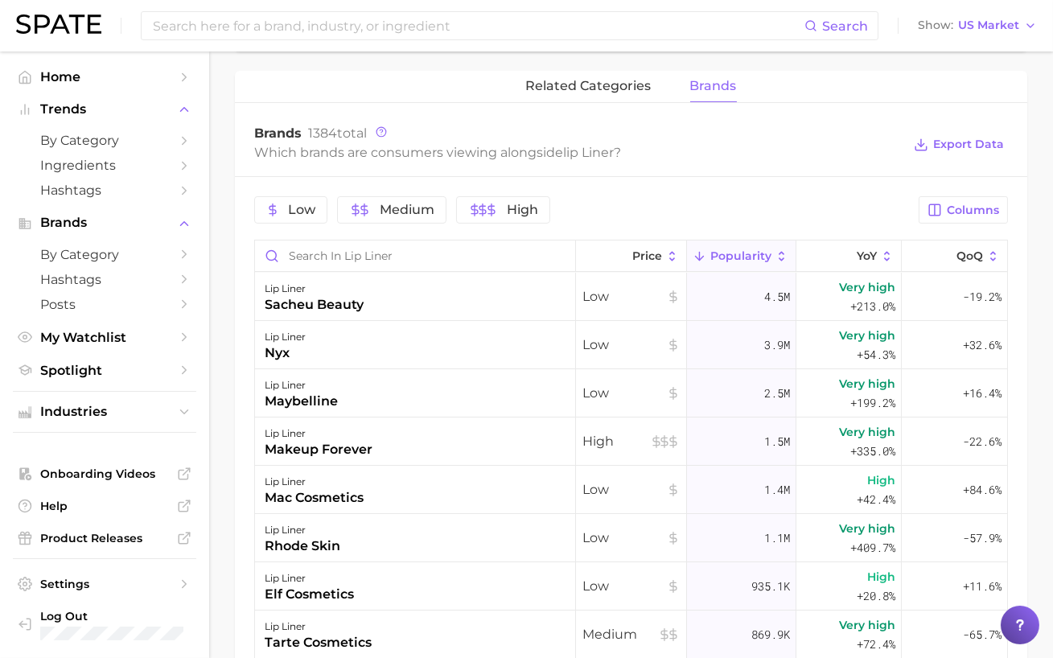
click at [967, 225] on div "Low Medium High Columns Price Popularity YoY QoQ lip liner sacheu beauty Low 4.…" at bounding box center [631, 547] width 793 height 740
click at [971, 211] on span "Columns" at bounding box center [973, 211] width 52 height 14
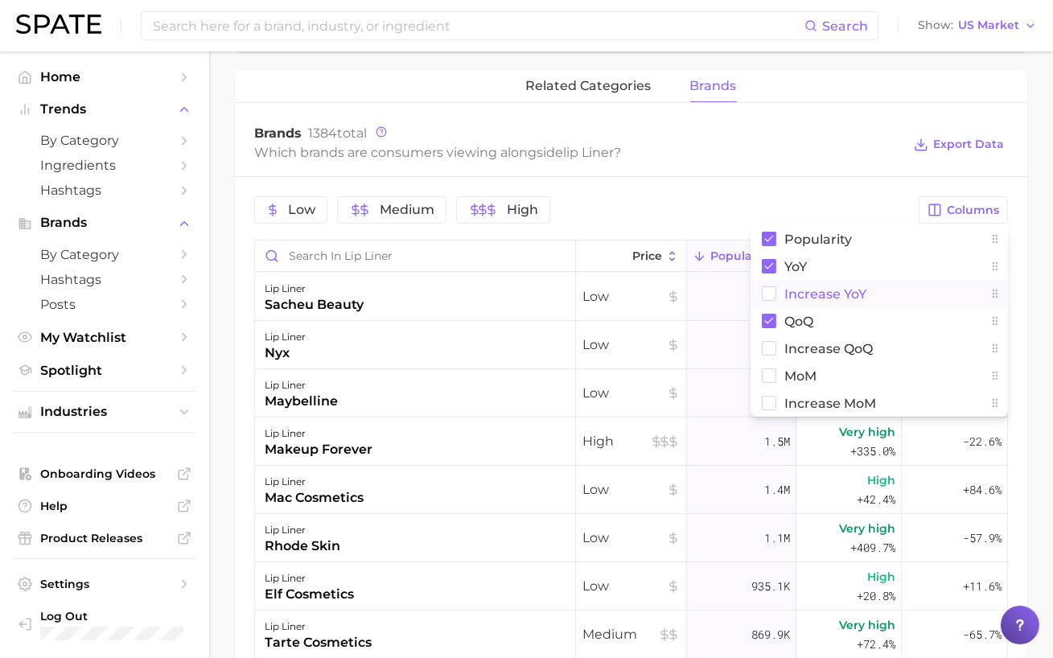
click at [808, 295] on span "Increase YoY" at bounding box center [826, 294] width 82 height 14
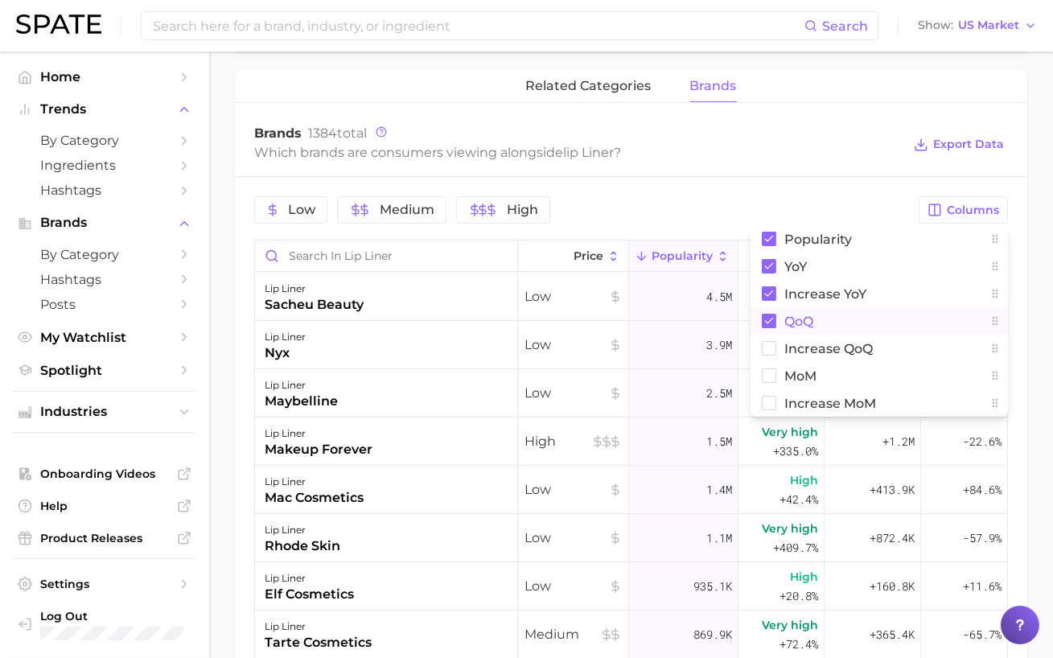
click at [781, 332] on button "QoQ" at bounding box center [880, 320] width 258 height 27
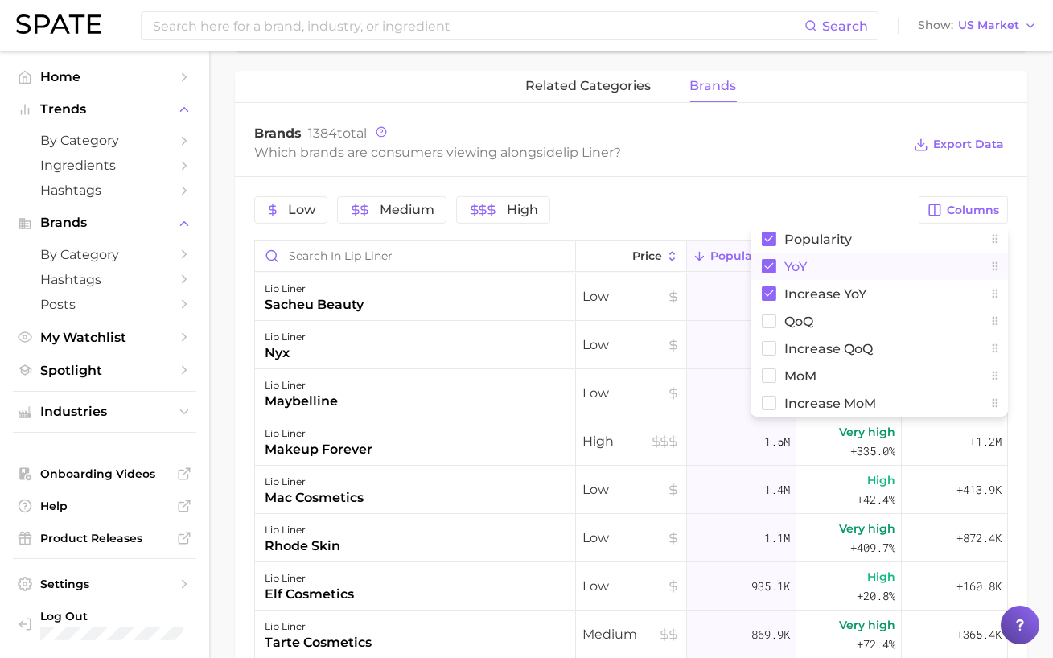
click at [789, 260] on span "YoY" at bounding box center [796, 267] width 23 height 14
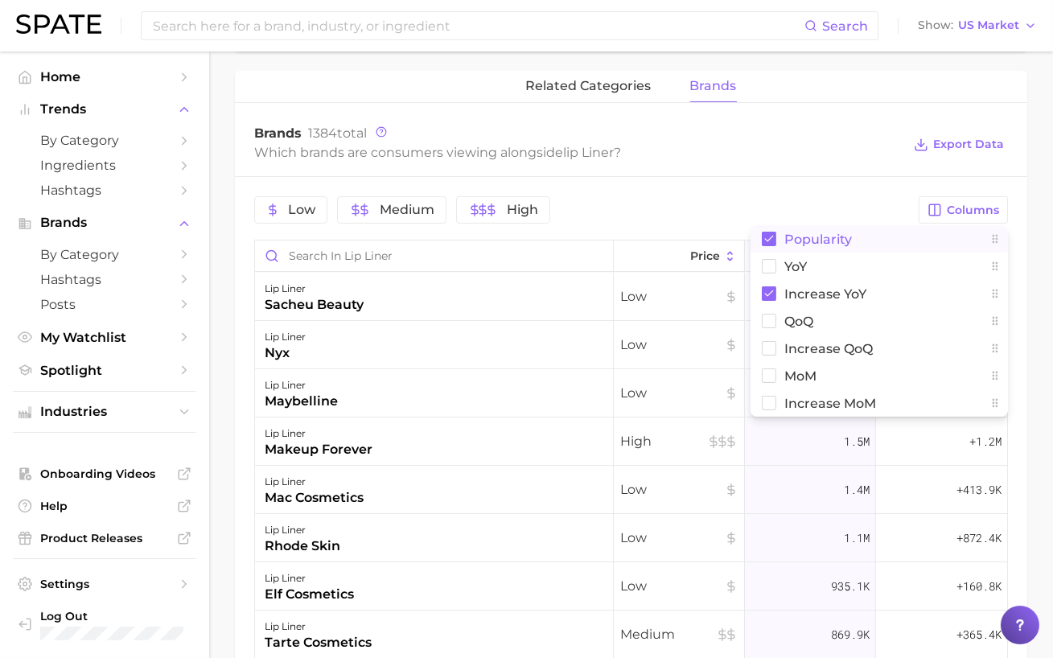
click at [789, 233] on span "Popularity" at bounding box center [819, 240] width 68 height 14
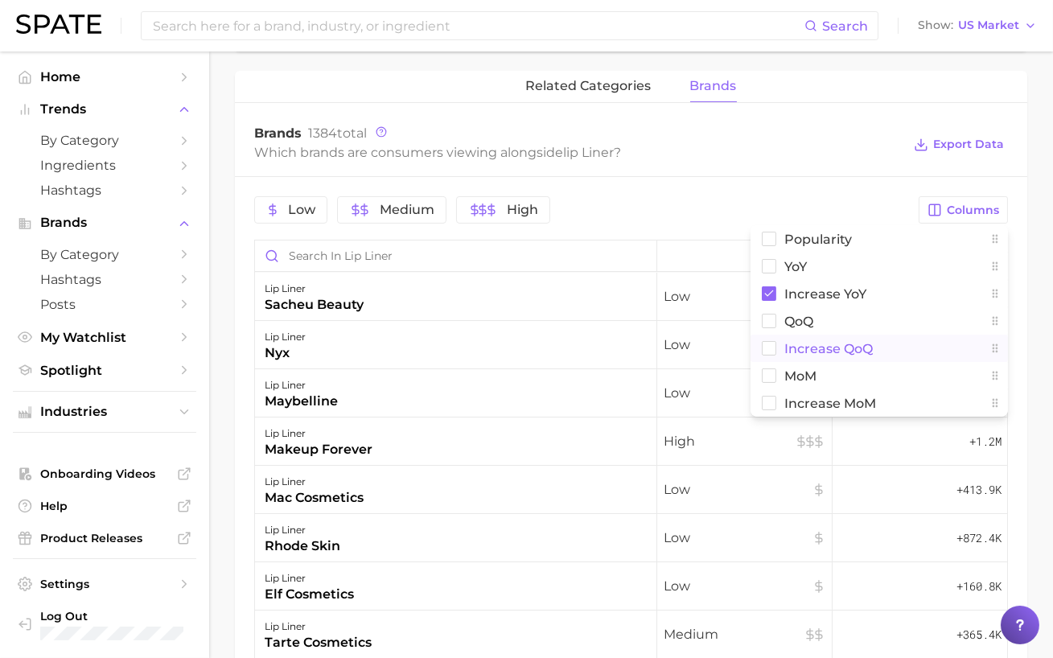
click at [806, 345] on span "Increase QoQ" at bounding box center [829, 349] width 89 height 14
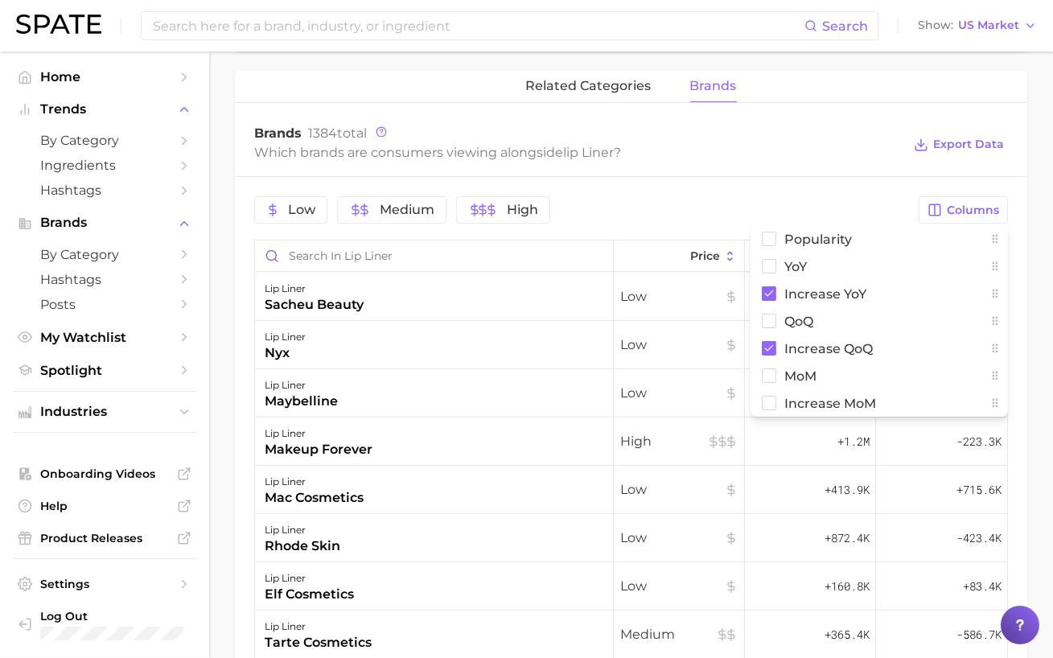
click at [776, 167] on div "Brands 1384 total Which brands are consumers viewing alongside lip liner ? Expo…" at bounding box center [631, 145] width 793 height 64
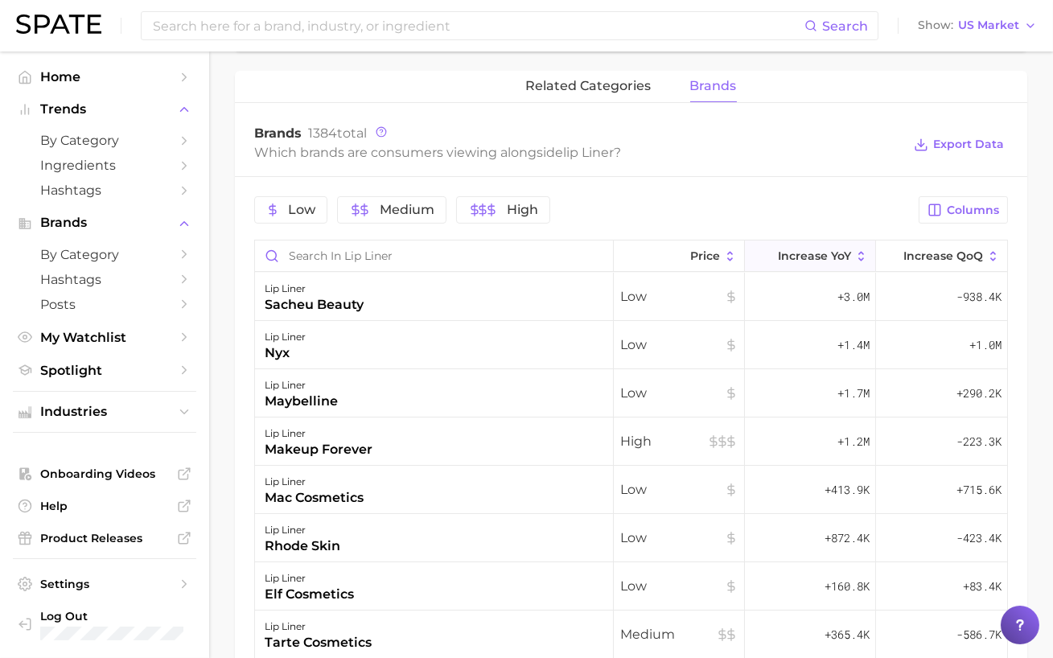
click at [811, 262] on button "Increase YoY" at bounding box center [810, 256] width 131 height 31
click at [944, 250] on span "Increase QoQ" at bounding box center [944, 255] width 80 height 13
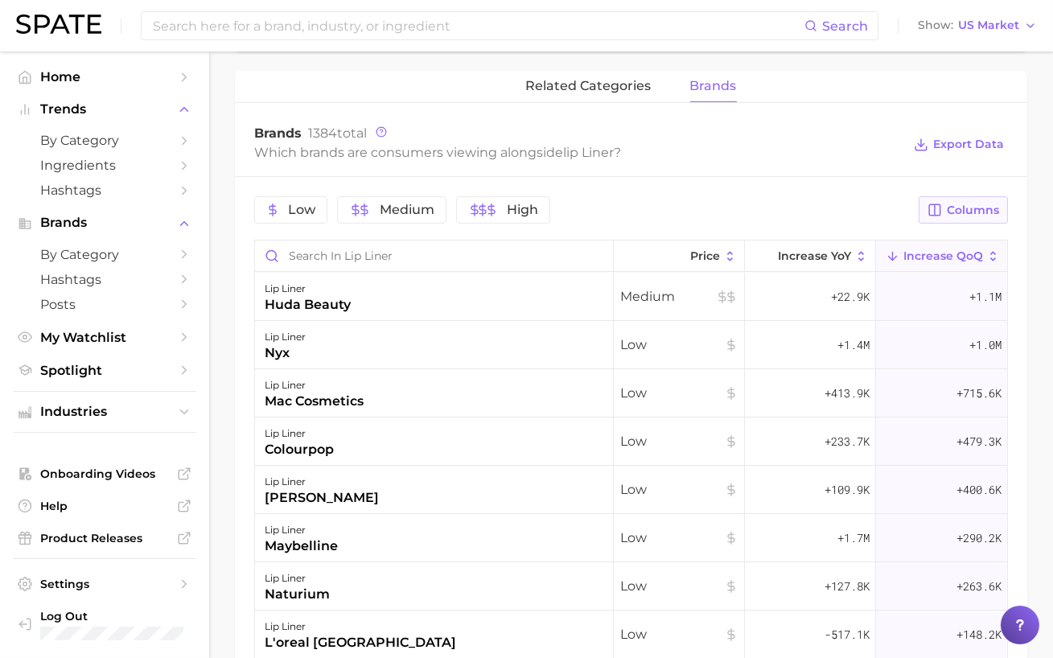
click at [958, 215] on span "Columns" at bounding box center [973, 211] width 52 height 14
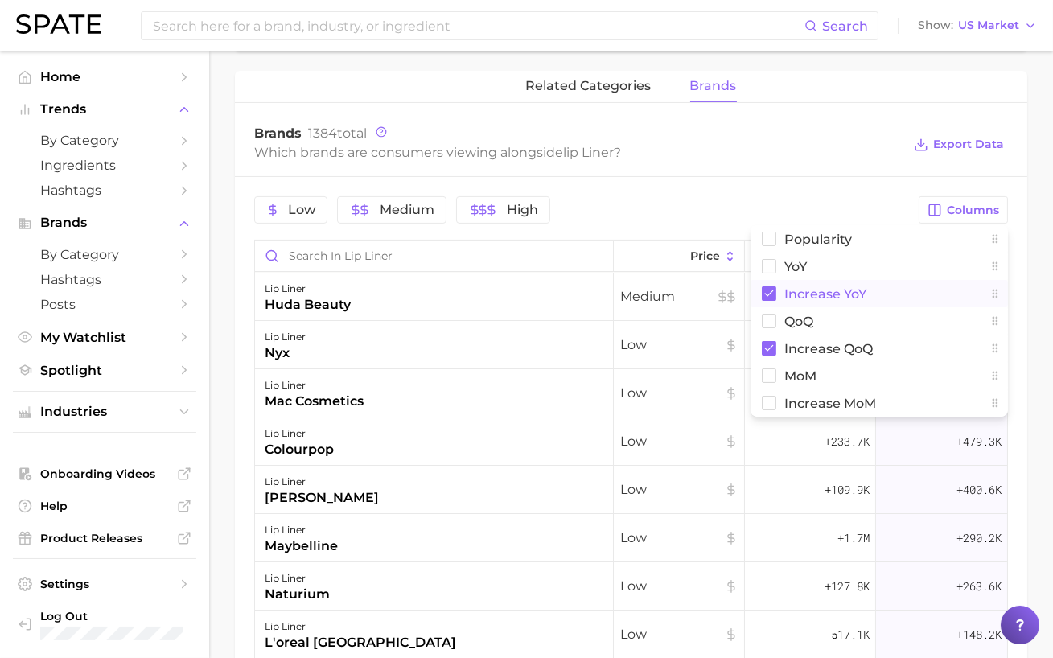
click at [824, 295] on span "Increase YoY" at bounding box center [826, 294] width 82 height 14
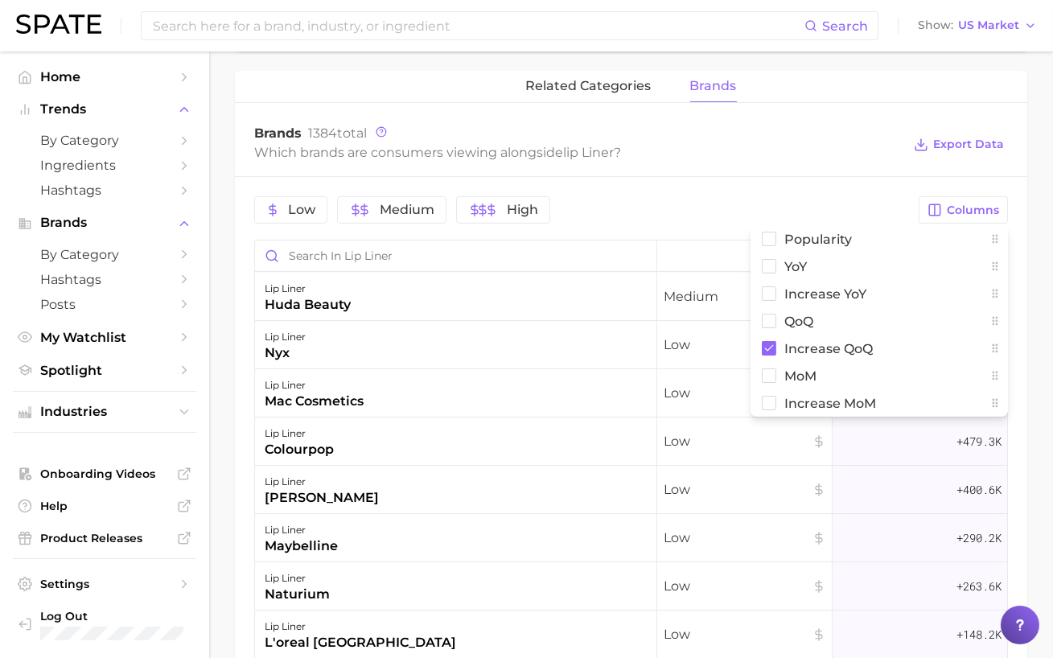
click at [793, 221] on div "Low Medium High" at bounding box center [581, 209] width 655 height 27
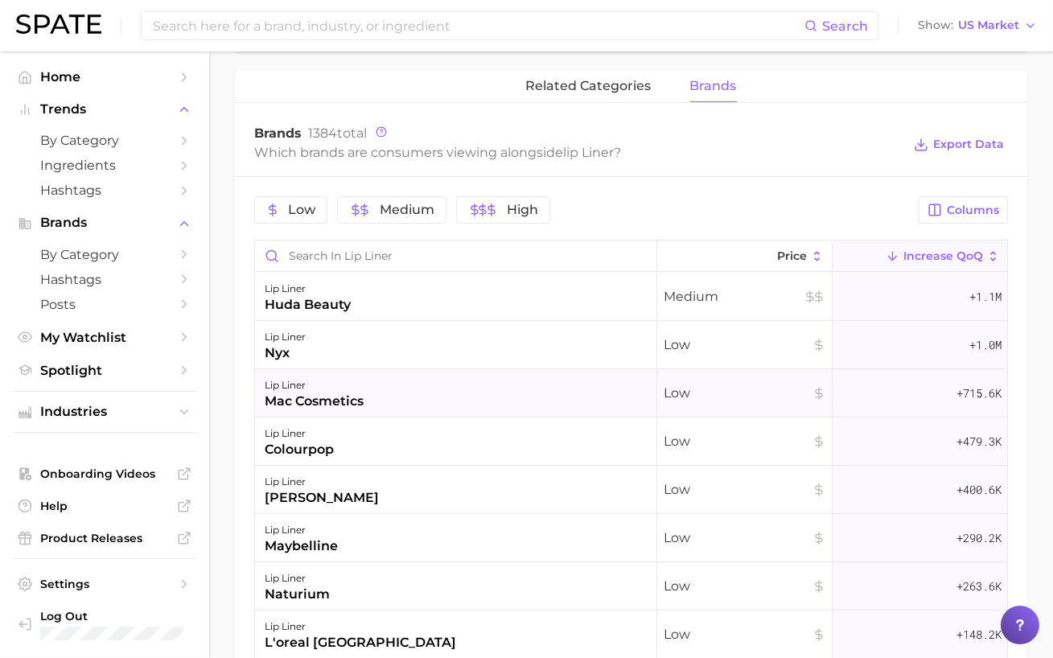
click at [302, 411] on div "lip liner mac cosmetics" at bounding box center [456, 393] width 402 height 48
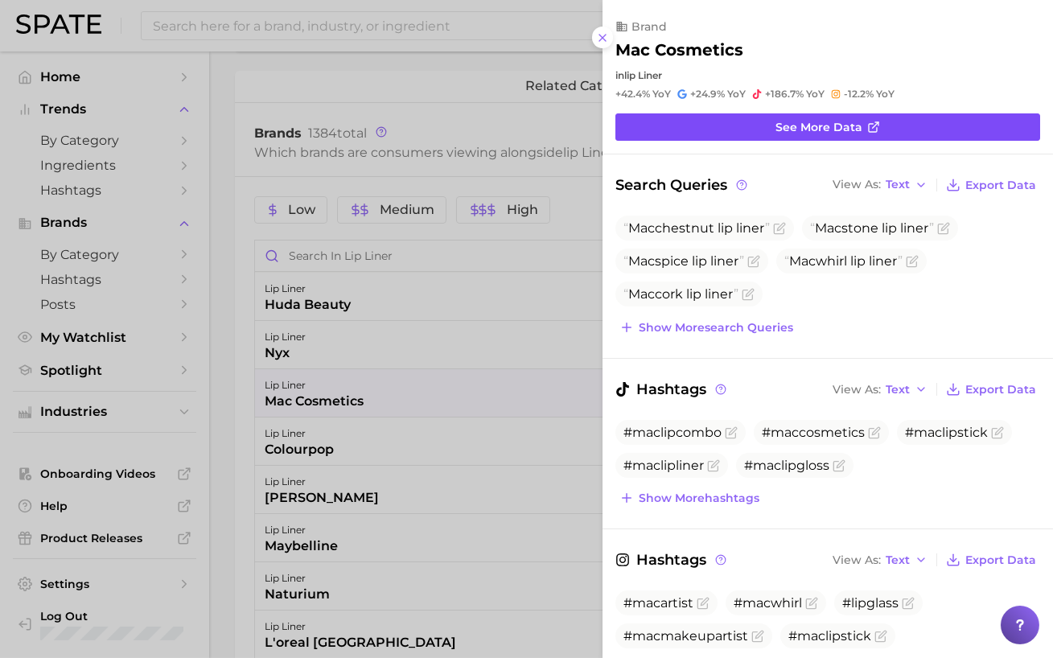
click at [666, 131] on link "See more data" at bounding box center [828, 126] width 425 height 27
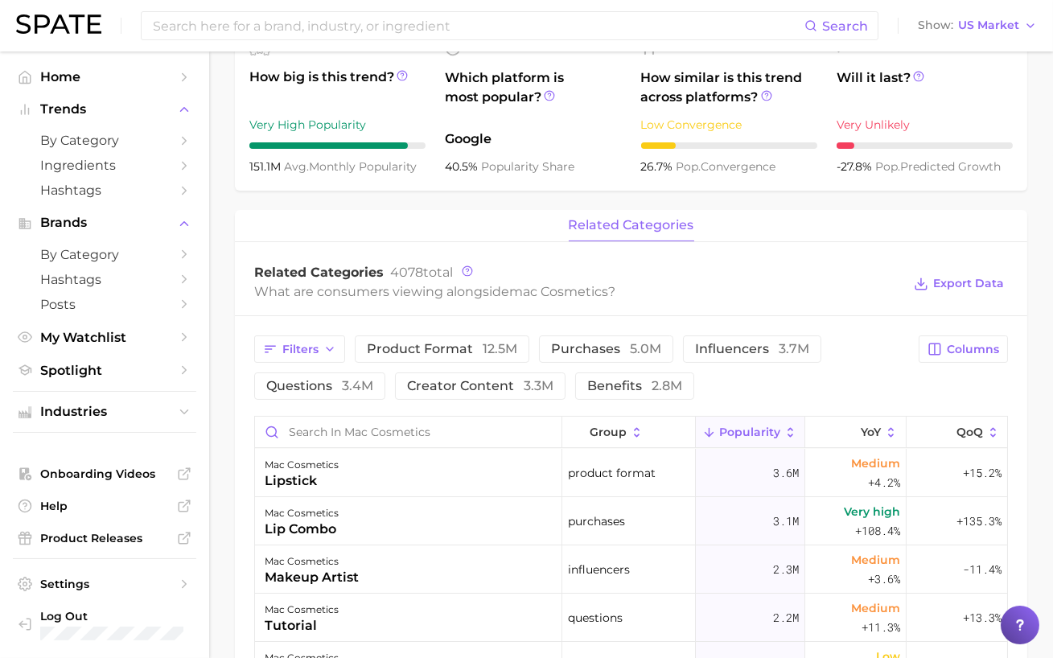
scroll to position [602, 0]
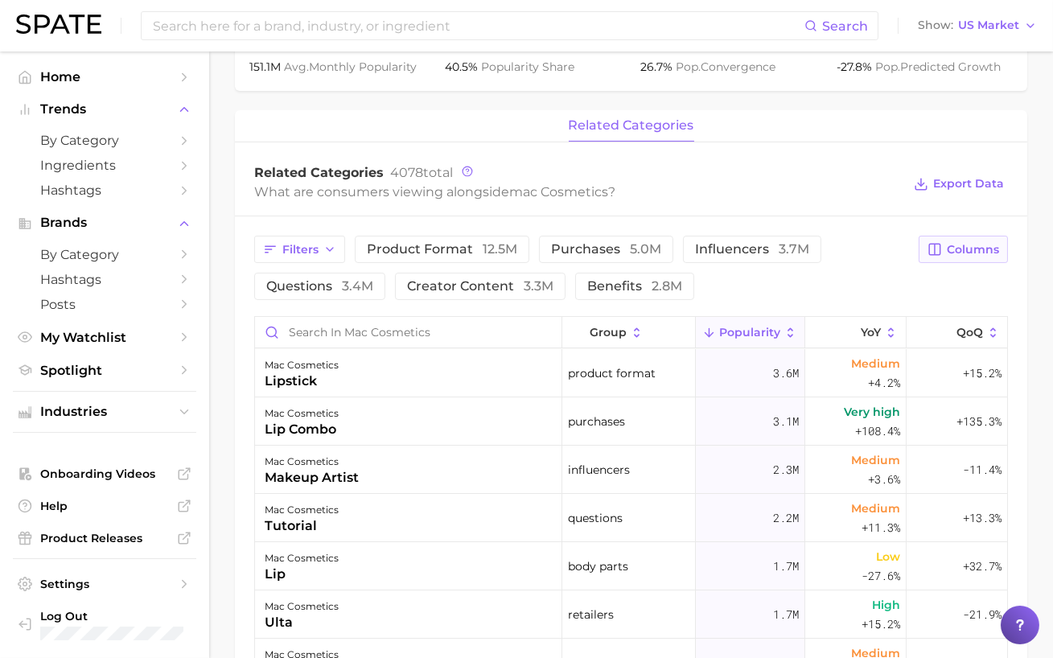
click at [954, 243] on span "Columns" at bounding box center [973, 250] width 52 height 14
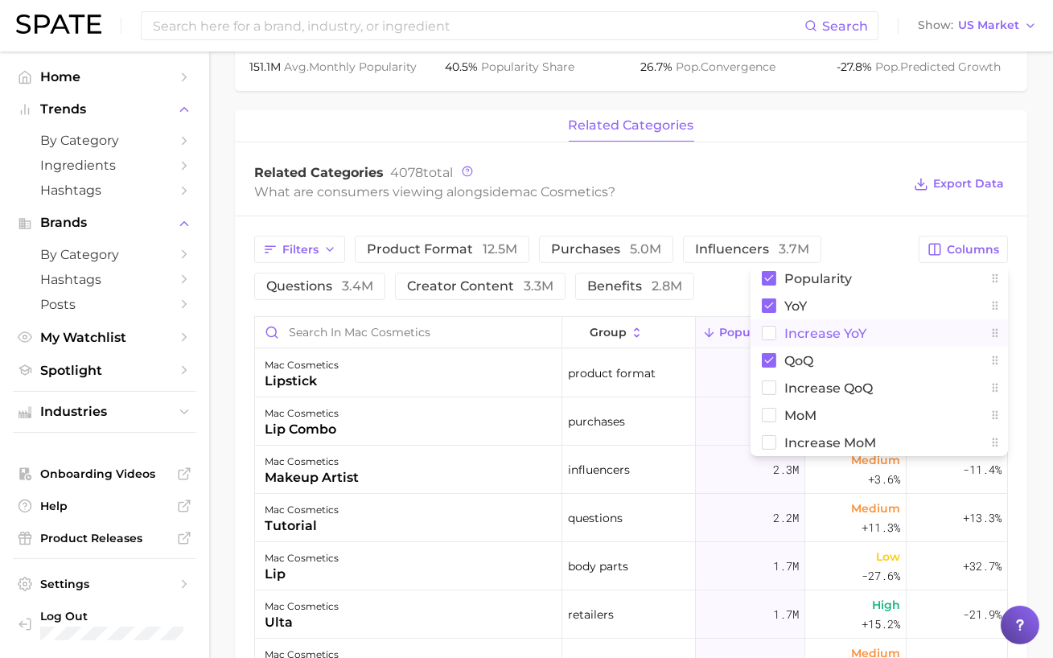
click at [847, 336] on span "Increase YoY" at bounding box center [826, 334] width 82 height 14
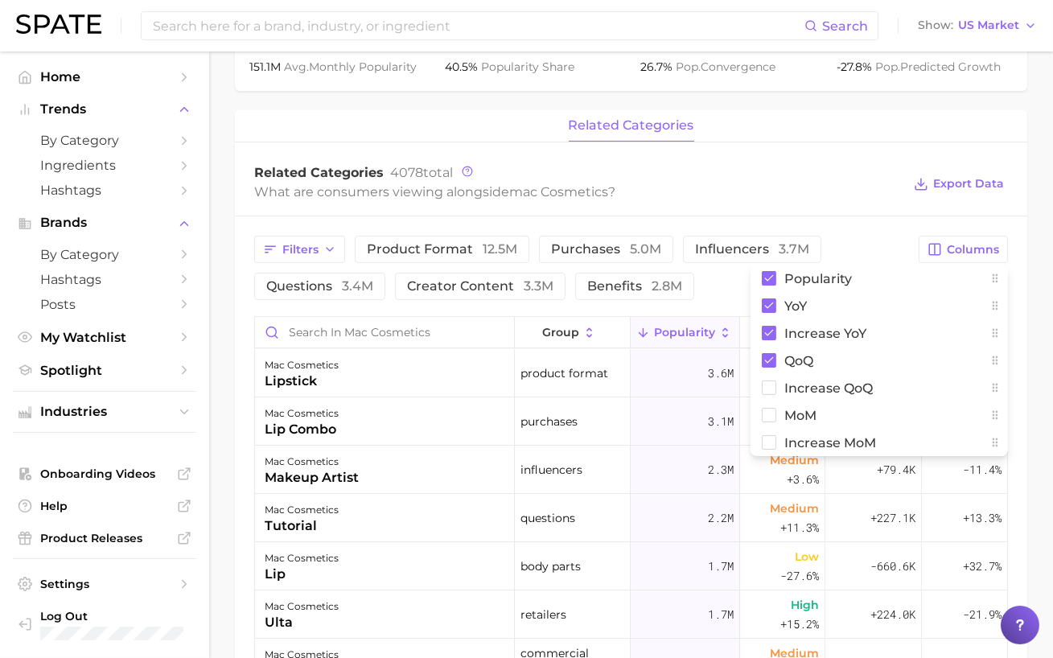
click at [859, 202] on div "What are consumers viewing alongside mac cosmetics ?" at bounding box center [578, 192] width 648 height 22
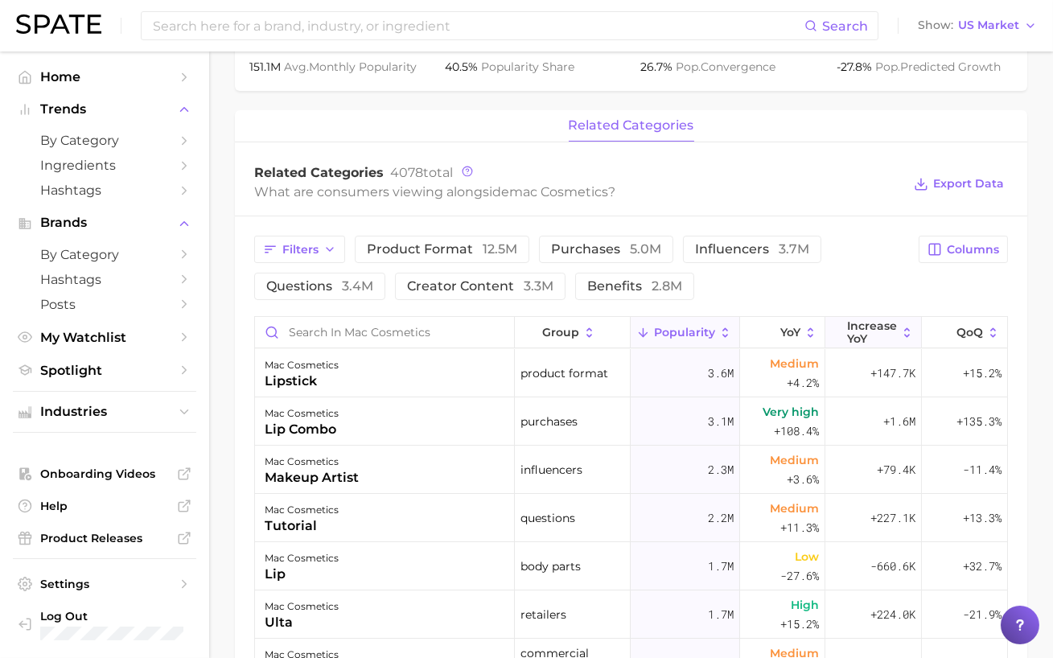
click at [876, 345] on button "Increase YoY" at bounding box center [874, 332] width 97 height 31
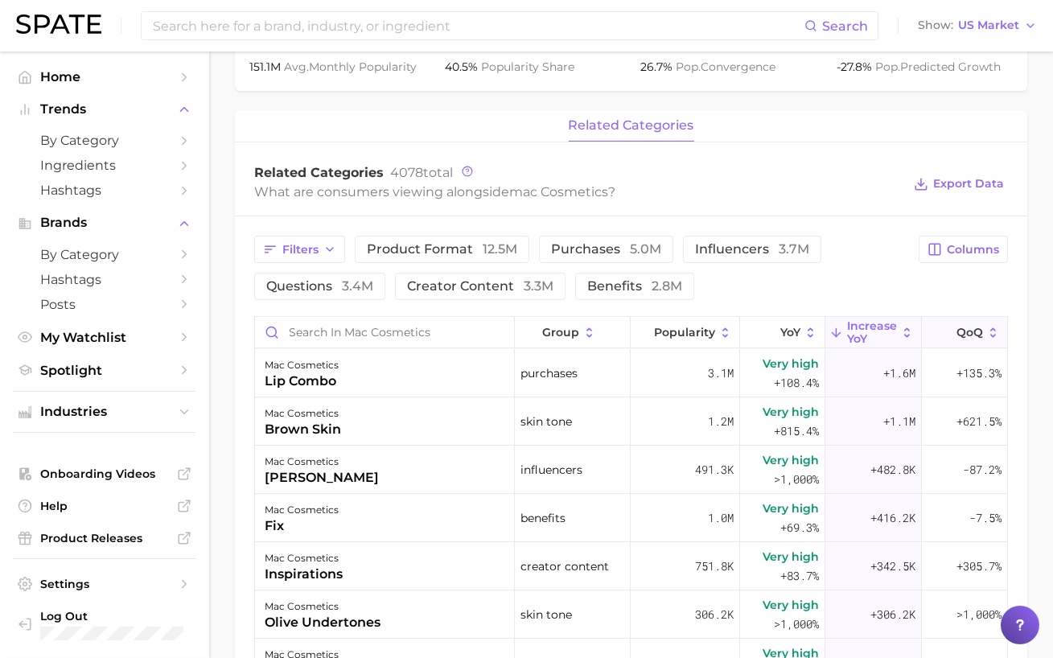
click at [947, 333] on icon at bounding box center [946, 333] width 14 height 14
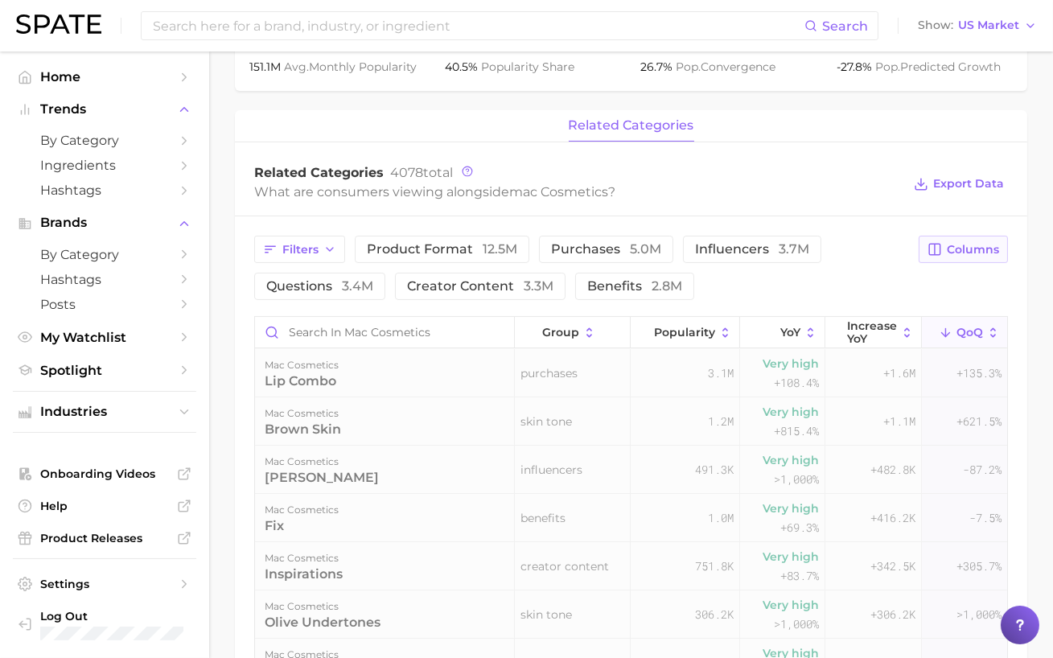
click at [966, 253] on span "Columns" at bounding box center [973, 250] width 52 height 14
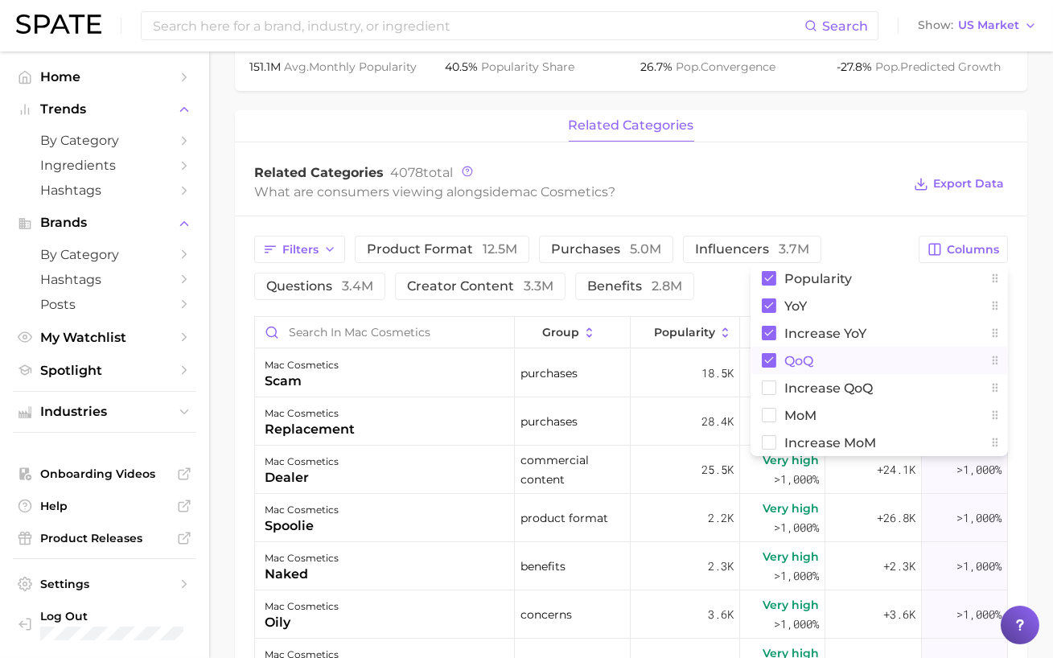
click at [823, 347] on button "QoQ" at bounding box center [880, 360] width 258 height 27
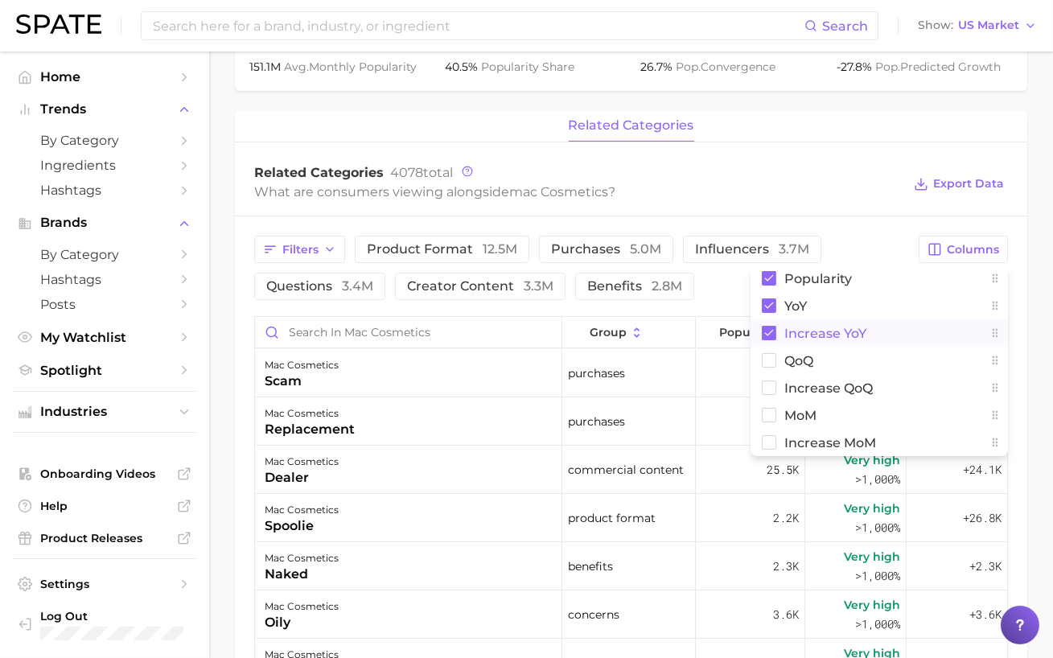
click at [823, 334] on span "Increase YoY" at bounding box center [826, 334] width 82 height 14
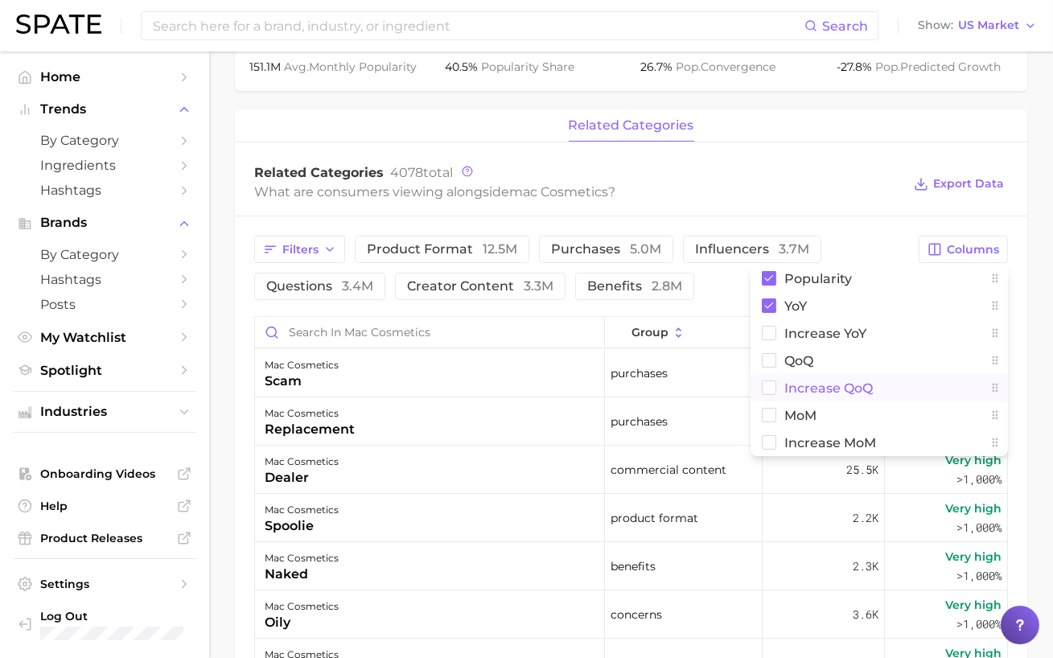
click at [822, 383] on span "Increase QoQ" at bounding box center [829, 388] width 89 height 14
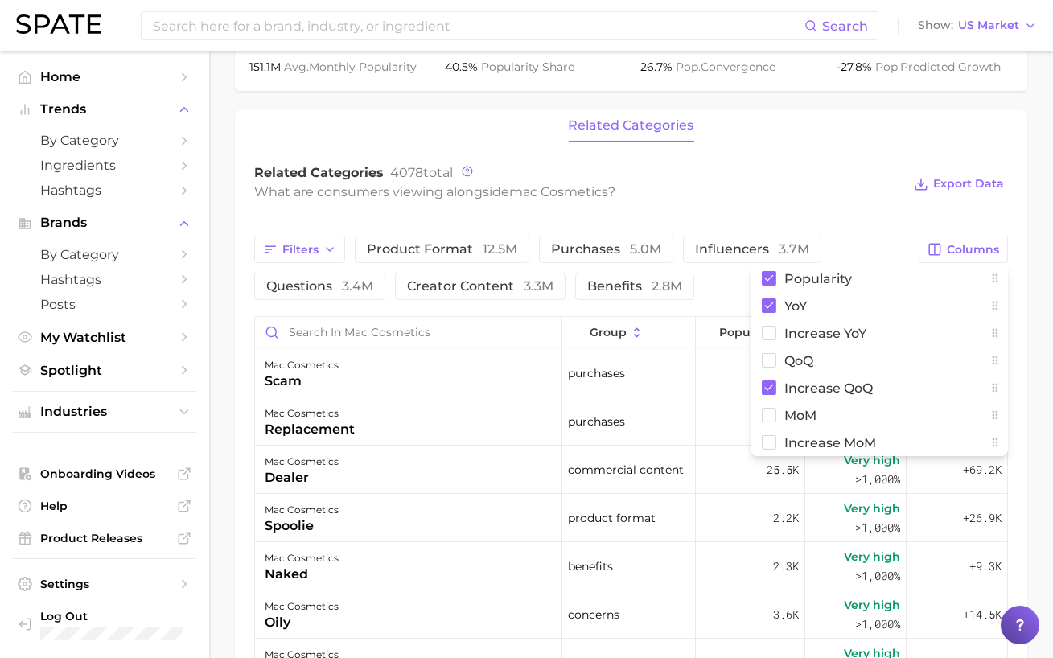
click at [879, 110] on div "related categories" at bounding box center [631, 126] width 793 height 32
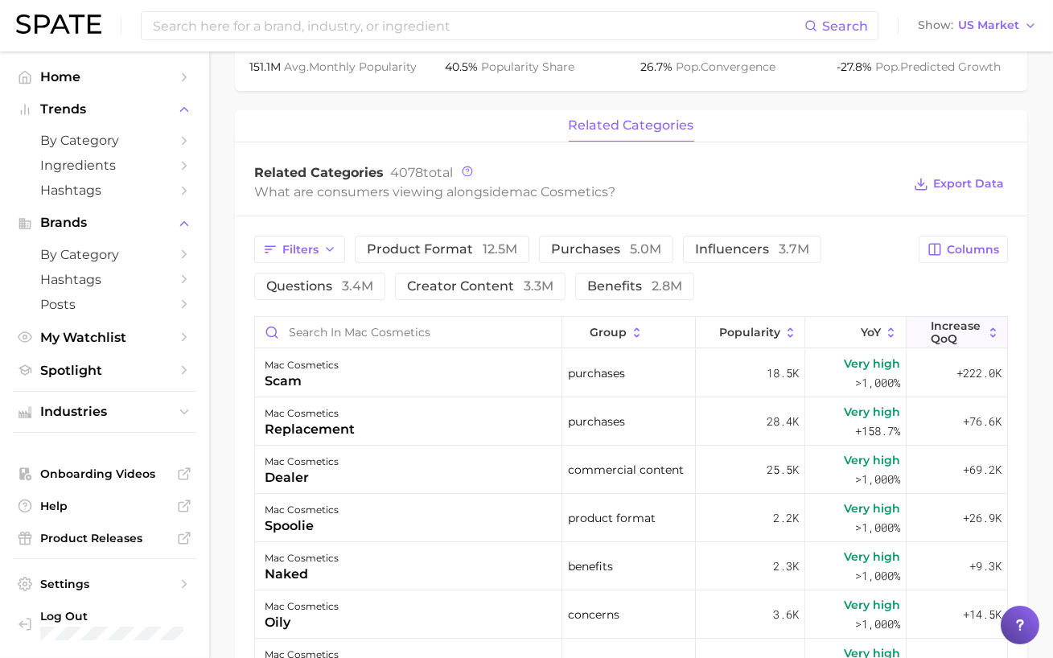
click at [943, 317] on button "Increase QoQ" at bounding box center [957, 332] width 101 height 31
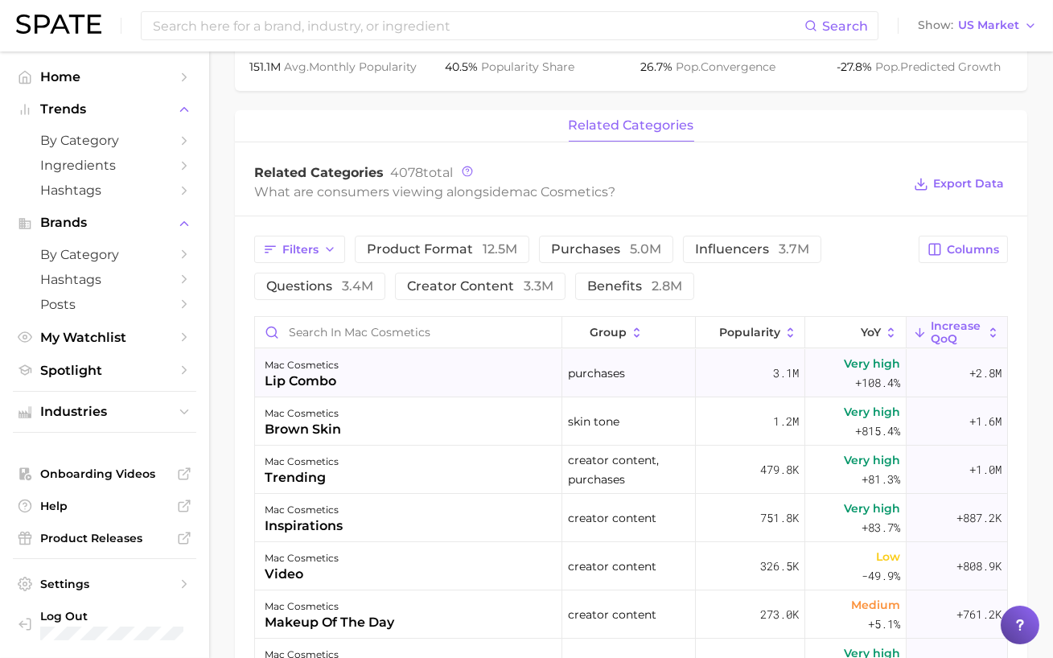
click at [425, 373] on div "mac cosmetics lip combo" at bounding box center [408, 373] width 307 height 48
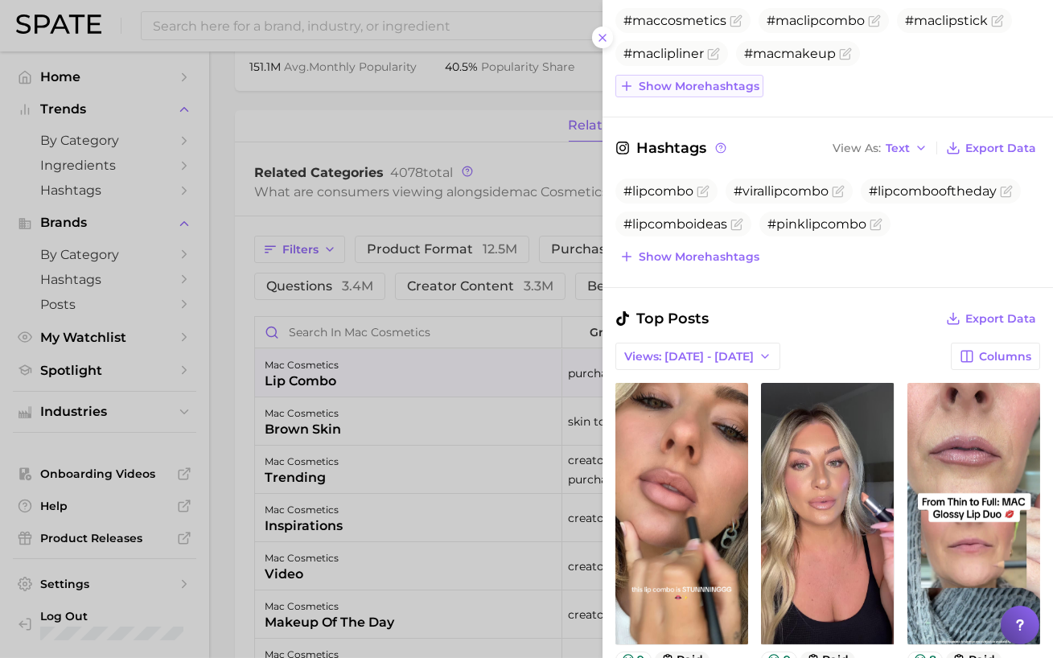
scroll to position [534, 0]
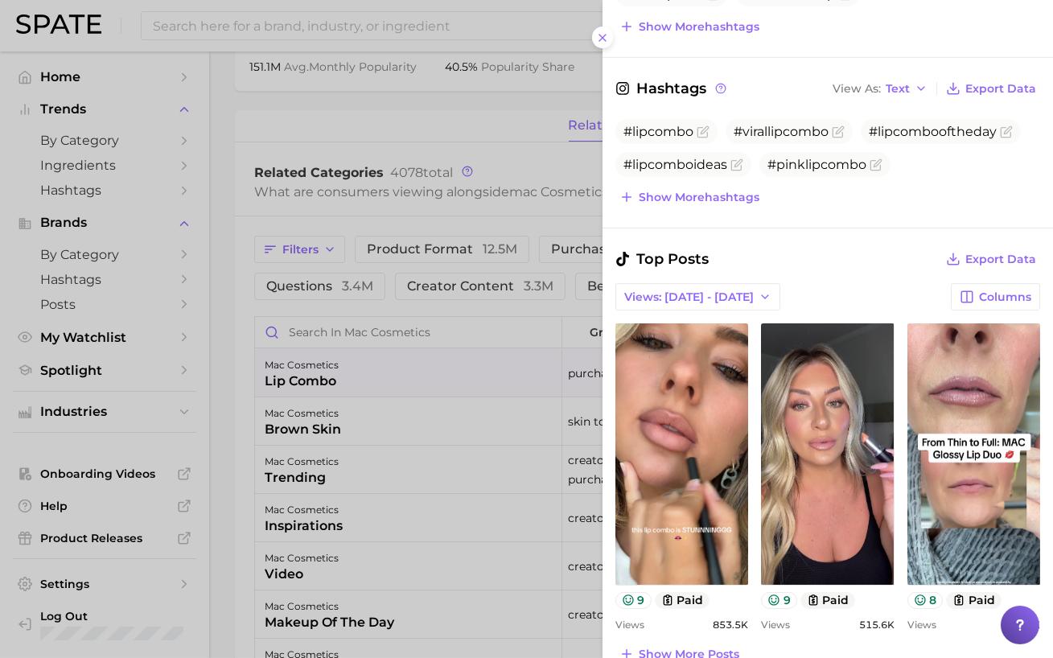
click at [418, 224] on div at bounding box center [526, 329] width 1053 height 658
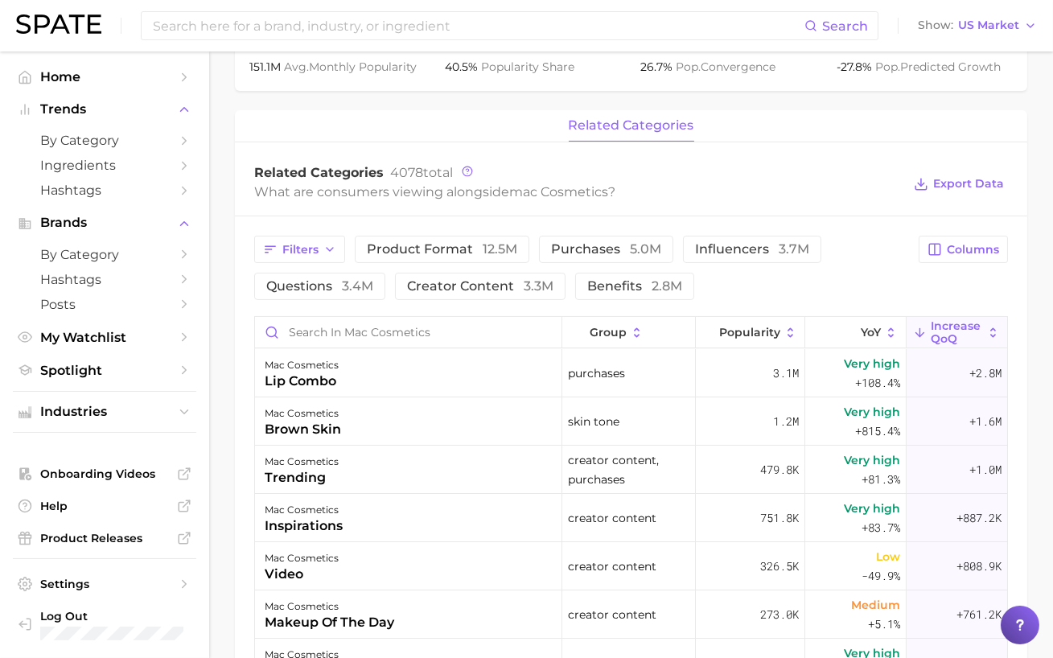
scroll to position [0, 0]
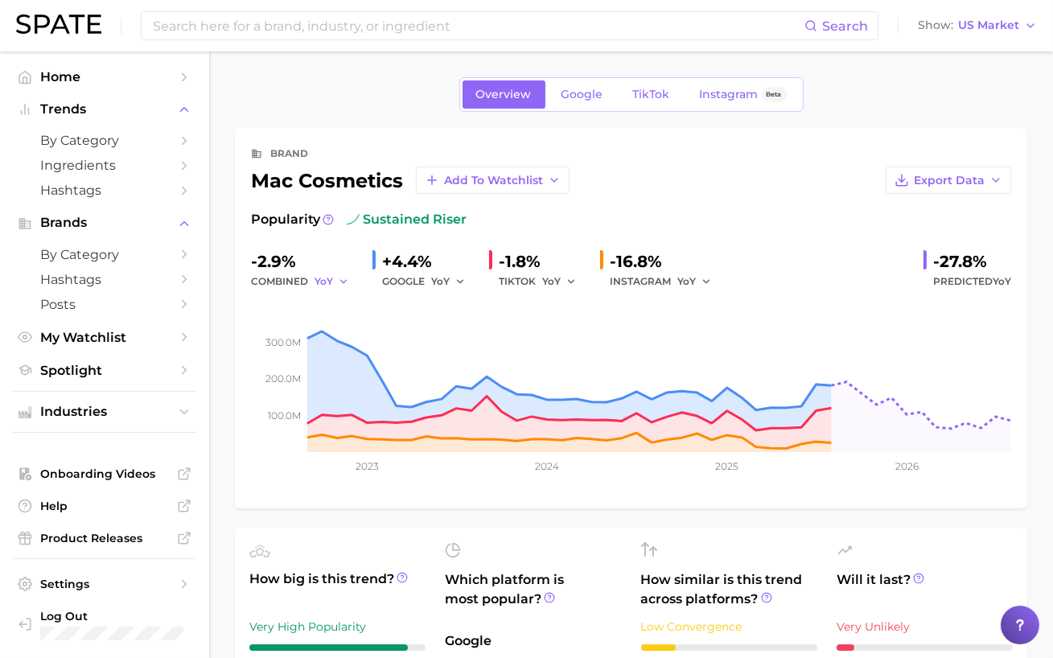
click at [342, 276] on icon "button" at bounding box center [343, 281] width 11 height 11
click at [337, 329] on span "QoQ" at bounding box center [336, 336] width 27 height 14
click at [934, 179] on span "Export Data" at bounding box center [949, 181] width 71 height 14
click at [901, 237] on span "Time Series Image" at bounding box center [916, 240] width 108 height 14
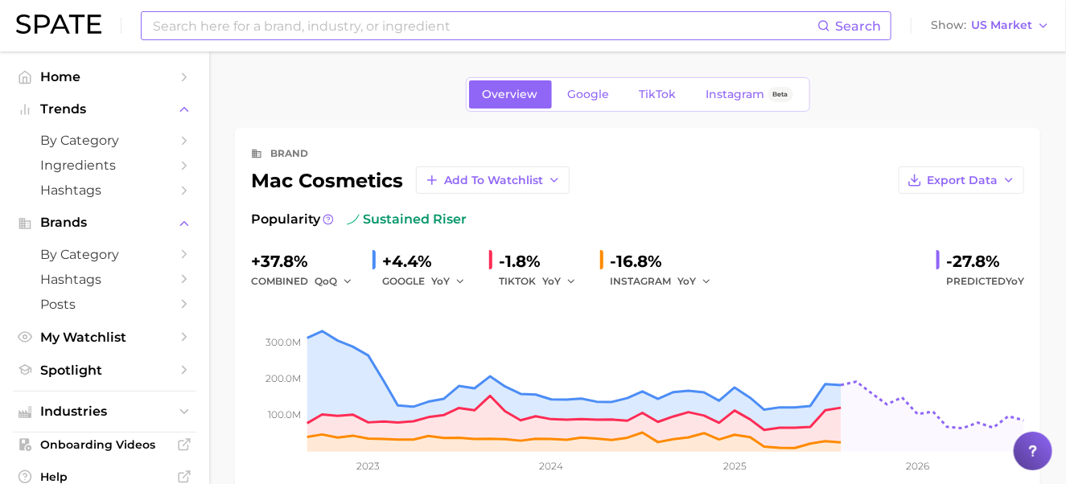
click at [175, 25] on input at bounding box center [484, 25] width 666 height 27
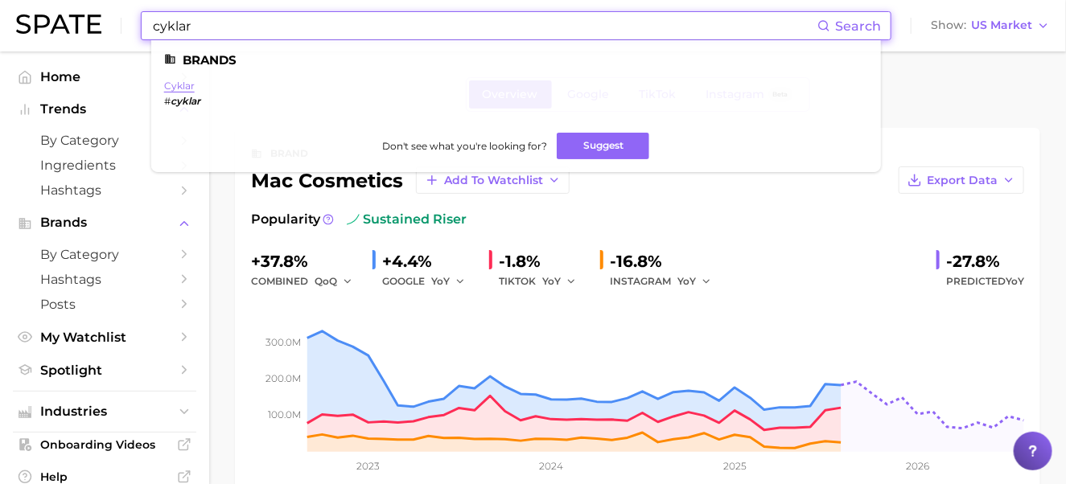
type input "cyklar"
click at [184, 91] on link "cyklar" at bounding box center [179, 86] width 31 height 12
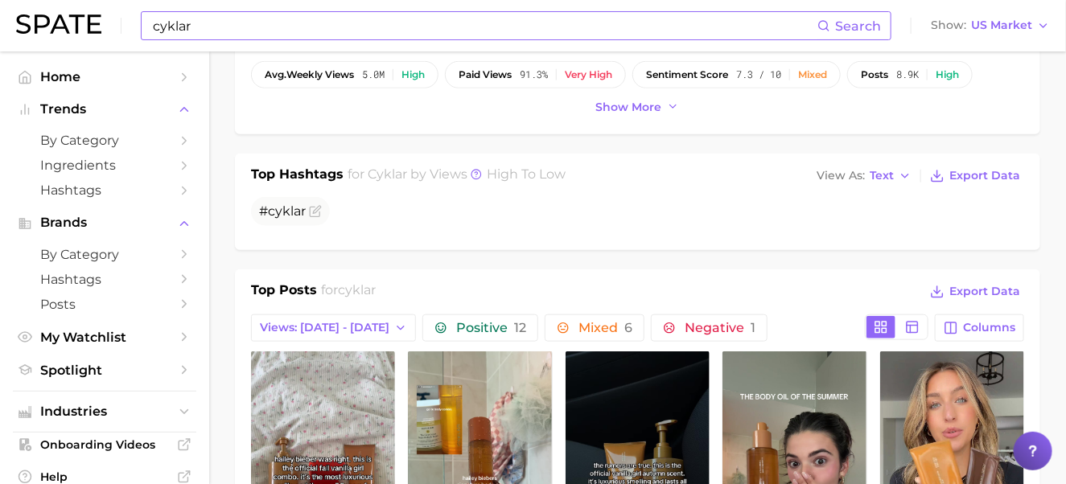
scroll to position [644, 0]
